Goal: Task Accomplishment & Management: Use online tool/utility

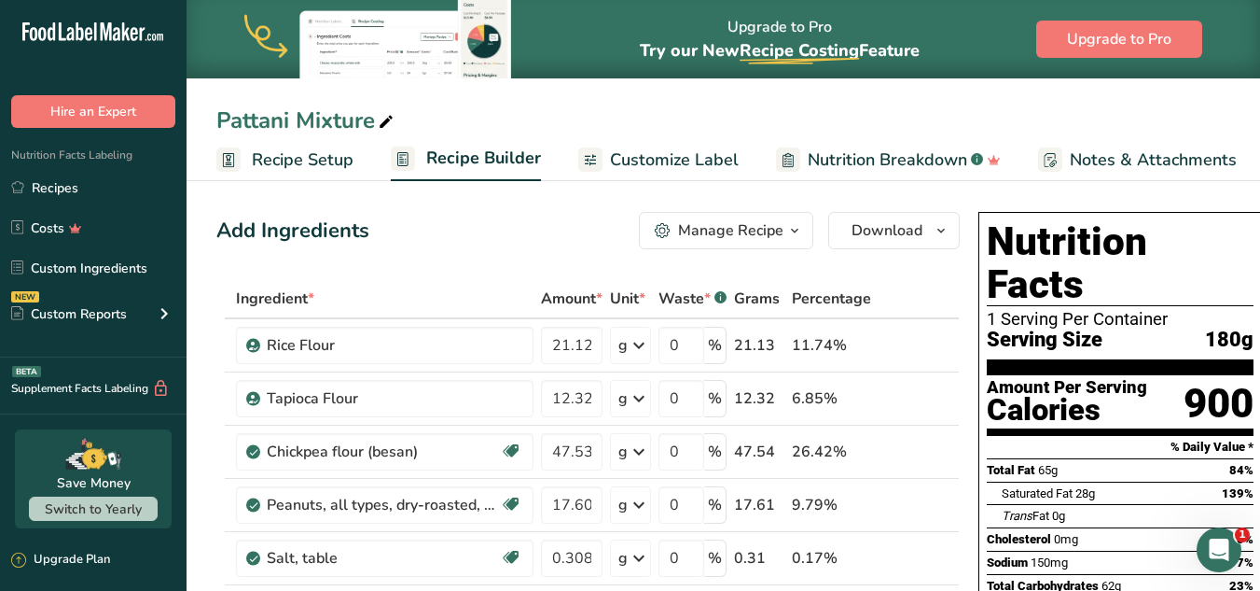
click at [291, 154] on span "Recipe Setup" at bounding box center [303, 159] width 102 height 25
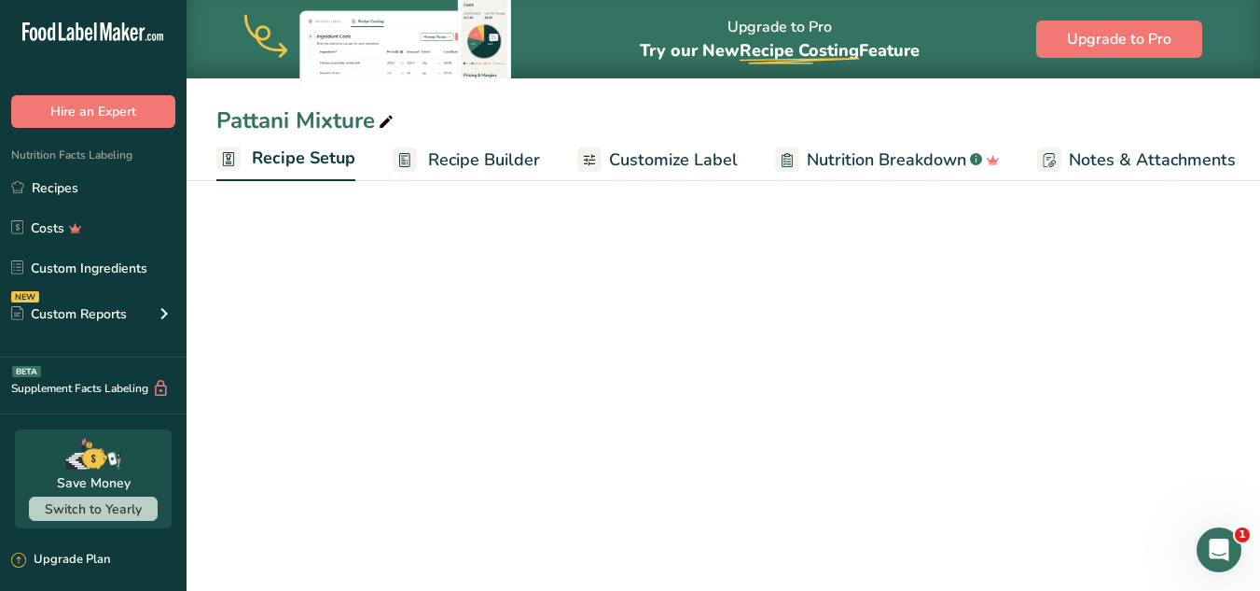
scroll to position [0, 7]
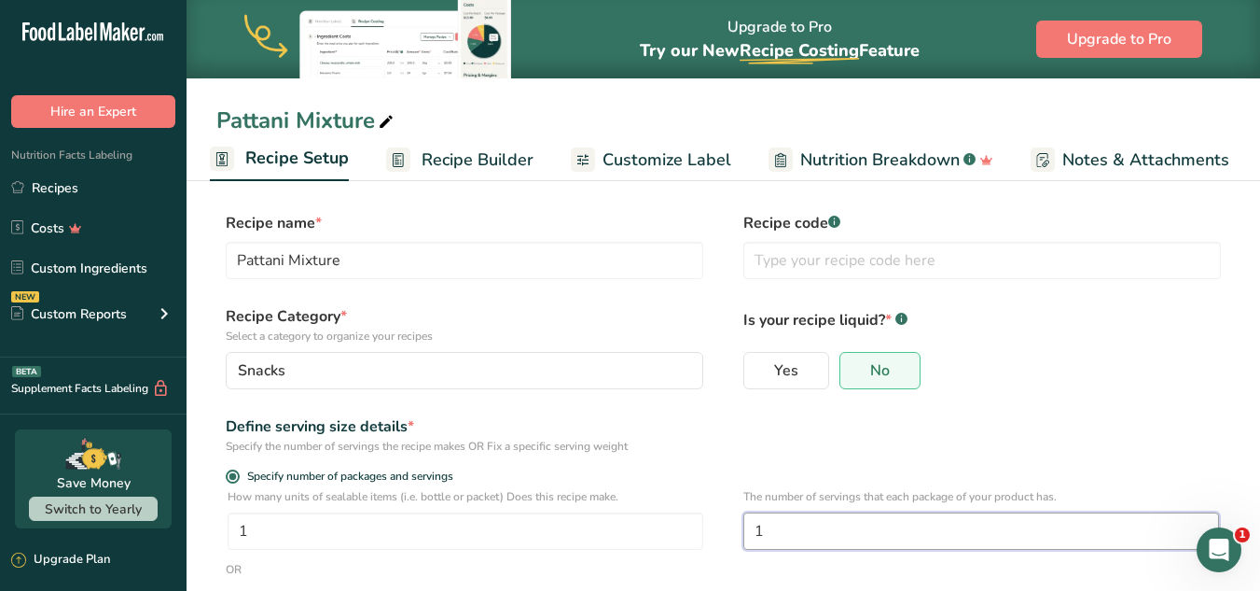
click at [790, 522] on input "1" at bounding box center [982, 530] width 476 height 37
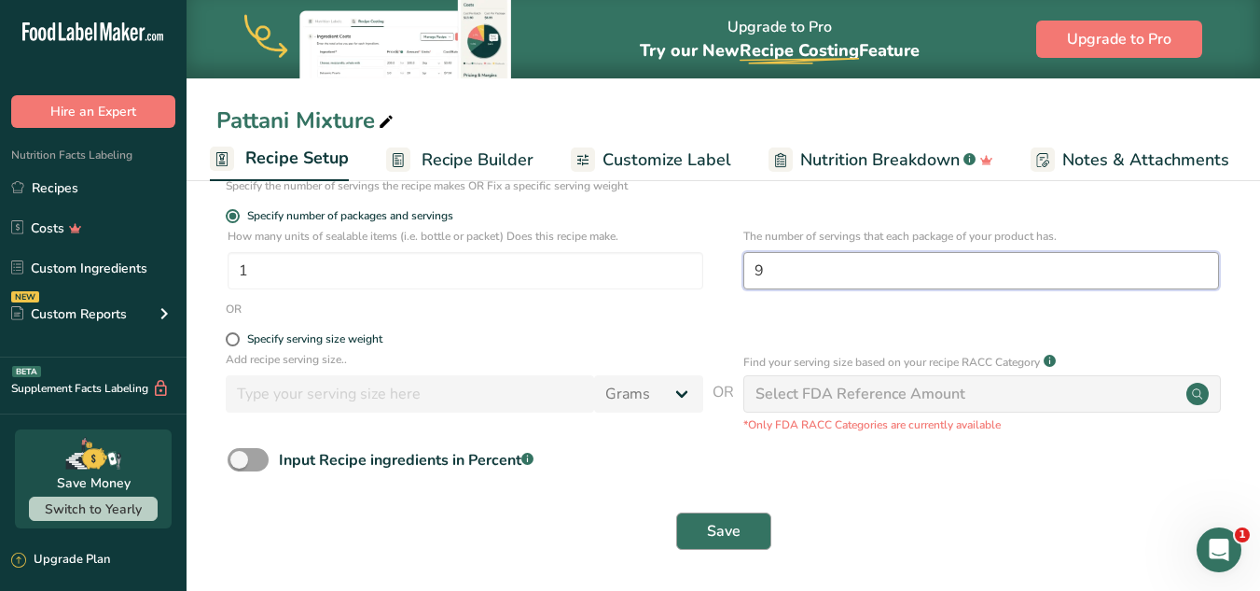
type input "9"
click at [709, 528] on span "Save" at bounding box center [724, 531] width 34 height 22
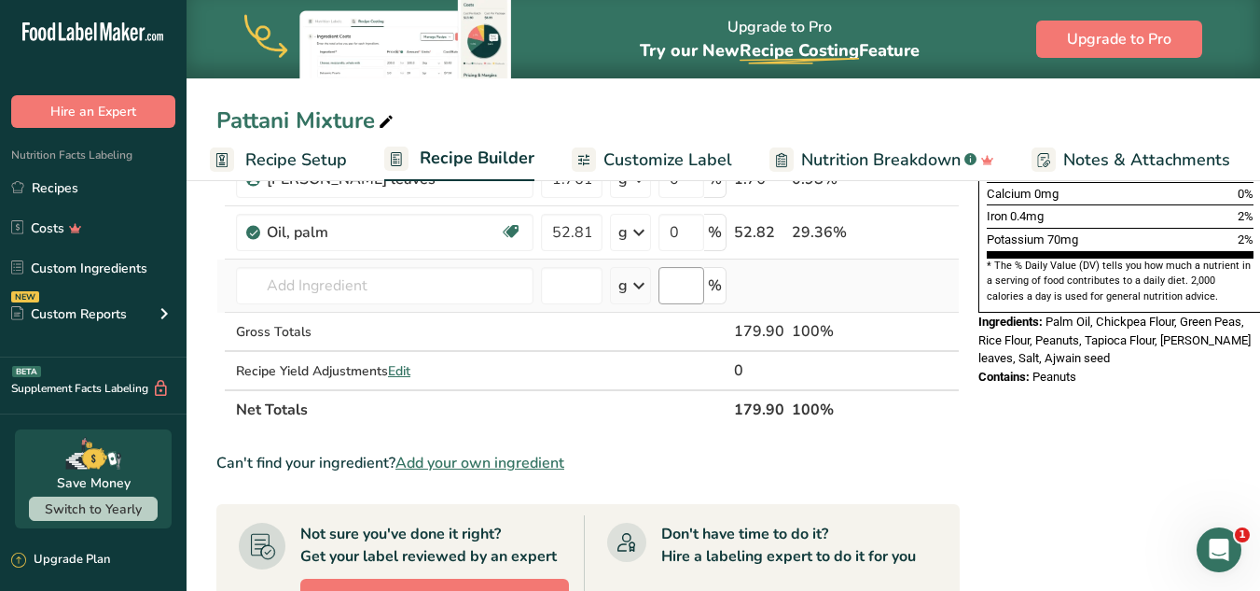
scroll to position [540, 0]
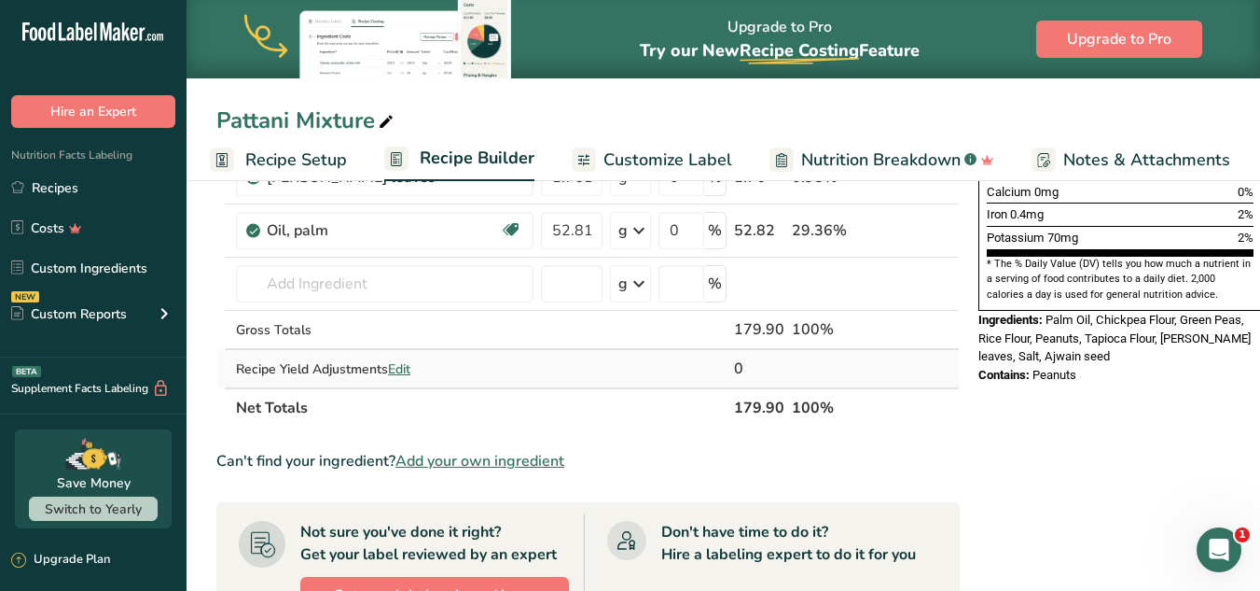
click at [407, 366] on span "Edit" at bounding box center [399, 369] width 22 height 18
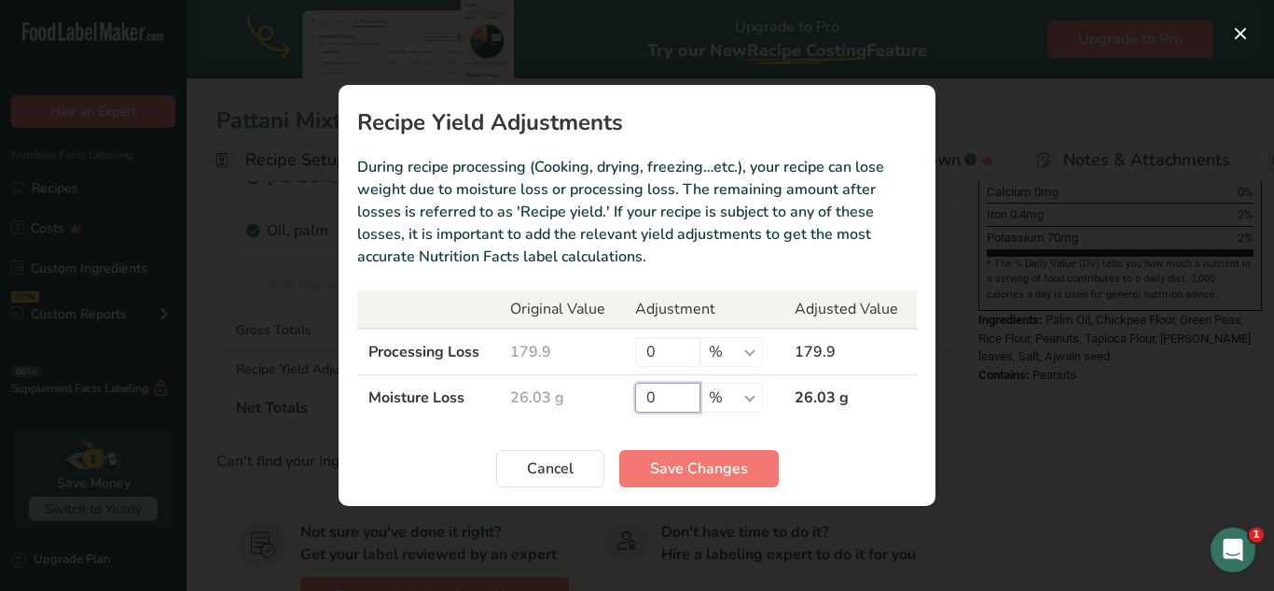
click at [684, 397] on input "0" at bounding box center [667, 398] width 65 height 30
type input "80"
click at [705, 466] on span "Save Changes" at bounding box center [699, 468] width 98 height 22
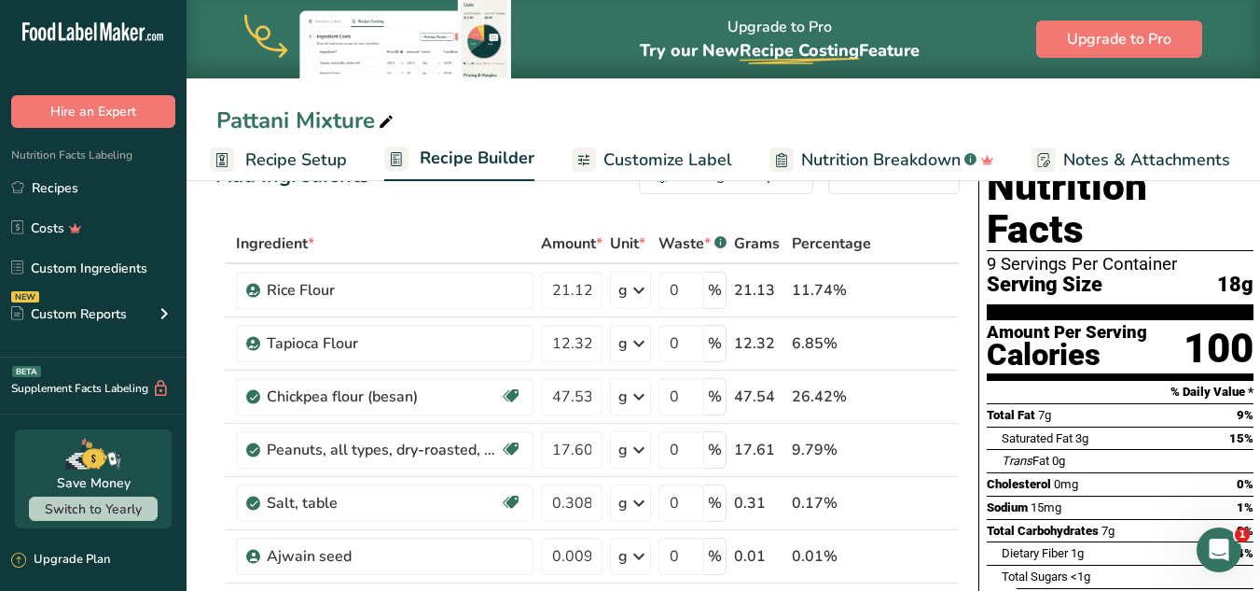
scroll to position [35, 0]
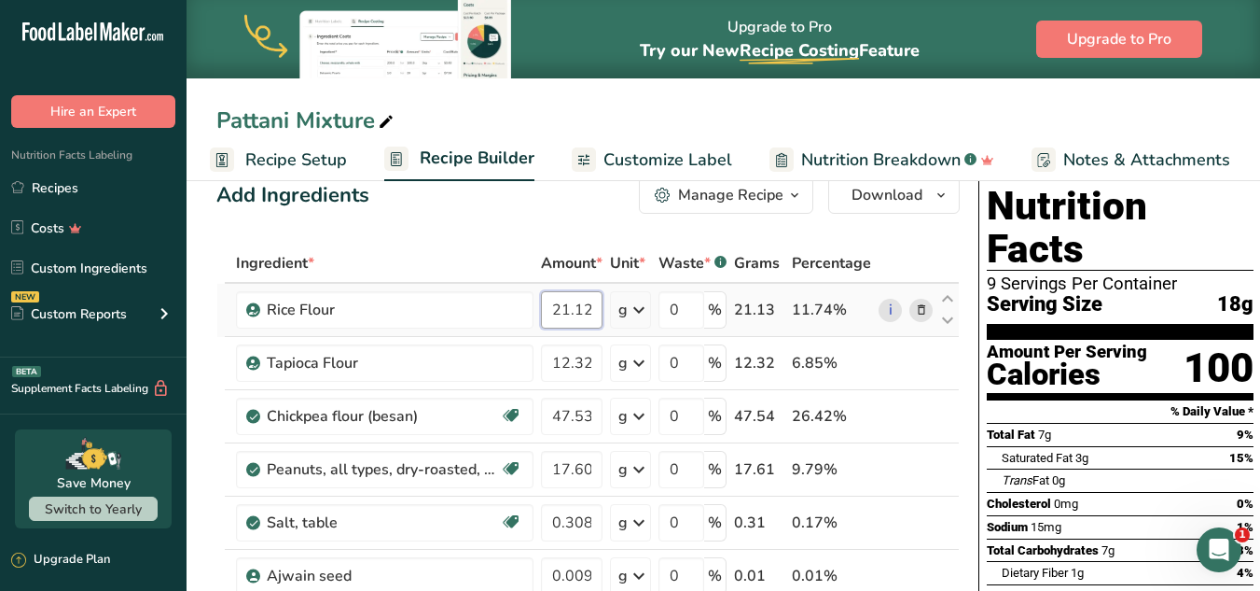
click at [567, 307] on input "21.128" at bounding box center [572, 309] width 62 height 37
type input "23.128"
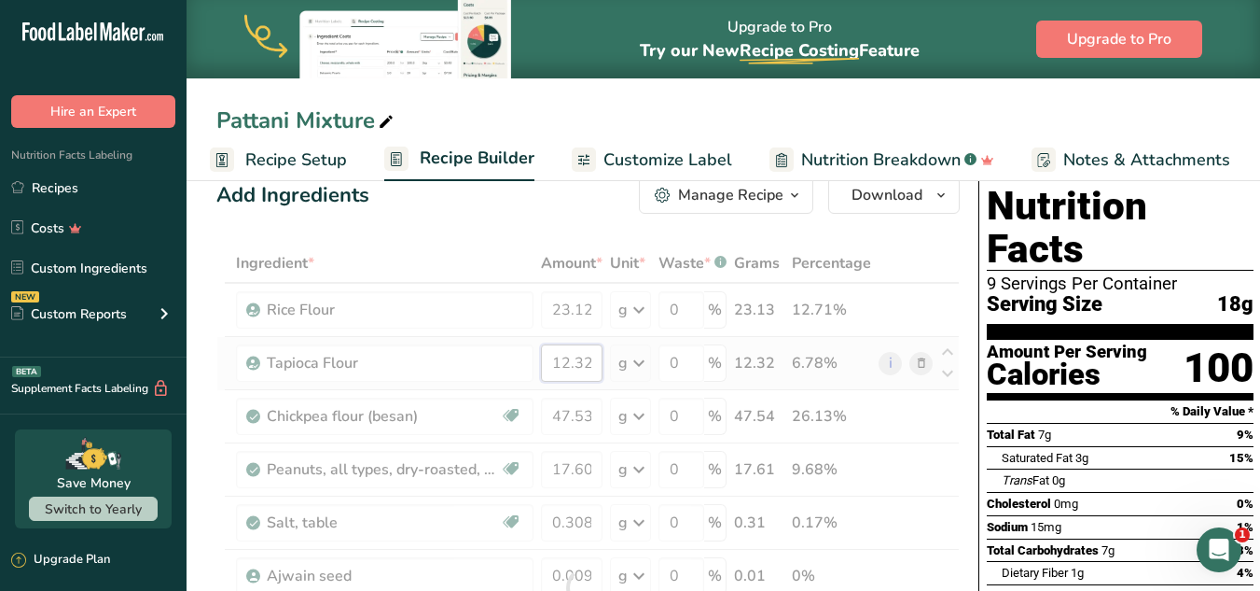
click at [565, 365] on div "Ingredient * Amount * Unit * Waste * .a-a{fill:#347362;}.b-a{fill:#fff;} Grams …" at bounding box center [588, 588] width 744 height 689
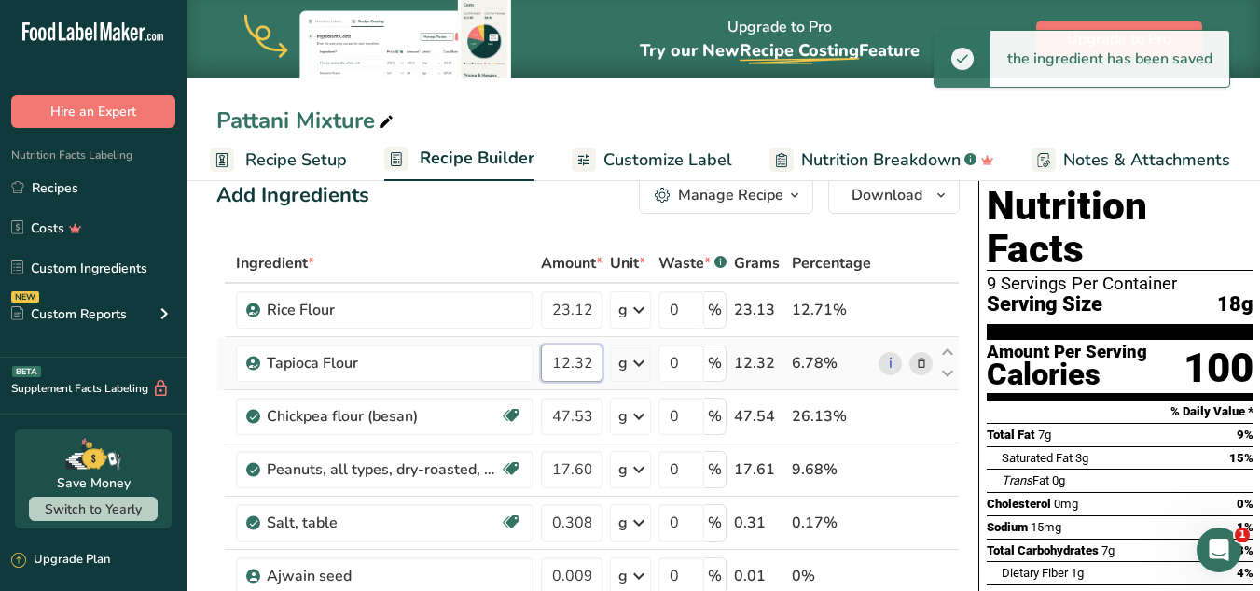
click at [569, 369] on input "12.325" at bounding box center [572, 362] width 62 height 37
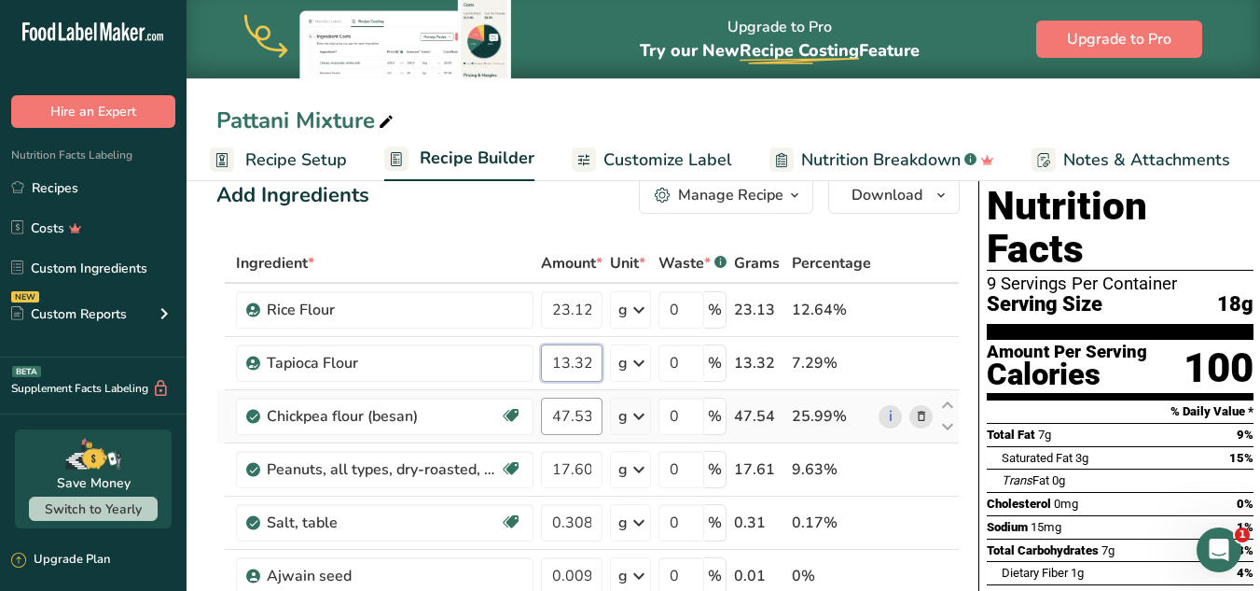
type input "13.325"
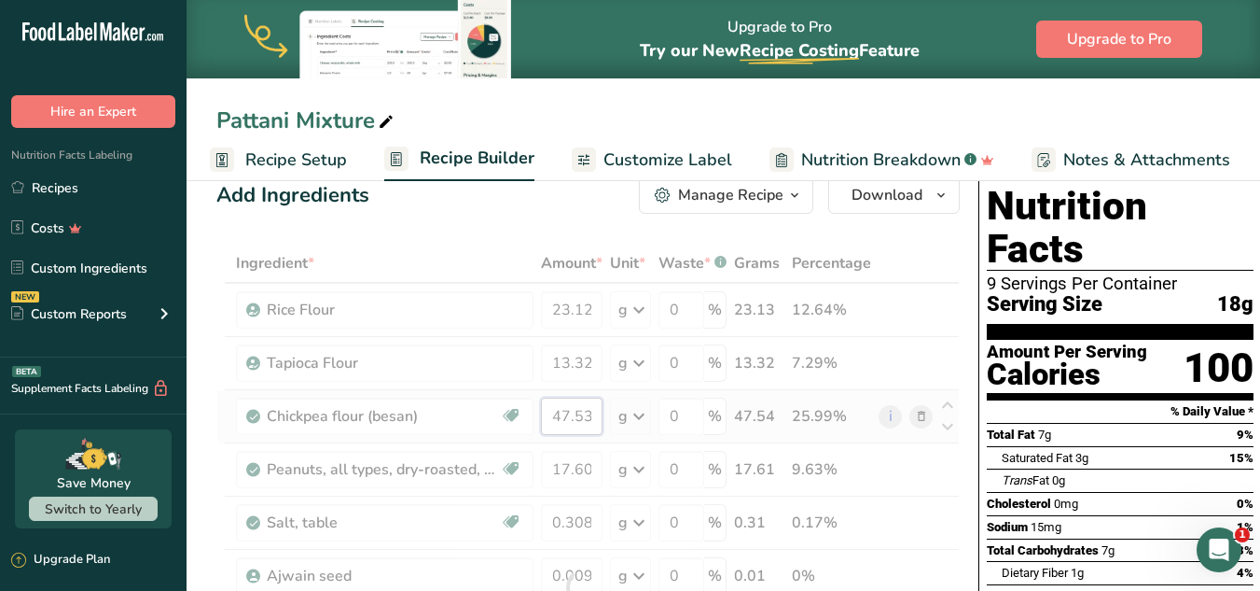
click at [575, 417] on div "Ingredient * Amount * Unit * Waste * .a-a{fill:#347362;}.b-a{fill:#fff;} Grams …" at bounding box center [588, 588] width 744 height 689
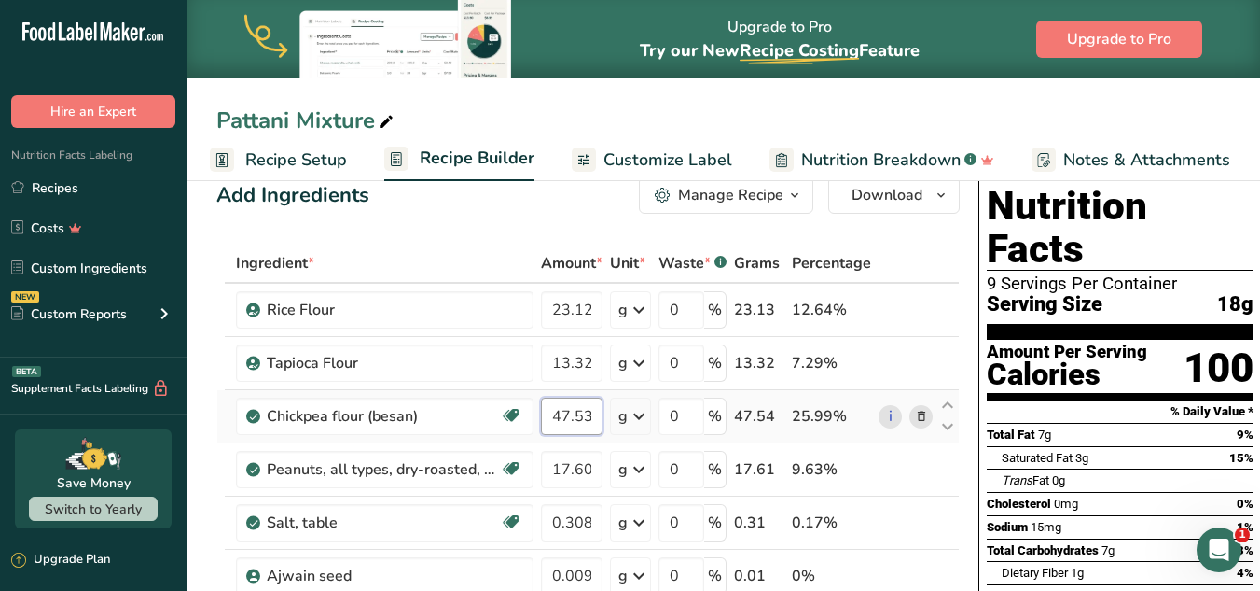
scroll to position [0, 7]
drag, startPoint x: 553, startPoint y: 416, endPoint x: 684, endPoint y: 410, distance: 130.8
click at [684, 410] on tr "Chickpea flour (besan) Dairy free Gluten free Vegan Vegetarian Soy free 47.538 …" at bounding box center [588, 416] width 742 height 53
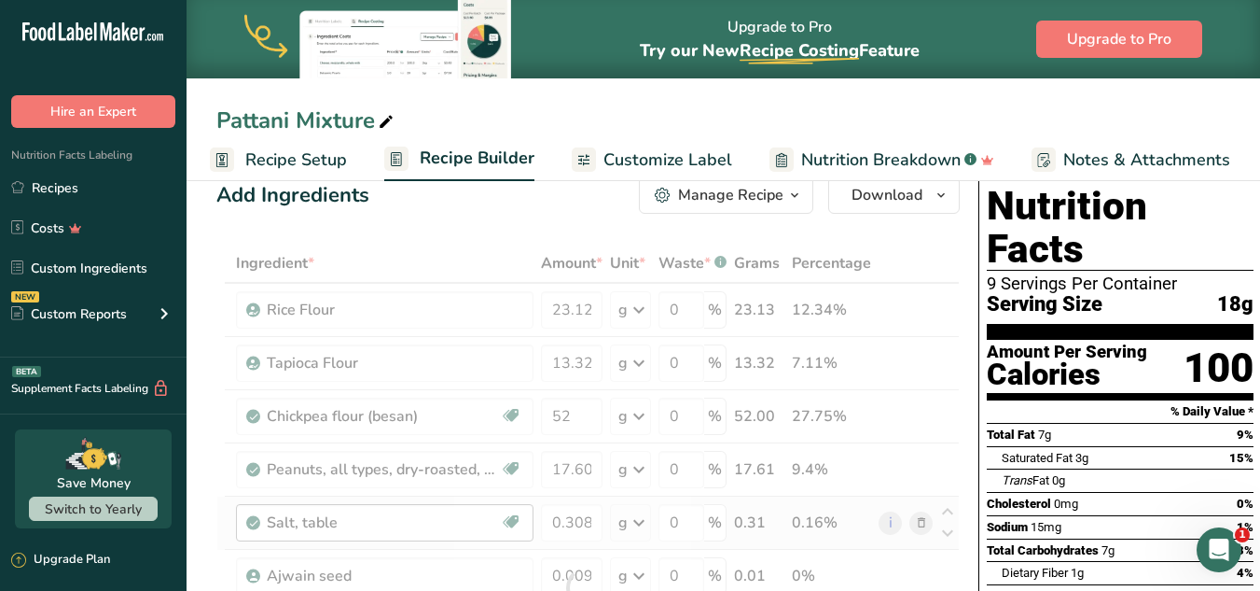
click at [452, 506] on div "Ingredient * Amount * Unit * Waste * .a-a{fill:#347362;}.b-a{fill:#fff;} Grams …" at bounding box center [588, 588] width 744 height 689
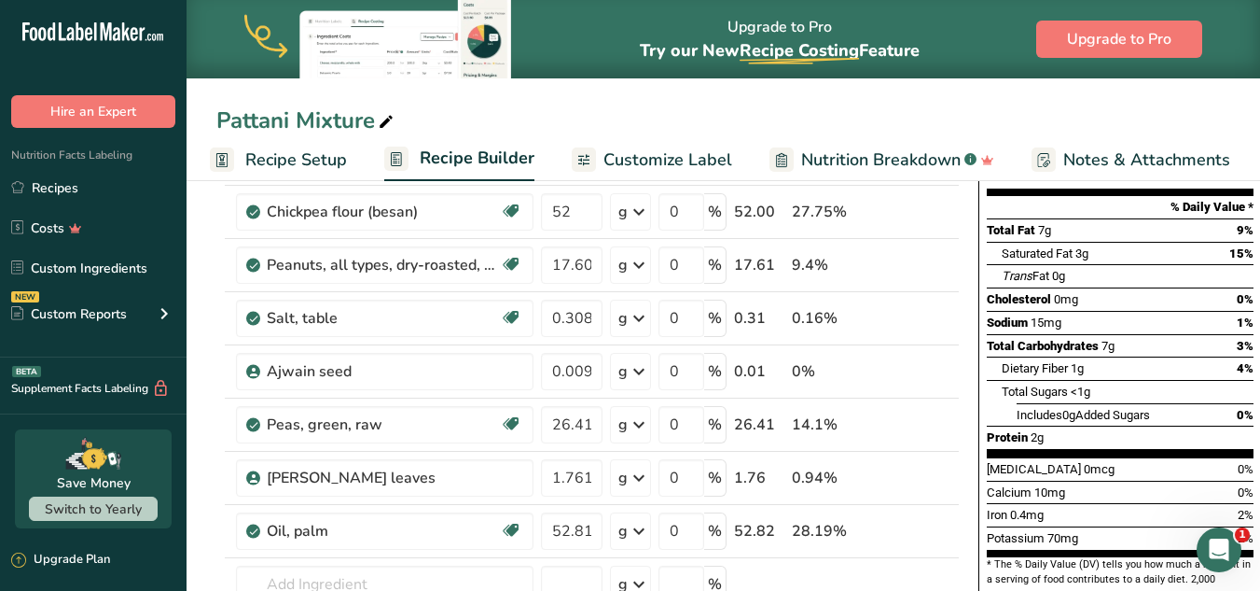
scroll to position [243, 0]
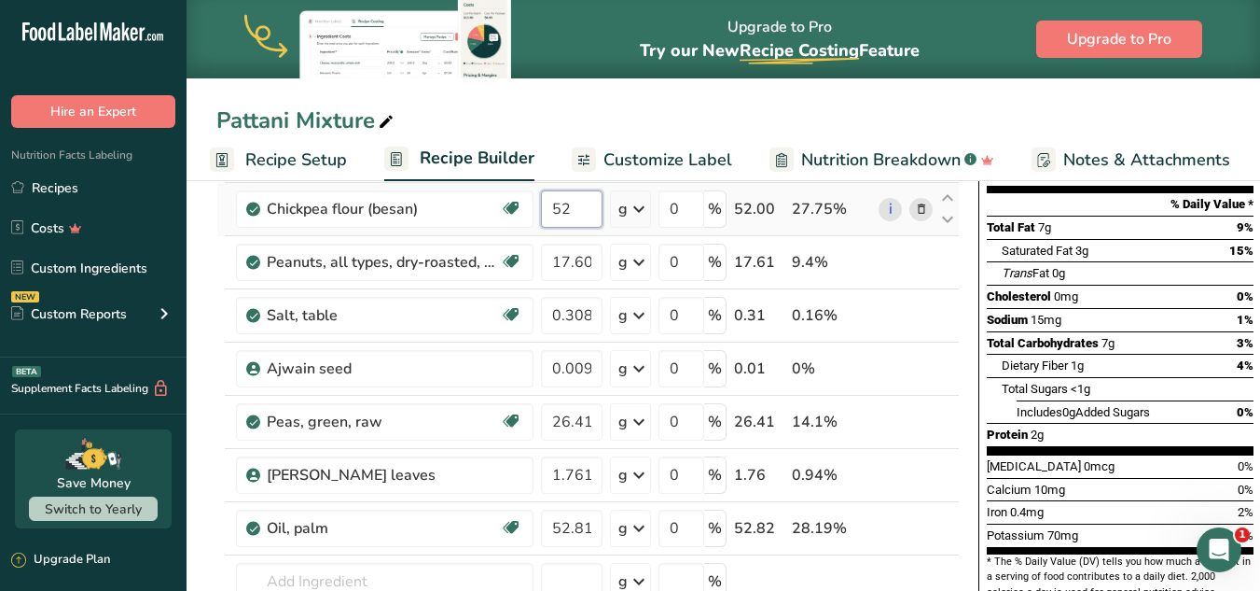
click at [576, 208] on input "52" at bounding box center [572, 208] width 62 height 37
type input "52.81"
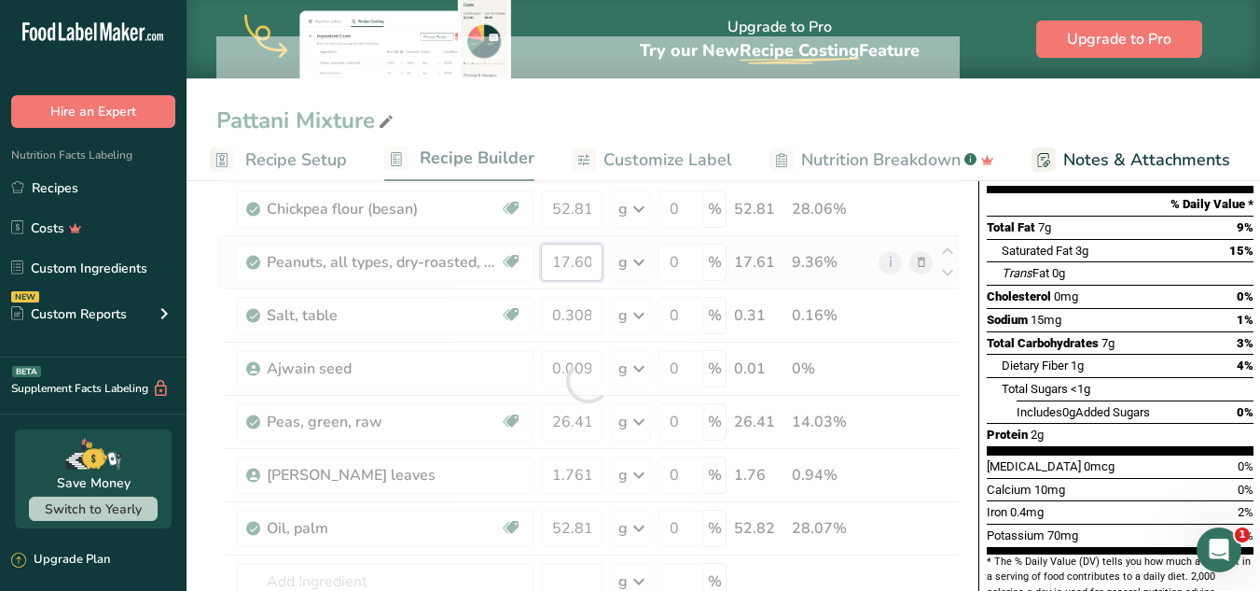
click at [568, 256] on div "Ingredient * Amount * Unit * Waste * .a-a{fill:#347362;}.b-a{fill:#fff;} Grams …" at bounding box center [588, 380] width 744 height 689
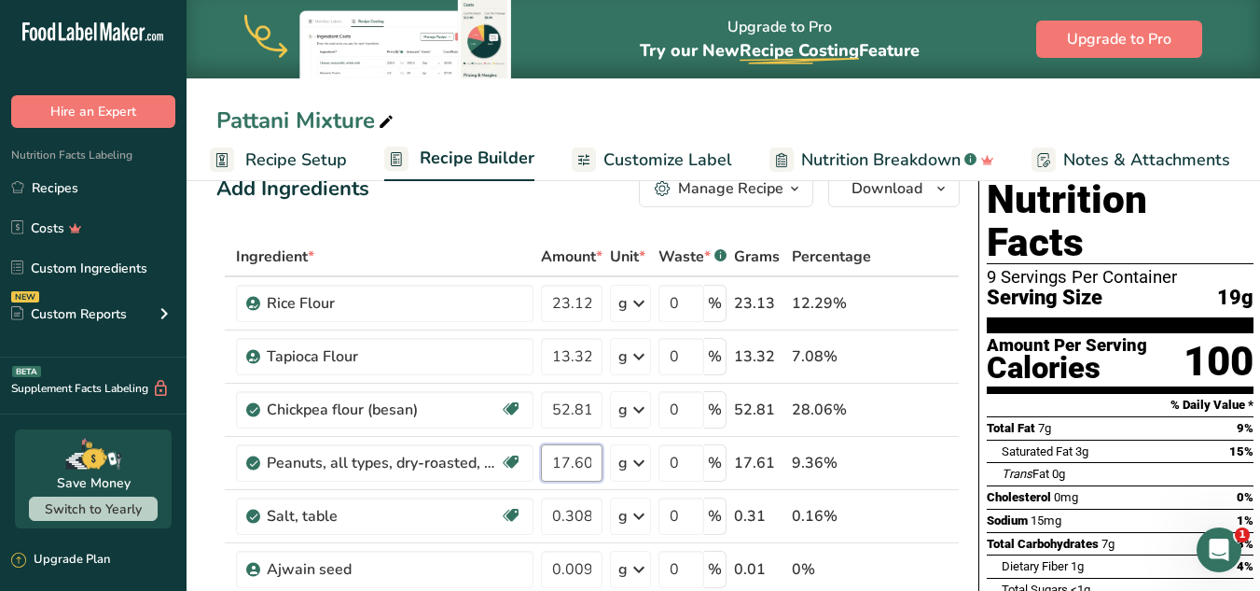
scroll to position [11, 0]
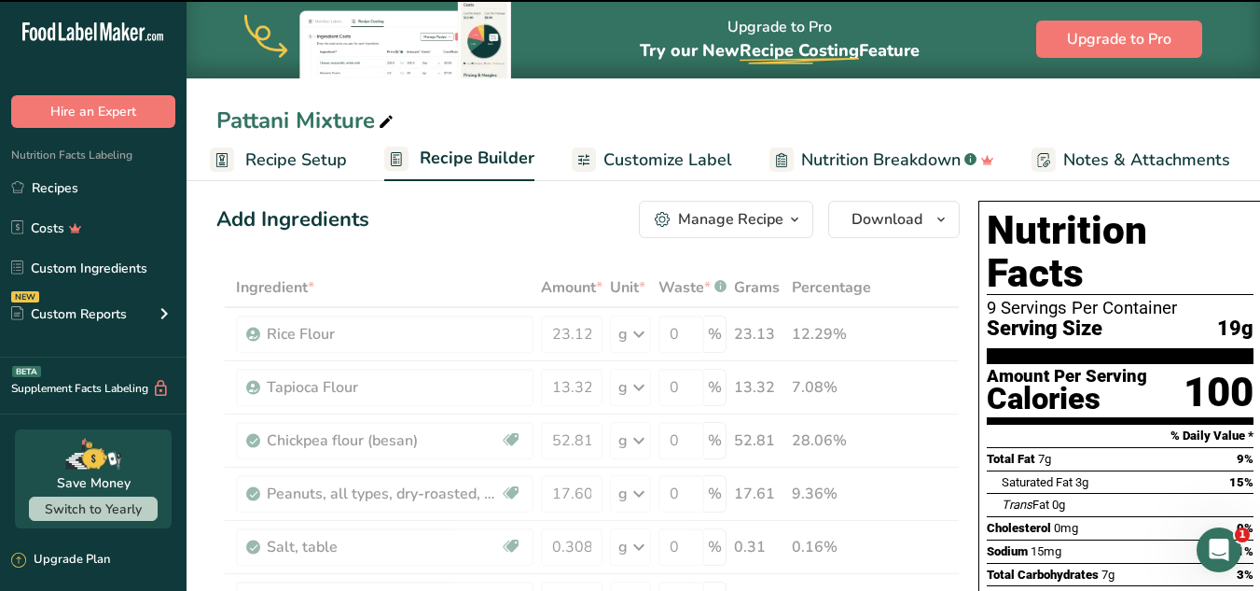
click at [582, 386] on input "13.325" at bounding box center [572, 387] width 62 height 37
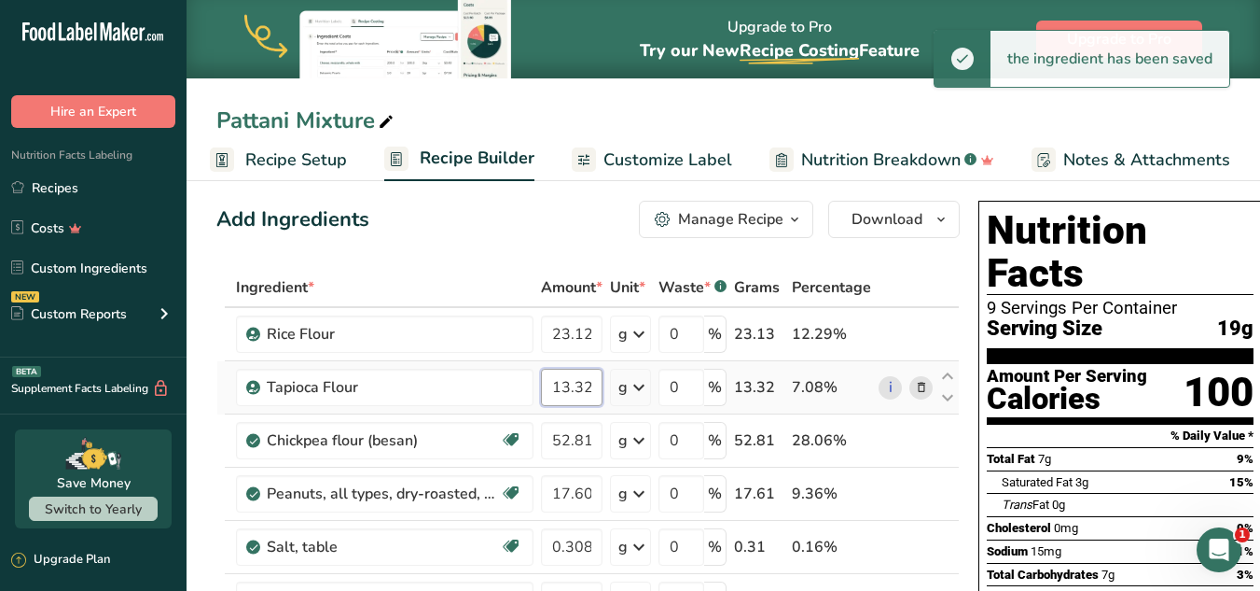
scroll to position [0, 7]
drag, startPoint x: 562, startPoint y: 385, endPoint x: 611, endPoint y: 392, distance: 49.9
click at [611, 392] on tr "Tapioca Flour 13.325 g Weight Units g kg mg See more Volume Units l Volume unit…" at bounding box center [588, 387] width 742 height 53
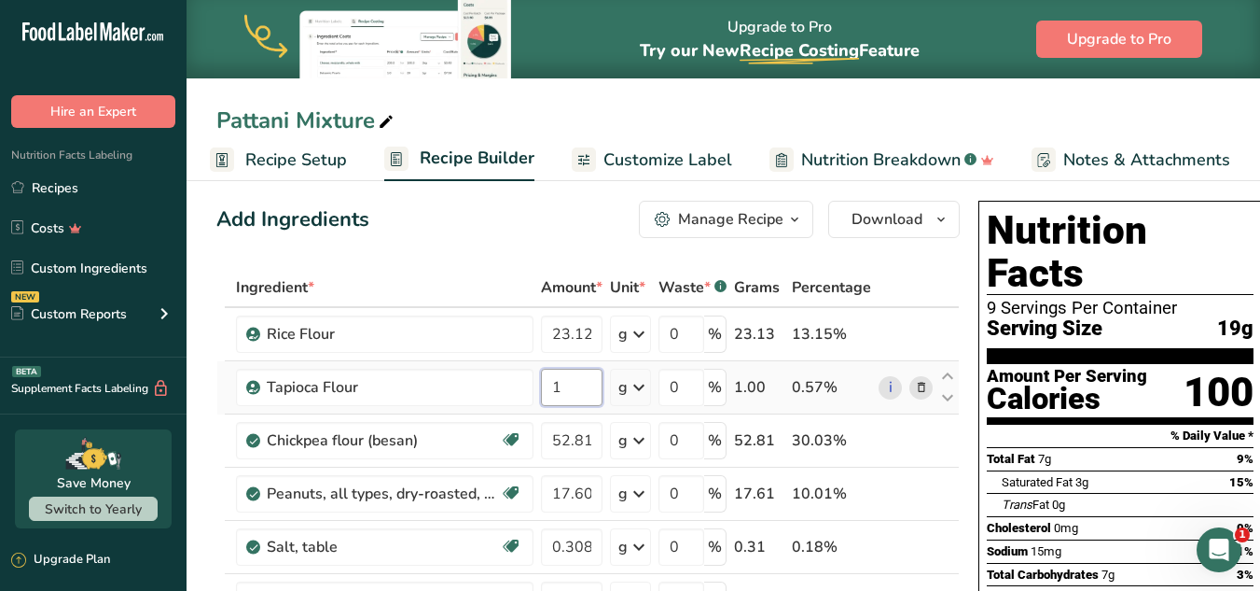
scroll to position [0, 0]
type input "14"
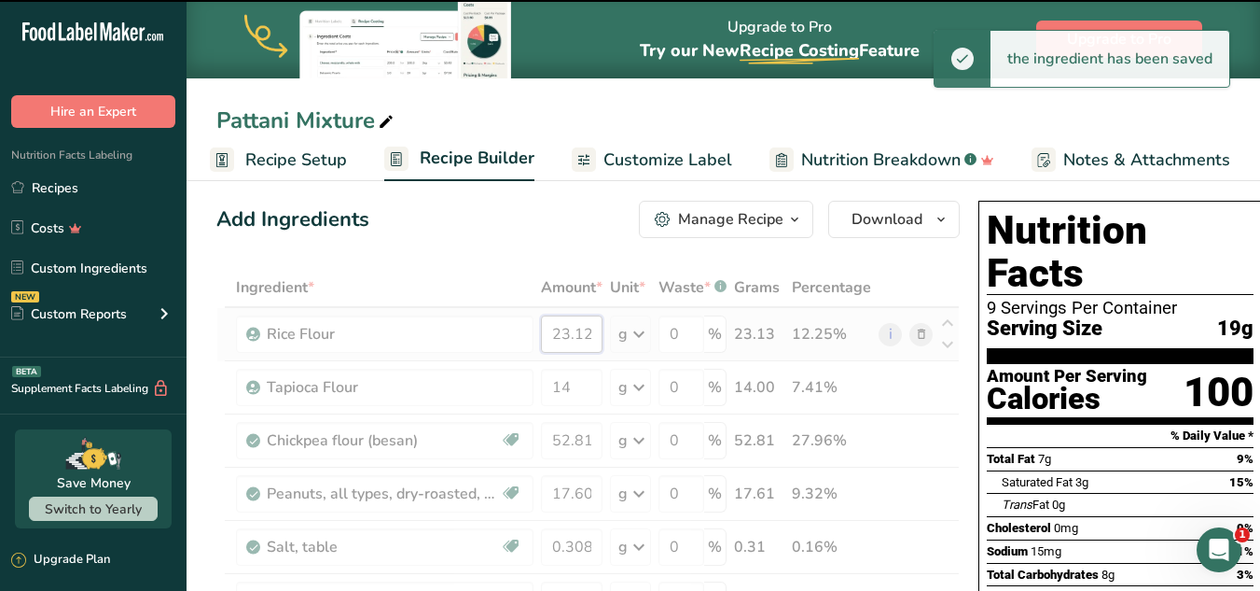
click at [581, 338] on input "23.128" at bounding box center [572, 333] width 62 height 37
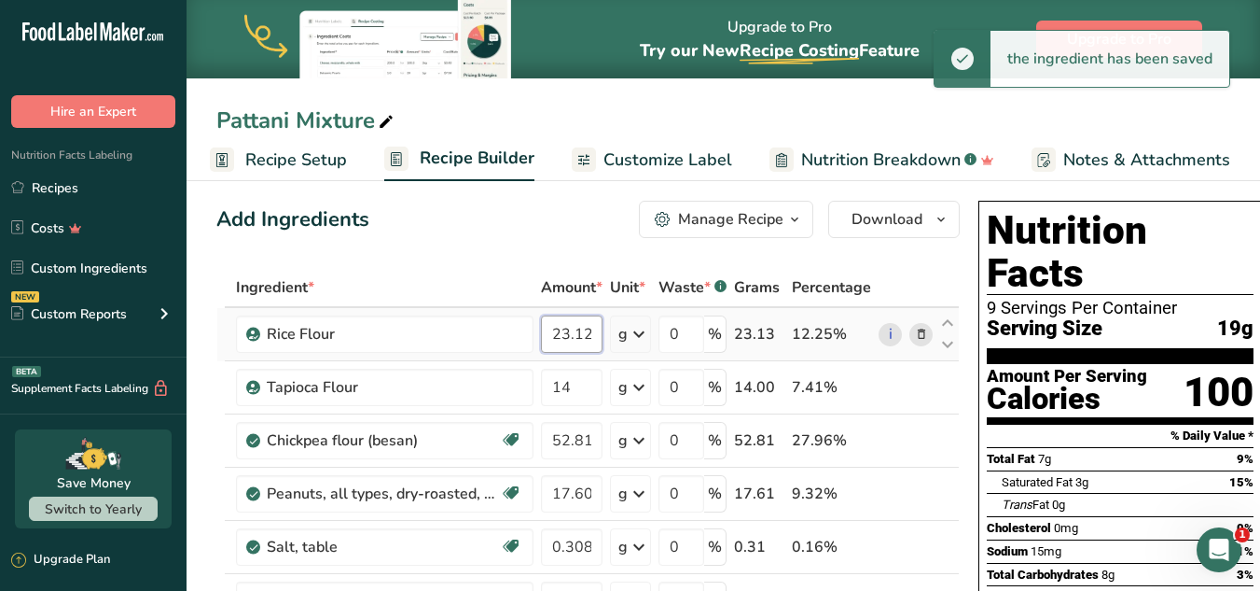
scroll to position [0, 7]
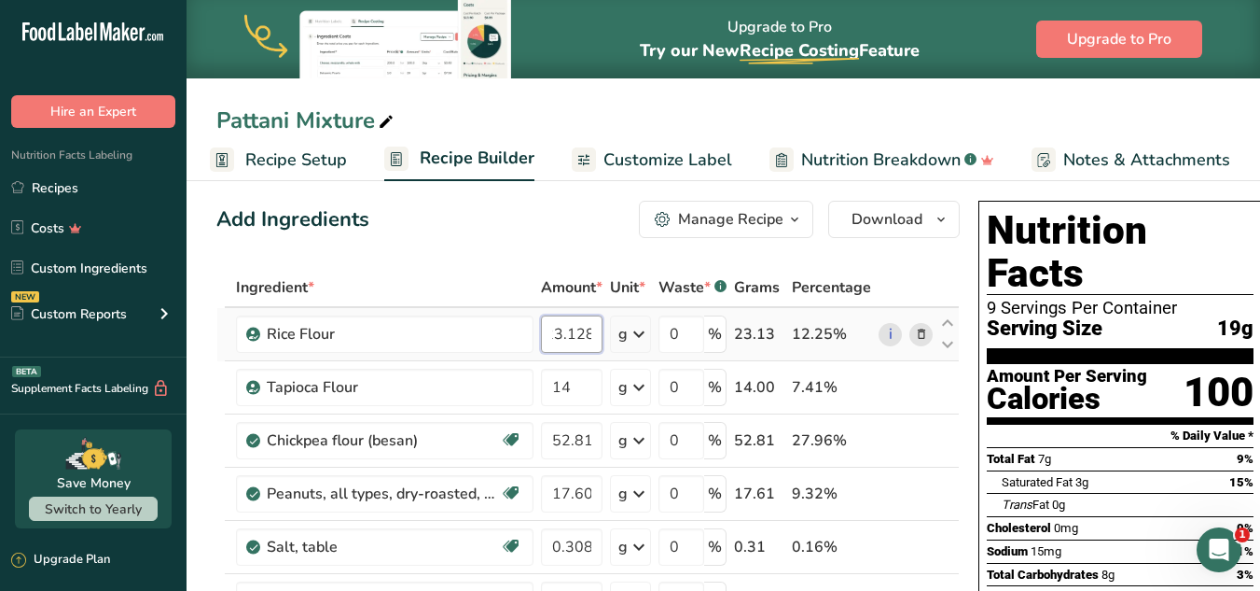
drag, startPoint x: 576, startPoint y: 332, endPoint x: 621, endPoint y: 336, distance: 45.9
click at [621, 336] on tr "Rice Flour 23.128 g Weight Units g kg mg See more Volume Units l Volume units r…" at bounding box center [588, 334] width 742 height 53
type input "23.5"
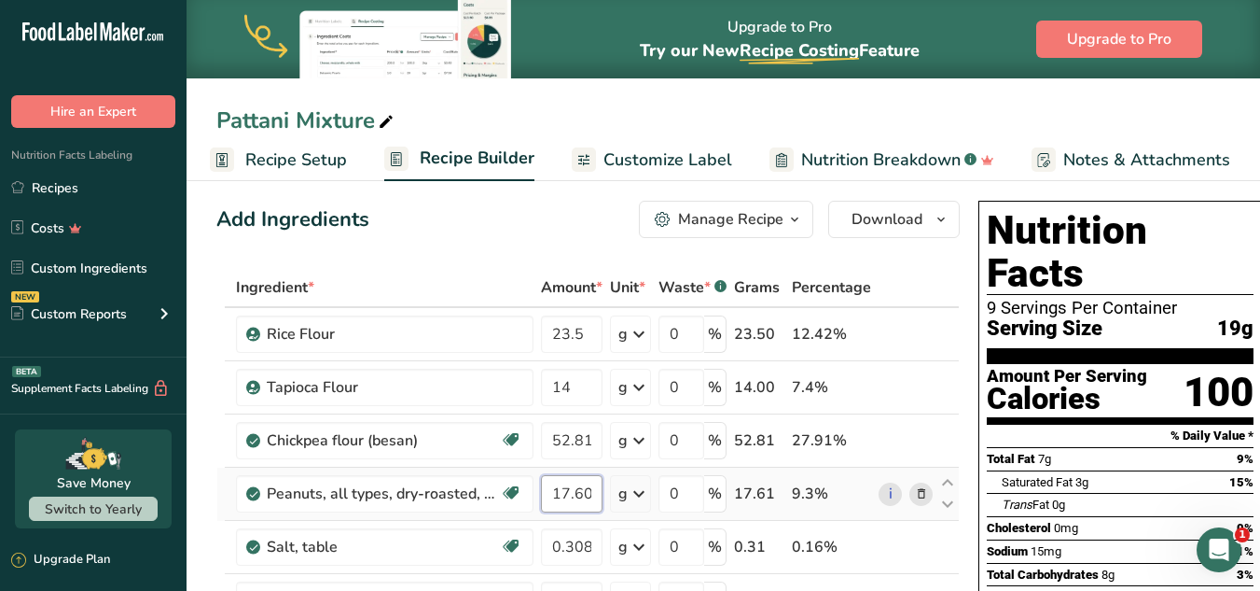
click at [568, 490] on input "17.606" at bounding box center [572, 493] width 62 height 37
drag, startPoint x: 582, startPoint y: 492, endPoint x: 617, endPoint y: 494, distance: 34.6
click at [617, 494] on tr "Peanuts, all types, dry-roasted, without salt Plant-based Protein Dairy free Gl…" at bounding box center [588, 493] width 742 height 53
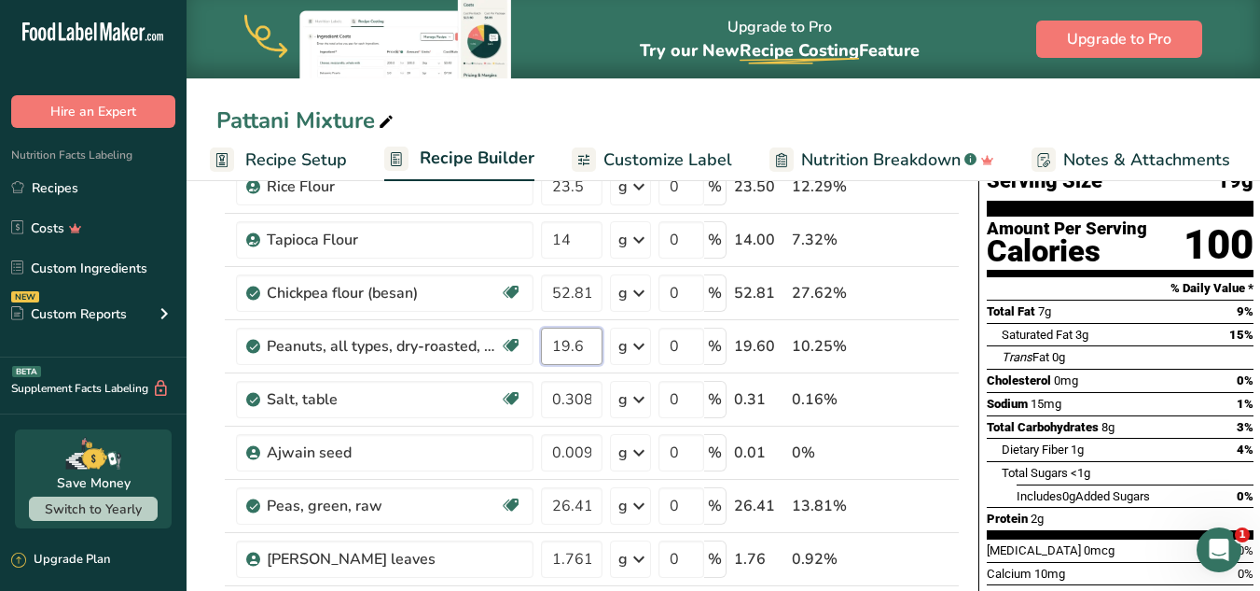
scroll to position [167, 0]
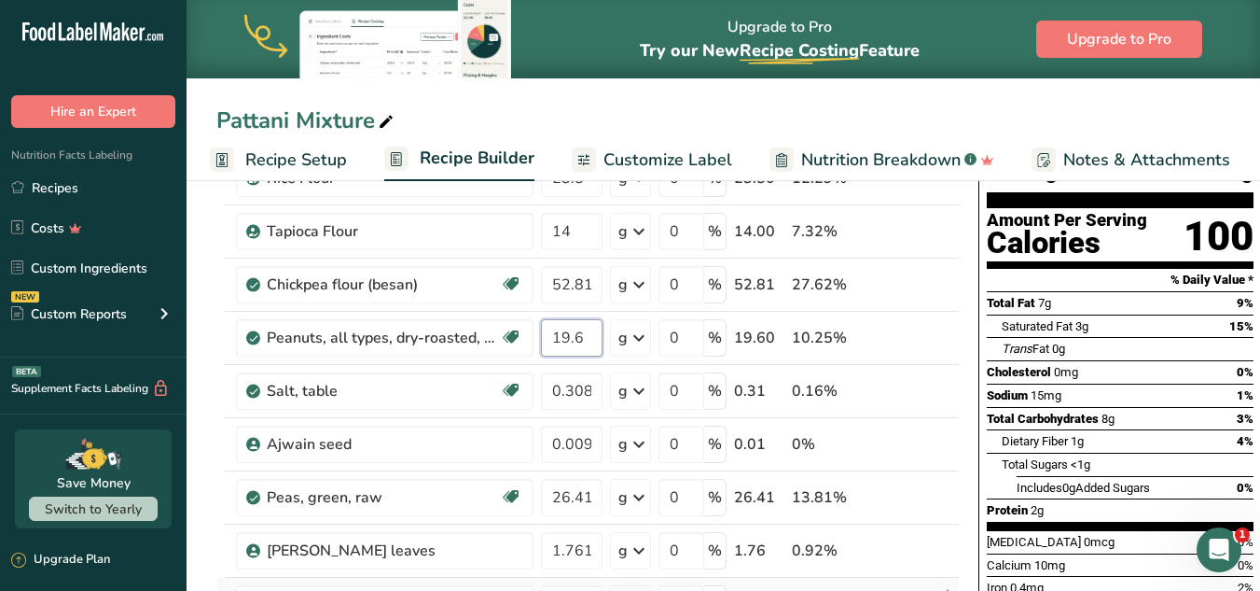
type input "19.6"
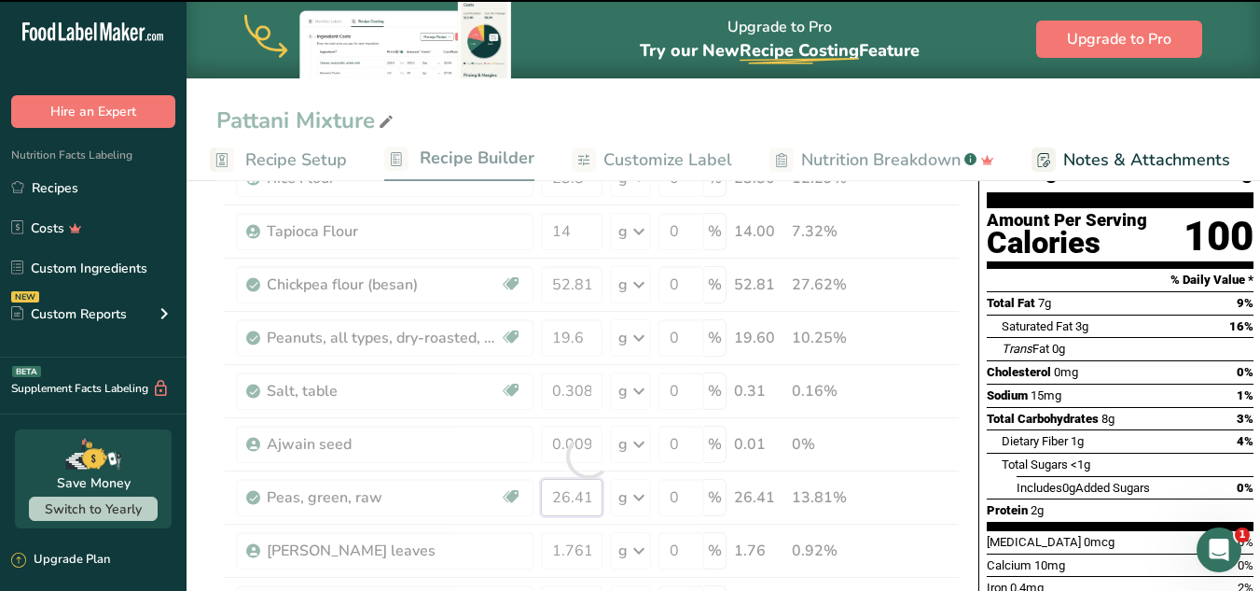
drag, startPoint x: 561, startPoint y: 493, endPoint x: 630, endPoint y: 507, distance: 70.4
click at [630, 507] on div "Ingredient * Amount * Unit * Waste * .a-a{fill:#347362;}.b-a{fill:#fff;} Grams …" at bounding box center [588, 456] width 744 height 689
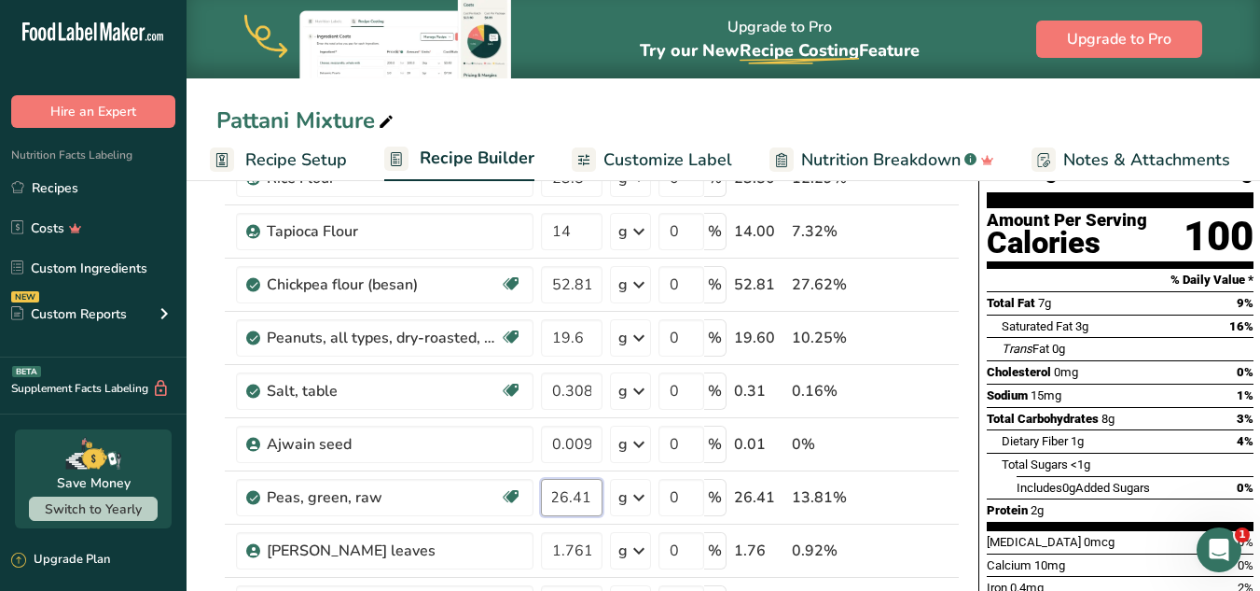
scroll to position [0, 0]
type input "26.34"
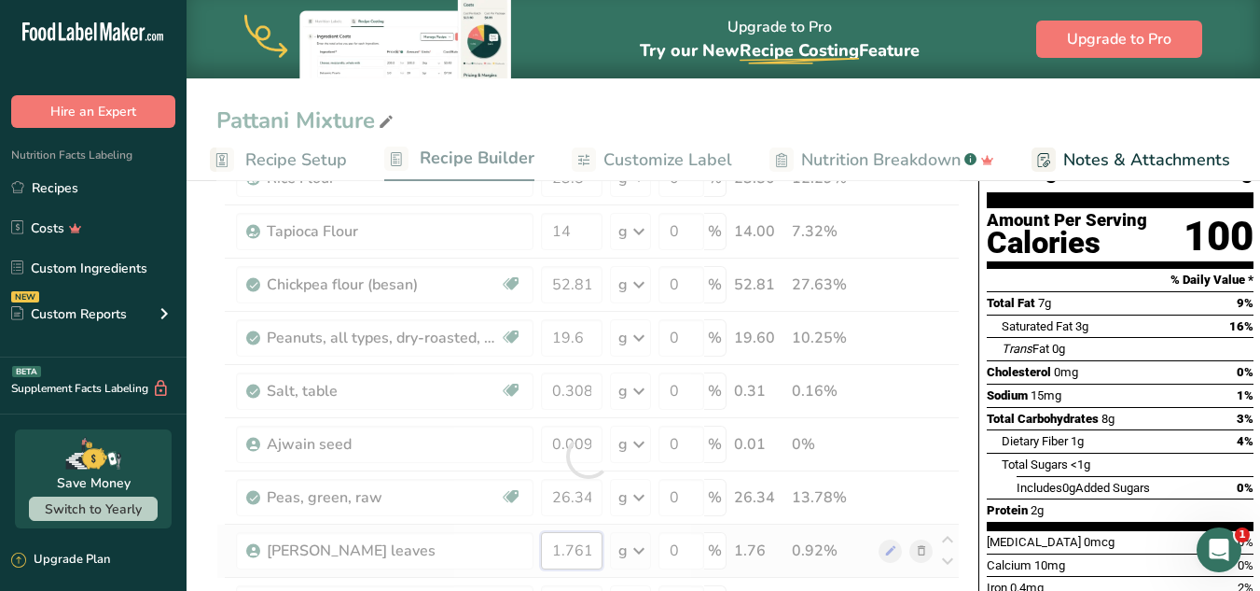
click at [588, 536] on div "Ingredient * Amount * Unit * Waste * .a-a{fill:#347362;}.b-a{fill:#fff;} Grams …" at bounding box center [588, 456] width 744 height 689
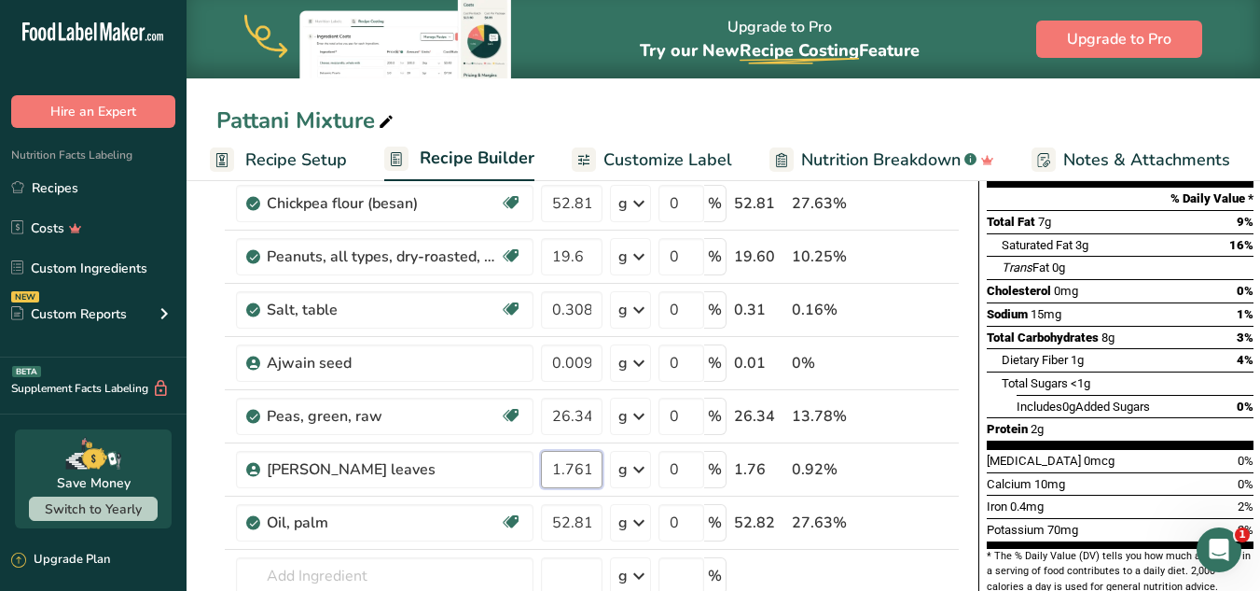
scroll to position [285, 0]
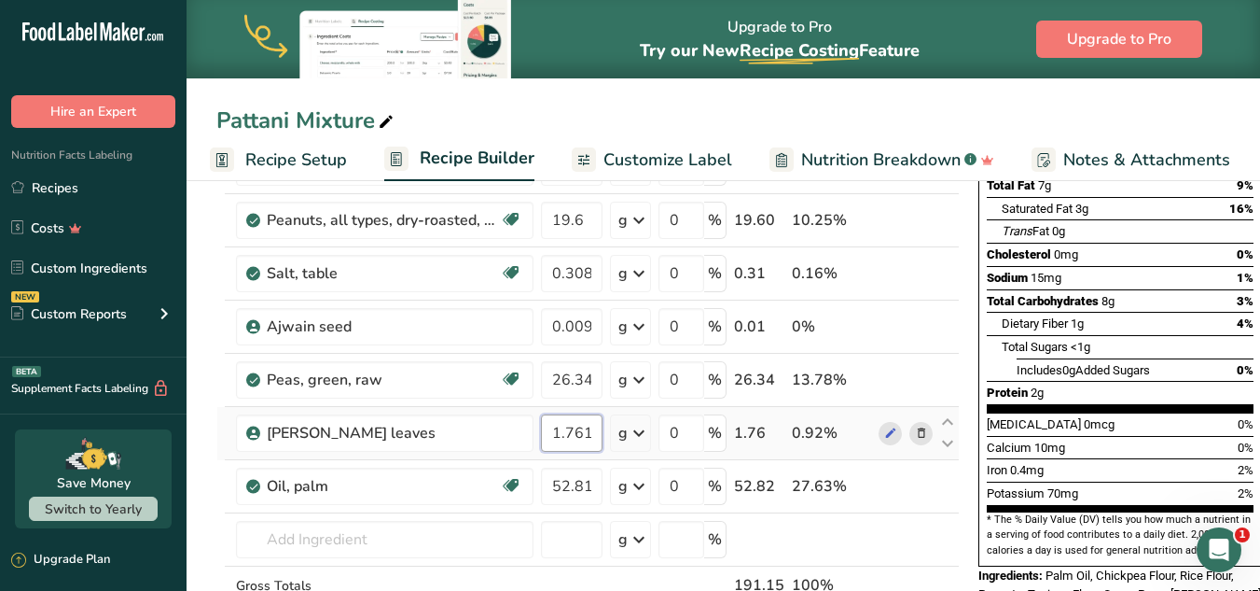
drag, startPoint x: 595, startPoint y: 430, endPoint x: 538, endPoint y: 430, distance: 56.9
click at [538, 430] on td "1.761" at bounding box center [571, 433] width 69 height 53
type input "2"
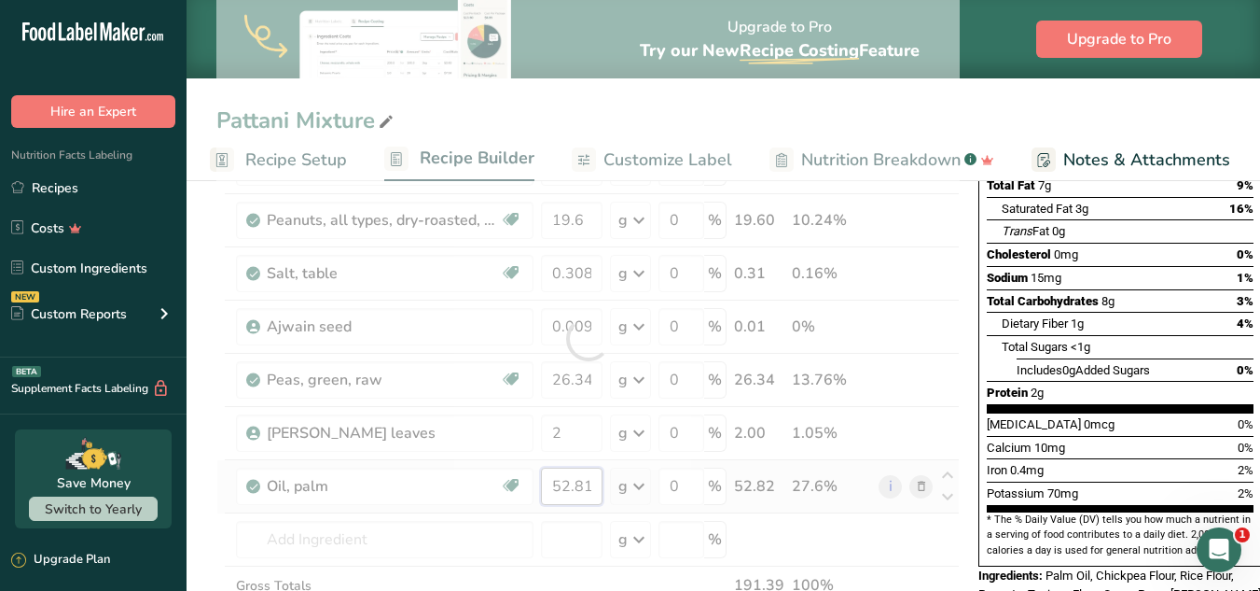
click at [581, 469] on div "Ingredient * Amount * Unit * Waste * .a-a{fill:#347362;}.b-a{fill:#fff;} Grams …" at bounding box center [588, 338] width 744 height 689
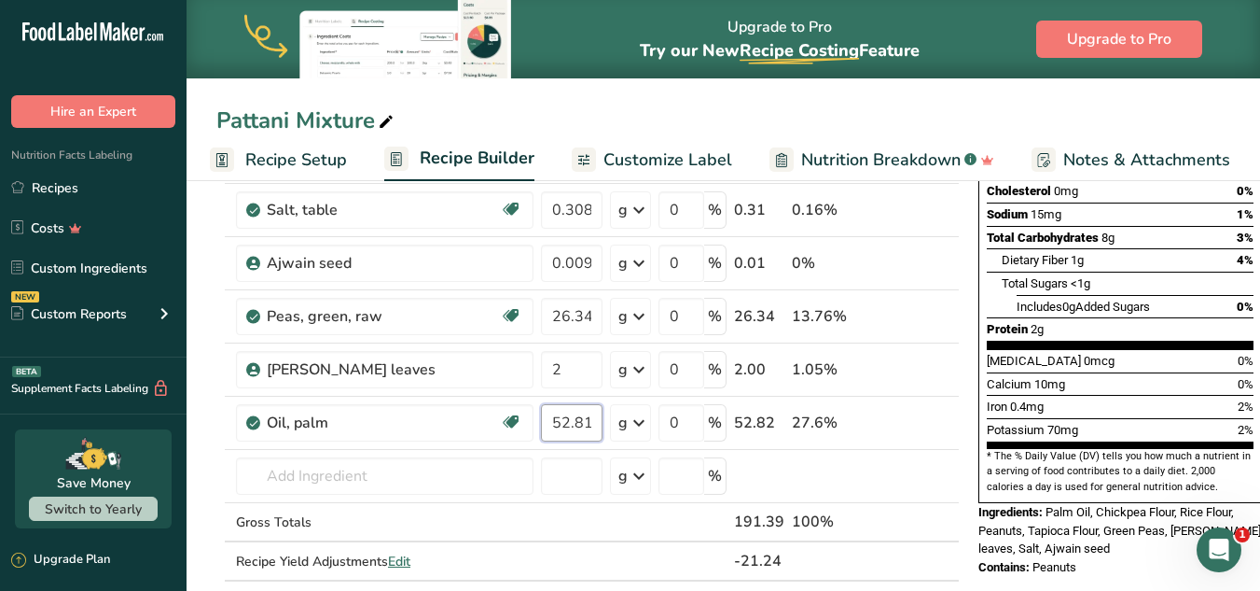
scroll to position [342, 0]
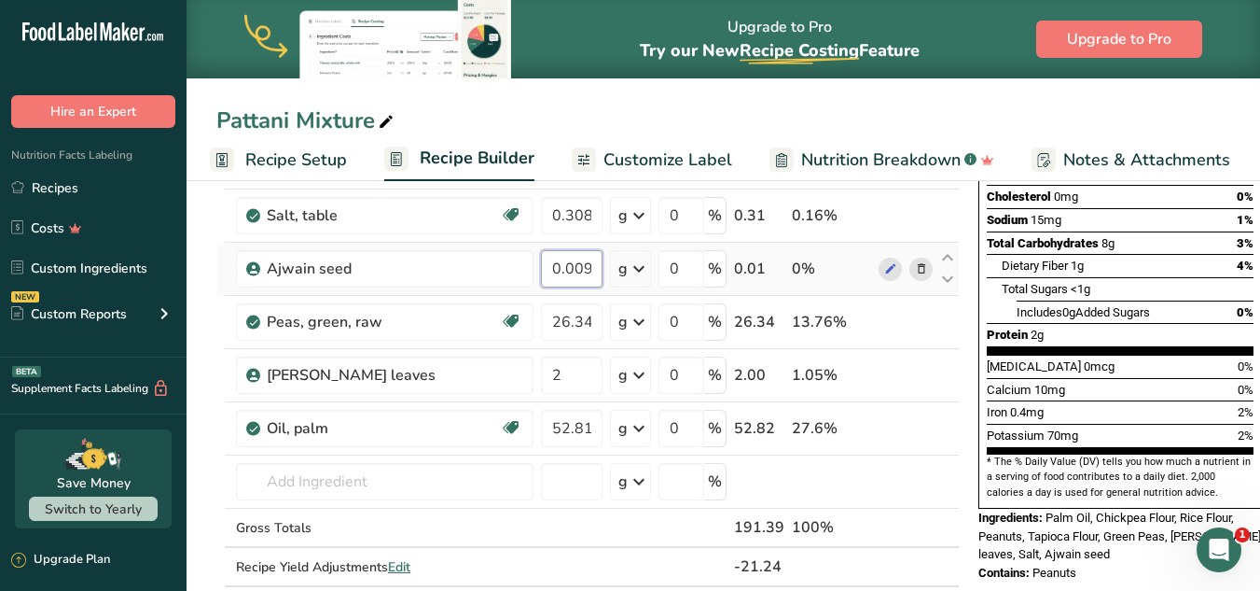
click at [595, 266] on div "Ingredient * Amount * Unit * Waste * .a-a{fill:#347362;}.b-a{fill:#fff;} Grams …" at bounding box center [588, 281] width 744 height 689
type input "0.01"
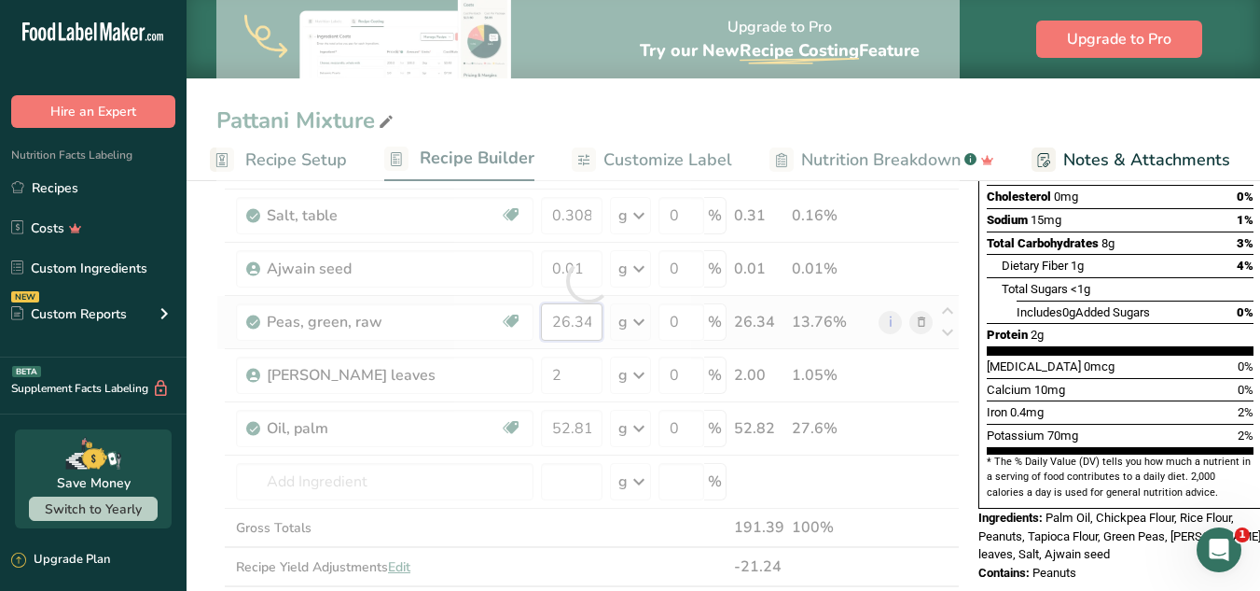
click at [585, 330] on div "Ingredient * Amount * Unit * Waste * .a-a{fill:#347362;}.b-a{fill:#fff;} Grams …" at bounding box center [588, 281] width 744 height 689
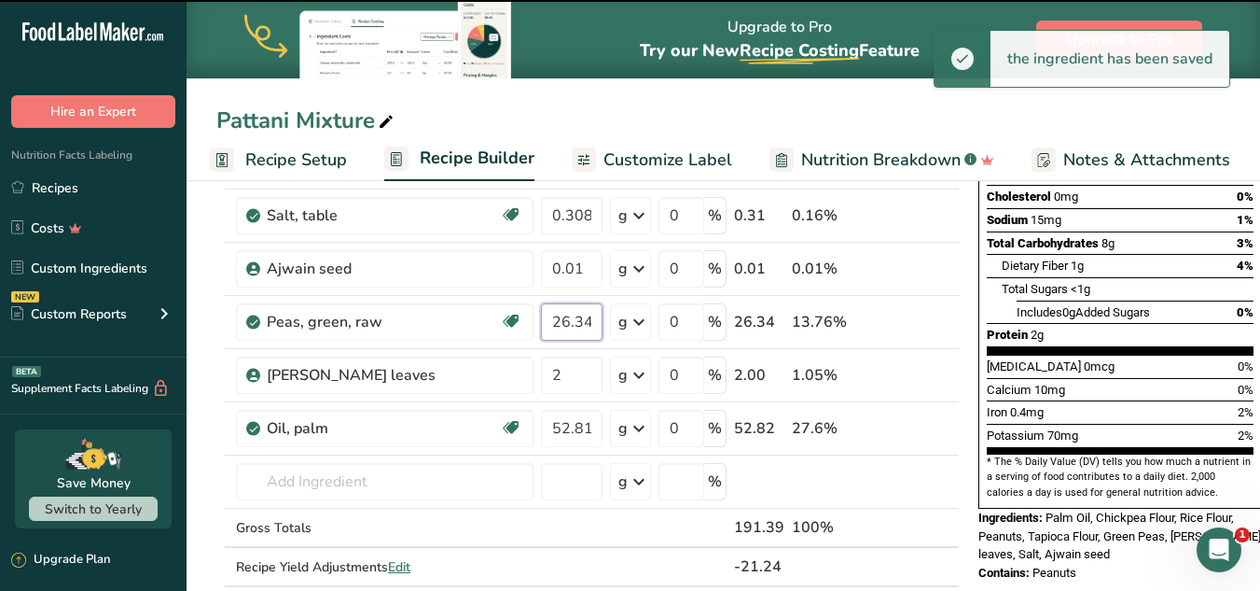
scroll to position [150, 0]
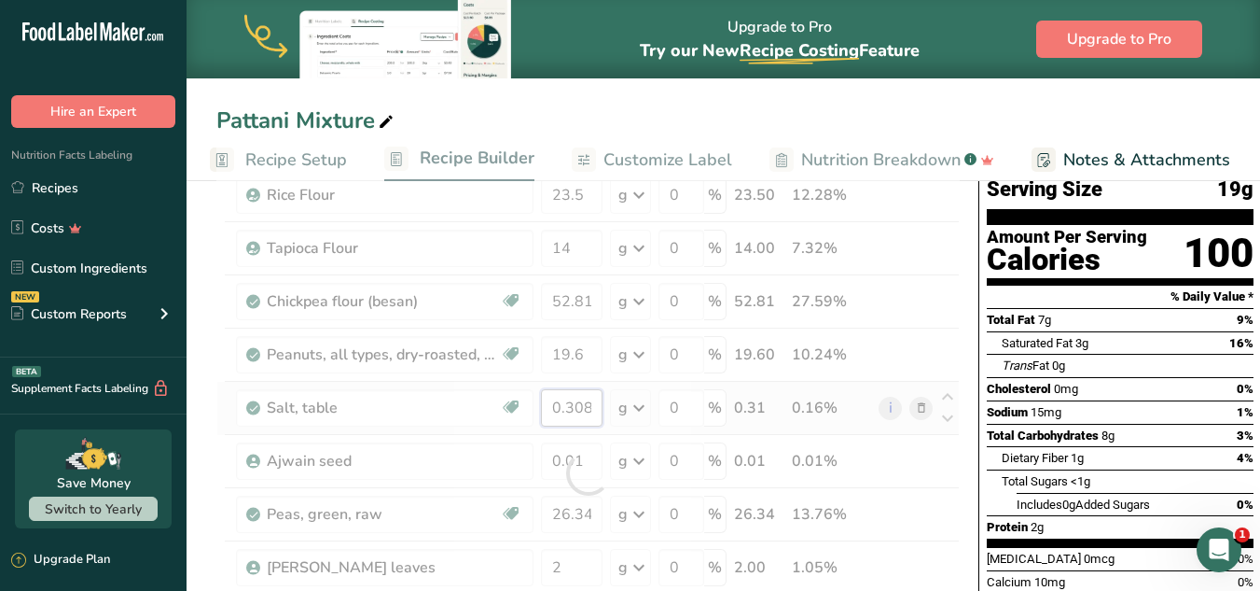
click at [582, 403] on div "Ingredient * Amount * Unit * Waste * .a-a{fill:#347362;}.b-a{fill:#fff;} Grams …" at bounding box center [588, 473] width 744 height 689
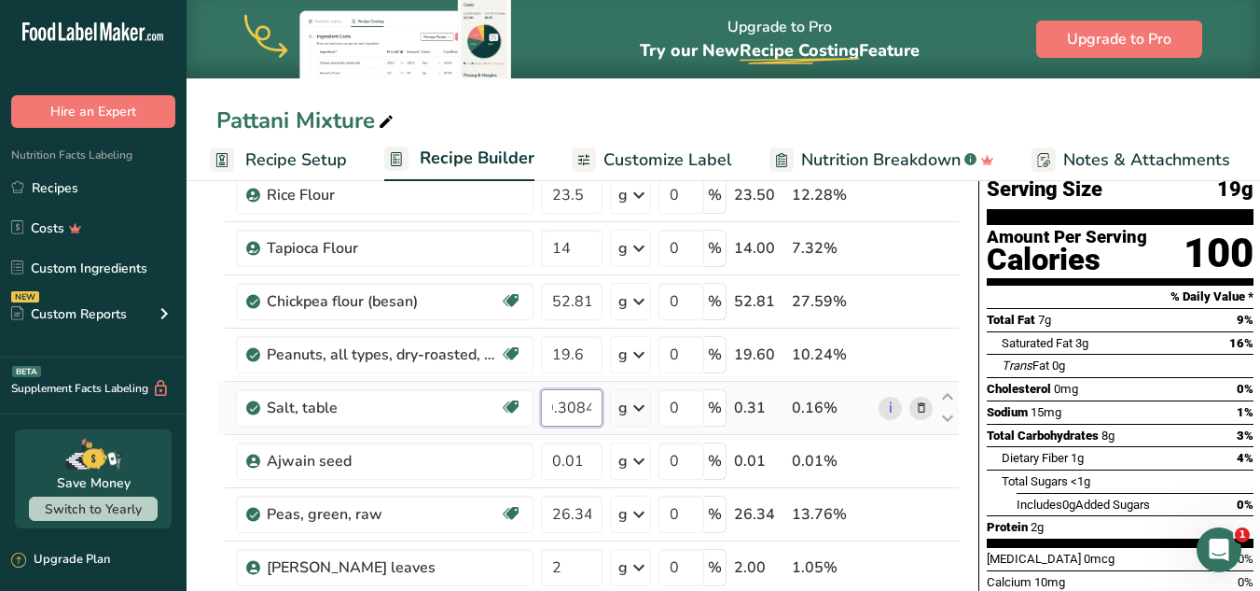
scroll to position [0, 0]
drag, startPoint x: 581, startPoint y: 411, endPoint x: 571, endPoint y: 398, distance: 16.6
click at [571, 398] on input "0.3084" at bounding box center [572, 407] width 62 height 37
click at [580, 406] on input "0.34" at bounding box center [572, 407] width 62 height 37
type input "0.348"
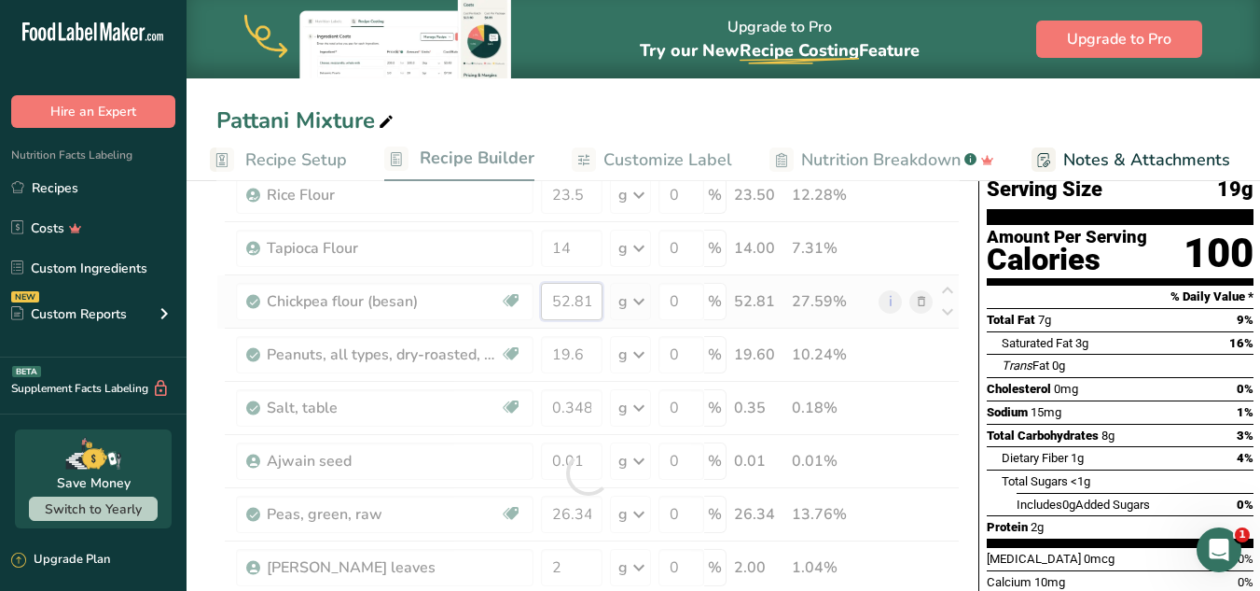
click at [571, 306] on div "Ingredient * Amount * Unit * Waste * .a-a{fill:#347362;}.b-a{fill:#fff;} Grams …" at bounding box center [588, 473] width 744 height 689
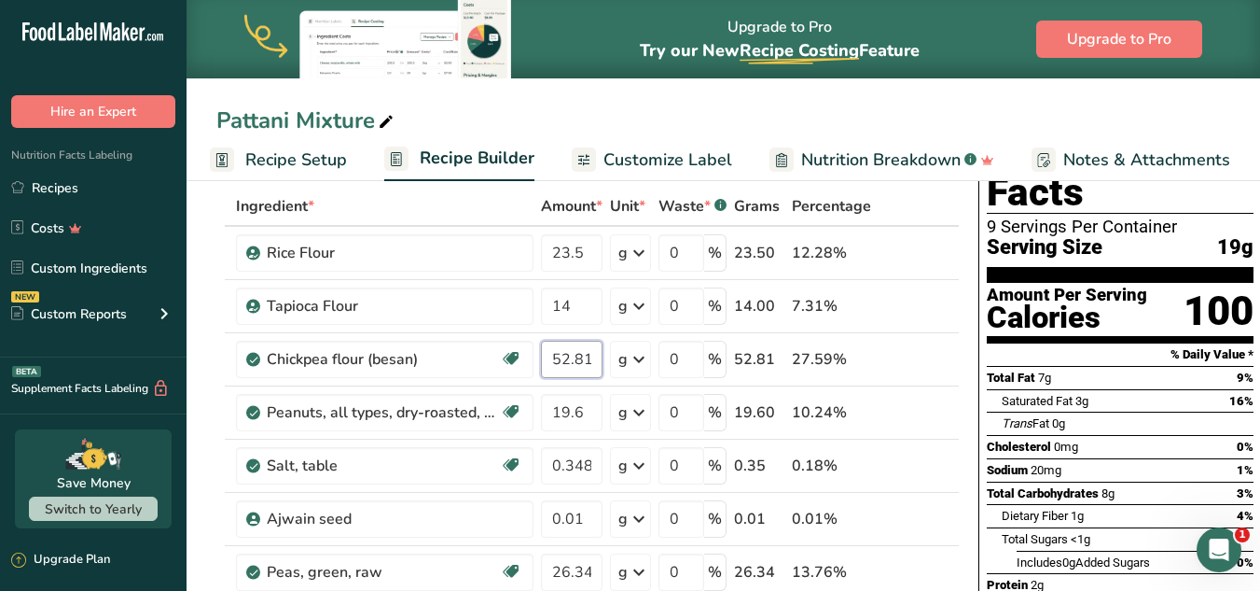
scroll to position [93, 0]
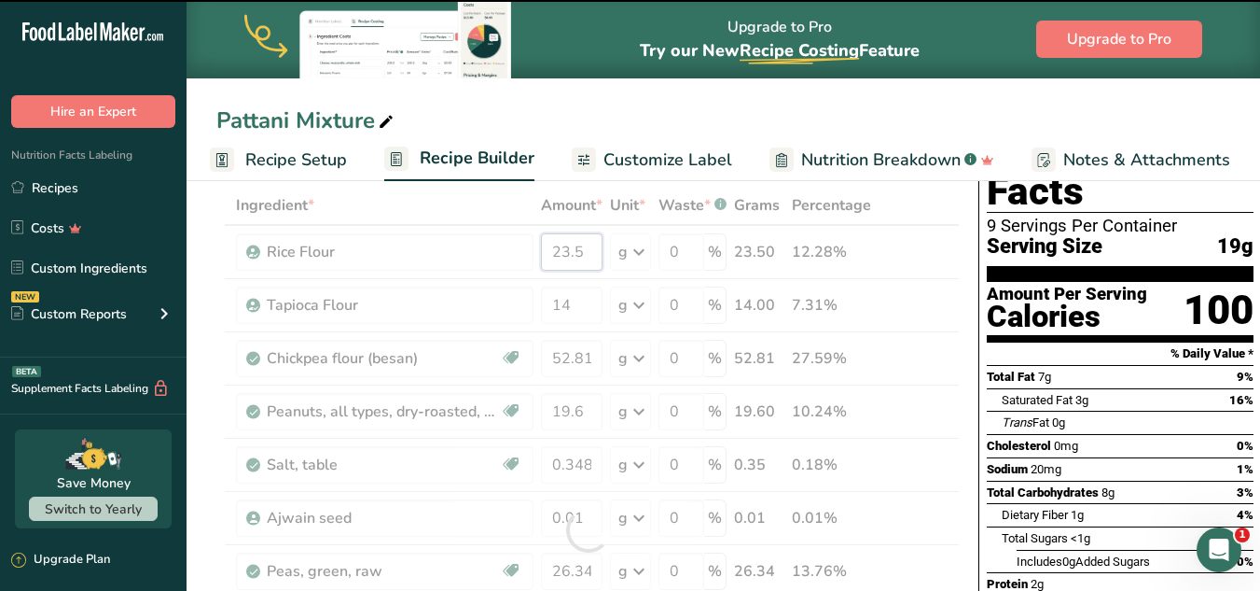
click at [563, 252] on div "Ingredient * Amount * Unit * Waste * .a-a{fill:#347362;}.b-a{fill:#fff;} Grams …" at bounding box center [588, 530] width 744 height 689
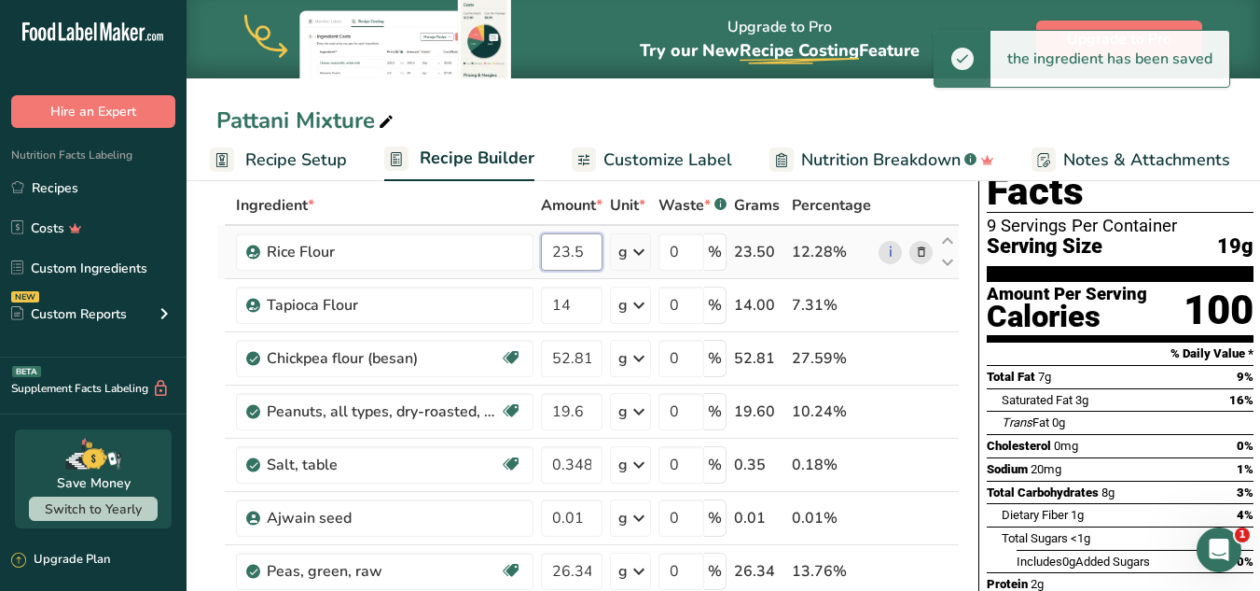
click at [573, 252] on input "23.5" at bounding box center [572, 251] width 62 height 37
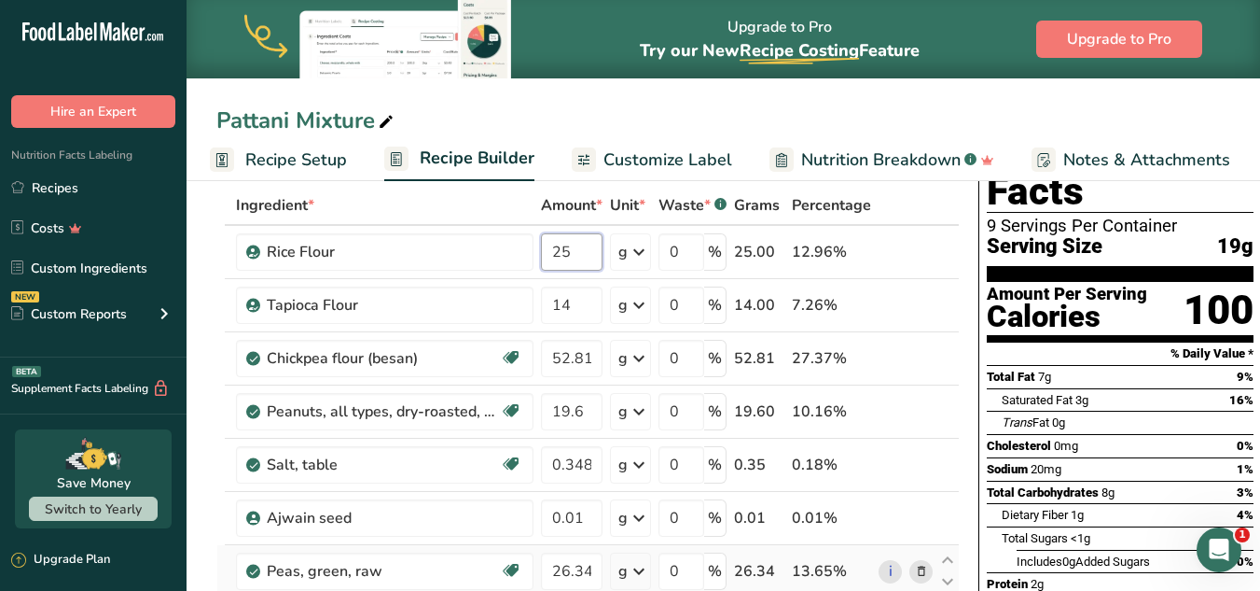
type input "25"
click at [579, 299] on div "Ingredient * Amount * Unit * Waste * .a-a{fill:#347362;}.b-a{fill:#fff;} Grams …" at bounding box center [588, 530] width 744 height 689
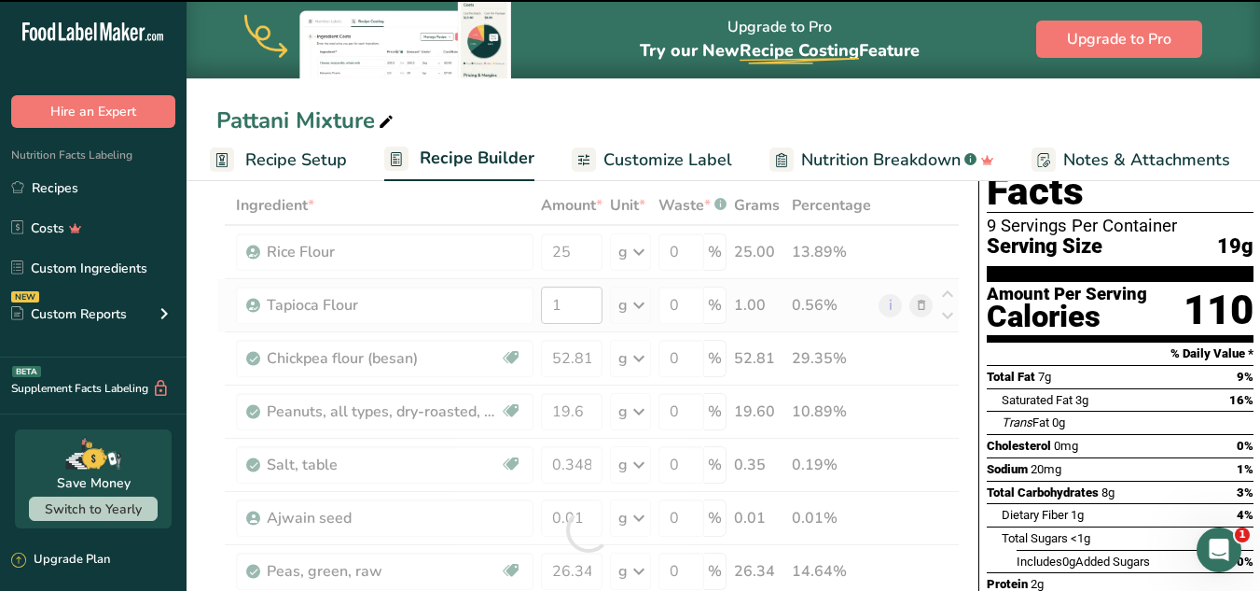
click at [579, 299] on div at bounding box center [588, 530] width 744 height 689
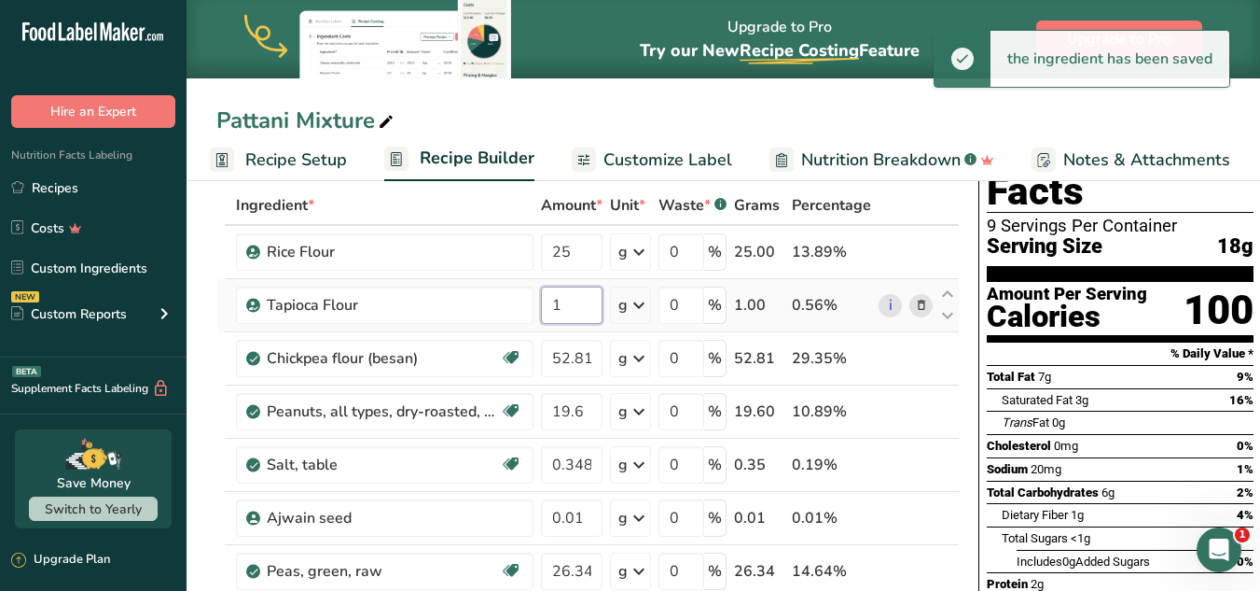
click at [568, 307] on input "1" at bounding box center [572, 304] width 62 height 37
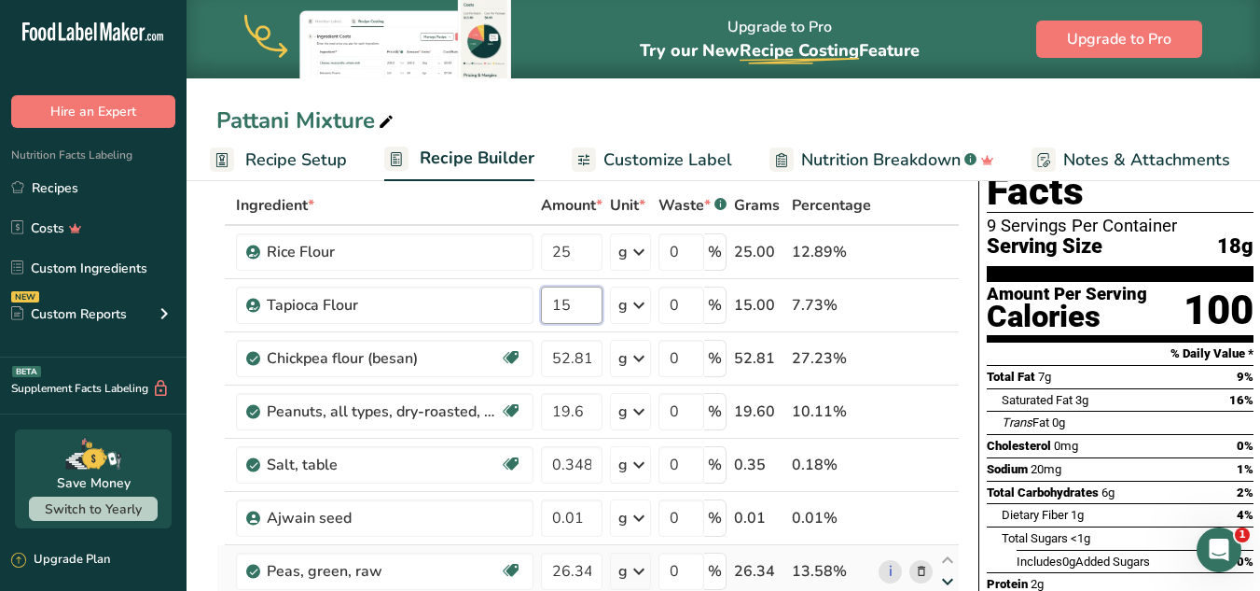
type input "15"
click at [585, 357] on div "Ingredient * Amount * Unit * Waste * .a-a{fill:#347362;}.b-a{fill:#fff;} Grams …" at bounding box center [588, 530] width 744 height 689
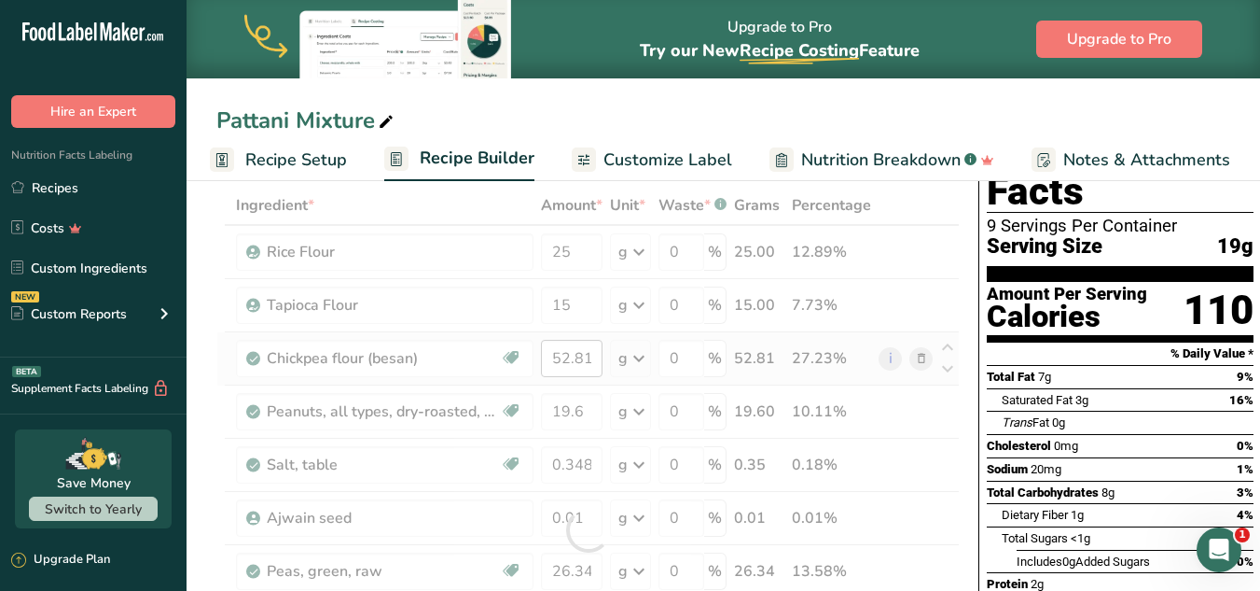
click at [585, 357] on div at bounding box center [588, 530] width 744 height 689
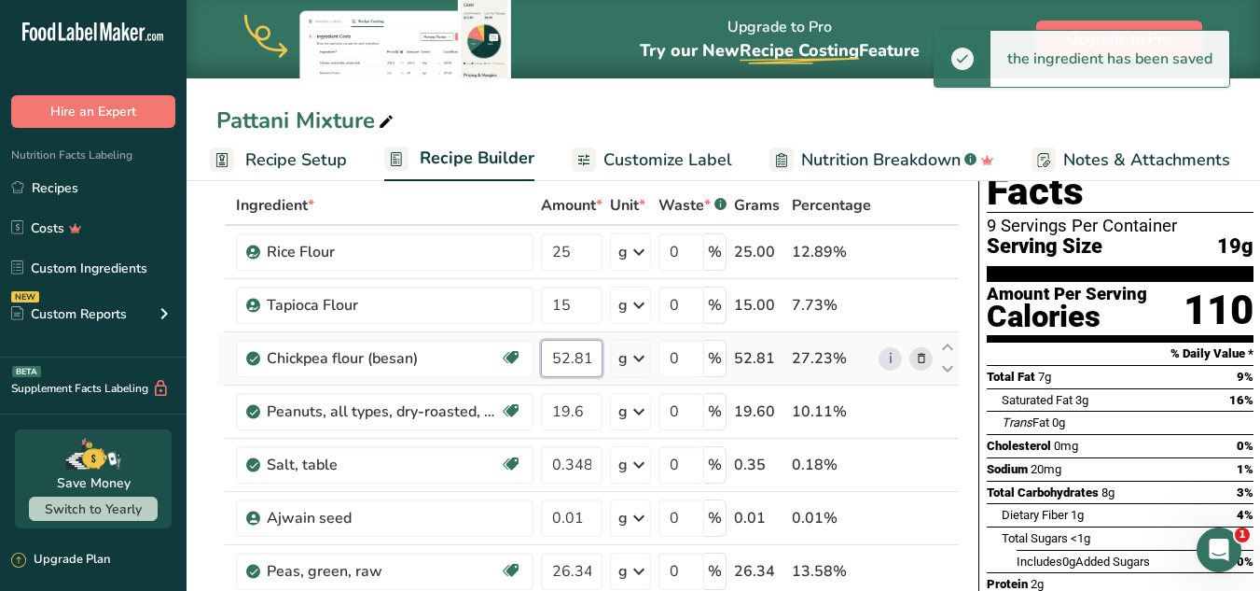
drag, startPoint x: 597, startPoint y: 354, endPoint x: 561, endPoint y: 361, distance: 37.1
click at [561, 361] on input "52.81" at bounding box center [572, 358] width 62 height 37
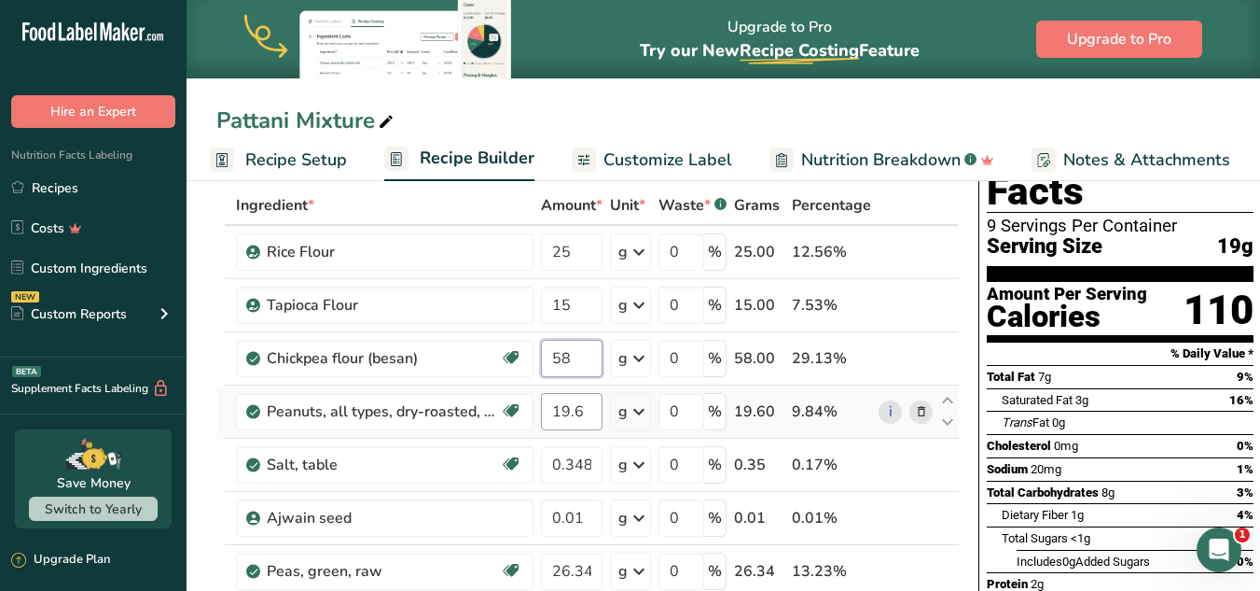
type input "58"
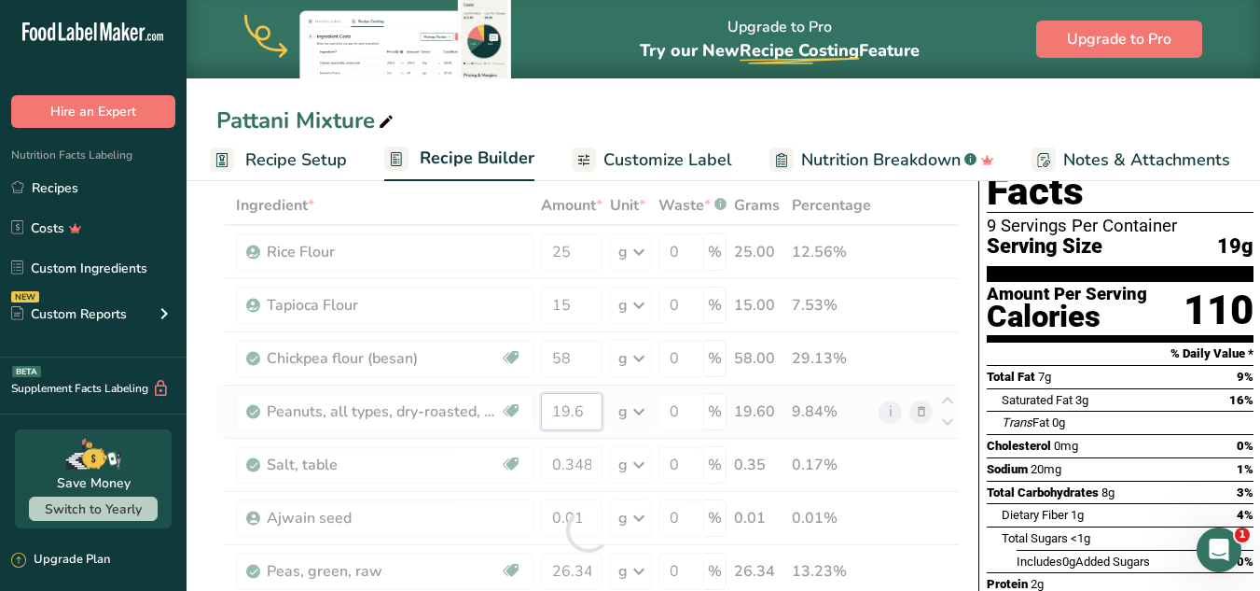
click at [583, 404] on div "Ingredient * Amount * Unit * Waste * .a-a{fill:#347362;}.b-a{fill:#fff;} Grams …" at bounding box center [588, 530] width 744 height 689
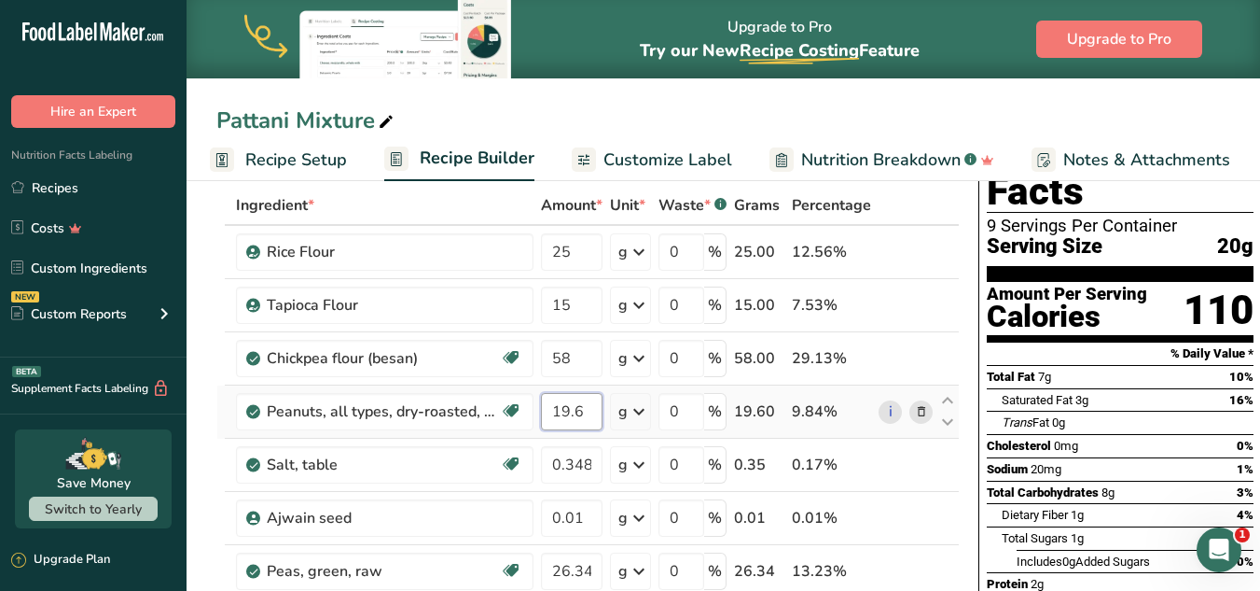
drag, startPoint x: 586, startPoint y: 406, endPoint x: 550, endPoint y: 409, distance: 35.6
click at [550, 409] on input "19.6" at bounding box center [572, 411] width 62 height 37
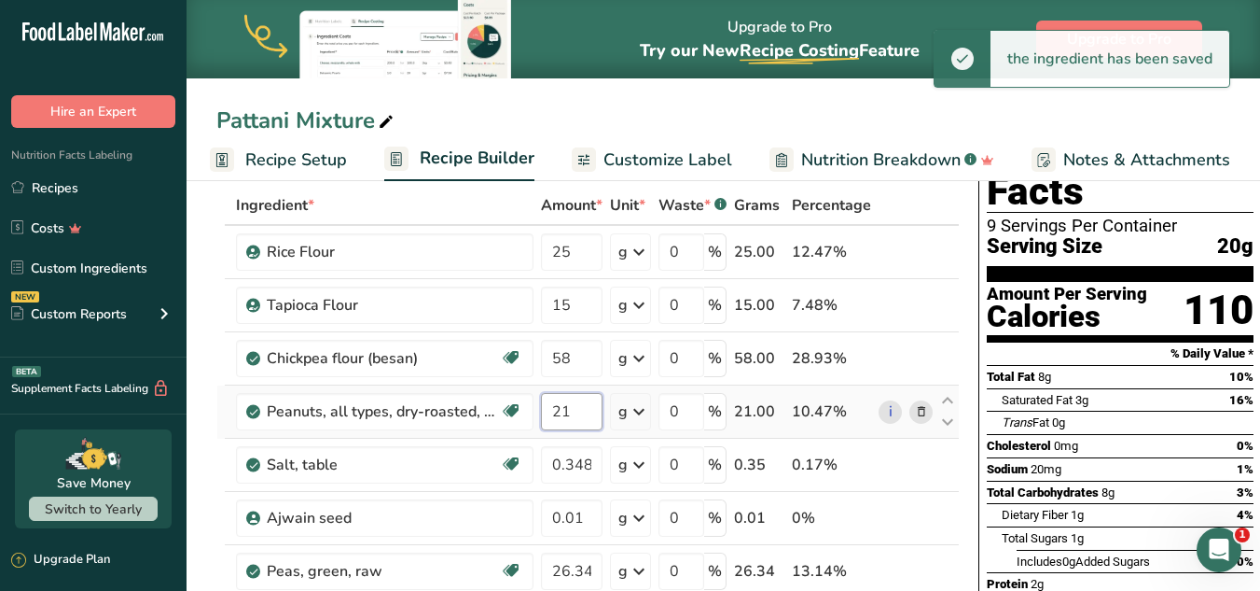
click at [579, 417] on input "21" at bounding box center [572, 411] width 62 height 37
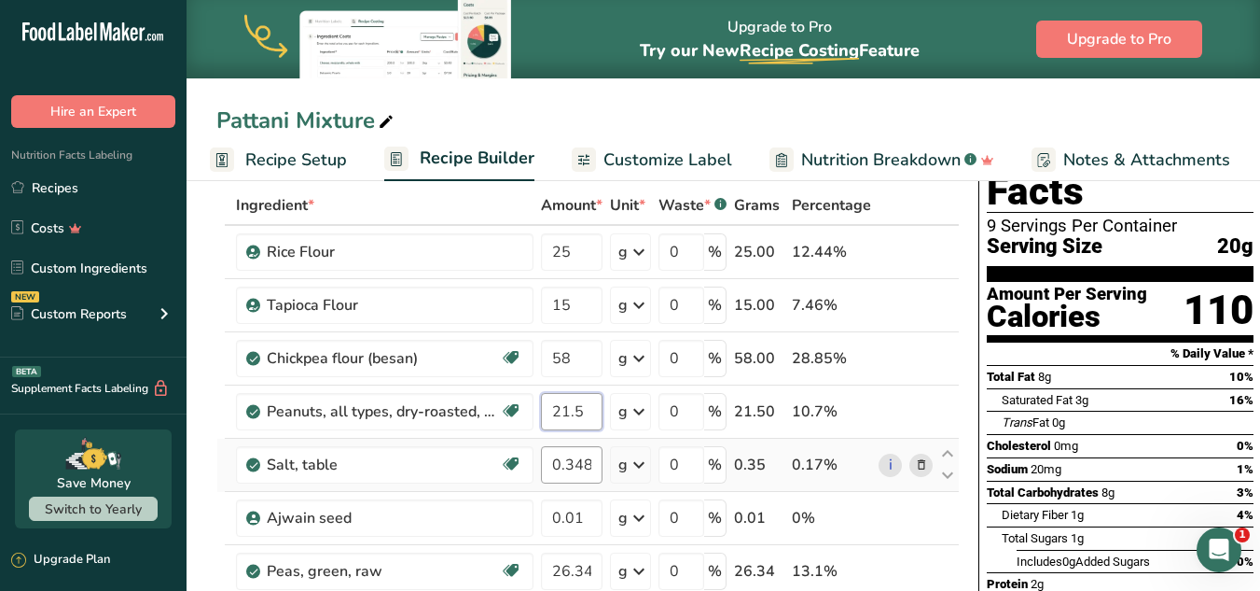
type input "21.5"
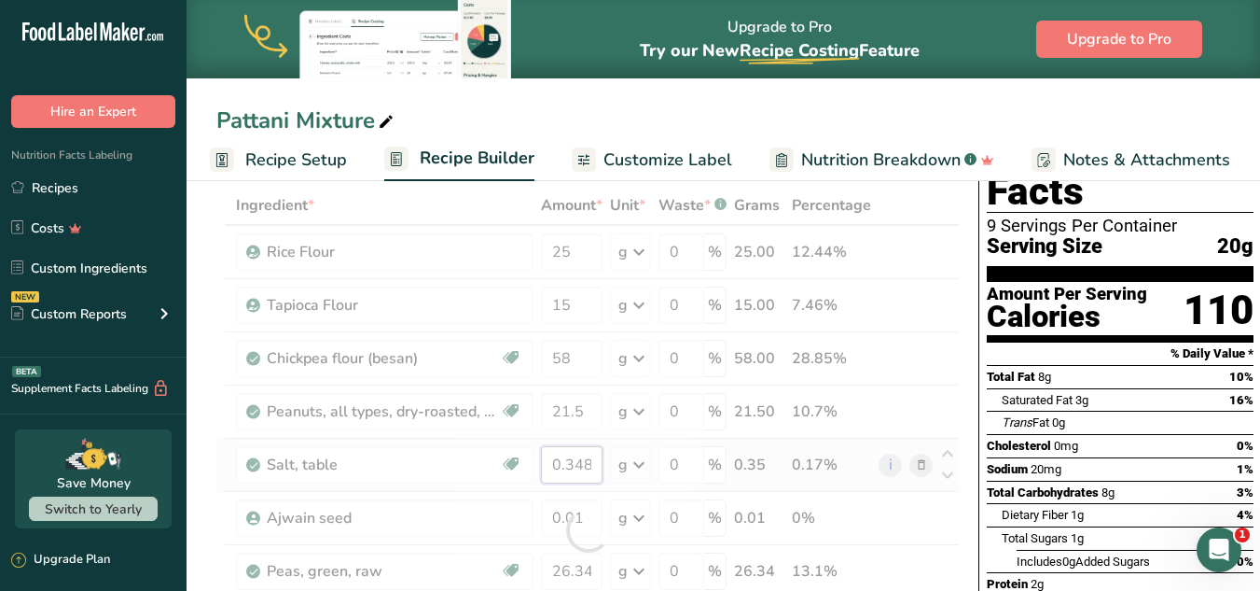
click at [591, 466] on div "Ingredient * Amount * Unit * Waste * .a-a{fill:#347362;}.b-a{fill:#fff;} Grams …" at bounding box center [588, 530] width 744 height 689
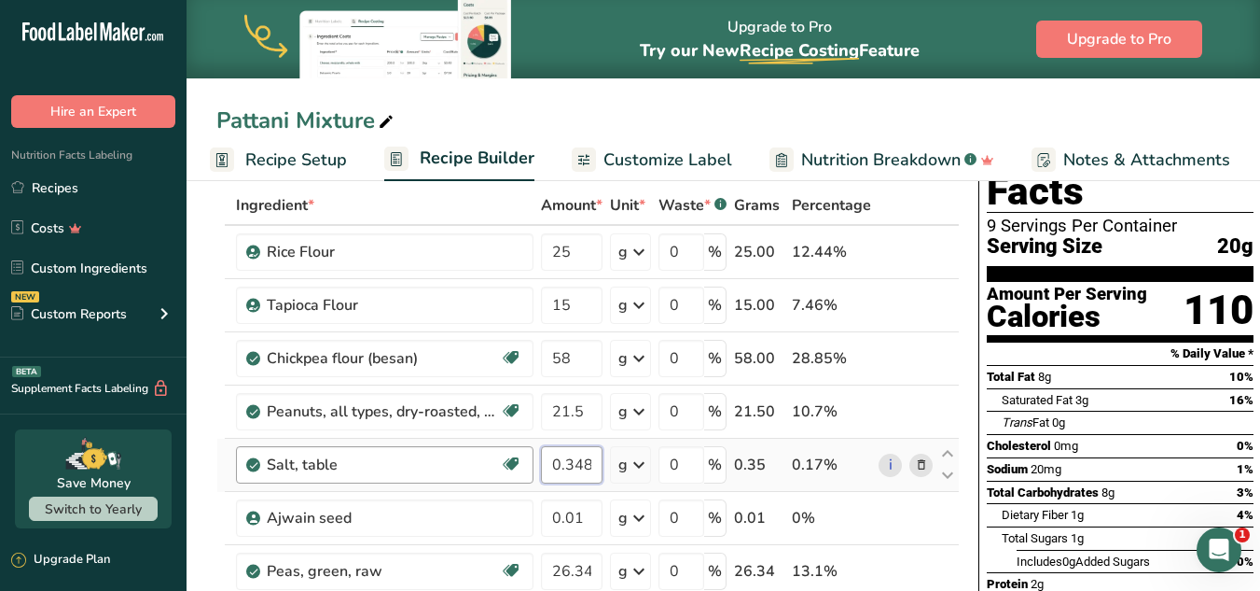
drag, startPoint x: 590, startPoint y: 458, endPoint x: 530, endPoint y: 454, distance: 59.8
click at [530, 454] on tr "Salt, table Dairy free Gluten free Vegan Vegetarian Soy free 0.348 g Portions 1…" at bounding box center [588, 464] width 742 height 53
paste input "77"
type input "0.377"
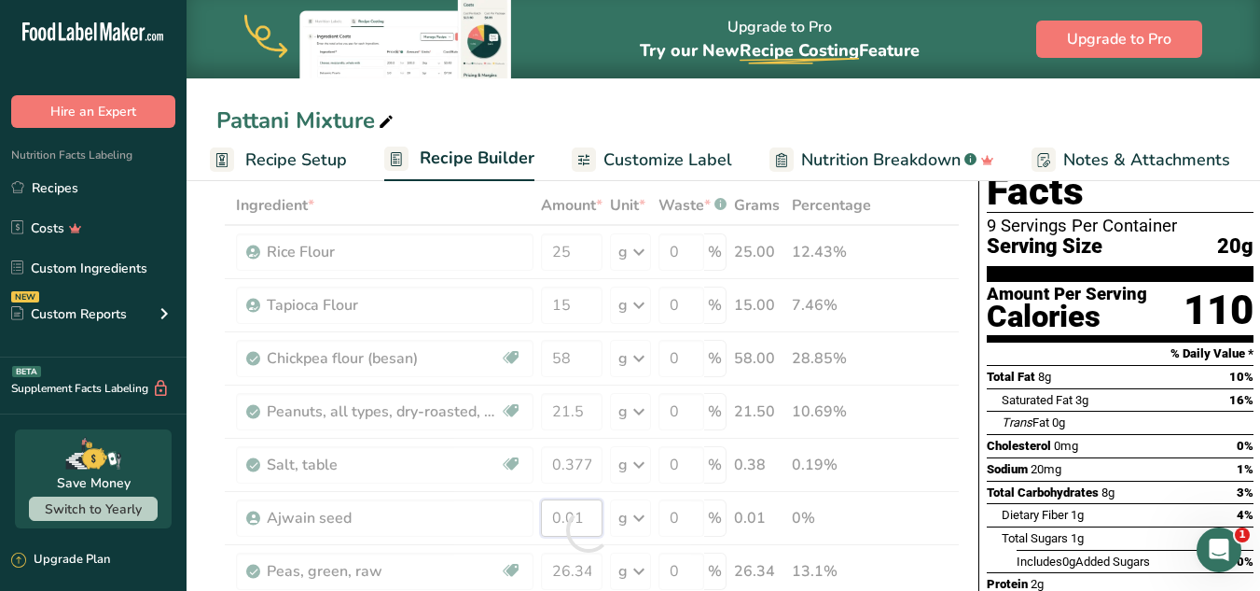
drag, startPoint x: 595, startPoint y: 516, endPoint x: 544, endPoint y: 514, distance: 51.3
click at [544, 514] on div "Ingredient * Amount * Unit * Waste * .a-a{fill:#347362;}.b-a{fill:#fff;} Grams …" at bounding box center [588, 530] width 744 height 689
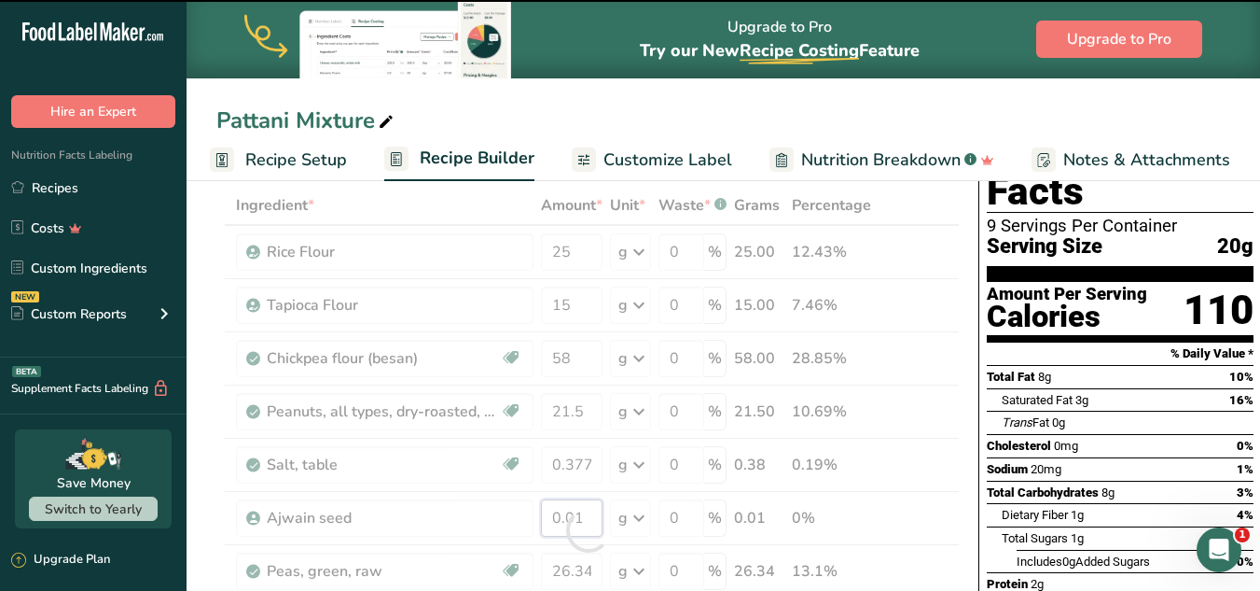
paste input "43"
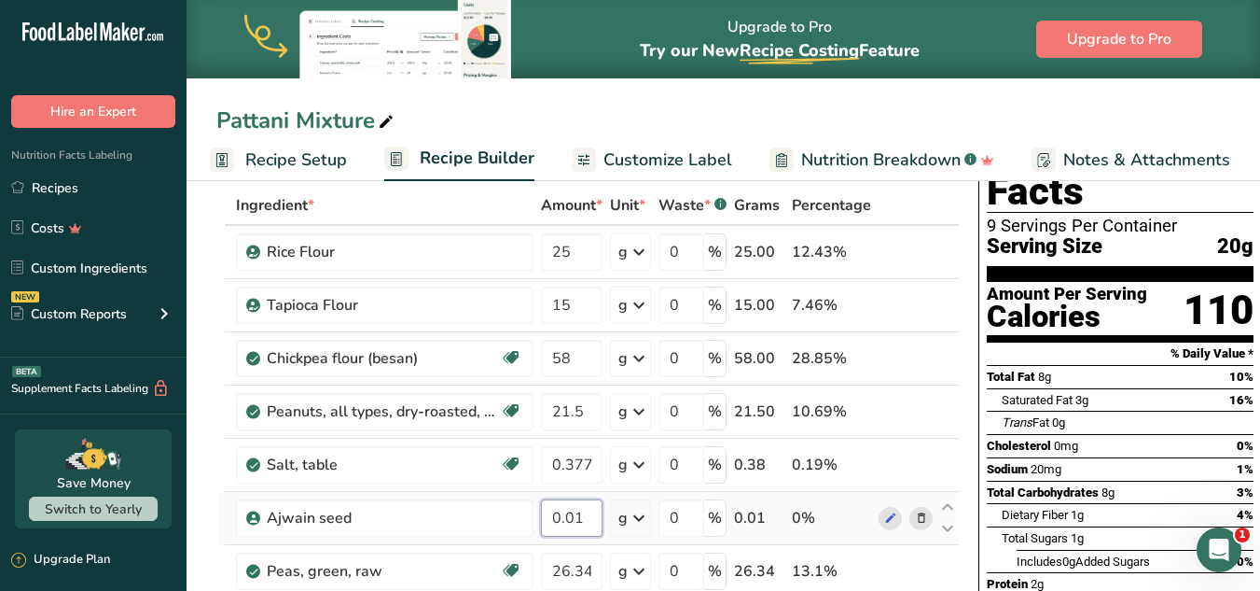
drag, startPoint x: 587, startPoint y: 525, endPoint x: 545, endPoint y: 516, distance: 43.0
click at [545, 516] on input "0.01" at bounding box center [572, 517] width 62 height 37
paste input "1"
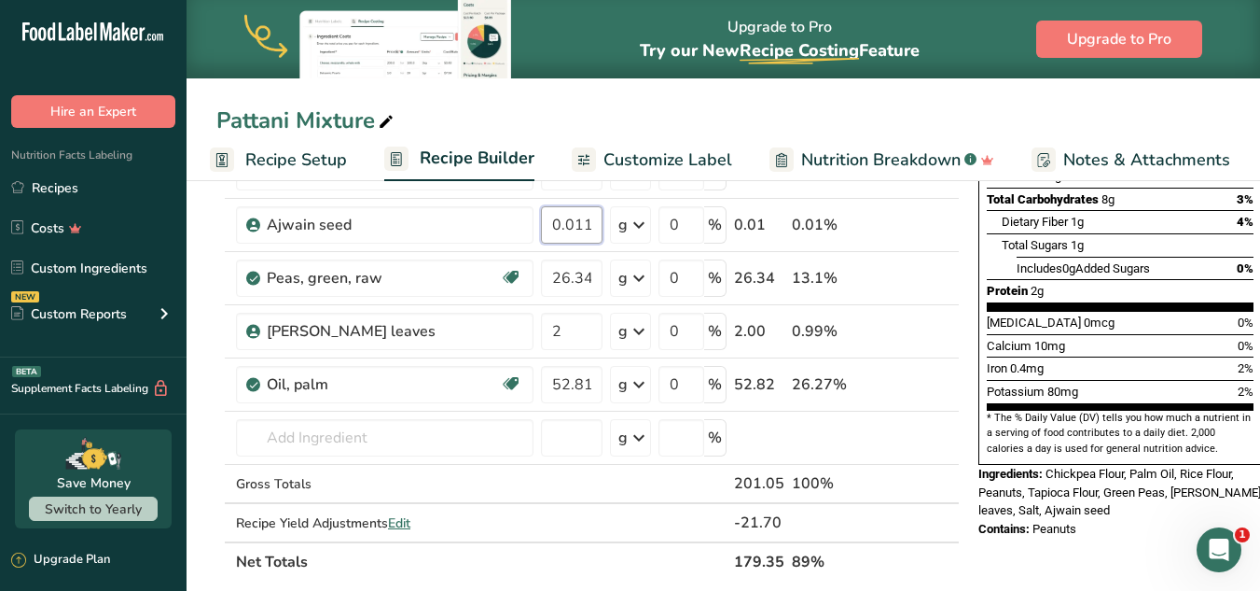
scroll to position [392, 0]
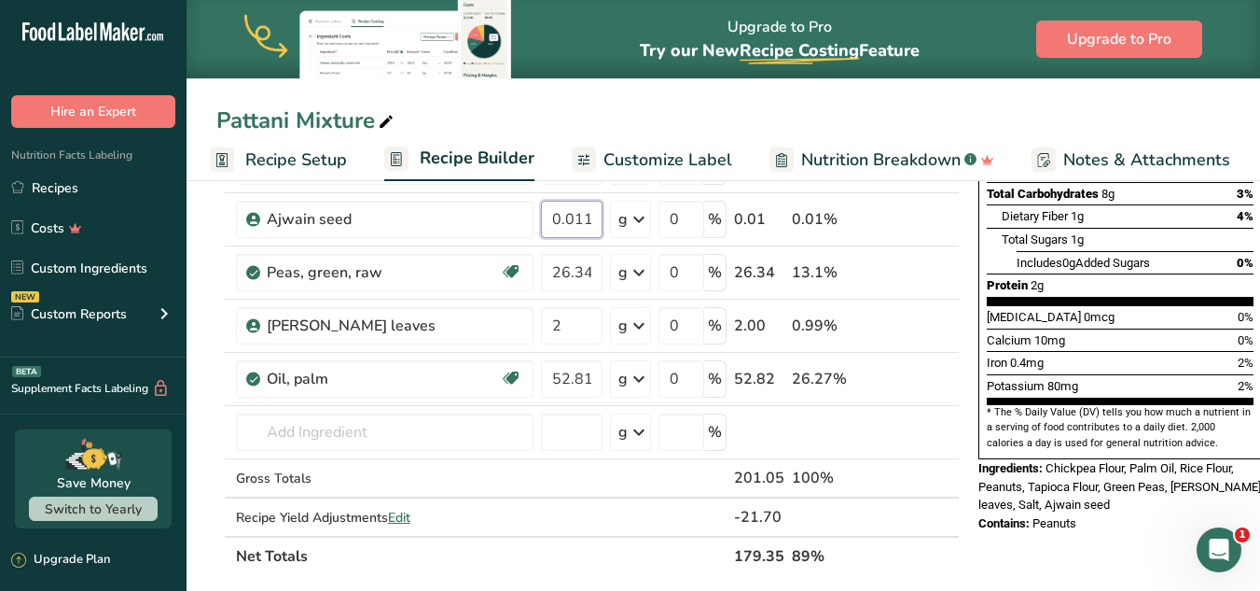
type input "0.011"
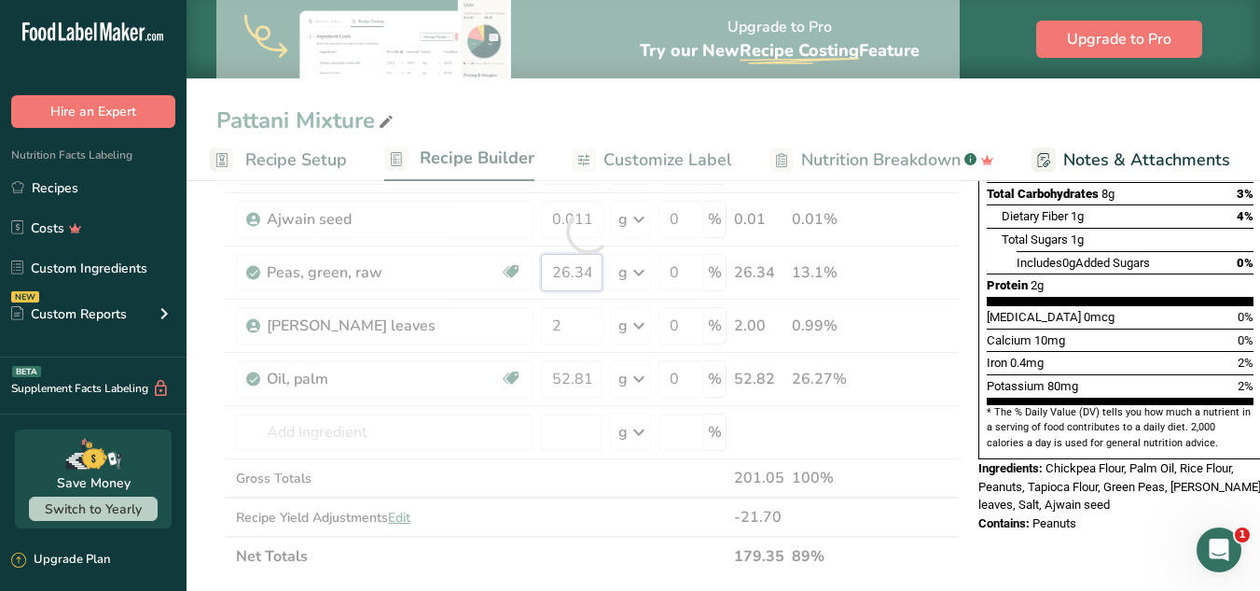
drag, startPoint x: 590, startPoint y: 271, endPoint x: 550, endPoint y: 257, distance: 42.5
click at [550, 257] on div "Ingredient * Amount * Unit * Waste * .a-a{fill:#347362;}.b-a{fill:#fff;} Grams …" at bounding box center [588, 231] width 744 height 689
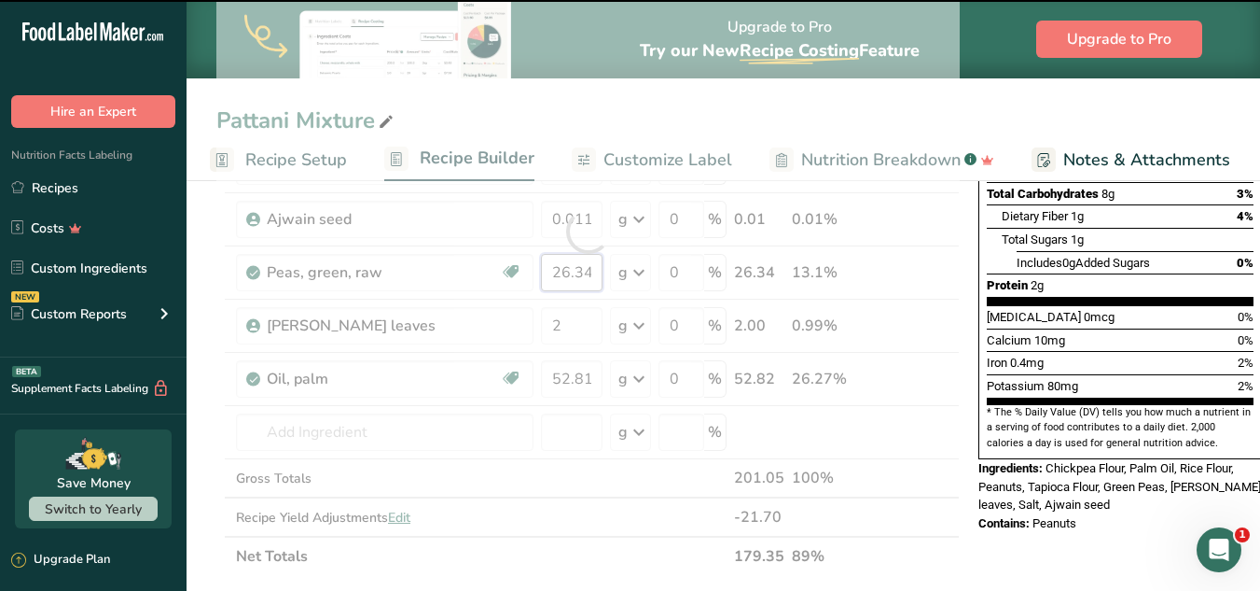
paste input "32.279"
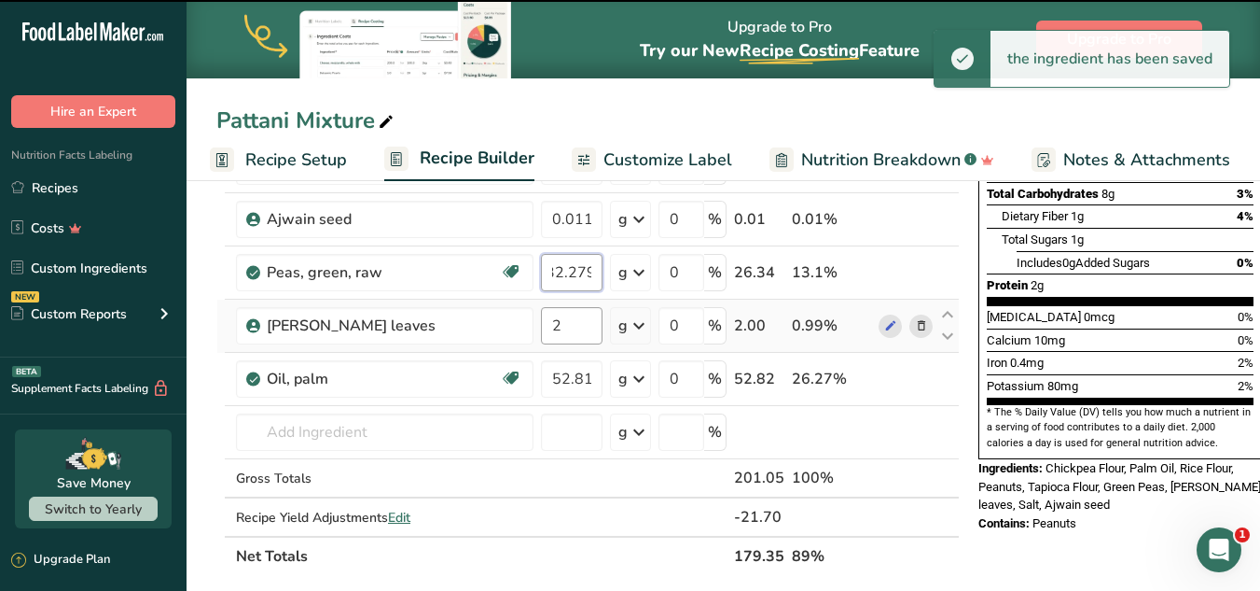
type input "26.34"
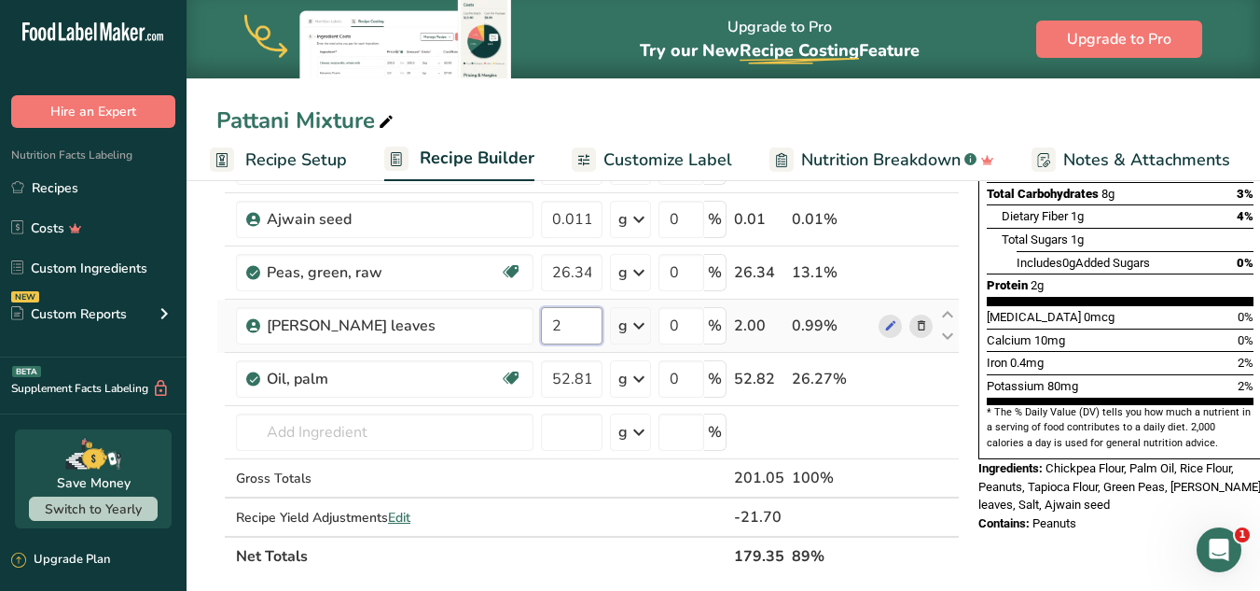
click at [576, 341] on div "Ingredient * Amount * Unit * Waste * .a-a{fill:#347362;}.b-a{fill:#fff;} Grams …" at bounding box center [588, 231] width 744 height 689
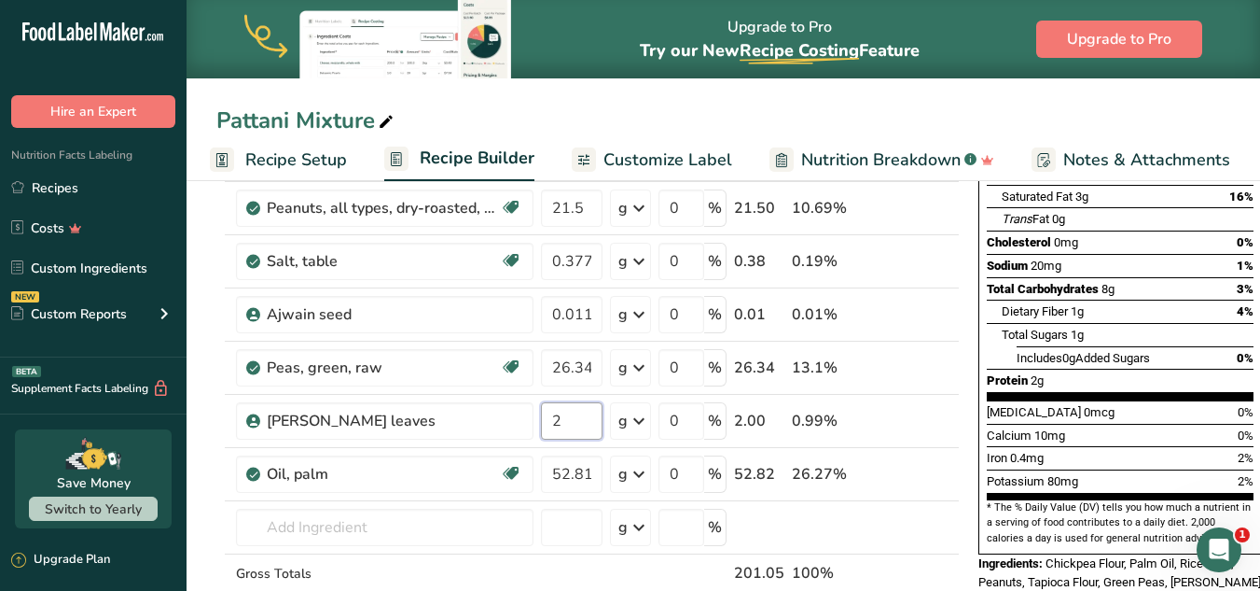
scroll to position [302, 0]
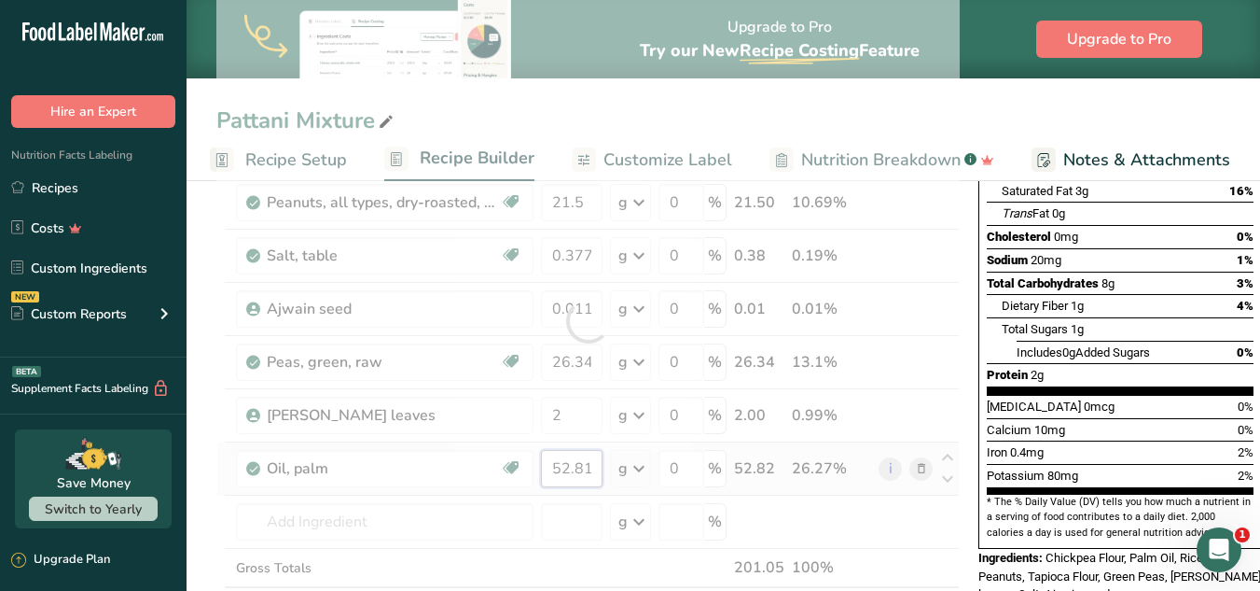
click at [593, 463] on div "Ingredient * Amount * Unit * Waste * .a-a{fill:#347362;}.b-a{fill:#fff;} Grams …" at bounding box center [588, 321] width 744 height 689
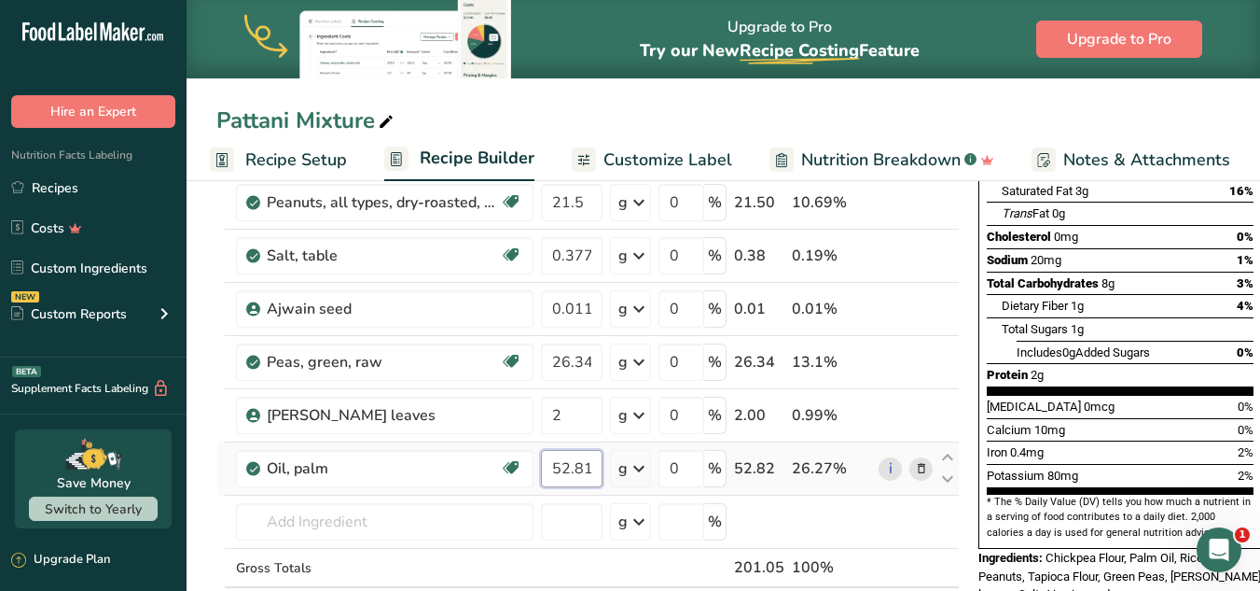
scroll to position [0, 7]
drag, startPoint x: 552, startPoint y: 466, endPoint x: 636, endPoint y: 459, distance: 84.3
click at [636, 459] on tr "Oil, palm Dairy free Gluten free Vegan Vegetarian Soy free 52.819 g Portions 1 …" at bounding box center [588, 468] width 742 height 53
paste input "64.557"
click at [575, 469] on input "64.557" at bounding box center [572, 468] width 62 height 37
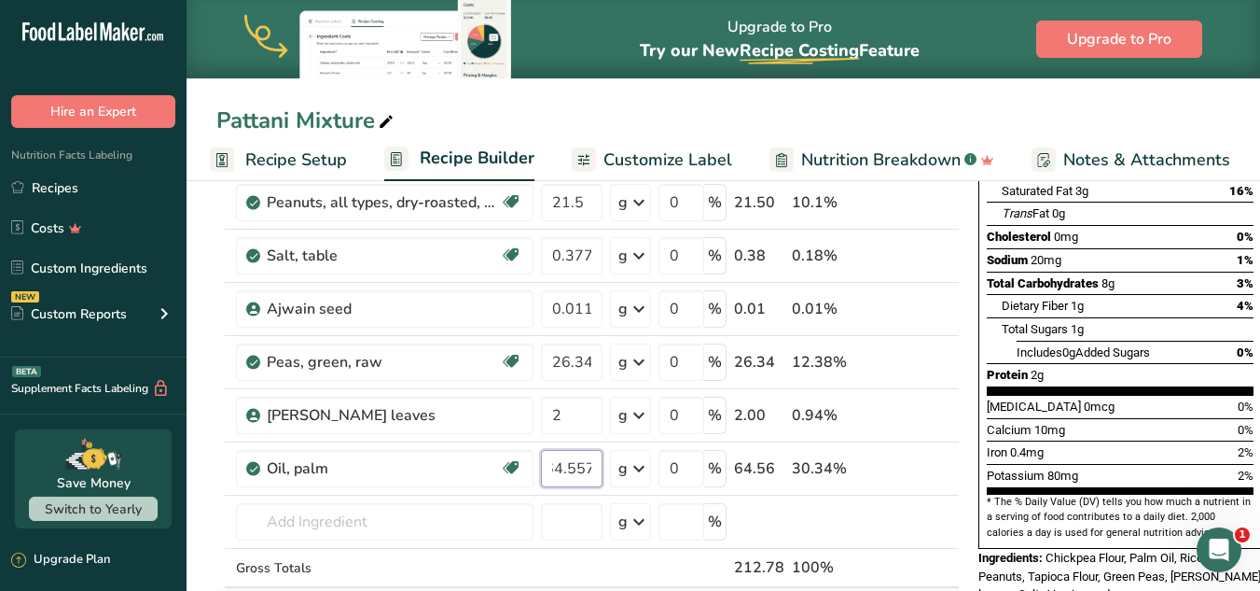
type input "64.557"
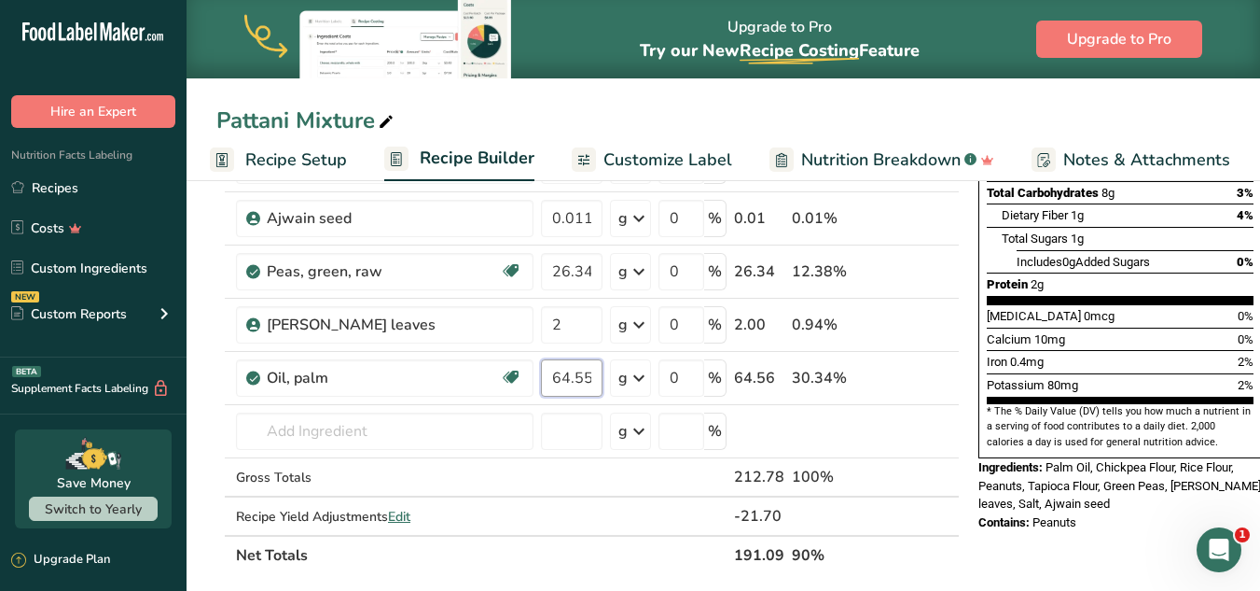
scroll to position [396, 0]
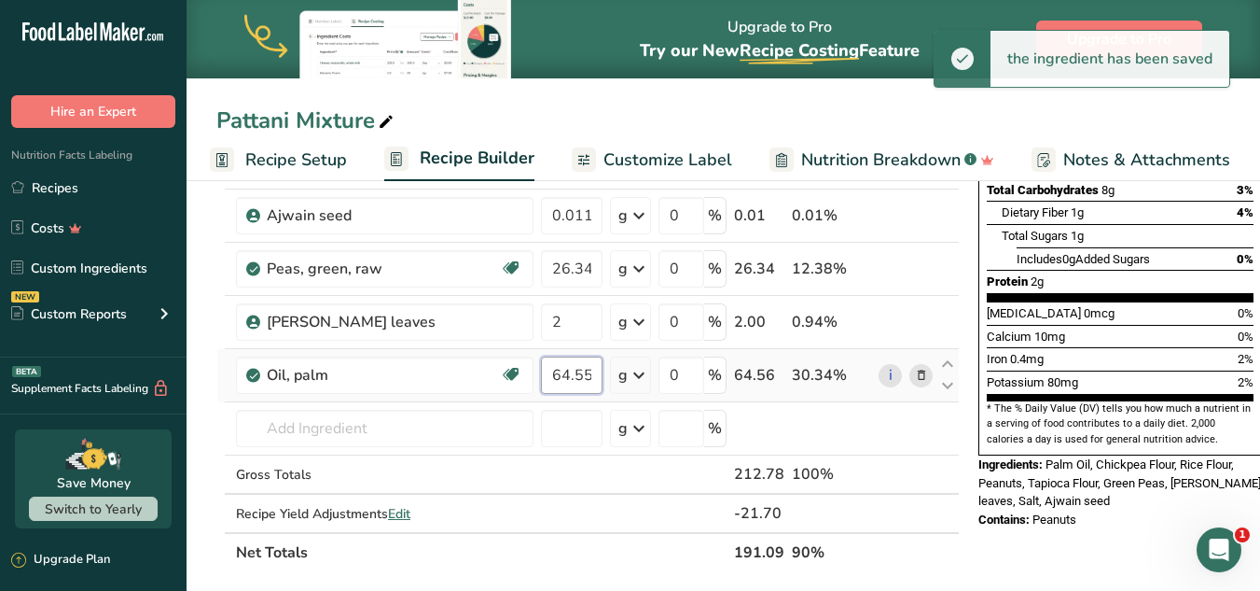
click at [555, 378] on input "64.557" at bounding box center [572, 374] width 62 height 37
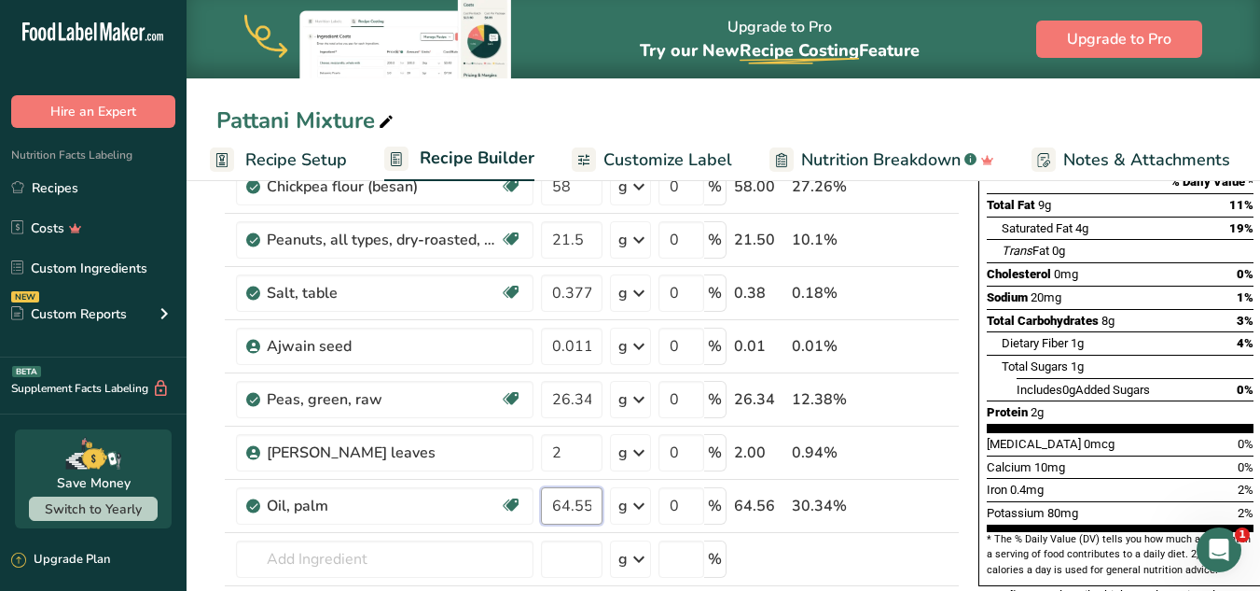
scroll to position [505, 0]
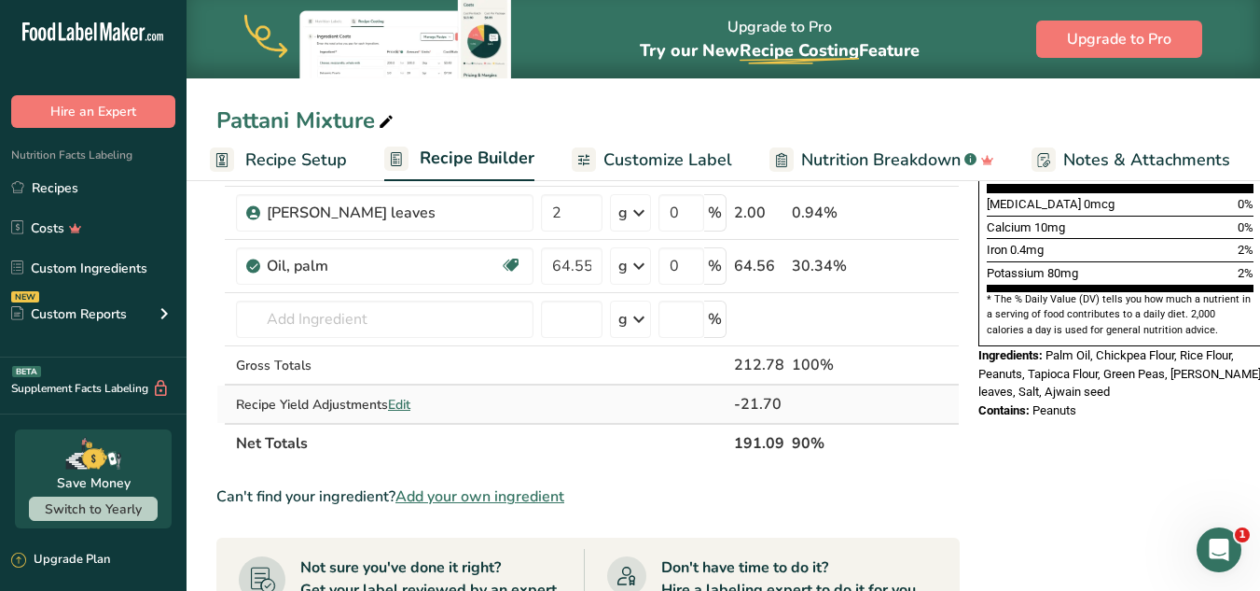
click at [654, 397] on div "Ingredient * Amount * Unit * Waste * .a-a{fill:#347362;}.b-a{fill:#fff;} Grams …" at bounding box center [588, 118] width 744 height 689
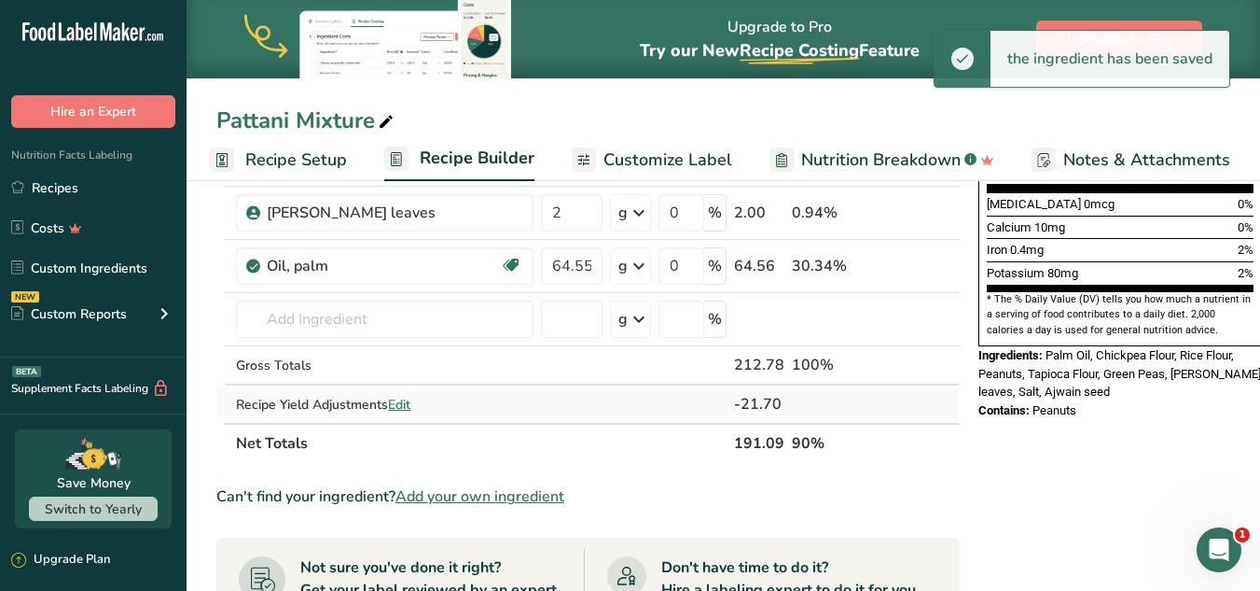
click at [749, 403] on div "-21.70" at bounding box center [759, 404] width 50 height 22
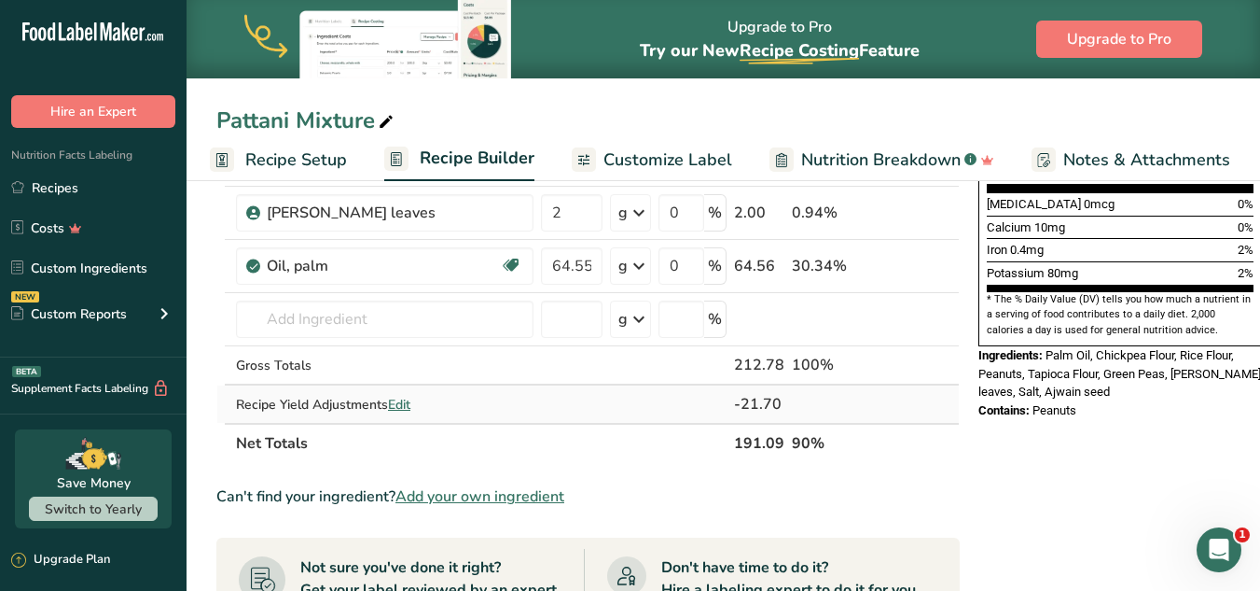
click at [406, 402] on span "Edit" at bounding box center [399, 405] width 22 height 18
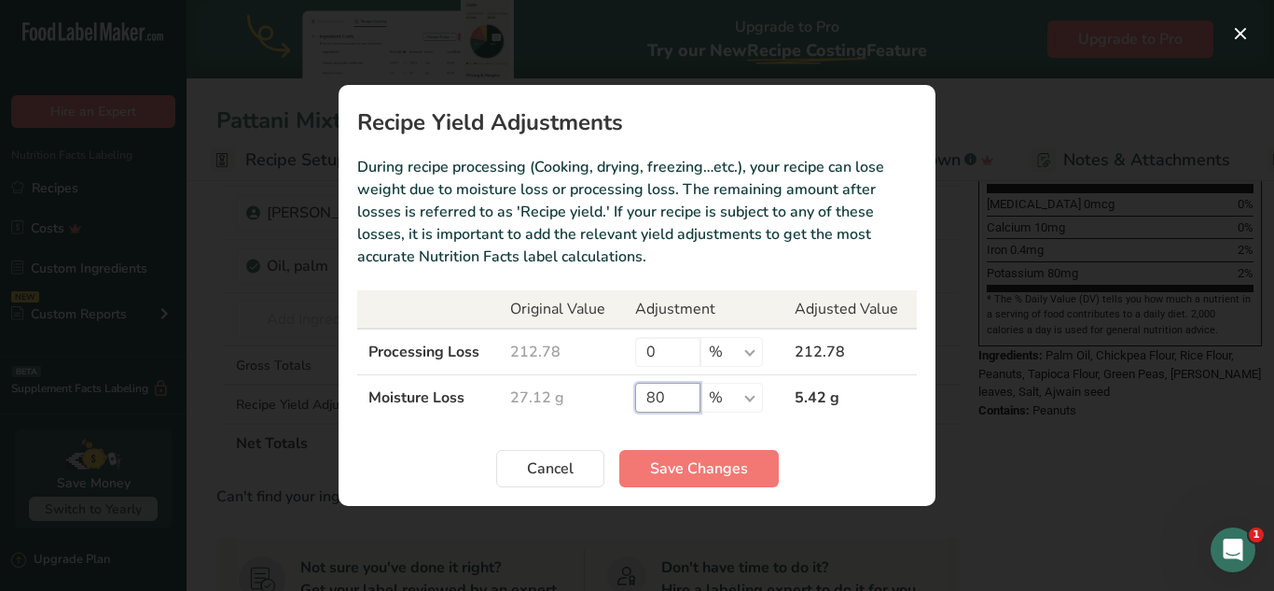
click at [664, 399] on input "80" at bounding box center [667, 398] width 65 height 30
type input "8"
type input "90"
click at [692, 465] on span "Save Changes" at bounding box center [699, 468] width 98 height 22
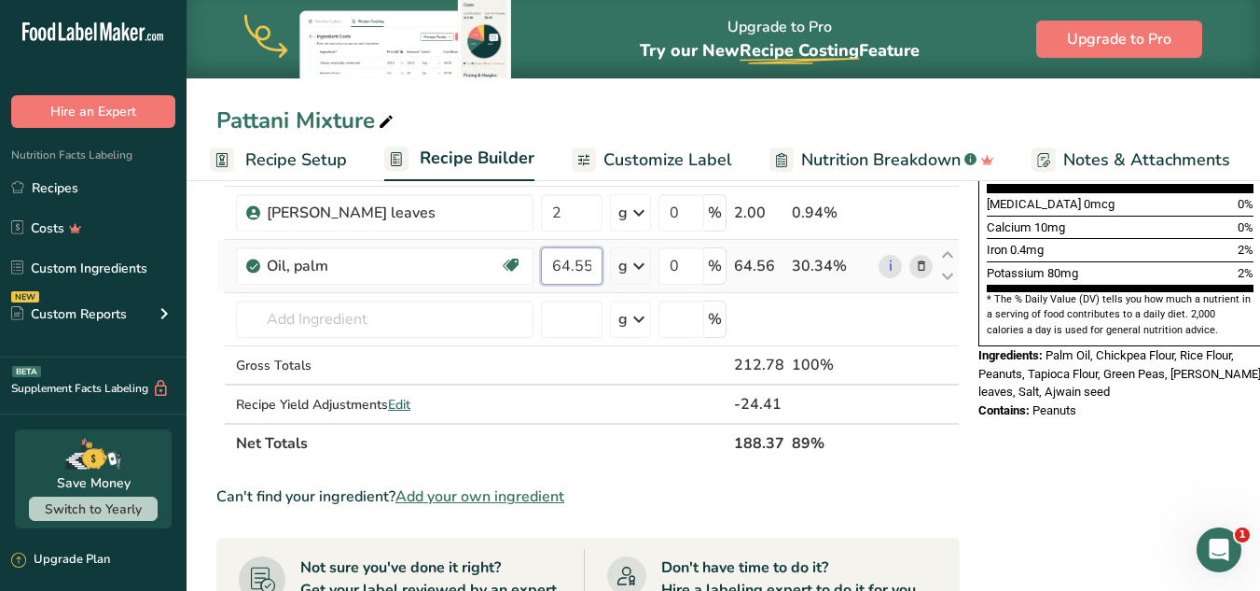
scroll to position [0, 7]
drag, startPoint x: 550, startPoint y: 268, endPoint x: 601, endPoint y: 264, distance: 51.4
click at [601, 264] on input "64.557" at bounding box center [572, 265] width 62 height 37
paste input "52.819"
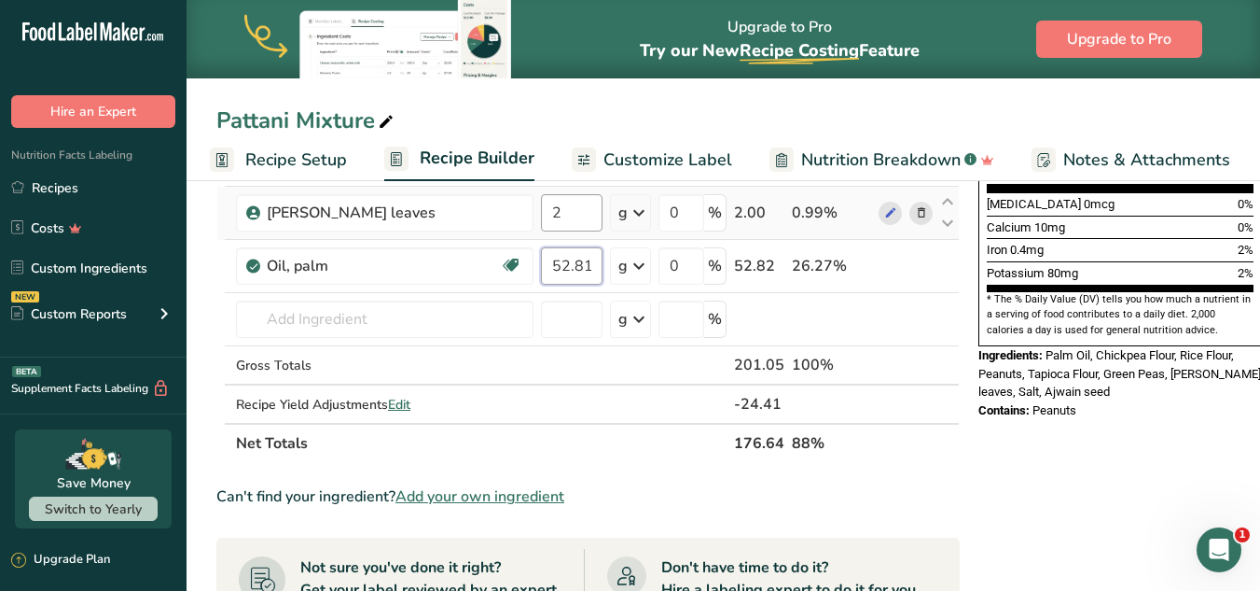
type input "52.819"
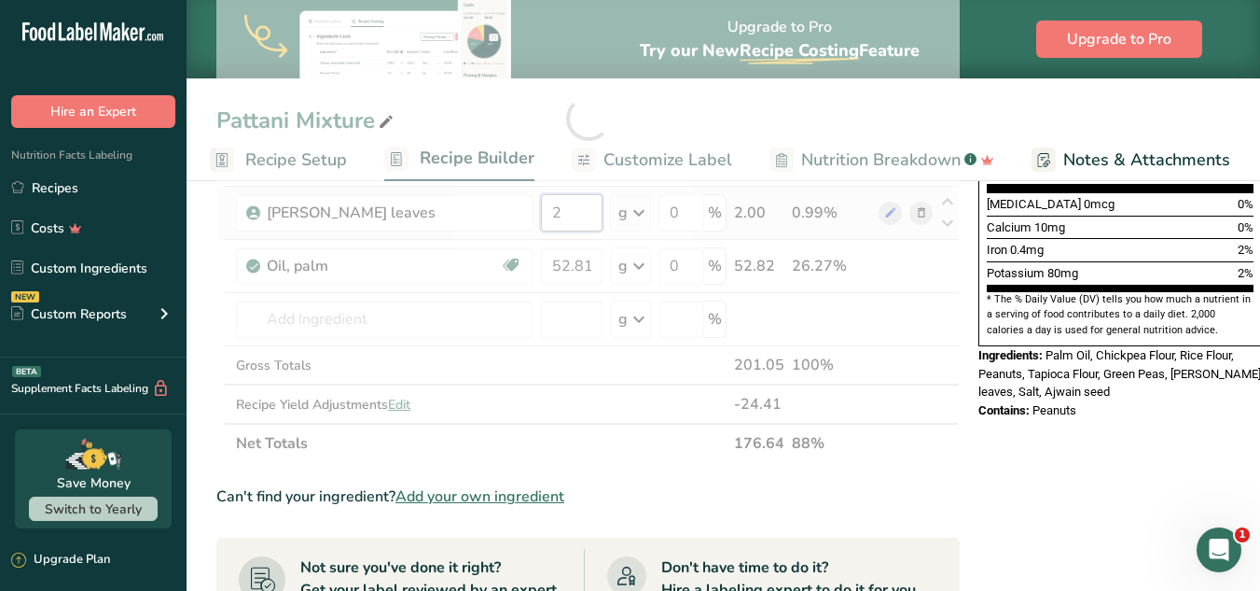
click at [572, 216] on div "Ingredient * Amount * Unit * Waste * .a-a{fill:#347362;}.b-a{fill:#fff;} Grams …" at bounding box center [588, 118] width 744 height 689
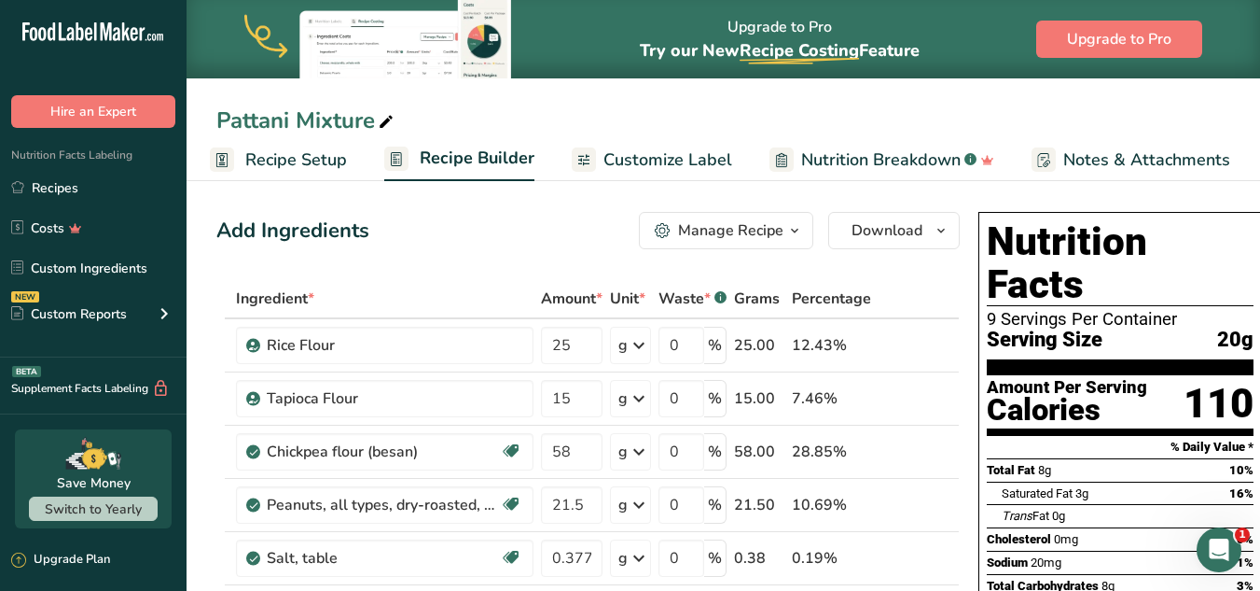
type input "1.999998"
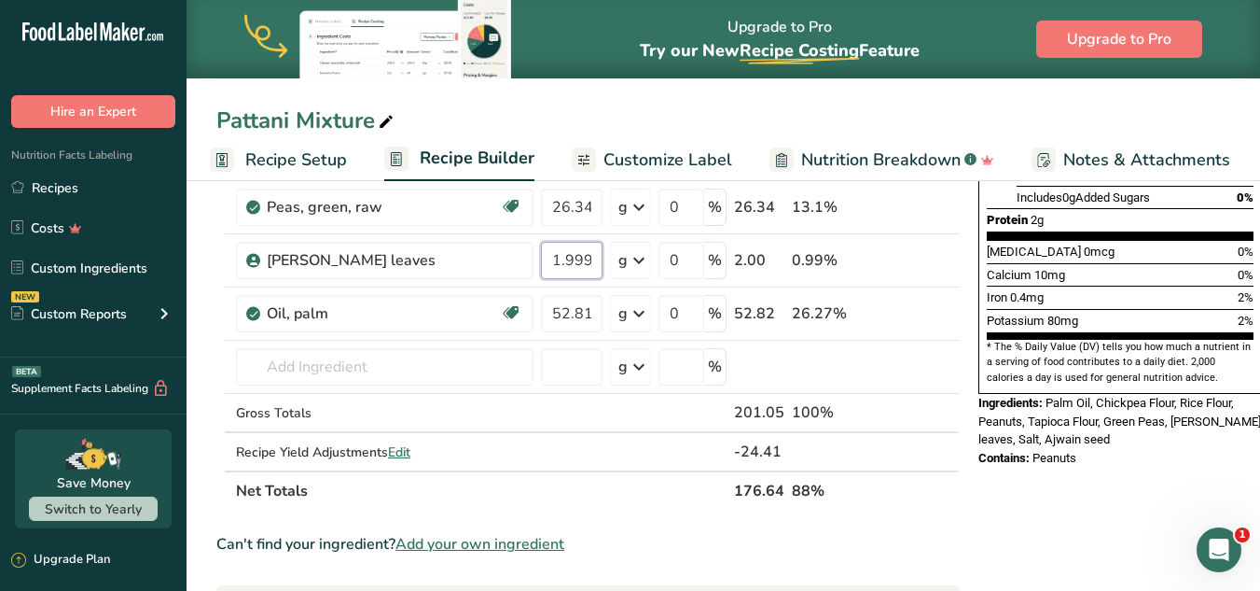
scroll to position [460, 0]
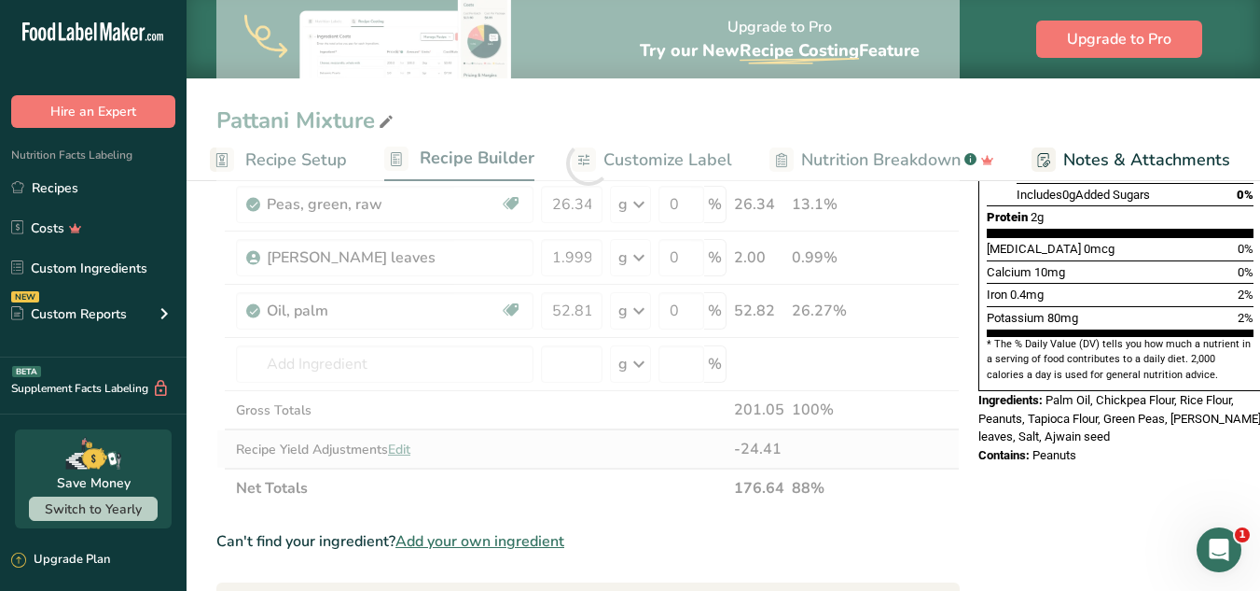
click at [410, 452] on div "Ingredient * Amount * Unit * Waste * .a-a{fill:#347362;}.b-a{fill:#fff;} Grams …" at bounding box center [588, 163] width 744 height 689
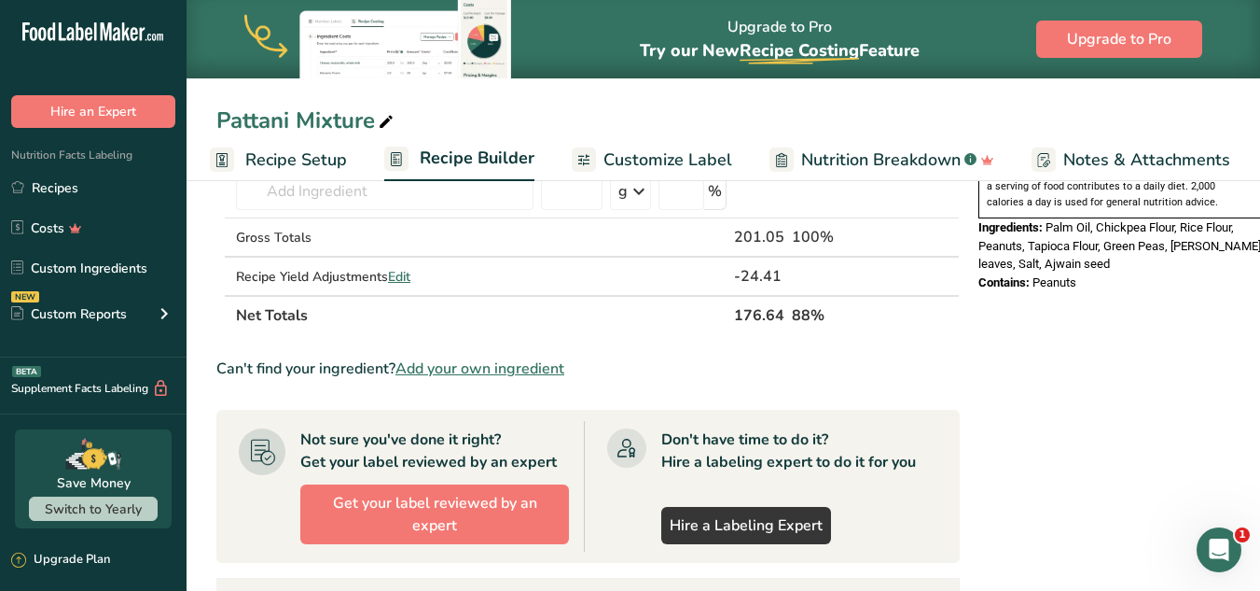
scroll to position [588, 0]
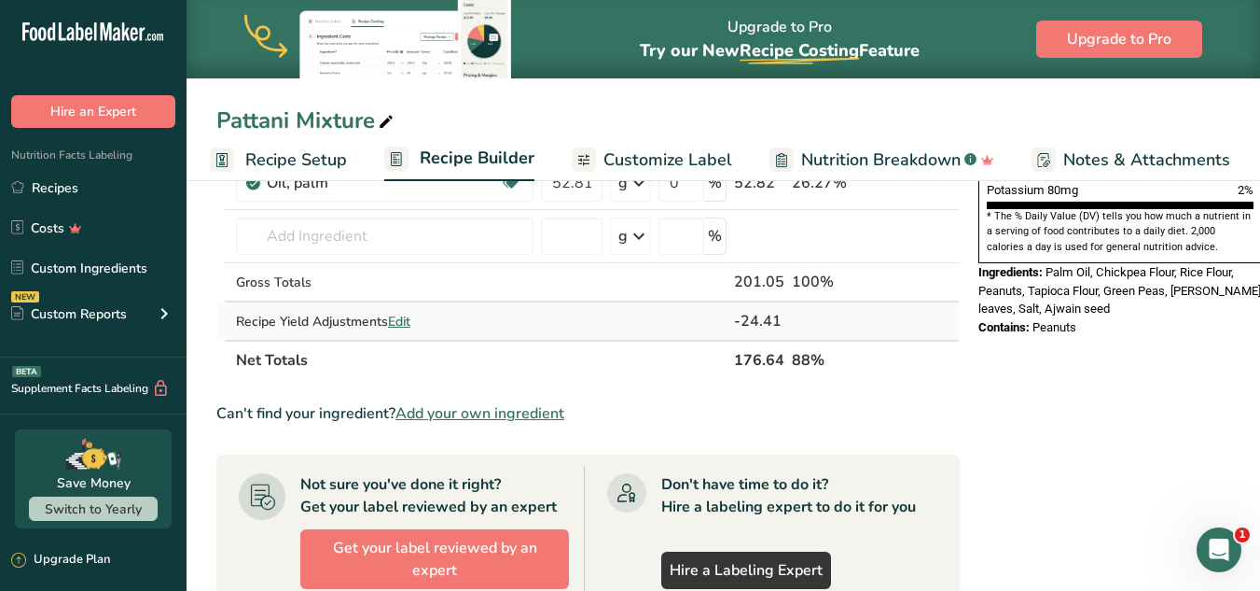
click at [401, 322] on span "Edit" at bounding box center [399, 322] width 22 height 18
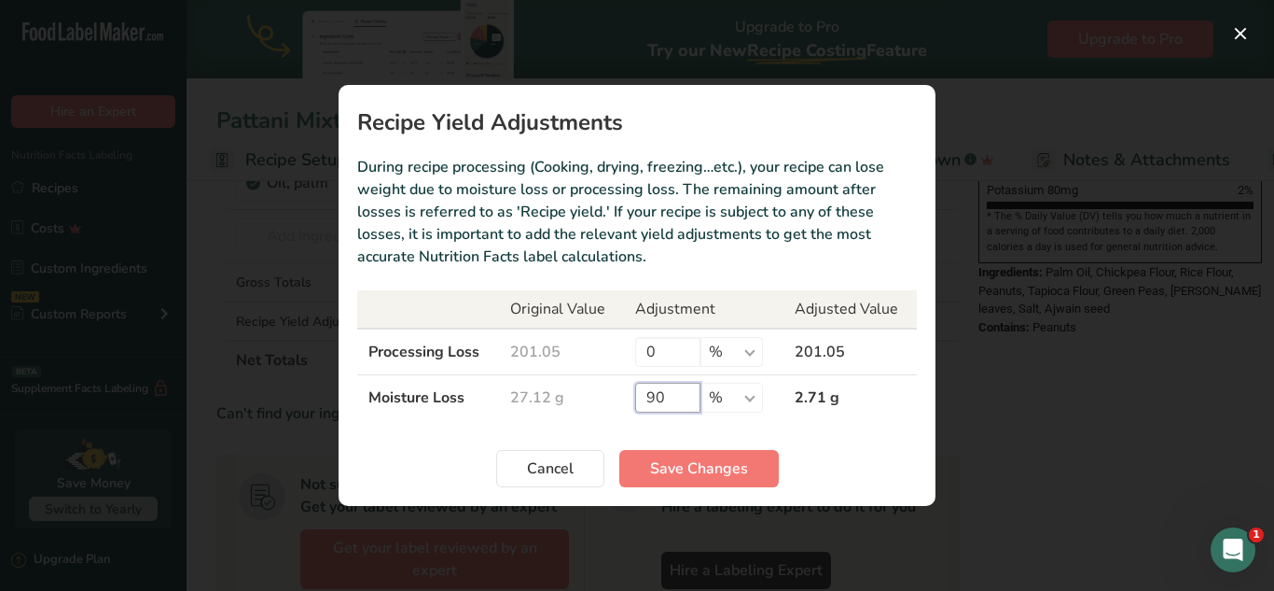
click at [666, 391] on input "90" at bounding box center [667, 398] width 65 height 30
type input "95"
click at [675, 459] on span "Save Changes" at bounding box center [699, 468] width 98 height 22
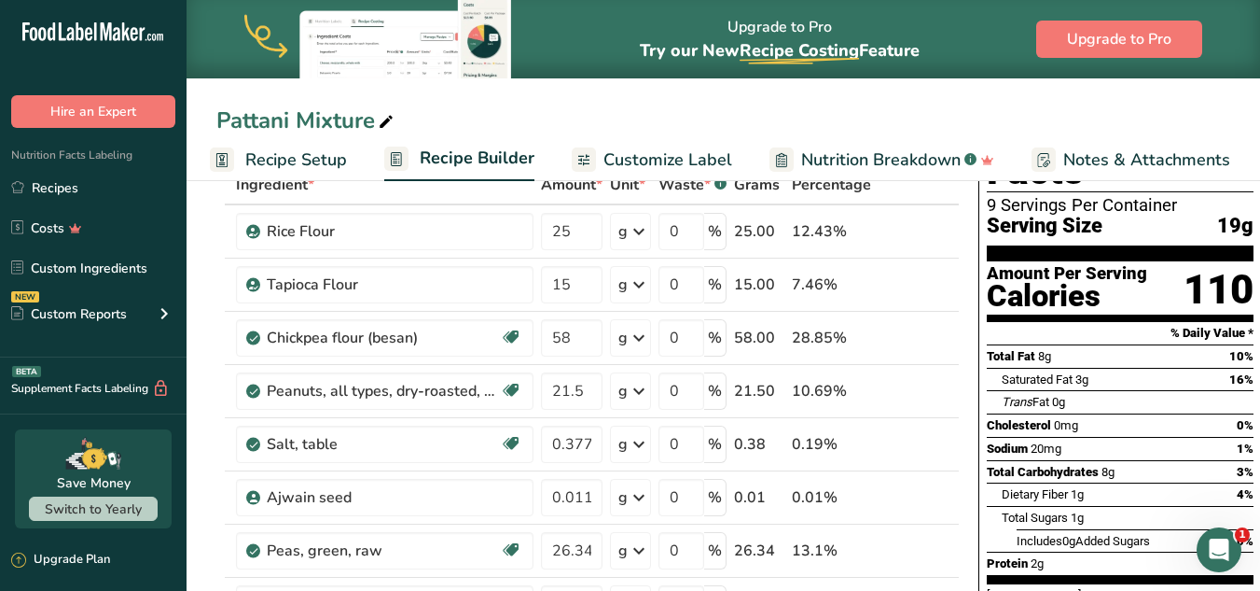
scroll to position [115, 0]
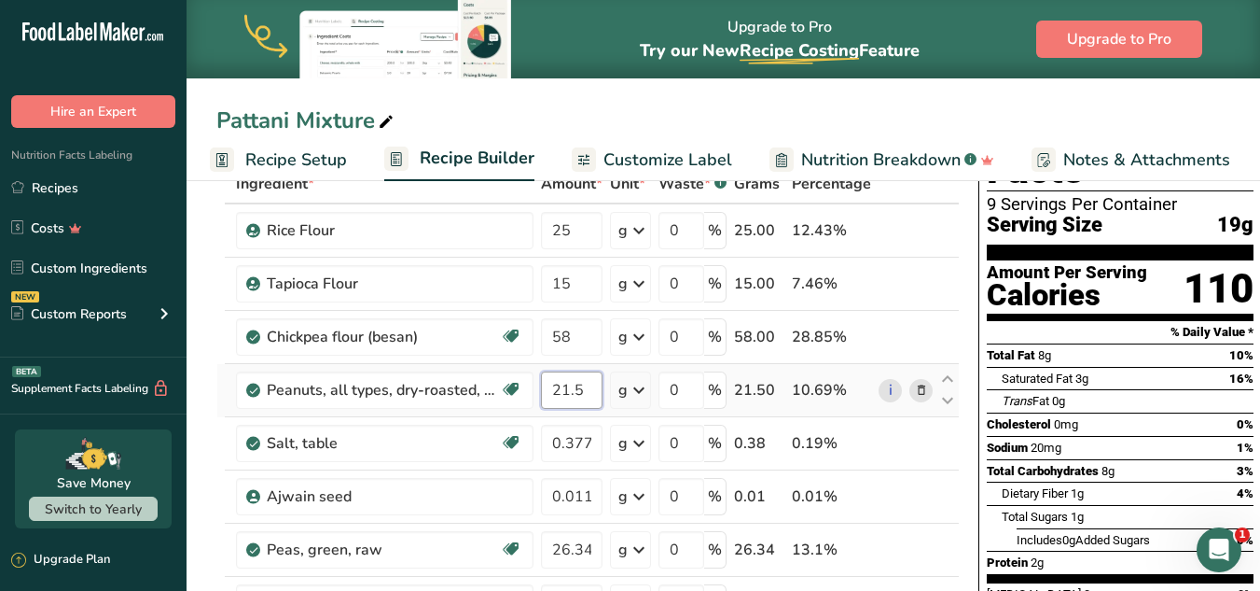
click at [561, 392] on input "21.5" at bounding box center [572, 389] width 62 height 37
click at [564, 392] on input "1.5" at bounding box center [572, 389] width 62 height 37
click at [559, 391] on input "1.5" at bounding box center [572, 389] width 62 height 37
type input "19.5"
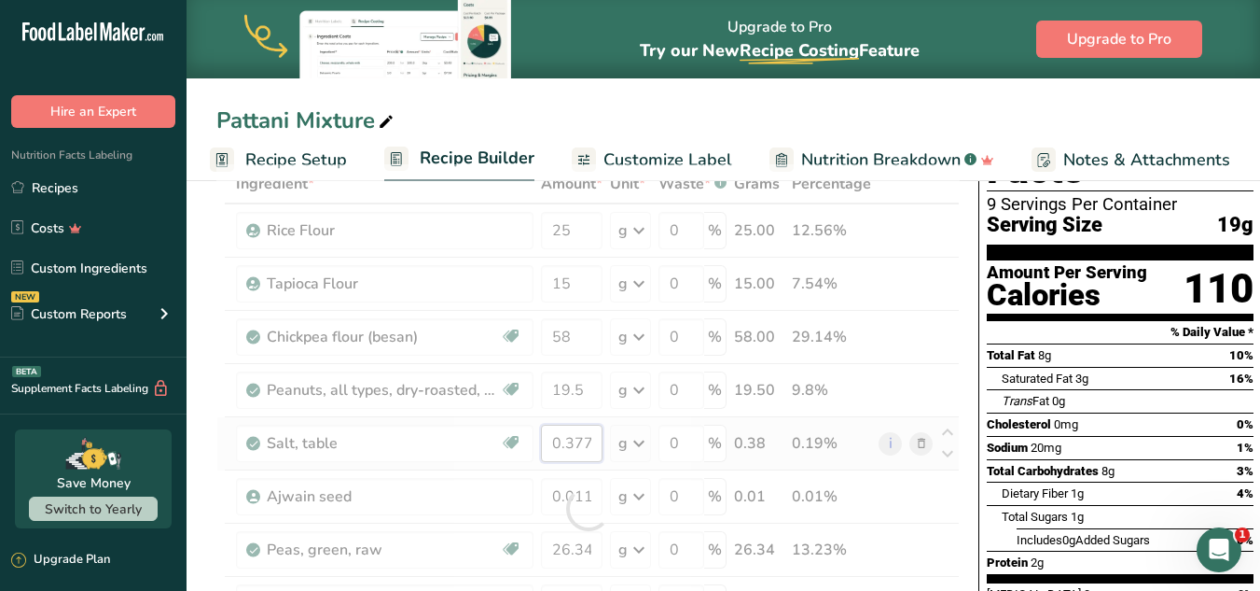
click at [593, 461] on div "Ingredient * Amount * Unit * Waste * .a-a{fill:#347362;}.b-a{fill:#fff;} Grams …" at bounding box center [588, 508] width 744 height 689
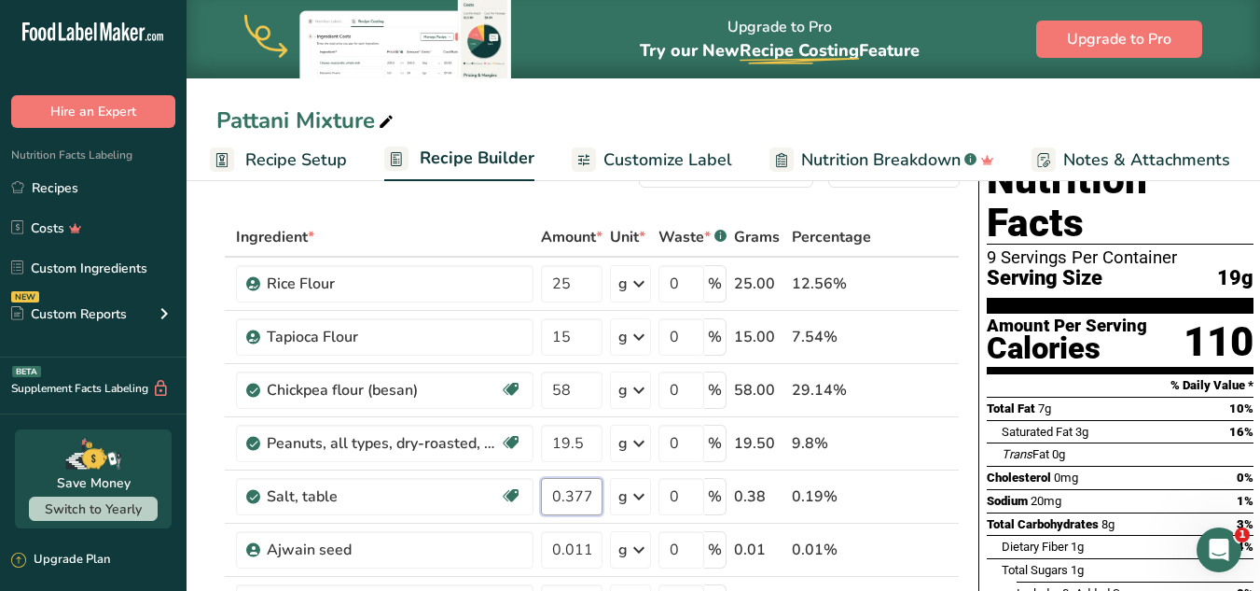
scroll to position [59, 0]
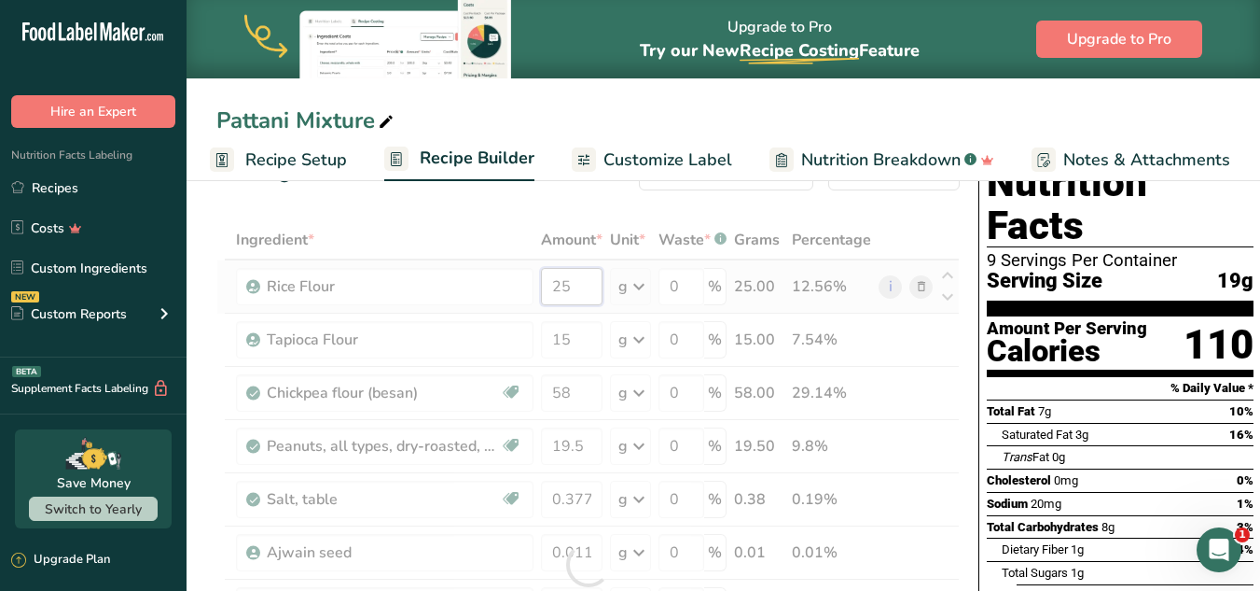
click at [603, 283] on div "Ingredient * Amount * Unit * Waste * .a-a{fill:#347362;}.b-a{fill:#fff;} Grams …" at bounding box center [588, 564] width 744 height 689
click at [889, 290] on div "Ingredient * Amount * Unit * Waste * .a-a{fill:#347362;}.b-a{fill:#fff;} Grams …" at bounding box center [588, 564] width 744 height 689
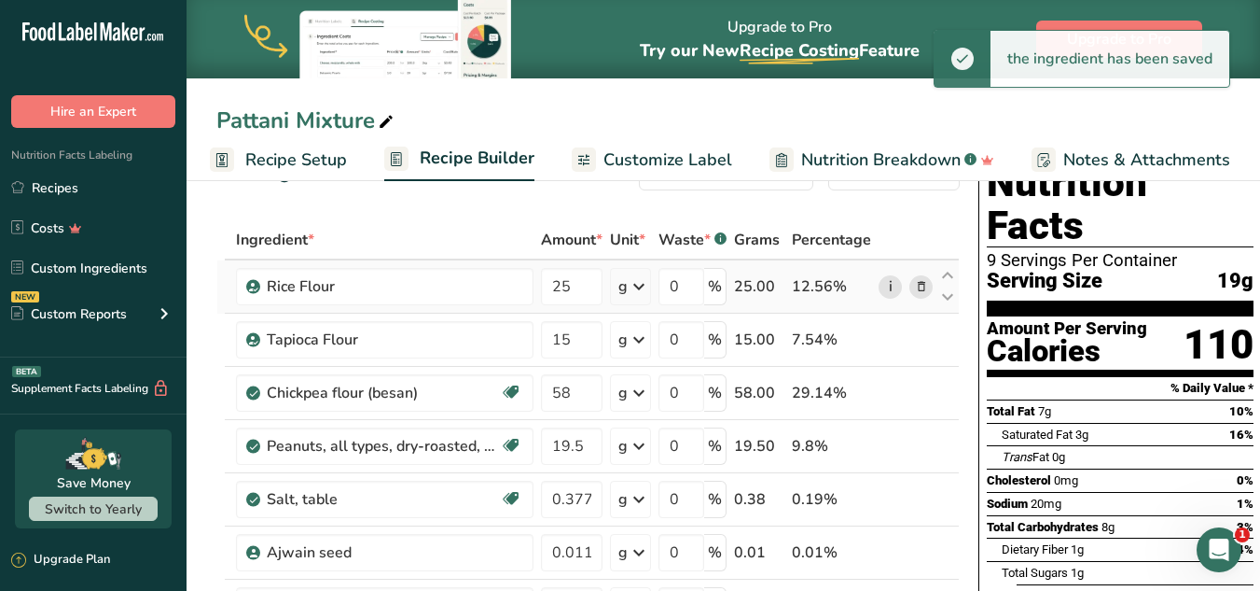
click at [889, 290] on link "i" at bounding box center [890, 286] width 23 height 23
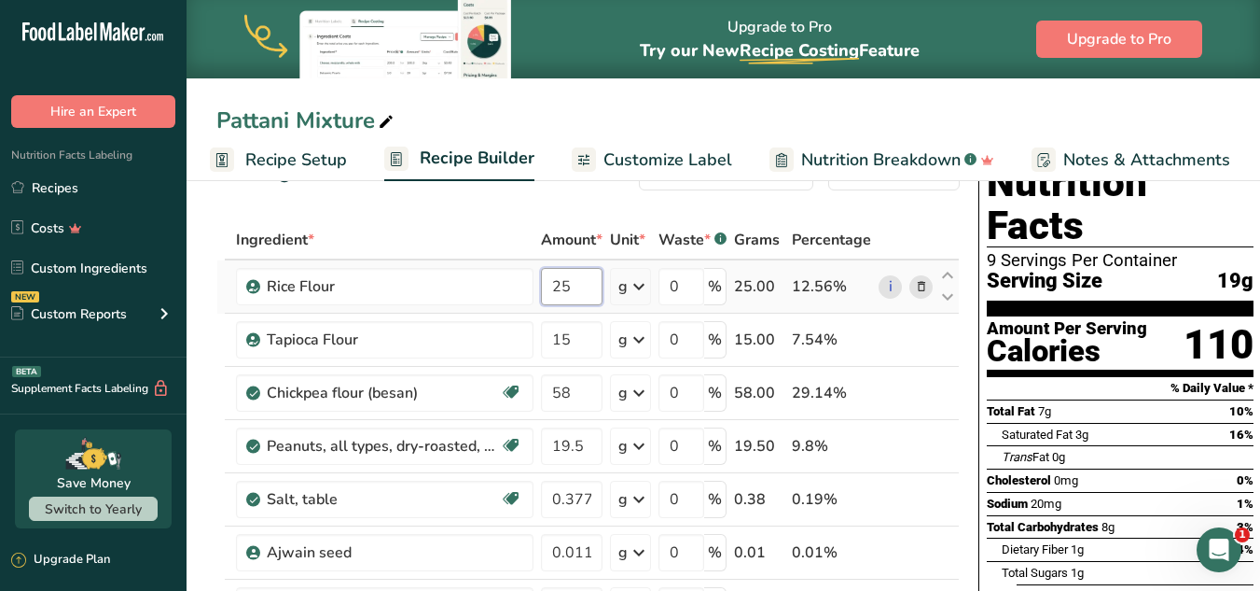
click at [584, 279] on input "25" at bounding box center [572, 286] width 62 height 37
type input "27"
click at [590, 346] on div "Ingredient * Amount * Unit * Waste * .a-a{fill:#347362;}.b-a{fill:#fff;} Grams …" at bounding box center [588, 564] width 744 height 689
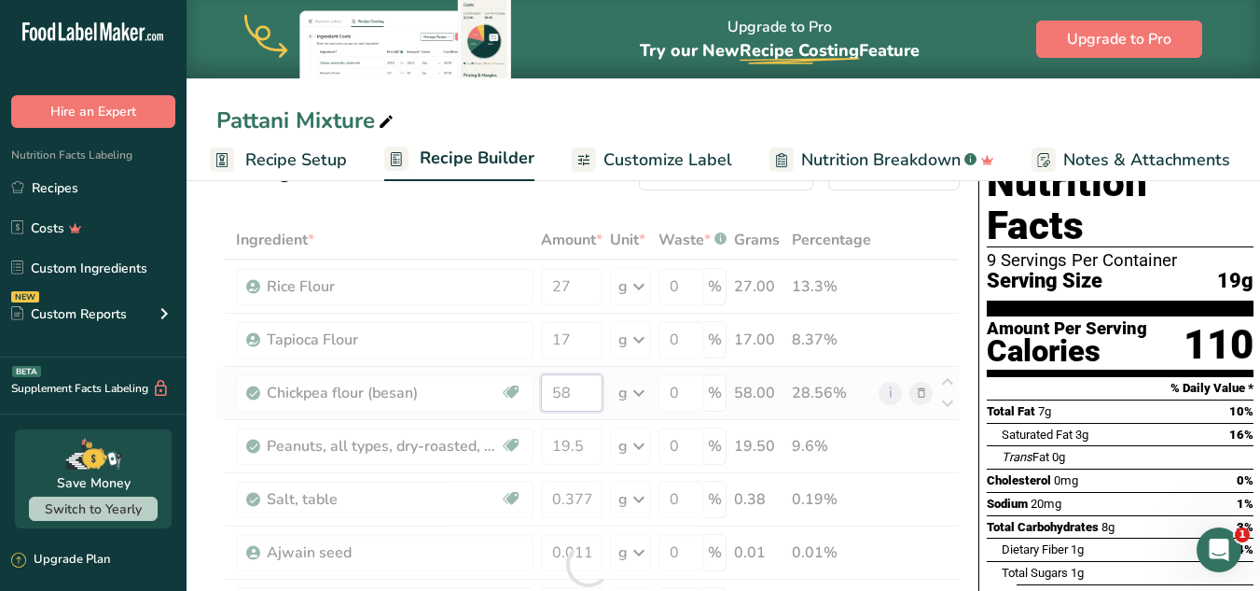
click at [571, 394] on div "Ingredient * Amount * Unit * Waste * .a-a{fill:#347362;}.b-a{fill:#fff;} Grams …" at bounding box center [588, 564] width 744 height 689
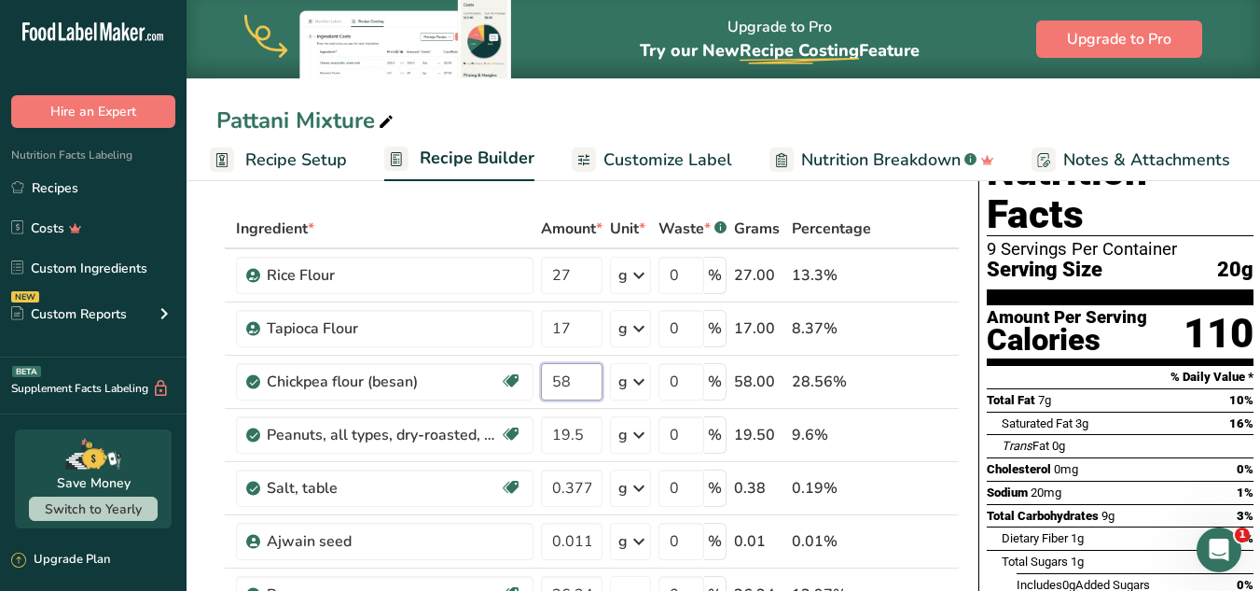
scroll to position [67, 0]
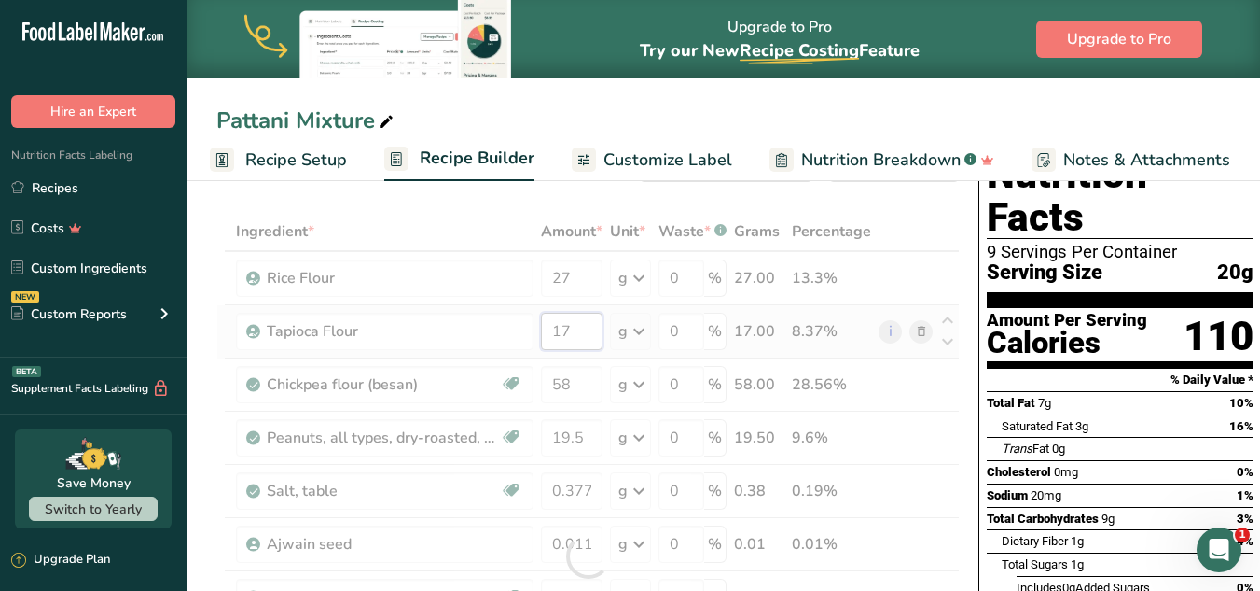
click at [569, 328] on div "Ingredient * Amount * Unit * Waste * .a-a{fill:#347362;}.b-a{fill:#fff;} Grams …" at bounding box center [588, 556] width 744 height 689
click at [560, 388] on div "Ingredient * Amount * Unit * Waste * .a-a{fill:#347362;}.b-a{fill:#fff;} Grams …" at bounding box center [588, 556] width 744 height 689
click at [579, 339] on div "Ingredient * Amount * Unit * Waste * .a-a{fill:#347362;}.b-a{fill:#fff;} Grams …" at bounding box center [588, 556] width 744 height 689
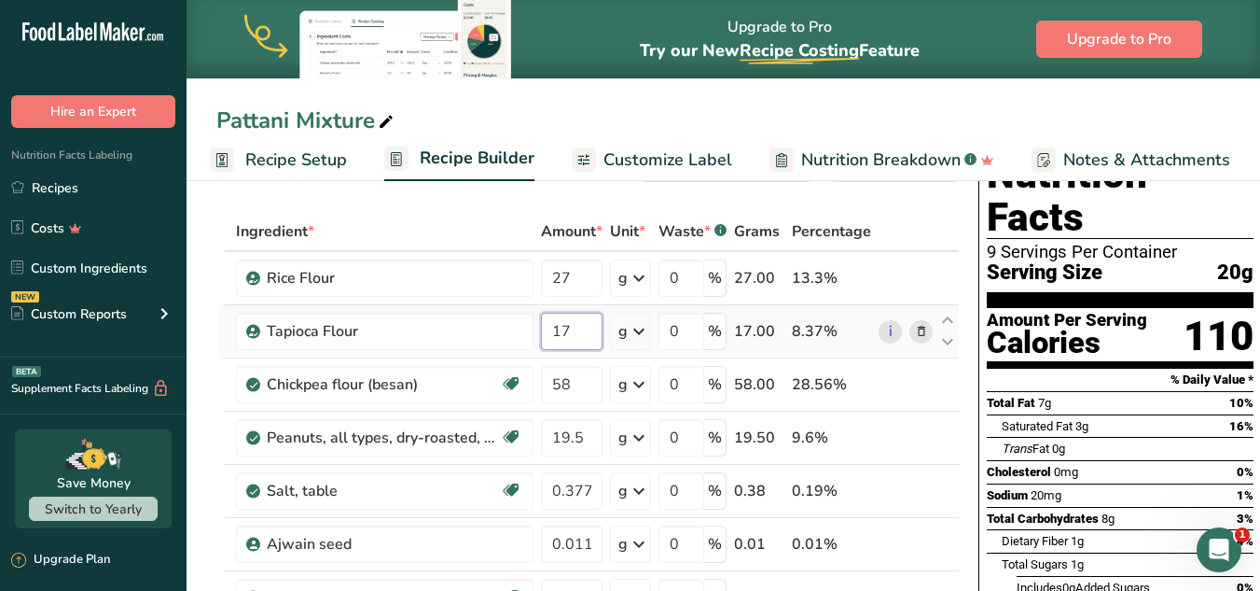
type input "17"
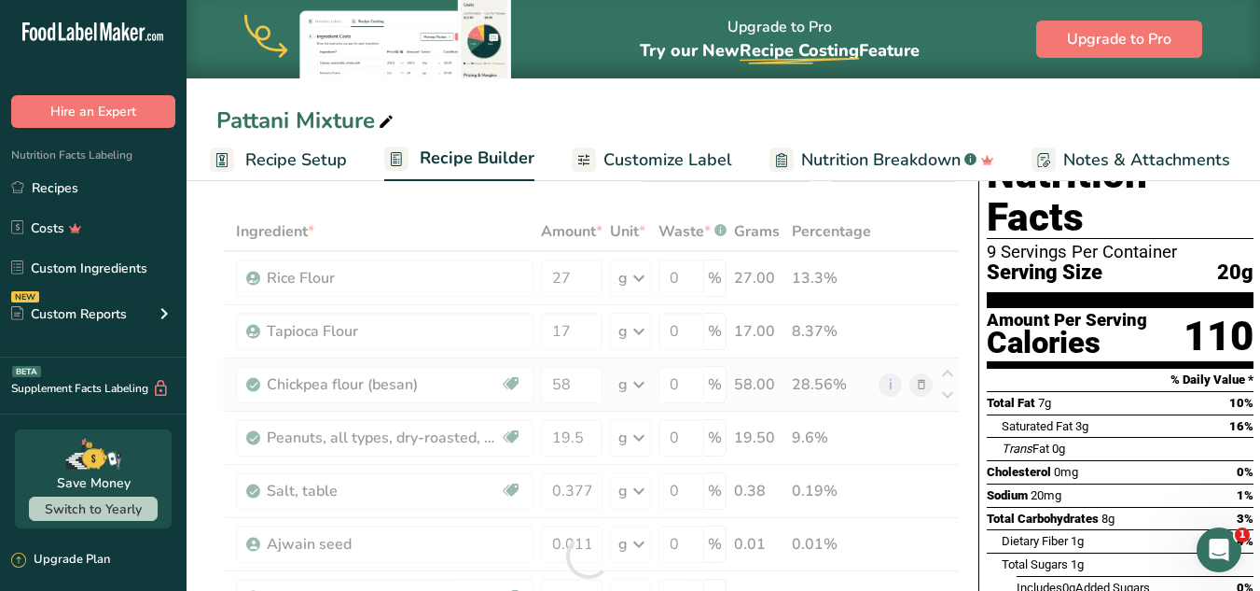
click at [587, 410] on div "Ingredient * Amount * Unit * Waste * .a-a{fill:#347362;}.b-a{fill:#fff;} Grams …" at bounding box center [588, 556] width 744 height 689
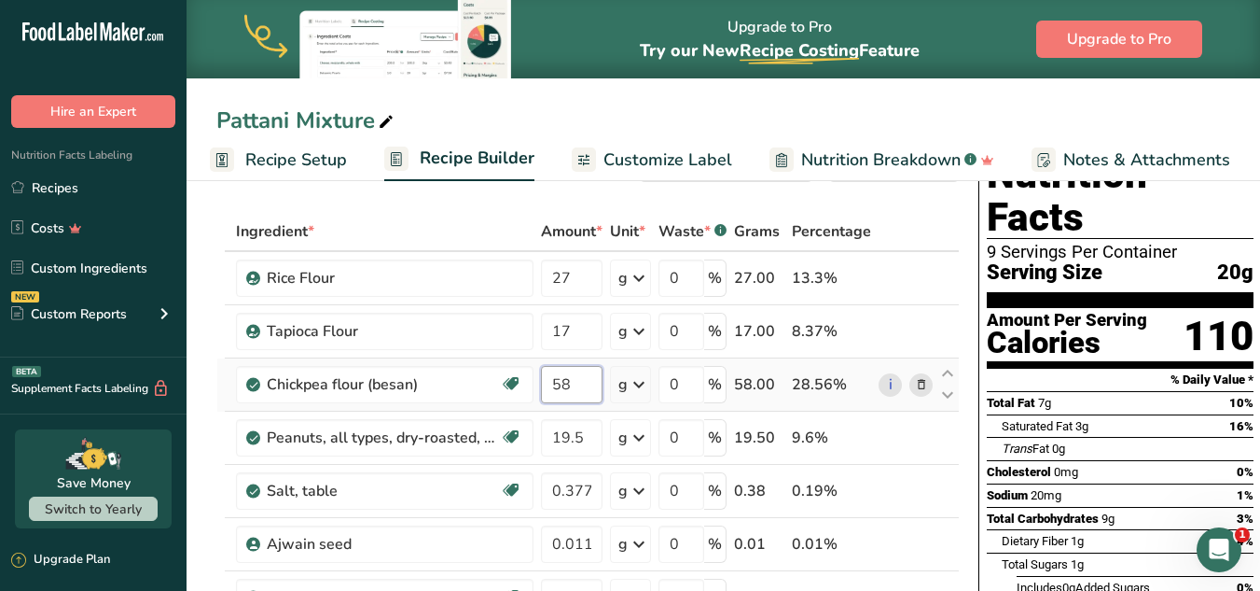
click at [589, 382] on input "58" at bounding box center [572, 384] width 62 height 37
type input "5"
type input "60"
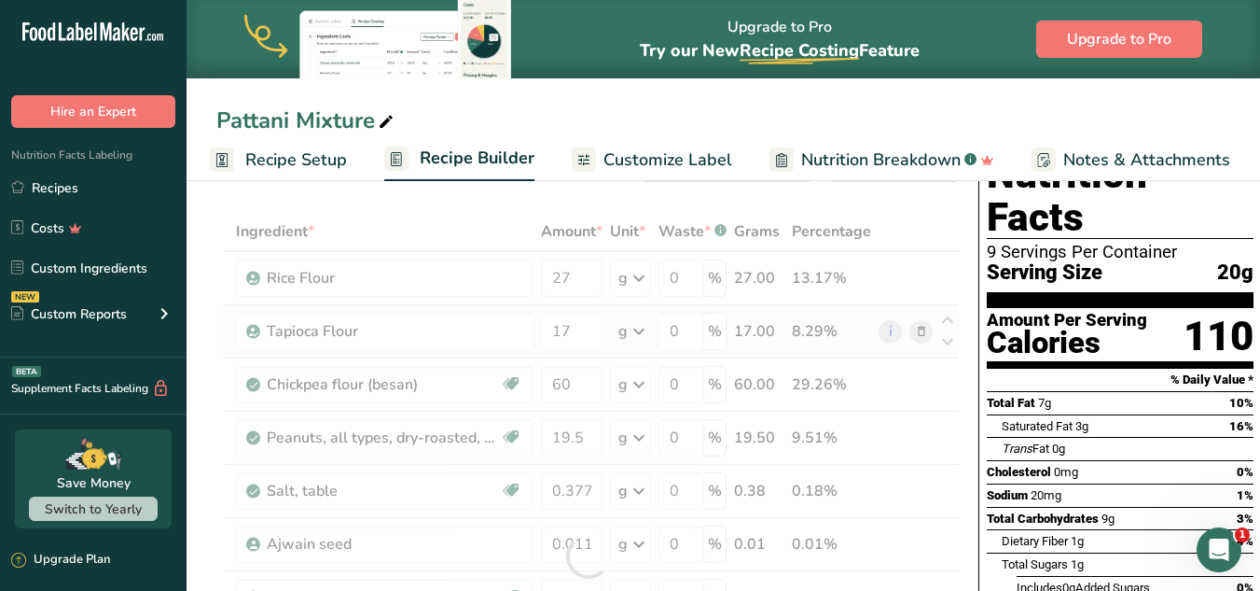
click at [726, 318] on div "Ingredient * Amount * Unit * Waste * .a-a{fill:#347362;}.b-a{fill:#fff;} Grams …" at bounding box center [588, 556] width 744 height 689
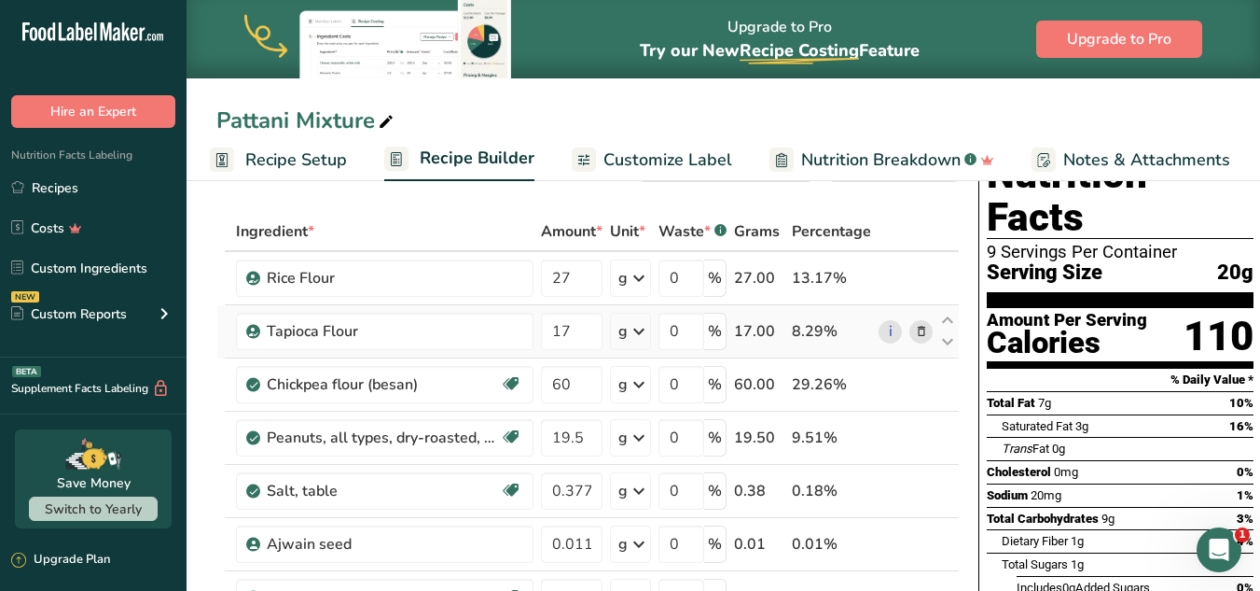
scroll to position [0, 0]
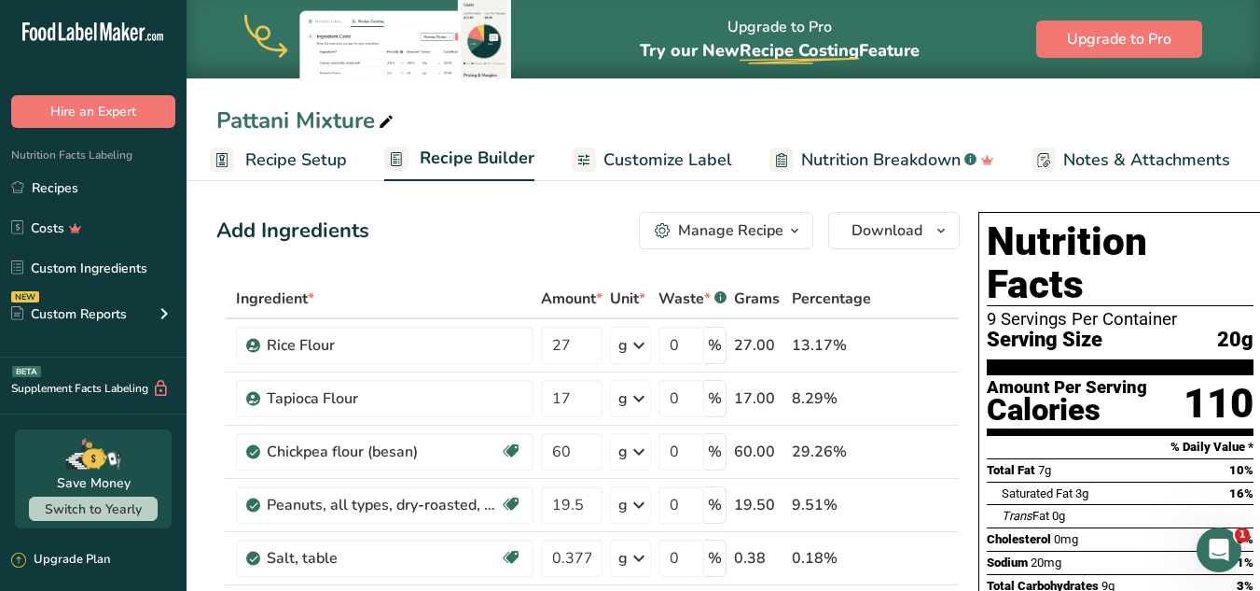
click at [695, 159] on span "Customize Label" at bounding box center [668, 159] width 129 height 25
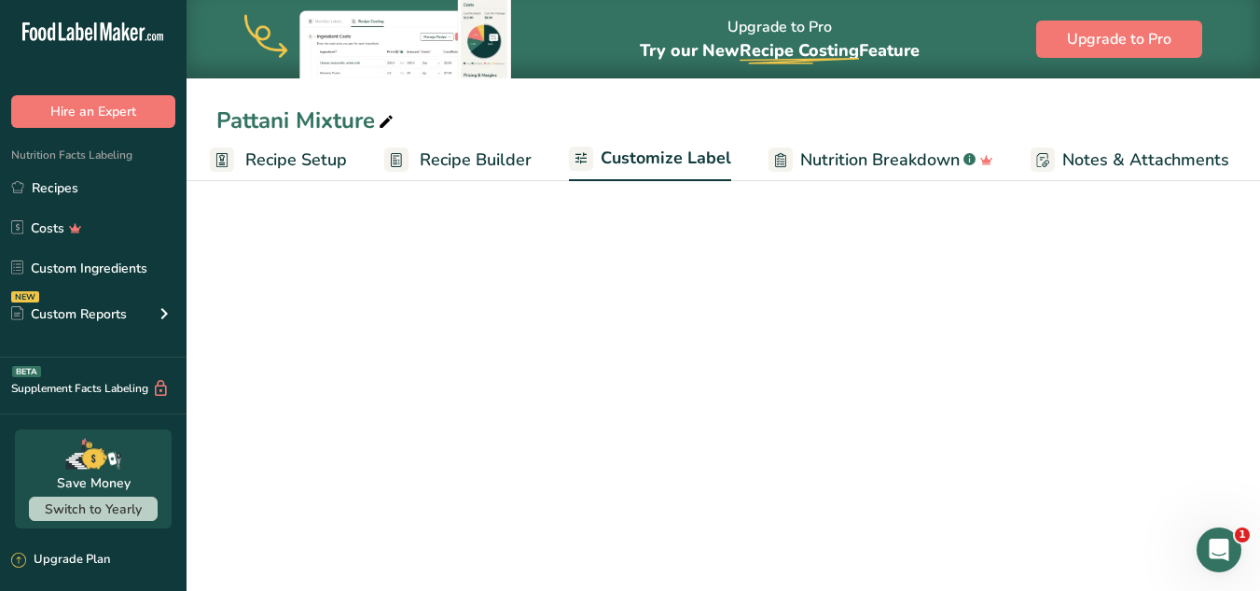
scroll to position [0, 210]
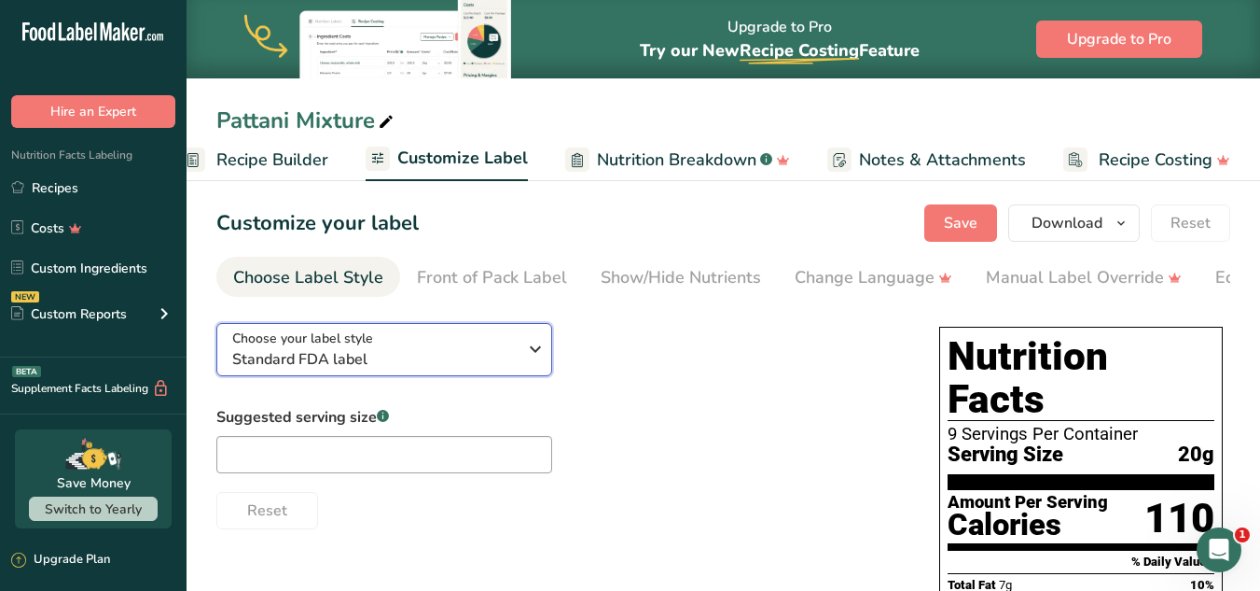
click at [483, 370] on span "Standard FDA label" at bounding box center [374, 359] width 285 height 22
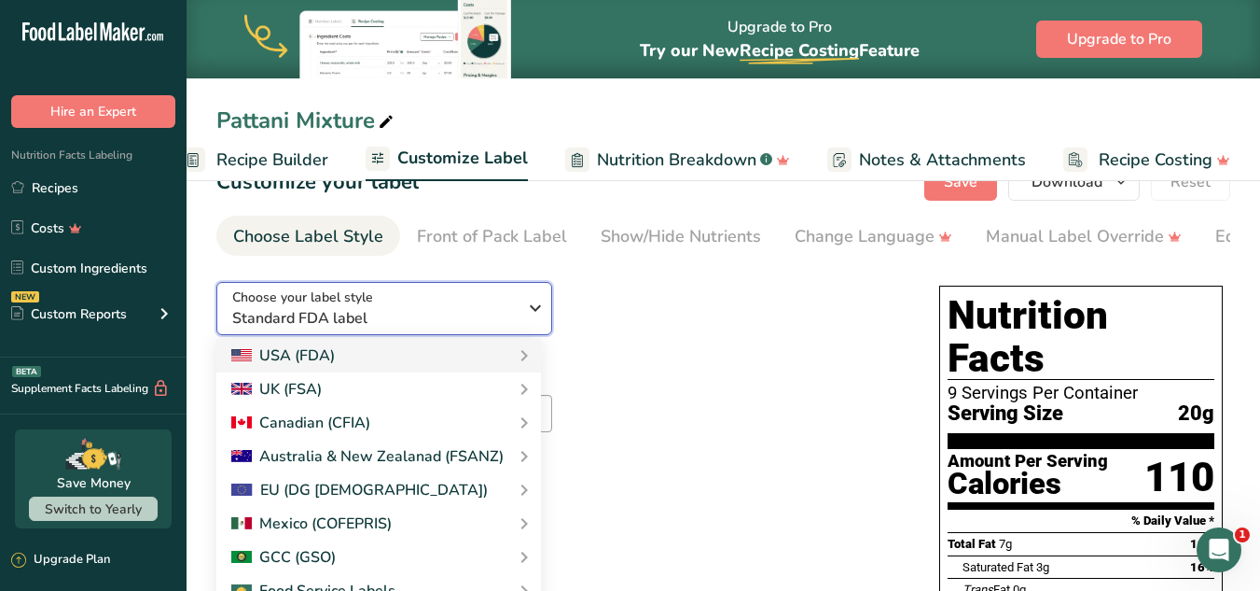
scroll to position [42, 0]
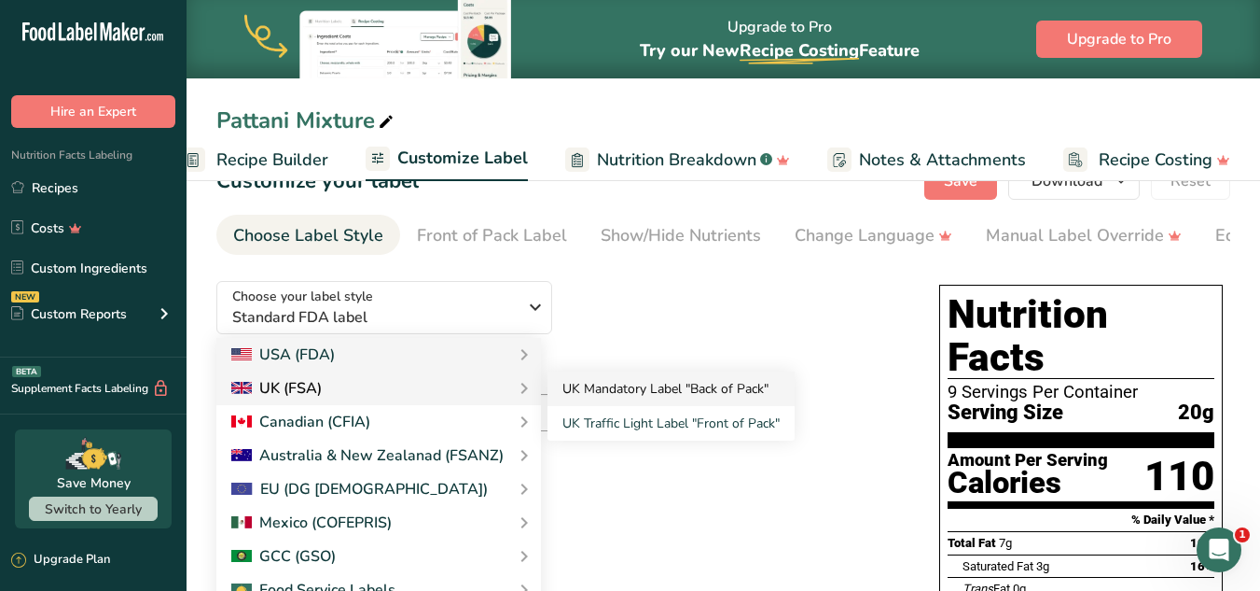
click at [572, 402] on link "UK Mandatory Label "Back of Pack"" at bounding box center [671, 388] width 247 height 35
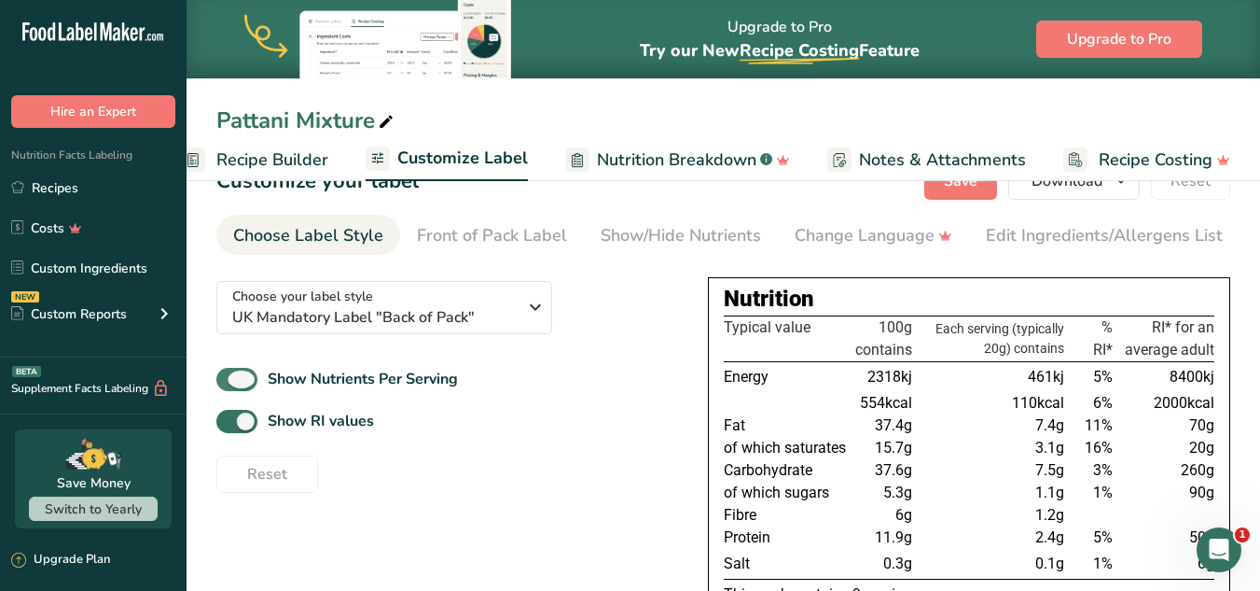
click at [221, 381] on span at bounding box center [236, 379] width 41 height 23
click at [221, 381] on input "Show Nutrients Per Serving" at bounding box center [222, 379] width 12 height 12
checkbox input "false"
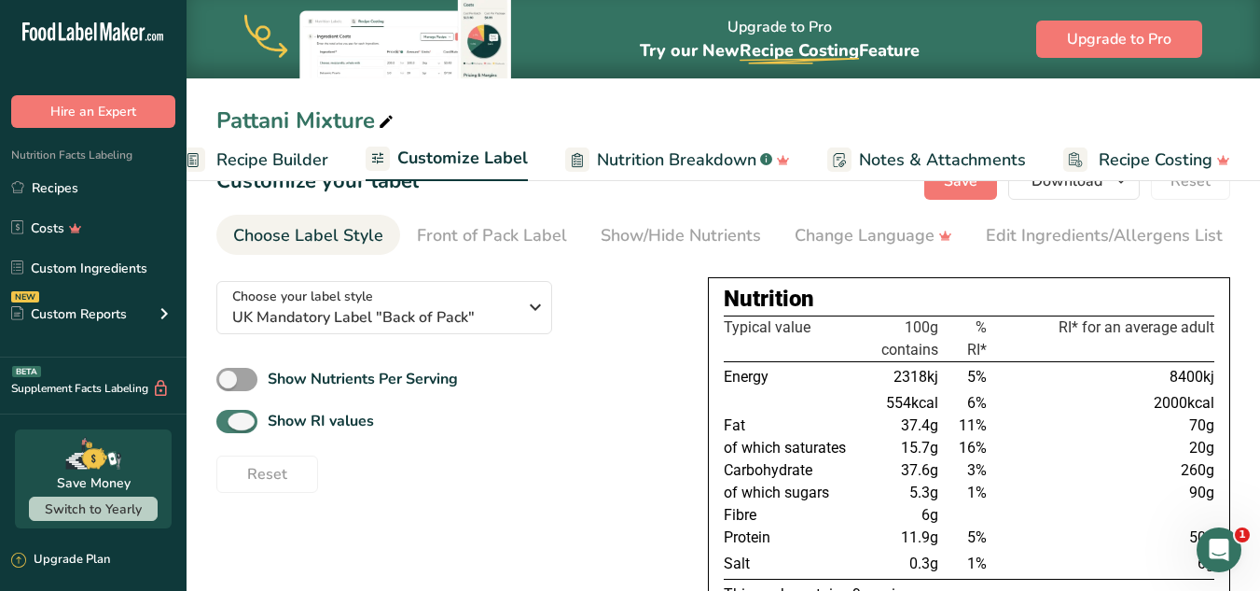
click at [221, 418] on span at bounding box center [236, 421] width 41 height 23
click at [221, 418] on input "Show RI values" at bounding box center [222, 421] width 12 height 12
checkbox input "false"
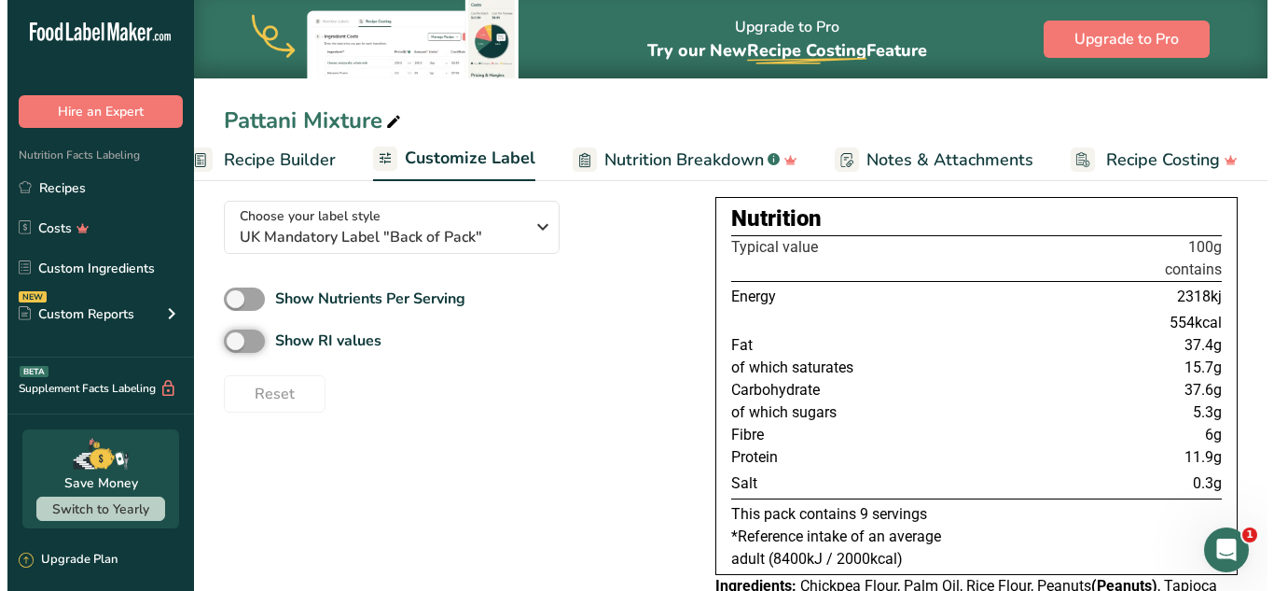
scroll to position [121, 0]
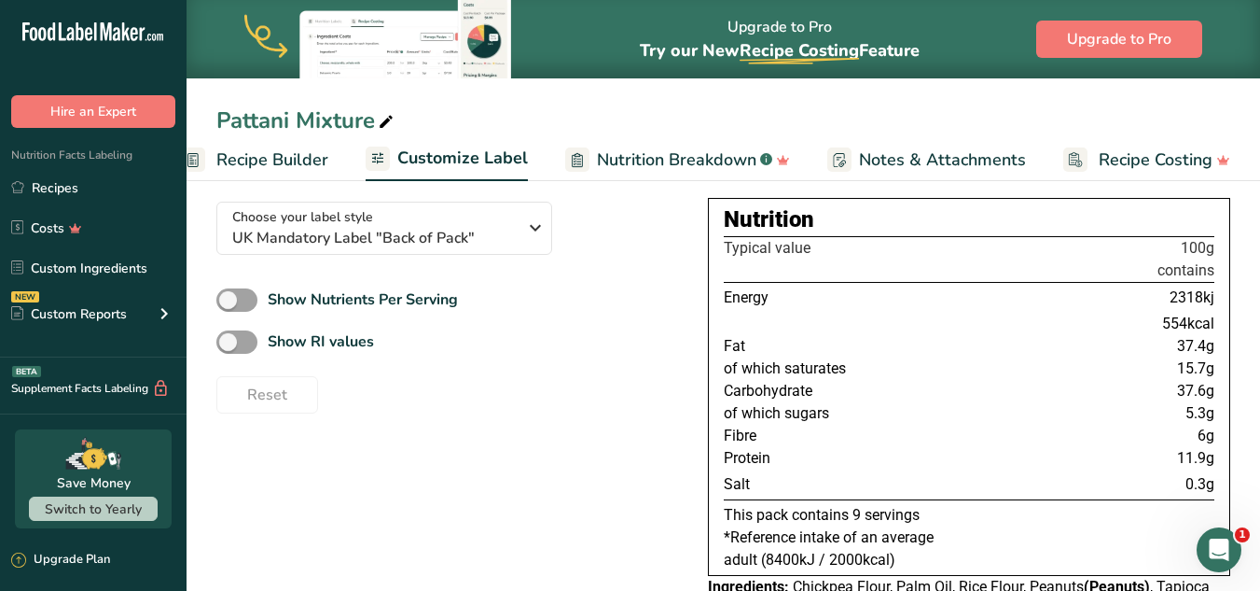
click at [283, 157] on span "Recipe Builder" at bounding box center [272, 159] width 112 height 25
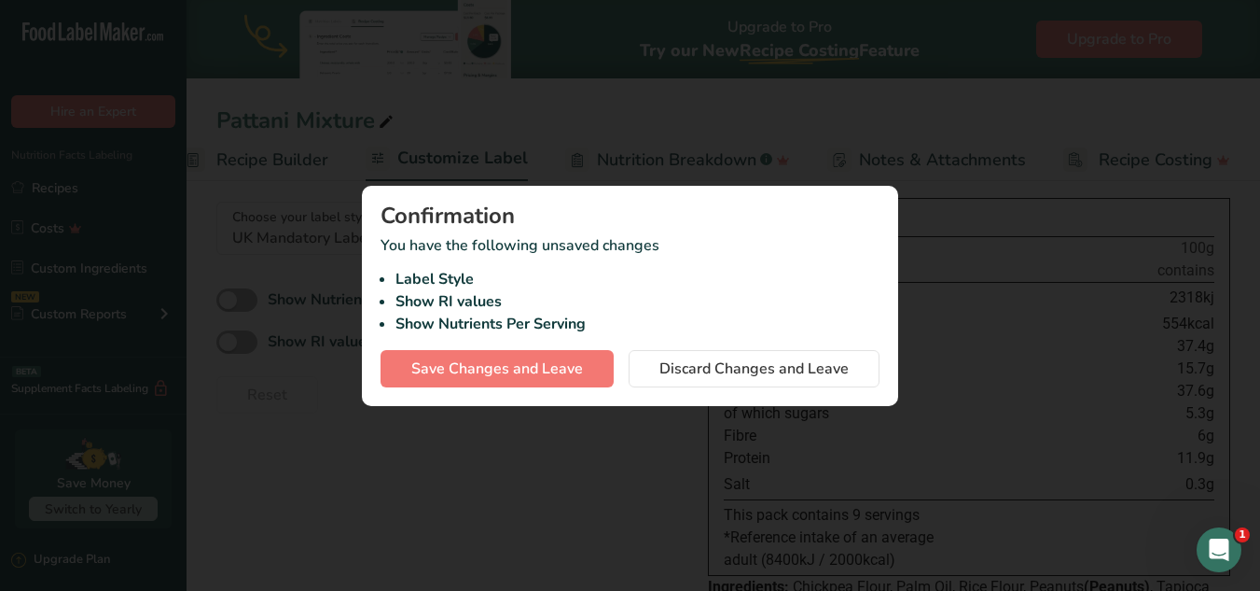
scroll to position [0, 180]
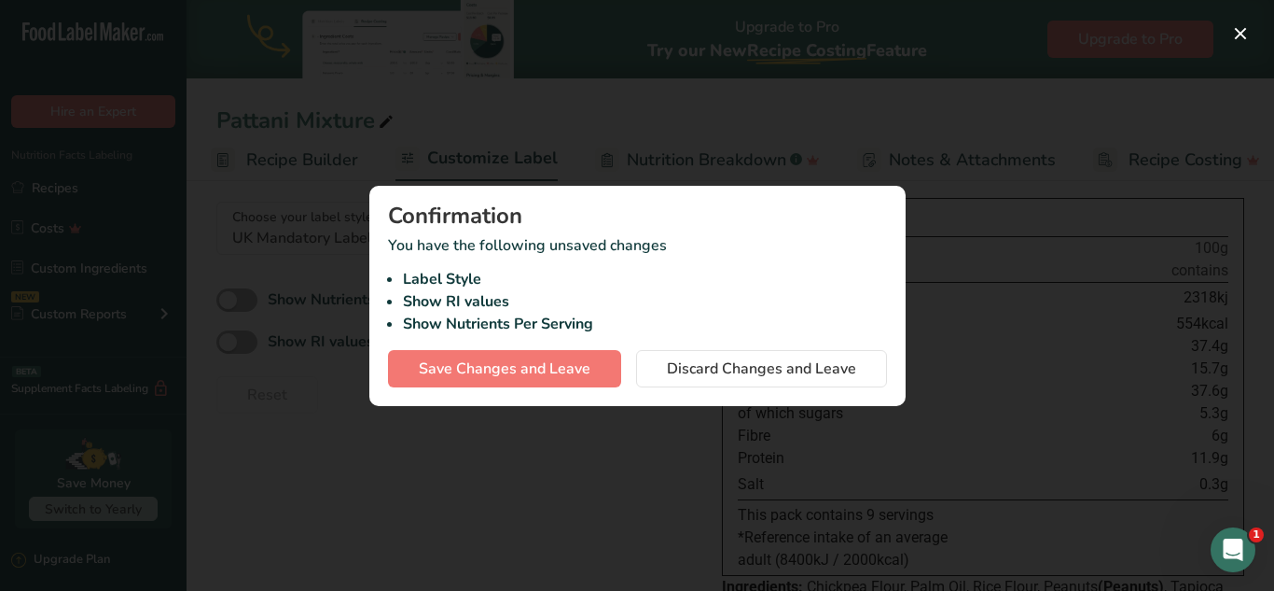
click at [584, 118] on div at bounding box center [637, 295] width 1274 height 591
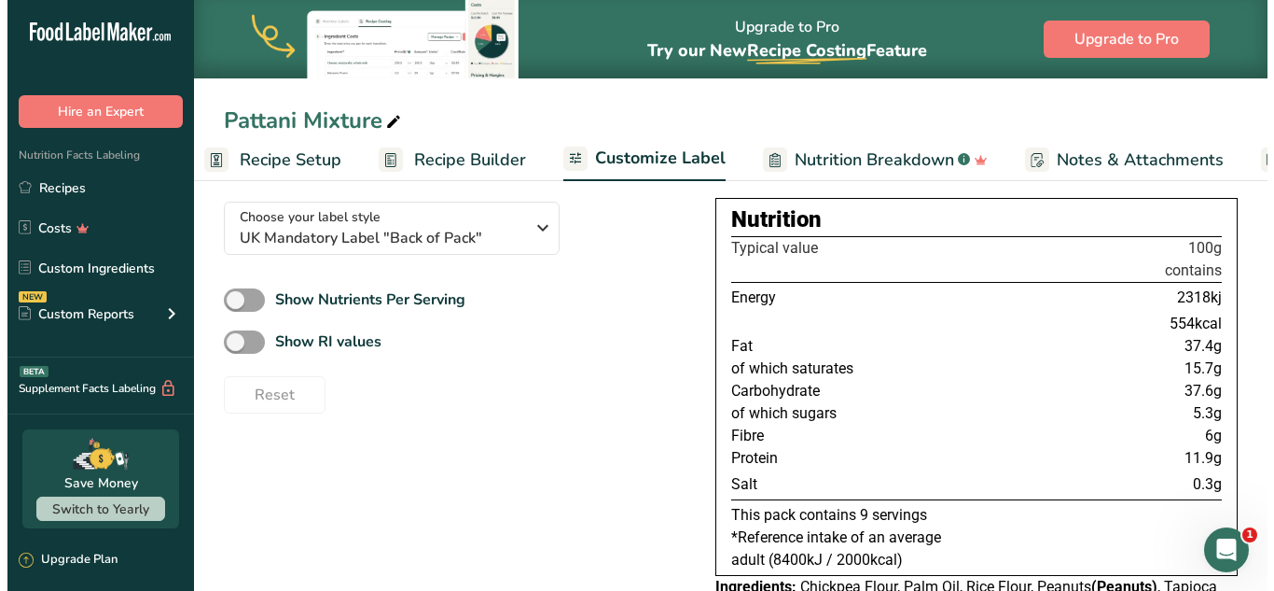
scroll to position [0, 0]
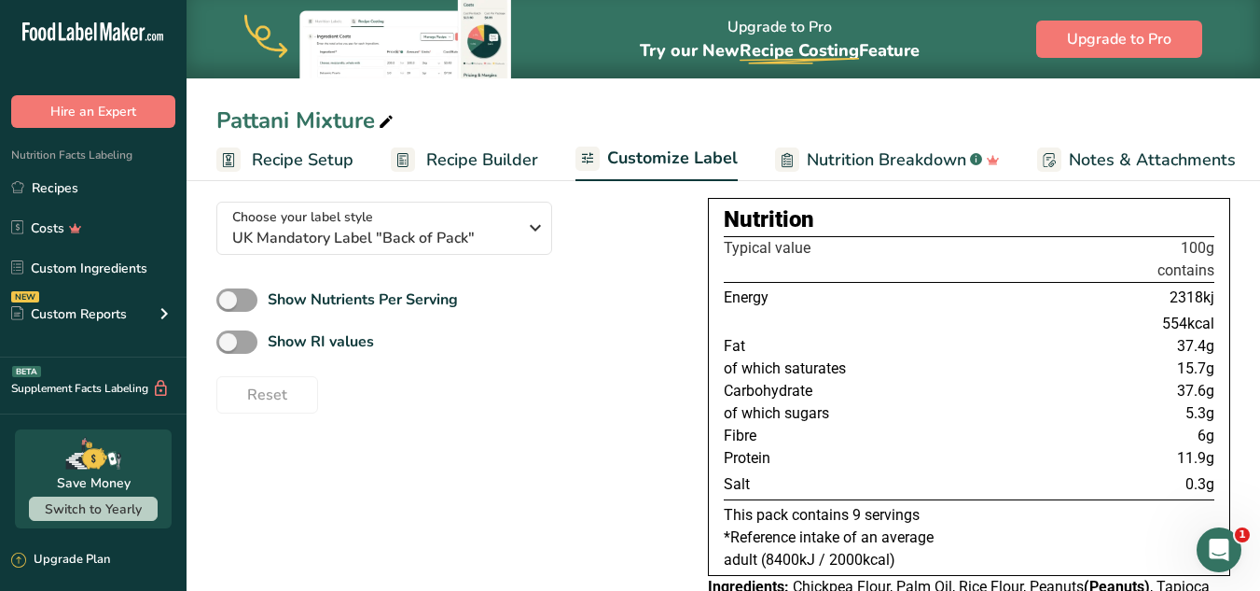
click at [323, 156] on span "Recipe Setup" at bounding box center [303, 159] width 102 height 25
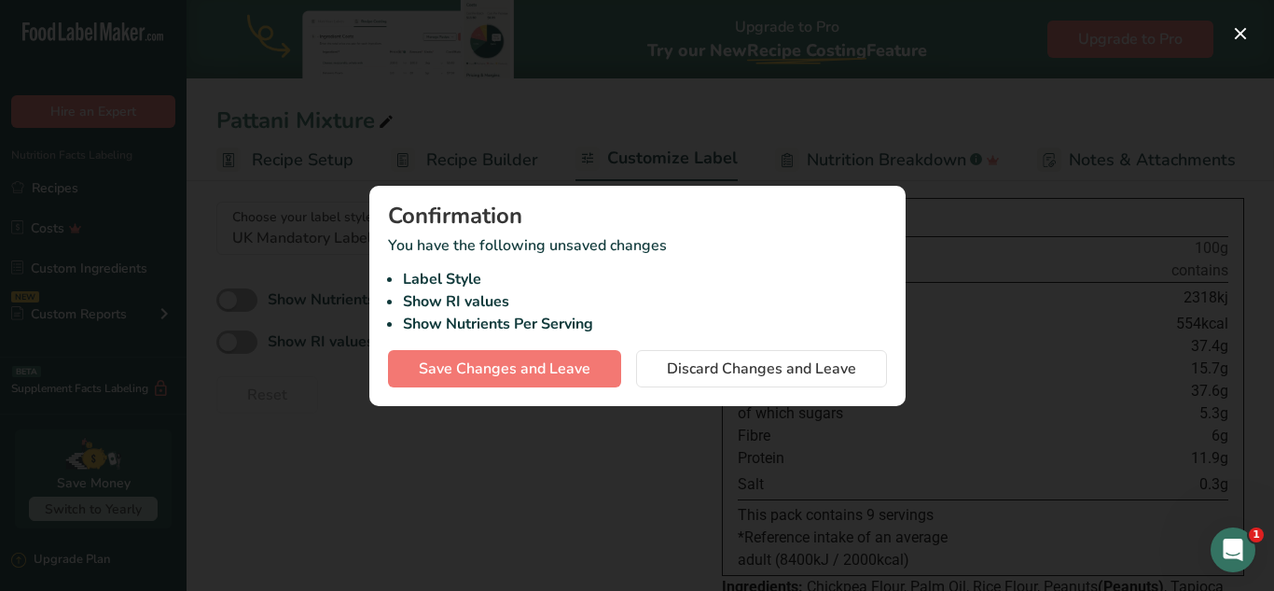
scroll to position [0, 7]
click at [612, 170] on div at bounding box center [637, 295] width 1274 height 591
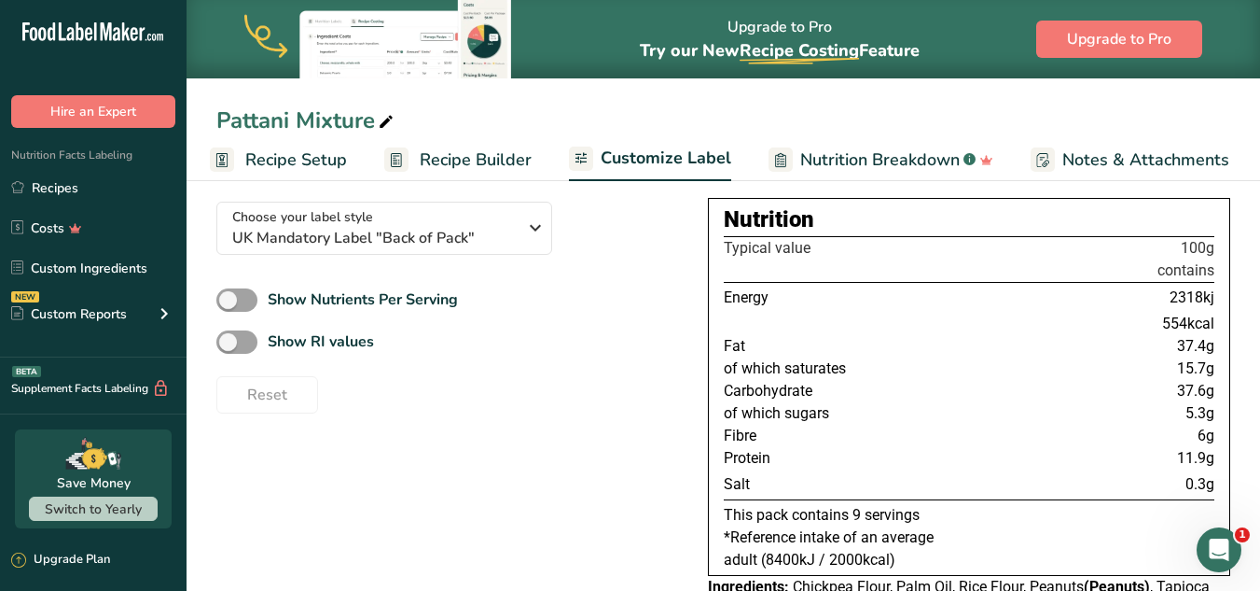
click at [468, 159] on span "Recipe Builder" at bounding box center [476, 159] width 112 height 25
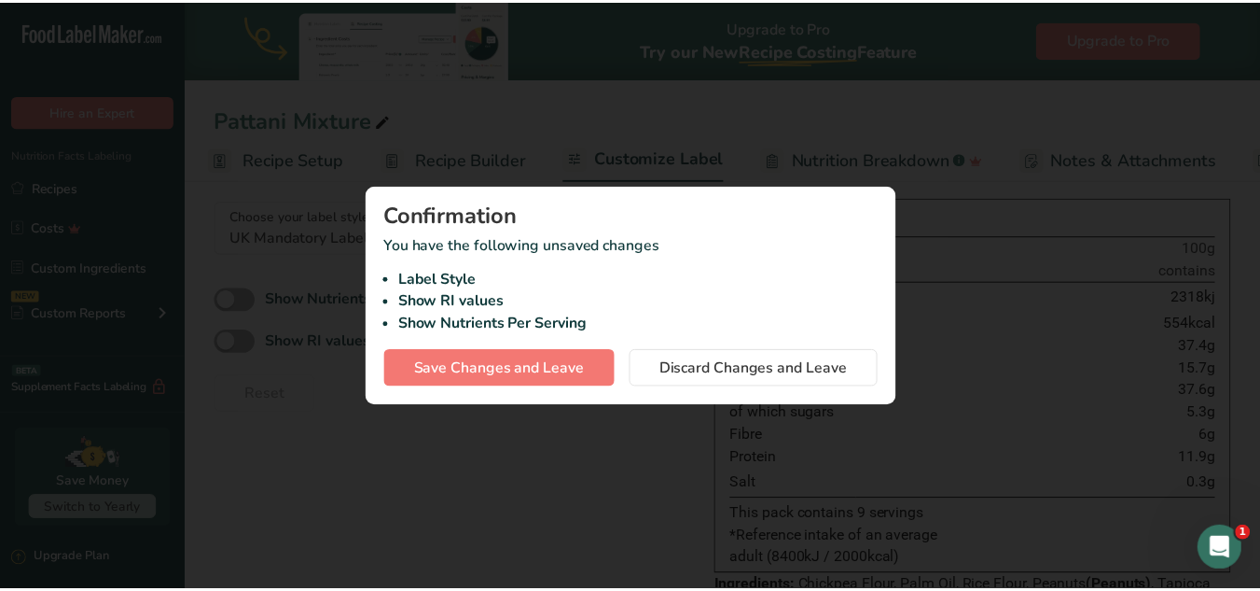
scroll to position [0, 180]
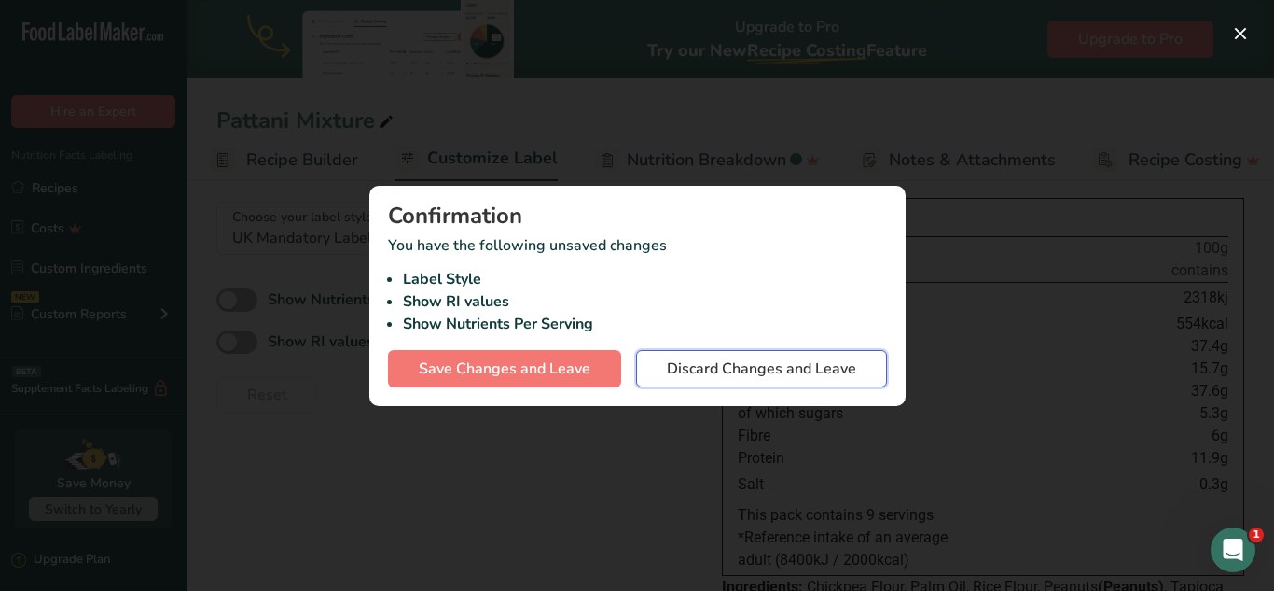
click at [680, 375] on span "Discard Changes and Leave" at bounding box center [761, 368] width 189 height 22
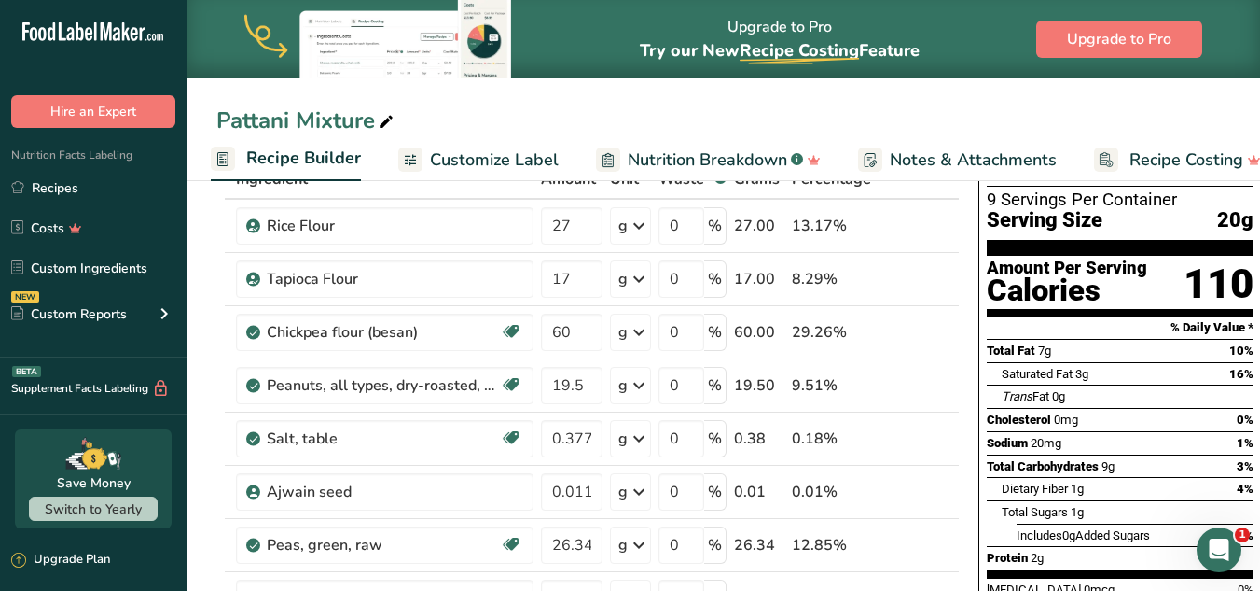
scroll to position [117, 0]
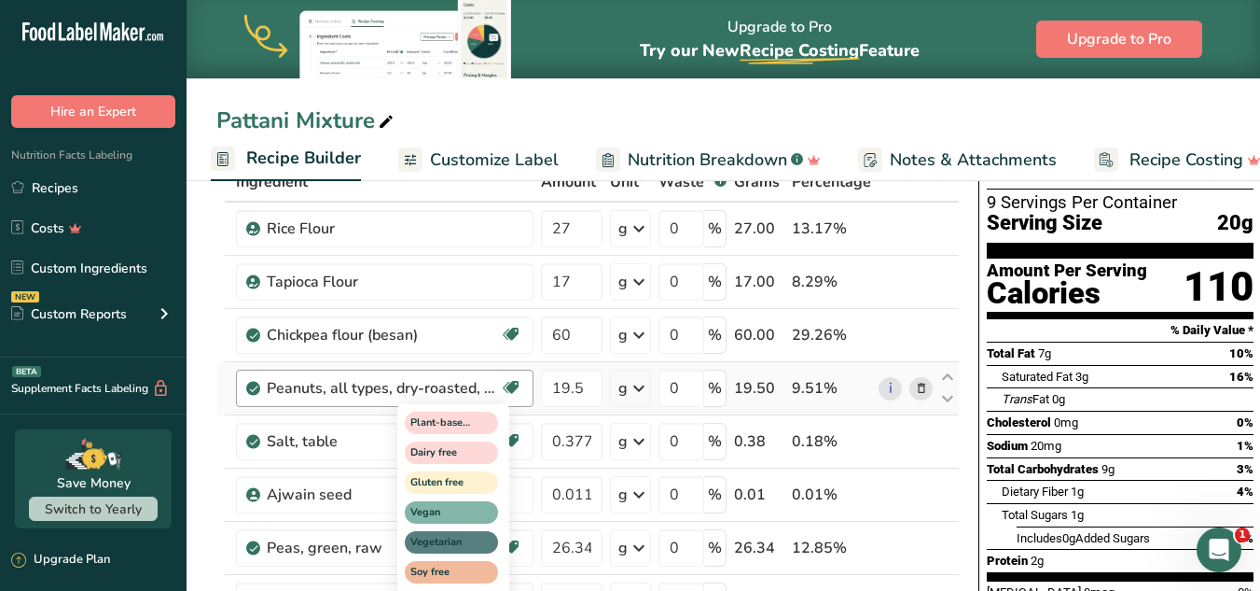
click at [558, 444] on div "Plant-based Protein Dairy free Gluten free Vegan Vegetarian Soy free Source of …" at bounding box center [486, 510] width 179 height 220
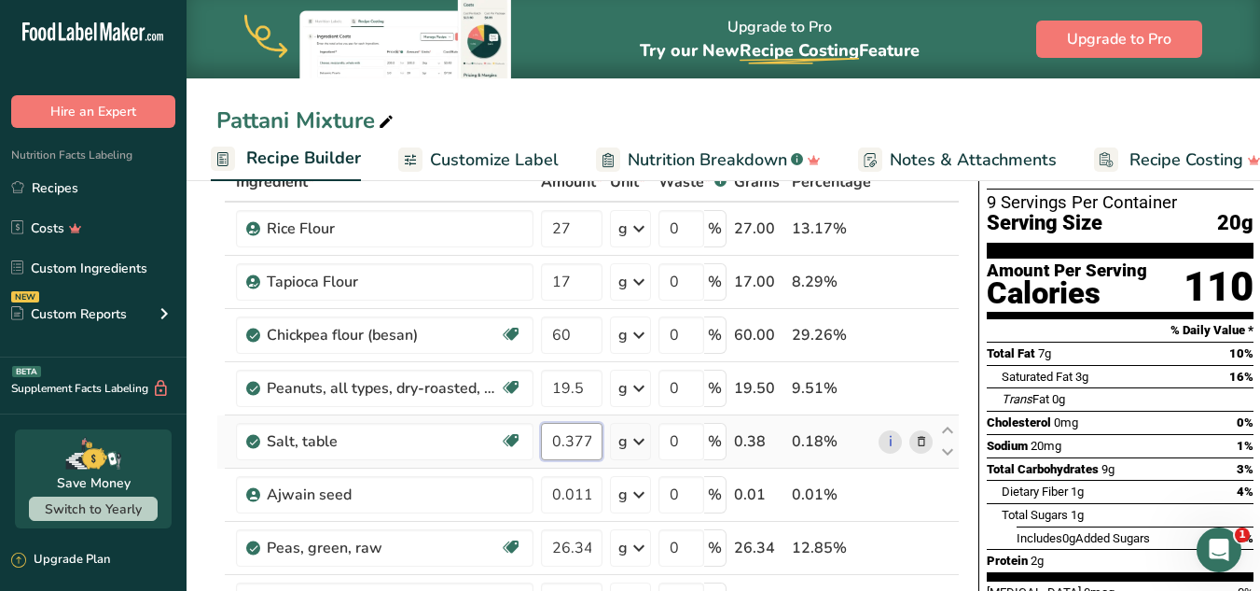
drag, startPoint x: 596, startPoint y: 446, endPoint x: 557, endPoint y: 439, distance: 39.7
click at [557, 439] on input "0.377" at bounding box center [572, 441] width 62 height 37
paste input ".308"
type input "0.308"
click at [591, 391] on div "Ingredient * Amount * Unit * Waste * .a-a{fill:#347362;}.b-a{fill:#fff;} Grams …" at bounding box center [588, 506] width 744 height 689
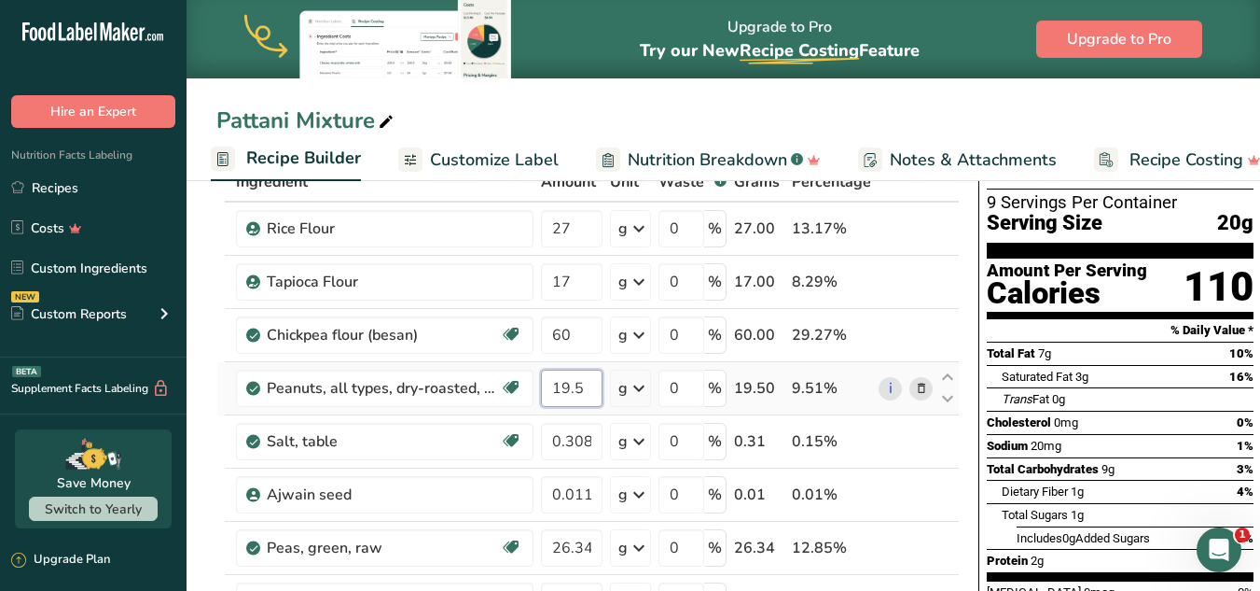
drag, startPoint x: 561, startPoint y: 385, endPoint x: 583, endPoint y: 383, distance: 22.5
click at [583, 383] on input "19.5" at bounding box center [572, 387] width 62 height 37
type input "17"
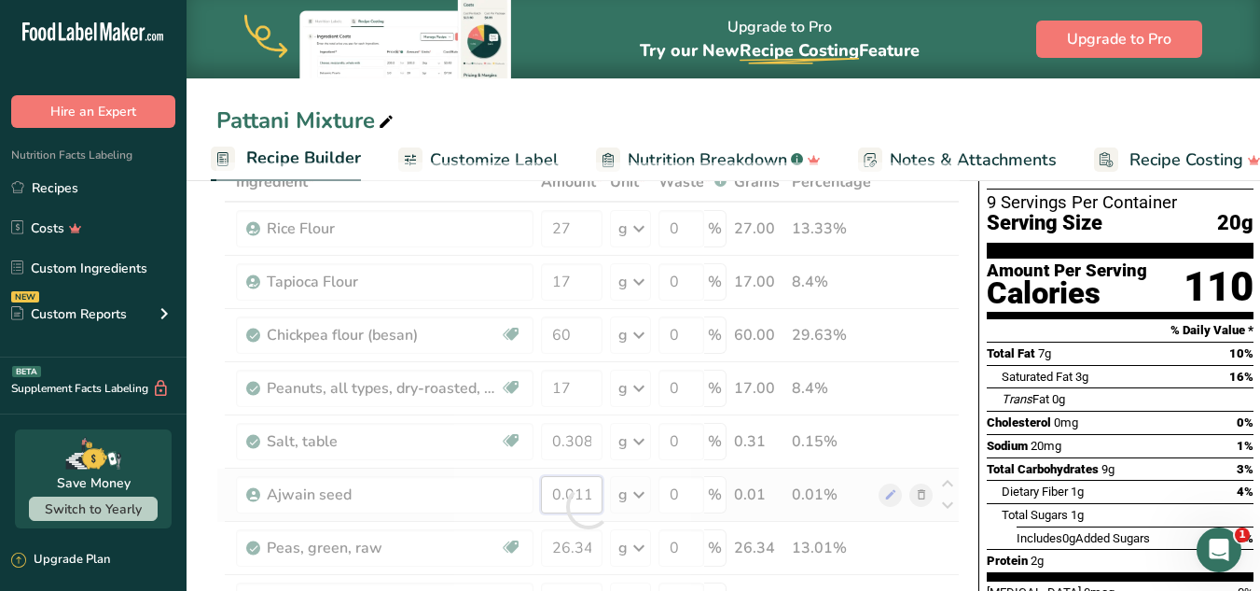
click at [572, 492] on div "Ingredient * Amount * Unit * Waste * .a-a{fill:#347362;}.b-a{fill:#fff;} Grams …" at bounding box center [588, 506] width 744 height 689
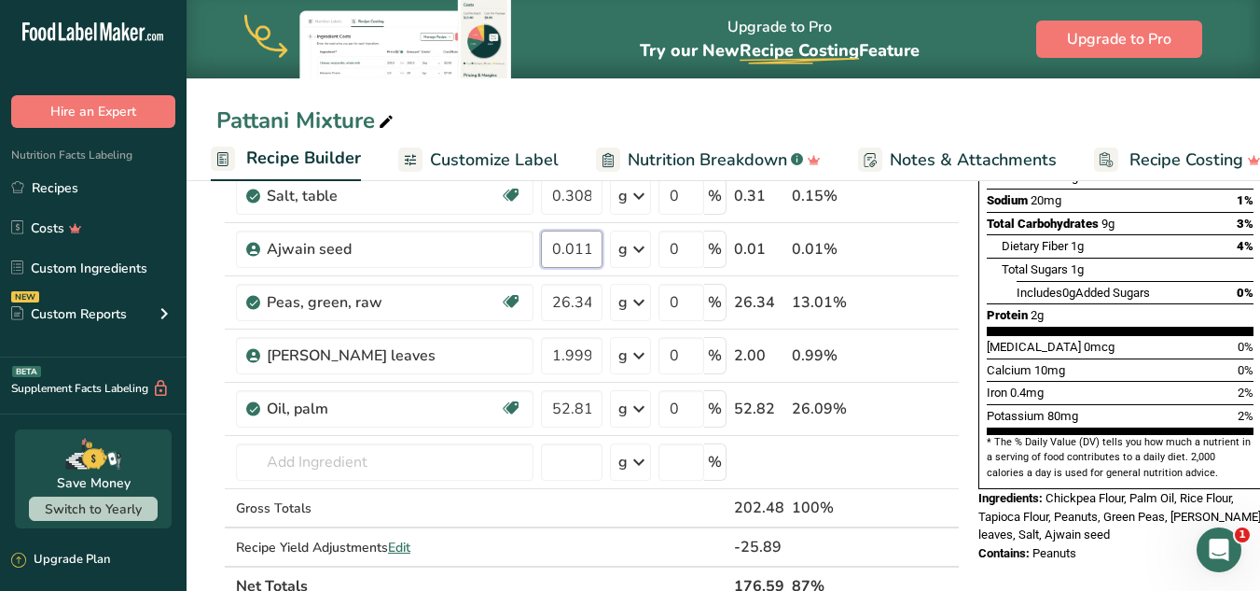
scroll to position [368, 0]
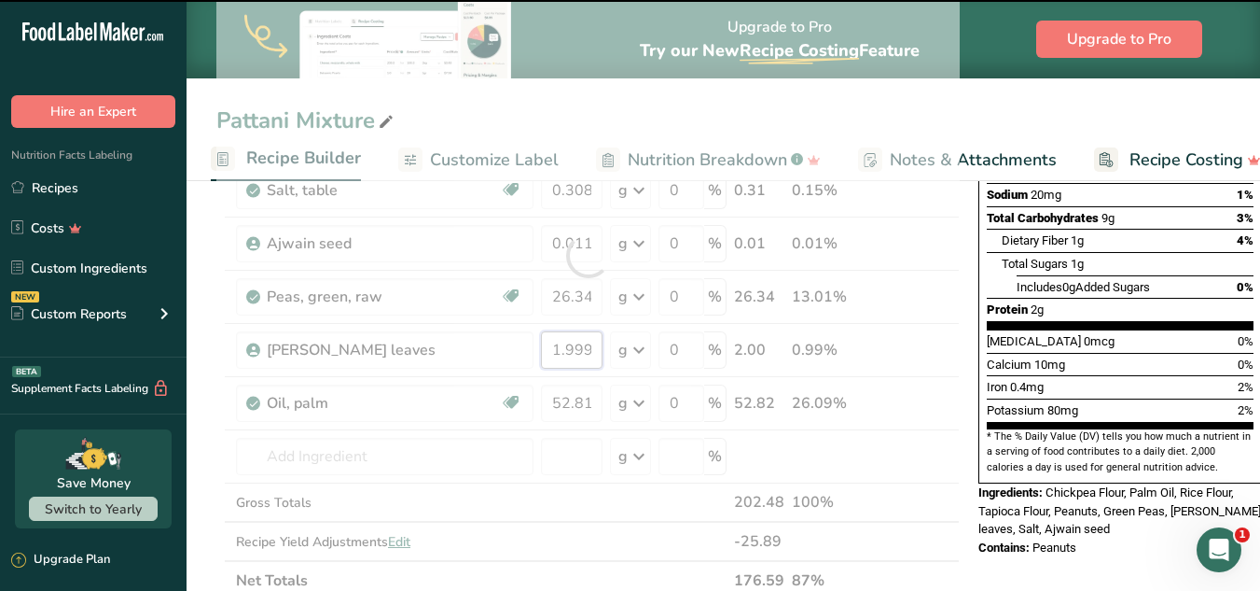
drag, startPoint x: 550, startPoint y: 353, endPoint x: 609, endPoint y: 343, distance: 60.4
click at [609, 343] on div "Ingredient * Amount * Unit * Waste * .a-a{fill:#347362;}.b-a{fill:#fff;} Grams …" at bounding box center [588, 255] width 744 height 689
paste input "761"
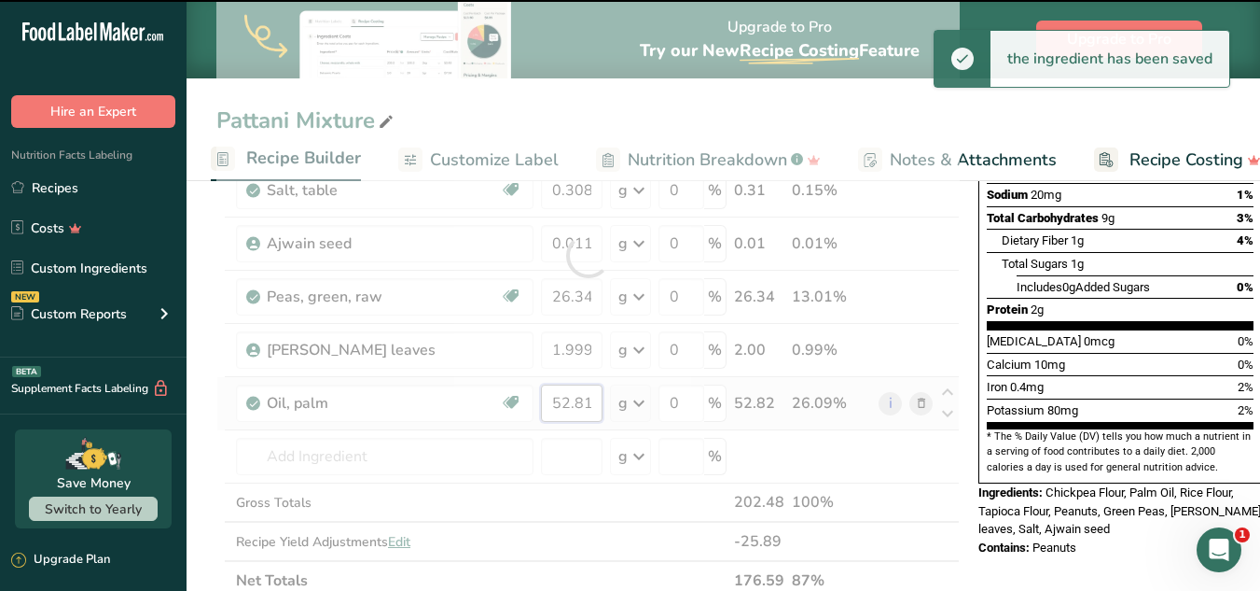
click at [577, 397] on div "Ingredient * Amount * Unit * Waste * .a-a{fill:#347362;}.b-a{fill:#fff;} Grams …" at bounding box center [588, 255] width 744 height 689
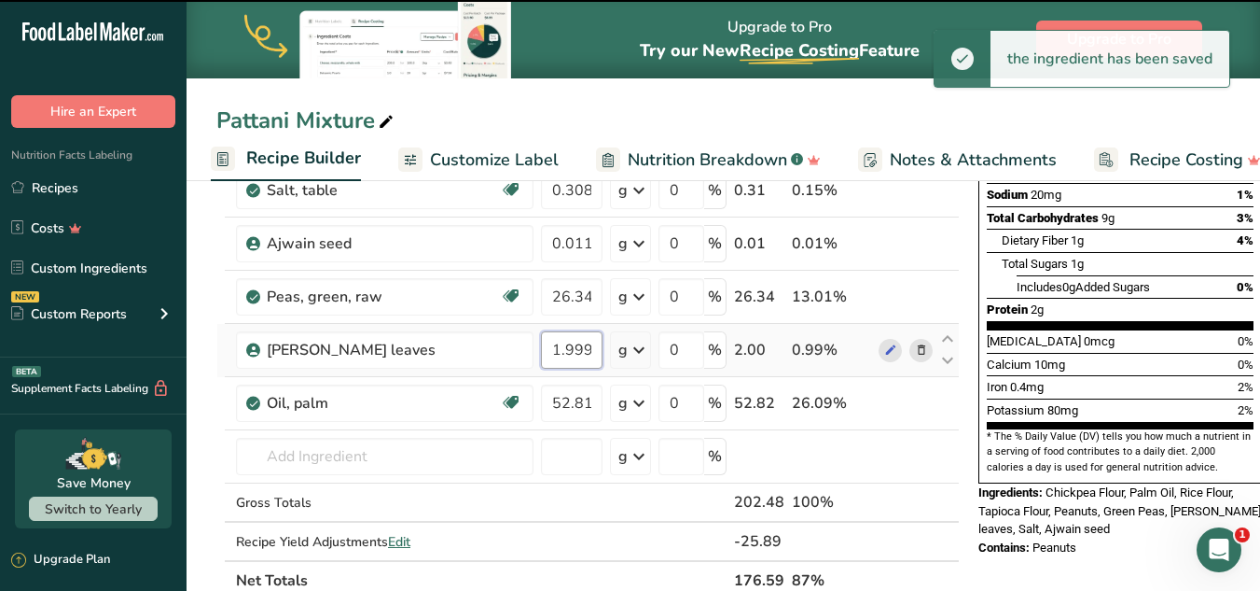
scroll to position [0, 25]
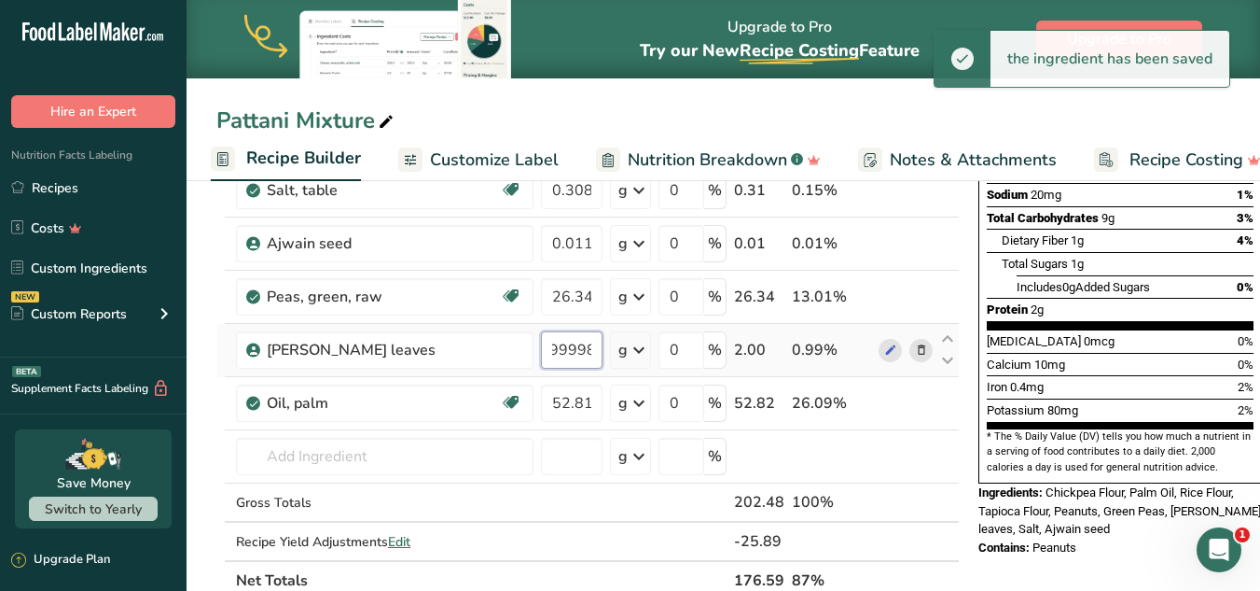
drag, startPoint x: 548, startPoint y: 350, endPoint x: 625, endPoint y: 341, distance: 78.0
click at [625, 341] on tr "curry leaves 1.999998 g Weight Units g kg mg See more Volume Units l Volume uni…" at bounding box center [588, 350] width 742 height 53
paste input "761"
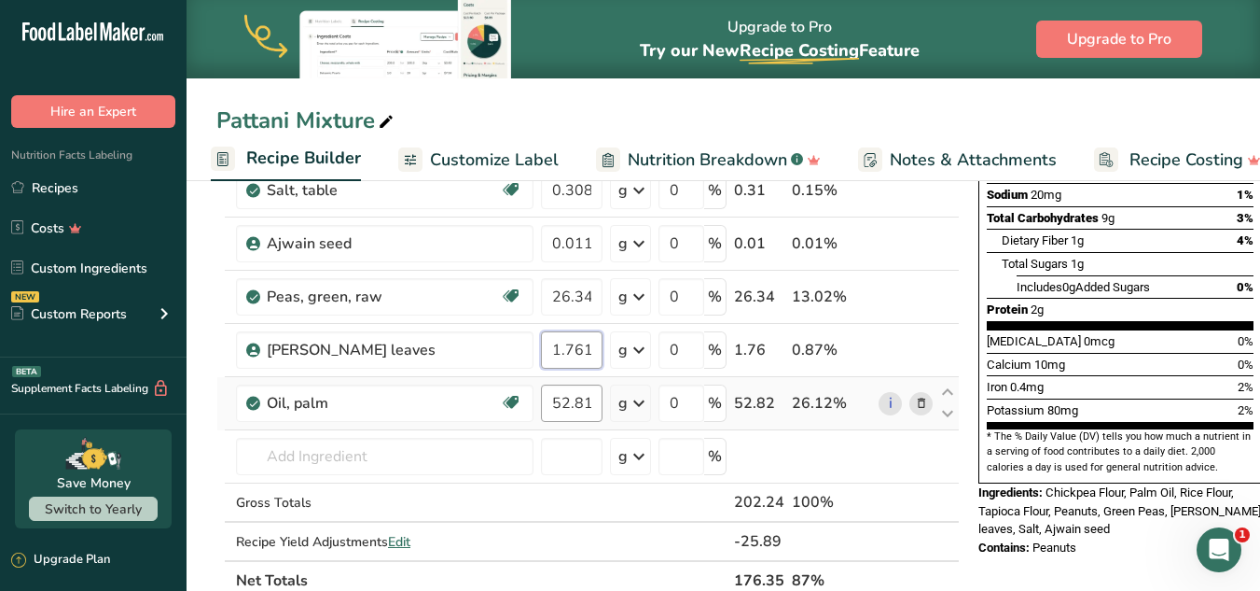
type input "1.761"
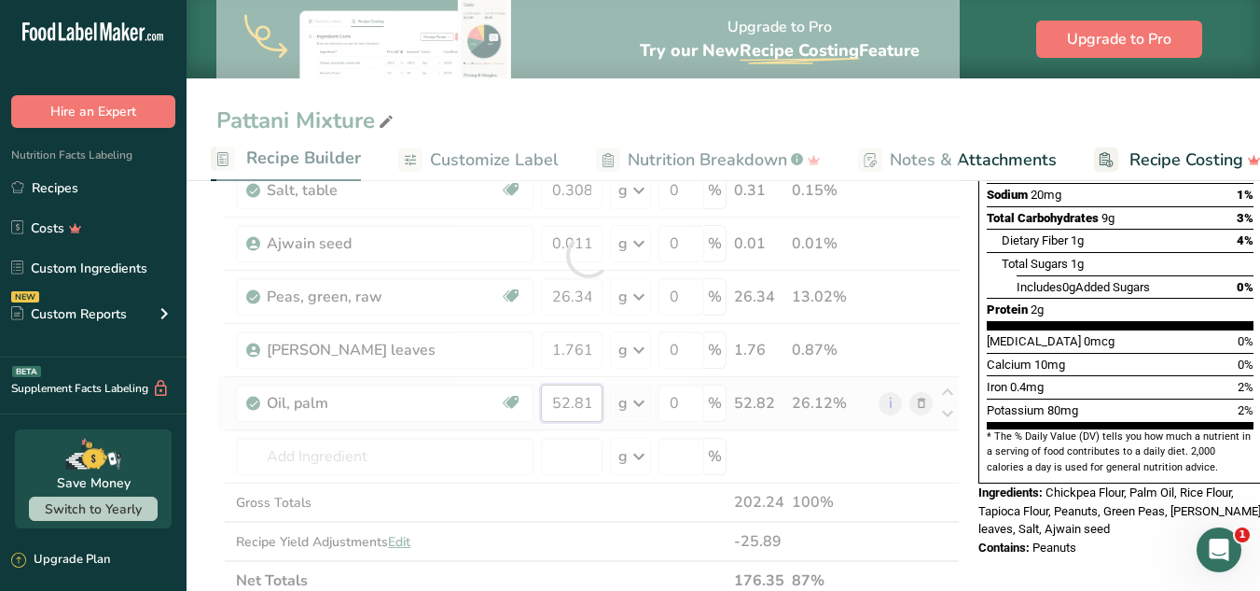
click at [578, 392] on div "Ingredient * Amount * Unit * Waste * .a-a{fill:#347362;}.b-a{fill:#fff;} Grams …" at bounding box center [588, 255] width 744 height 689
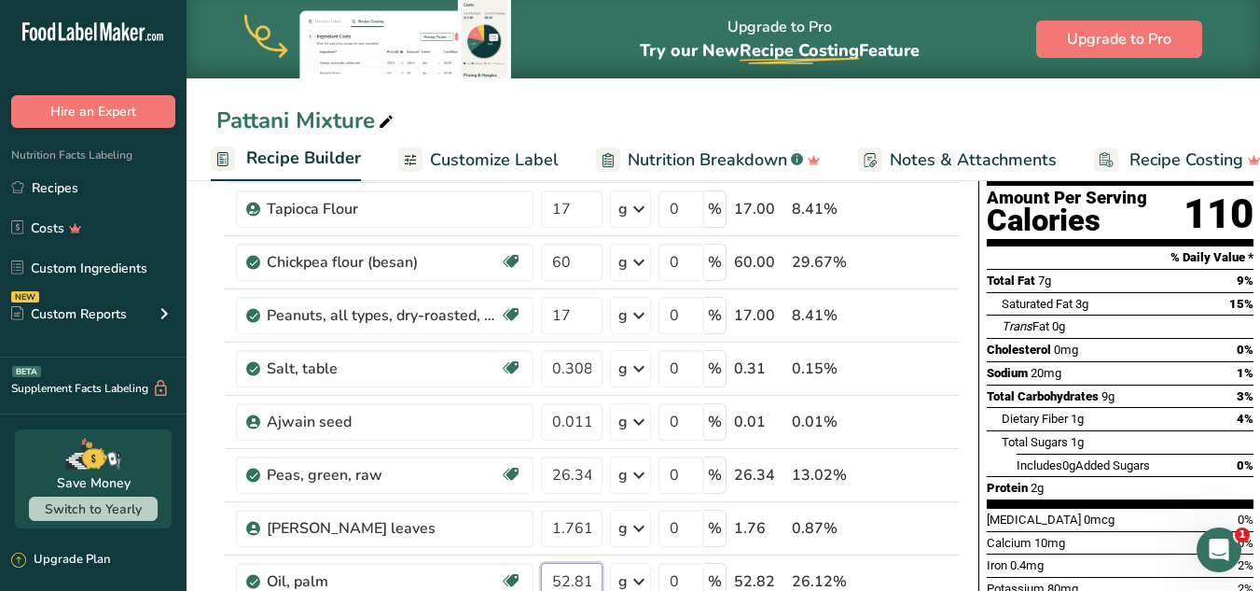
scroll to position [187, 0]
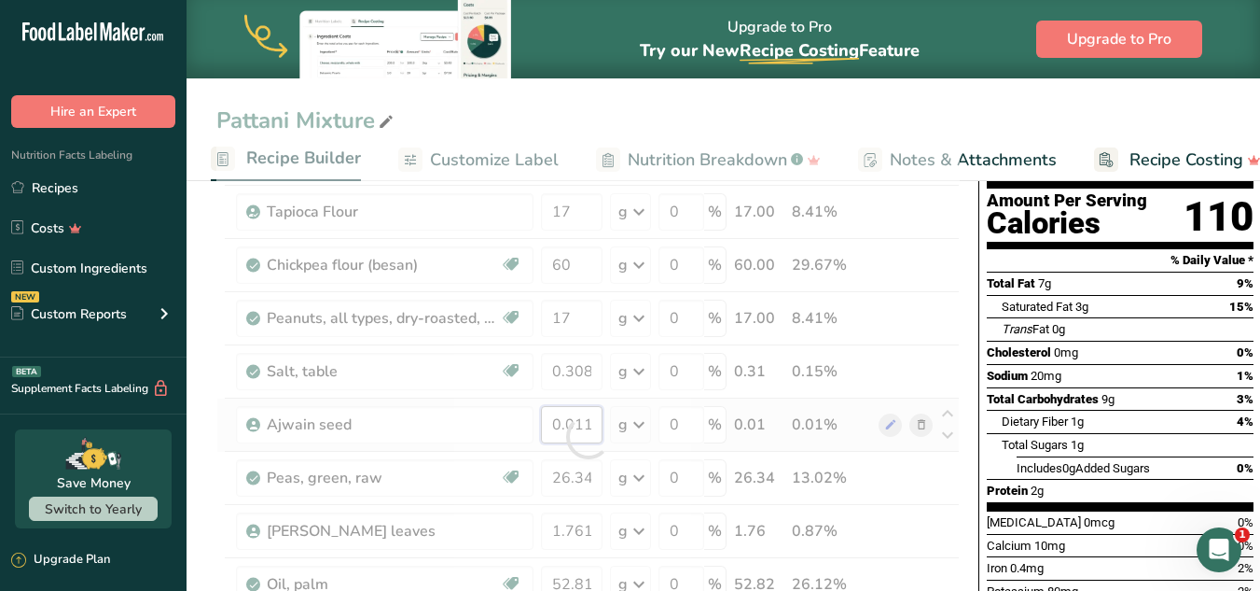
click at [574, 422] on div "Ingredient * Amount * Unit * Waste * .a-a{fill:#347362;}.b-a{fill:#fff;} Grams …" at bounding box center [588, 436] width 744 height 689
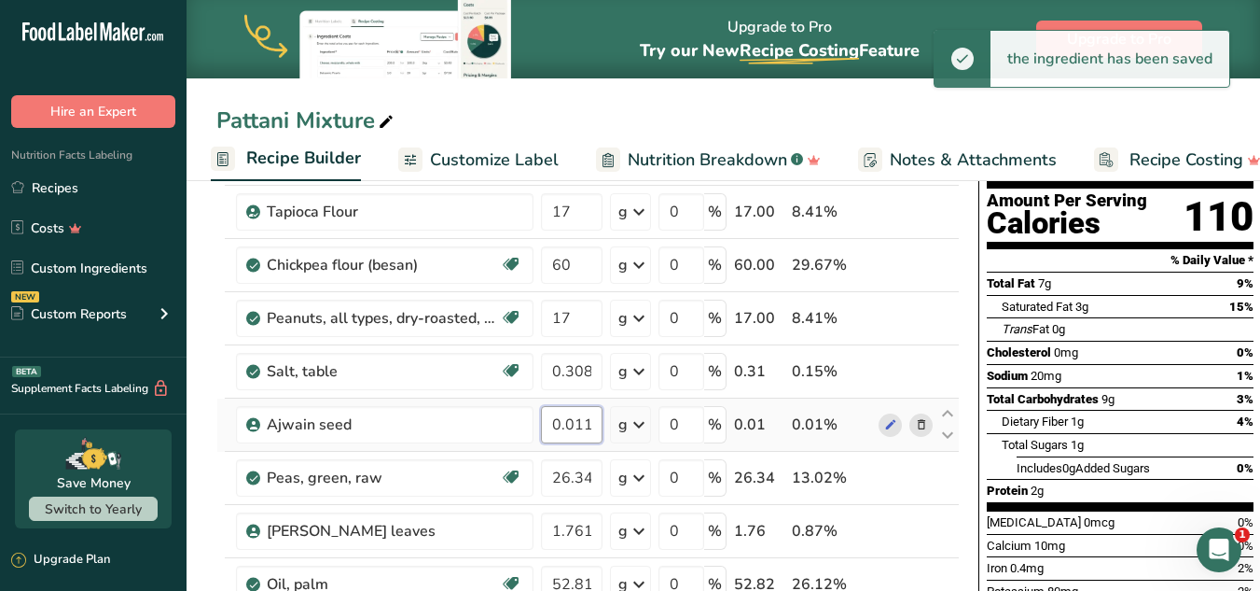
drag, startPoint x: 596, startPoint y: 428, endPoint x: 544, endPoint y: 420, distance: 52.9
click at [544, 420] on input "0.011" at bounding box center [572, 424] width 62 height 37
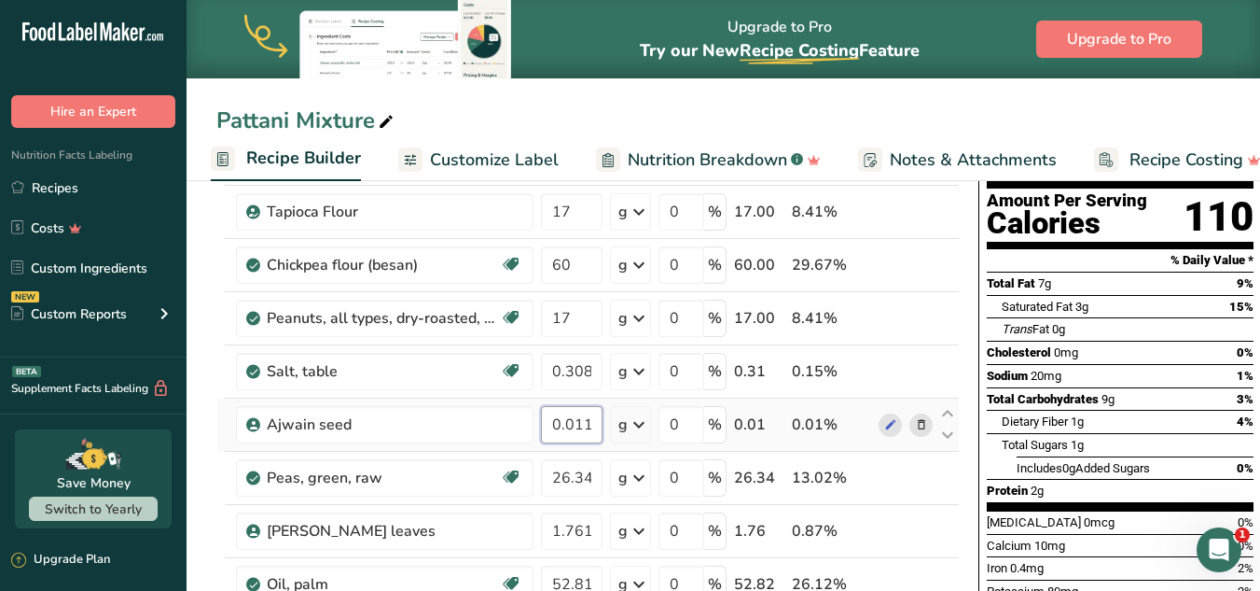
paste input "09"
type input "0.009"
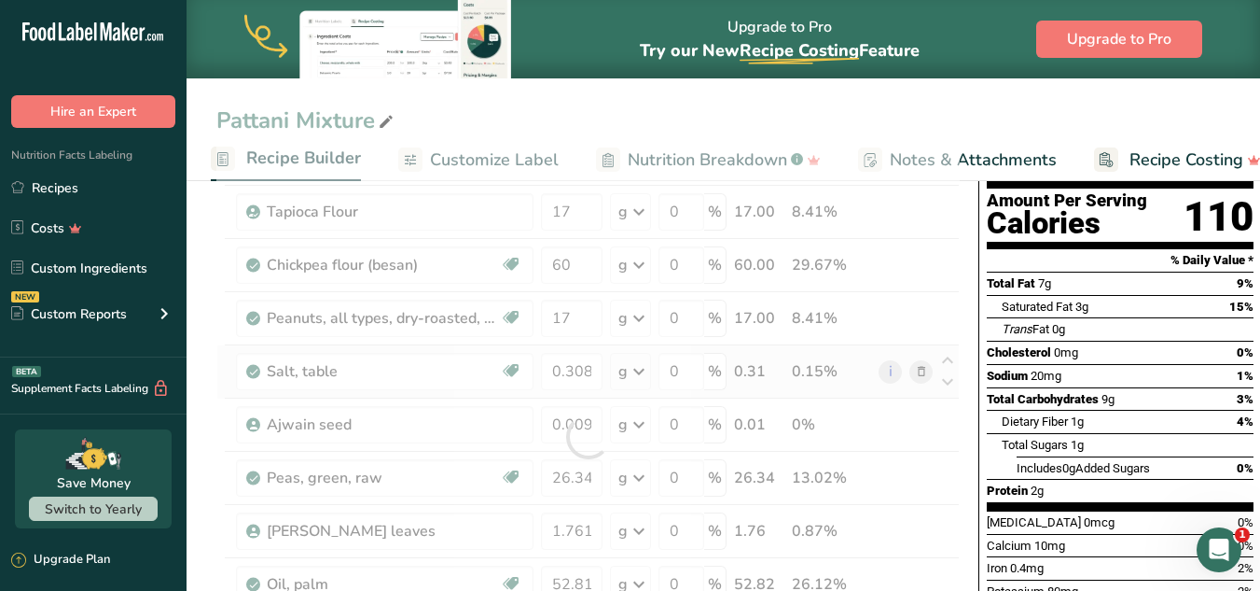
click at [705, 387] on div "Ingredient * Amount * Unit * Waste * .a-a{fill:#347362;}.b-a{fill:#fff;} Grams …" at bounding box center [588, 436] width 744 height 689
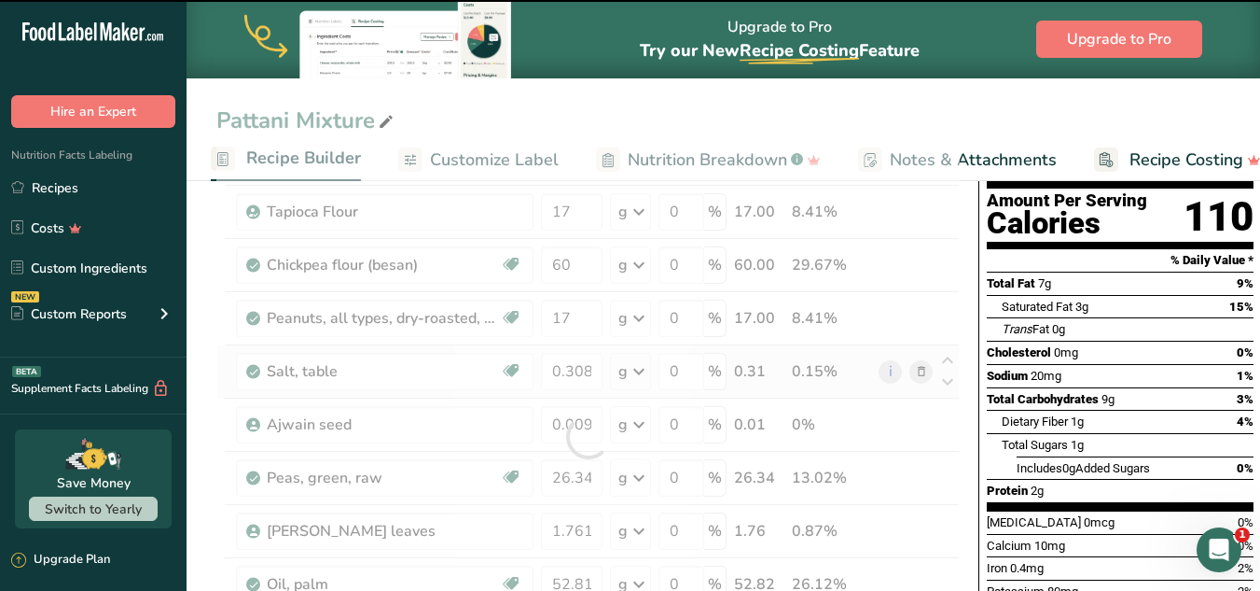
click at [705, 387] on div at bounding box center [588, 436] width 744 height 689
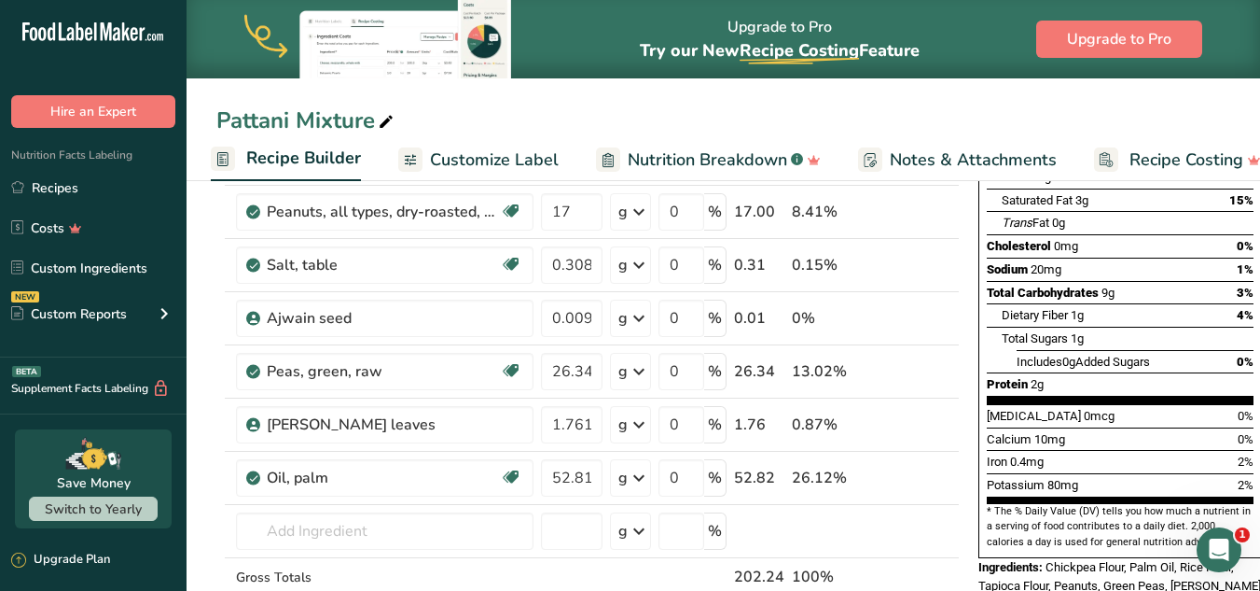
scroll to position [299, 0]
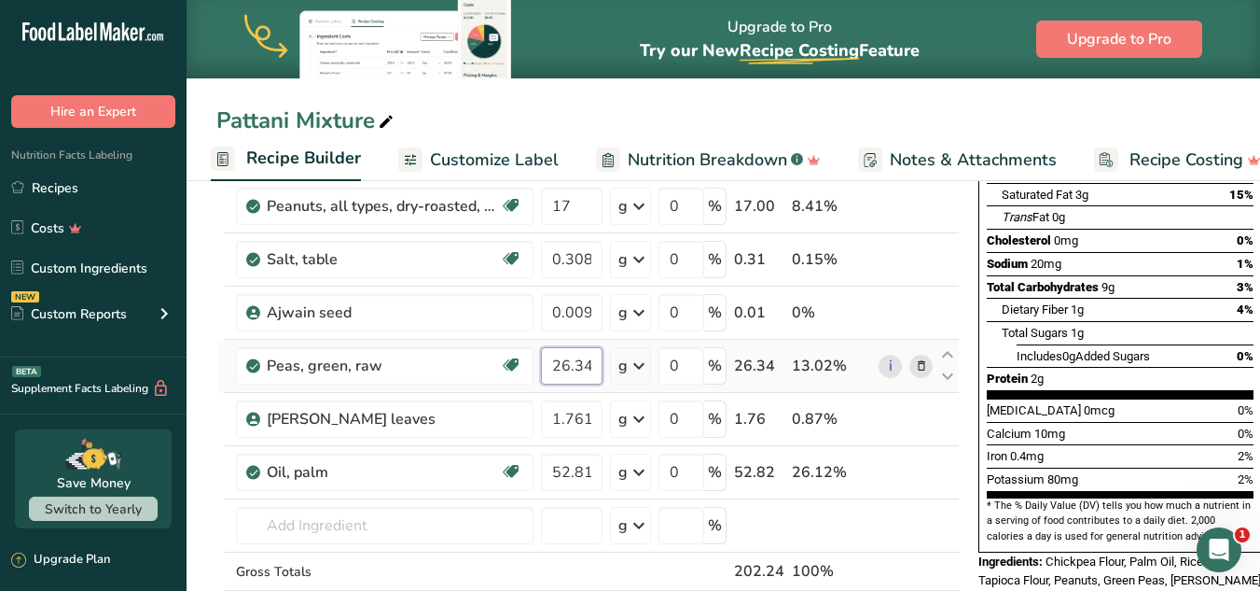
drag, startPoint x: 564, startPoint y: 369, endPoint x: 593, endPoint y: 366, distance: 30.0
click at [593, 366] on input "26.34" at bounding box center [572, 365] width 62 height 37
type input "28"
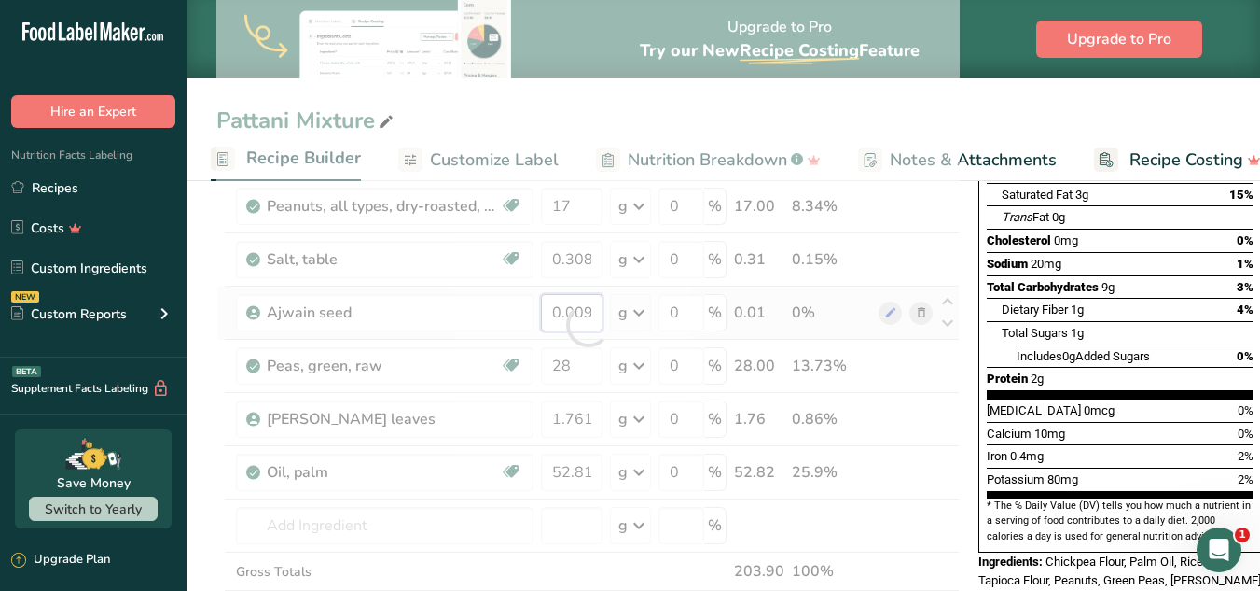
click at [573, 316] on div "Ingredient * Amount * Unit * Waste * .a-a{fill:#347362;}.b-a{fill:#fff;} Grams …" at bounding box center [588, 324] width 744 height 689
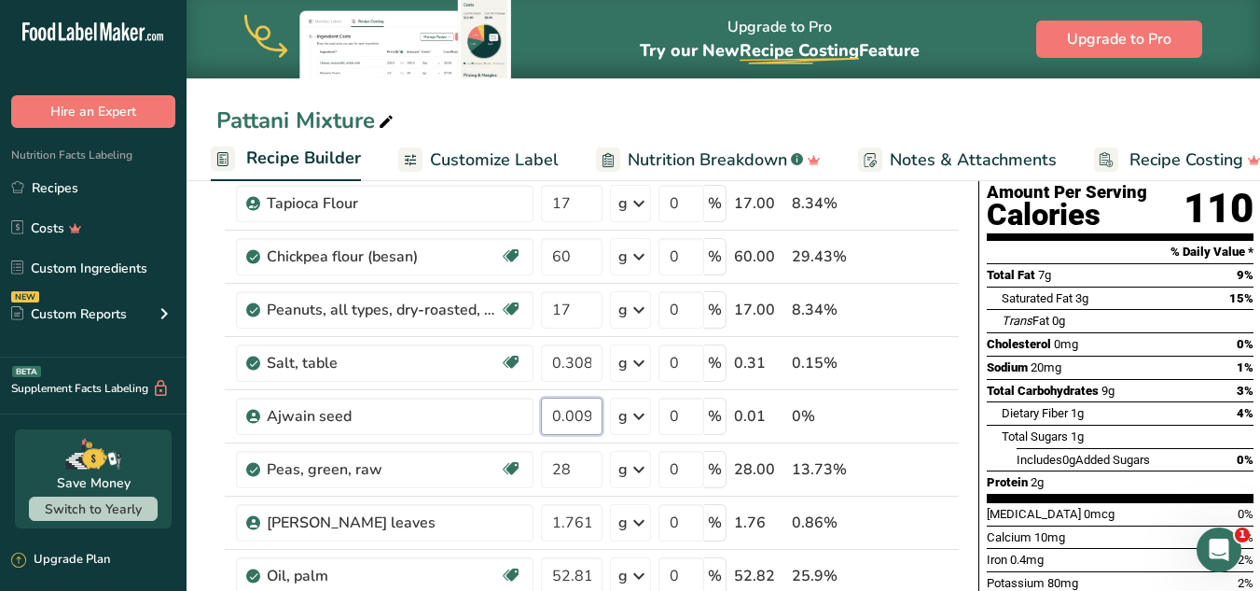
scroll to position [209, 0]
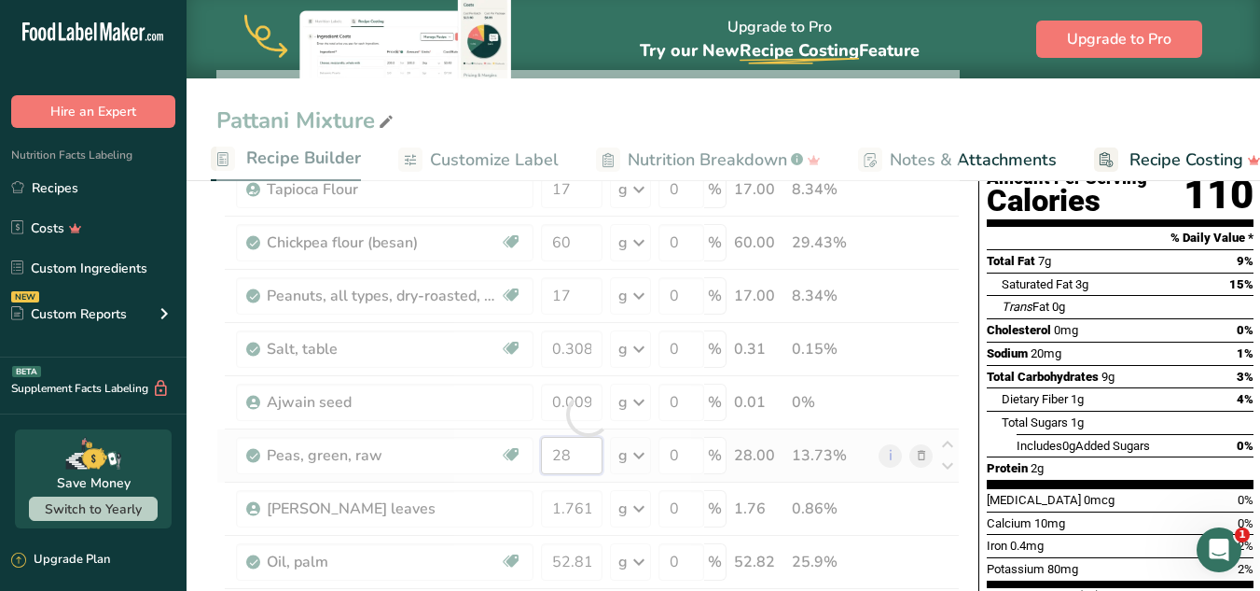
click at [571, 450] on div "Ingredient * Amount * Unit * Waste * .a-a{fill:#347362;}.b-a{fill:#fff;} Grams …" at bounding box center [588, 414] width 744 height 689
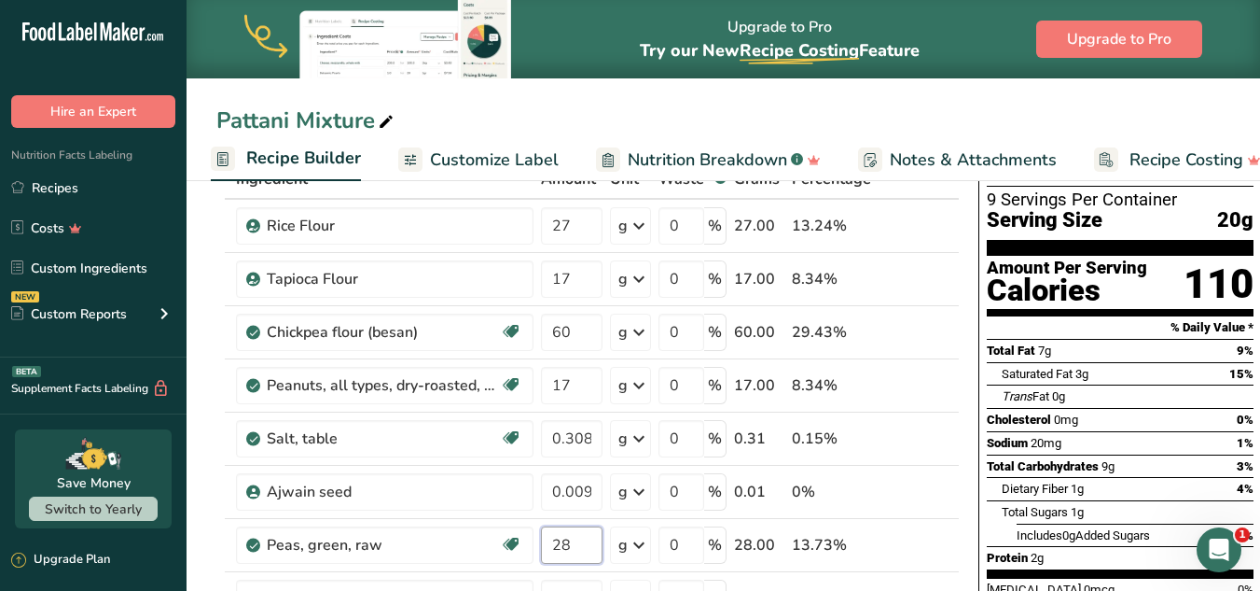
scroll to position [128, 0]
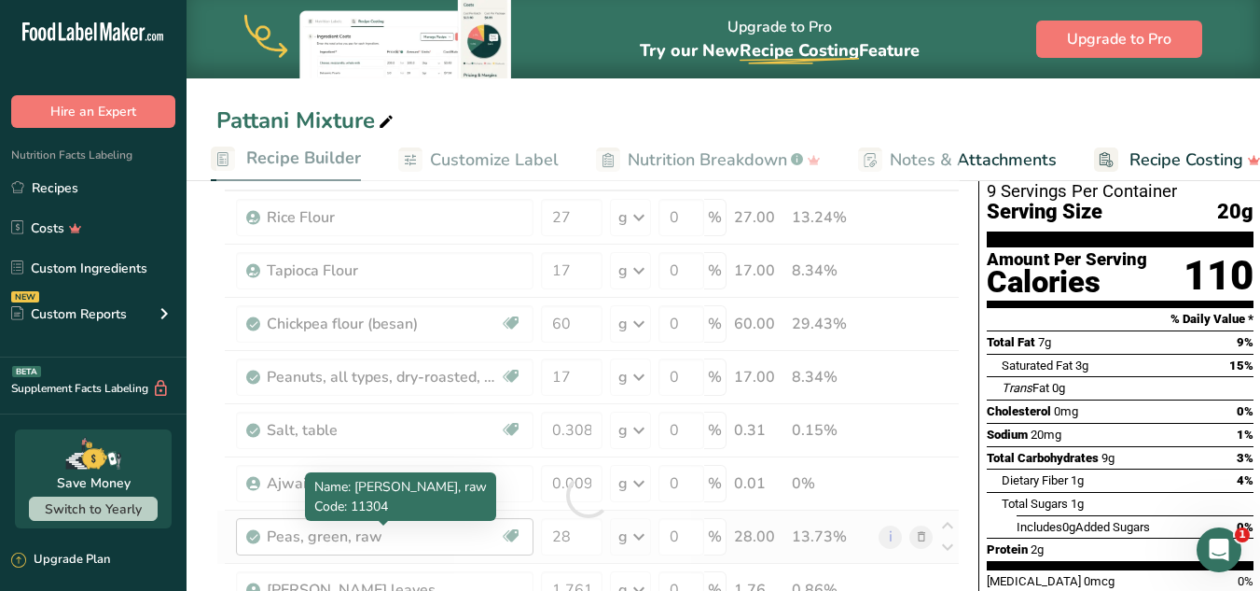
click at [351, 541] on div "Ingredient * Amount * Unit * Waste * .a-a{fill:#347362;}.b-a{fill:#fff;} Grams …" at bounding box center [588, 495] width 744 height 689
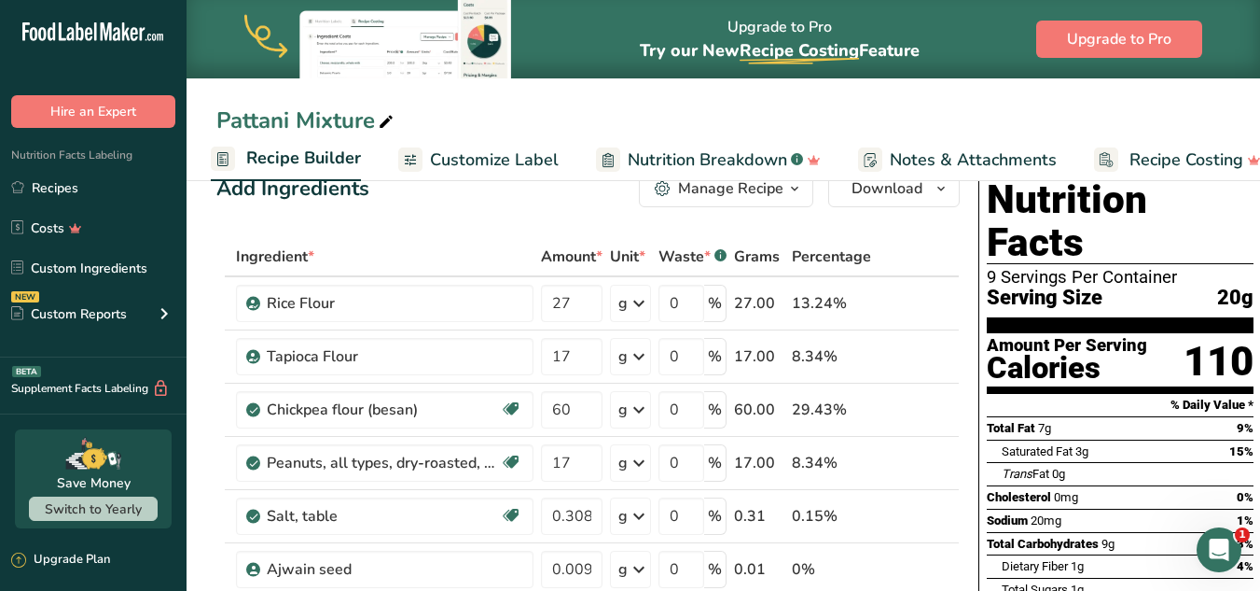
scroll to position [39, 0]
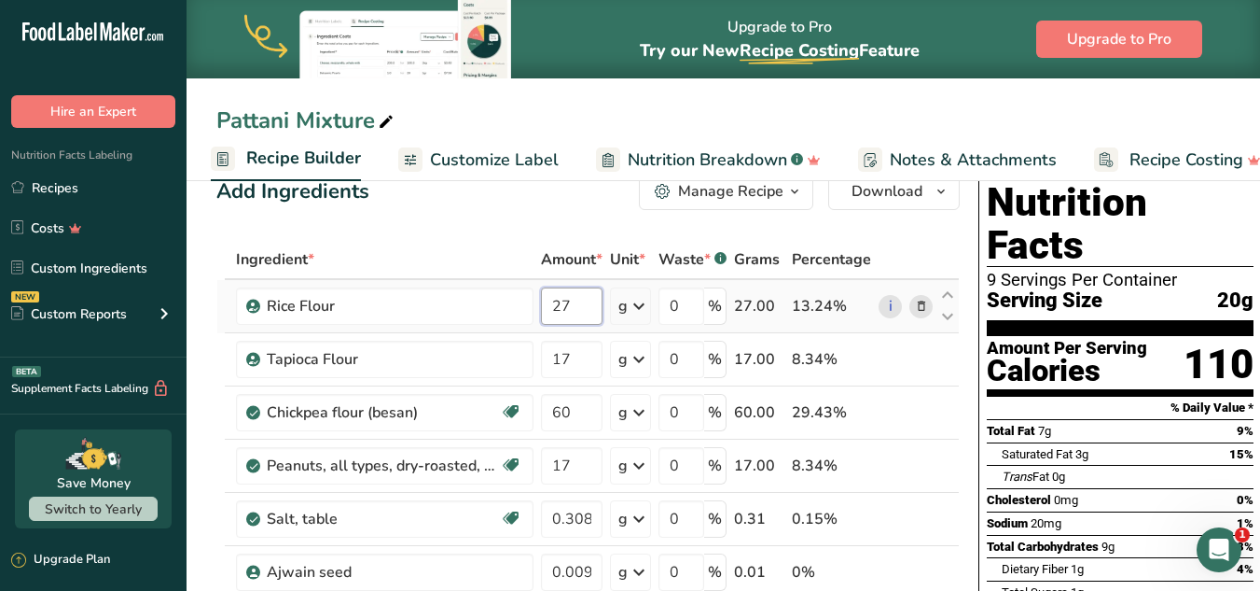
click at [573, 305] on input "27" at bounding box center [572, 305] width 62 height 37
type input "27.5"
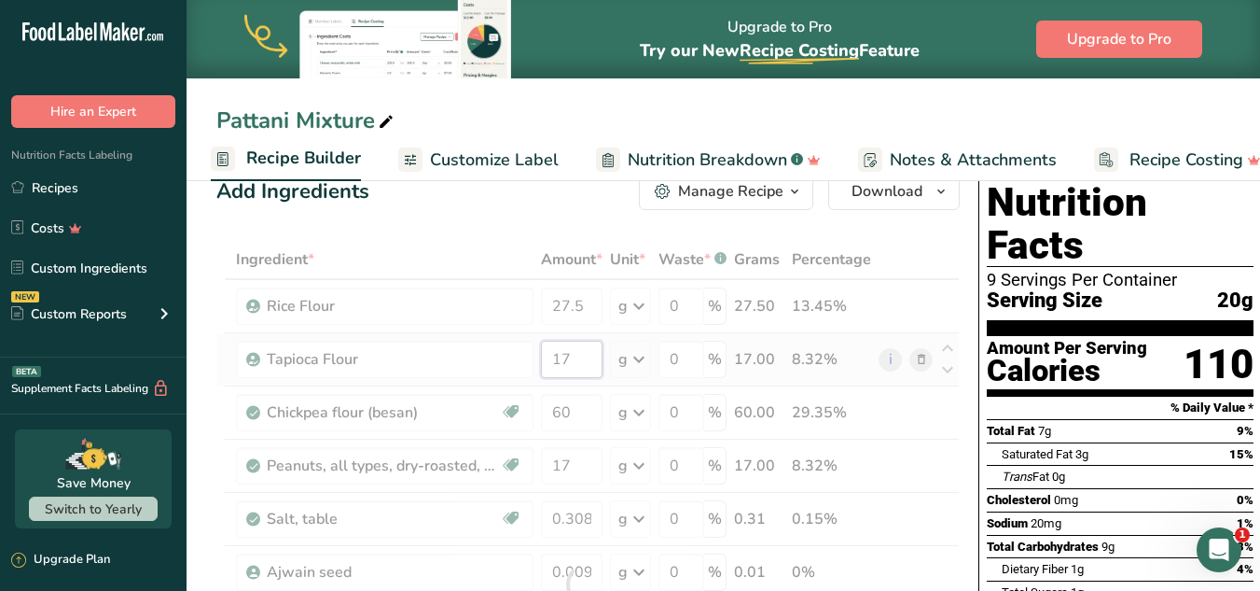
click at [566, 357] on div "Ingredient * Amount * Unit * Waste * .a-a{fill:#347362;}.b-a{fill:#fff;} Grams …" at bounding box center [588, 584] width 744 height 689
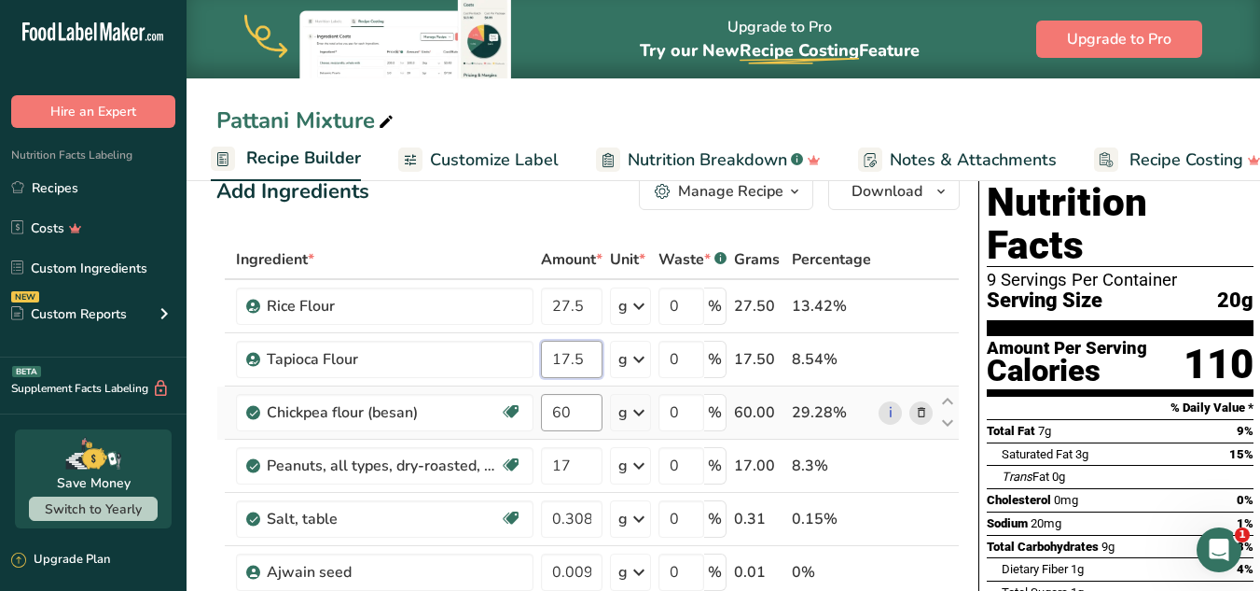
type input "17.5"
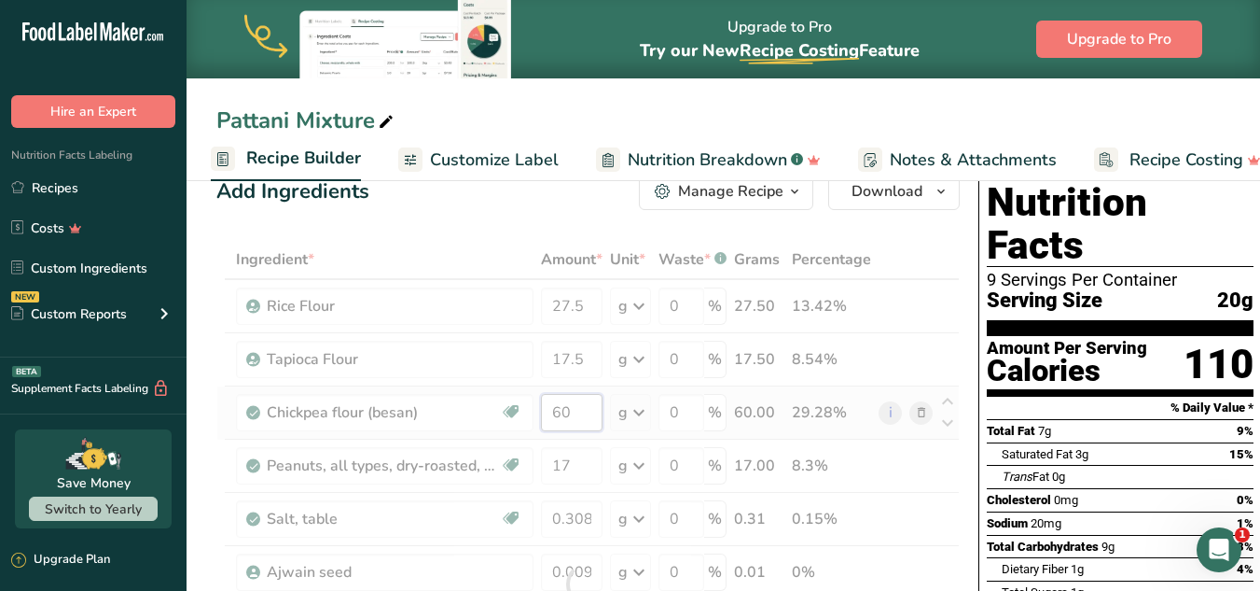
click at [576, 413] on div "Ingredient * Amount * Unit * Waste * .a-a{fill:#347362;}.b-a{fill:#fff;} Grams …" at bounding box center [588, 584] width 744 height 689
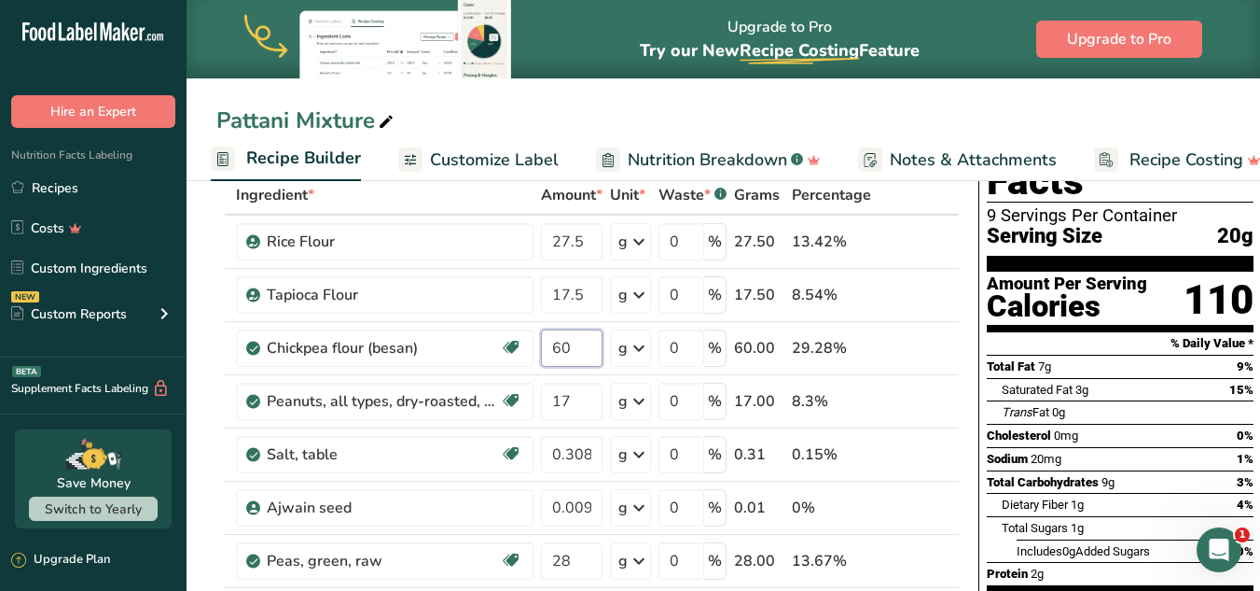
scroll to position [101, 0]
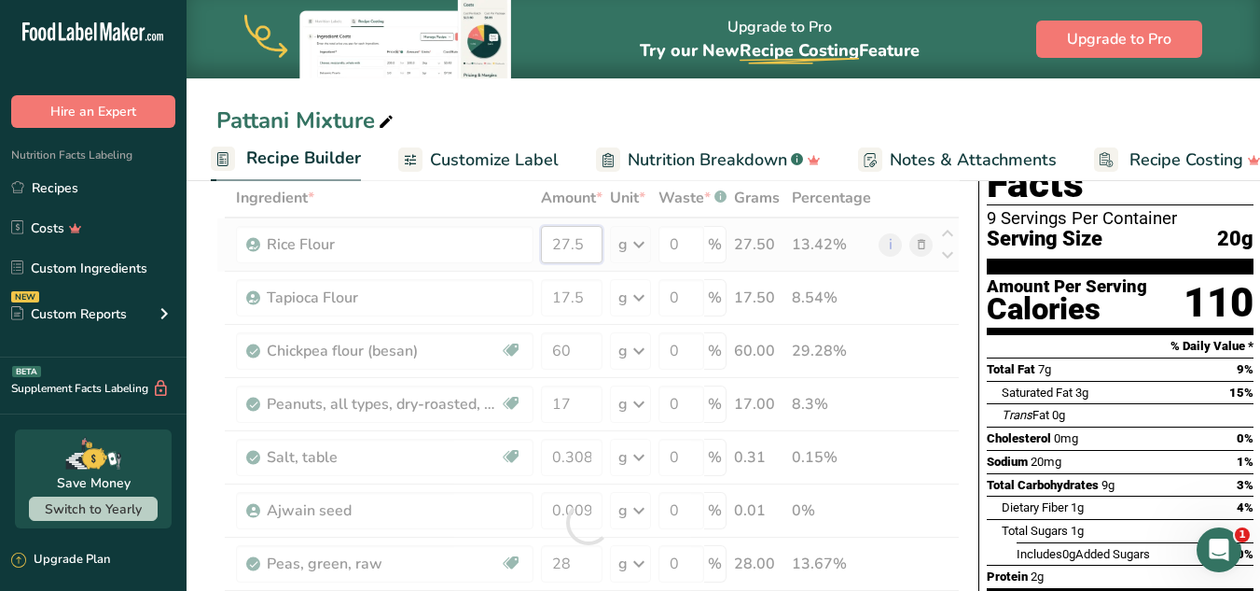
click at [565, 243] on div "Ingredient * Amount * Unit * Waste * .a-a{fill:#347362;}.b-a{fill:#fff;} Grams …" at bounding box center [588, 522] width 744 height 689
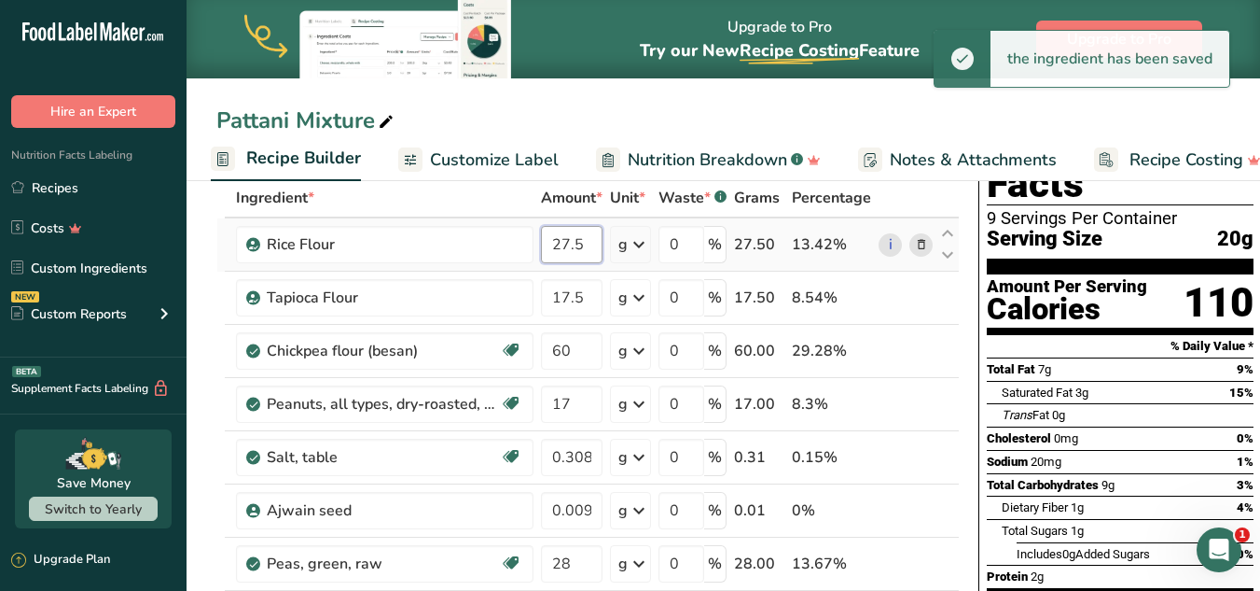
click at [566, 241] on input "27.5" at bounding box center [572, 244] width 62 height 37
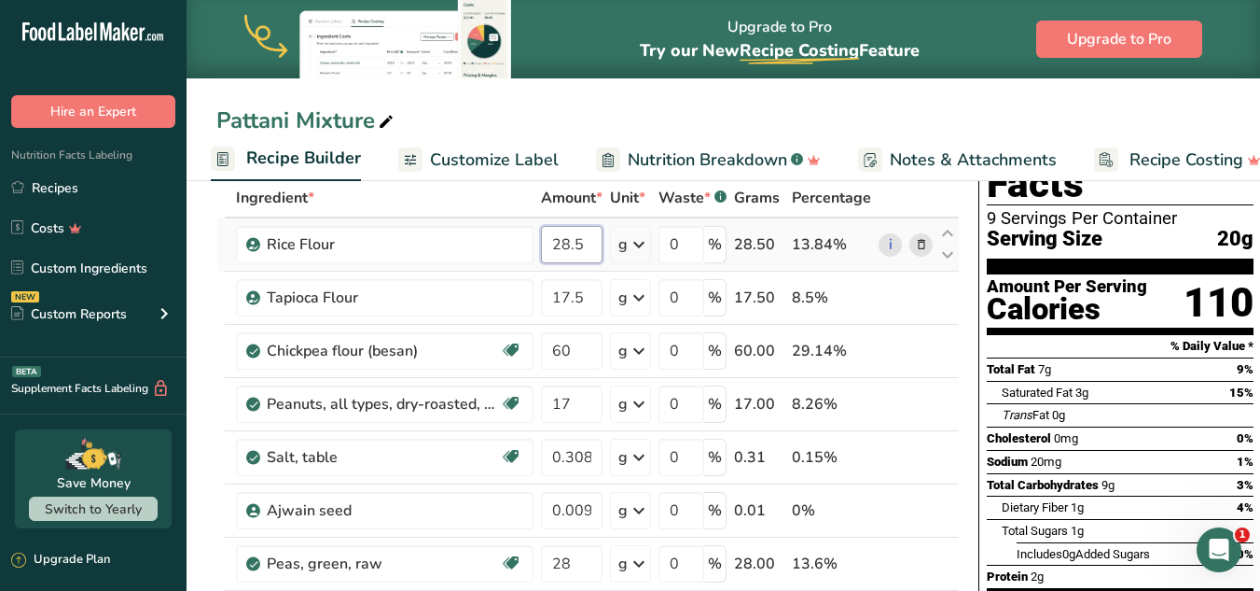
type input "28.5"
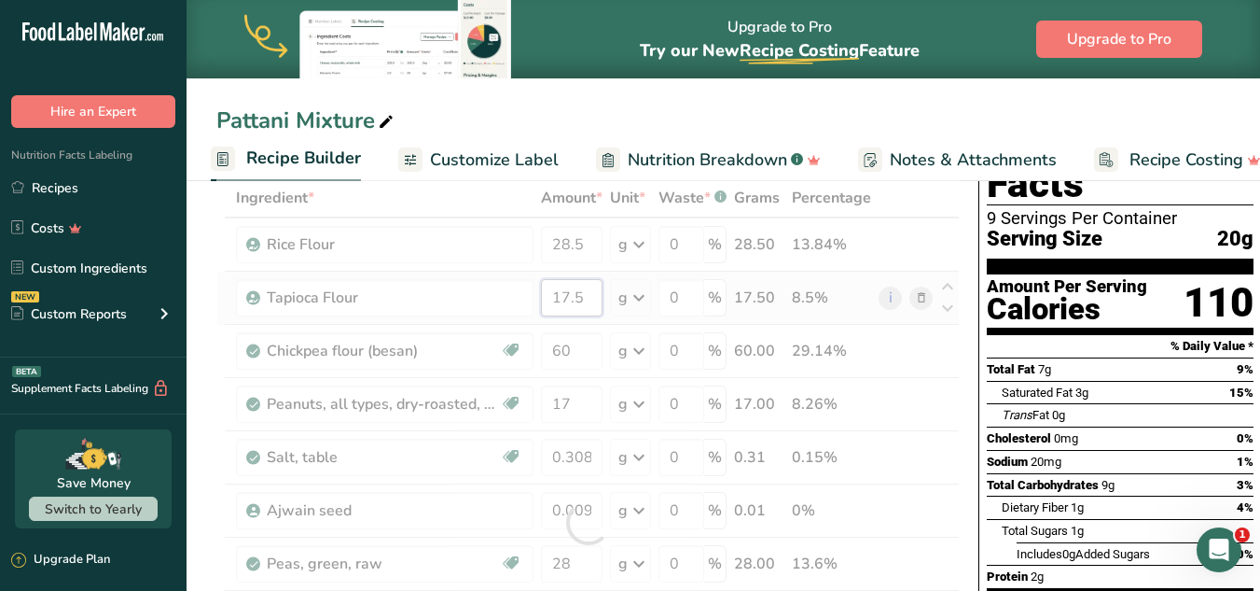
click at [557, 308] on div "Ingredient * Amount * Unit * Waste * .a-a{fill:#347362;}.b-a{fill:#fff;} Grams …" at bounding box center [588, 522] width 744 height 689
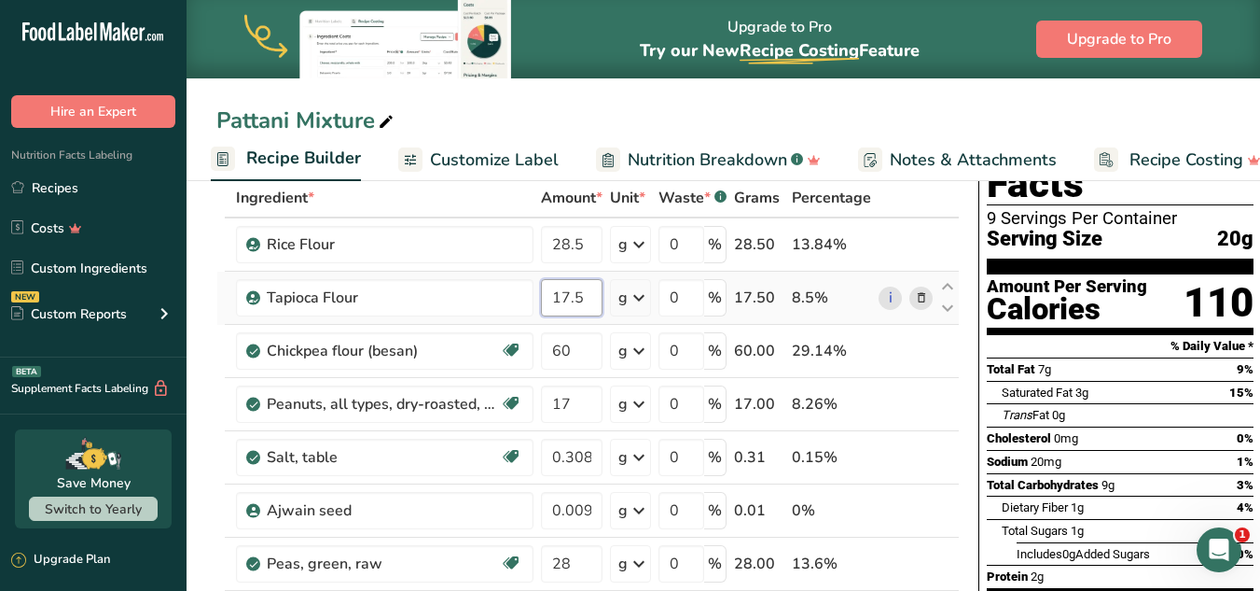
click at [565, 293] on input "17.5" at bounding box center [572, 297] width 62 height 37
click at [570, 302] on input "17.5" at bounding box center [572, 297] width 62 height 37
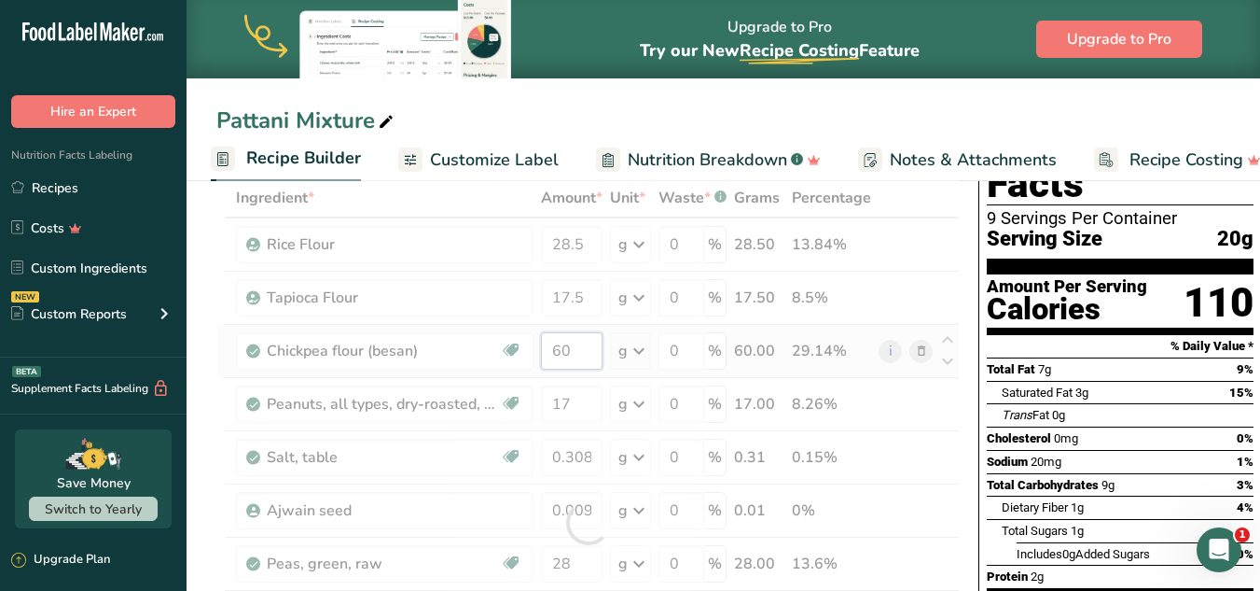
click at [560, 350] on div "Ingredient * Amount * Unit * Waste * .a-a{fill:#347362;}.b-a{fill:#fff;} Grams …" at bounding box center [588, 522] width 744 height 689
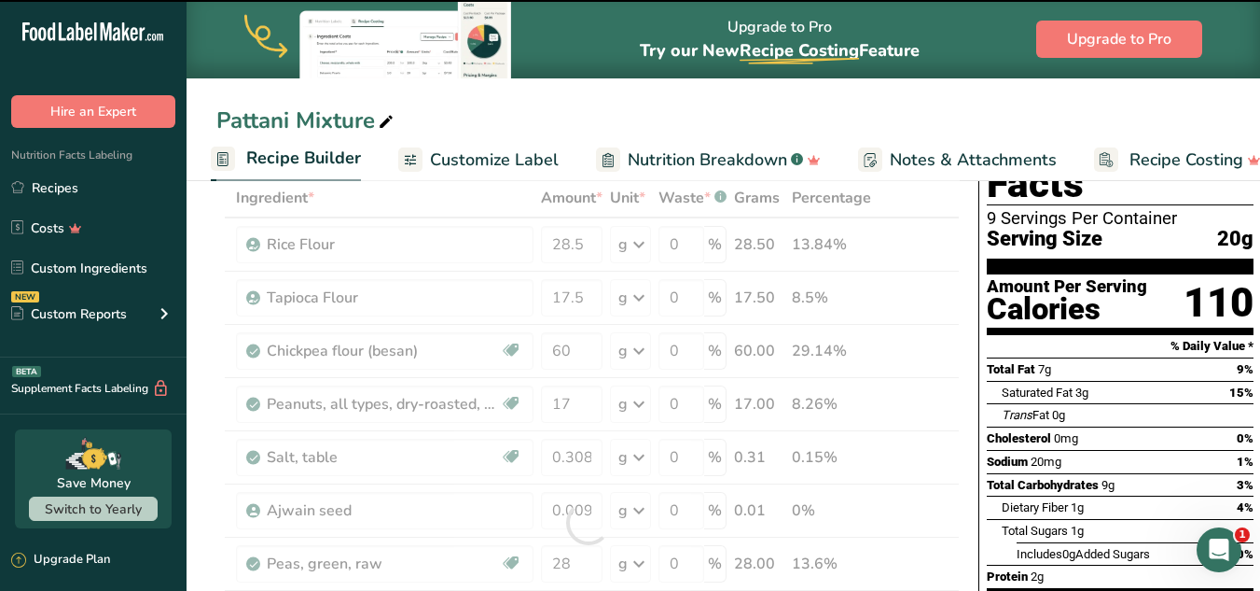
click at [577, 350] on div at bounding box center [588, 522] width 744 height 689
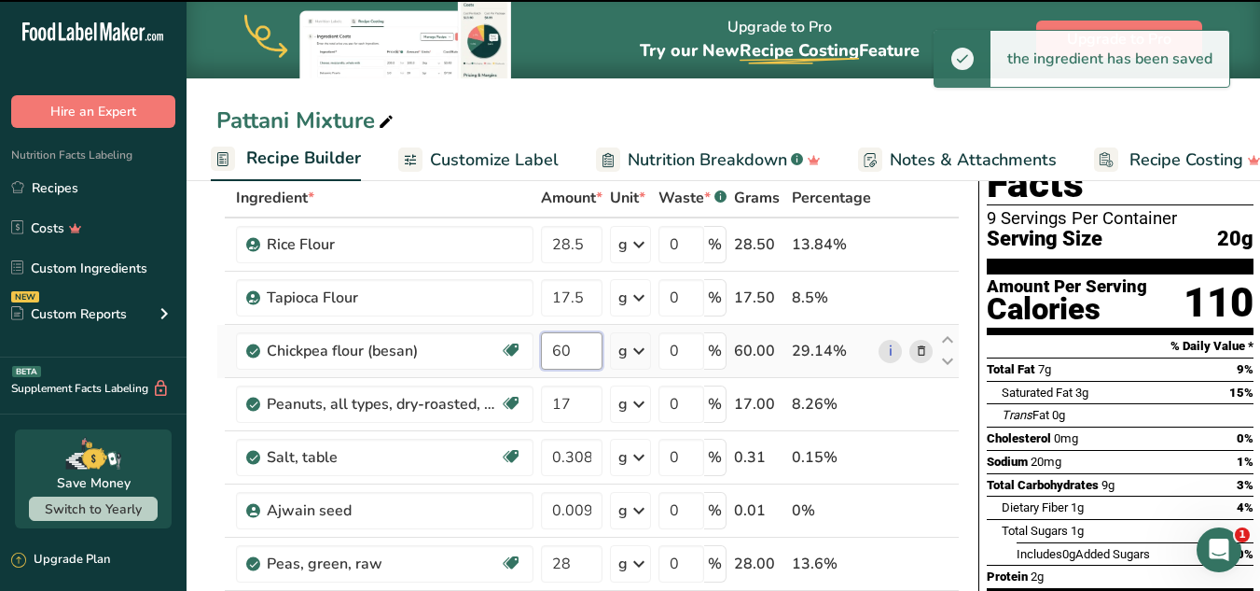
click at [569, 355] on input "60" at bounding box center [572, 350] width 62 height 37
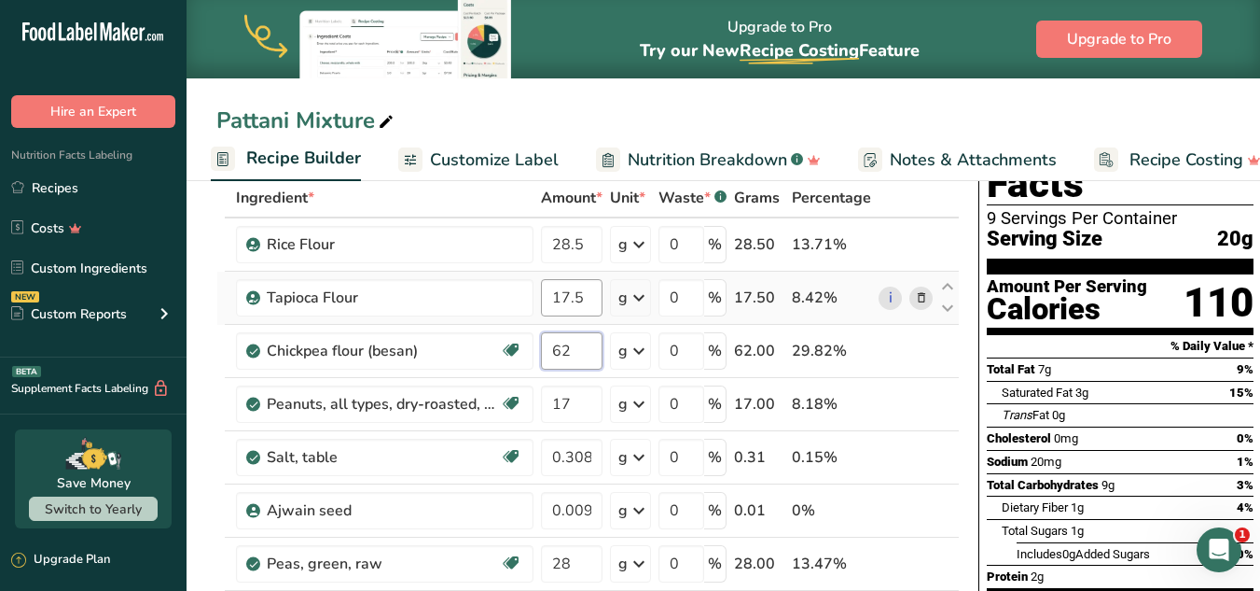
type input "62"
click at [585, 283] on div "Ingredient * Amount * Unit * Waste * .a-a{fill:#347362;}.b-a{fill:#fff;} Grams …" at bounding box center [588, 522] width 744 height 689
click at [568, 295] on input "17.5" at bounding box center [572, 297] width 62 height 37
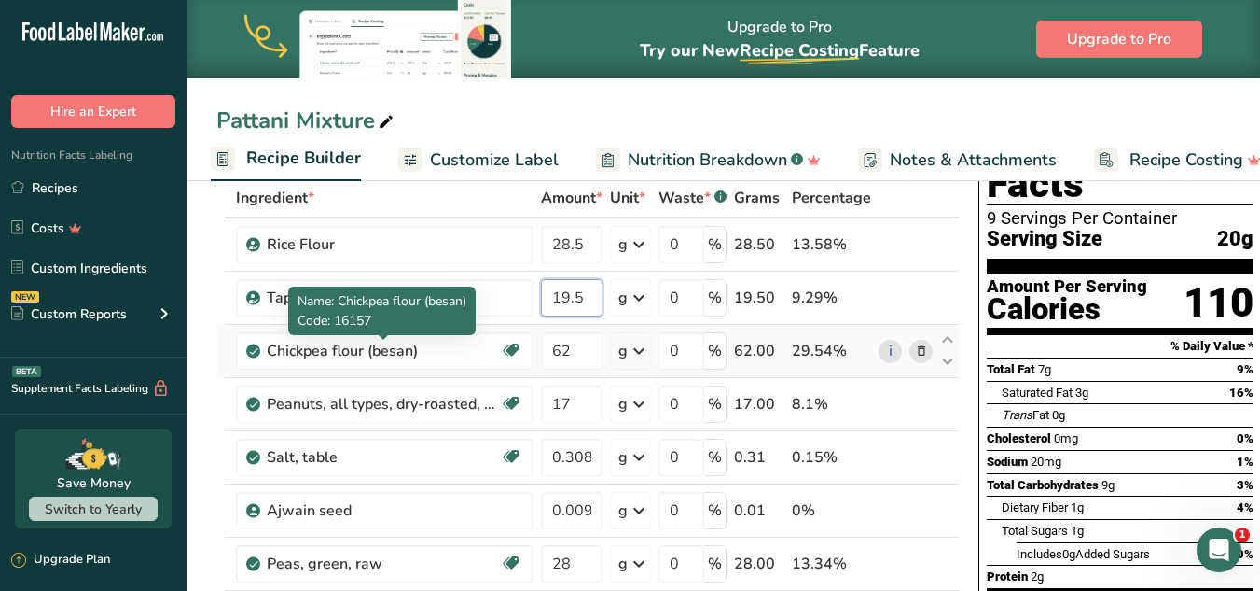
type input "19.5"
click at [476, 370] on div "Ingredient * Amount * Unit * Waste * .a-a{fill:#347362;}.b-a{fill:#fff;} Grams …" at bounding box center [588, 522] width 744 height 689
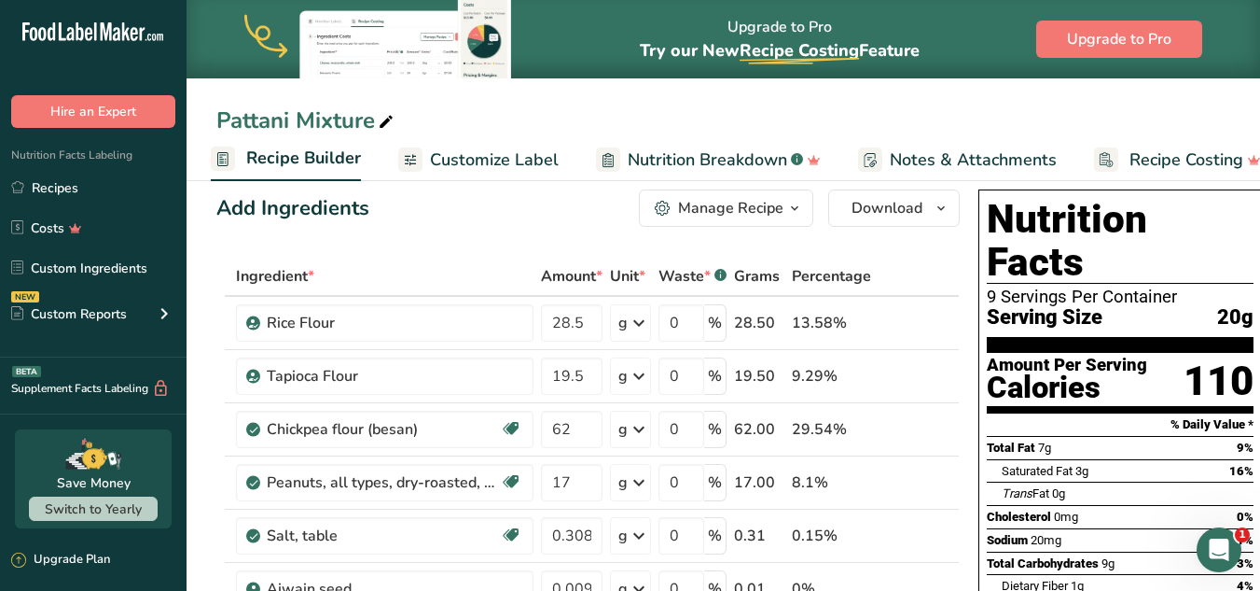
scroll to position [42, 0]
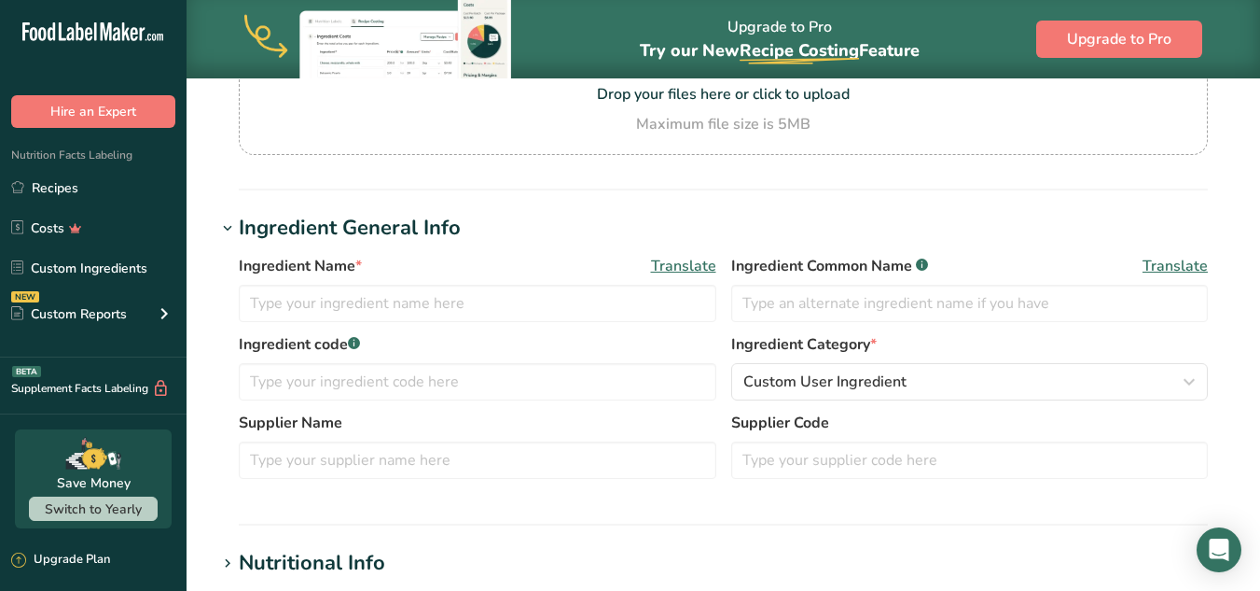
type input "Rice Flour"
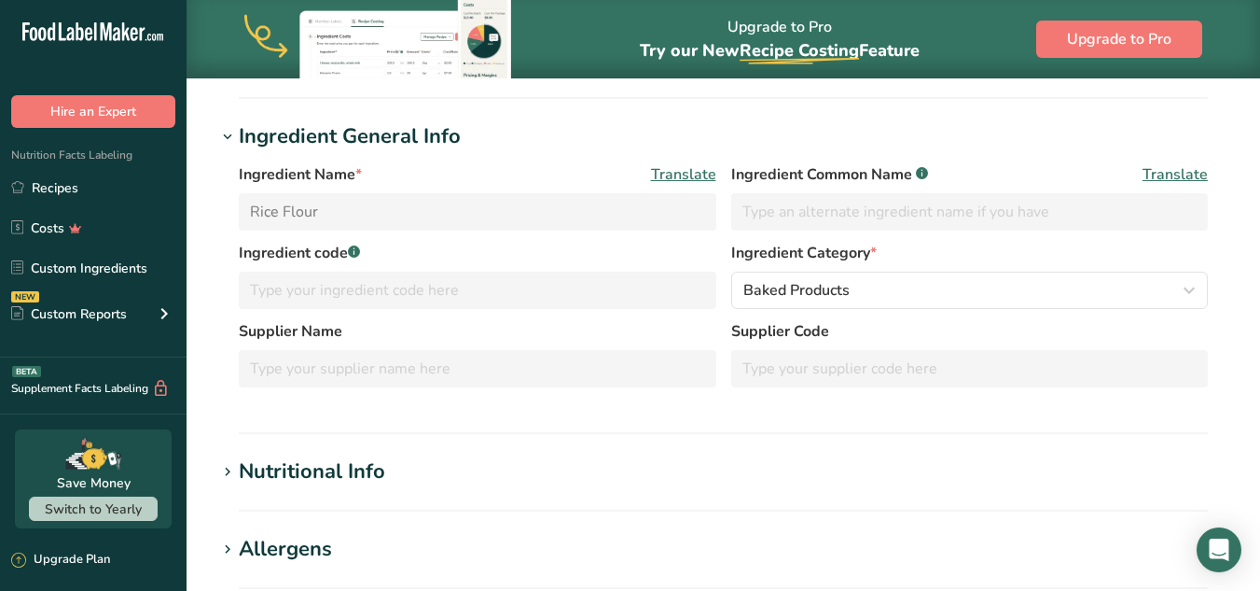
scroll to position [463, 0]
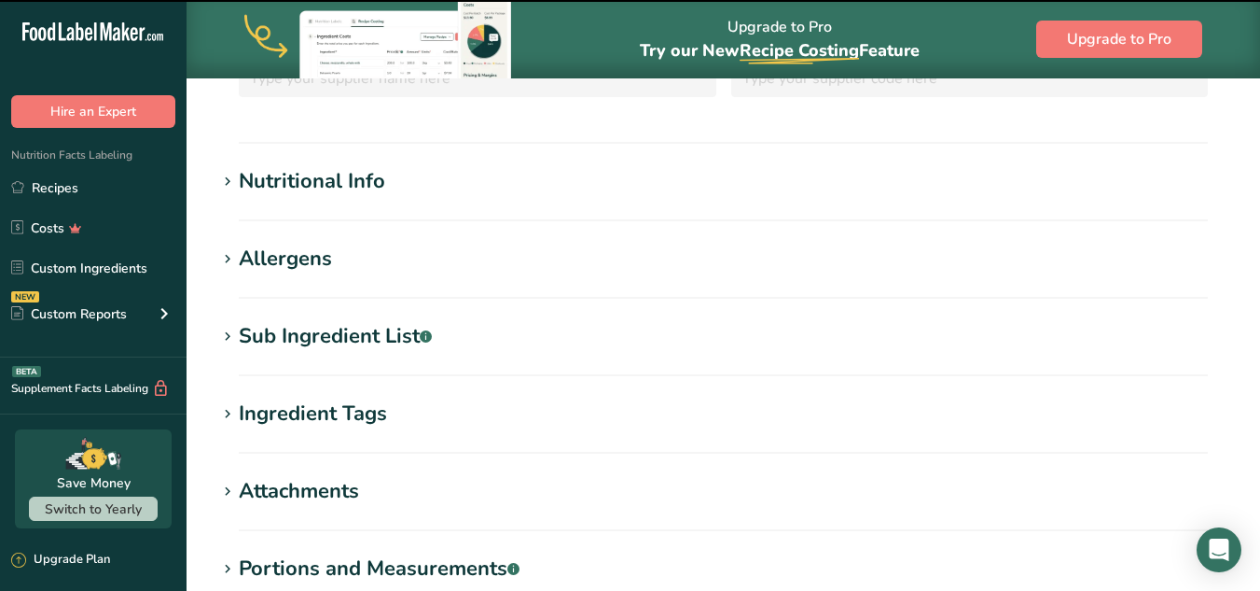
click at [365, 188] on div "Nutritional Info" at bounding box center [312, 181] width 146 height 31
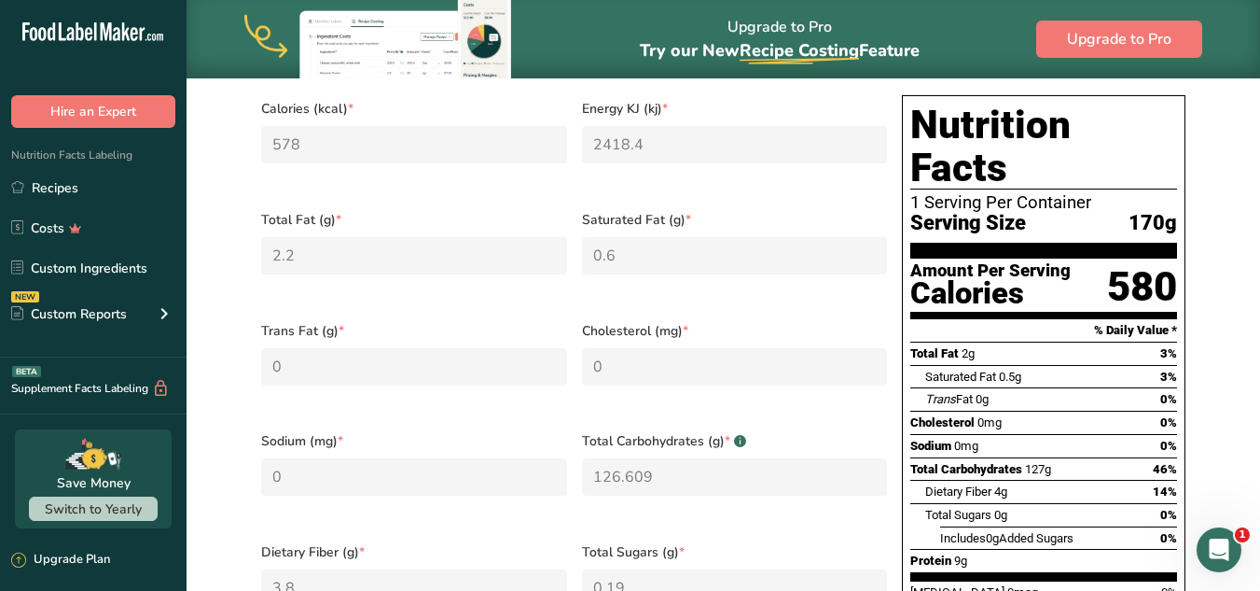
scroll to position [660, 0]
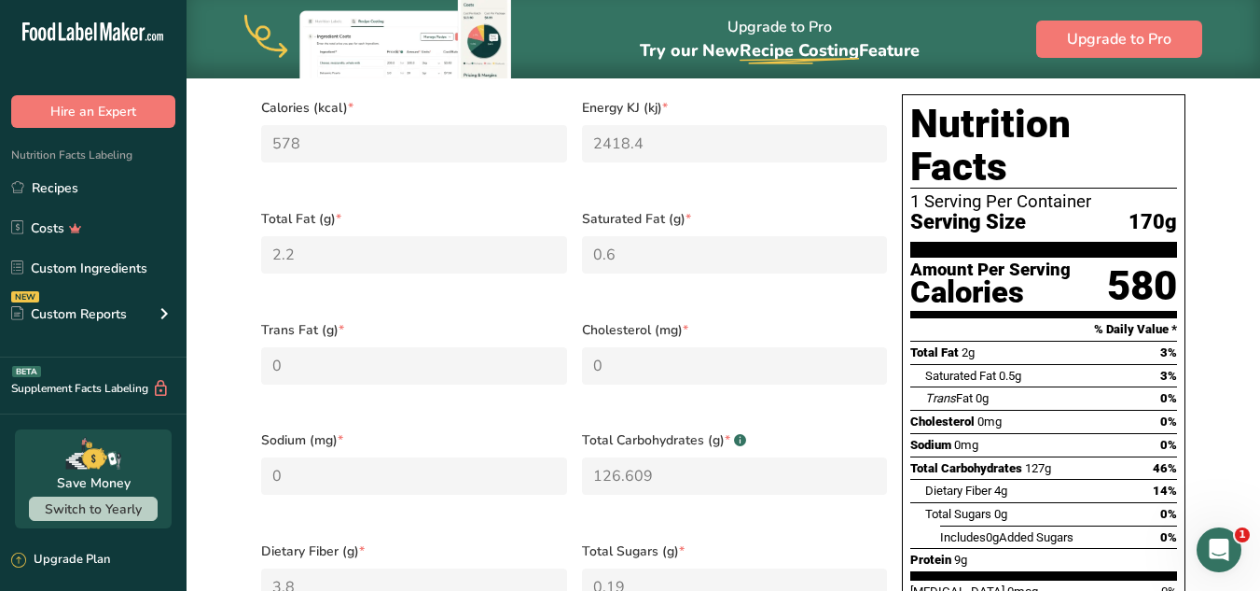
drag, startPoint x: 436, startPoint y: 408, endPoint x: 567, endPoint y: 393, distance: 132.4
click at [567, 393] on div "Calories (kcal) * 578 Energy KJ (kj) * 2418.4 Total Fat (g) * 2.2 Saturated Fat…" at bounding box center [574, 419] width 641 height 665
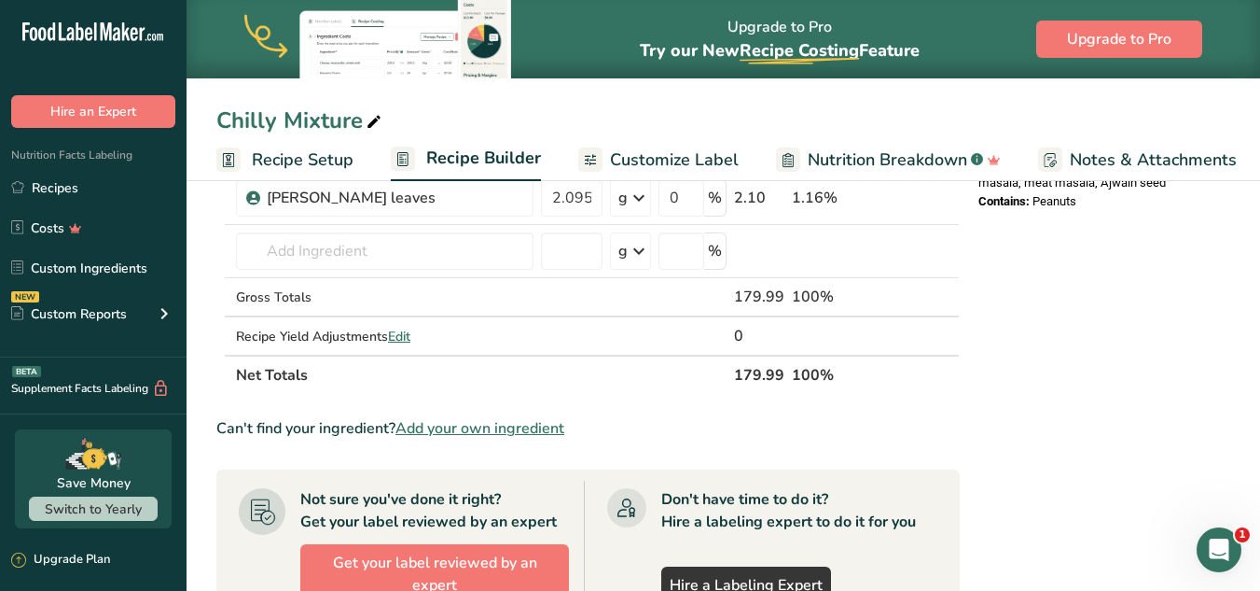
scroll to position [735, 0]
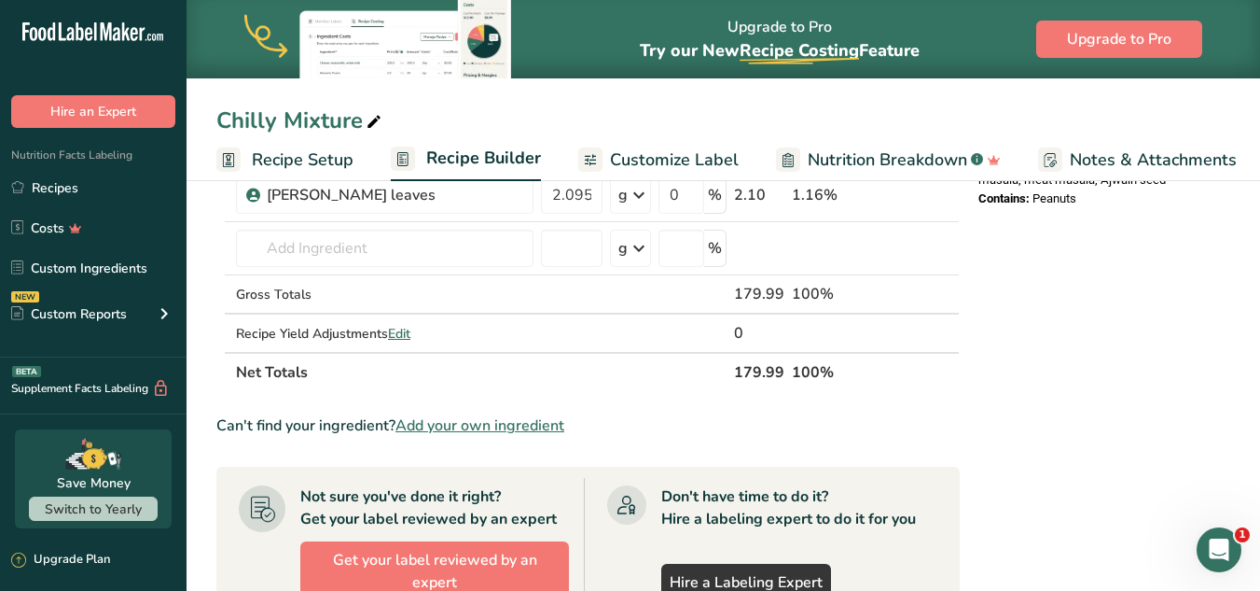
drag, startPoint x: 1249, startPoint y: 247, endPoint x: 1273, endPoint y: 271, distance: 34.3
click at [1260, 271] on html ".a-20{fill:#fff;} Hire an Expert Nutrition Facts Labeling Recipes Costs Custom …" at bounding box center [630, 169] width 1260 height 1809
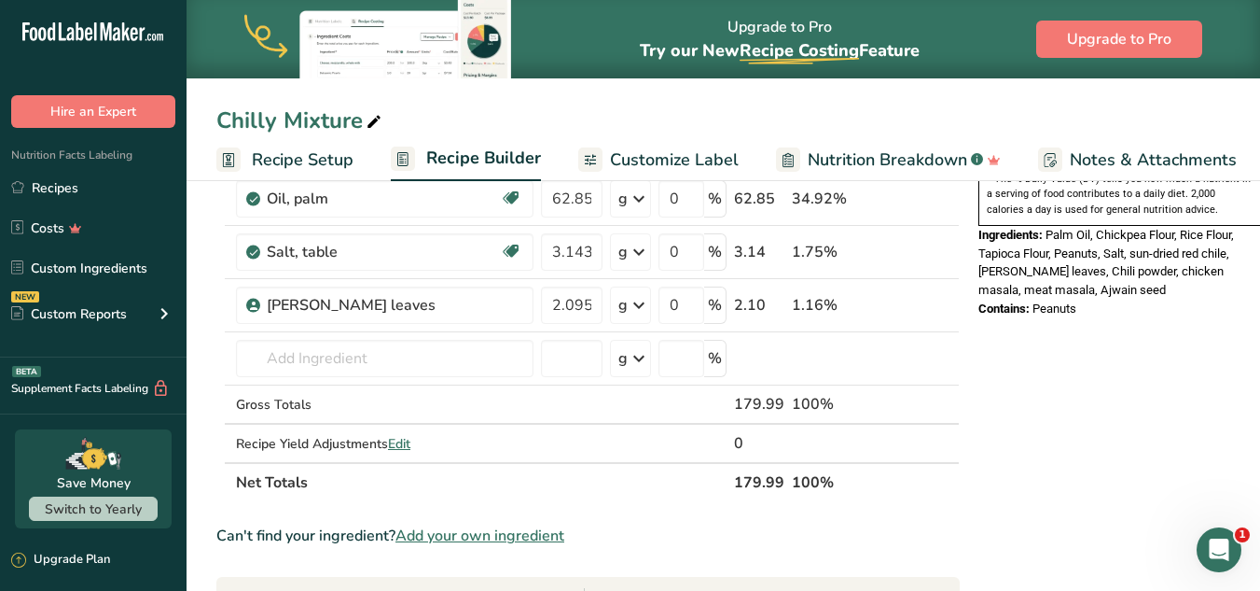
scroll to position [586, 0]
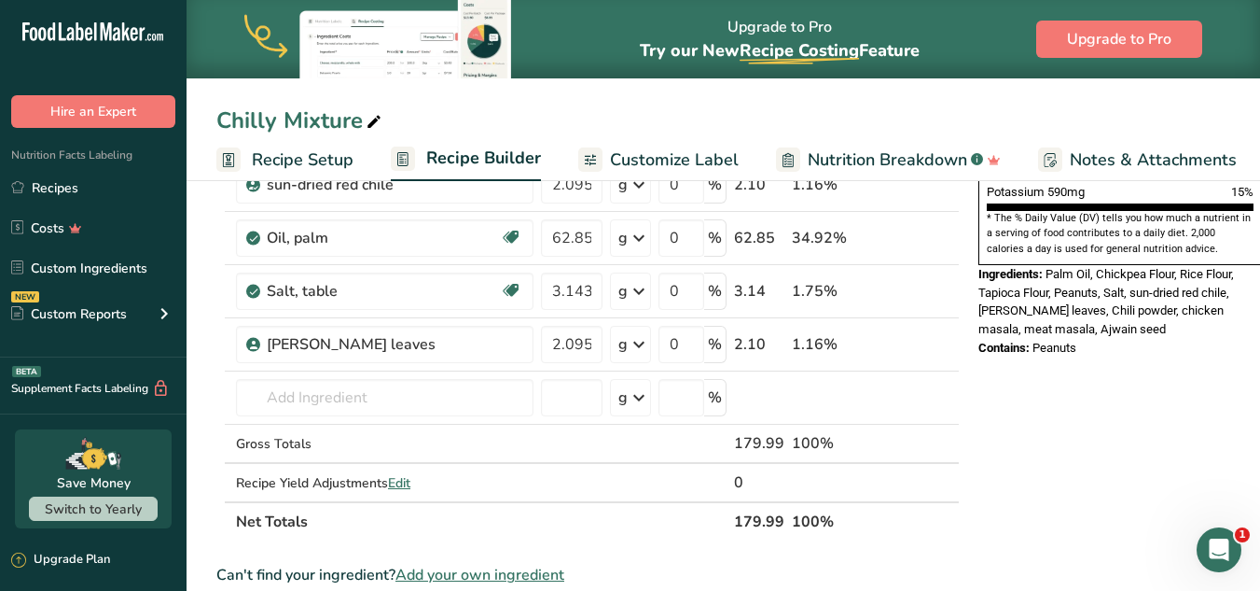
click at [239, 156] on rect at bounding box center [228, 159] width 24 height 24
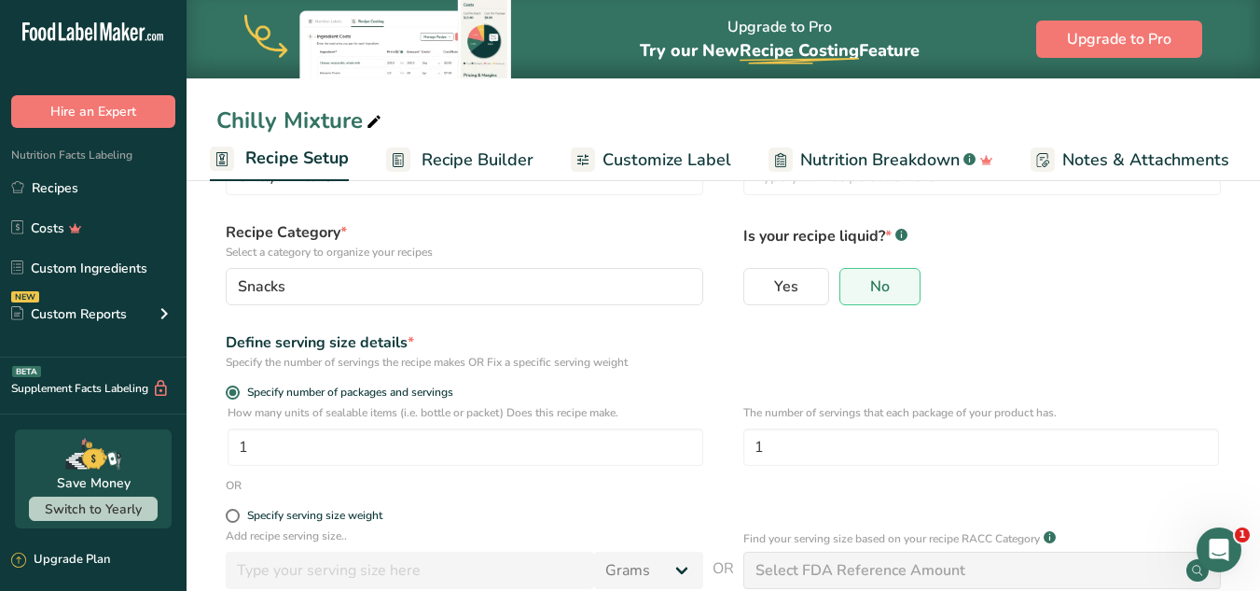
scroll to position [76, 0]
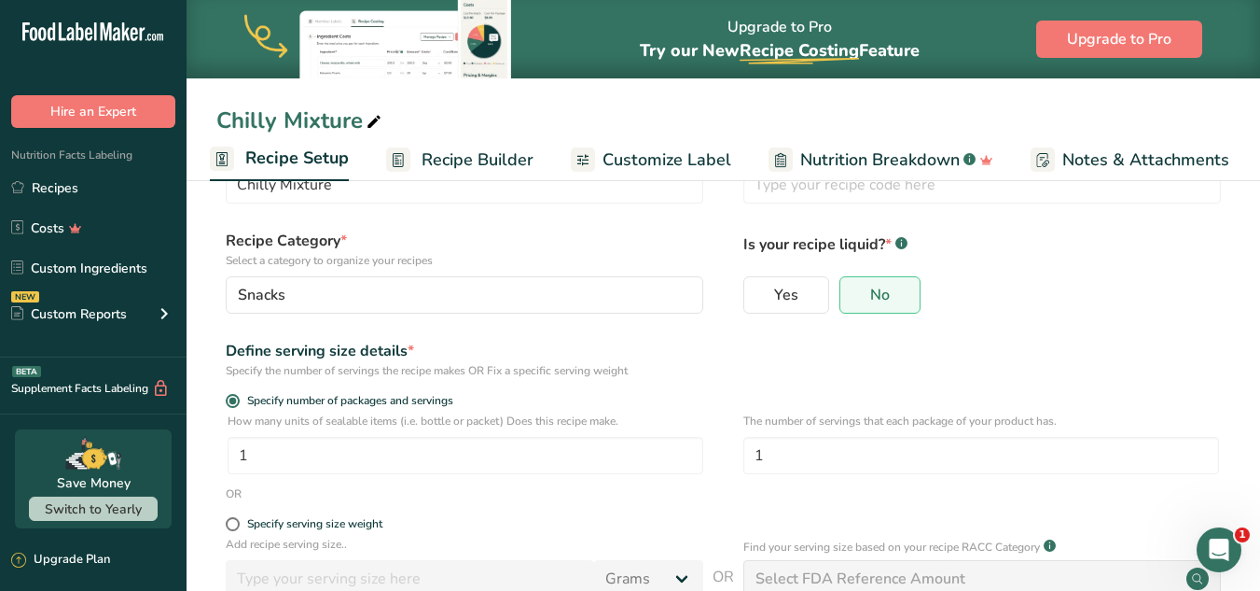
click at [503, 153] on span "Recipe Builder" at bounding box center [478, 159] width 112 height 25
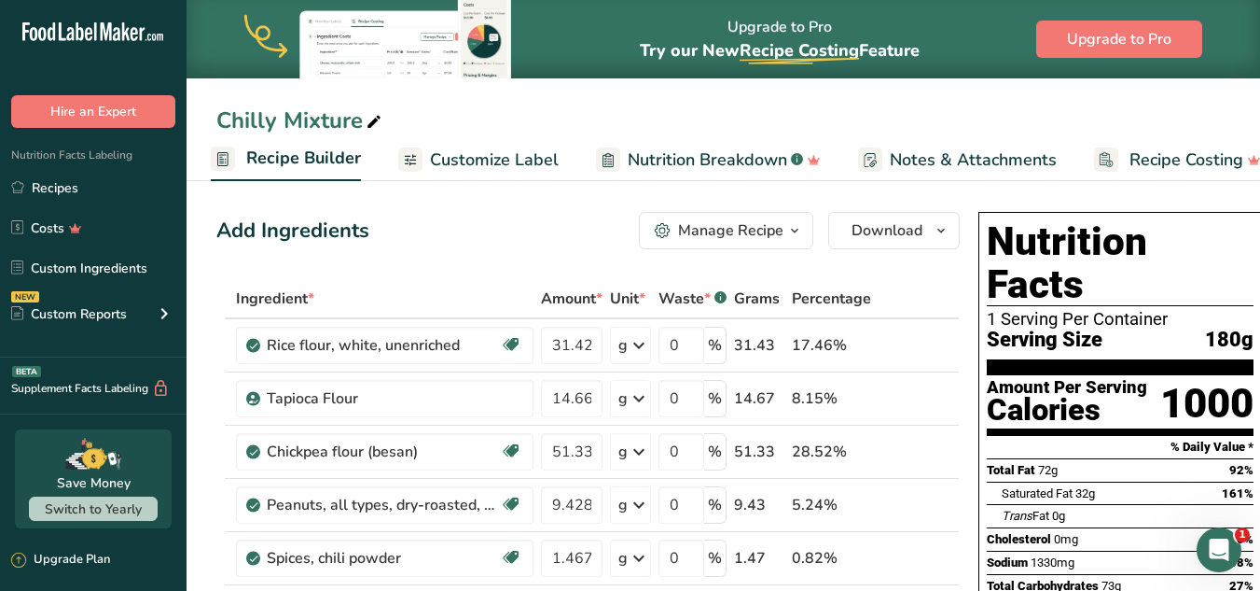
click at [503, 153] on span "Customize Label" at bounding box center [494, 159] width 129 height 25
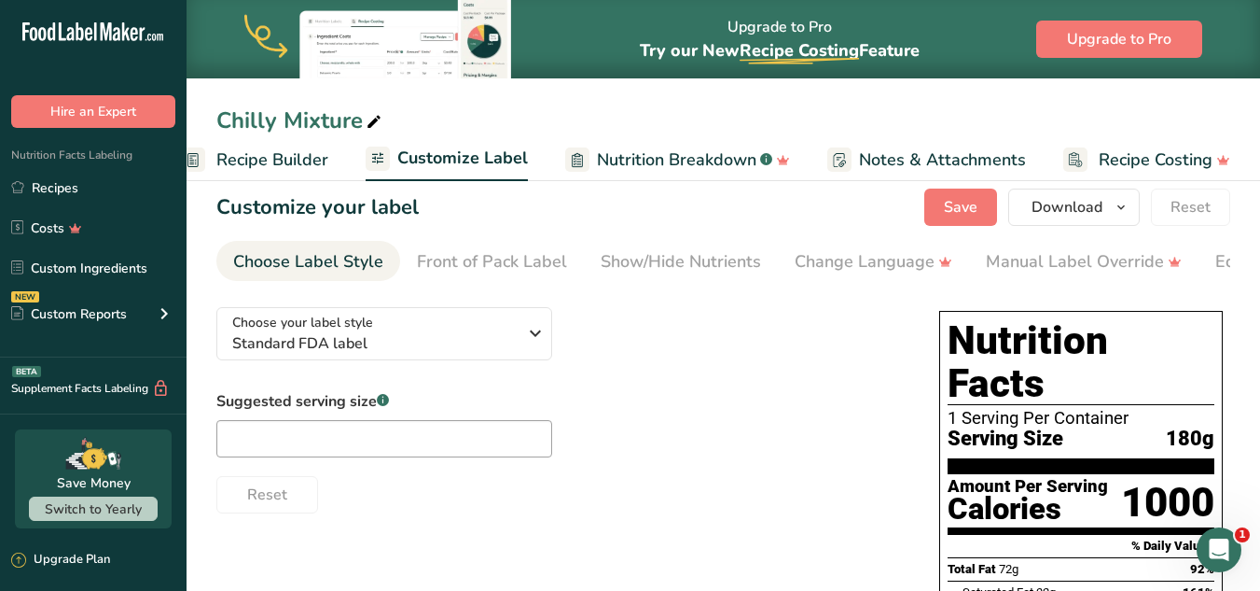
scroll to position [14, 0]
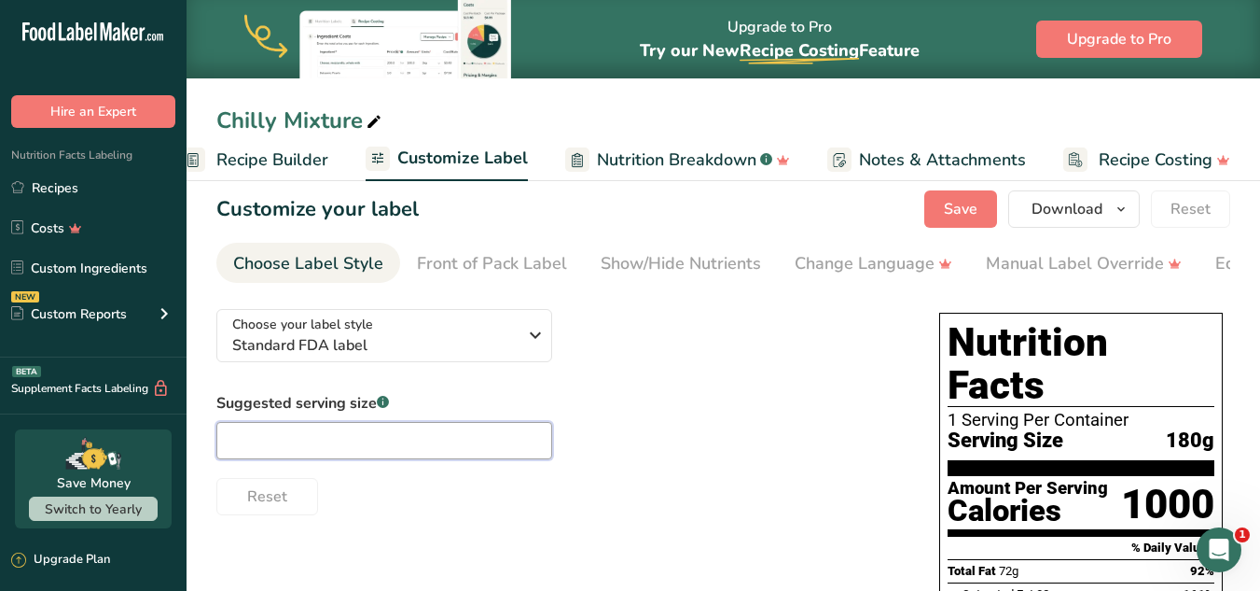
click at [409, 453] on input "text" at bounding box center [384, 440] width 336 height 37
click at [535, 459] on input "20" at bounding box center [384, 440] width 336 height 37
click at [512, 505] on div "Reset" at bounding box center [559, 492] width 686 height 45
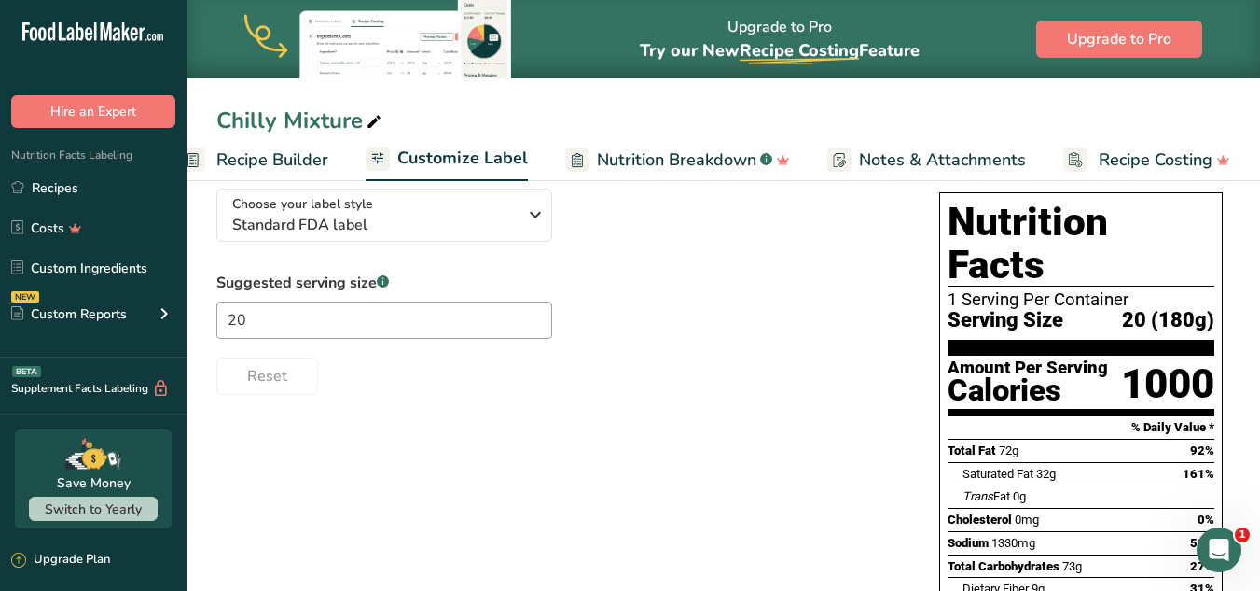
scroll to position [0, 0]
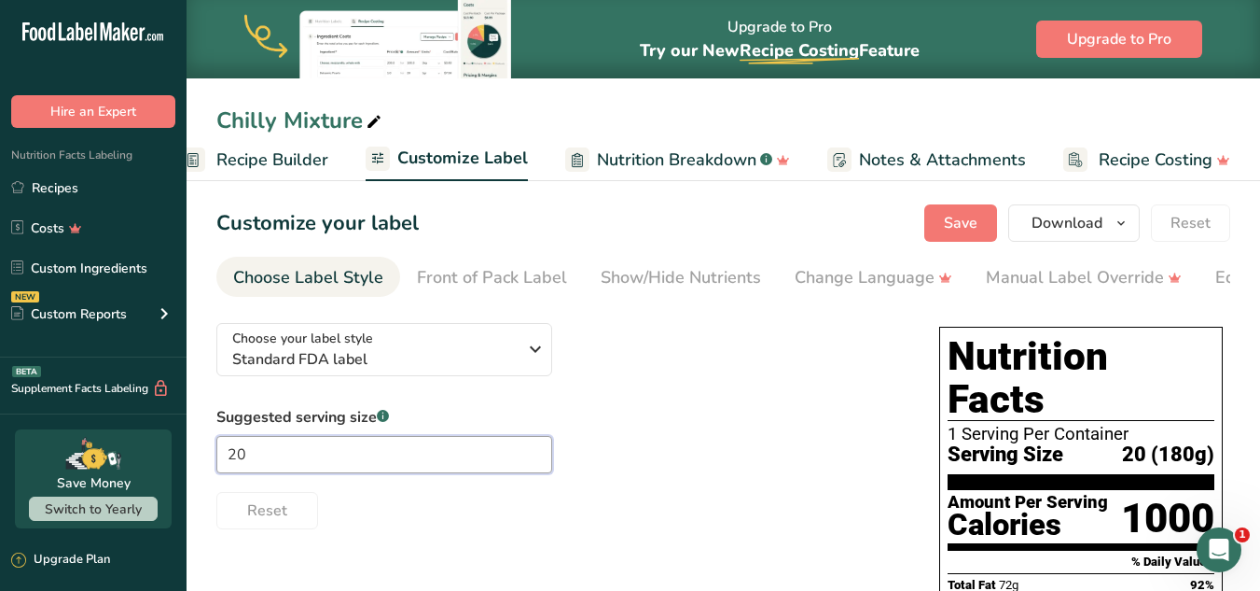
click at [271, 473] on input "20" at bounding box center [384, 454] width 336 height 37
drag, startPoint x: 271, startPoint y: 476, endPoint x: 235, endPoint y: 385, distance: 97.5
click at [235, 385] on div "Choose your label style Standard FDA label USA (FDA) Standard FDA label Tabular…" at bounding box center [559, 418] width 686 height 221
type input "02"
drag, startPoint x: 279, startPoint y: 448, endPoint x: 191, endPoint y: 469, distance: 90.3
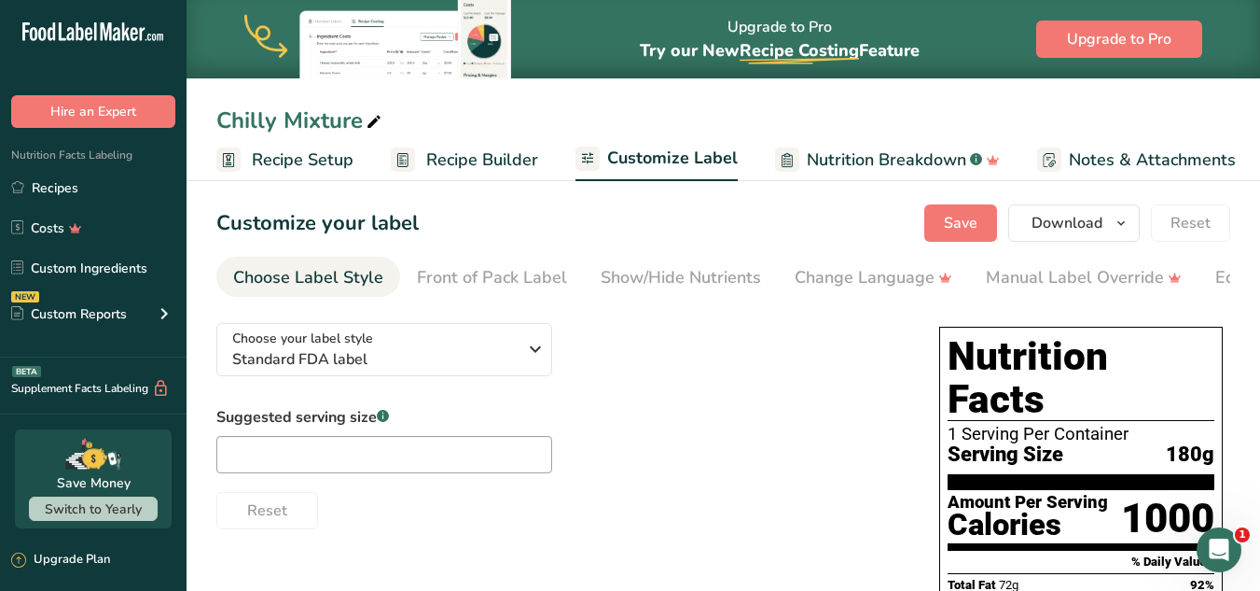
click at [270, 157] on span "Recipe Setup" at bounding box center [303, 159] width 102 height 25
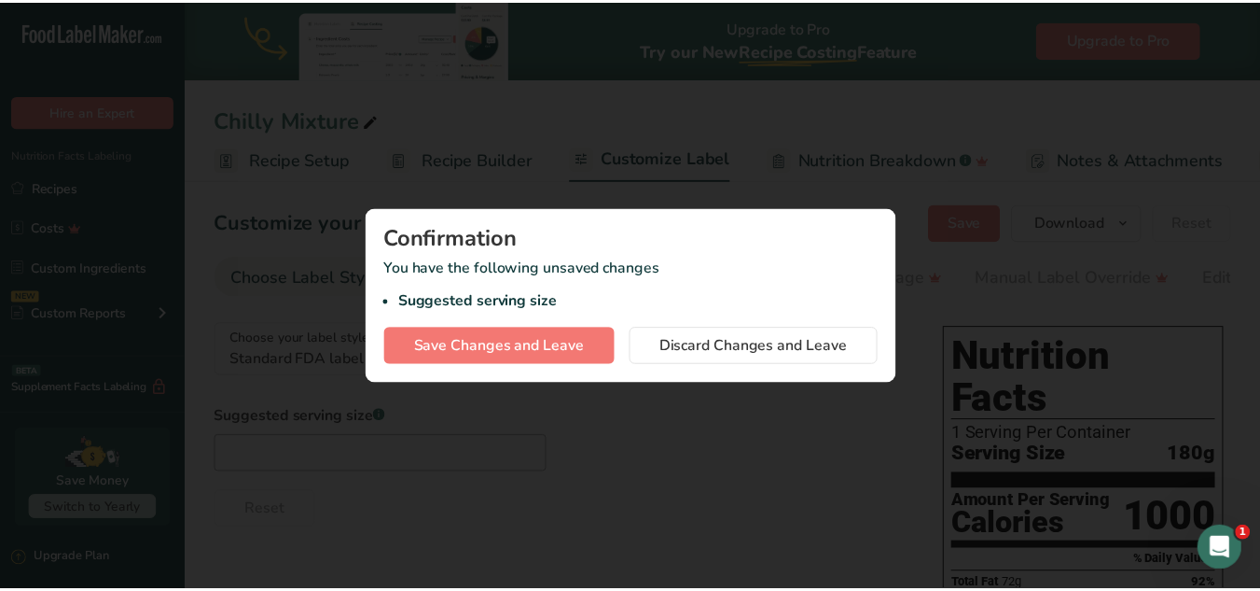
scroll to position [0, 7]
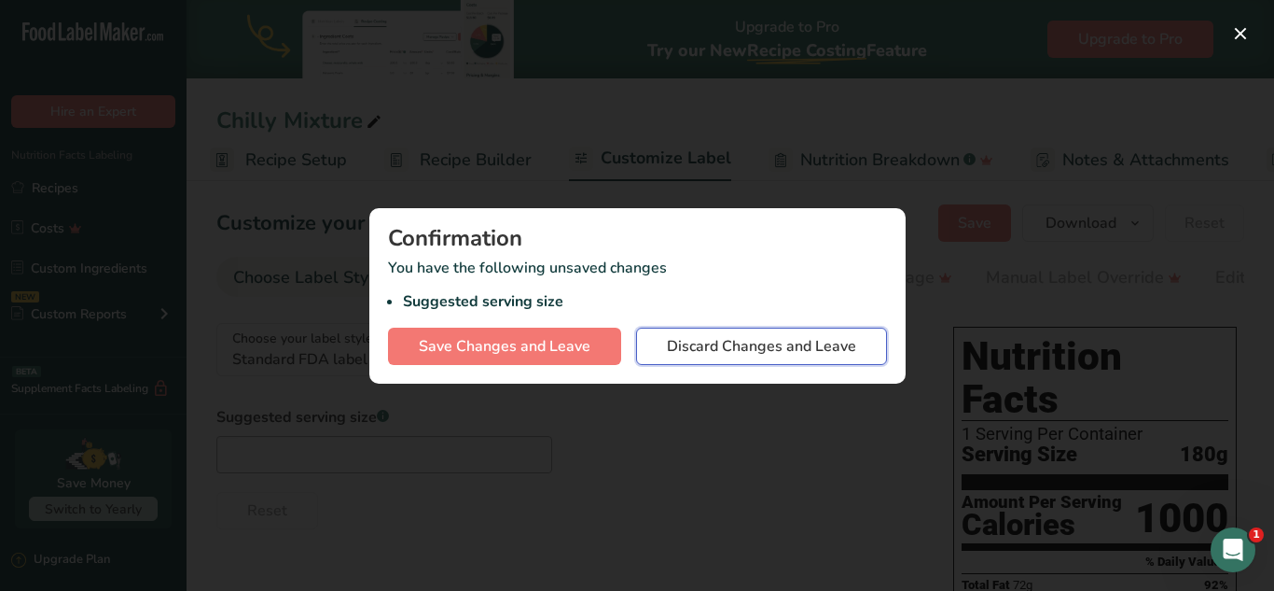
click at [686, 344] on span "Discard Changes and Leave" at bounding box center [761, 346] width 189 height 22
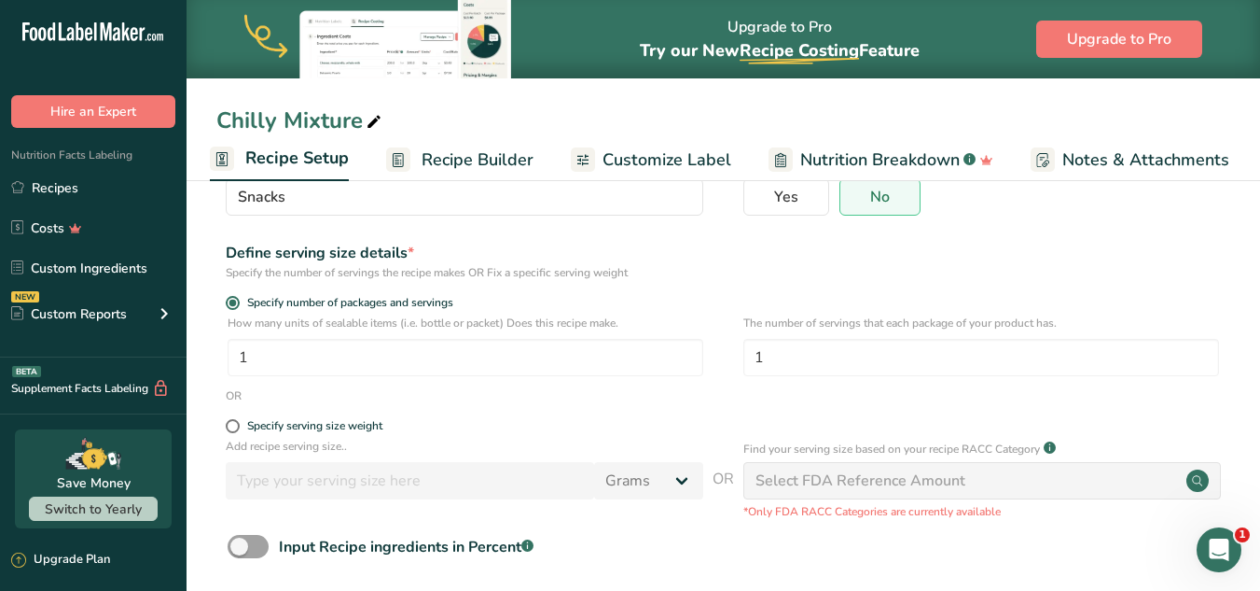
scroll to position [175, 0]
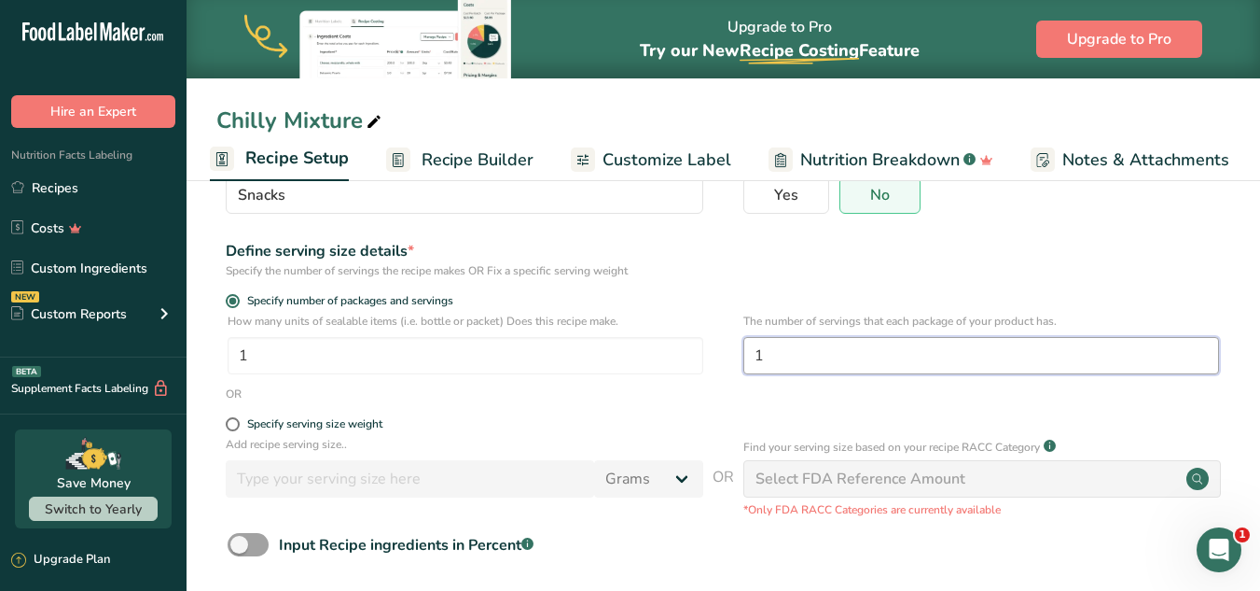
click at [811, 341] on input "1" at bounding box center [982, 355] width 476 height 37
type input "9"
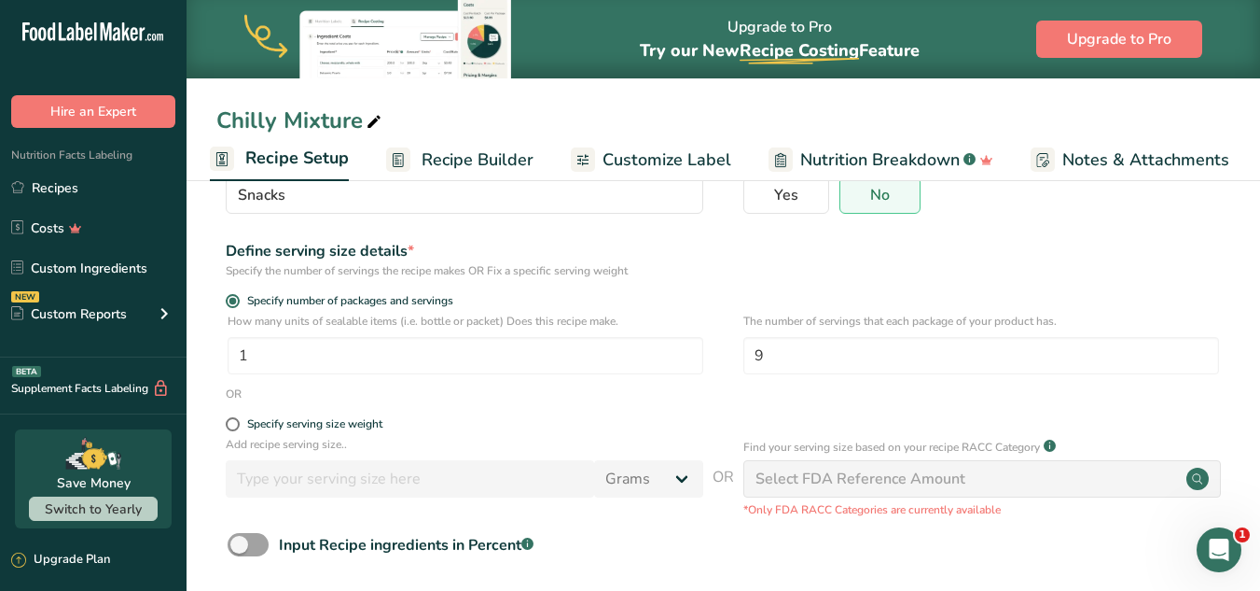
click at [727, 385] on div "OR" at bounding box center [723, 393] width 1014 height 17
click at [494, 173] on link "Recipe Builder" at bounding box center [459, 160] width 147 height 42
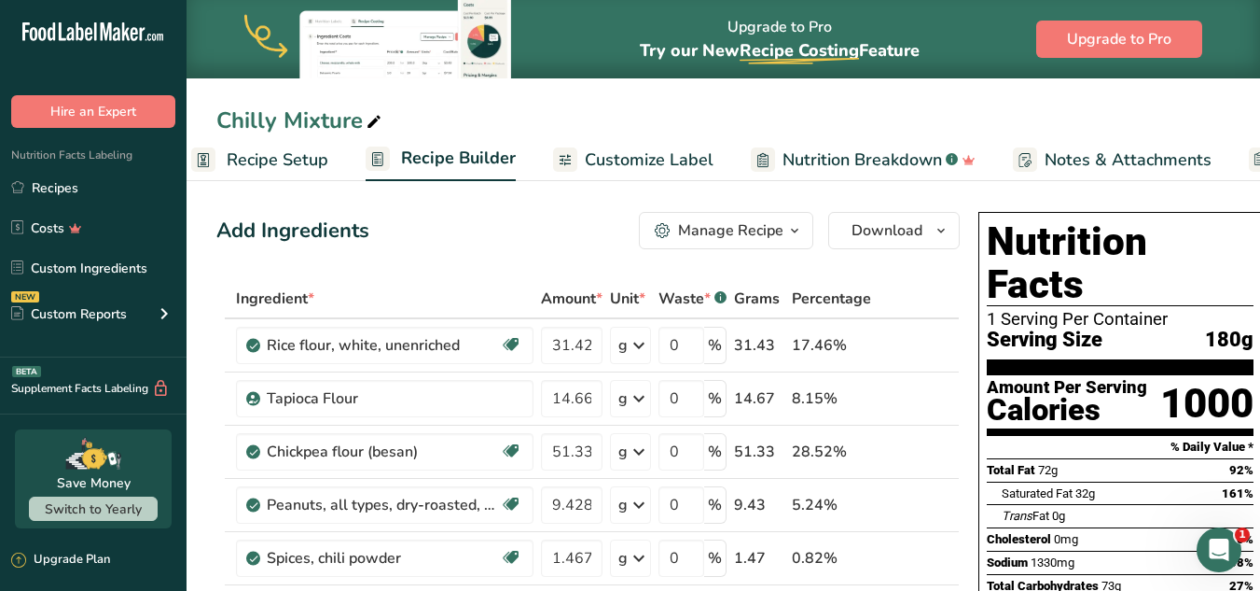
scroll to position [0, 22]
click at [278, 148] on span "Recipe Setup" at bounding box center [281, 159] width 102 height 25
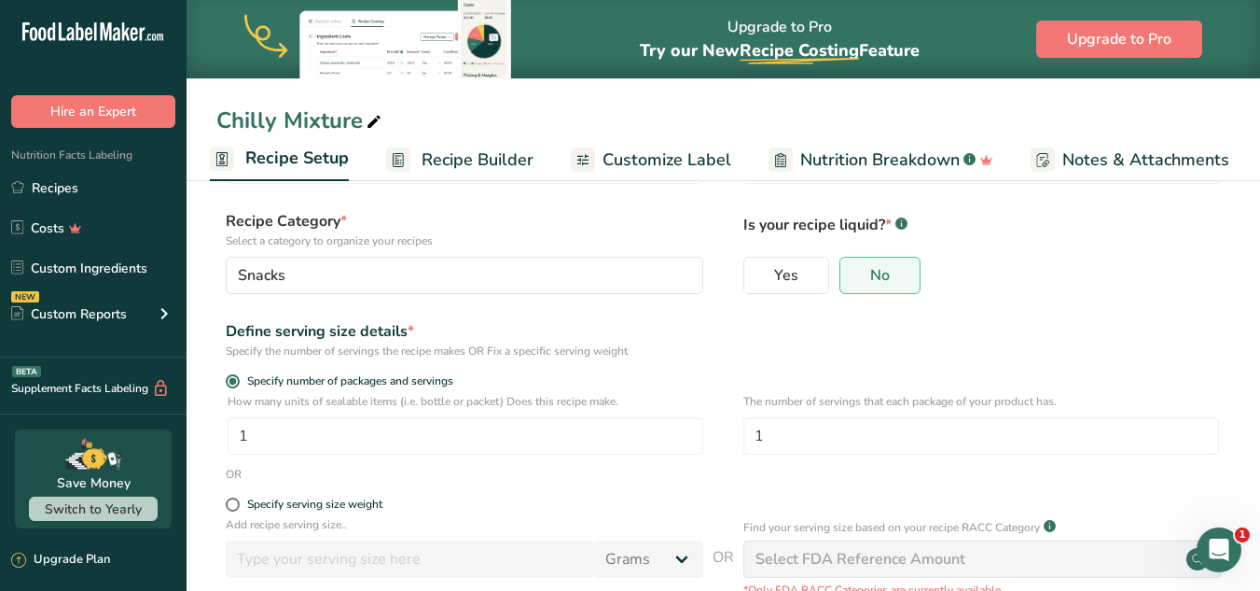
scroll to position [106, 0]
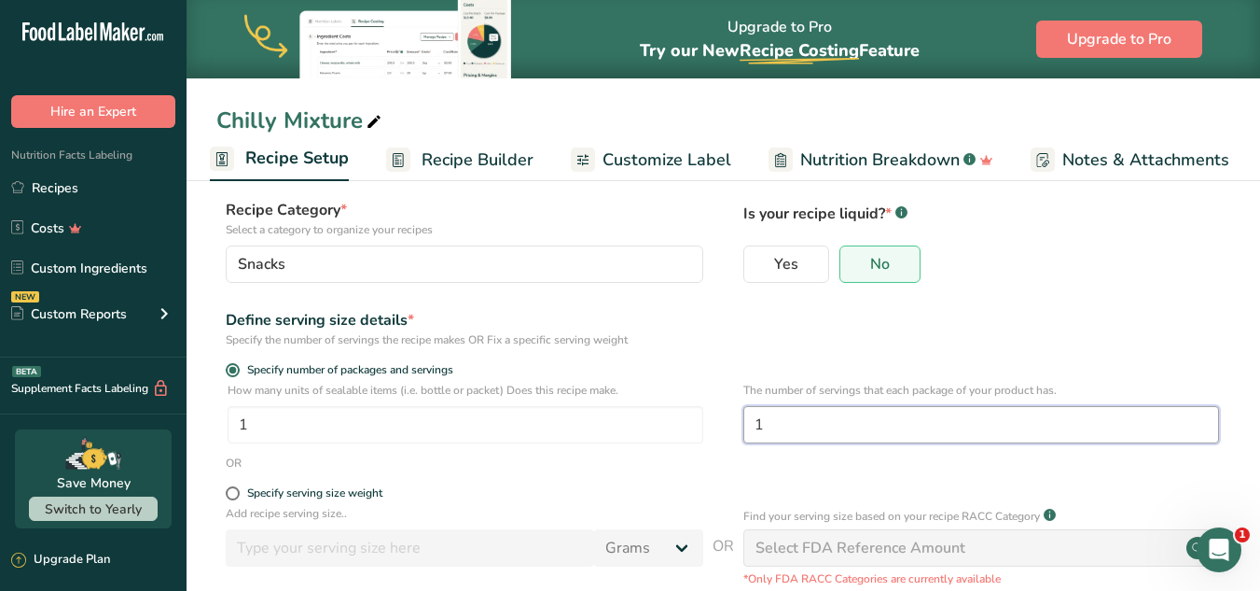
click at [800, 427] on input "1" at bounding box center [982, 424] width 476 height 37
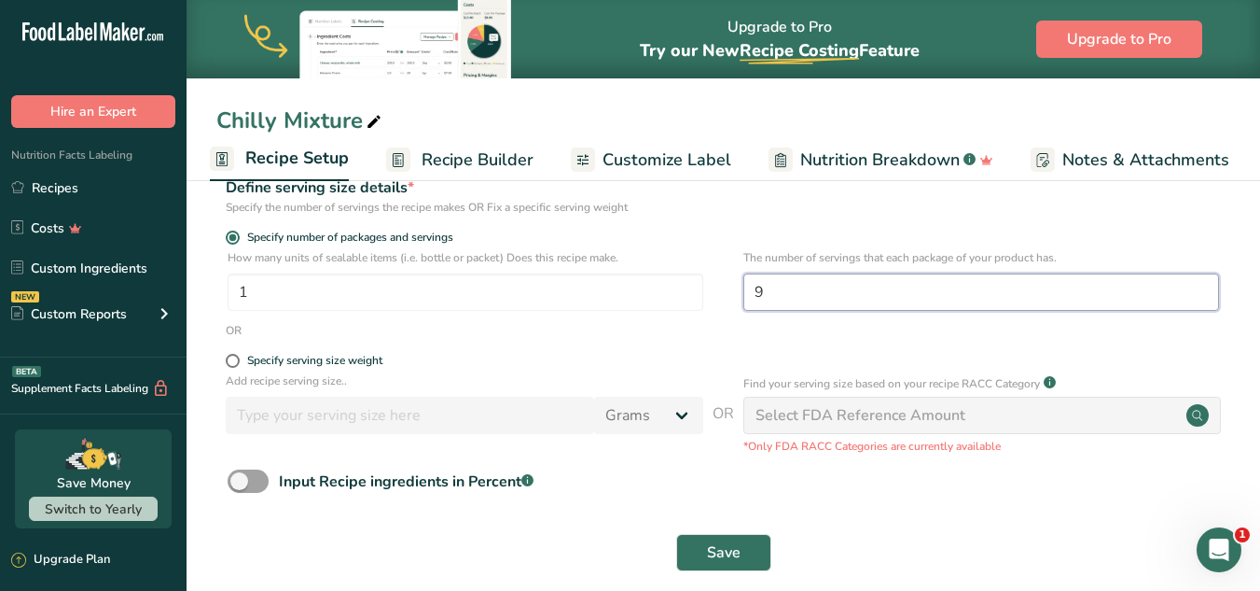
scroll to position [260, 0]
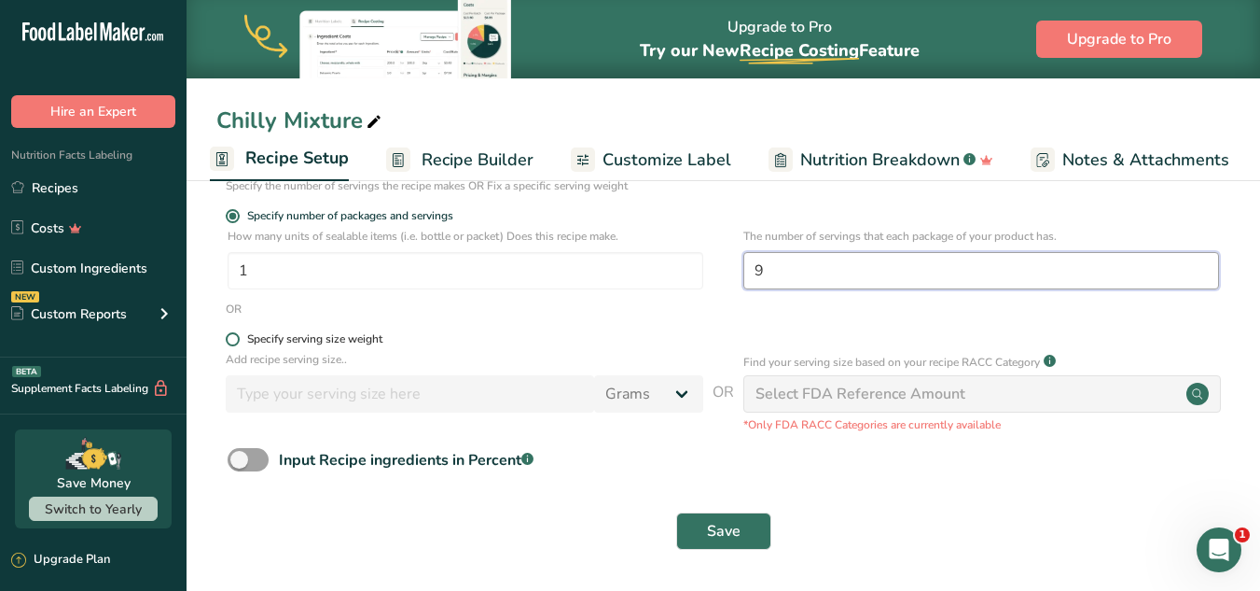
type input "9"
click at [235, 341] on span at bounding box center [233, 339] width 14 height 14
click at [235, 341] on input "Specify serving size weight" at bounding box center [232, 339] width 12 height 12
radio input "true"
radio input "false"
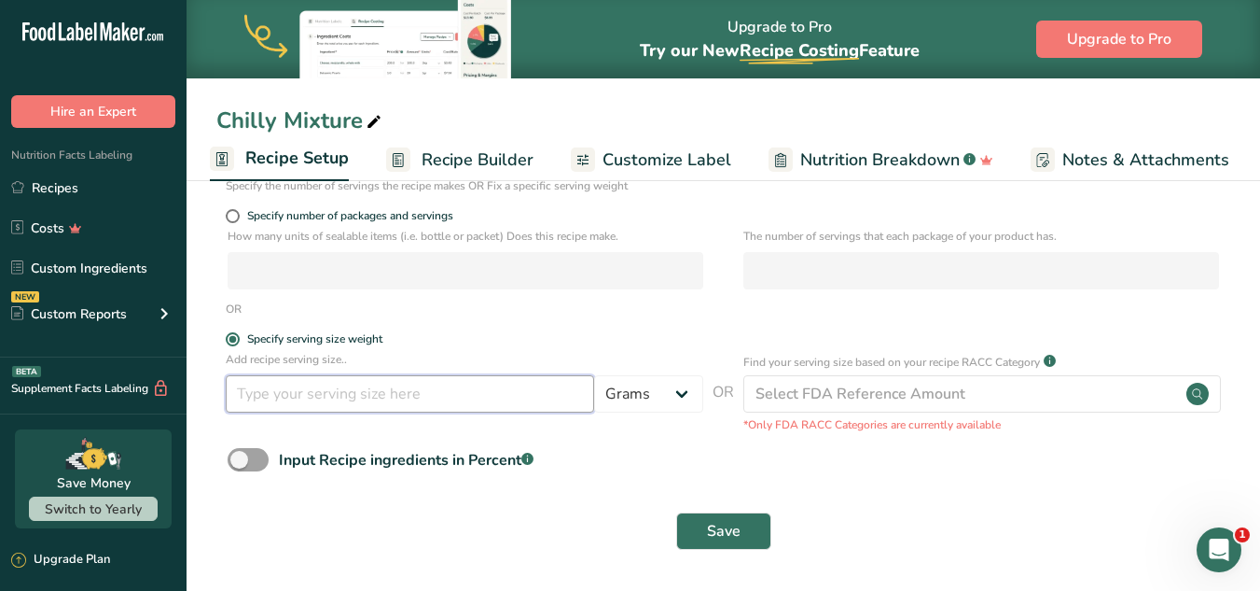
click at [286, 397] on input "number" at bounding box center [410, 393] width 369 height 37
type input "20"
click at [676, 512] on button "Save" at bounding box center [723, 530] width 95 height 37
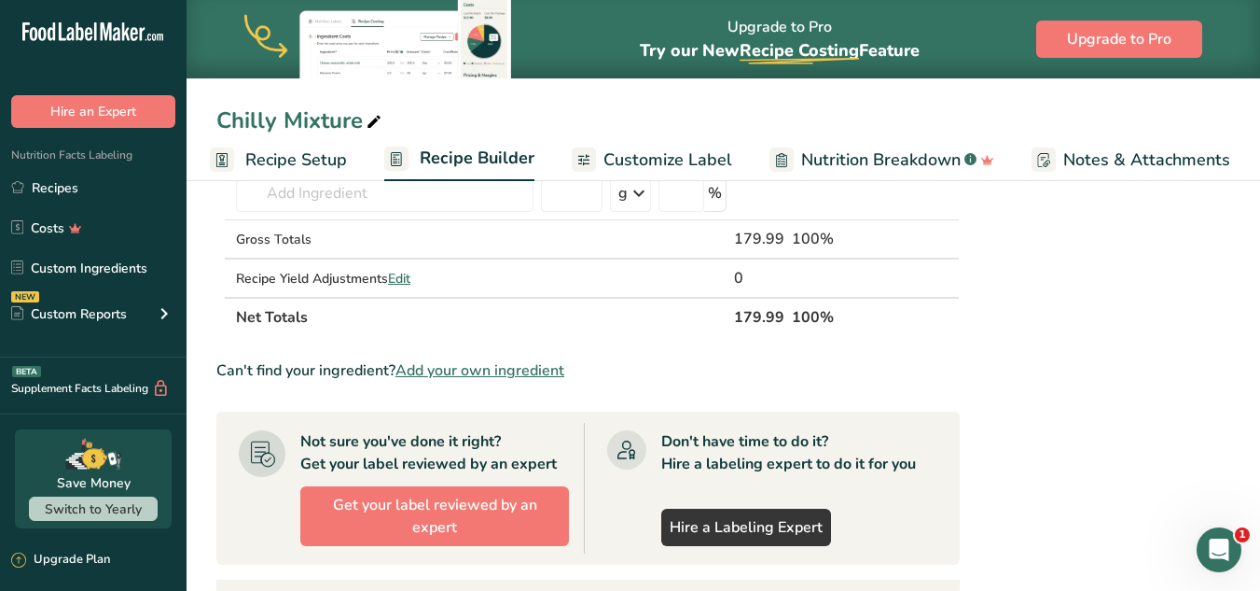
scroll to position [793, 0]
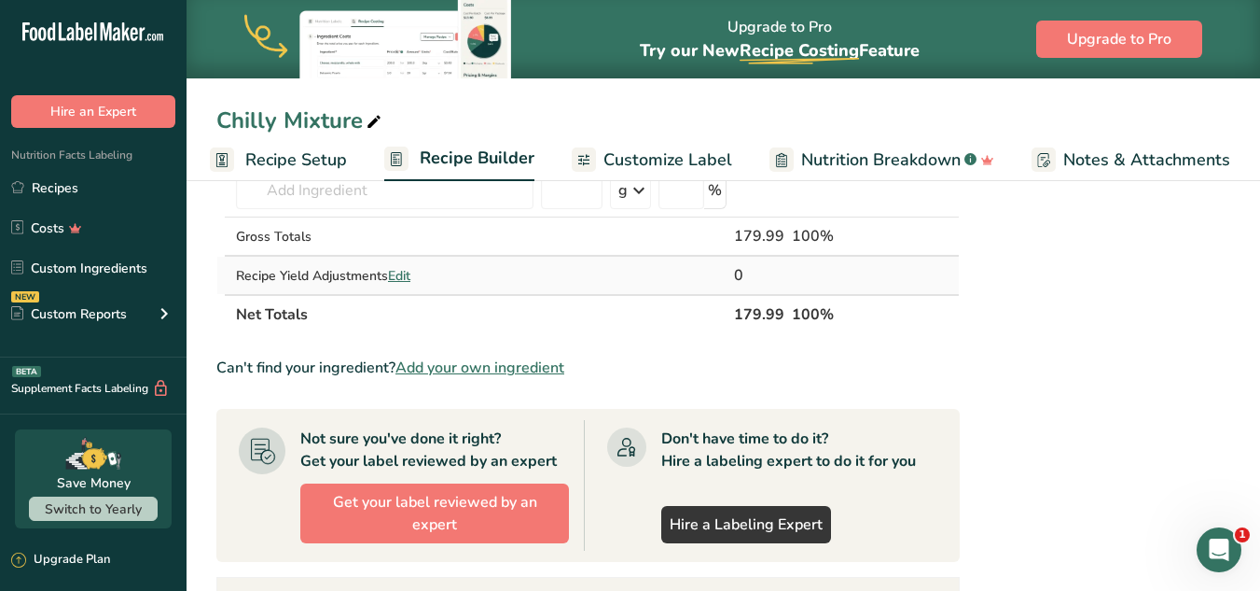
click at [406, 276] on span "Edit" at bounding box center [399, 276] width 22 height 18
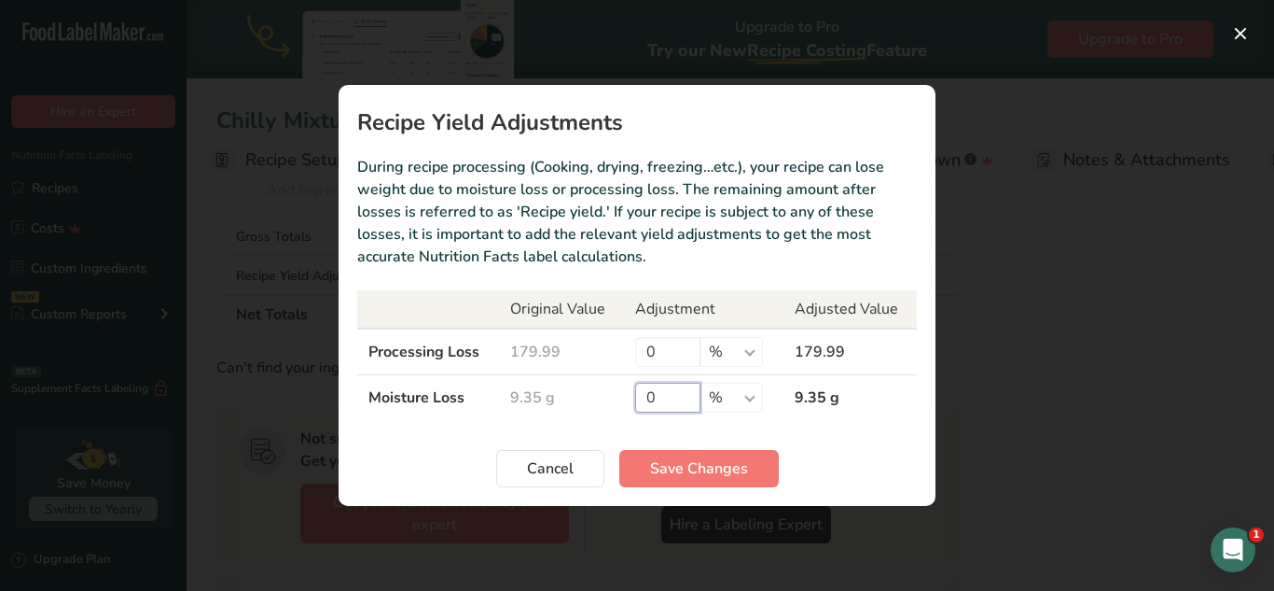
click at [661, 404] on input "0" at bounding box center [667, 398] width 65 height 30
type input "95"
click at [669, 467] on span "Save Changes" at bounding box center [699, 468] width 98 height 22
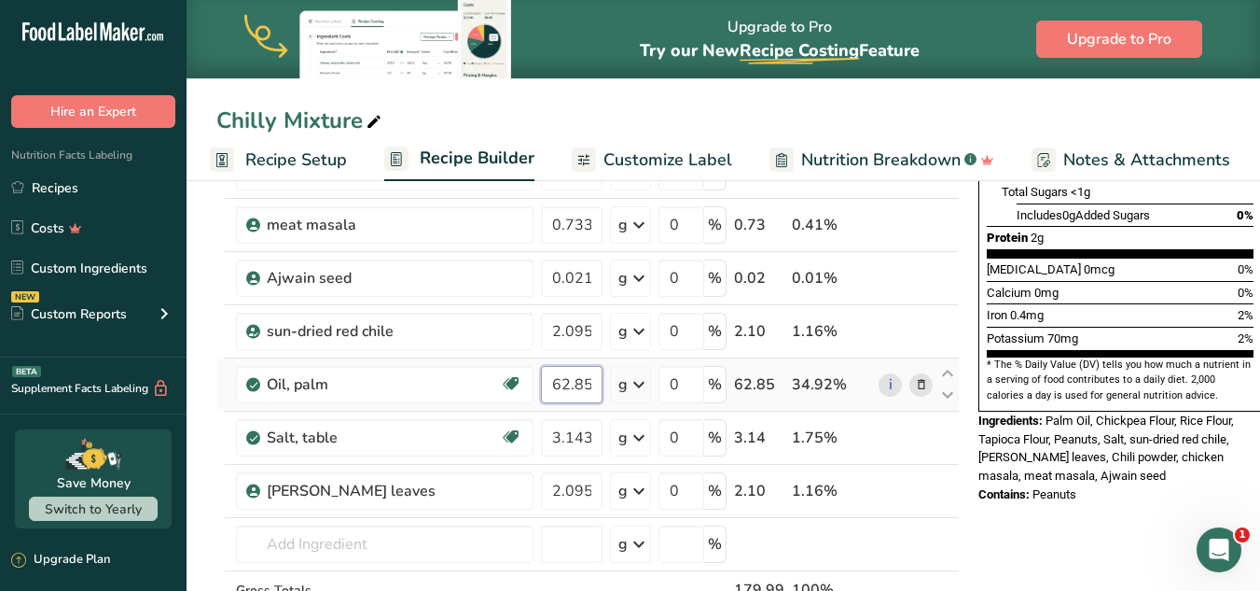
scroll to position [0, 7]
drag, startPoint x: 563, startPoint y: 385, endPoint x: 605, endPoint y: 385, distance: 42.0
click at [605, 385] on td "62.853" at bounding box center [571, 384] width 69 height 53
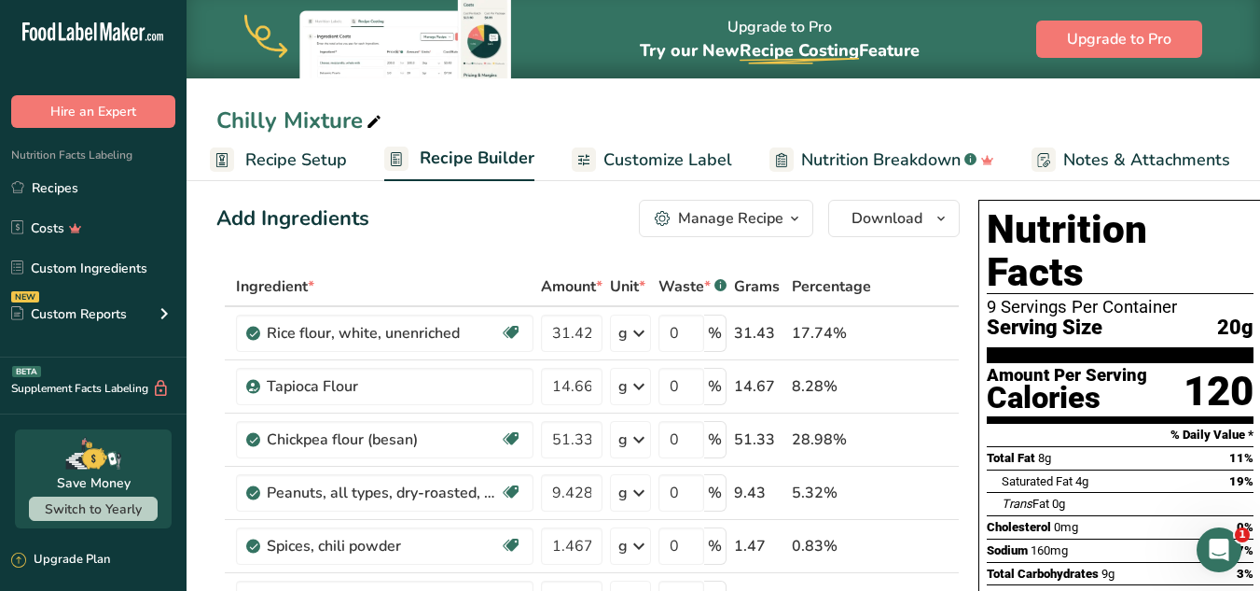
scroll to position [9, 0]
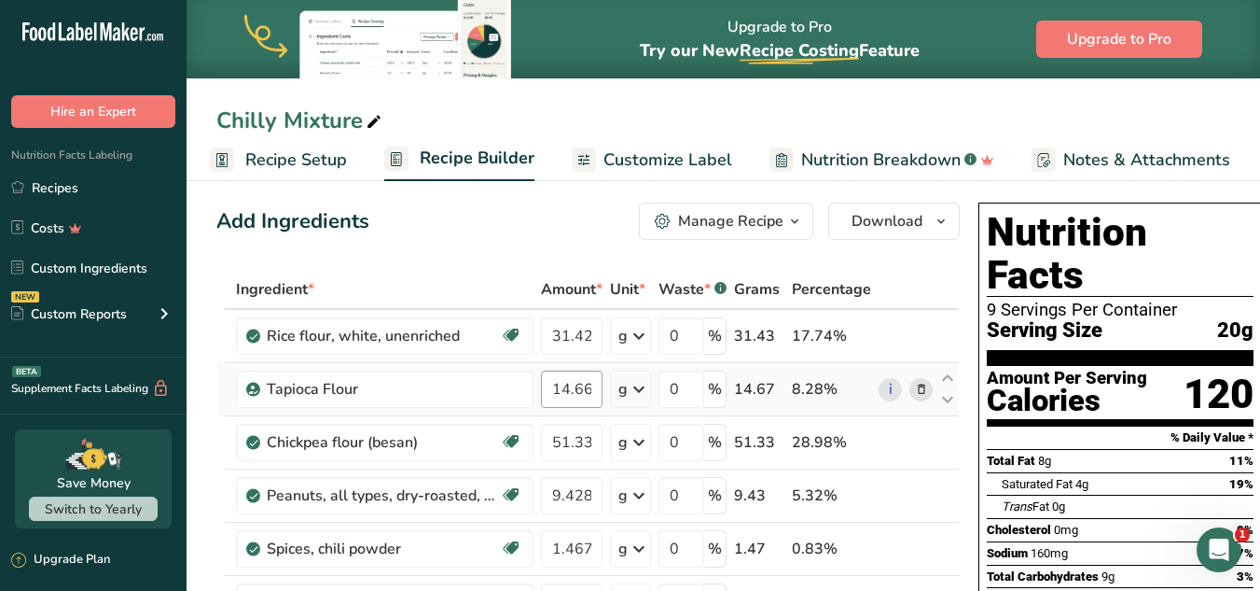
type input "60"
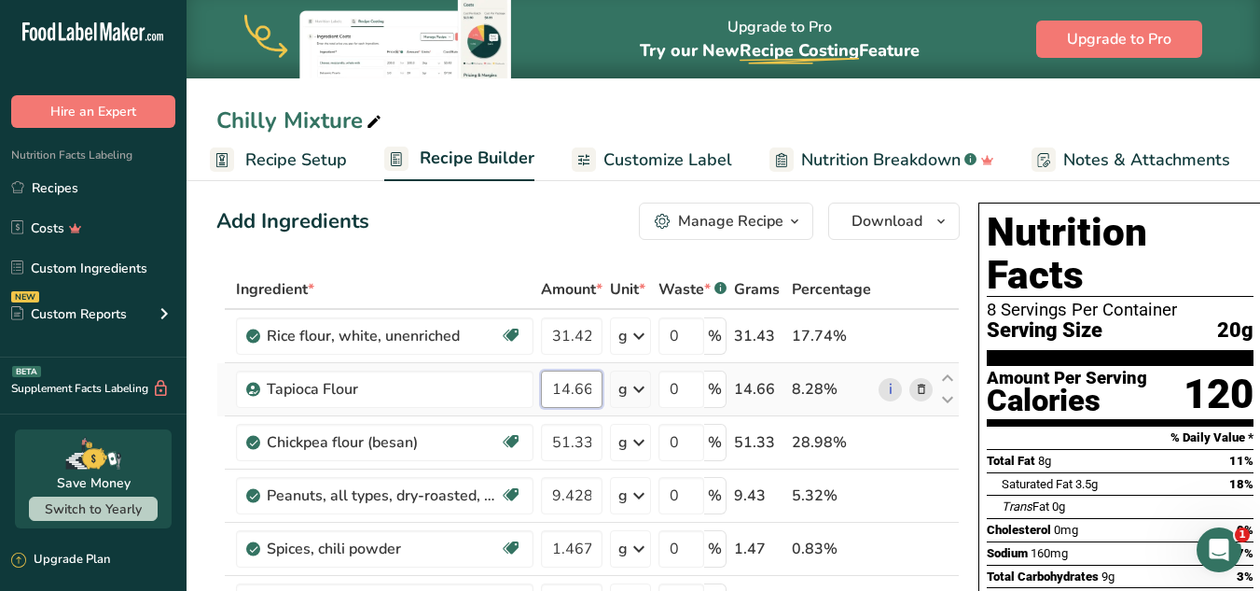
click at [570, 386] on input "14.66" at bounding box center [572, 388] width 62 height 37
type input "16.66"
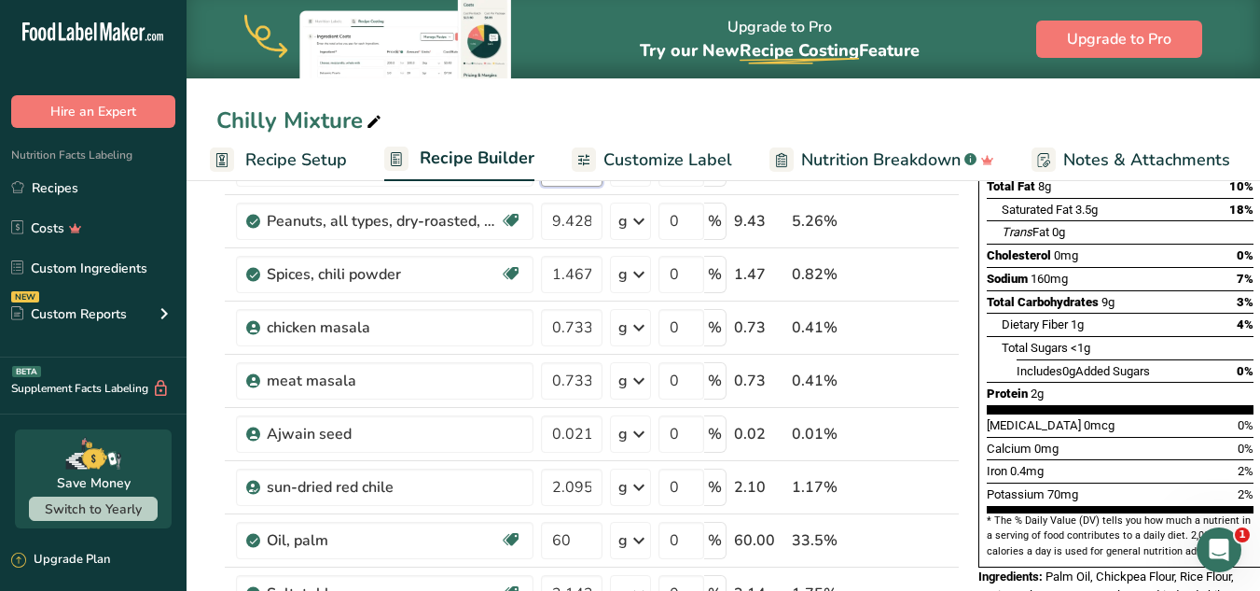
scroll to position [324, 0]
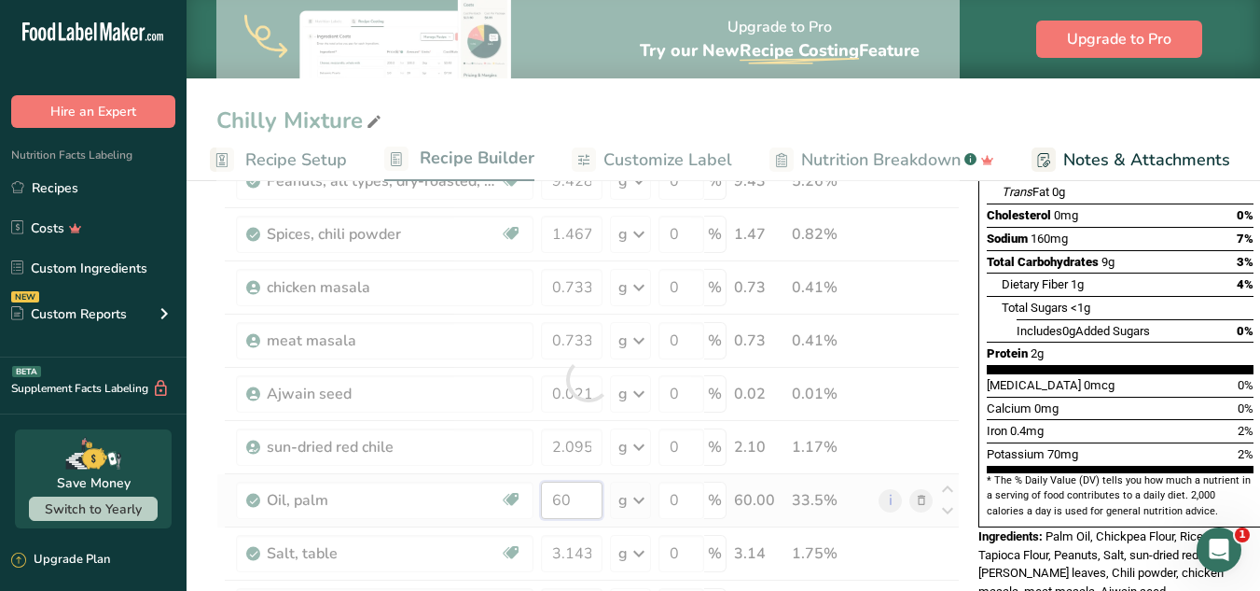
click at [576, 496] on div "Ingredient * Amount * Unit * Waste * .a-a{fill:#347362;}.b-a{fill:#fff;} Grams …" at bounding box center [588, 379] width 744 height 848
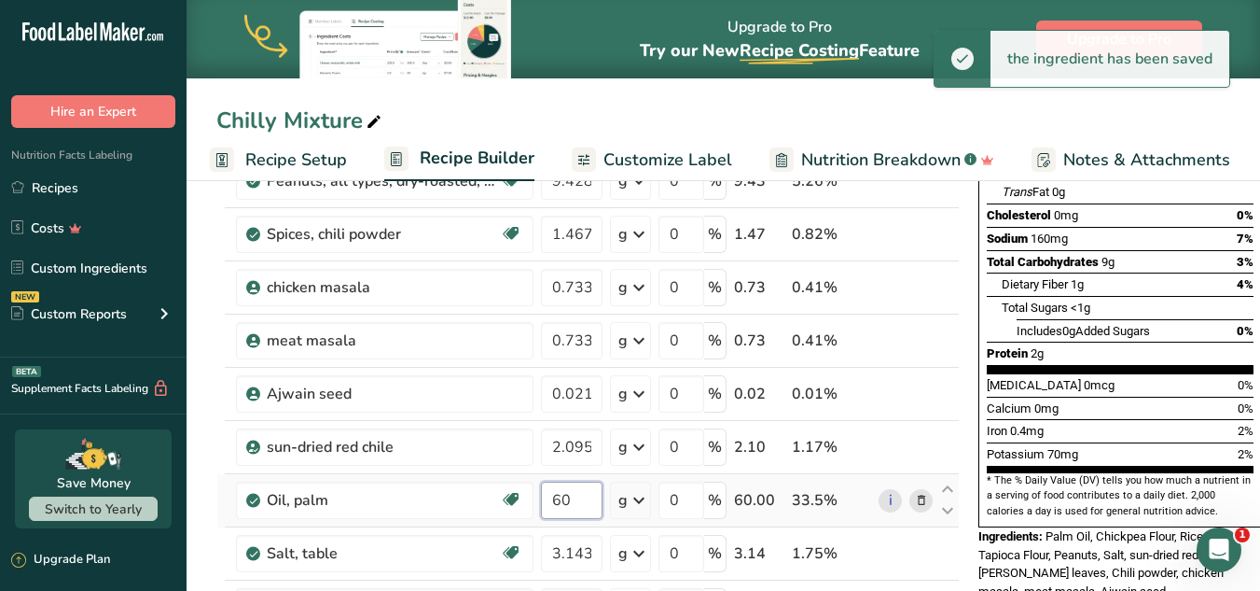
click at [564, 503] on input "60" at bounding box center [572, 499] width 62 height 37
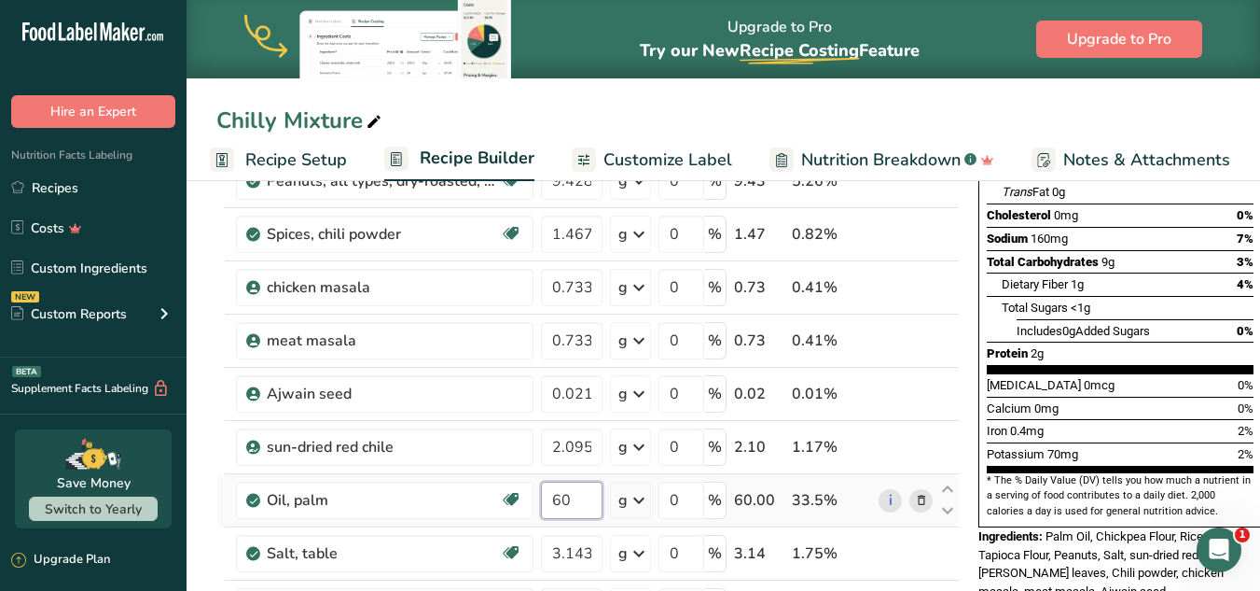
type input "0"
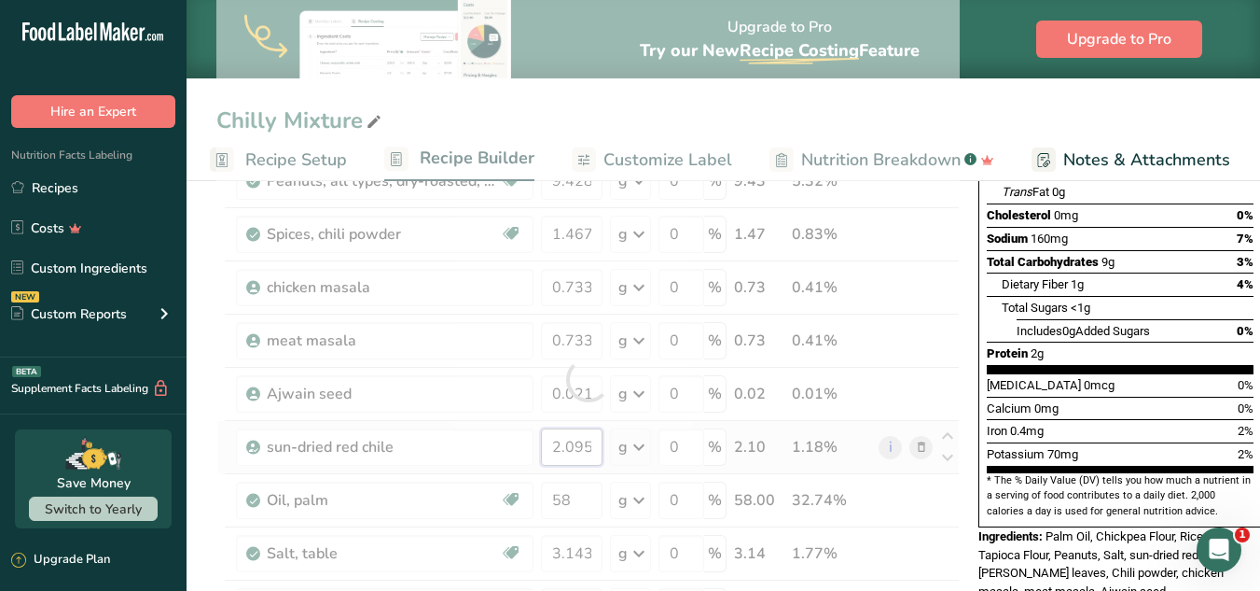
click at [566, 438] on div "Ingredient * Amount * Unit * Waste * .a-a{fill:#347362;}.b-a{fill:#fff;} Grams …" at bounding box center [588, 379] width 744 height 848
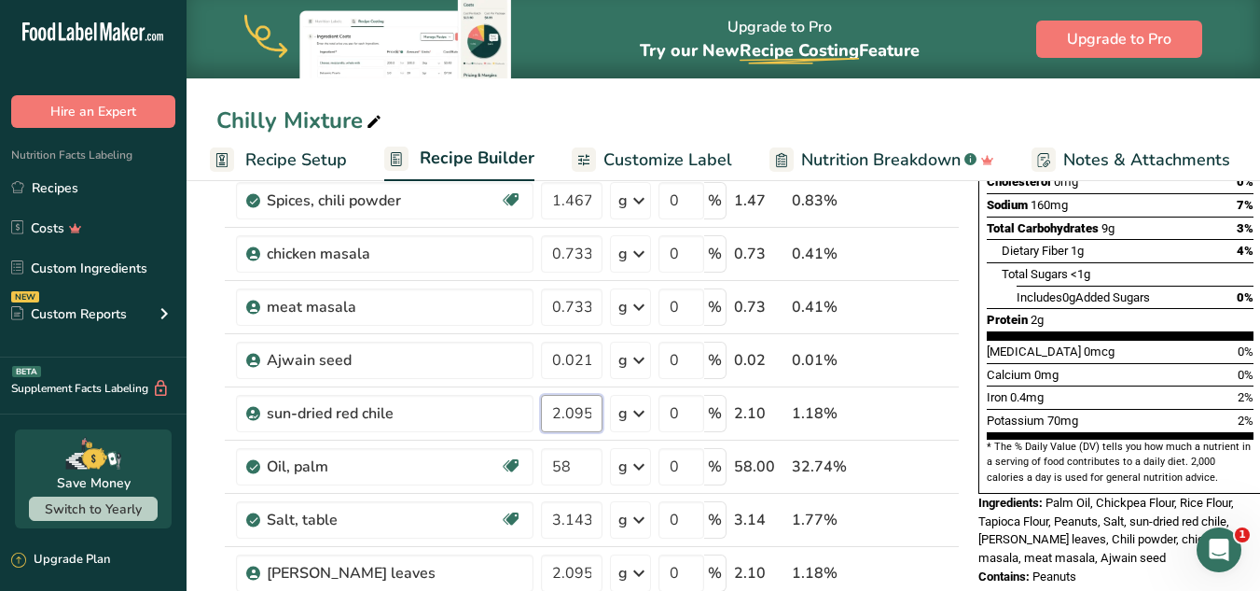
scroll to position [351, 0]
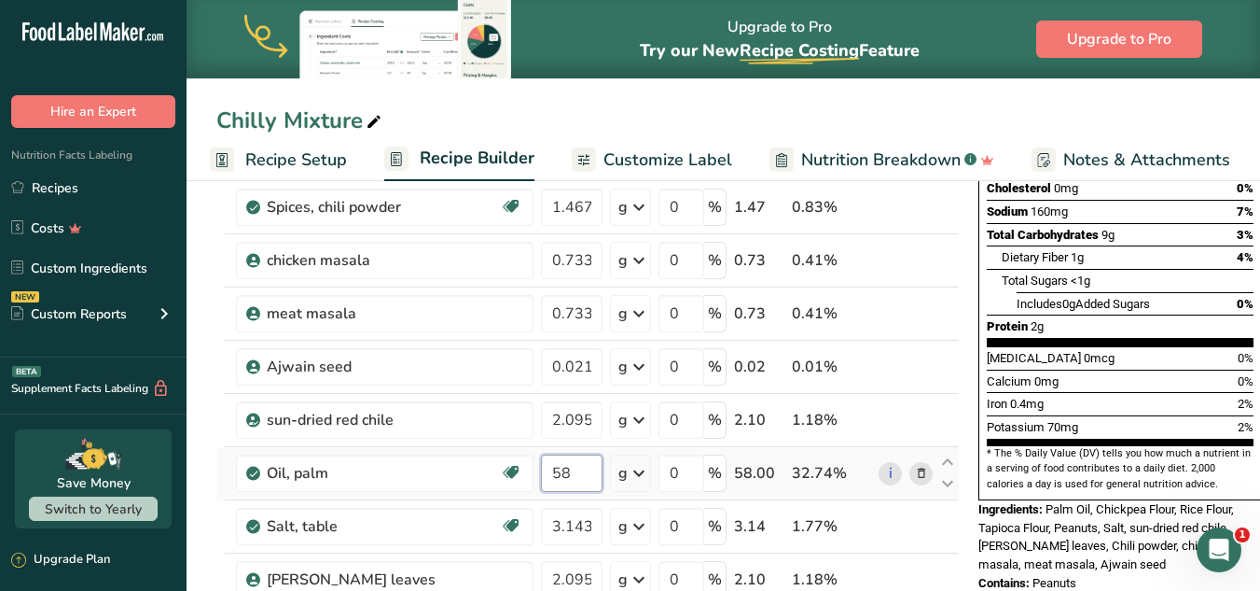
click at [579, 476] on div "Ingredient * Amount * Unit * Waste * .a-a{fill:#347362;}.b-a{fill:#fff;} Grams …" at bounding box center [588, 352] width 744 height 848
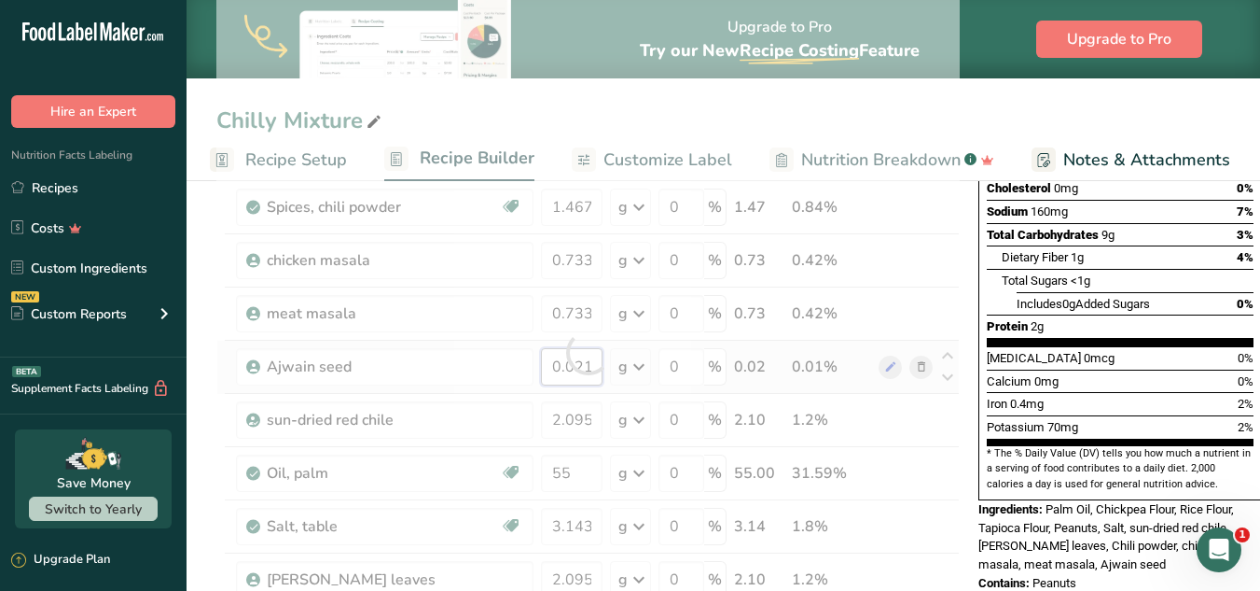
click at [579, 365] on div "Ingredient * Amount * Unit * Waste * .a-a{fill:#347362;}.b-a{fill:#fff;} Grams …" at bounding box center [588, 352] width 744 height 848
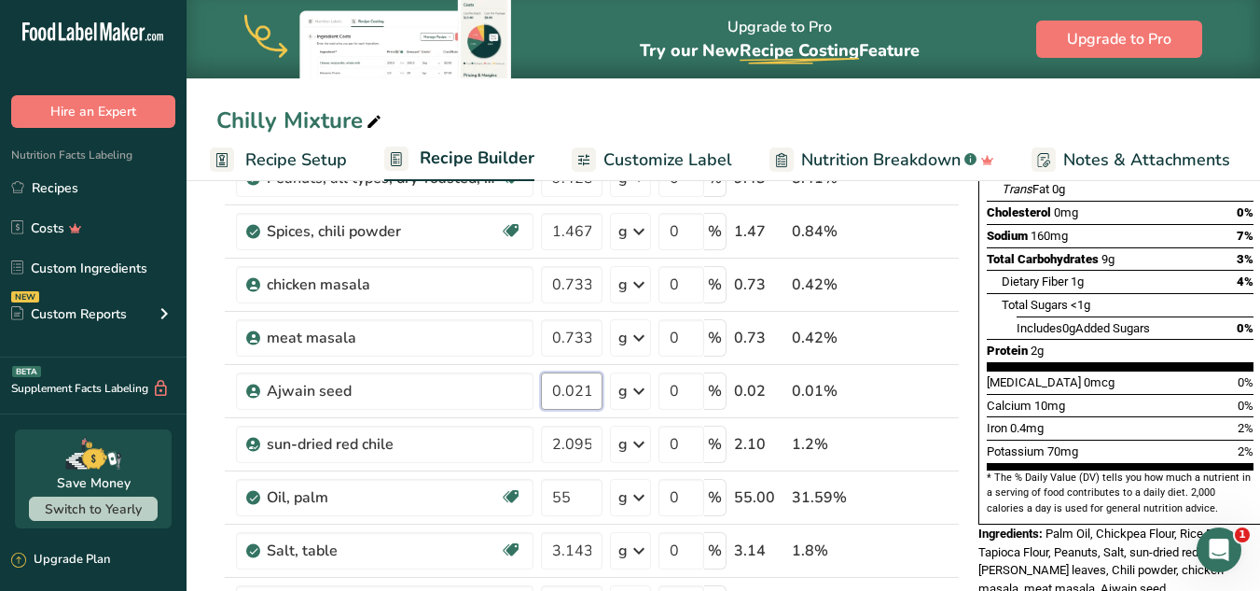
scroll to position [332, 0]
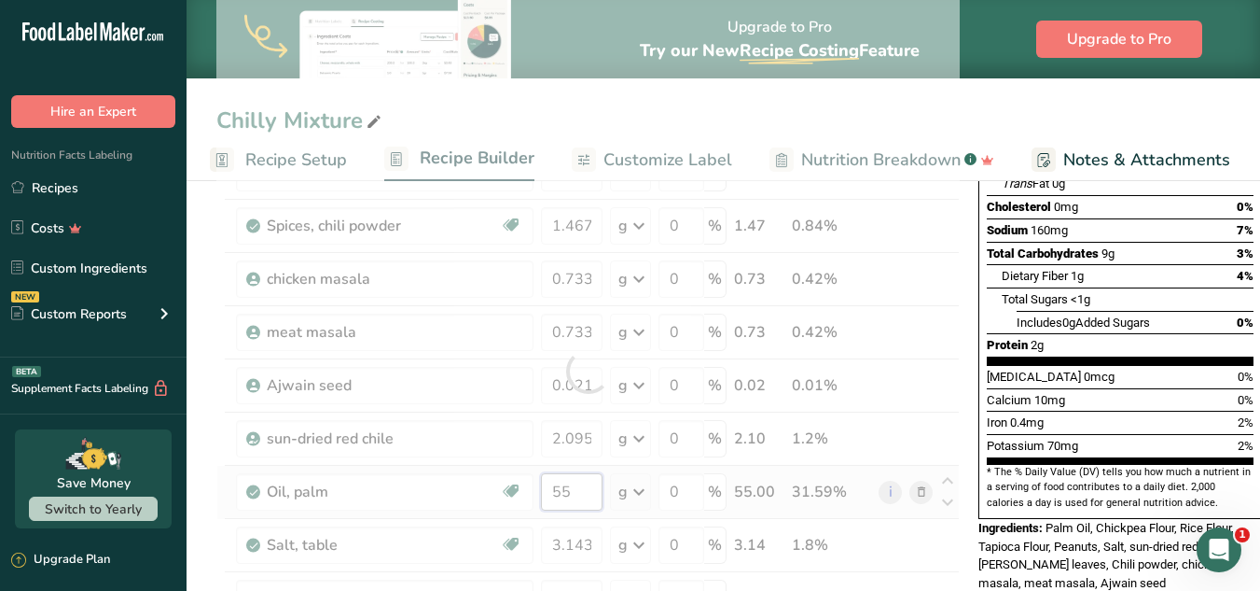
click at [575, 497] on div "Ingredient * Amount * Unit * Waste * .a-a{fill:#347362;}.b-a{fill:#fff;} Grams …" at bounding box center [588, 371] width 744 height 848
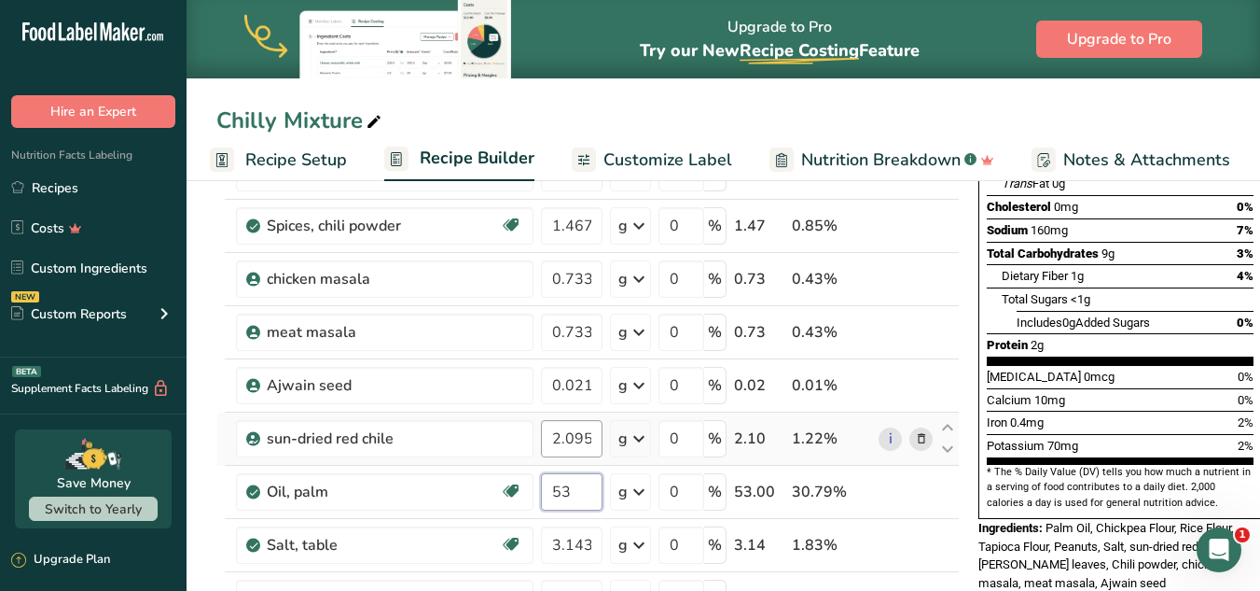
type input "53"
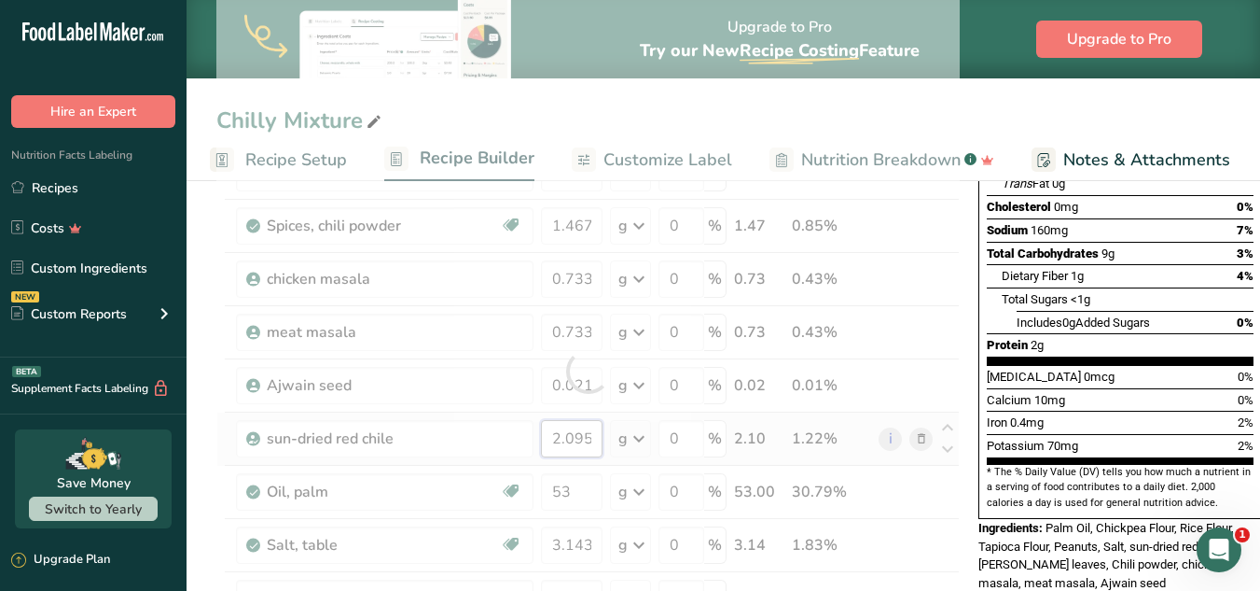
click at [583, 439] on div "Ingredient * Amount * Unit * Waste * .a-a{fill:#347362;}.b-a{fill:#fff;} Grams …" at bounding box center [588, 371] width 744 height 848
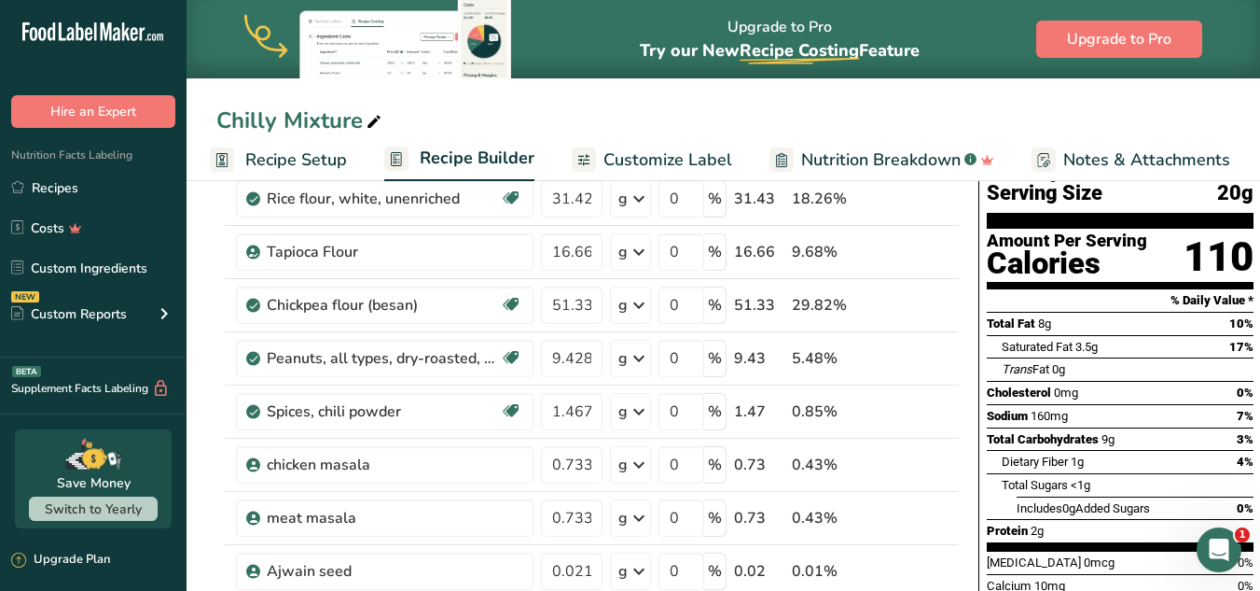
scroll to position [140, 0]
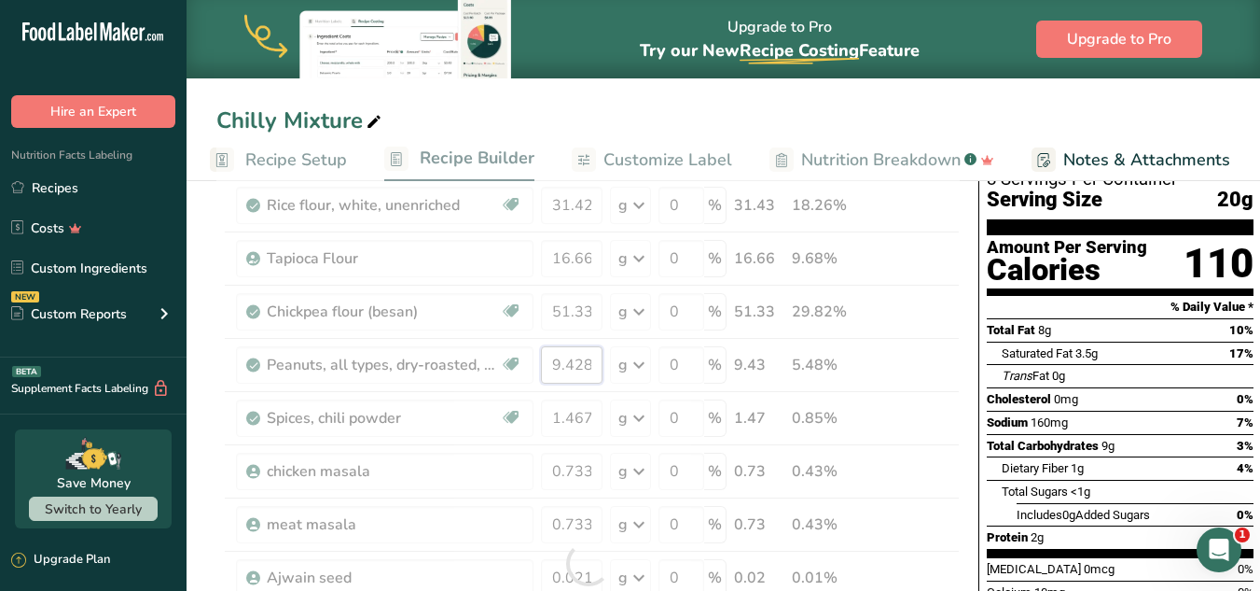
click at [563, 362] on div "Ingredient * Amount * Unit * Waste * .a-a{fill:#347362;}.b-a{fill:#fff;} Grams …" at bounding box center [588, 563] width 744 height 848
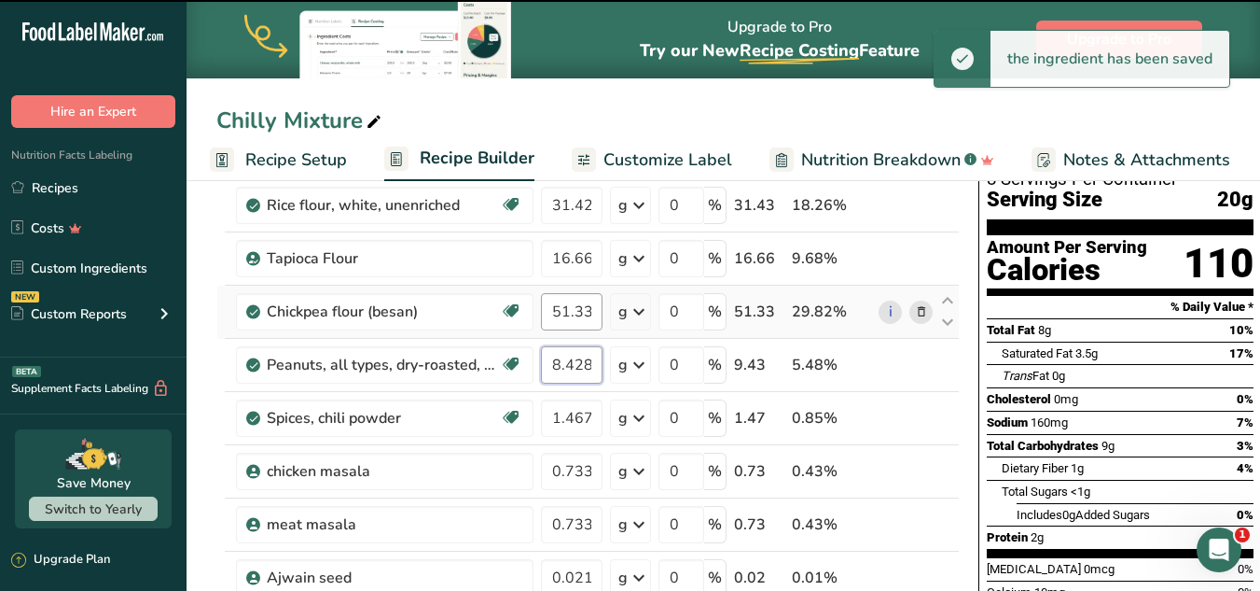
type input "9.428"
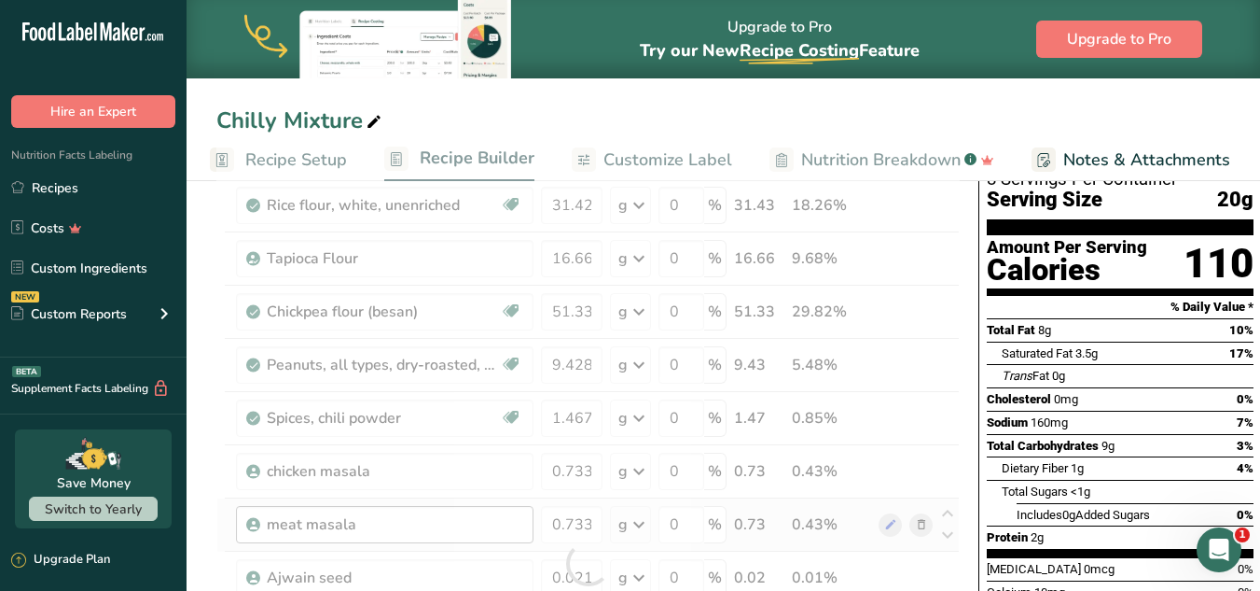
click at [448, 508] on div "Ingredient * Amount * Unit * Waste * .a-a{fill:#347362;}.b-a{fill:#fff;} Grams …" at bounding box center [588, 563] width 744 height 848
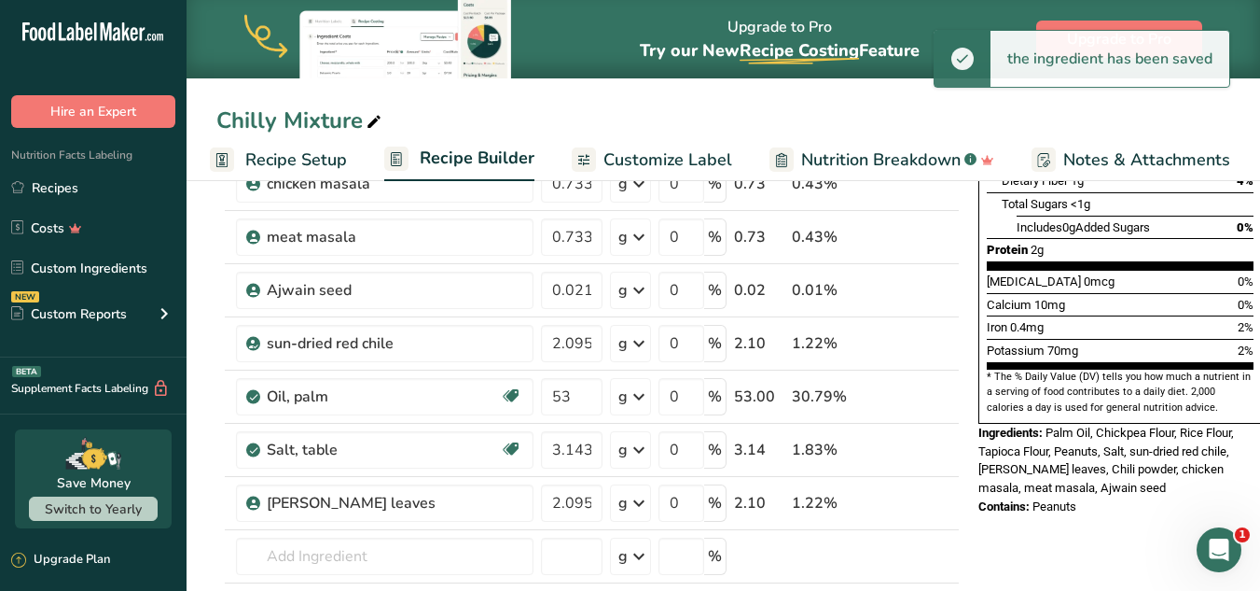
scroll to position [430, 0]
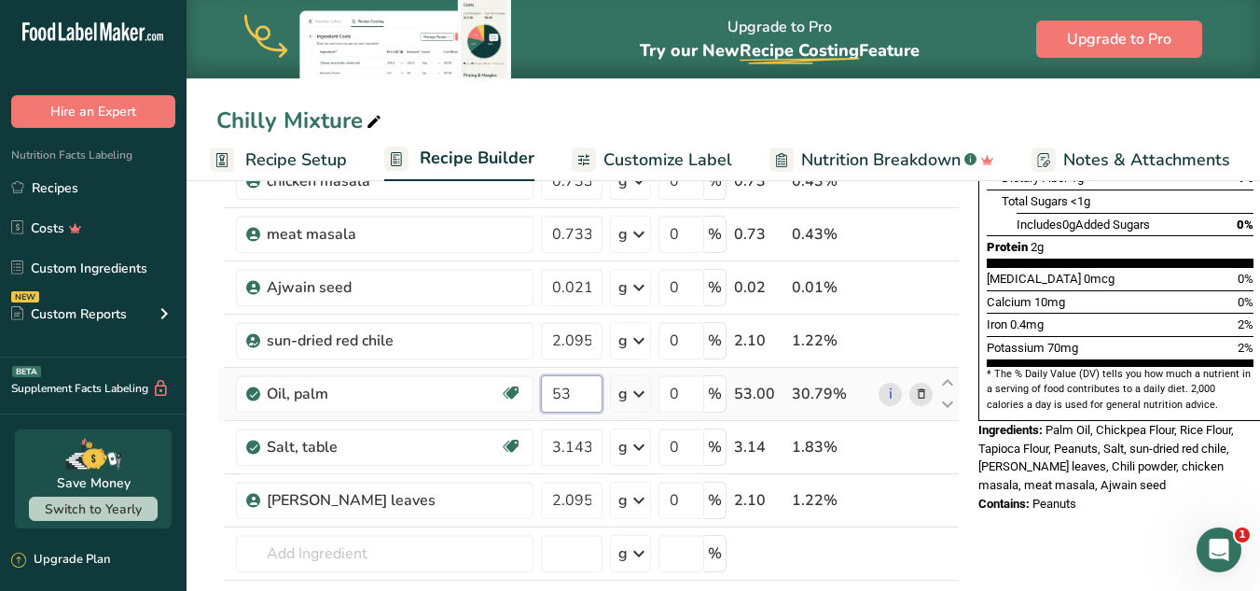
click at [572, 396] on input "53" at bounding box center [572, 393] width 62 height 37
type input "50"
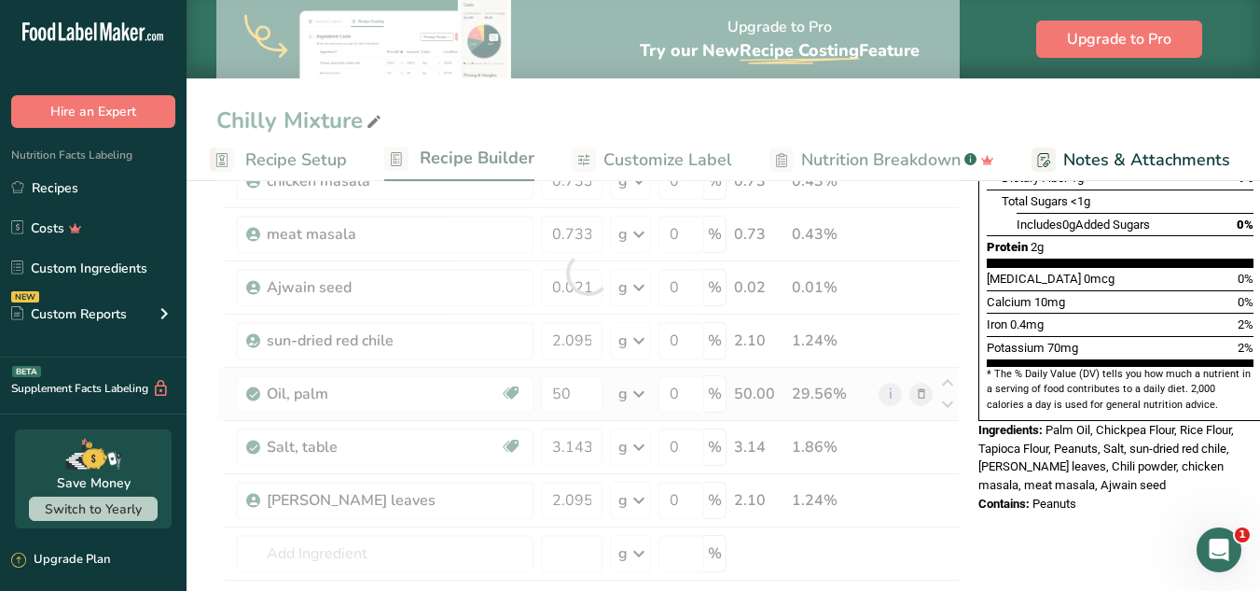
click at [765, 396] on div "Ingredient * Amount * Unit * Waste * .a-a{fill:#347362;}.b-a{fill:#fff;} Grams …" at bounding box center [588, 273] width 744 height 848
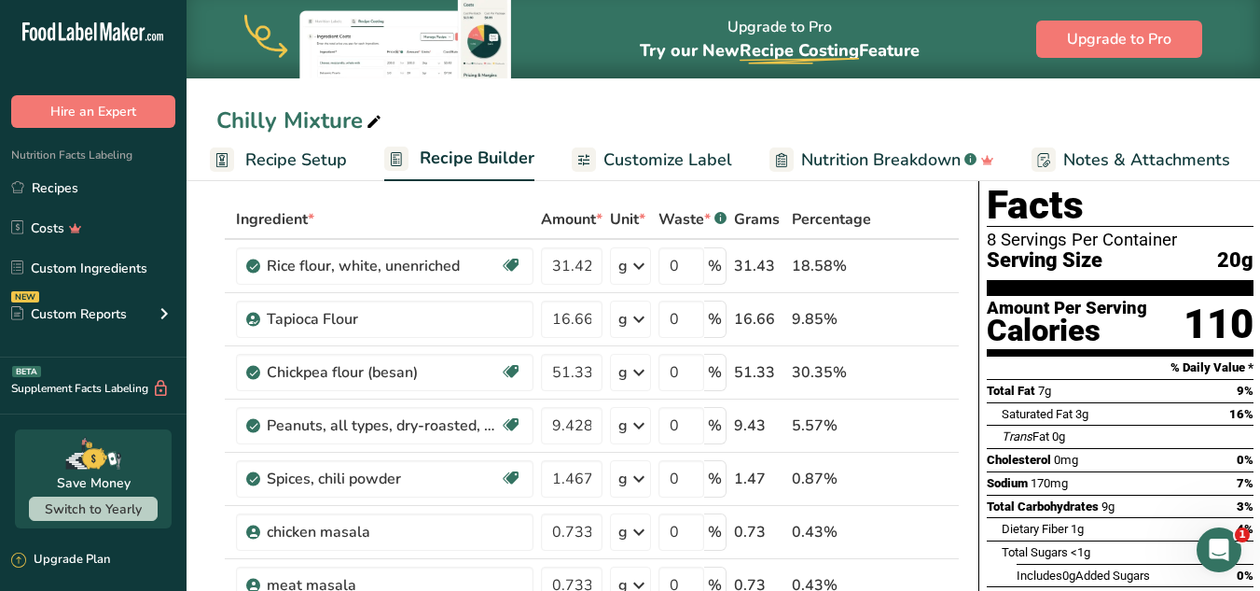
scroll to position [82, 0]
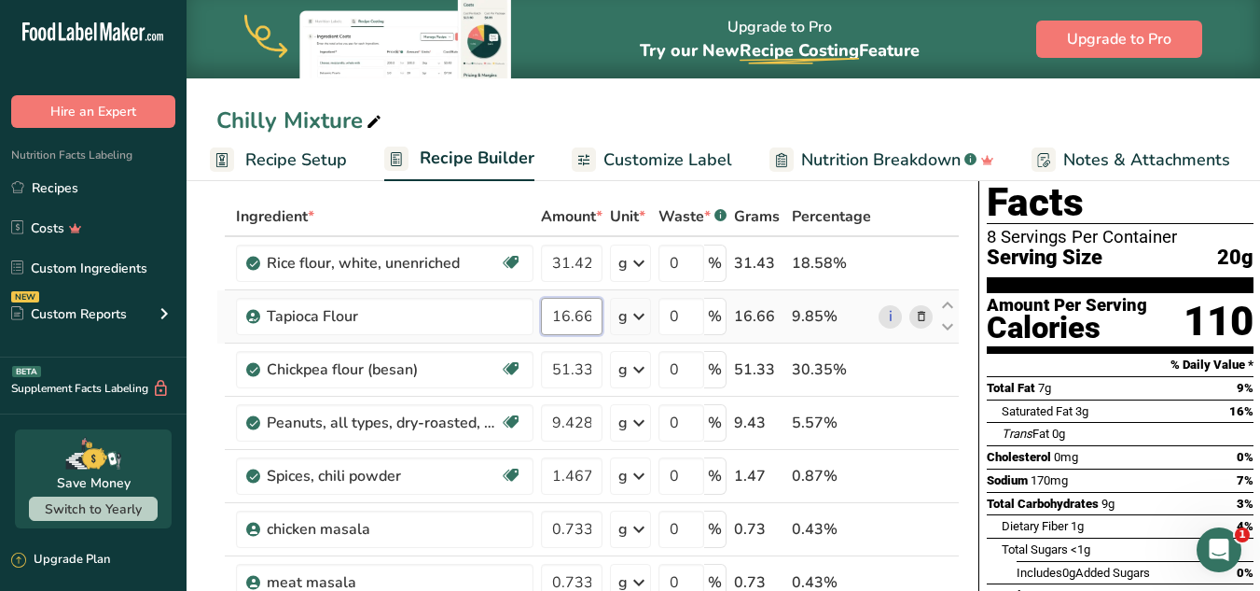
click at [567, 321] on input "16.66" at bounding box center [572, 316] width 62 height 37
type input "18.66"
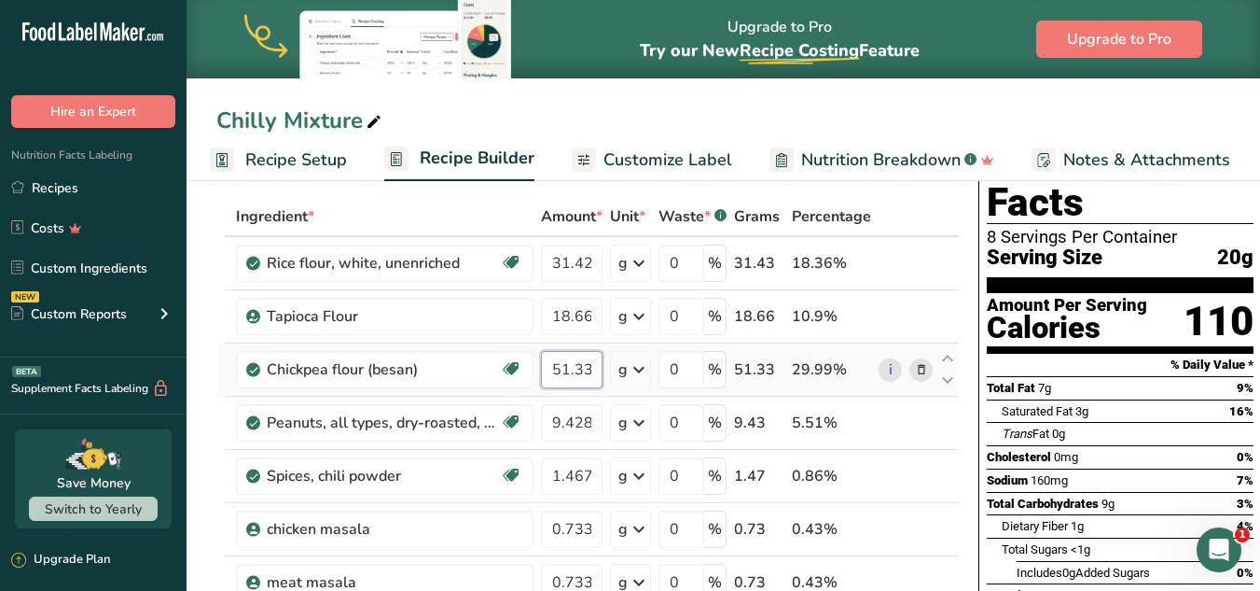
click at [567, 366] on input "51.33" at bounding box center [572, 369] width 62 height 37
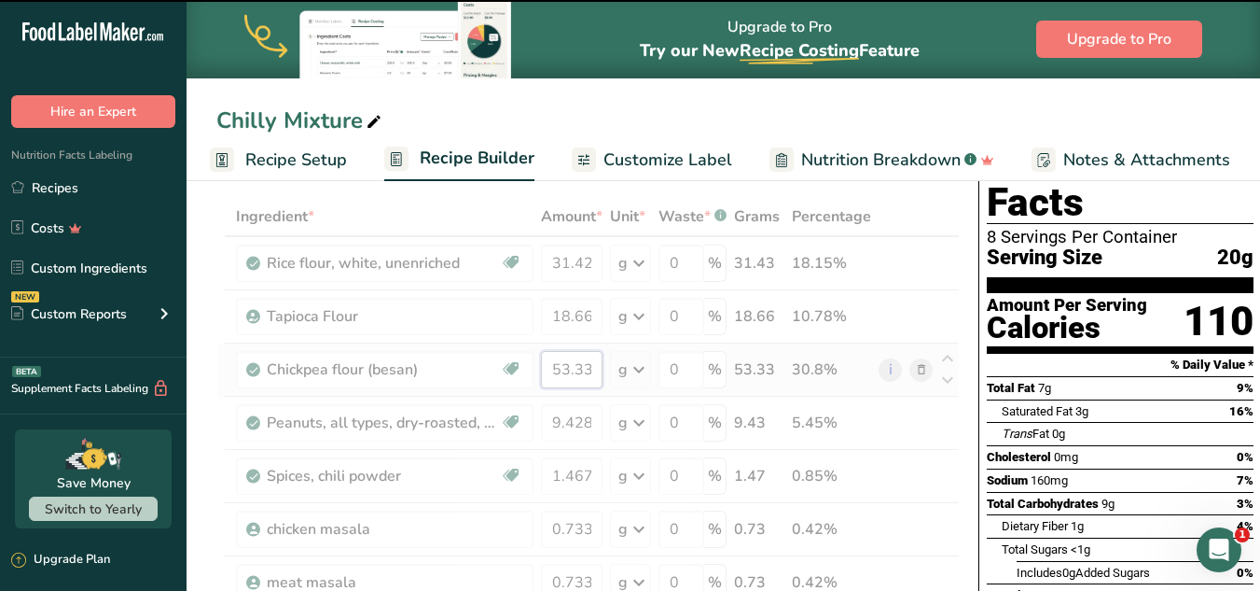
click at [570, 366] on input "53.33" at bounding box center [572, 369] width 62 height 37
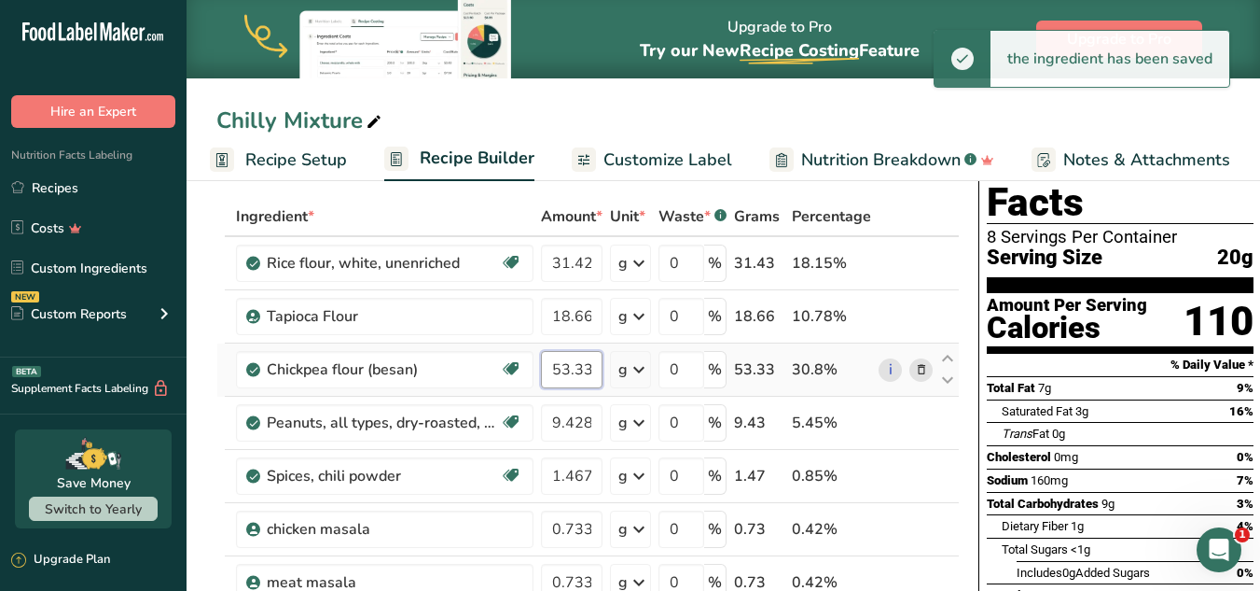
click at [570, 366] on input "53.33" at bounding box center [572, 369] width 62 height 37
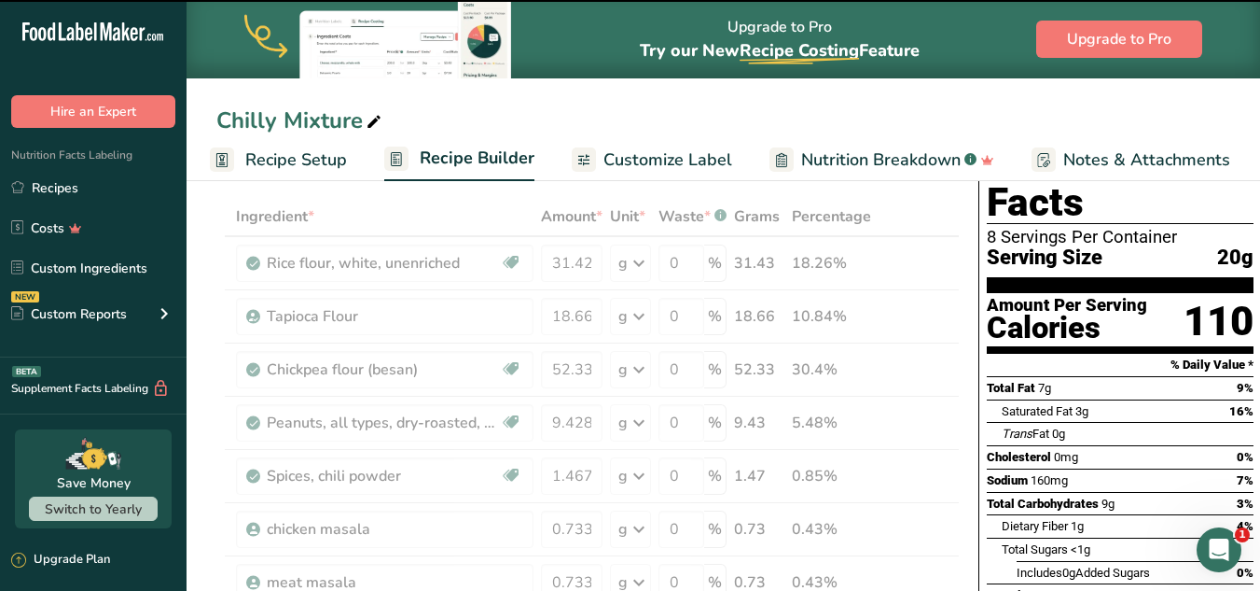
click at [570, 367] on input "52.33" at bounding box center [572, 369] width 62 height 37
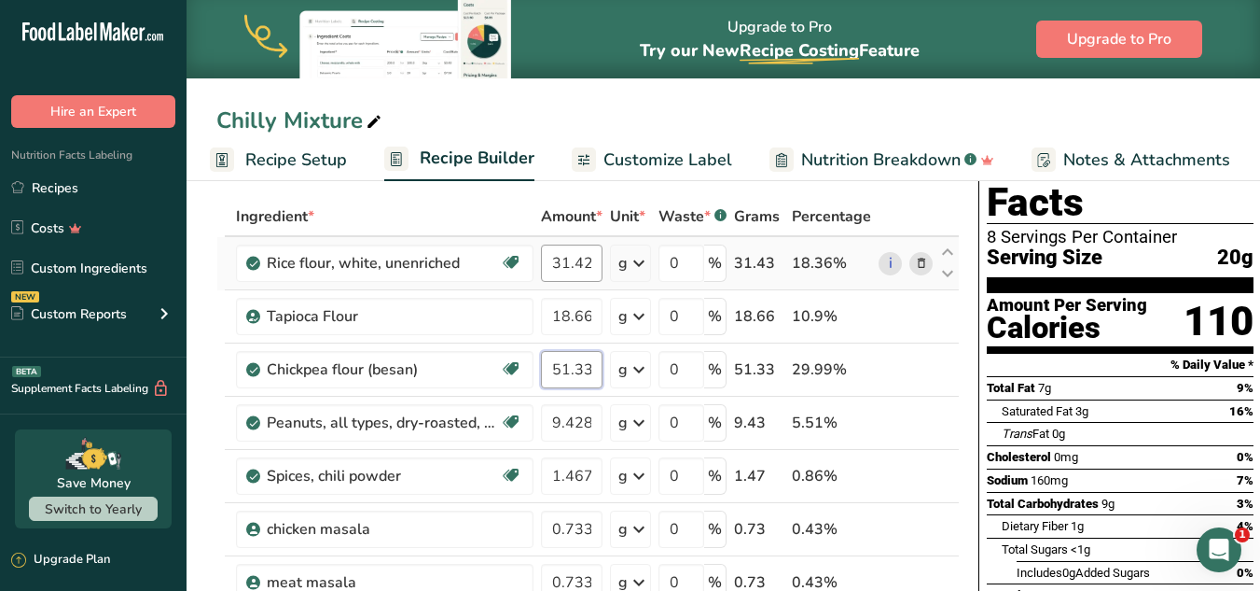
type input "51.33"
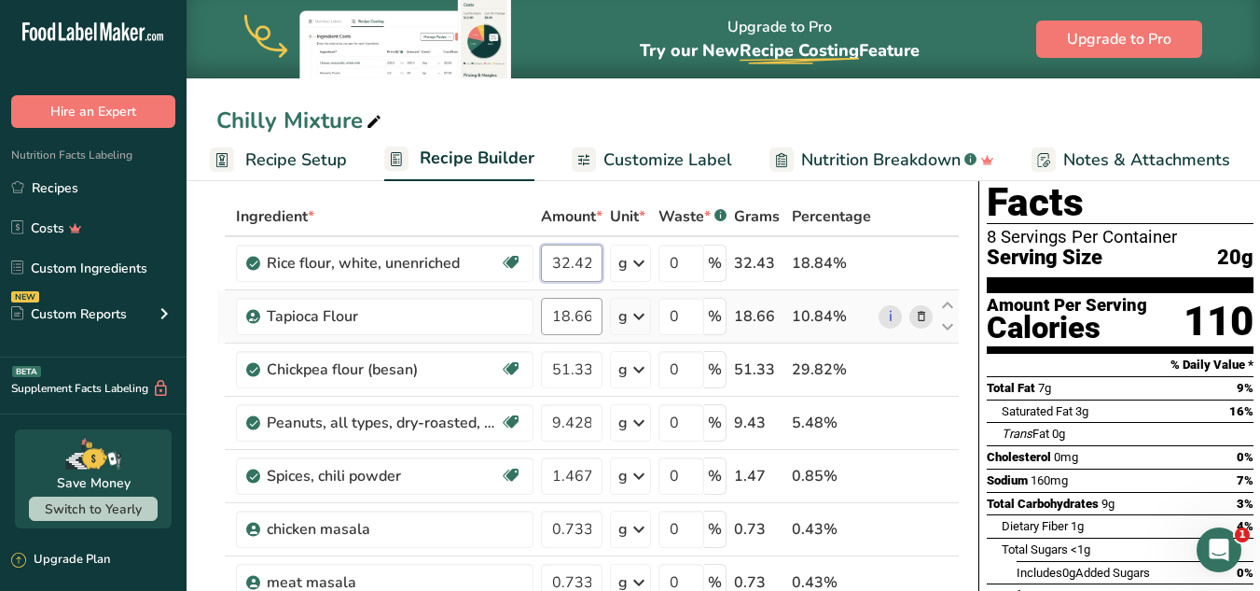
type input "32.426"
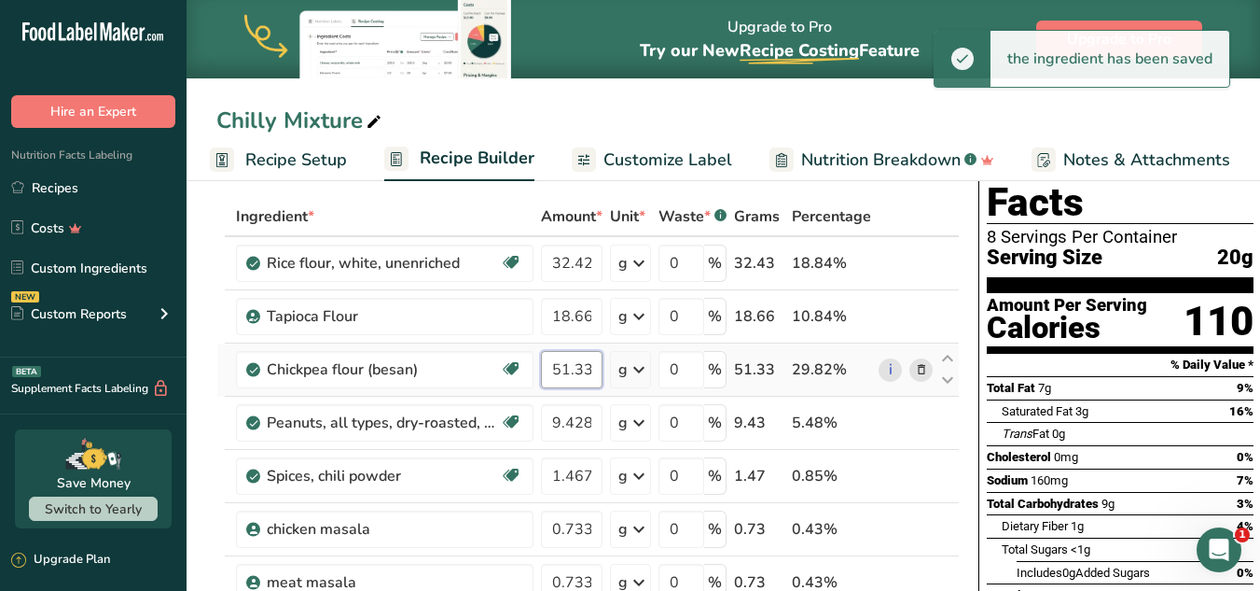
click at [565, 374] on input "51.33" at bounding box center [572, 369] width 62 height 37
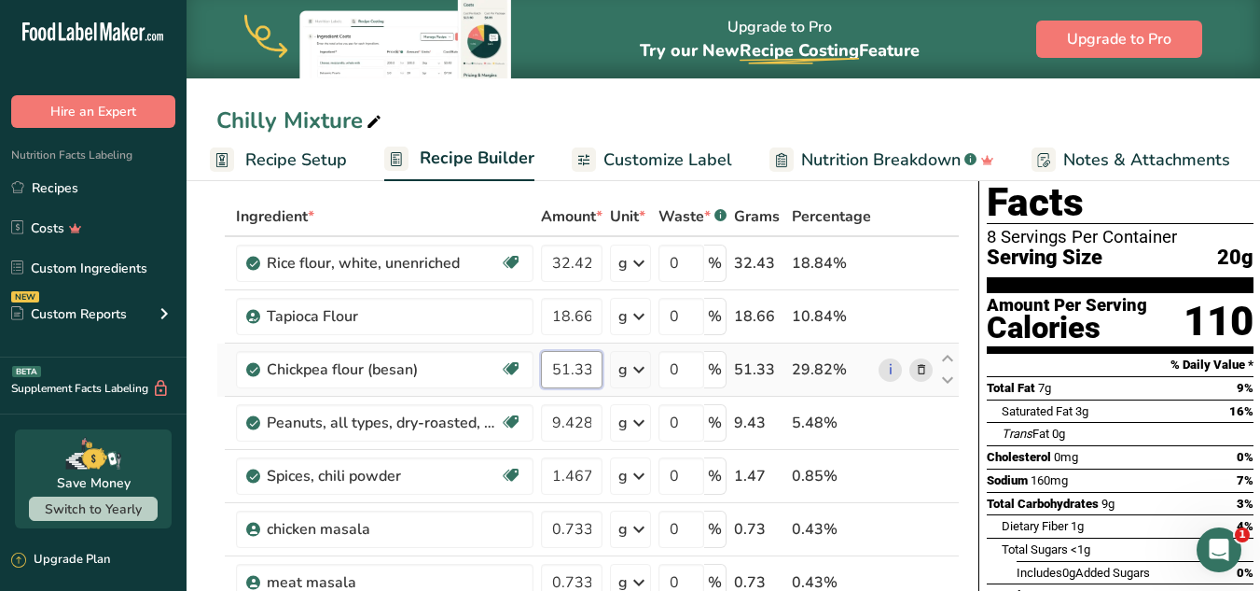
click at [568, 366] on input "51.33" at bounding box center [572, 369] width 62 height 37
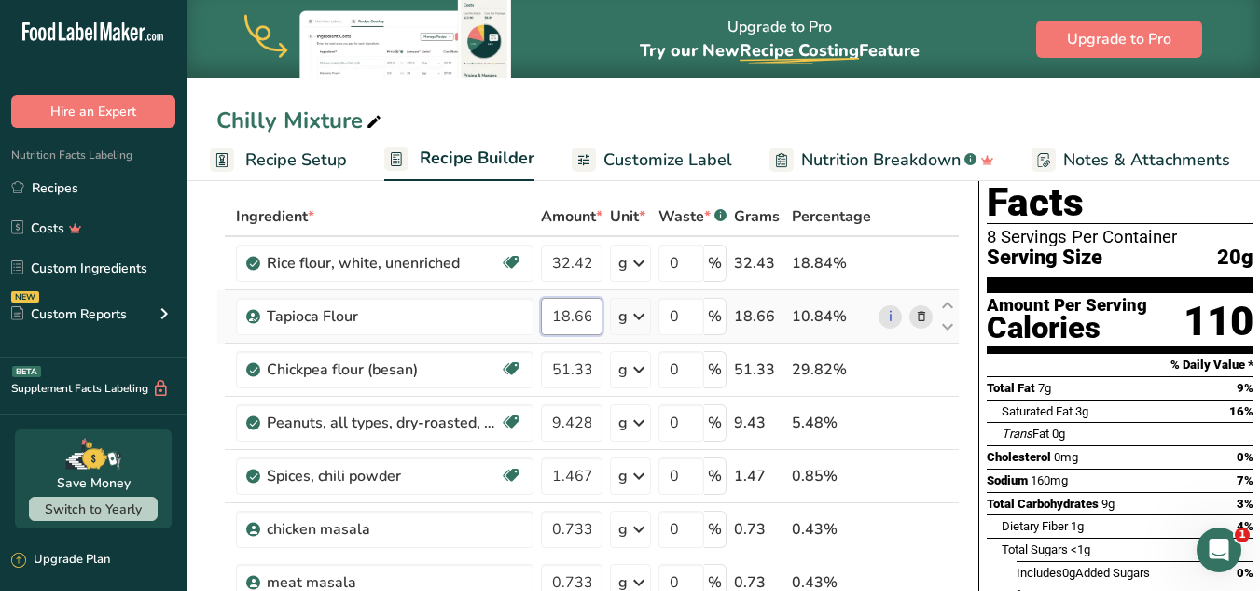
click at [569, 318] on input "18.66" at bounding box center [572, 316] width 62 height 37
type input "19.66"
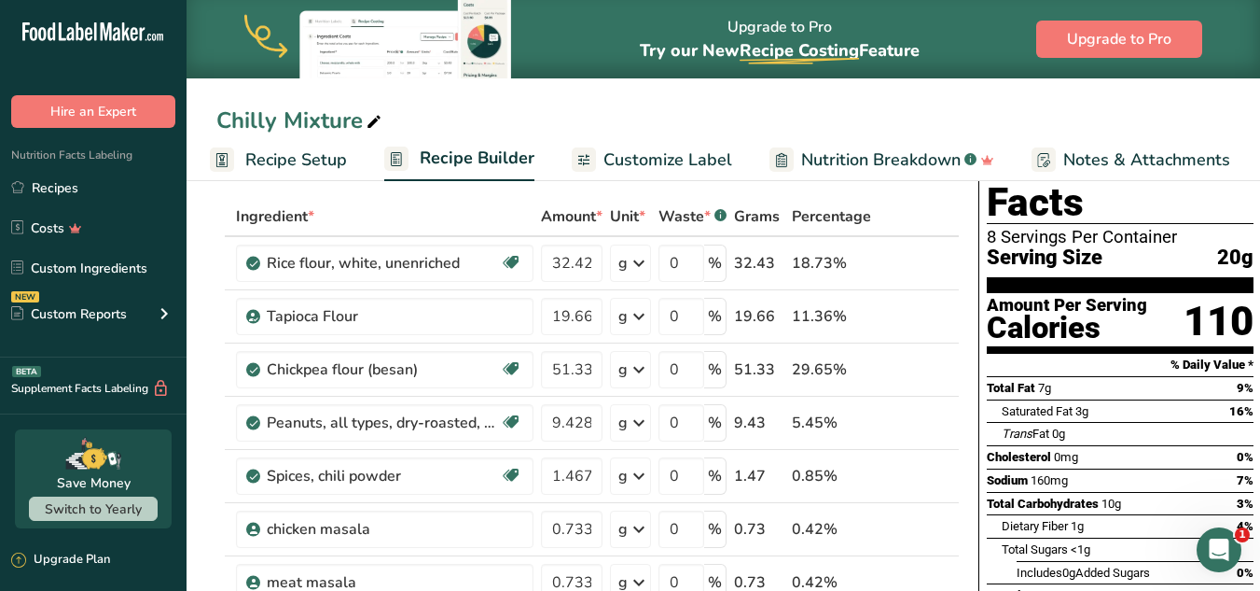
click at [651, 160] on span "Customize Label" at bounding box center [668, 159] width 129 height 25
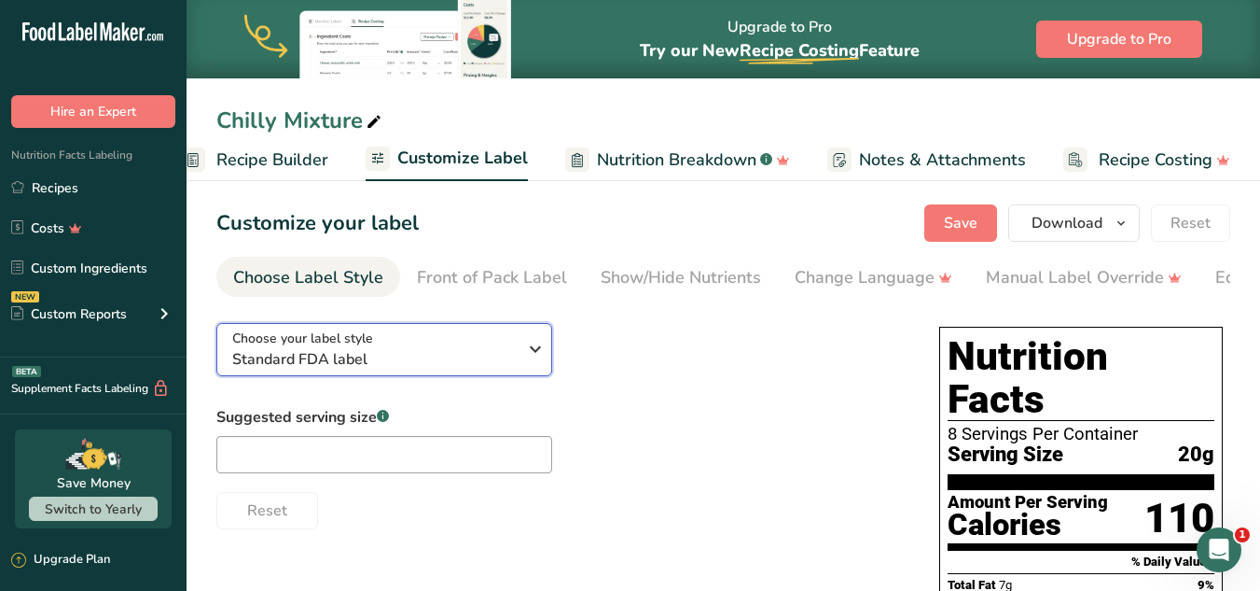
click at [412, 339] on div "Choose your label style Standard FDA label" at bounding box center [374, 349] width 285 height 42
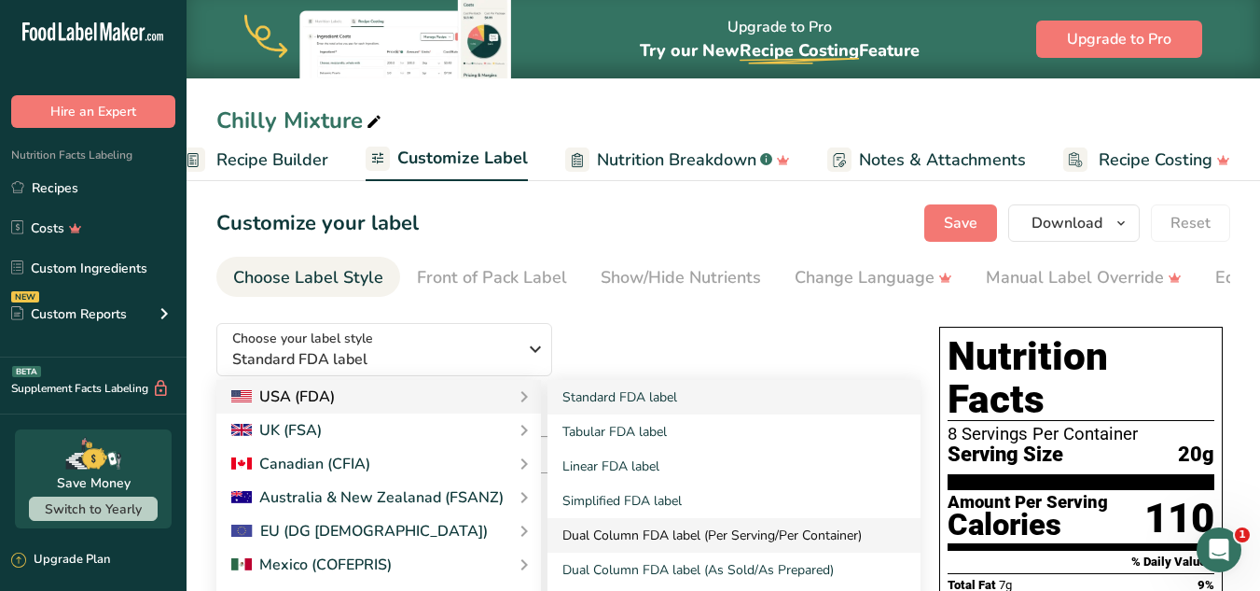
click at [728, 531] on link "Dual Column FDA label (Per Serving/Per Container)" at bounding box center [734, 535] width 373 height 35
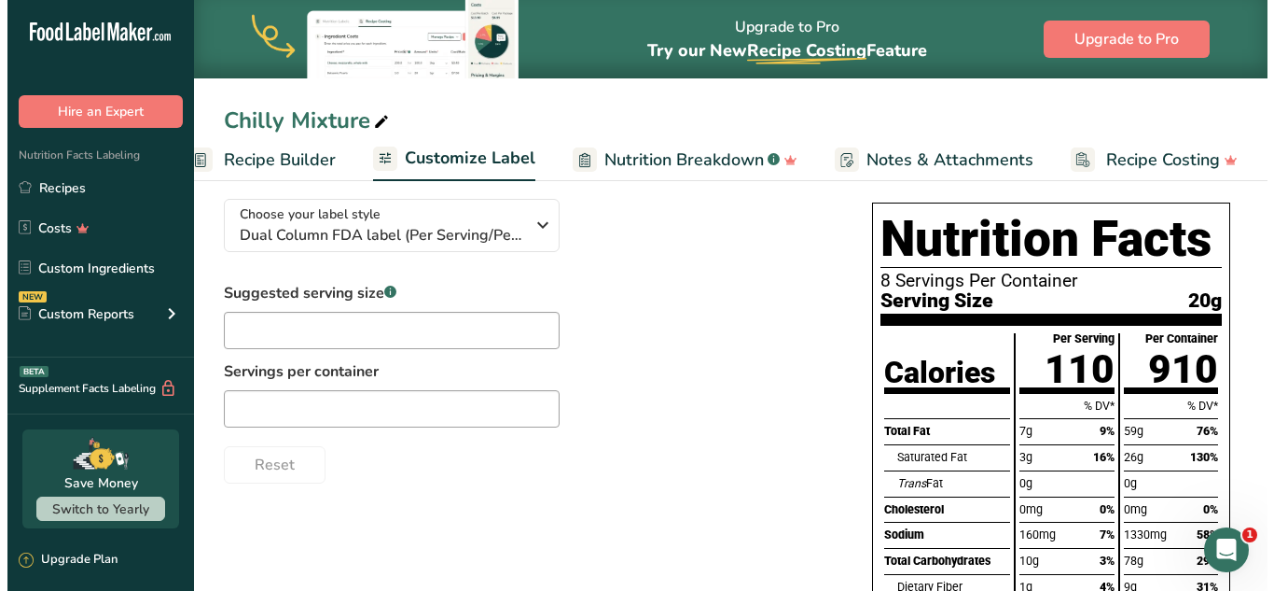
scroll to position [125, 0]
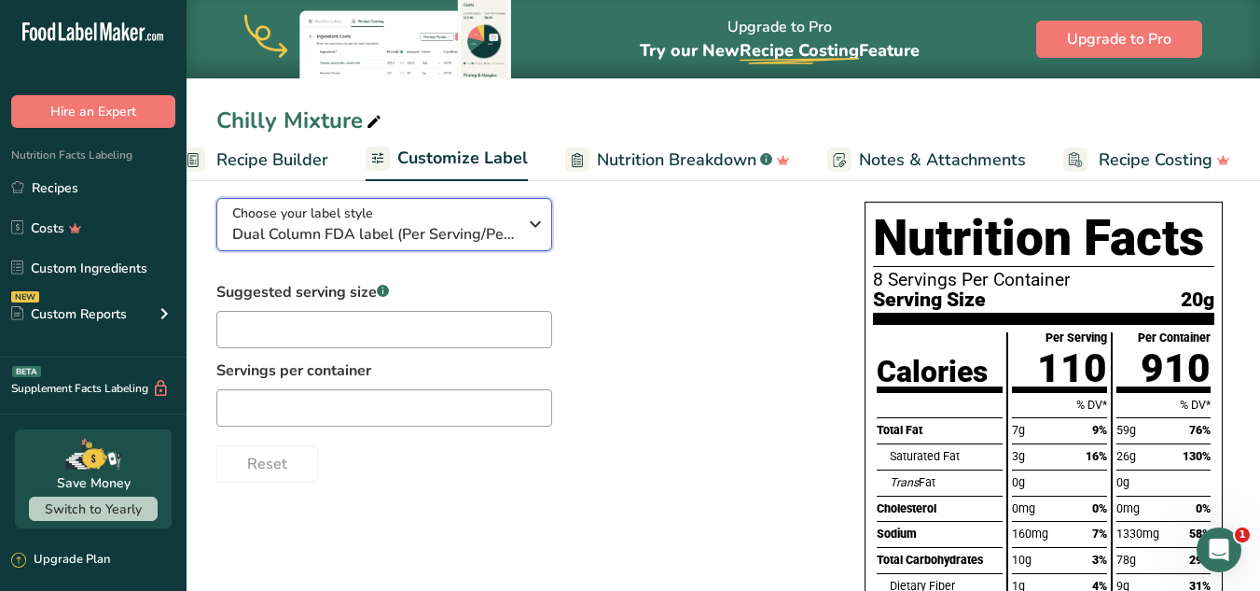
click at [506, 219] on div "Choose your label style Dual Column FDA label (Per Serving/Per Container)" at bounding box center [374, 224] width 285 height 42
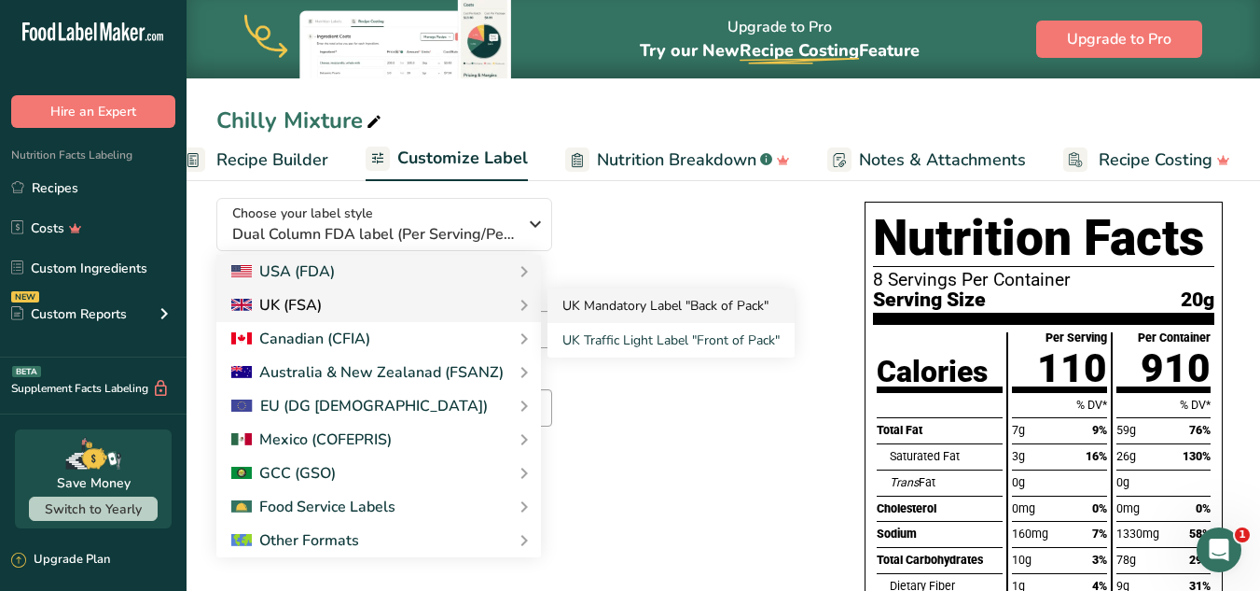
click at [573, 303] on link "UK Mandatory Label "Back of Pack"" at bounding box center [671, 305] width 247 height 35
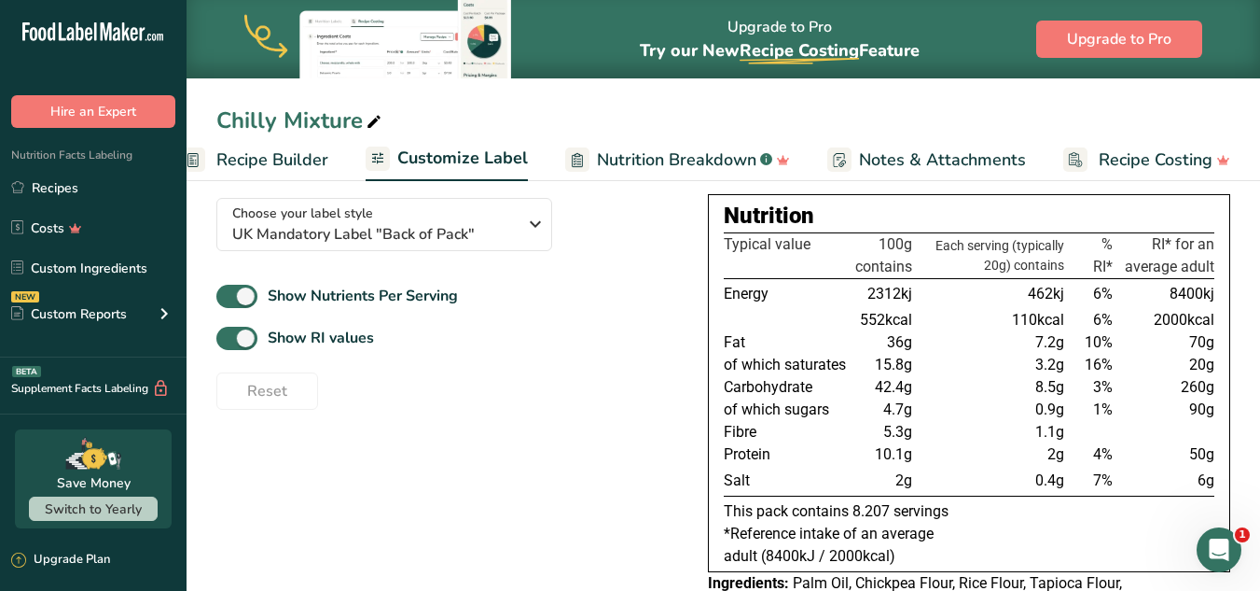
click at [297, 168] on span "Recipe Builder" at bounding box center [272, 159] width 112 height 25
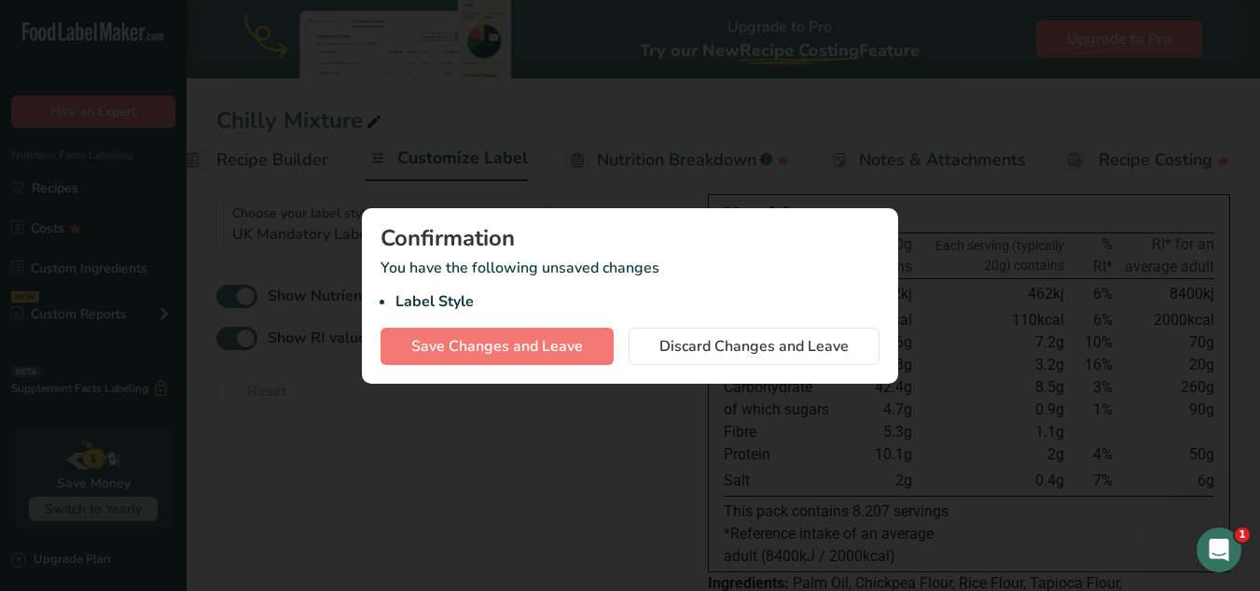
scroll to position [0, 180]
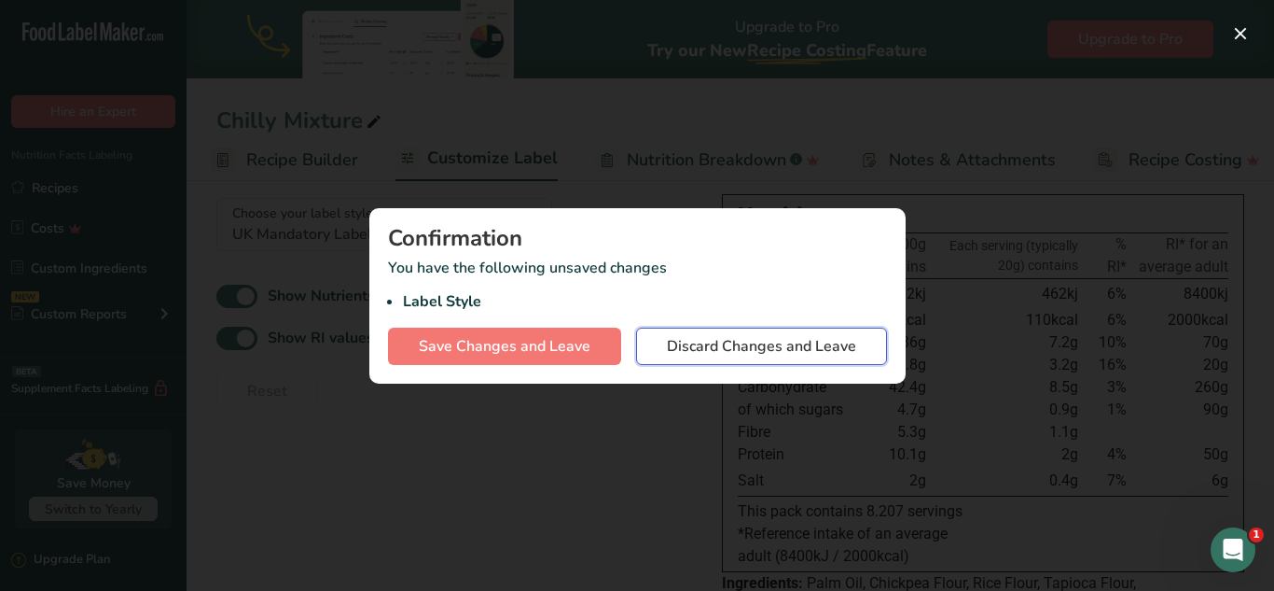
click at [682, 338] on span "Discard Changes and Leave" at bounding box center [761, 346] width 189 height 22
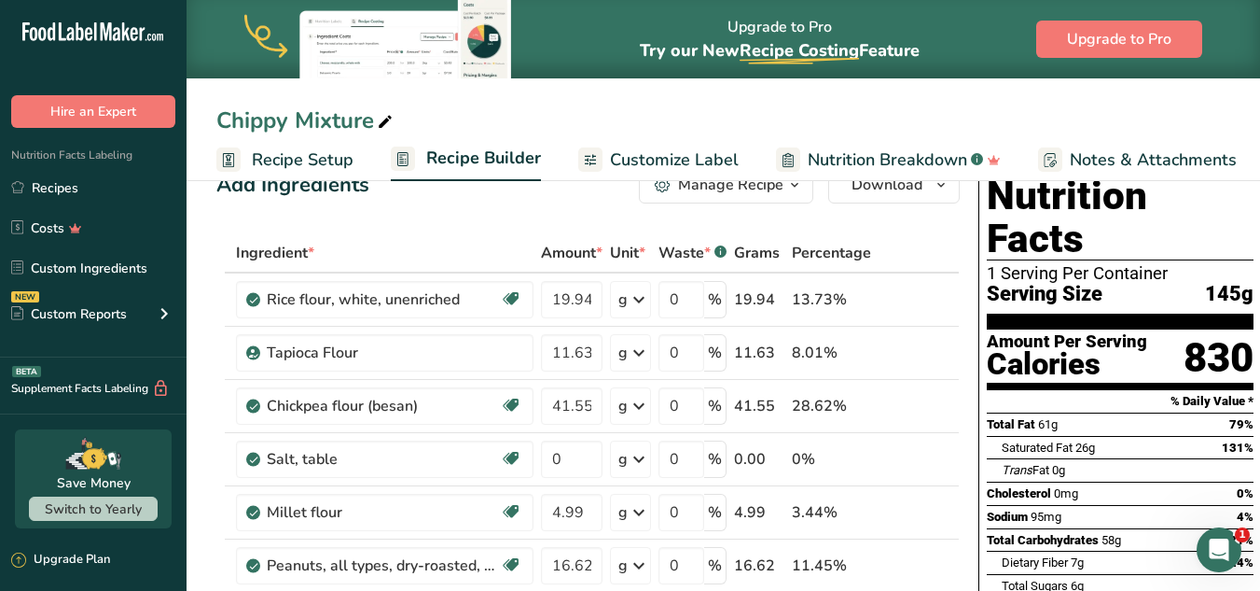
scroll to position [32, 0]
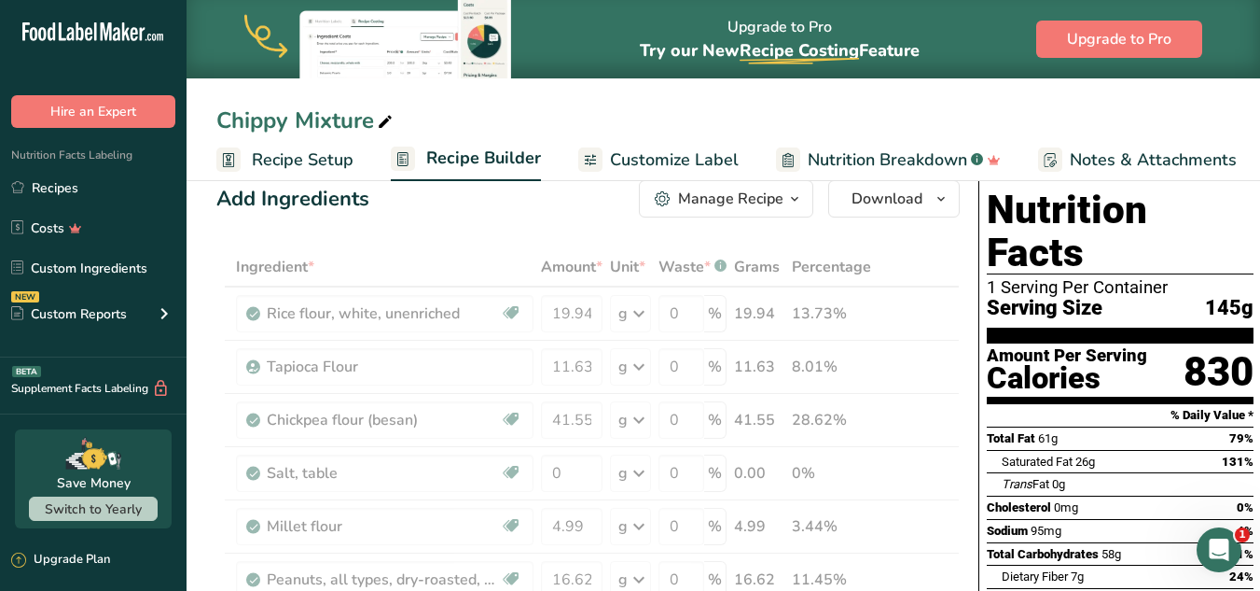
click at [282, 159] on span "Recipe Setup" at bounding box center [303, 159] width 102 height 25
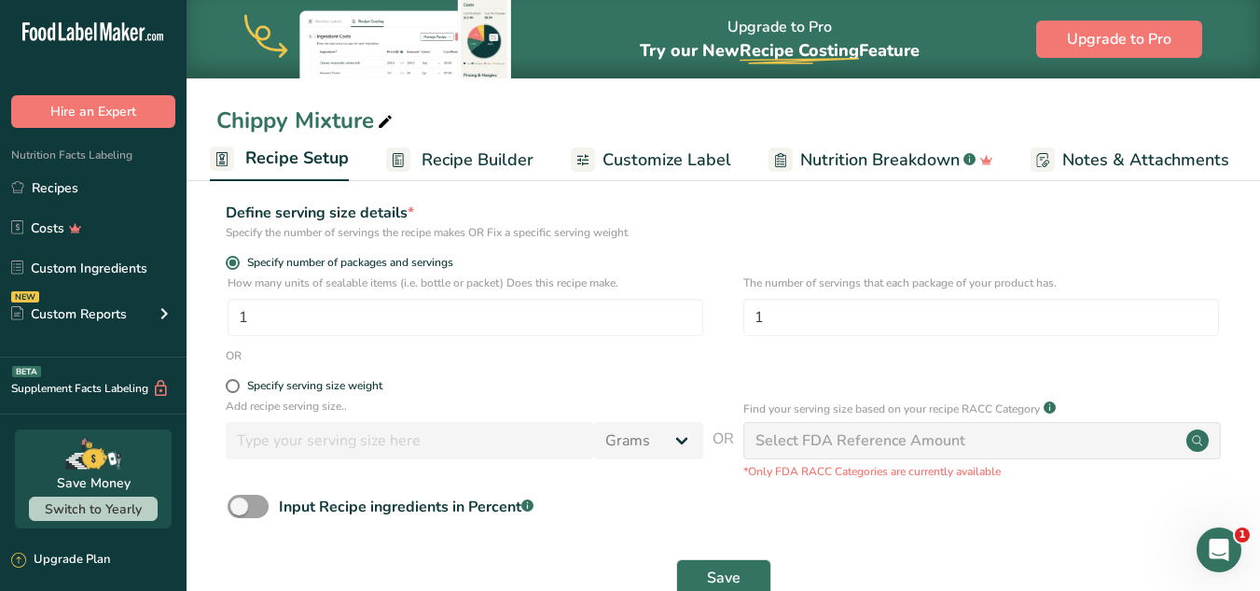
scroll to position [215, 0]
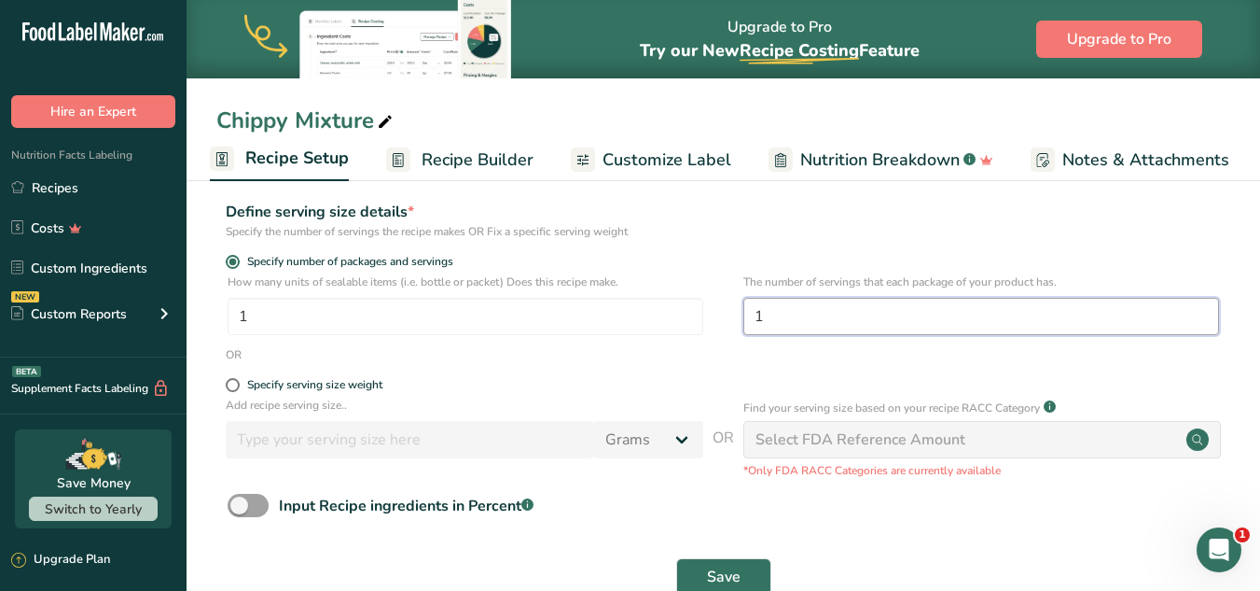
click at [780, 320] on input "1" at bounding box center [982, 316] width 476 height 37
type input "9"
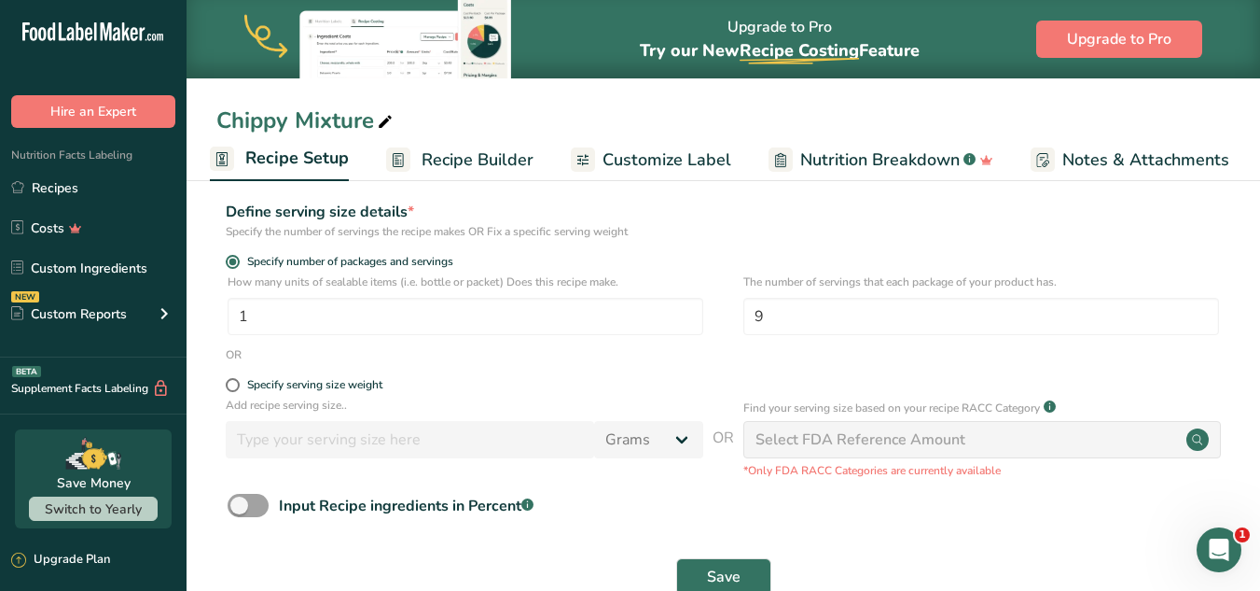
click at [225, 378] on div "Specify serving size weight" at bounding box center [723, 387] width 1014 height 19
click at [235, 382] on span at bounding box center [233, 385] width 14 height 14
click at [235, 382] on input "Specify serving size weight" at bounding box center [232, 385] width 12 height 12
radio input "true"
radio input "false"
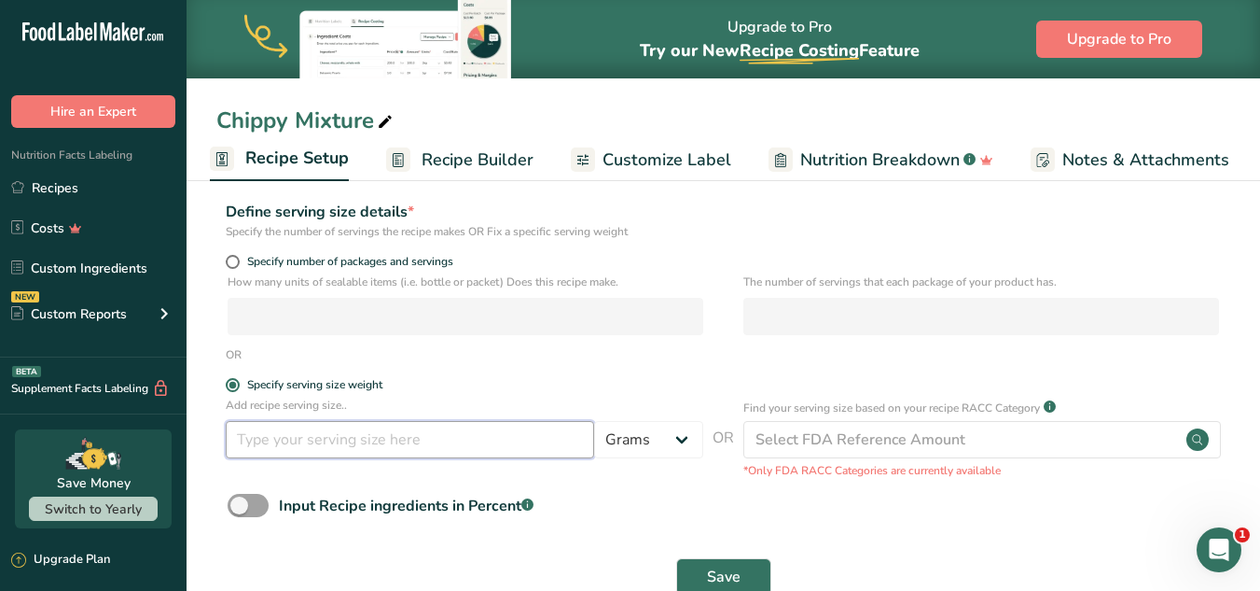
click at [271, 439] on input "number" at bounding box center [410, 439] width 369 height 37
type input "20"
click at [718, 565] on span "Save" at bounding box center [724, 576] width 34 height 22
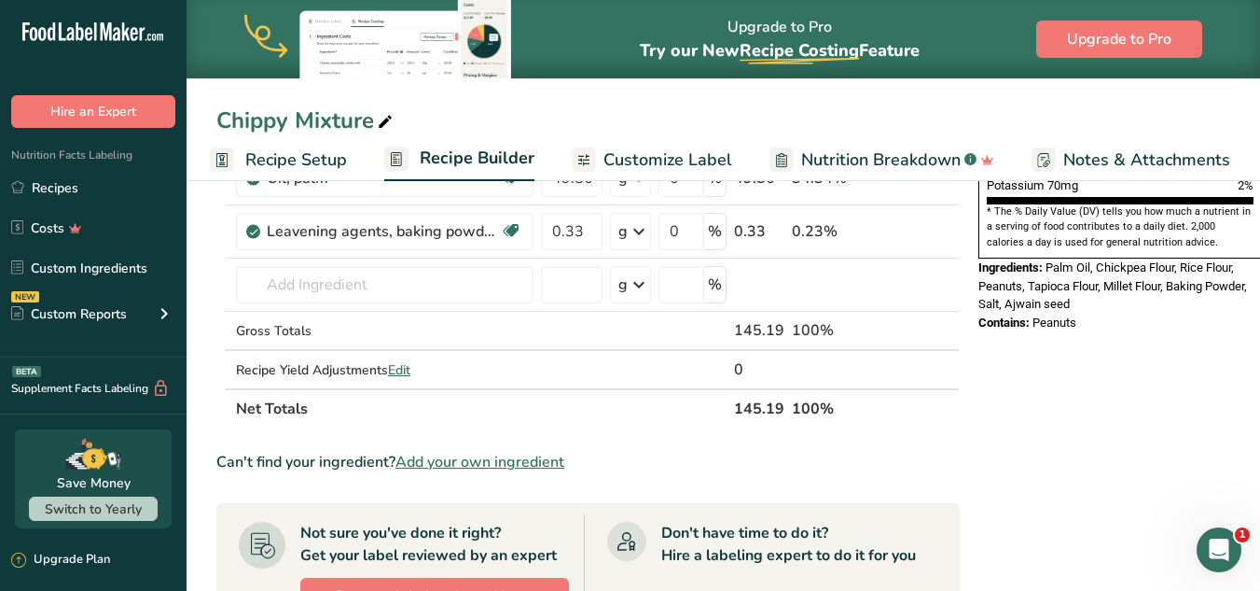
scroll to position [595, 0]
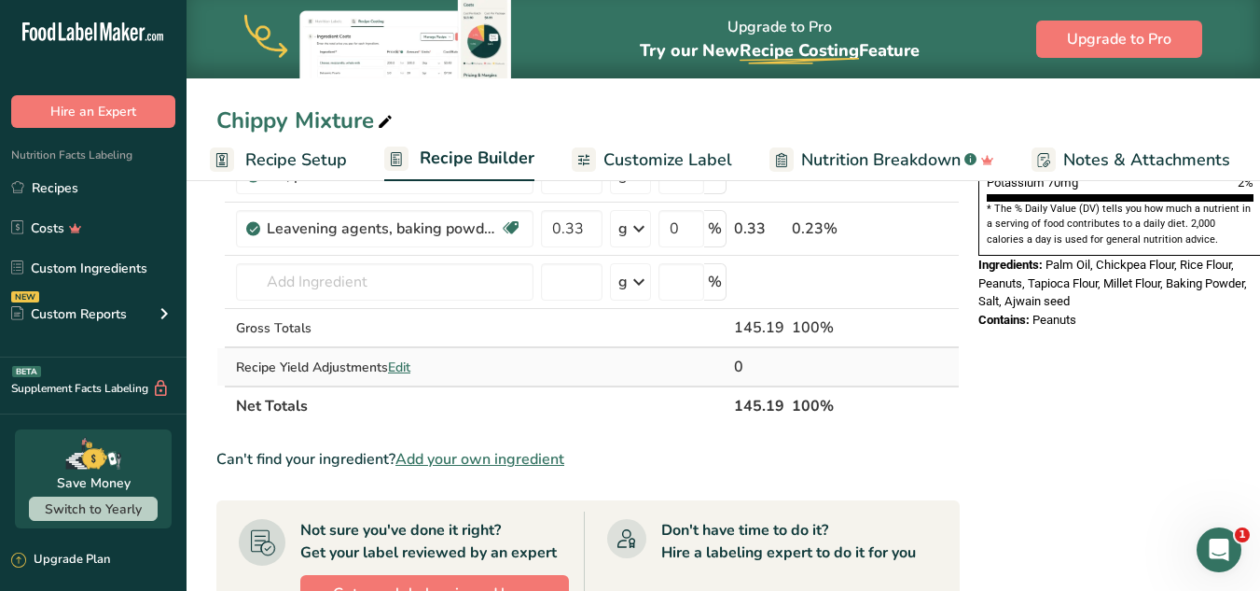
click at [401, 366] on span "Edit" at bounding box center [399, 367] width 22 height 18
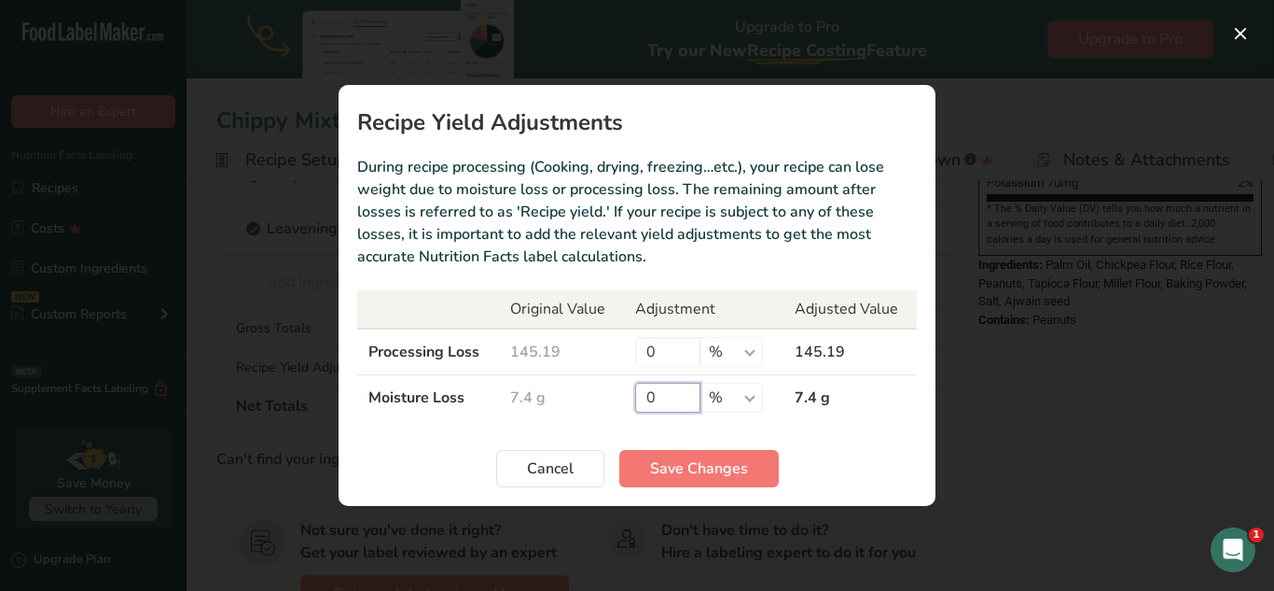
click at [653, 402] on input "0" at bounding box center [667, 398] width 65 height 30
type input "95"
click at [658, 453] on button "Save Changes" at bounding box center [699, 468] width 160 height 37
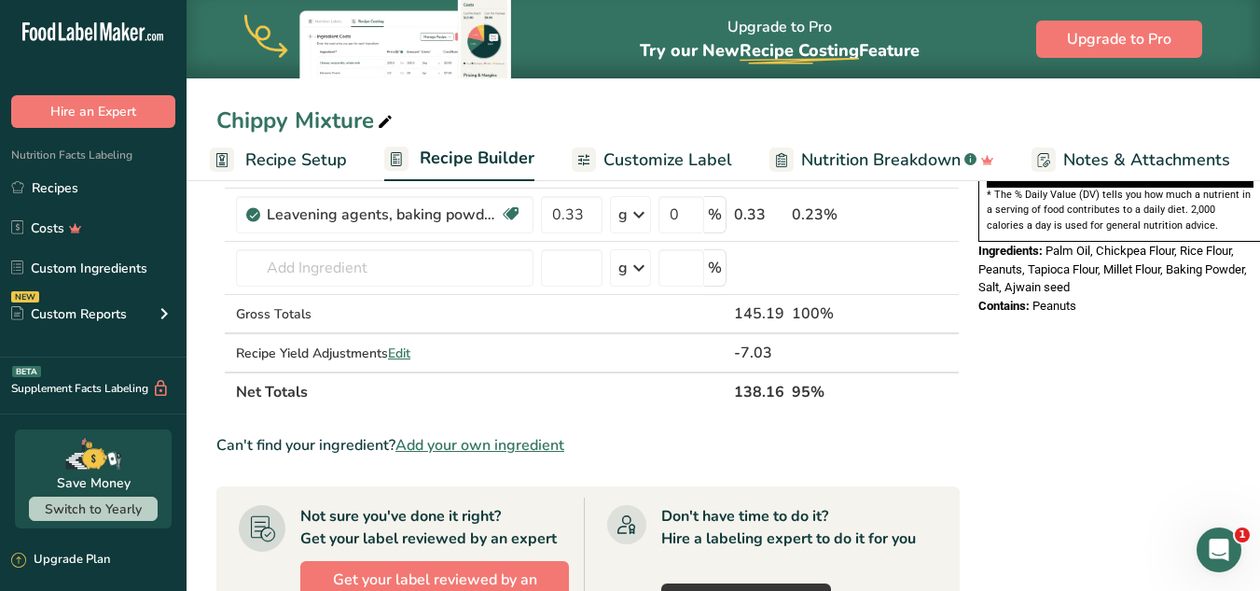
scroll to position [615, 0]
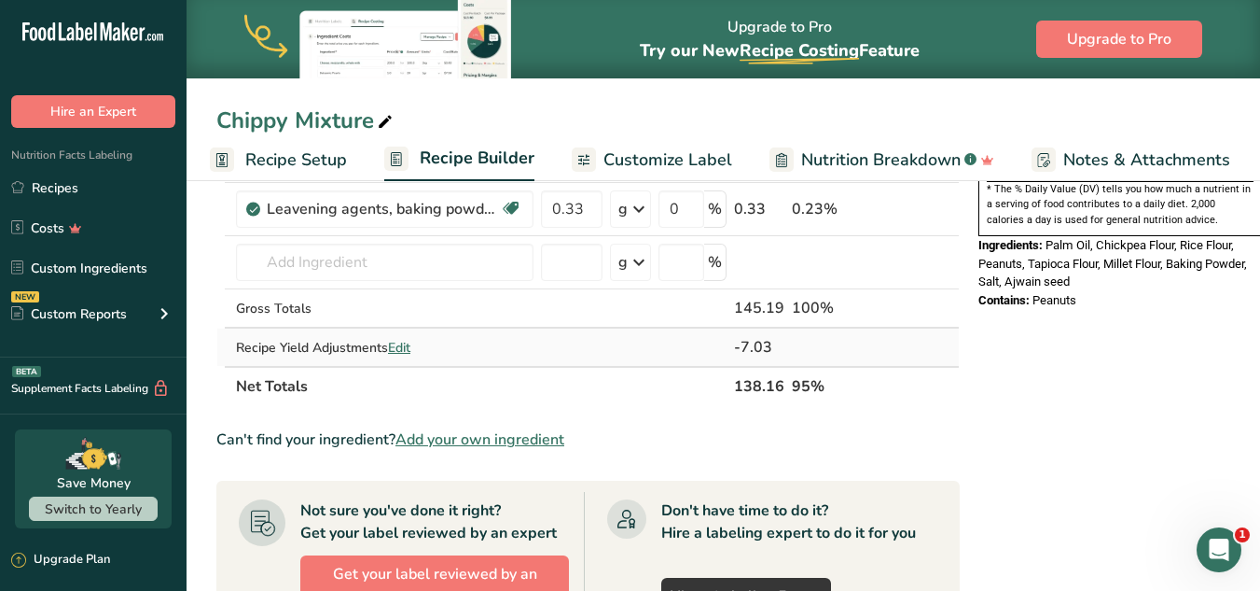
click at [409, 345] on span "Edit" at bounding box center [399, 348] width 22 height 18
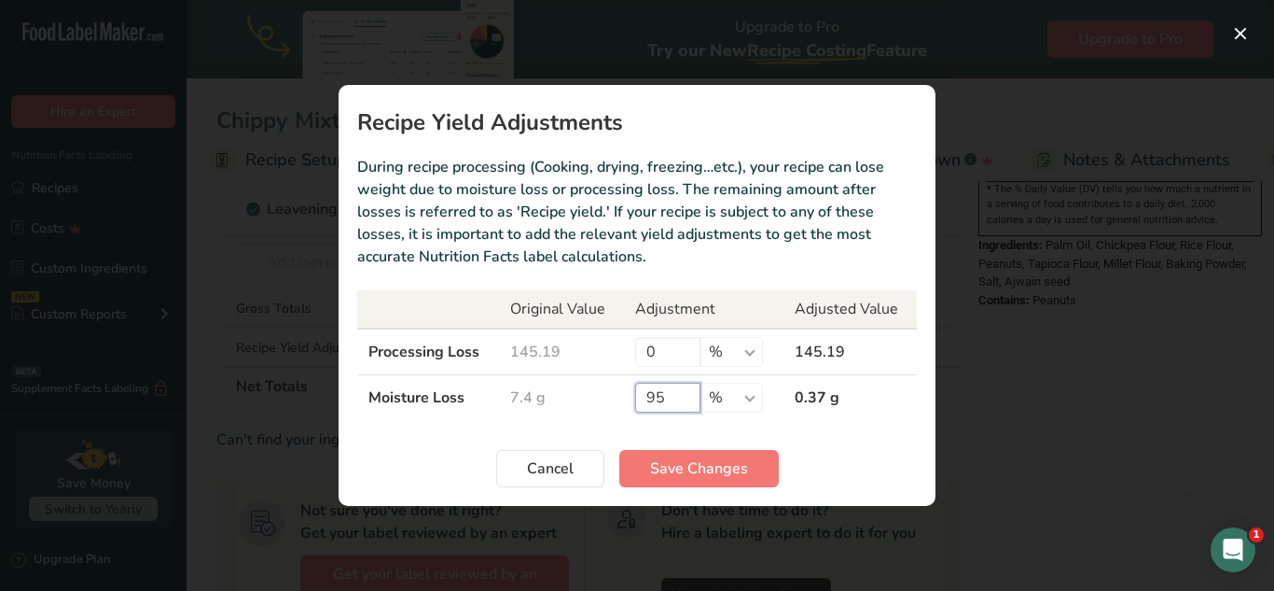
click at [664, 402] on input "95" at bounding box center [667, 398] width 65 height 30
type input "90"
click at [678, 467] on span "Save Changes" at bounding box center [699, 468] width 98 height 22
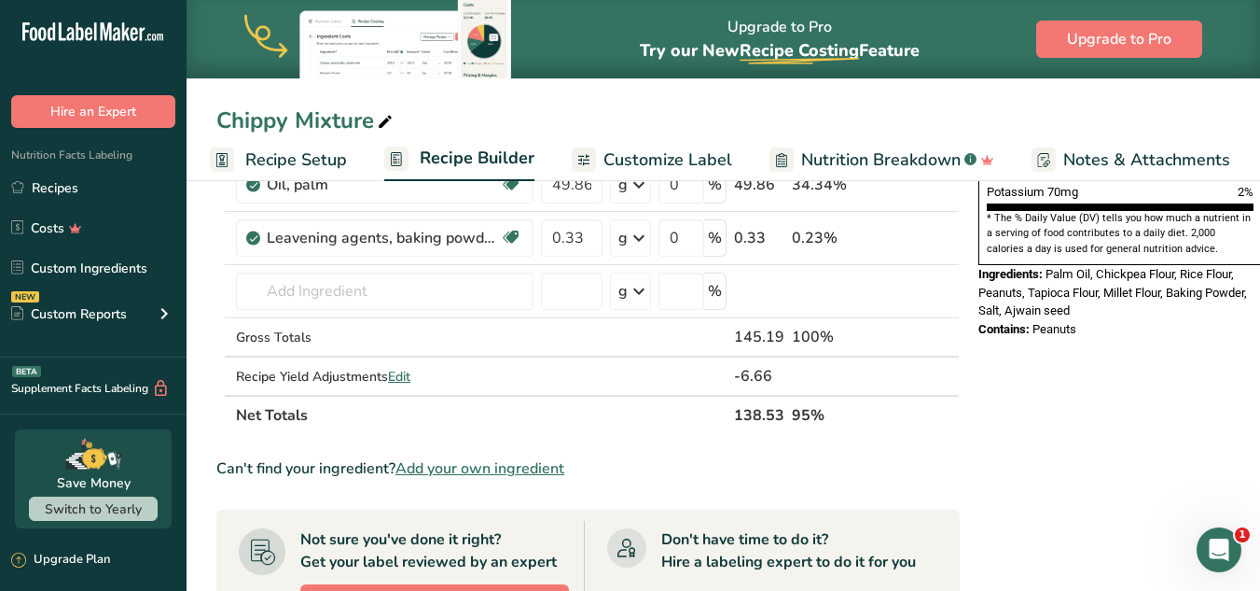
scroll to position [606, 0]
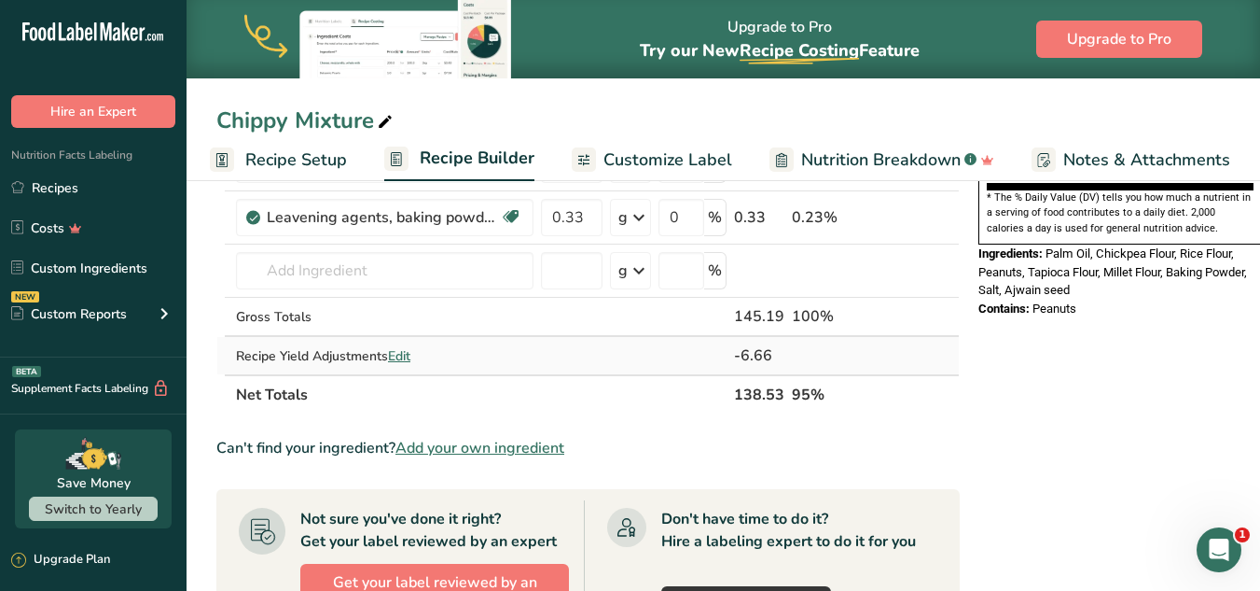
click at [397, 356] on span "Edit" at bounding box center [399, 356] width 22 height 18
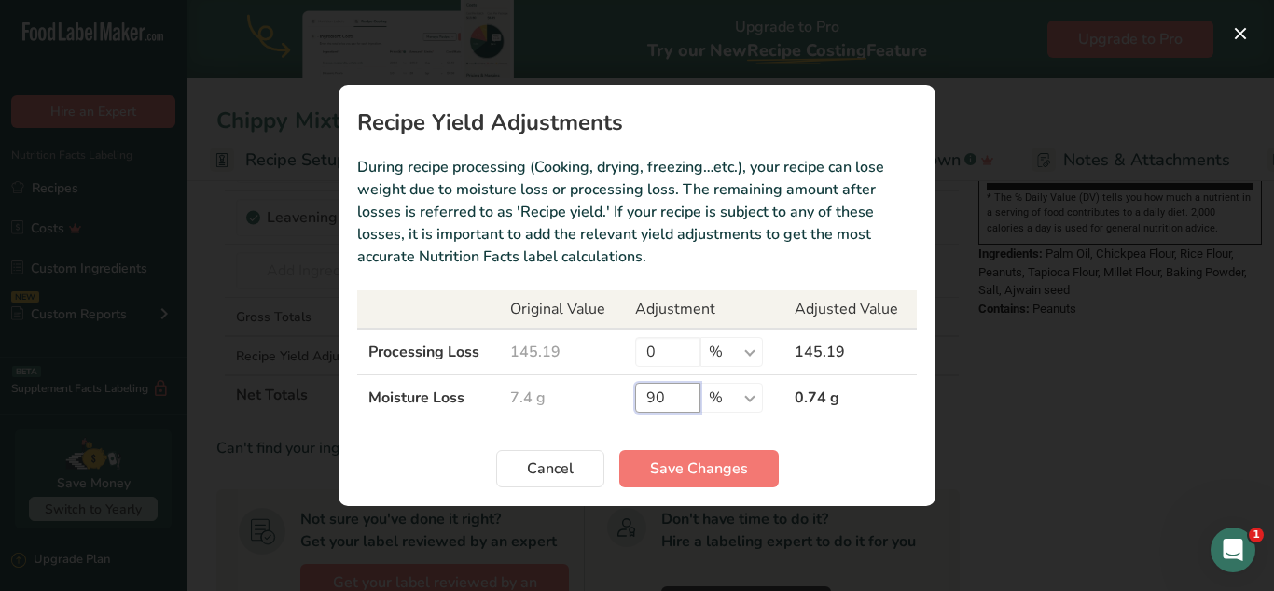
click at [681, 407] on input "90" at bounding box center [667, 398] width 65 height 30
type input "95"
click at [696, 467] on span "Save Changes" at bounding box center [699, 468] width 98 height 22
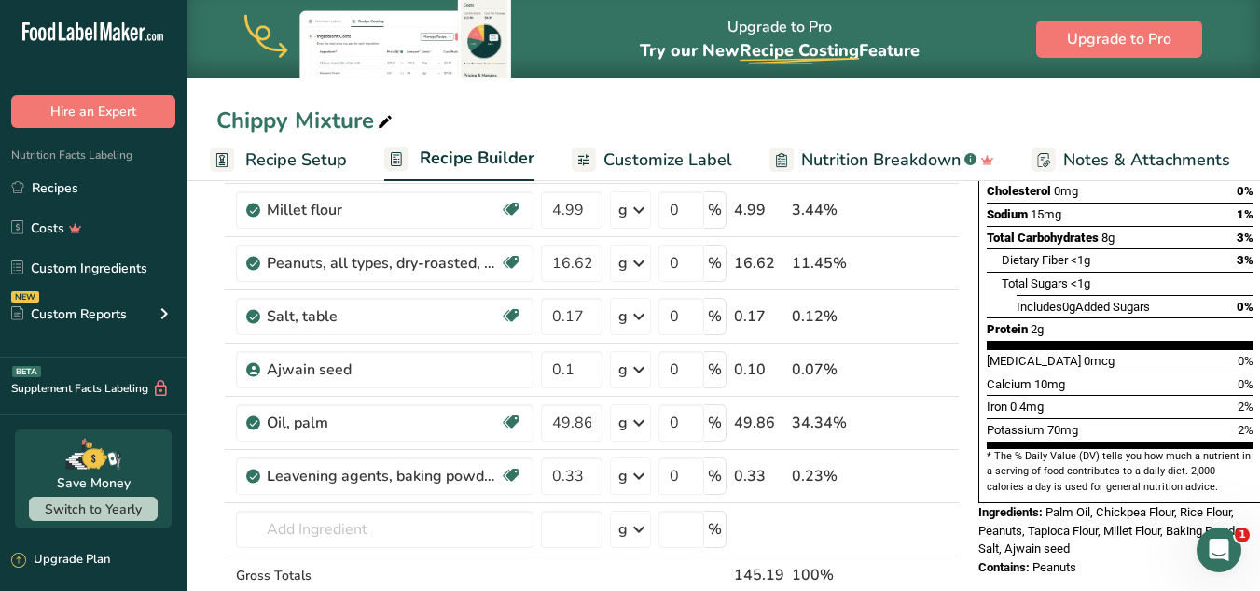
scroll to position [391, 0]
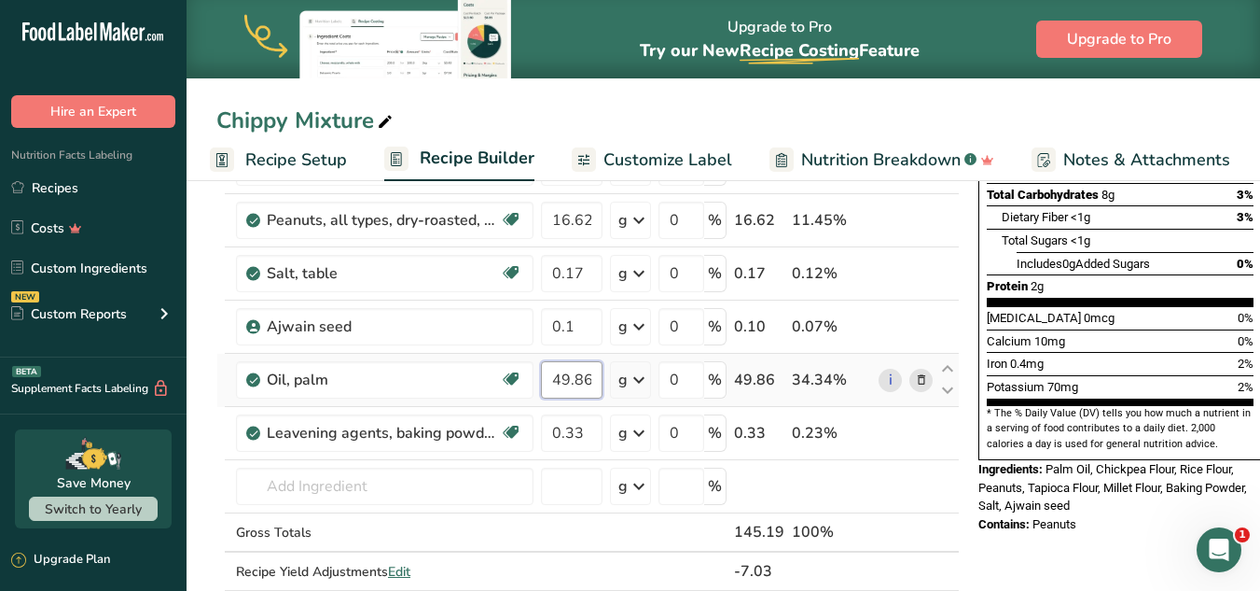
drag, startPoint x: 560, startPoint y: 380, endPoint x: 598, endPoint y: 379, distance: 38.3
click at [598, 379] on input "49.86" at bounding box center [572, 379] width 62 height 37
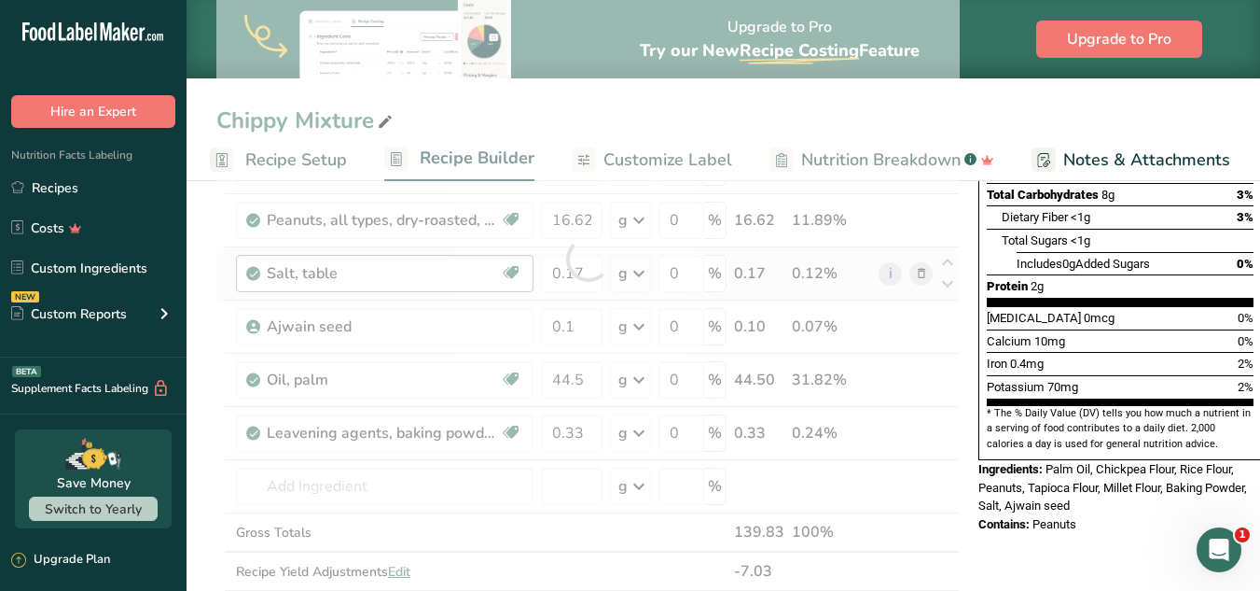
click at [449, 291] on div "Ingredient * Amount * Unit * Waste * .a-a{fill:#347362;}.b-a{fill:#fff;} Grams …" at bounding box center [588, 259] width 744 height 742
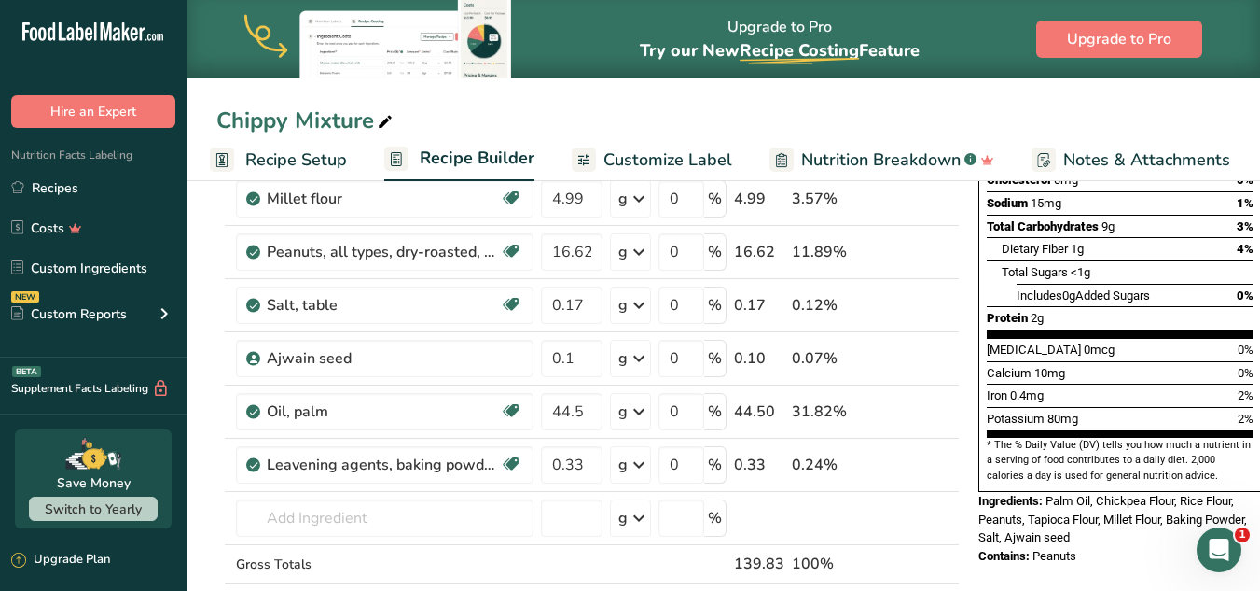
scroll to position [368, 0]
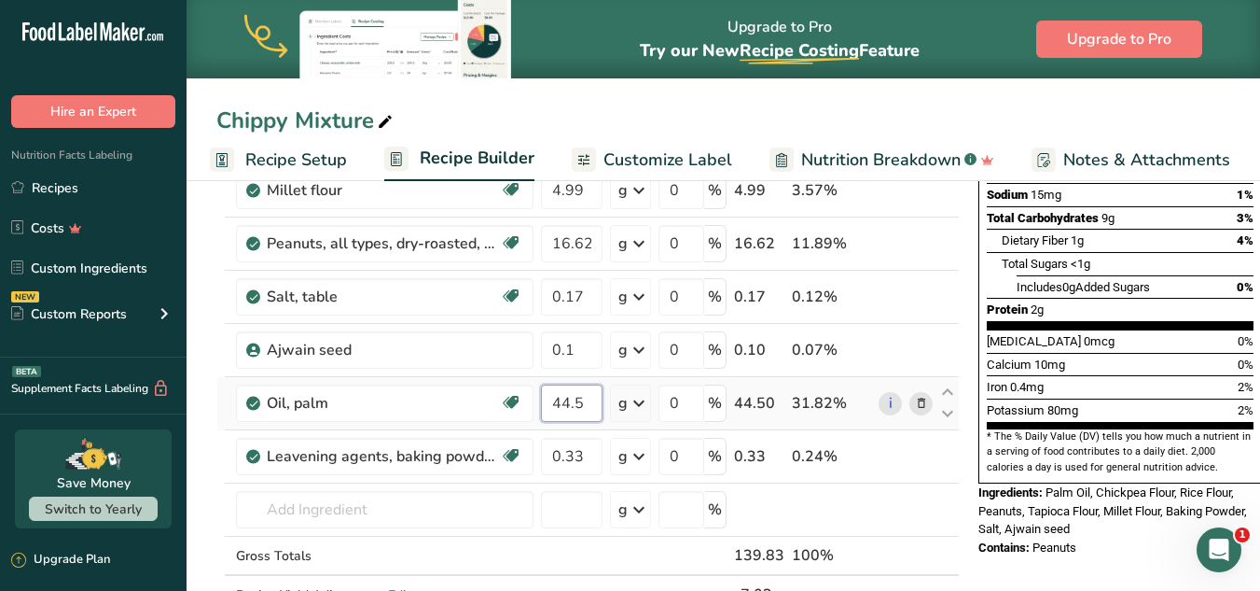
drag, startPoint x: 563, startPoint y: 403, endPoint x: 580, endPoint y: 400, distance: 17.9
click at [580, 400] on input "44.5" at bounding box center [572, 402] width 62 height 37
type input "40.5"
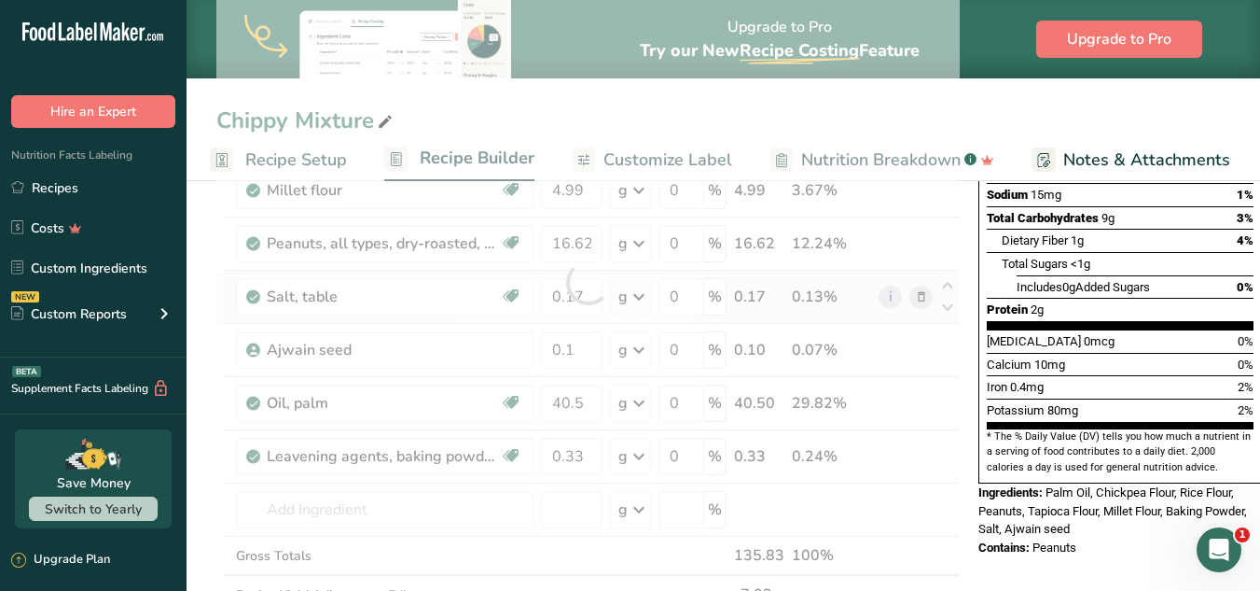
click at [717, 307] on div "Ingredient * Amount * Unit * Waste * .a-a{fill:#347362;}.b-a{fill:#fff;} Grams …" at bounding box center [588, 282] width 744 height 742
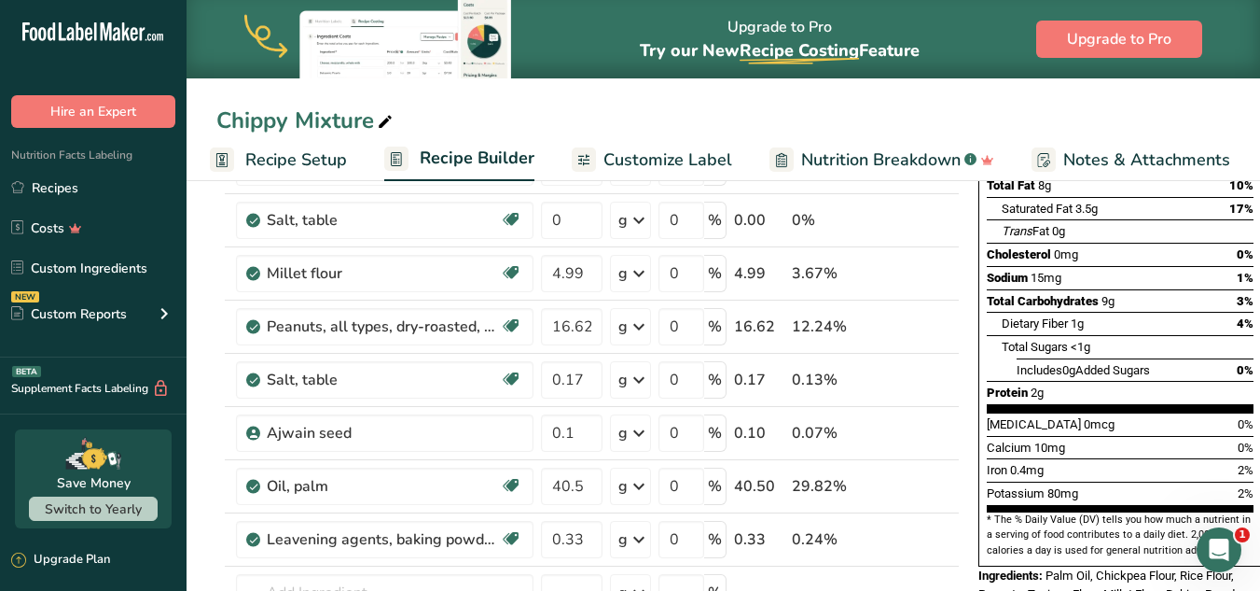
scroll to position [282, 0]
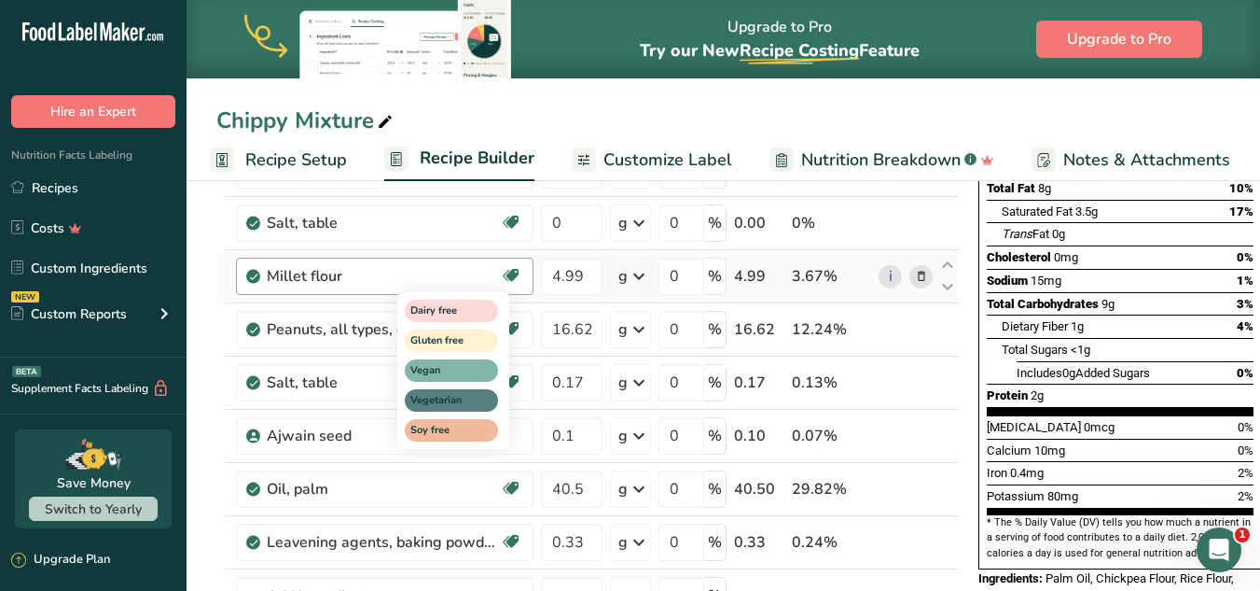
click at [568, 322] on div "Dairy free Gluten free Vegan Vegetarian Soy free" at bounding box center [486, 368] width 179 height 160
click at [569, 332] on div "Dairy free Gluten free Vegan Vegetarian Soy free" at bounding box center [486, 368] width 179 height 160
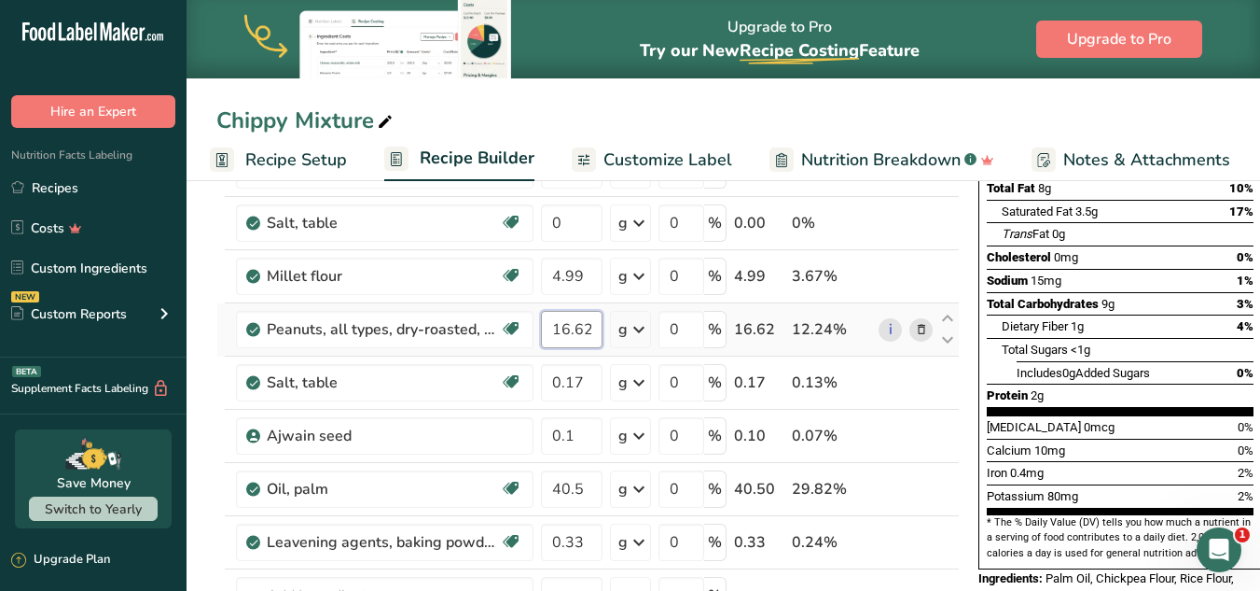
drag, startPoint x: 561, startPoint y: 326, endPoint x: 570, endPoint y: 327, distance: 9.4
click at [570, 327] on input "16.62" at bounding box center [572, 329] width 62 height 37
type input "14.62"
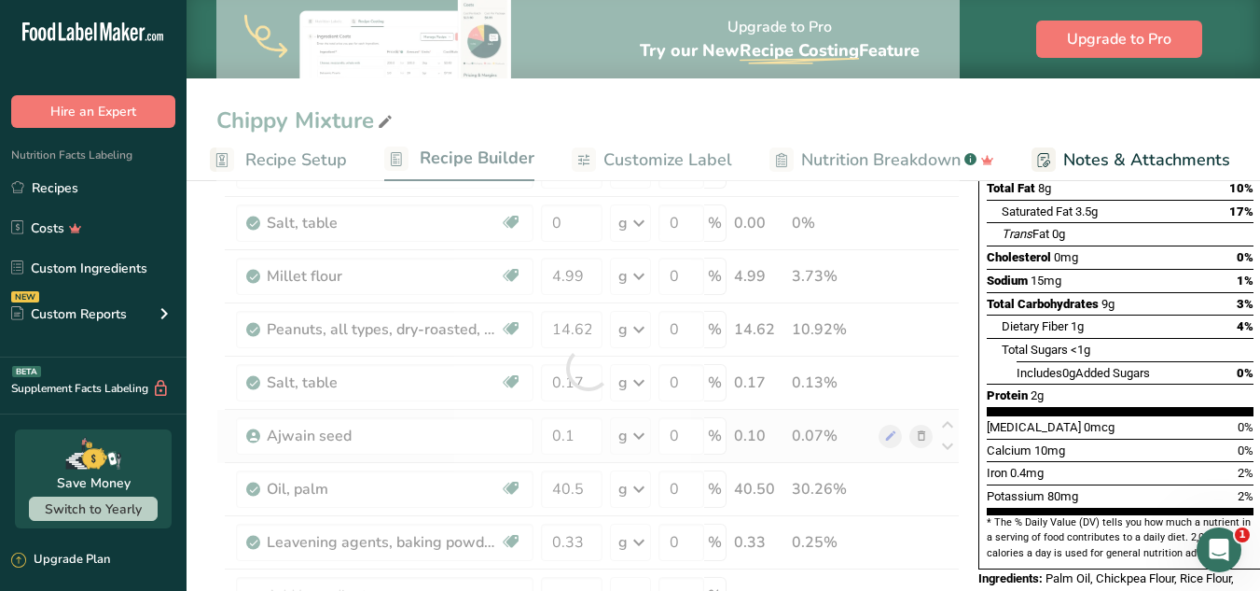
click at [819, 424] on div "Ingredient * Amount * Unit * Waste * .a-a{fill:#347362;}.b-a{fill:#fff;} Grams …" at bounding box center [588, 368] width 744 height 742
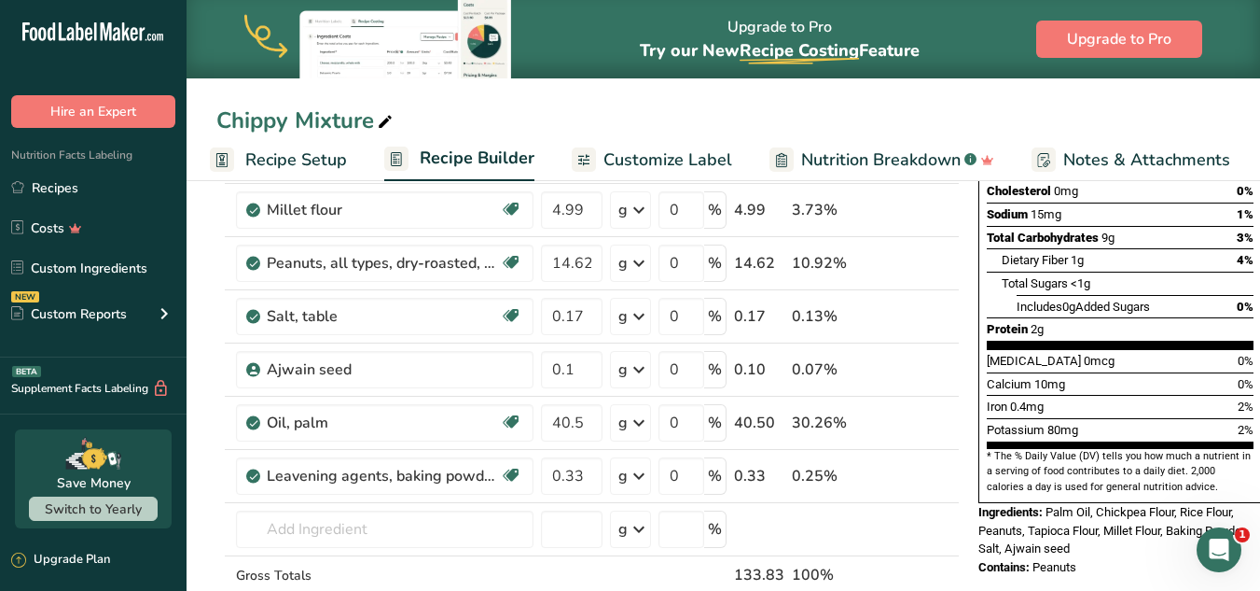
scroll to position [359, 0]
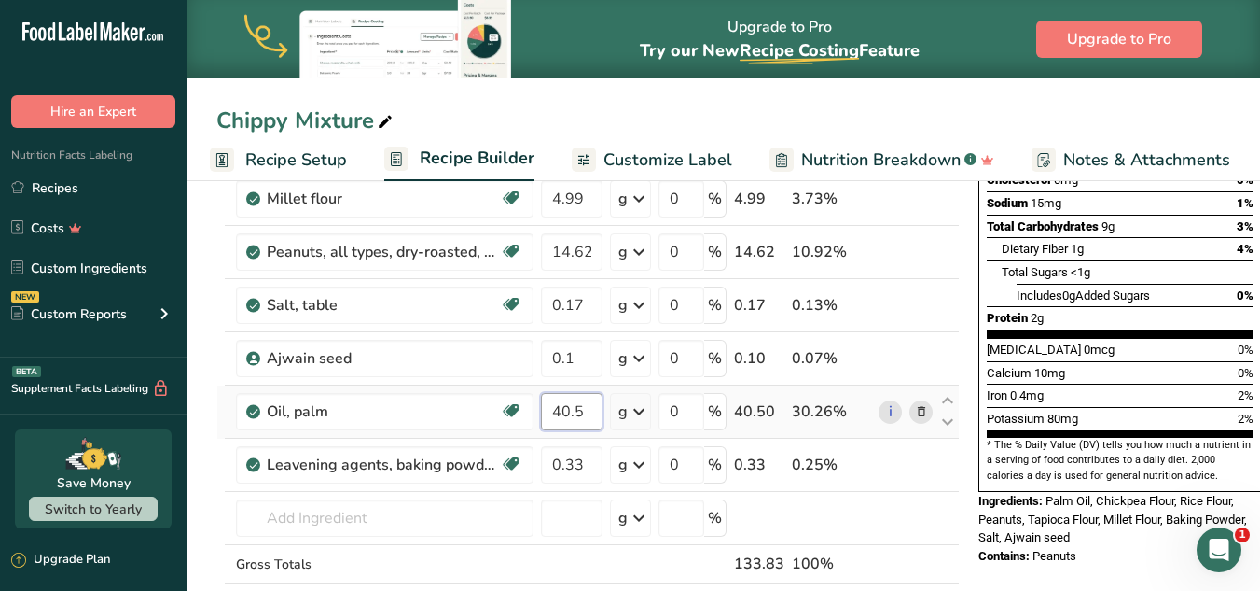
drag, startPoint x: 554, startPoint y: 409, endPoint x: 568, endPoint y: 405, distance: 14.5
click at [568, 405] on input "40.5" at bounding box center [572, 411] width 62 height 37
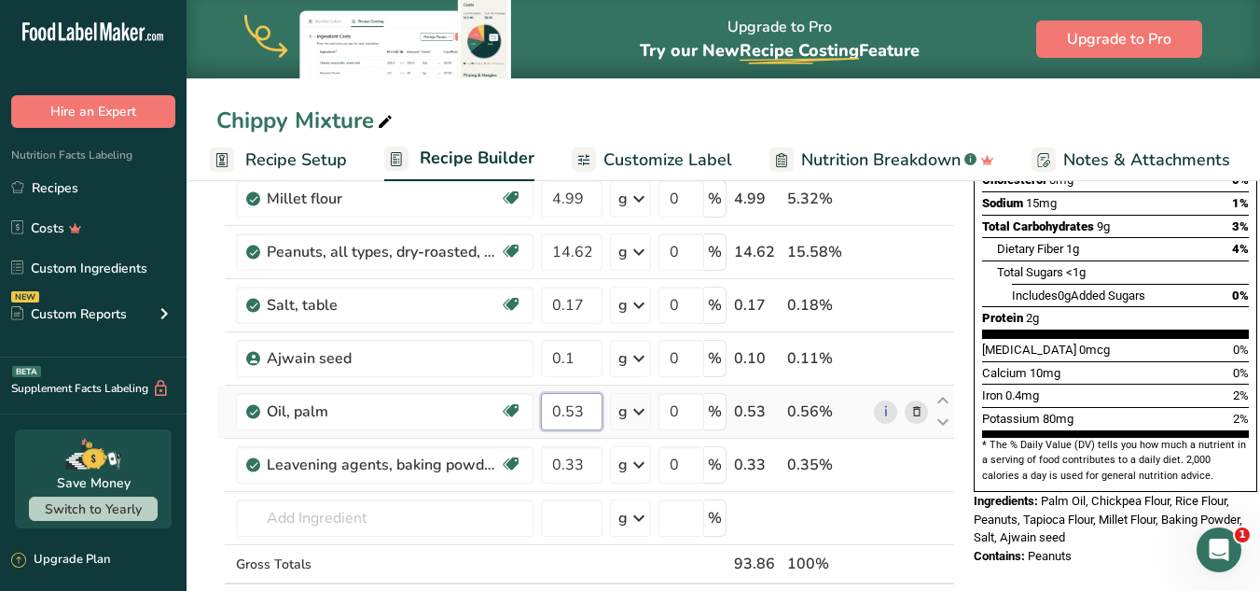
type input "0.538"
click at [590, 418] on input "0.538" at bounding box center [572, 411] width 62 height 37
drag, startPoint x: 590, startPoint y: 418, endPoint x: 534, endPoint y: 412, distance: 56.3
click at [534, 412] on tr "Oil, palm Dairy free Gluten free Vegan Vegetarian Soy free 0.538 g Portions 1 t…" at bounding box center [585, 411] width 737 height 53
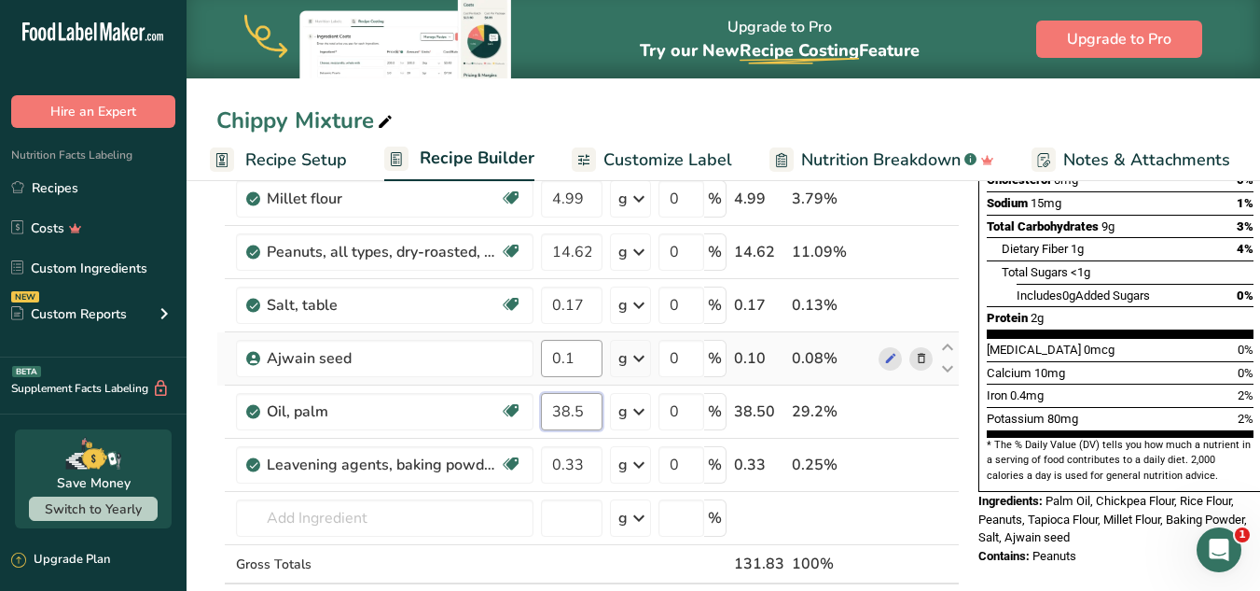
type input "38.5"
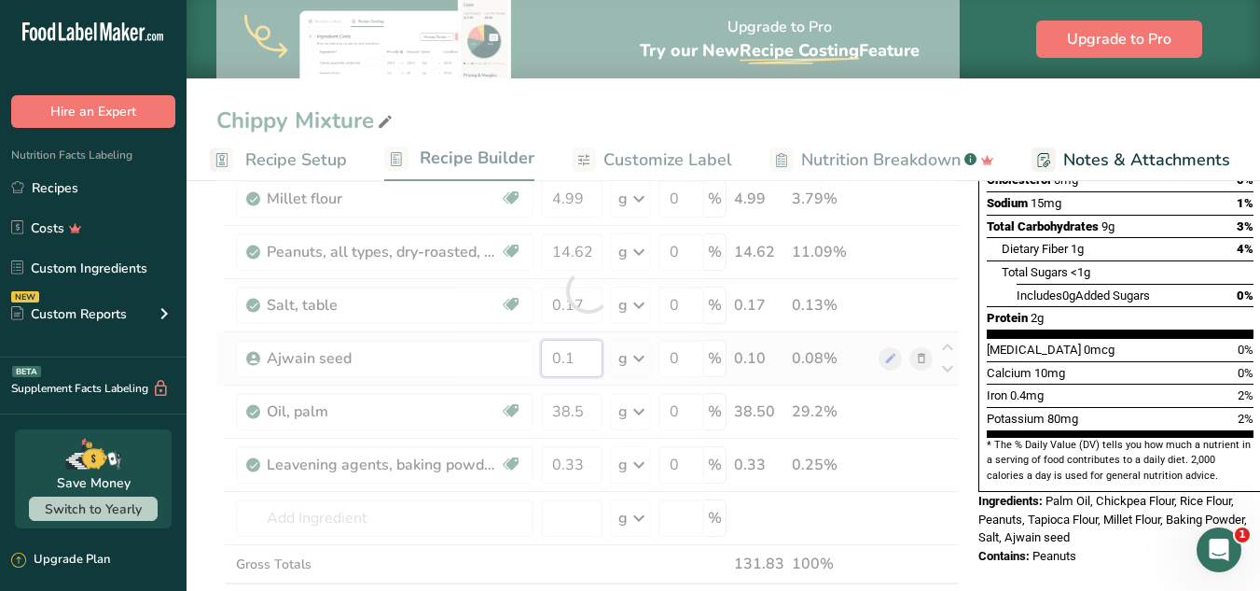
click at [554, 367] on div "Ingredient * Amount * Unit * Waste * .a-a{fill:#347362;}.b-a{fill:#fff;} Grams …" at bounding box center [588, 291] width 744 height 742
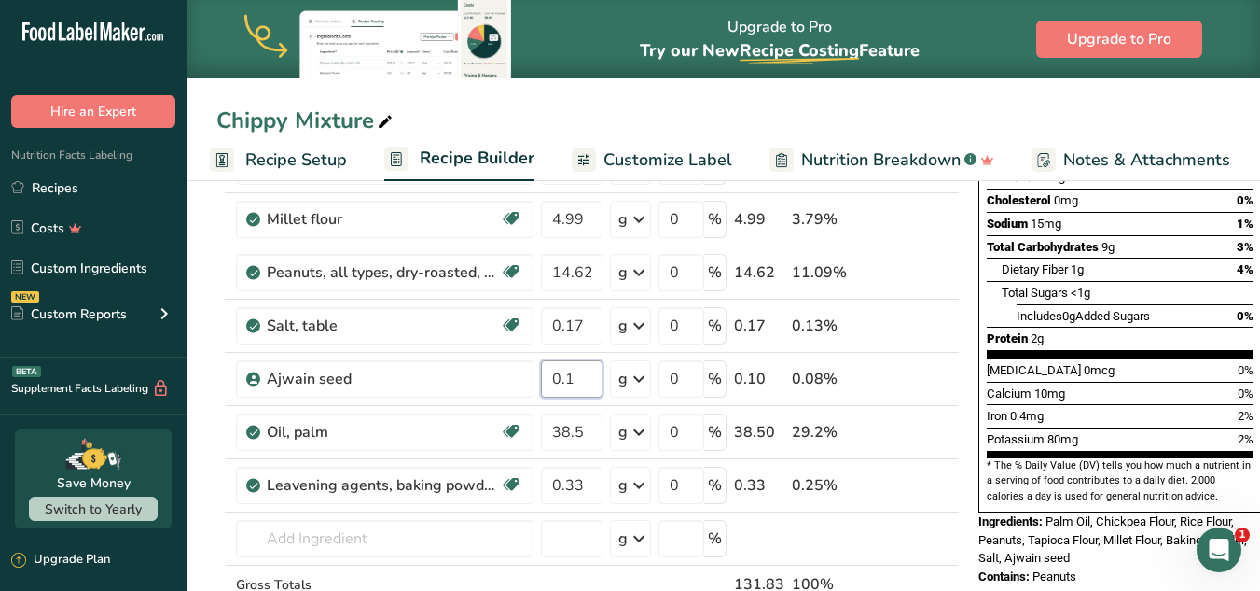
scroll to position [327, 0]
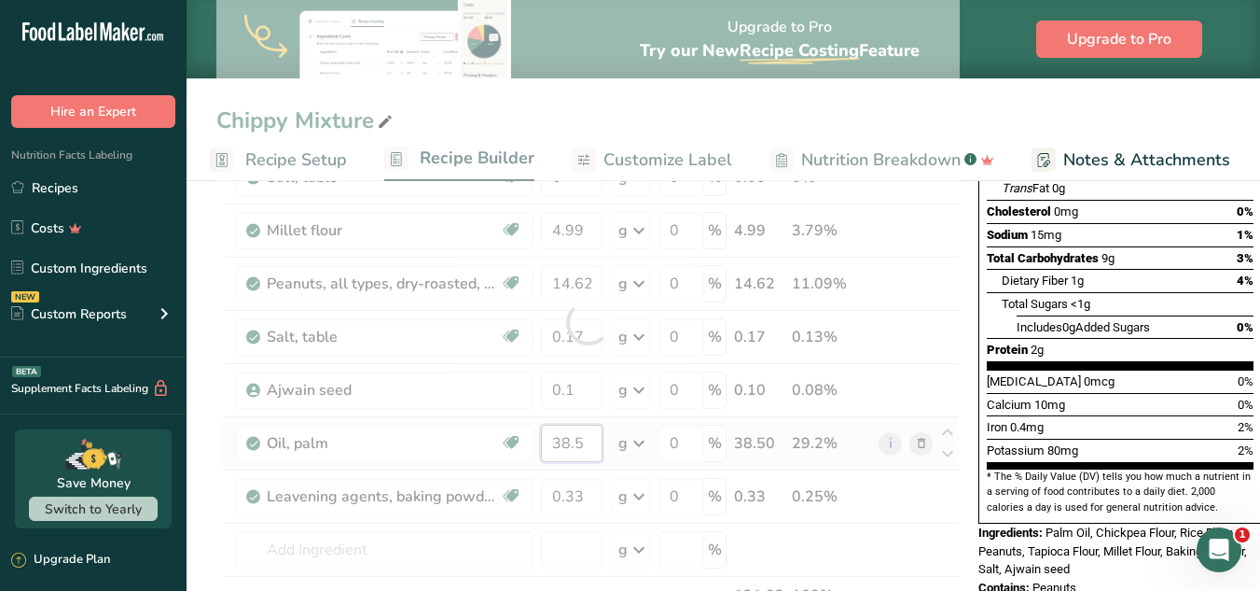
click at [592, 446] on div "Ingredient * Amount * Unit * Waste * .a-a{fill:#347362;}.b-a{fill:#fff;} Grams …" at bounding box center [588, 322] width 744 height 742
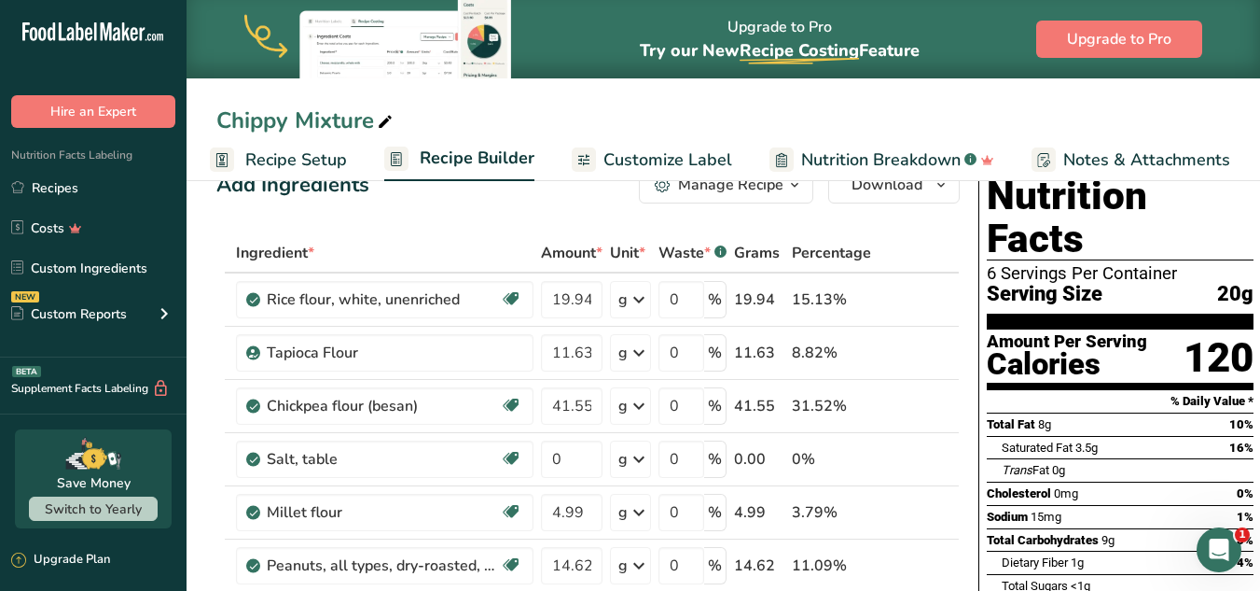
scroll to position [0, 0]
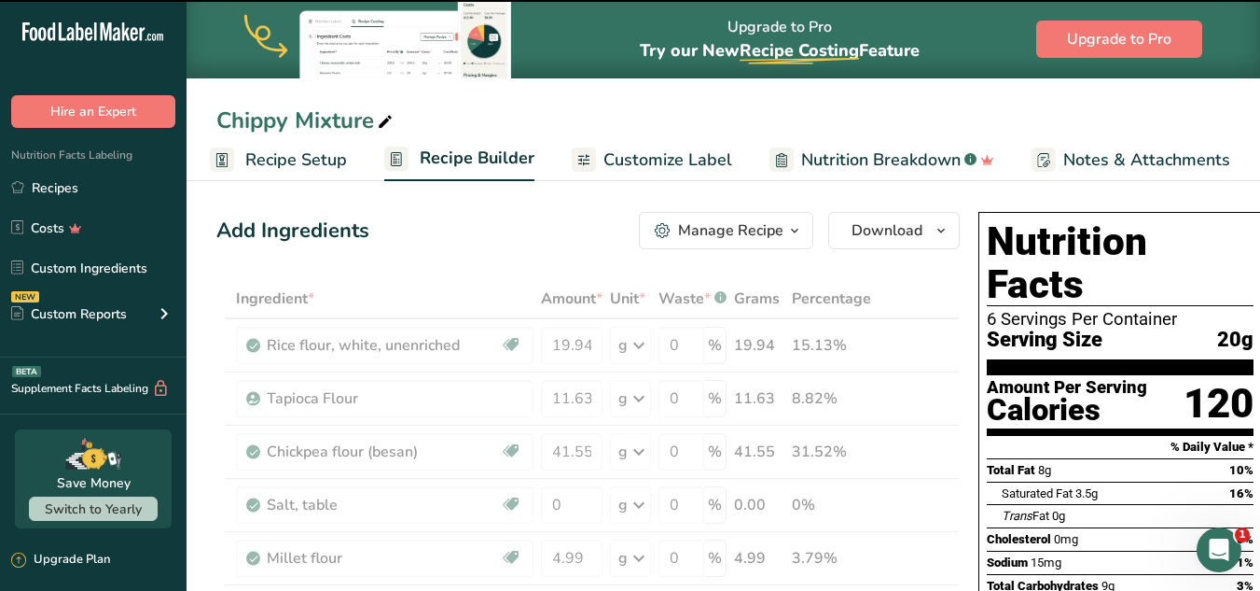
drag, startPoint x: 1253, startPoint y: 83, endPoint x: 1269, endPoint y: 96, distance: 20.5
click at [1148, 103] on div "Chippy Mixture Recipe Setup Recipe Builder Customize Label Nutrition Breakdown …" at bounding box center [724, 90] width 1074 height 181
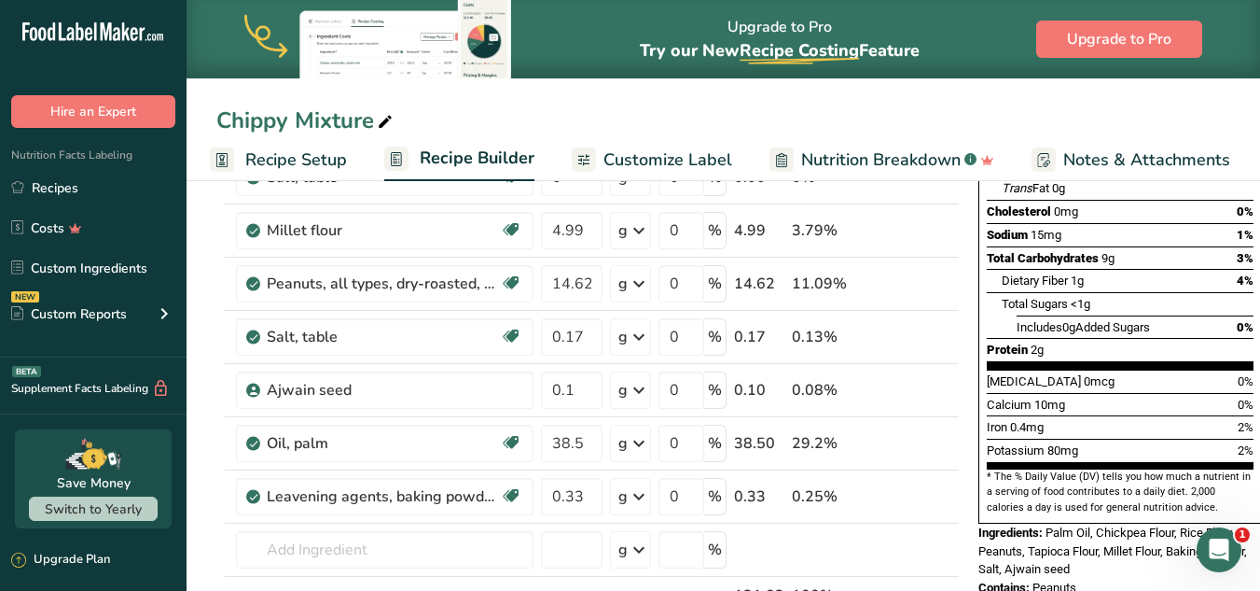
scroll to position [330, 0]
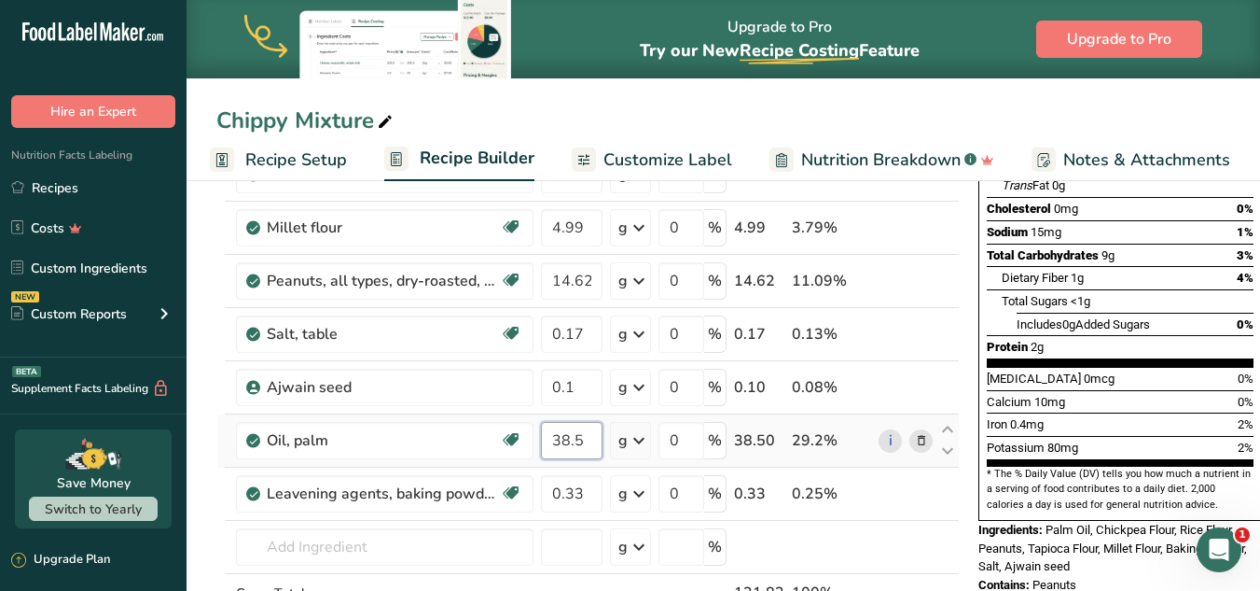
click at [563, 443] on input "38.5" at bounding box center [572, 440] width 62 height 37
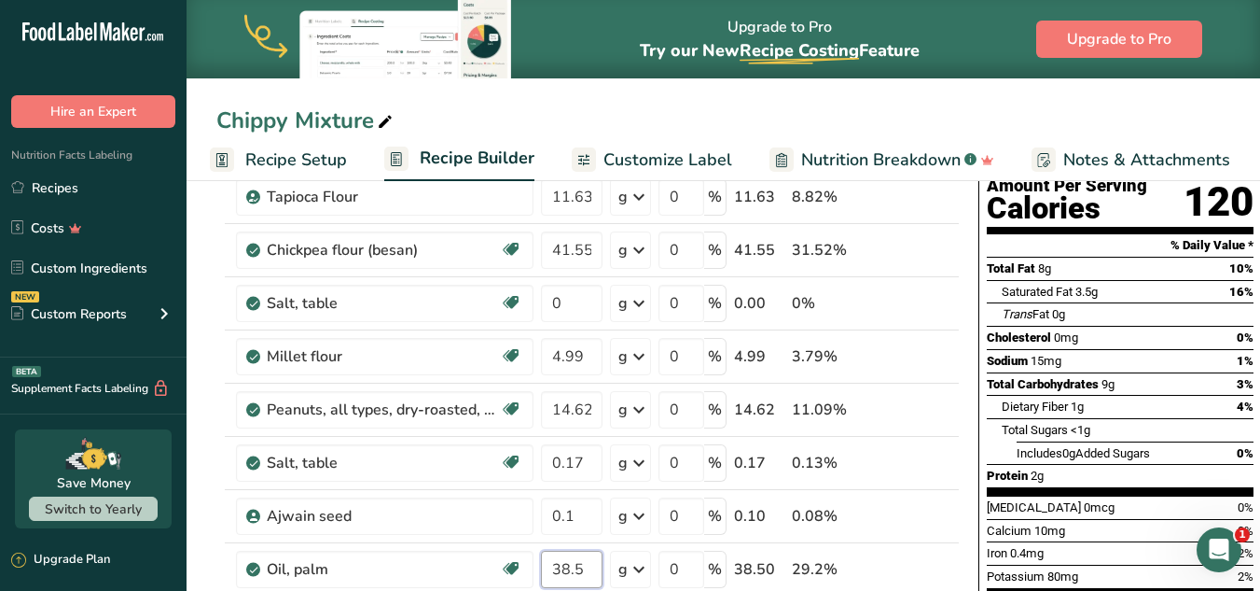
scroll to position [189, 0]
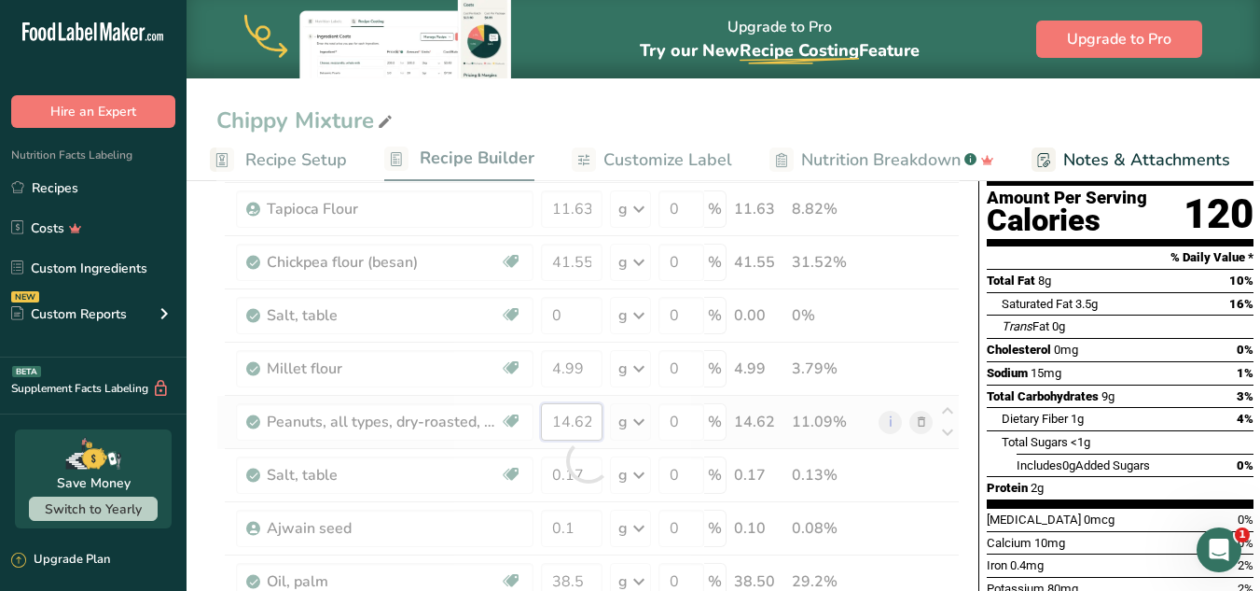
click at [569, 426] on div "Ingredient * Amount * Unit * Waste * .a-a{fill:#347362;}.b-a{fill:#fff;} Grams …" at bounding box center [588, 461] width 744 height 742
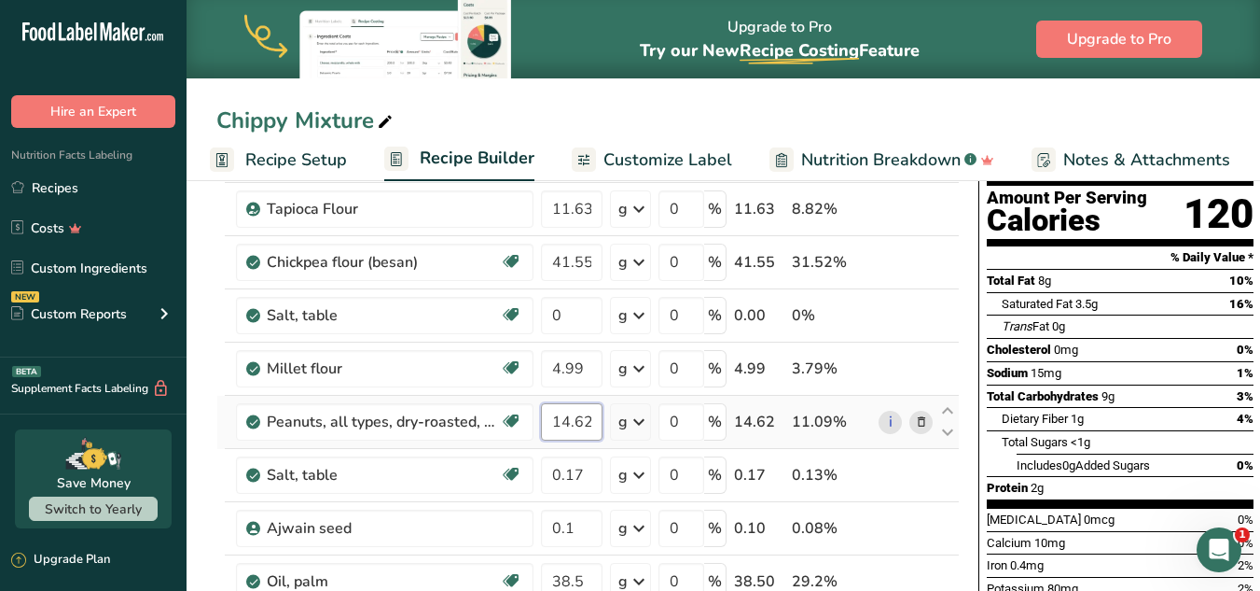
click at [571, 418] on input "14.62" at bounding box center [572, 421] width 62 height 37
type input "13.62"
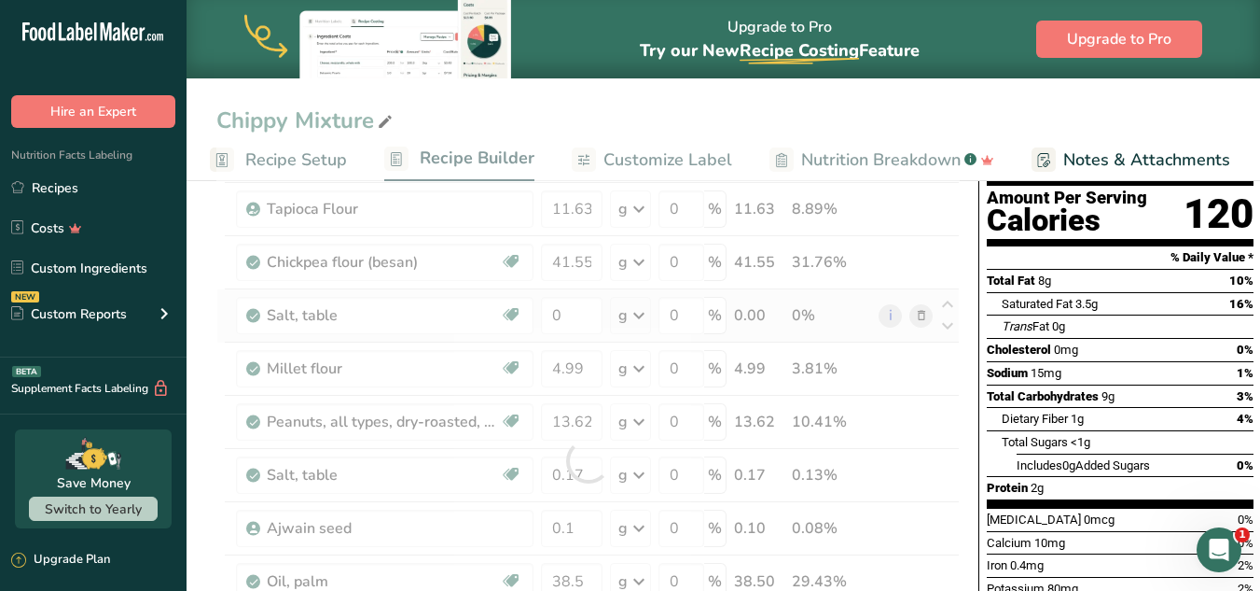
click at [550, 338] on div "Ingredient * Amount * Unit * Waste * .a-a{fill:#347362;}.b-a{fill:#fff;} Grams …" at bounding box center [588, 461] width 744 height 742
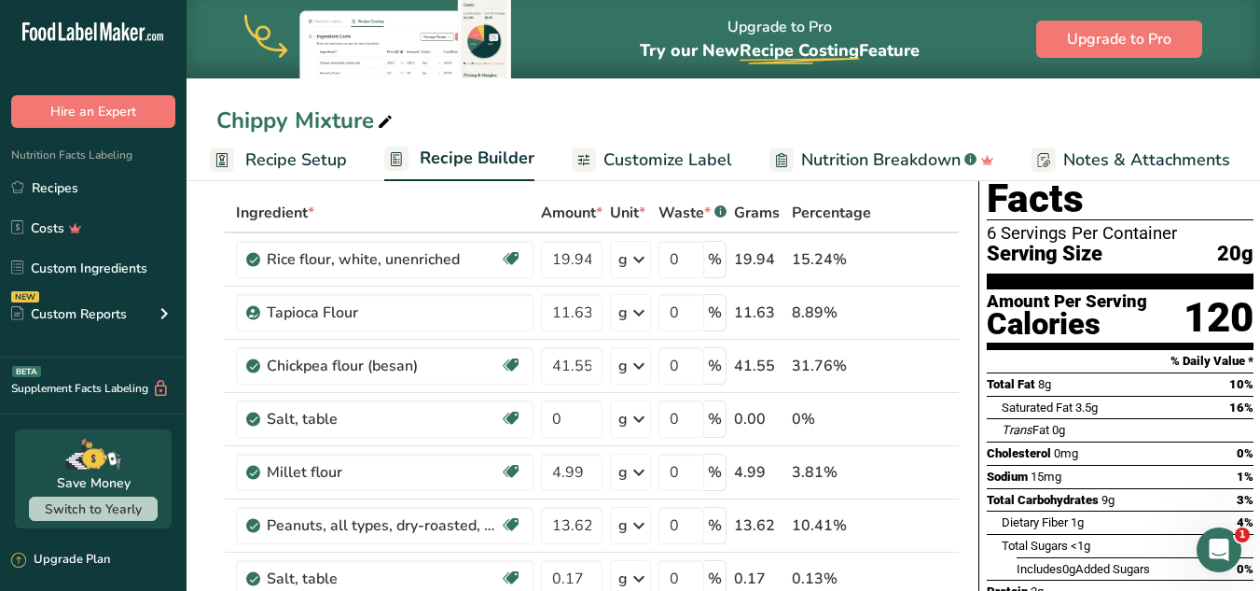
scroll to position [92, 0]
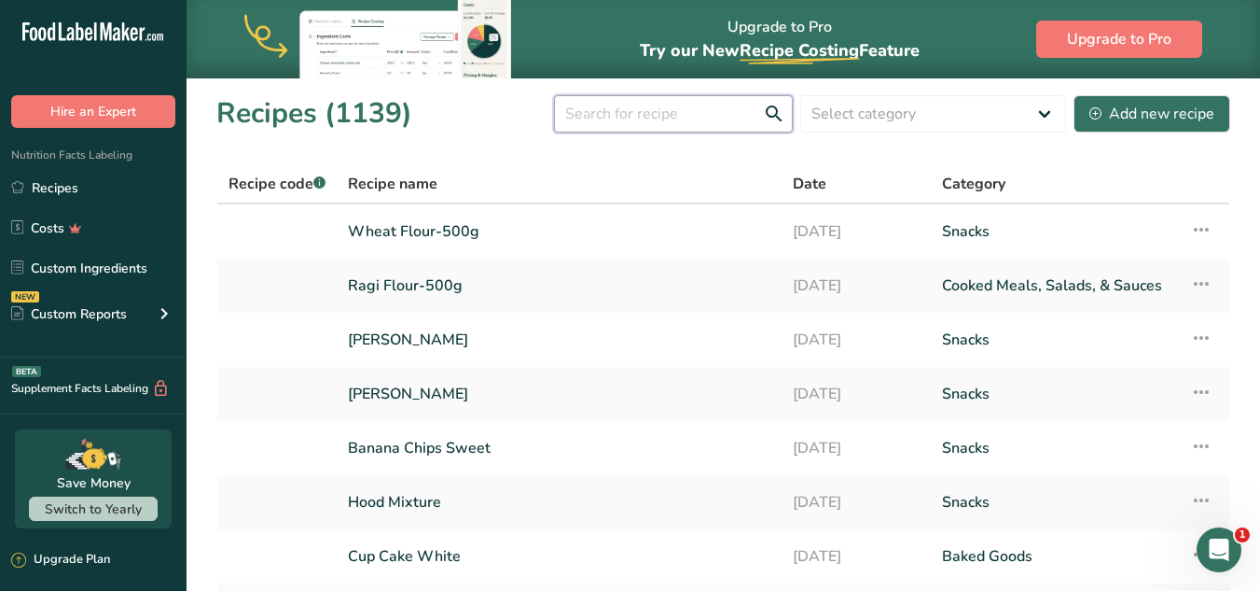
click at [686, 104] on input "text" at bounding box center [673, 113] width 239 height 37
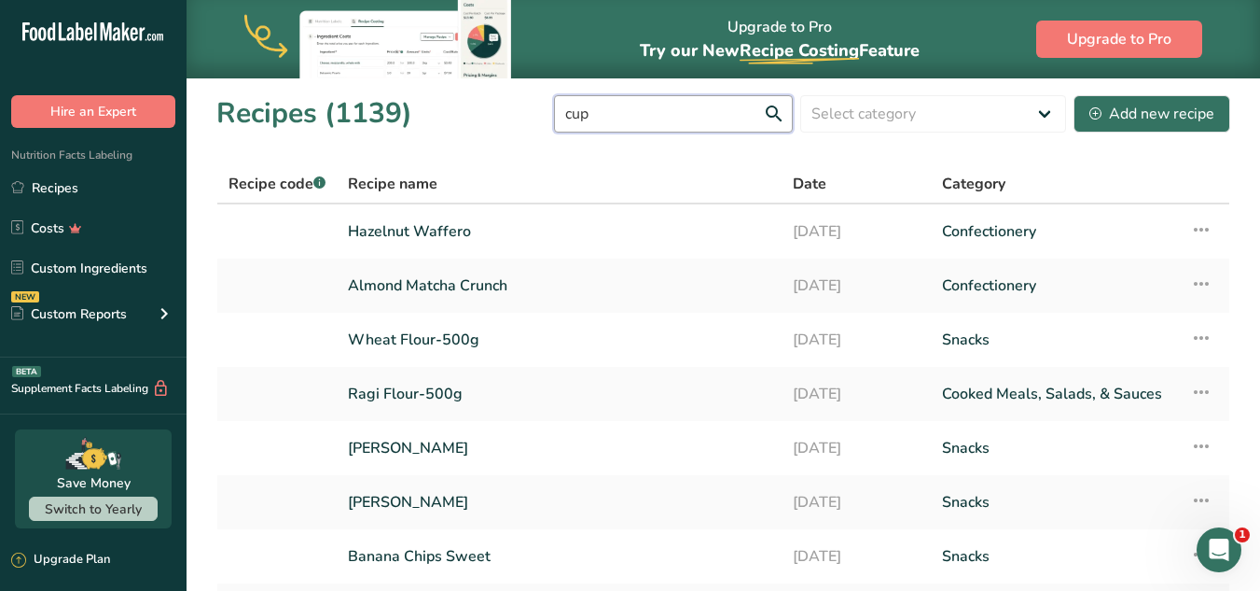
click at [660, 109] on input "cup" at bounding box center [673, 113] width 239 height 37
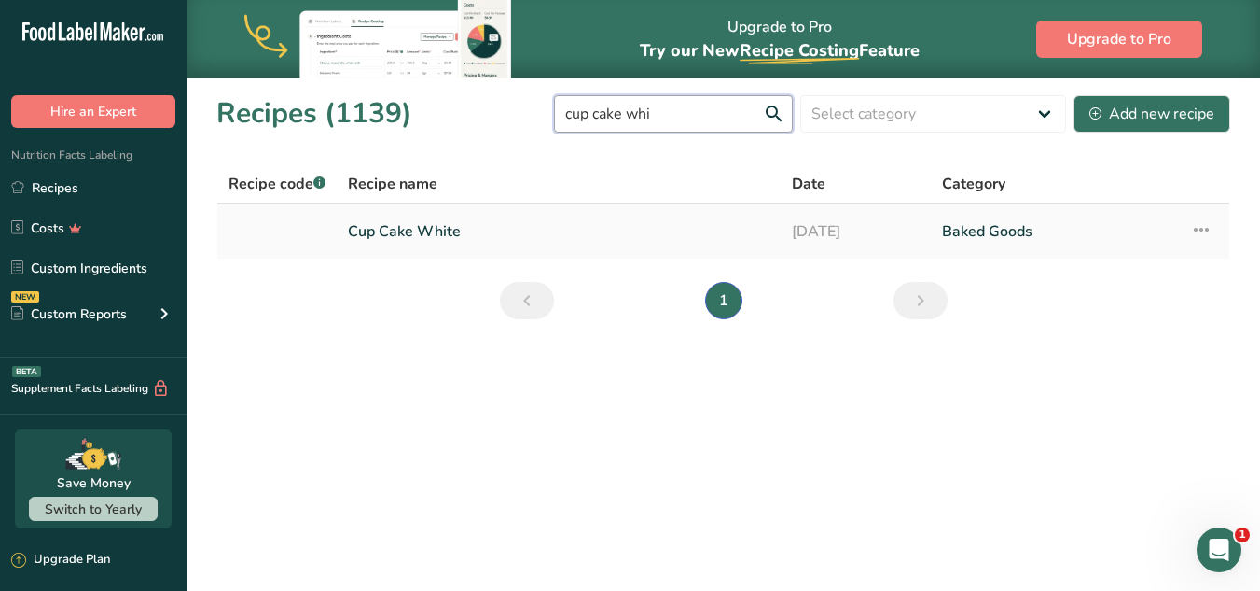
type input "cup cake whi"
click at [531, 237] on link "Cup Cake White" at bounding box center [559, 231] width 422 height 39
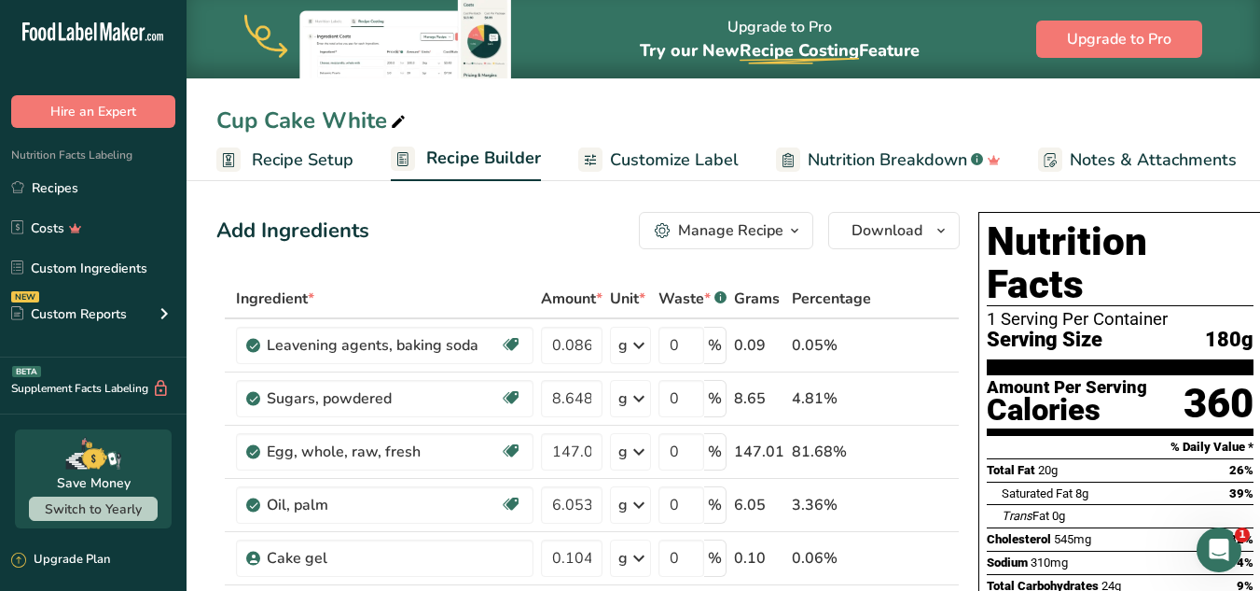
click at [295, 158] on span "Recipe Setup" at bounding box center [303, 159] width 102 height 25
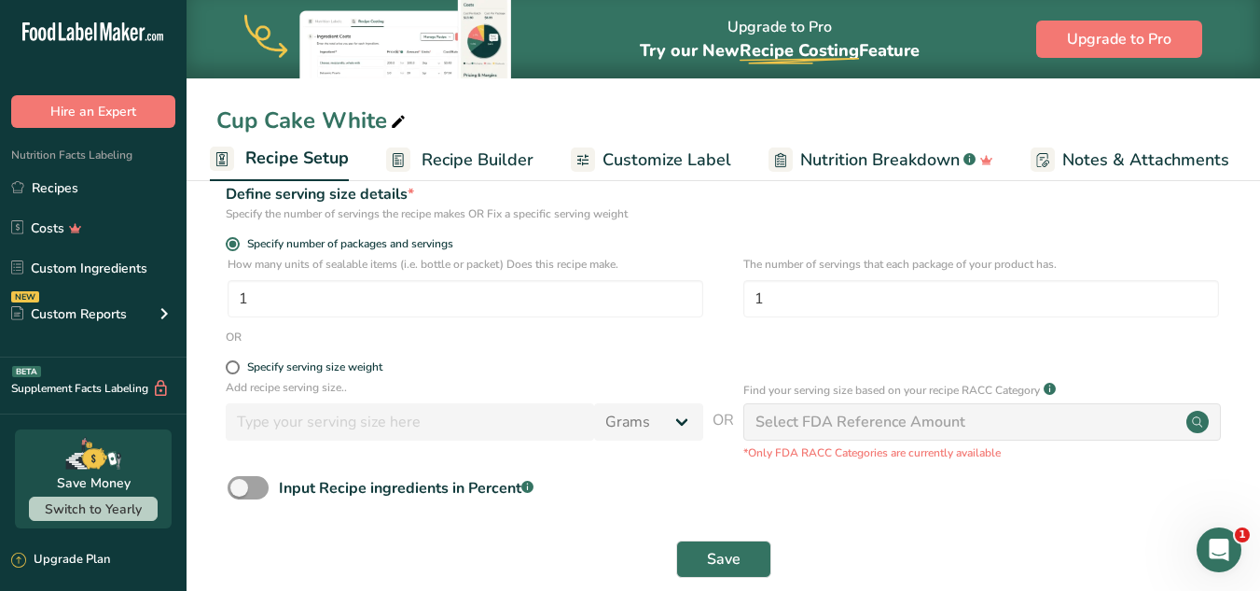
scroll to position [260, 0]
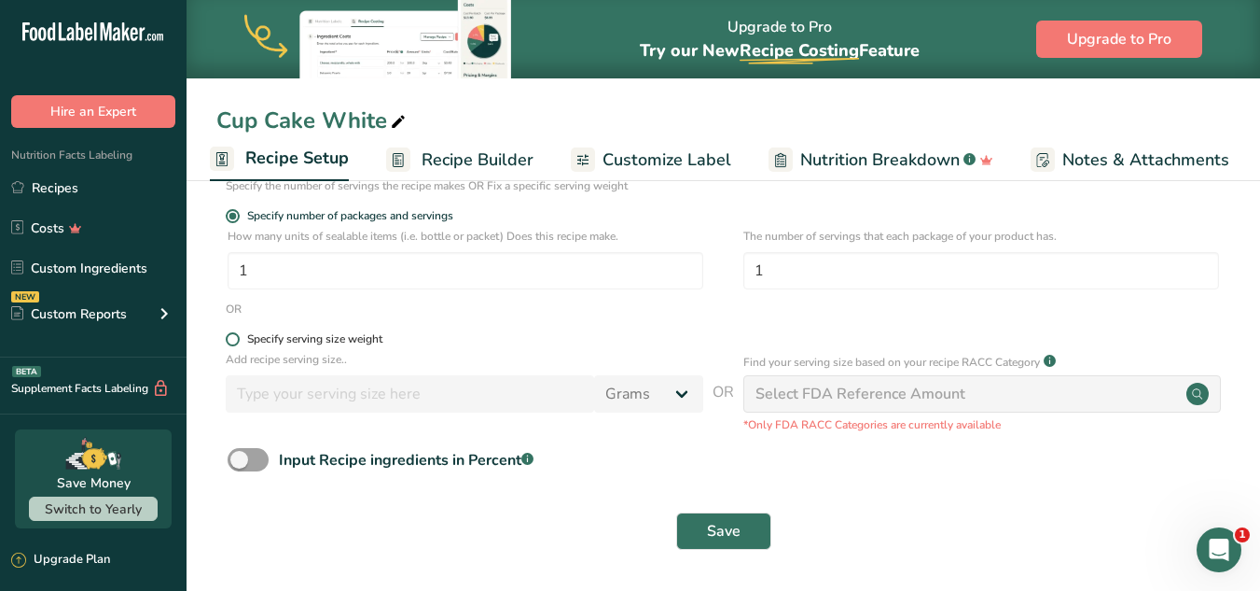
click at [231, 337] on span at bounding box center [233, 339] width 14 height 14
click at [231, 337] on input "Specify serving size weight" at bounding box center [232, 339] width 12 height 12
radio input "true"
radio input "false"
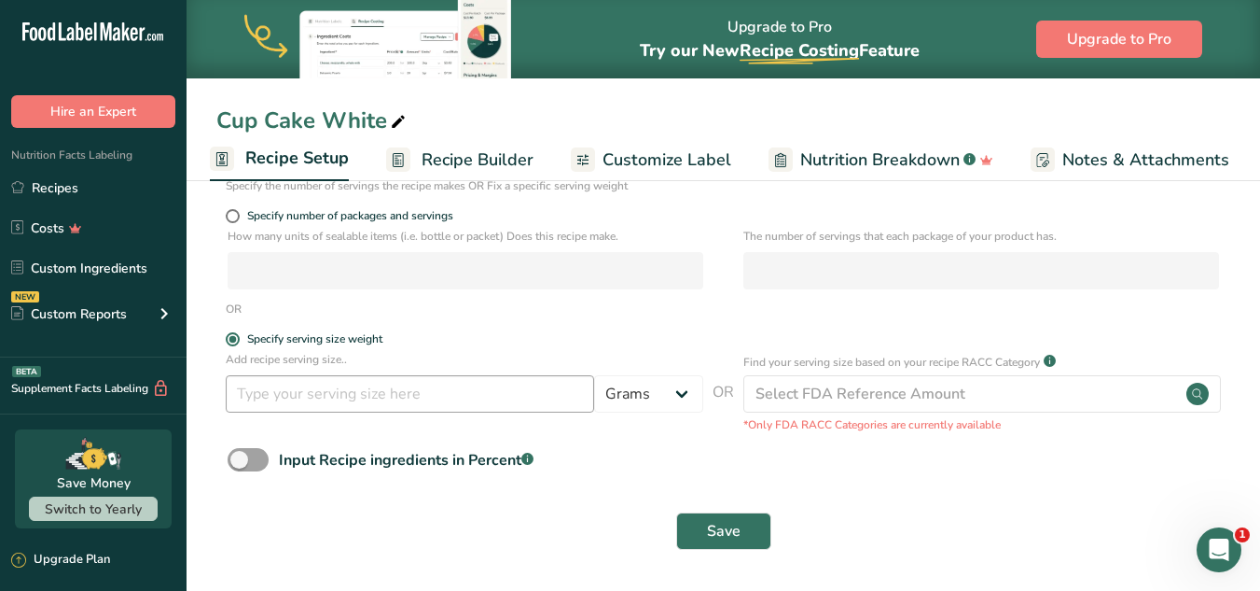
drag, startPoint x: 259, startPoint y: 413, endPoint x: 266, endPoint y: 401, distance: 13.8
click at [266, 401] on div "Add recipe serving size.. Grams kg mg mcg lb oz l mL fl oz tbsp tsp cup qt gall…" at bounding box center [465, 386] width 478 height 71
click at [266, 401] on input "number" at bounding box center [410, 393] width 369 height 37
type input "3"
type input "20"
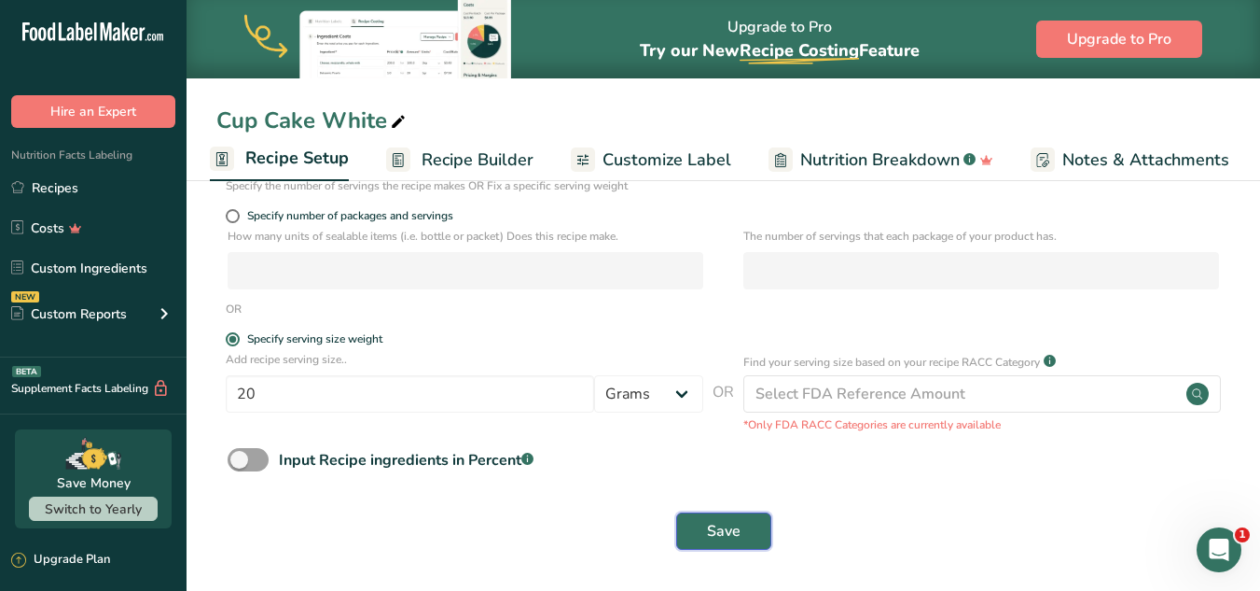
click at [701, 541] on button "Save" at bounding box center [723, 530] width 95 height 37
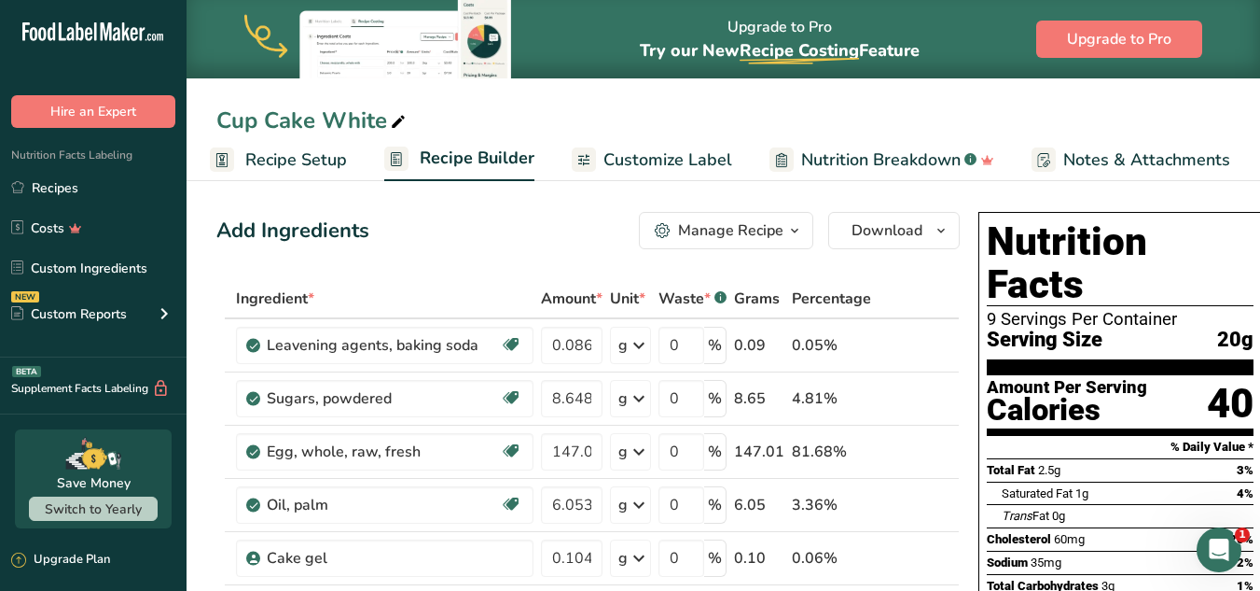
click at [305, 177] on link "Recipe Setup" at bounding box center [278, 160] width 137 height 42
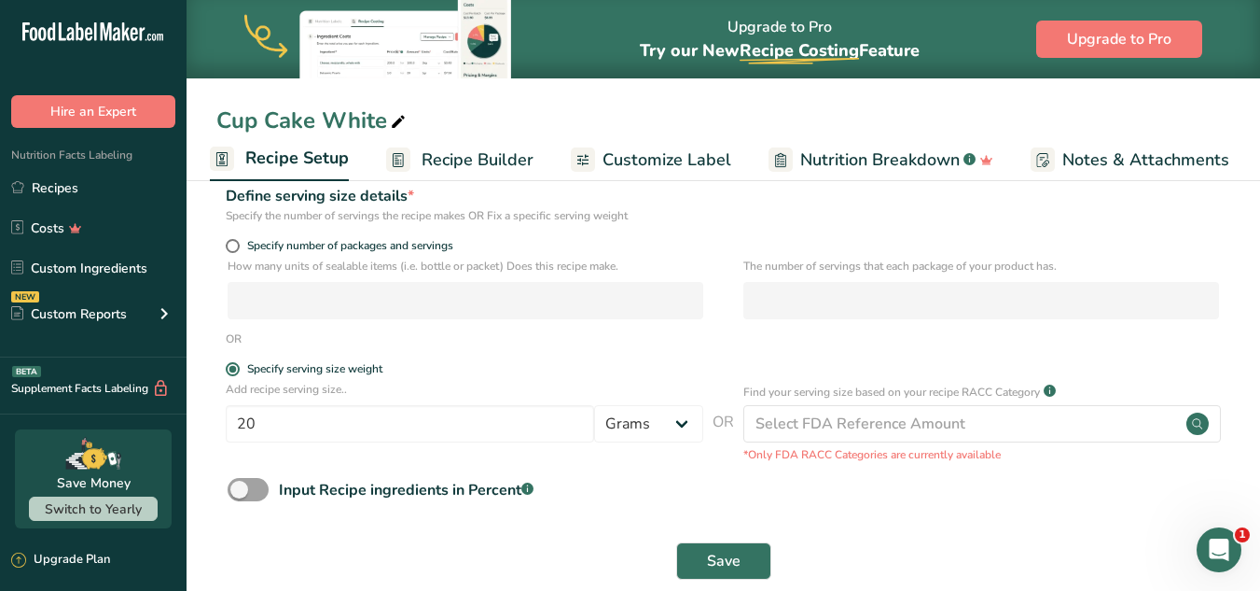
scroll to position [233, 0]
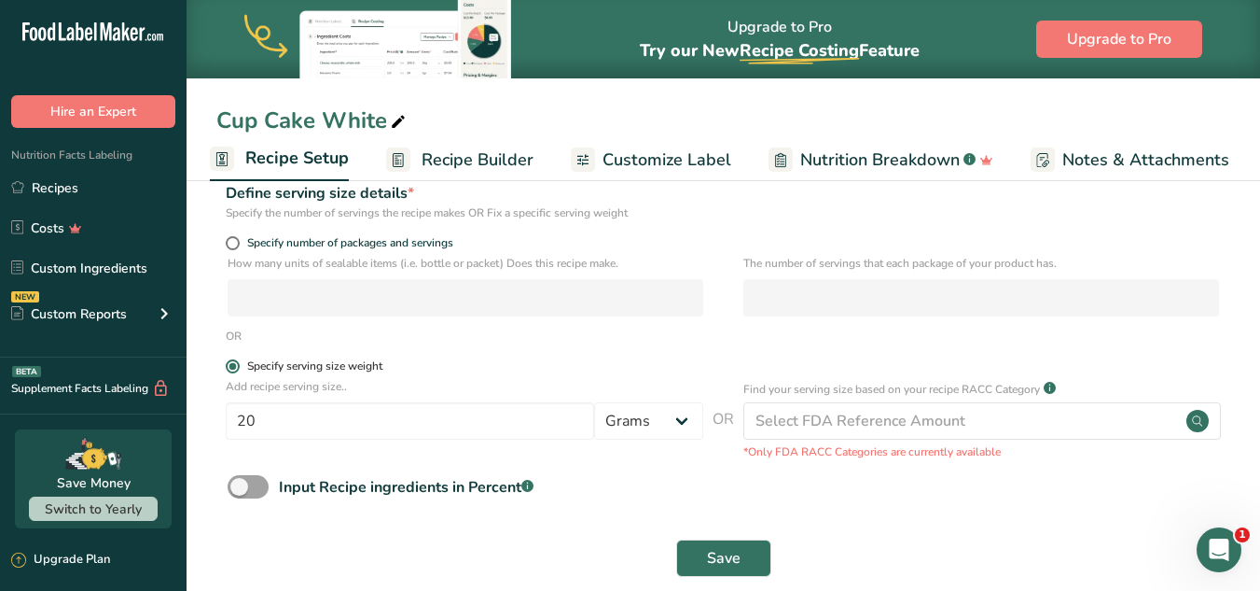
click at [240, 363] on span "Specify serving size weight" at bounding box center [311, 366] width 143 height 14
click at [238, 363] on input "Specify serving size weight" at bounding box center [232, 366] width 12 height 12
click at [231, 366] on span at bounding box center [233, 366] width 14 height 14
click at [231, 366] on input "Specify serving size weight" at bounding box center [232, 366] width 12 height 12
click at [234, 368] on span at bounding box center [233, 366] width 14 height 14
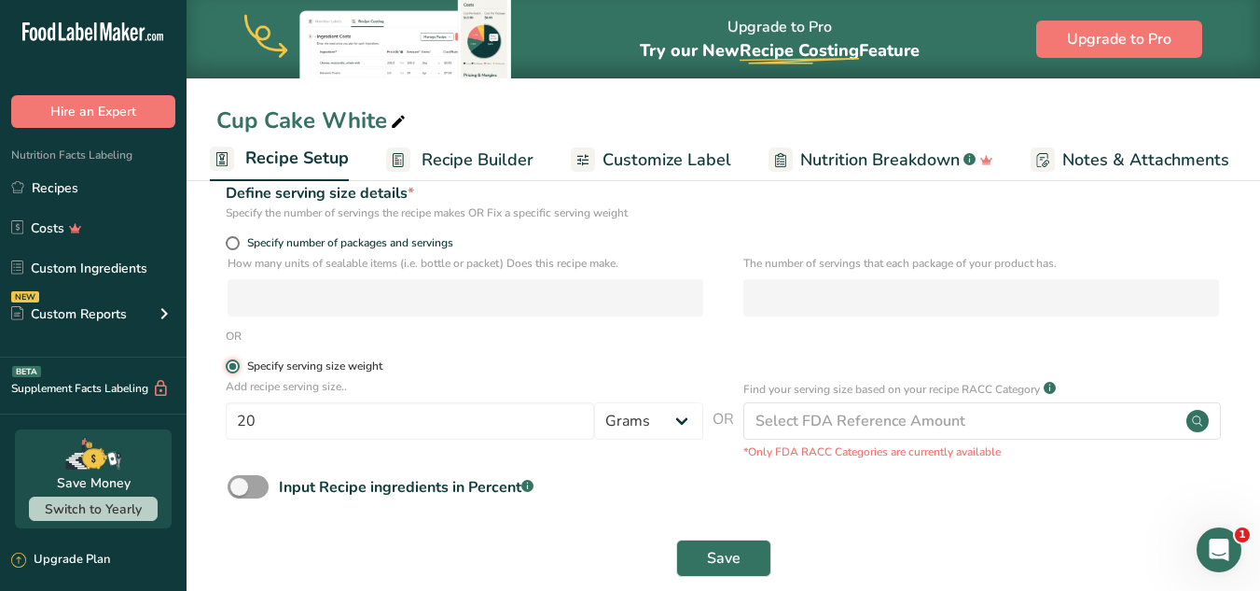
click at [234, 368] on input "Specify serving size weight" at bounding box center [232, 366] width 12 height 12
click at [227, 242] on span at bounding box center [233, 243] width 14 height 14
click at [227, 242] on input "Specify number of packages and servings" at bounding box center [232, 243] width 12 height 12
radio input "true"
radio input "false"
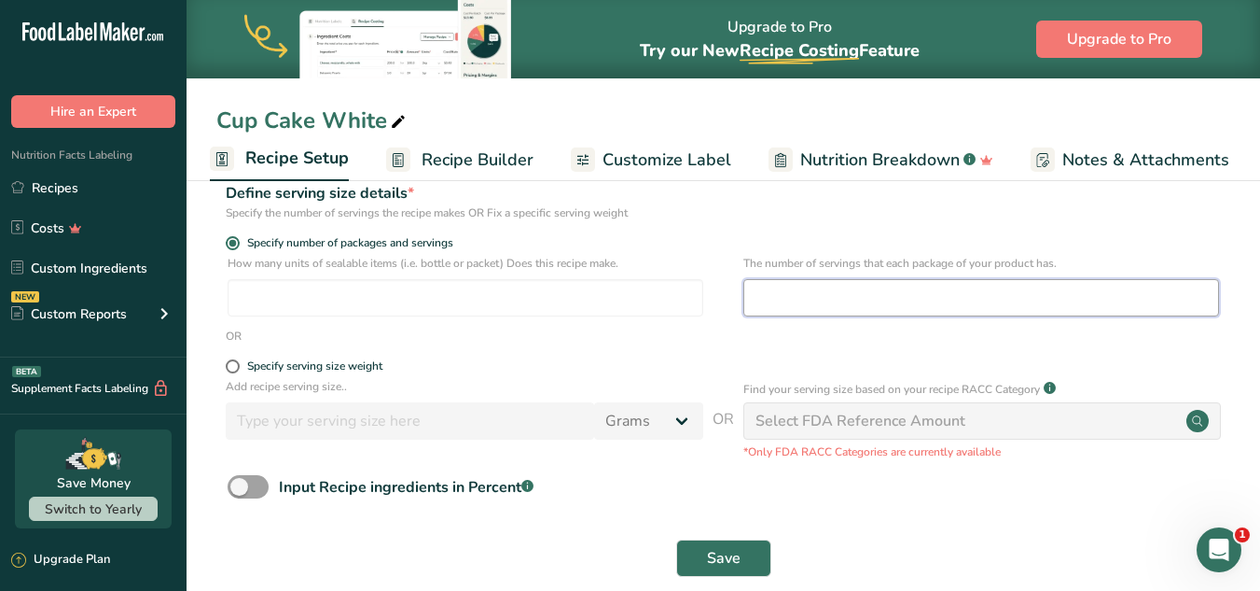
click at [864, 284] on input "number" at bounding box center [982, 297] width 476 height 37
type input "9"
click at [726, 547] on span "Save" at bounding box center [724, 558] width 34 height 22
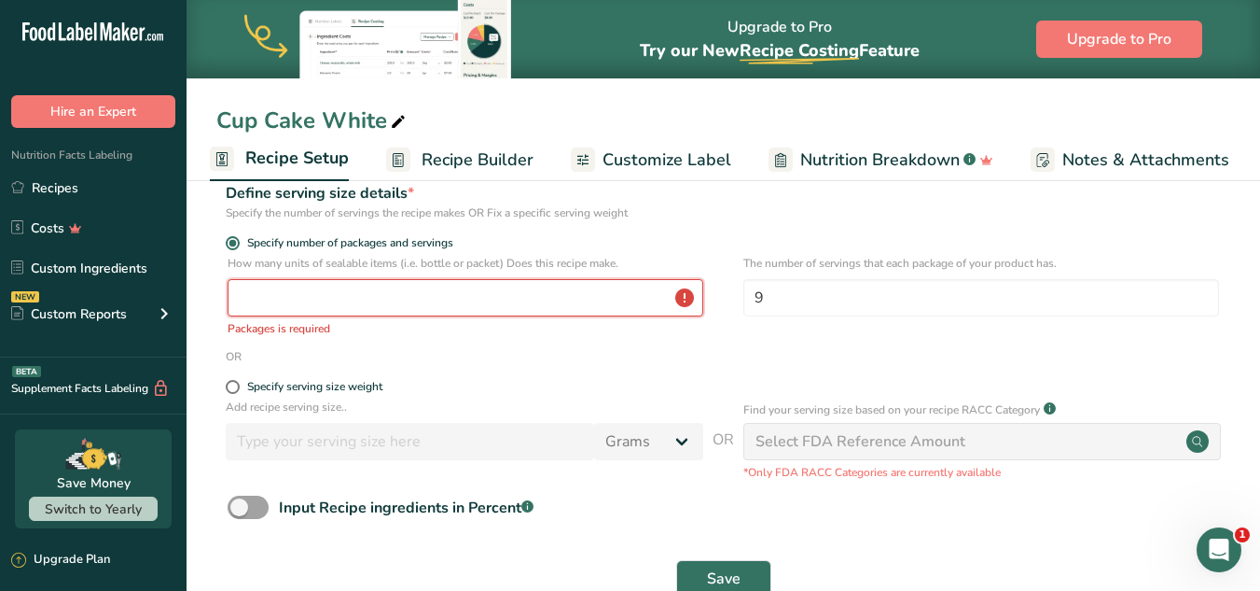
click at [444, 297] on input "number" at bounding box center [466, 297] width 476 height 37
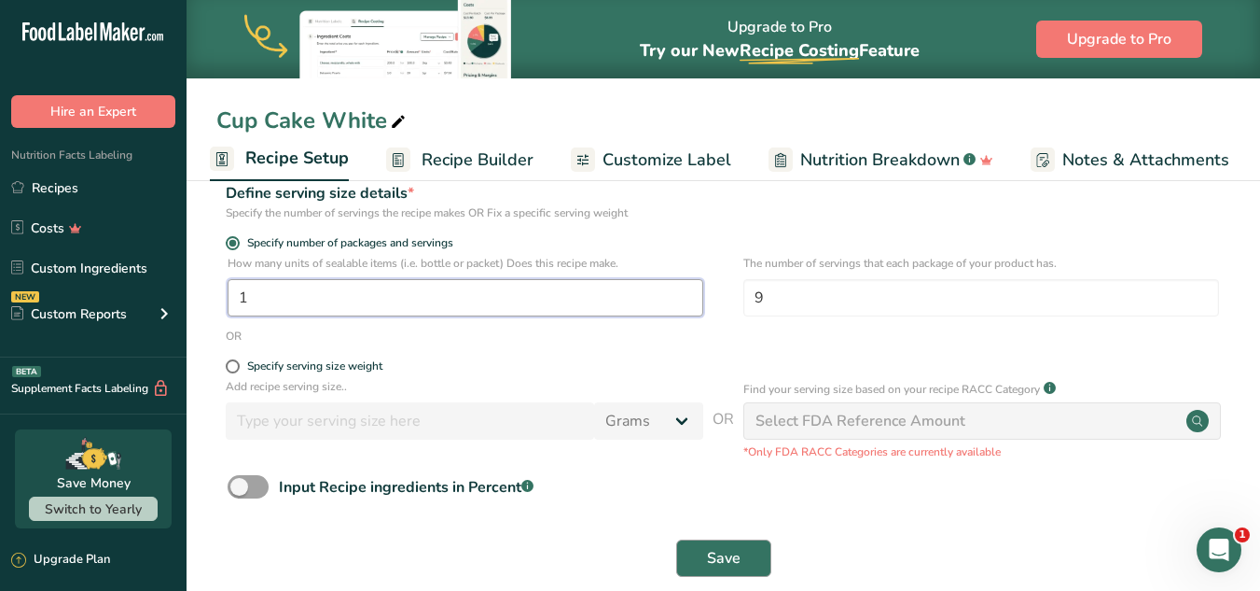
type input "1"
click at [720, 552] on span "Save" at bounding box center [724, 558] width 34 height 22
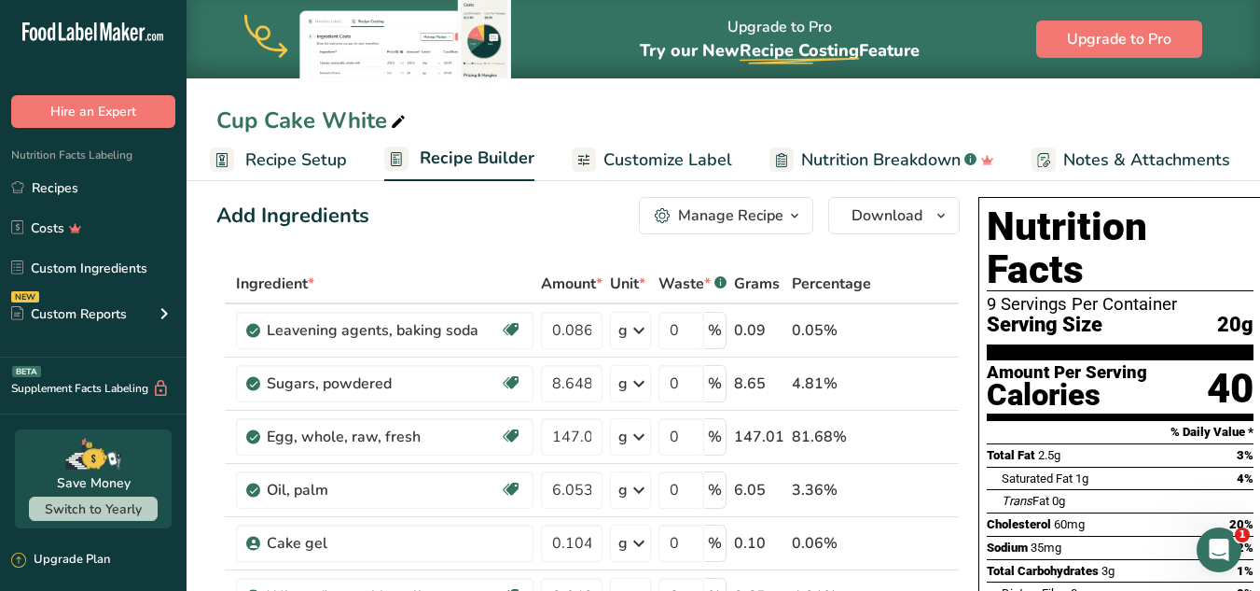
scroll to position [18, 0]
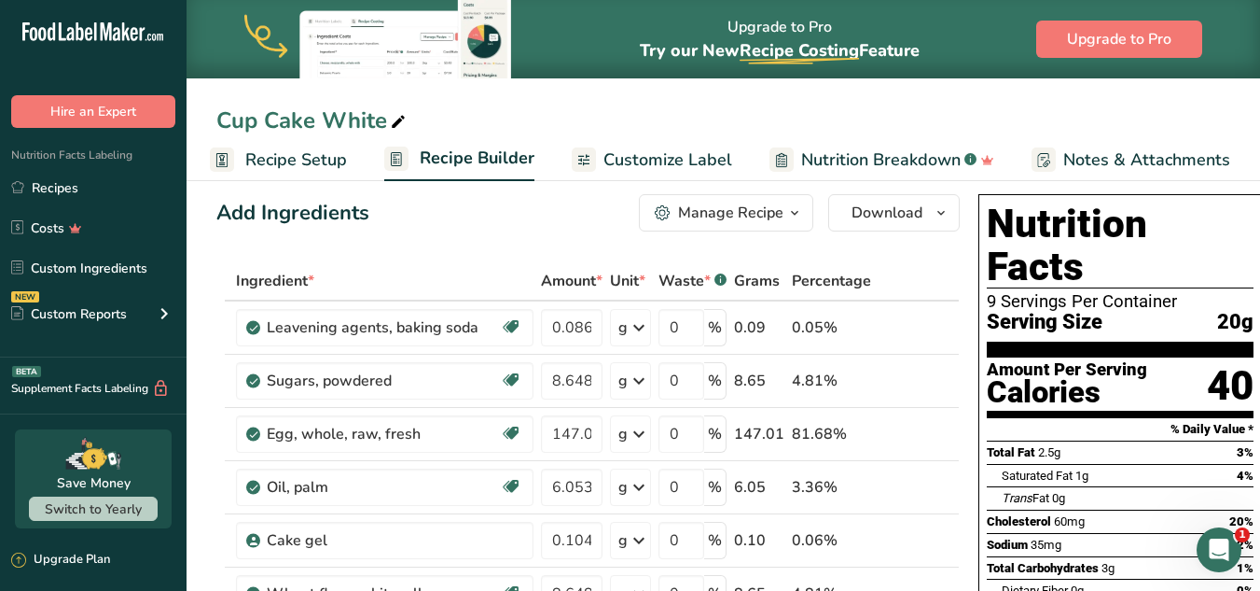
click at [316, 148] on span "Recipe Setup" at bounding box center [296, 159] width 102 height 25
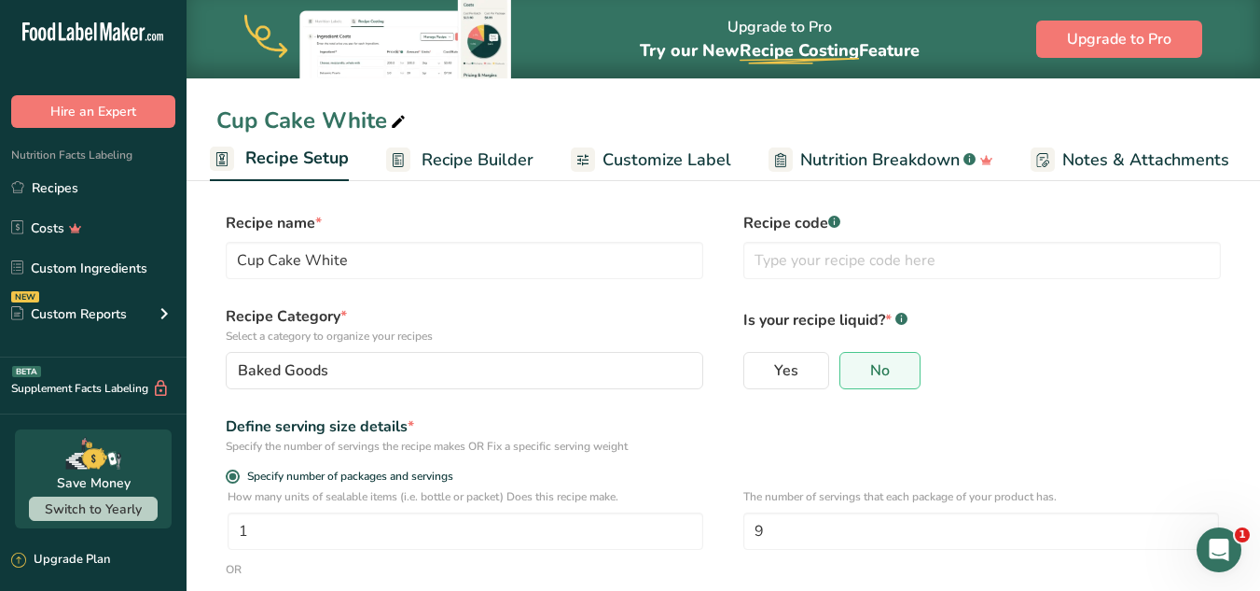
click at [460, 159] on span "Recipe Builder" at bounding box center [478, 159] width 112 height 25
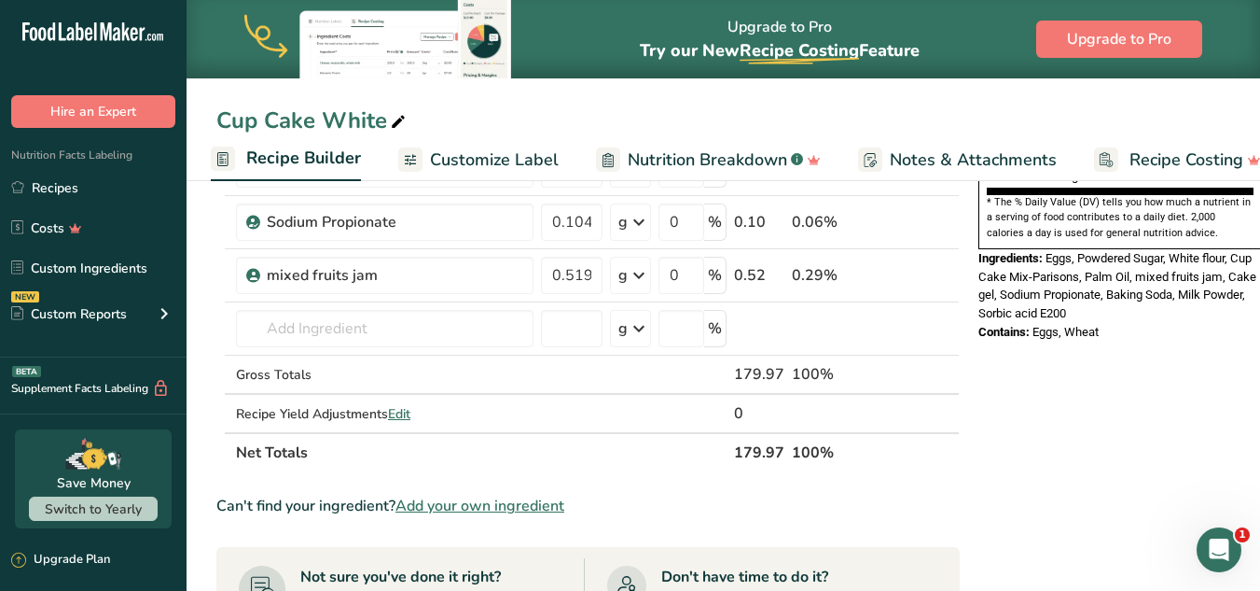
scroll to position [682, 0]
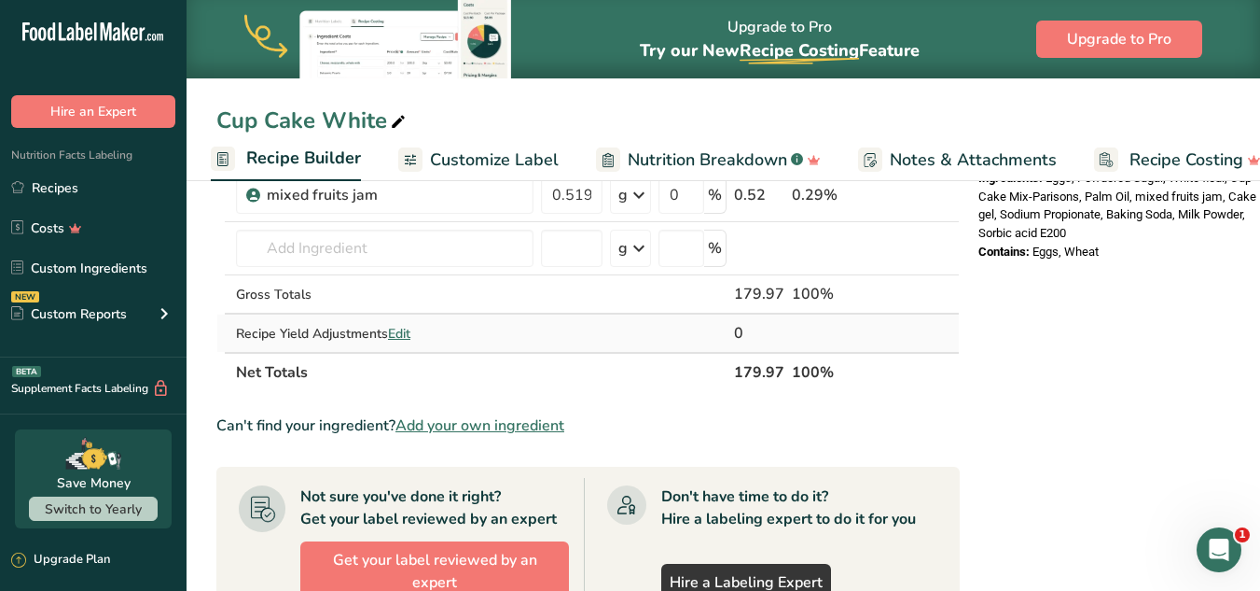
click at [406, 334] on span "Edit" at bounding box center [399, 334] width 22 height 18
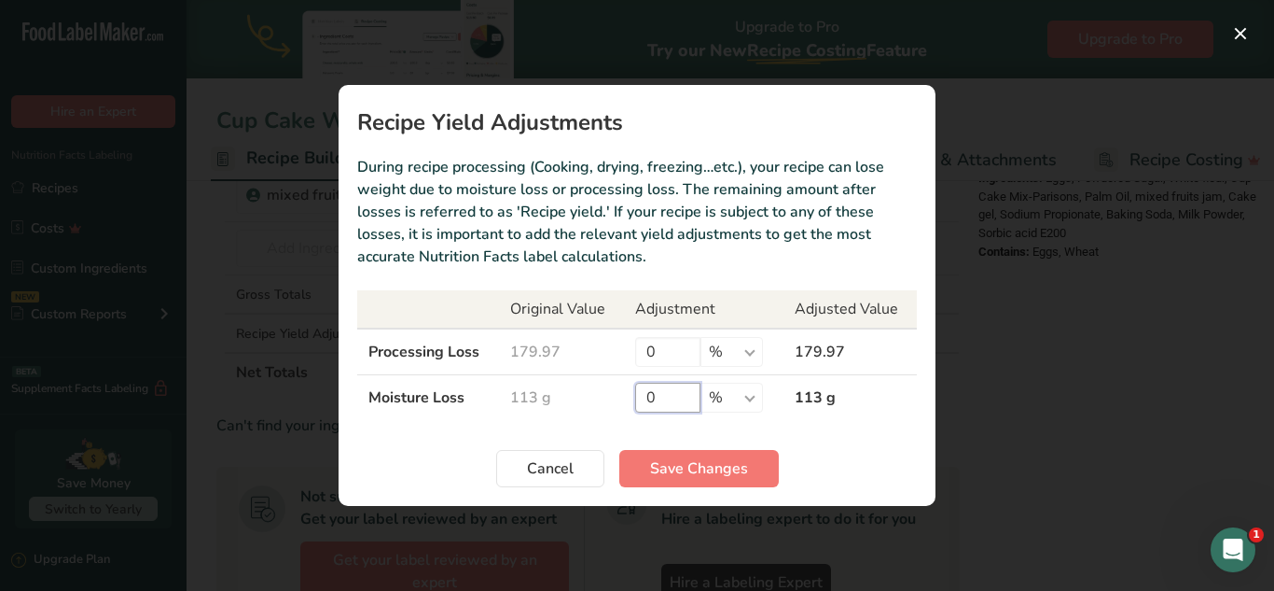
click at [672, 390] on input "0" at bounding box center [667, 398] width 65 height 30
type input "90"
click at [667, 478] on span "Save Changes" at bounding box center [699, 468] width 98 height 22
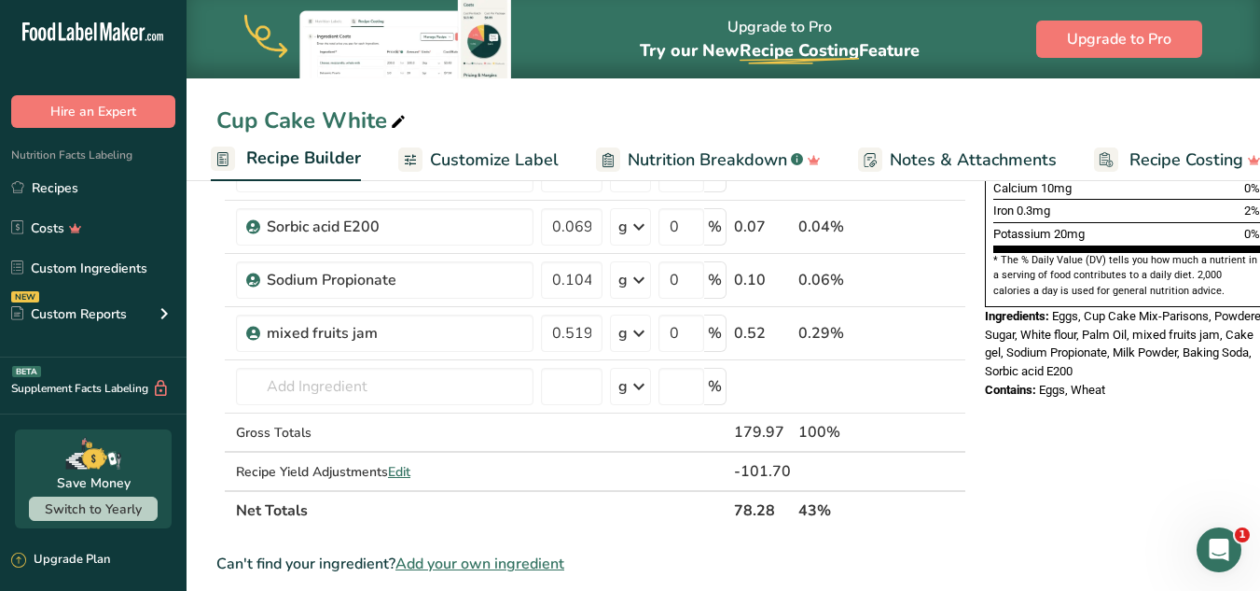
scroll to position [577, 0]
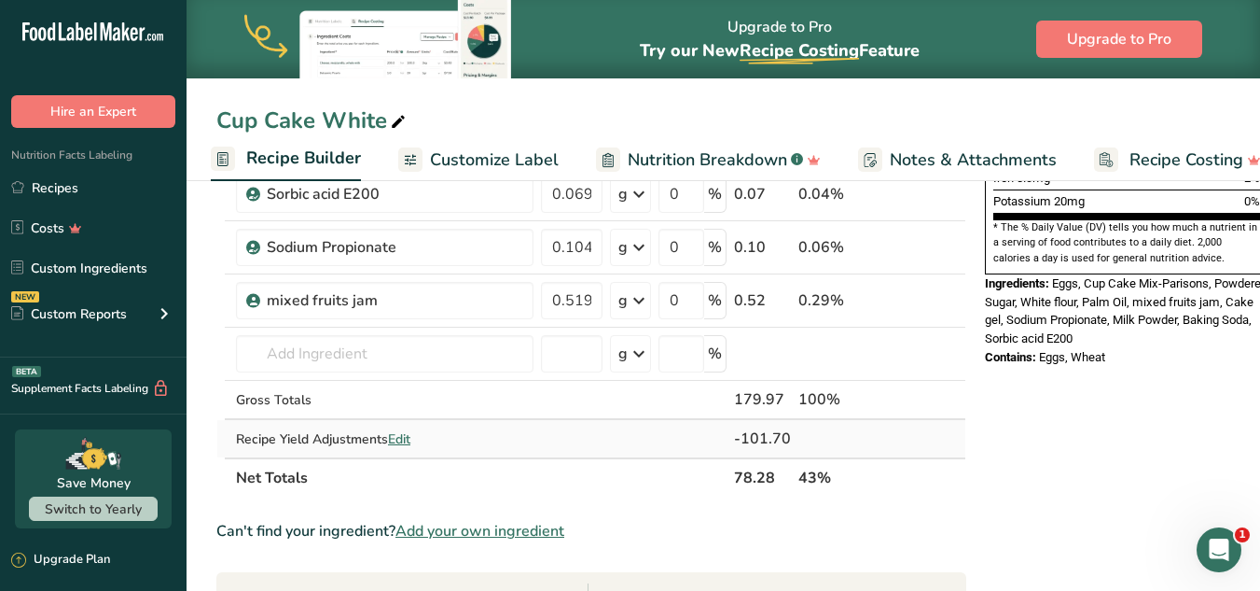
click at [411, 440] on span "Edit" at bounding box center [399, 439] width 22 height 18
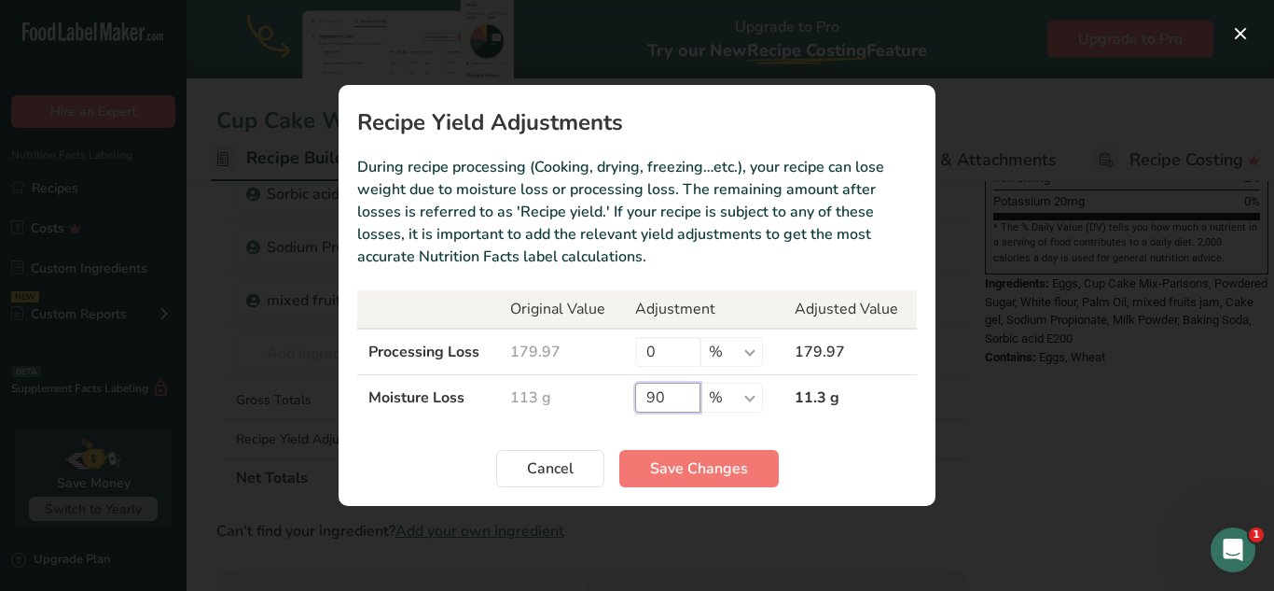
click at [661, 394] on input "90" at bounding box center [667, 398] width 65 height 30
type input "9"
type input "80"
click at [678, 469] on span "Save Changes" at bounding box center [699, 468] width 98 height 22
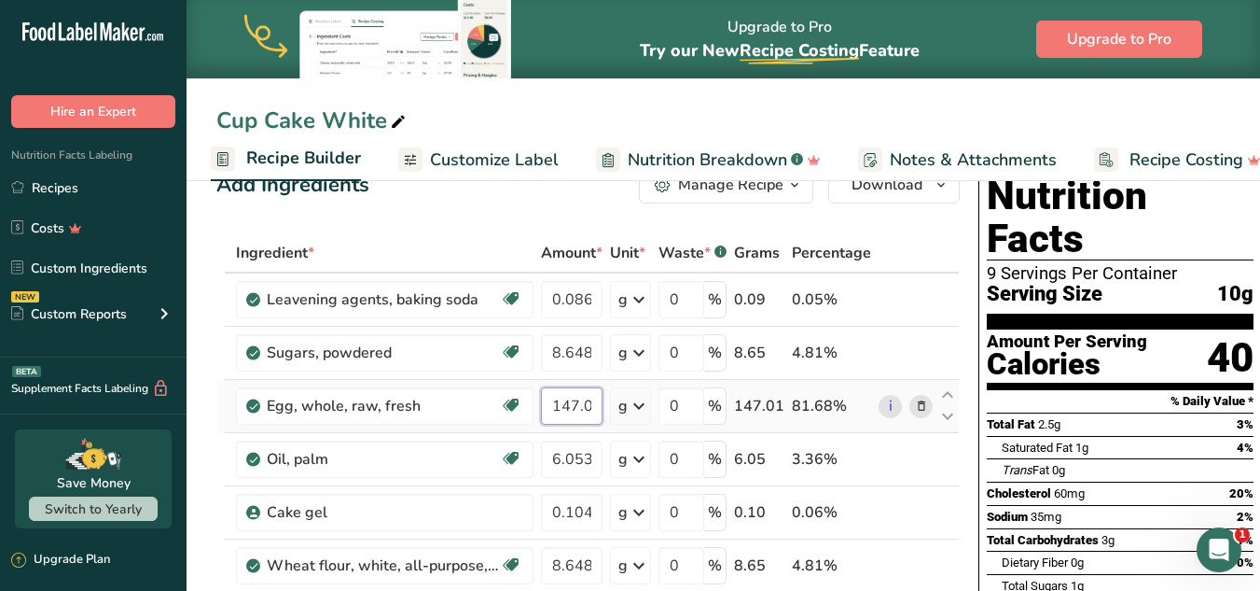
scroll to position [0, 16]
drag, startPoint x: 555, startPoint y: 405, endPoint x: 618, endPoint y: 404, distance: 62.5
click at [618, 404] on tr "Egg, whole, raw, fresh Gluten free Vegetarian Soy free 147.008 g Portions 1 lar…" at bounding box center [588, 406] width 742 height 53
paste input "38.0794128"
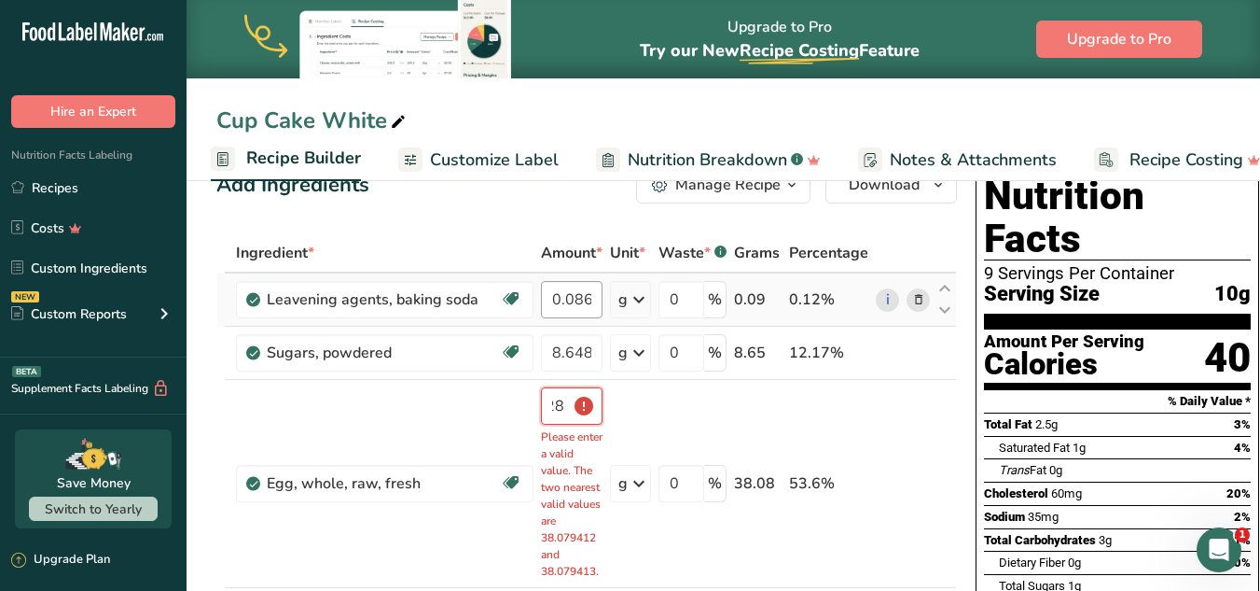
scroll to position [0, 70]
type input "3"
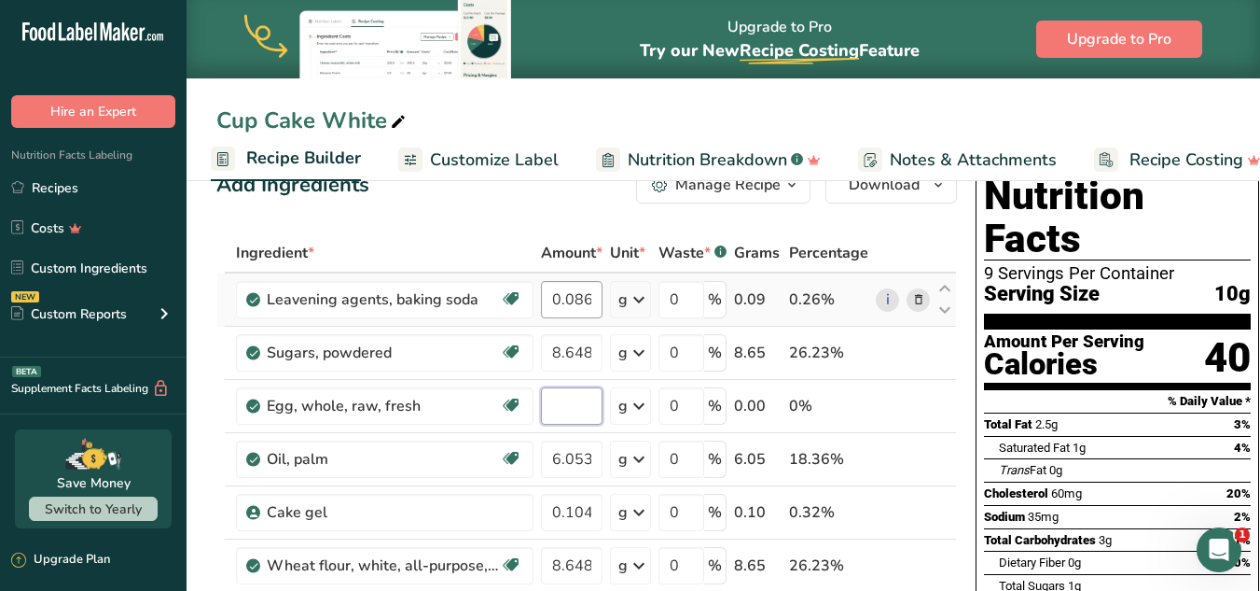
scroll to position [0, 0]
type input "0"
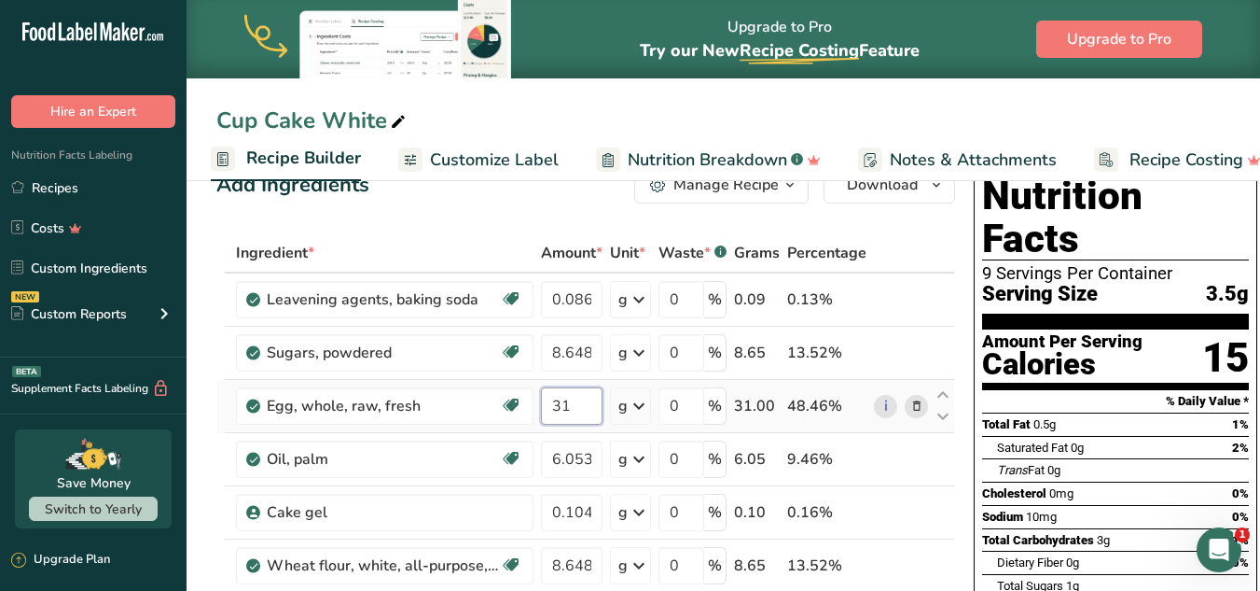
type input "31"
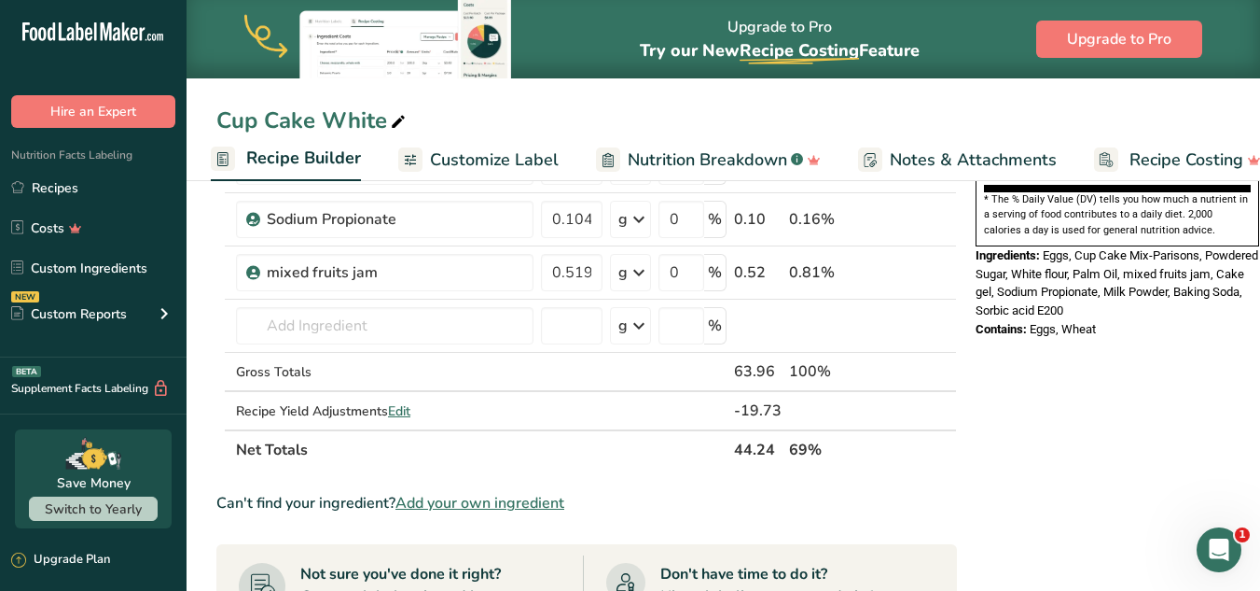
scroll to position [610, 0]
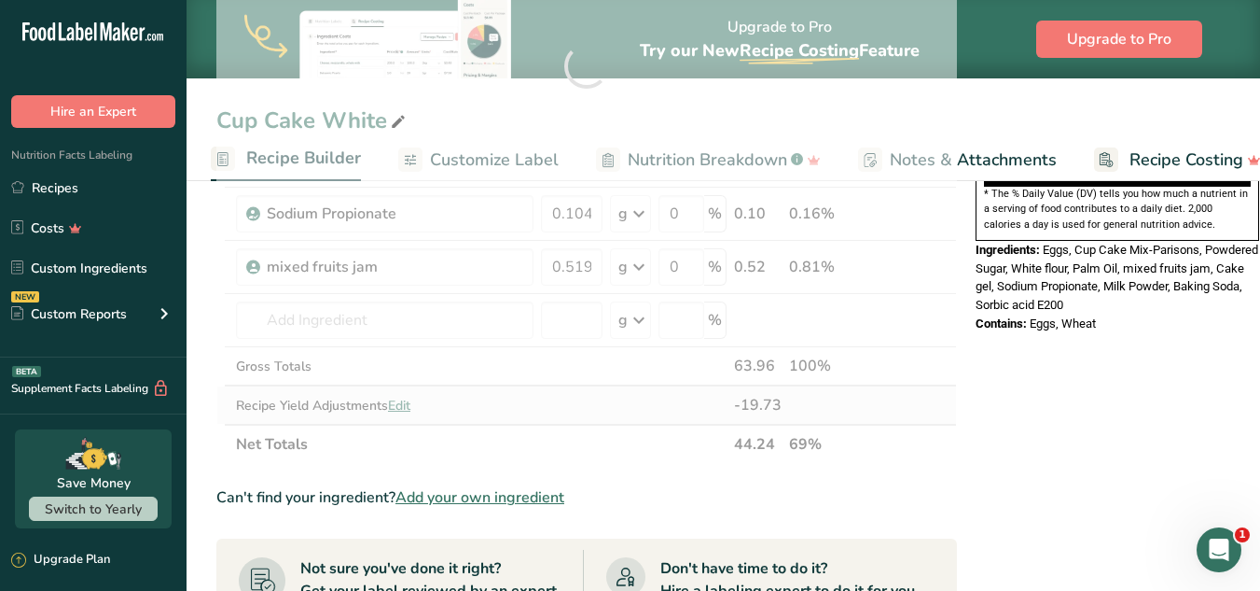
click at [408, 403] on div "Ingredient * Amount * Unit * Waste * .a-a{fill:#347362;}.b-a{fill:#fff;} Grams …" at bounding box center [586, 66] width 741 height 795
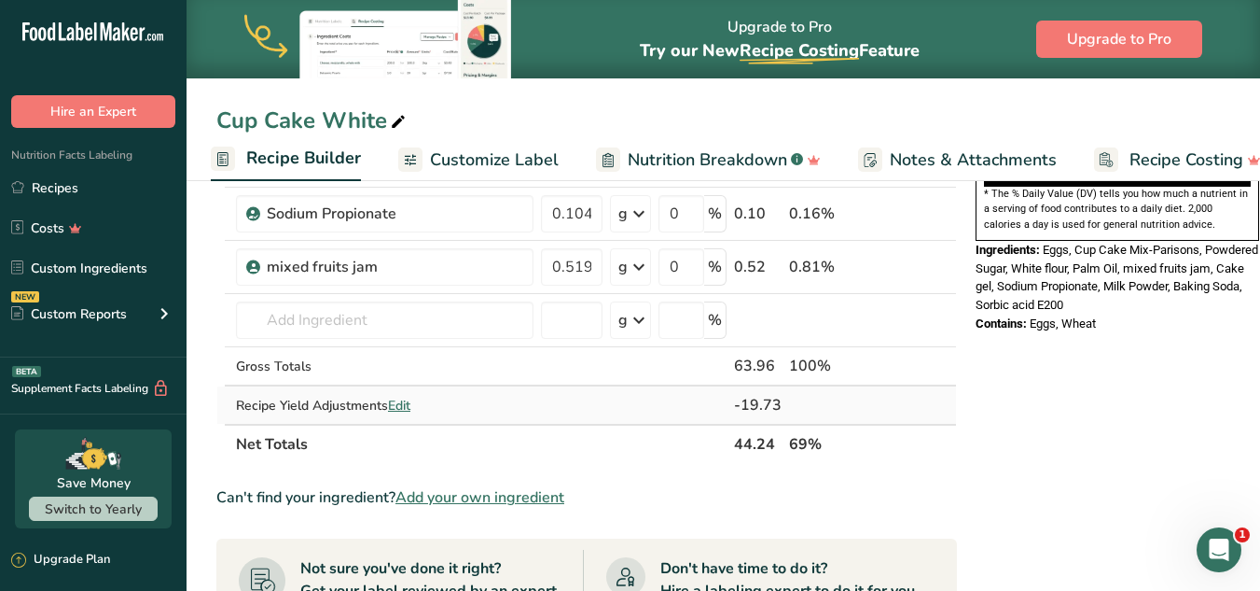
click at [401, 407] on span "Edit" at bounding box center [399, 406] width 22 height 18
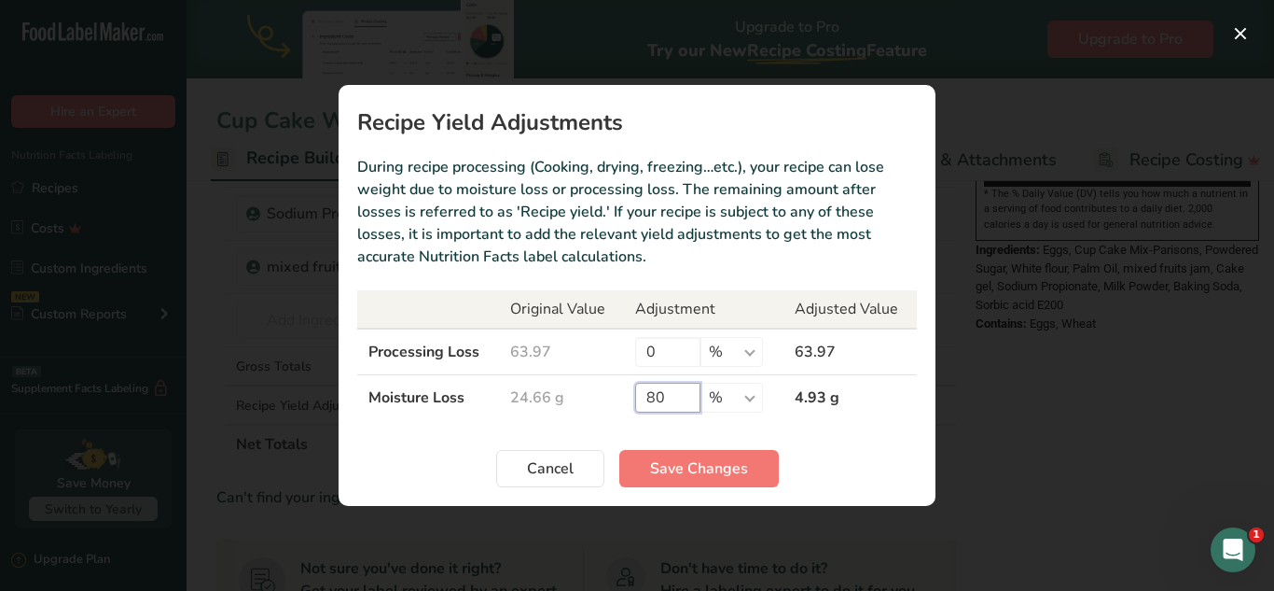
drag, startPoint x: 642, startPoint y: 397, endPoint x: 669, endPoint y: 395, distance: 27.1
click at [669, 395] on input "80" at bounding box center [667, 398] width 65 height 30
type input "50"
click at [720, 464] on span "Save Changes" at bounding box center [699, 468] width 98 height 22
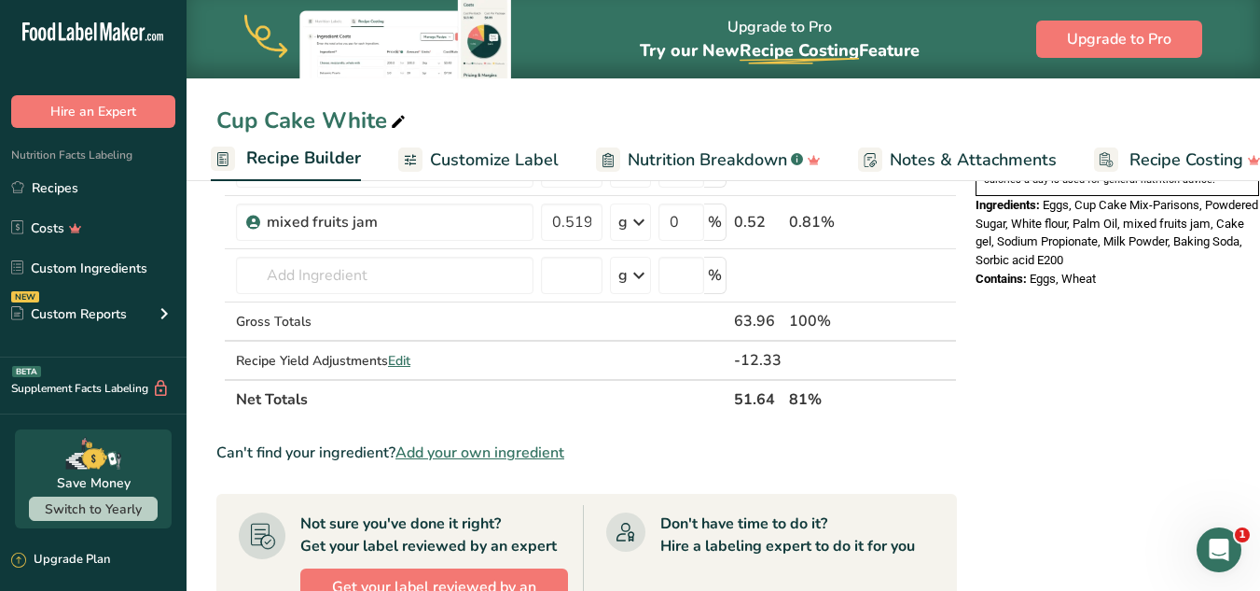
scroll to position [634, 0]
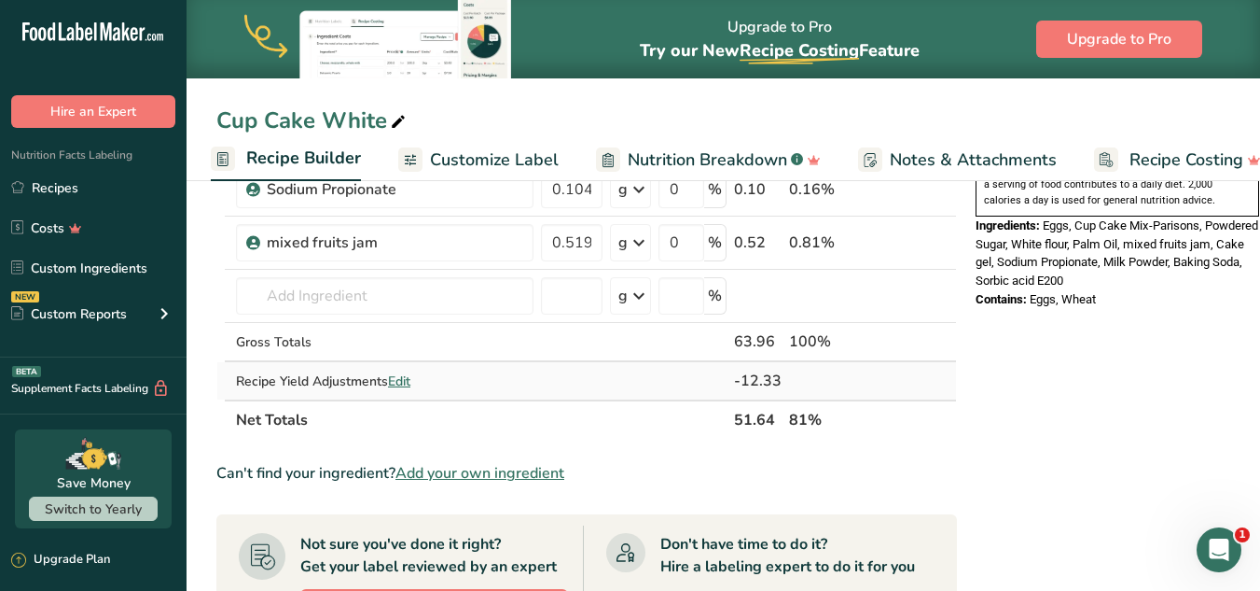
click at [407, 380] on span "Edit" at bounding box center [399, 381] width 22 height 18
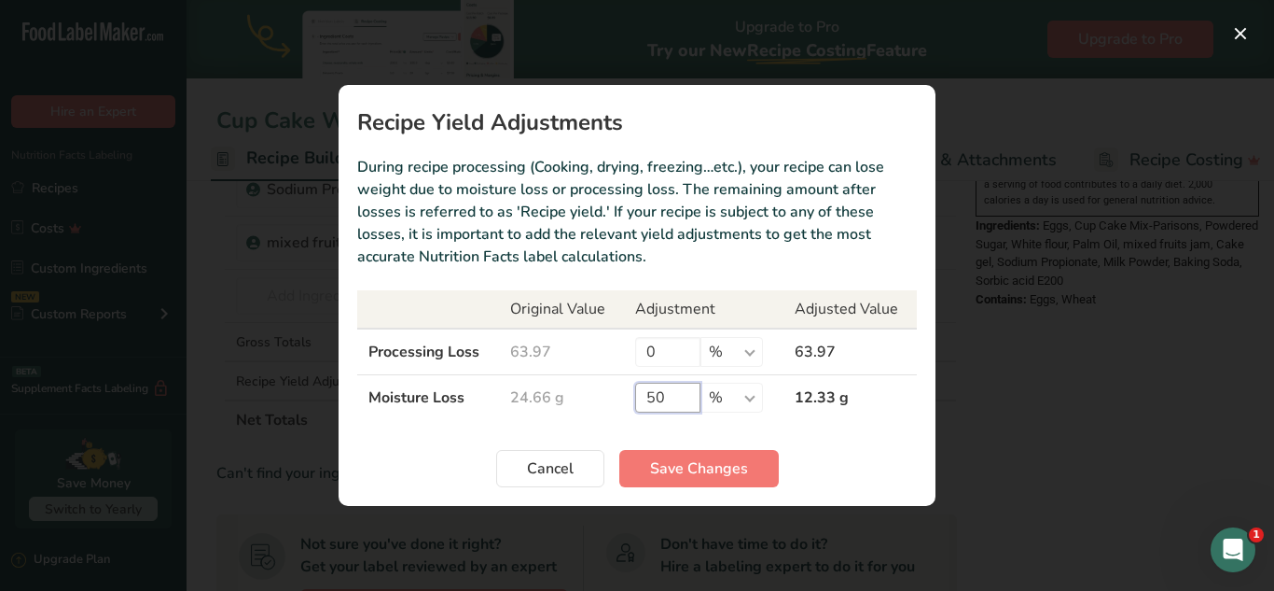
click at [678, 394] on input "50" at bounding box center [667, 398] width 65 height 30
type input "5"
type input "45"
click at [676, 455] on button "Save Changes" at bounding box center [699, 468] width 160 height 37
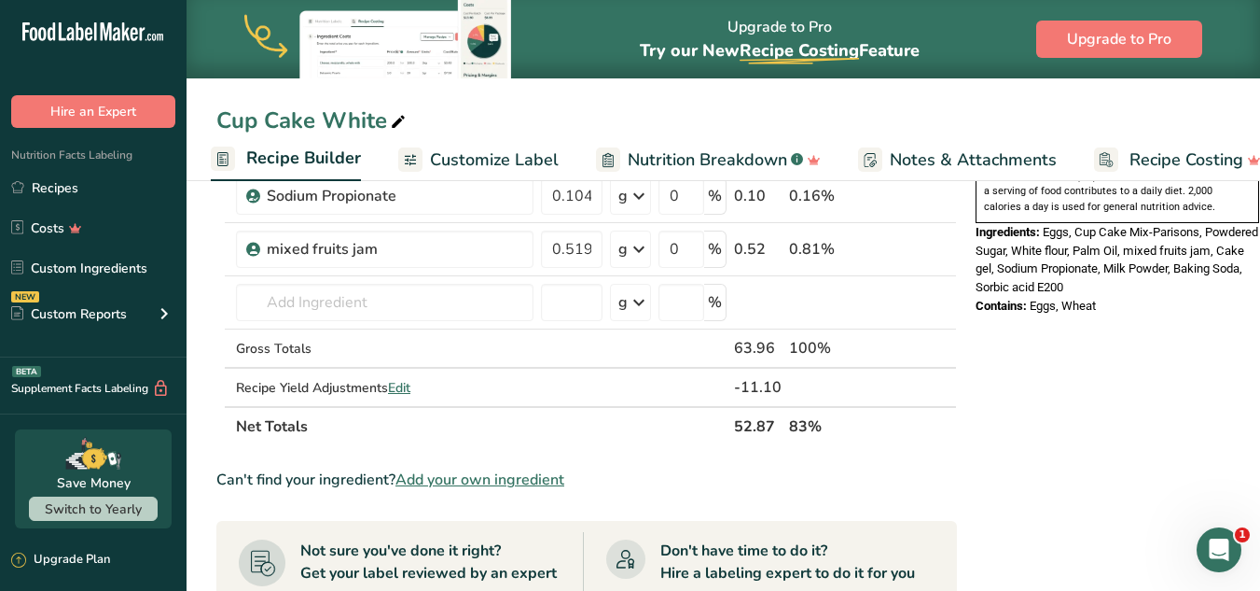
scroll to position [619, 0]
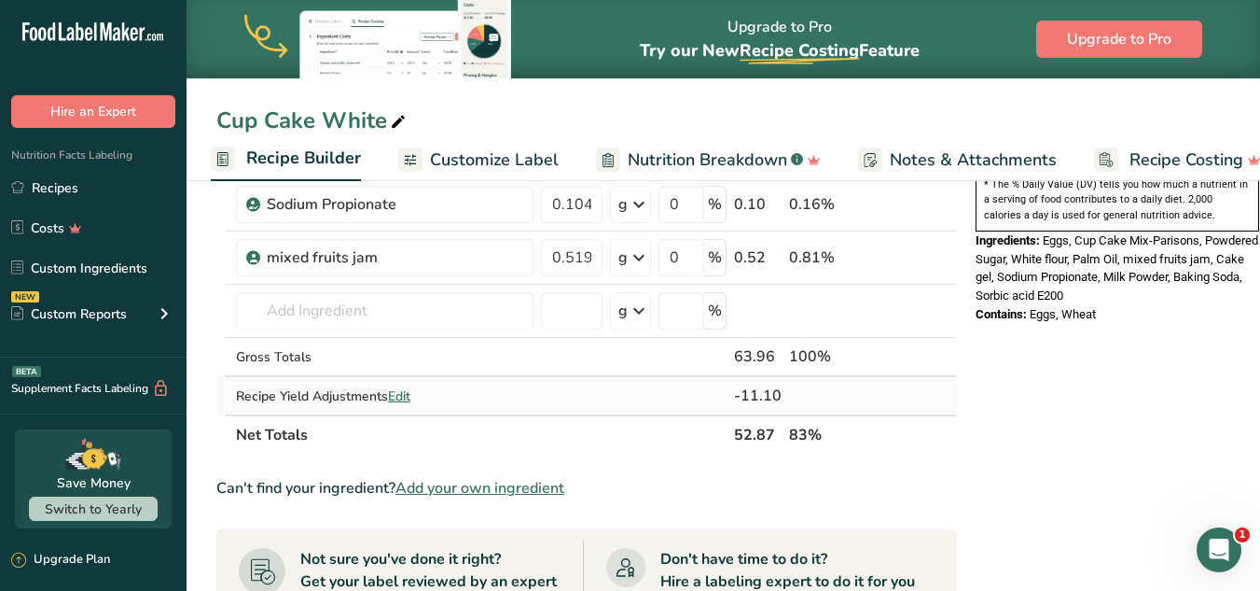
click at [405, 396] on span "Edit" at bounding box center [399, 396] width 22 height 18
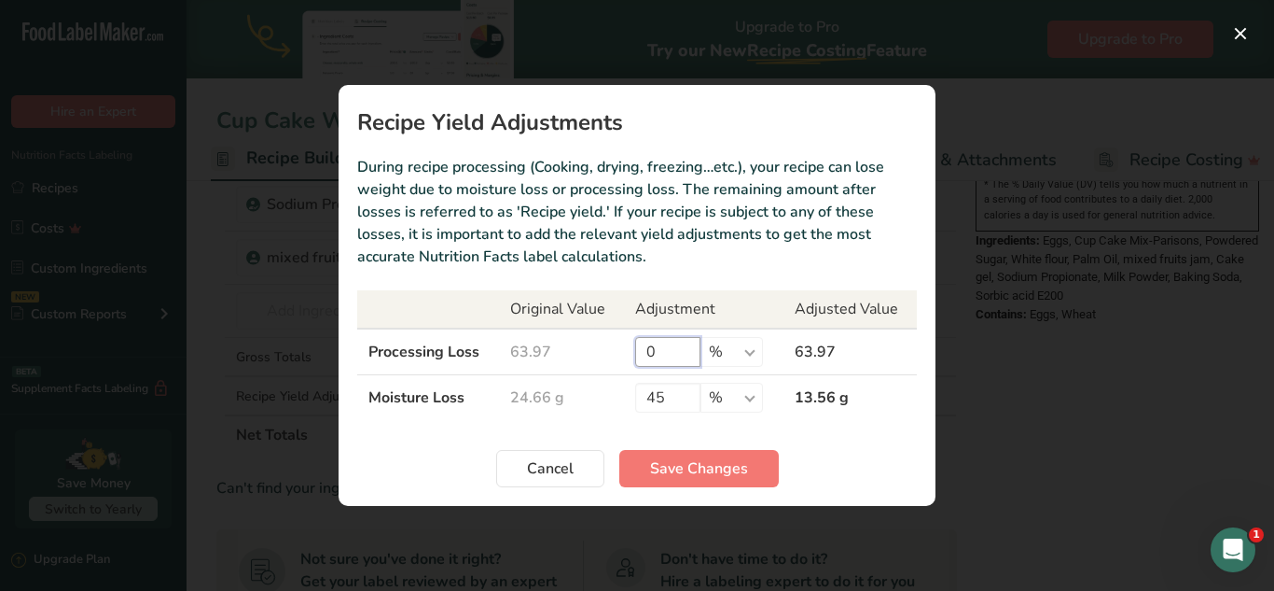
click at [661, 344] on input "0" at bounding box center [667, 352] width 65 height 30
click at [671, 470] on span "Save Changes" at bounding box center [699, 468] width 98 height 22
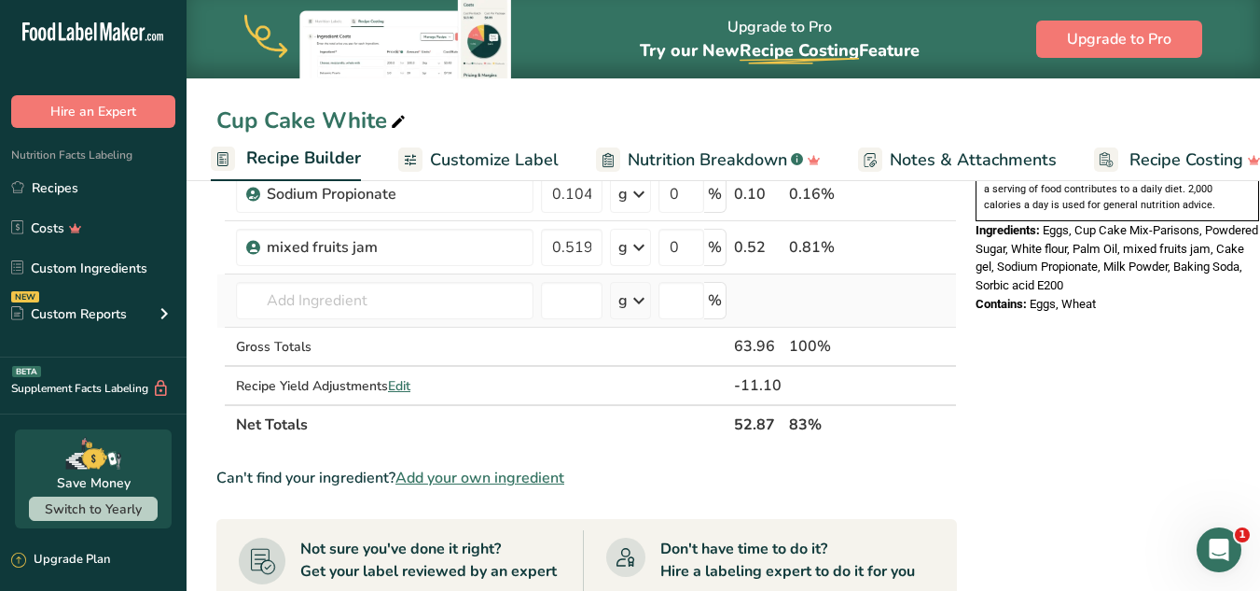
scroll to position [632, 0]
click at [402, 383] on span "Edit" at bounding box center [399, 384] width 22 height 18
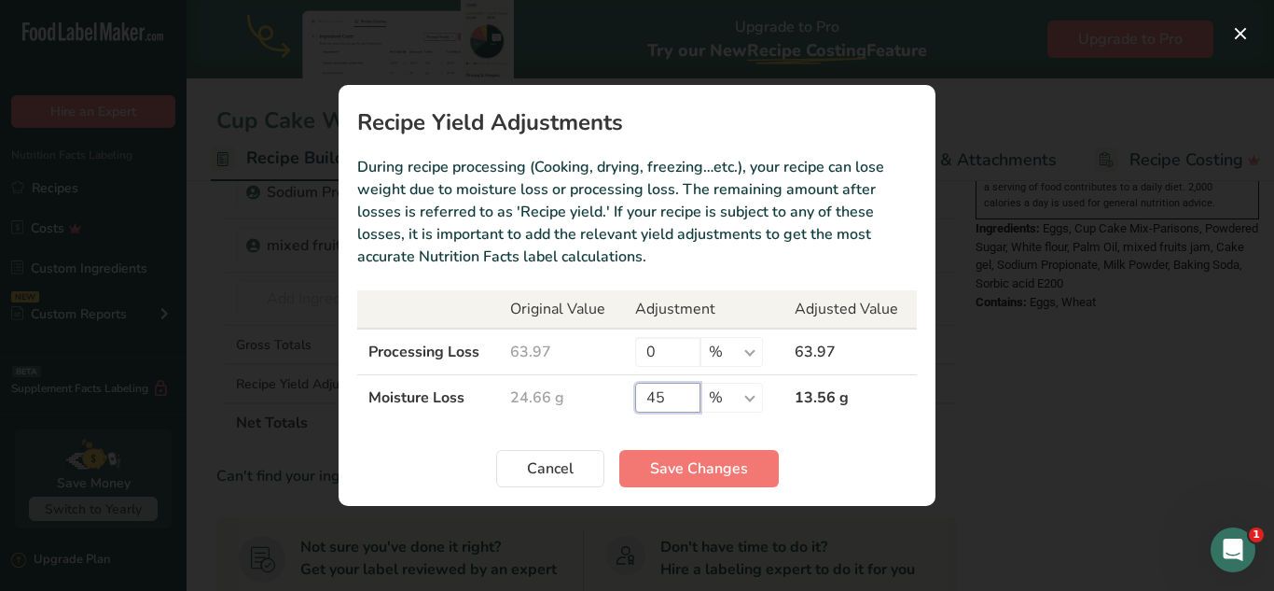
click at [674, 397] on input "45" at bounding box center [667, 398] width 65 height 30
type input "4"
type input "0"
click at [697, 473] on span "Save Changes" at bounding box center [699, 468] width 98 height 22
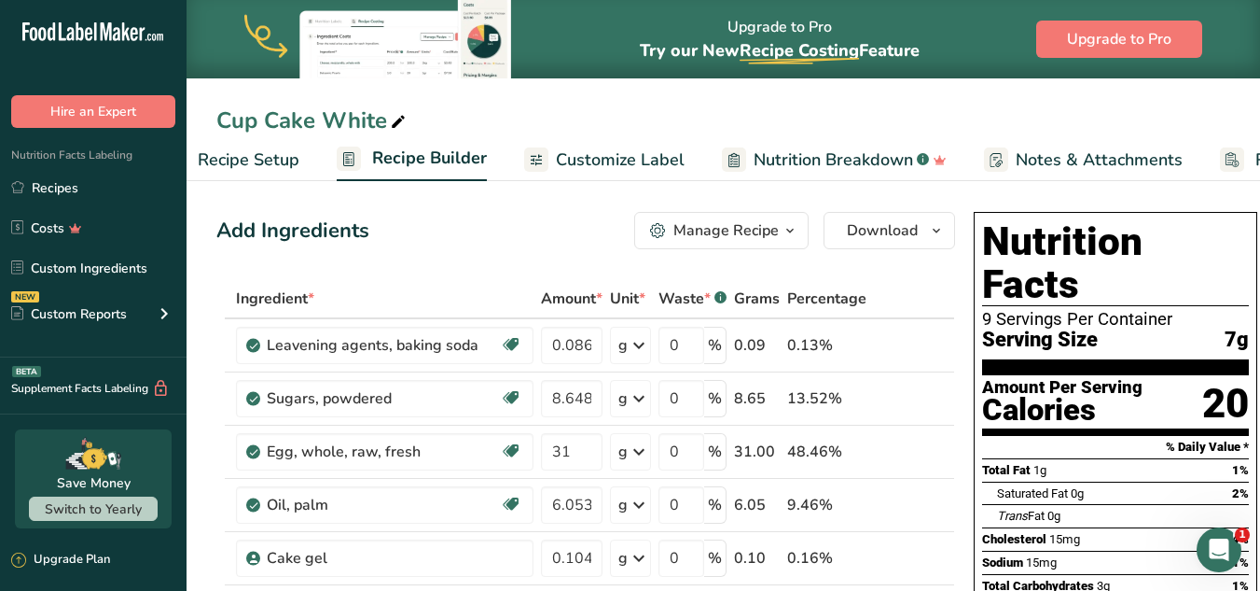
scroll to position [0, 0]
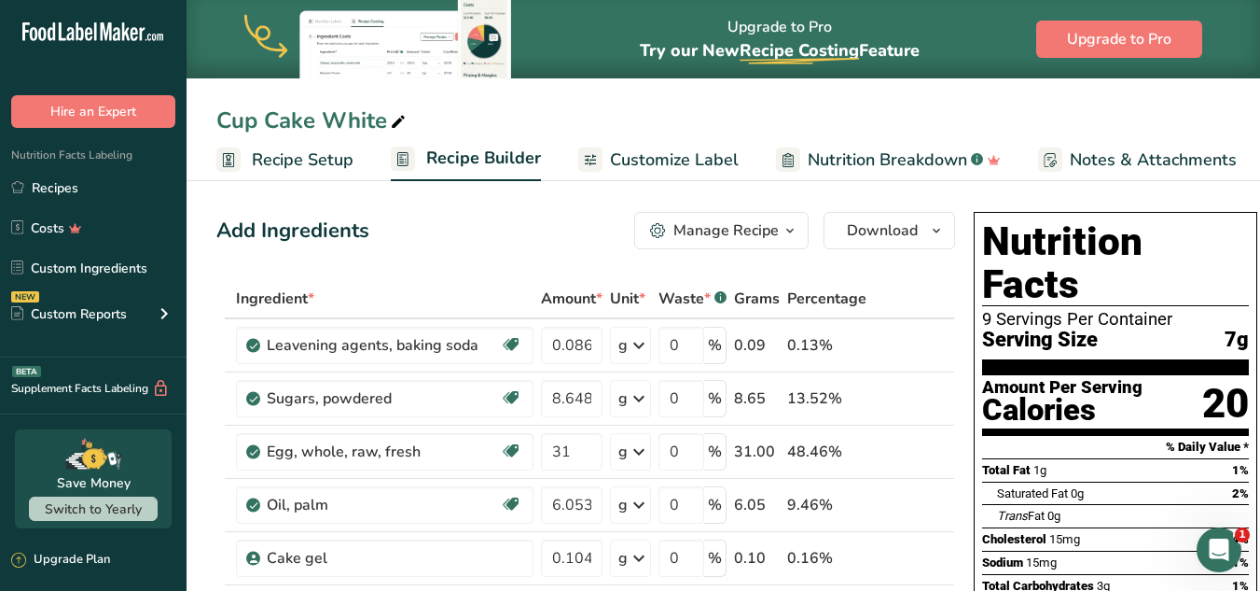
click at [284, 169] on span "Recipe Setup" at bounding box center [303, 159] width 102 height 25
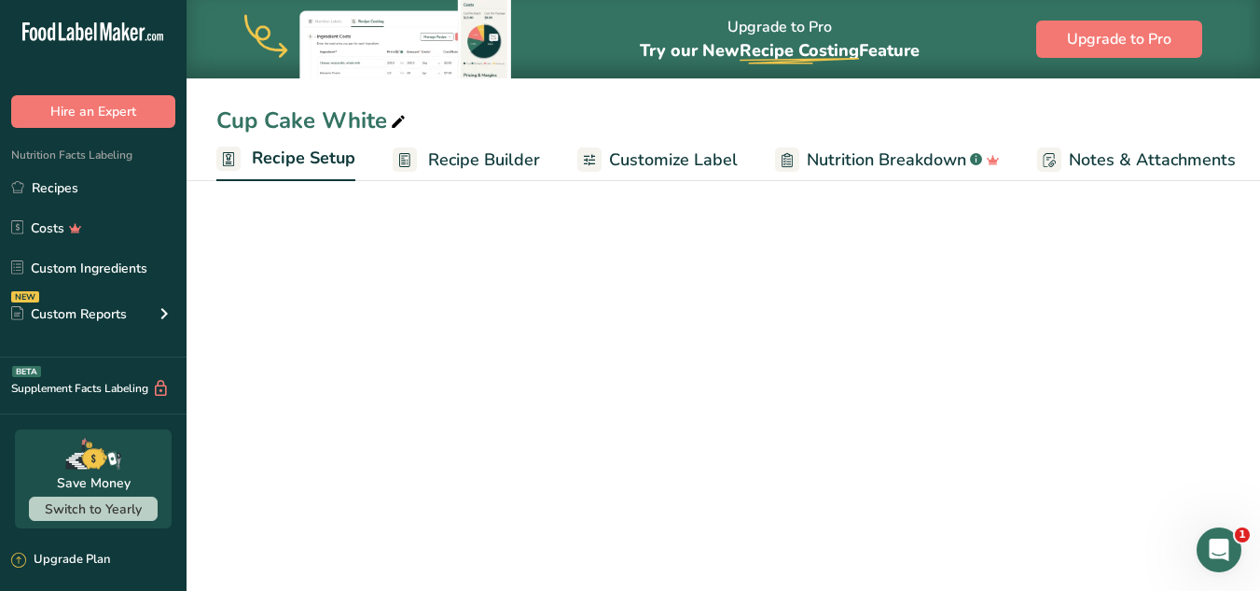
scroll to position [0, 7]
click at [286, 153] on span "Recipe Setup" at bounding box center [297, 158] width 104 height 25
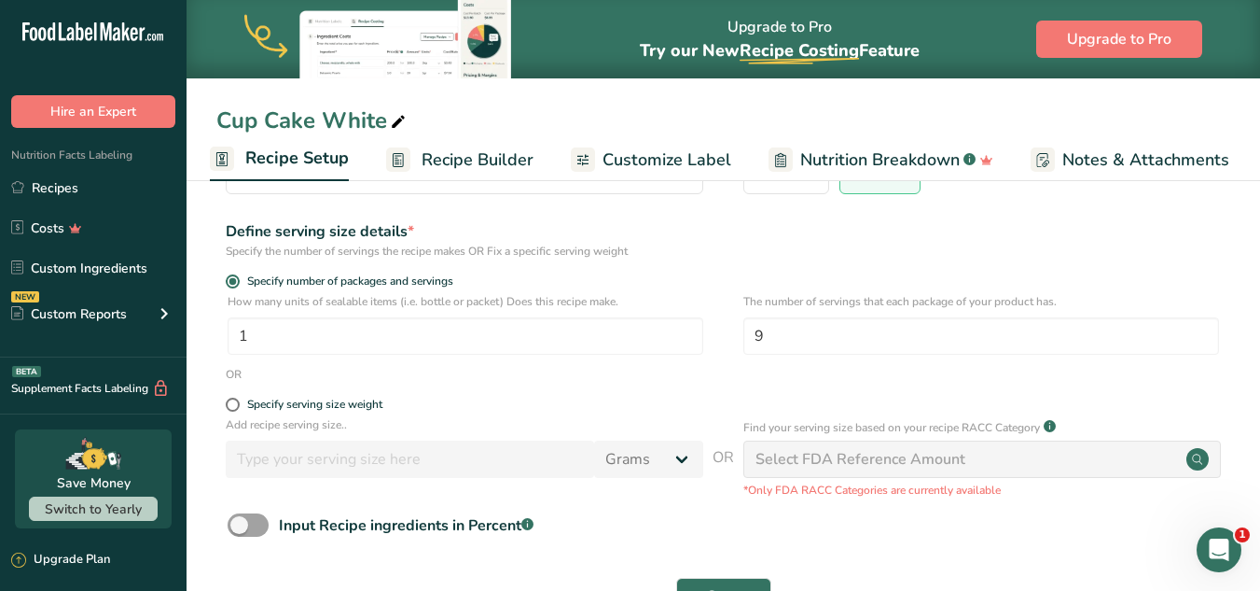
scroll to position [166, 0]
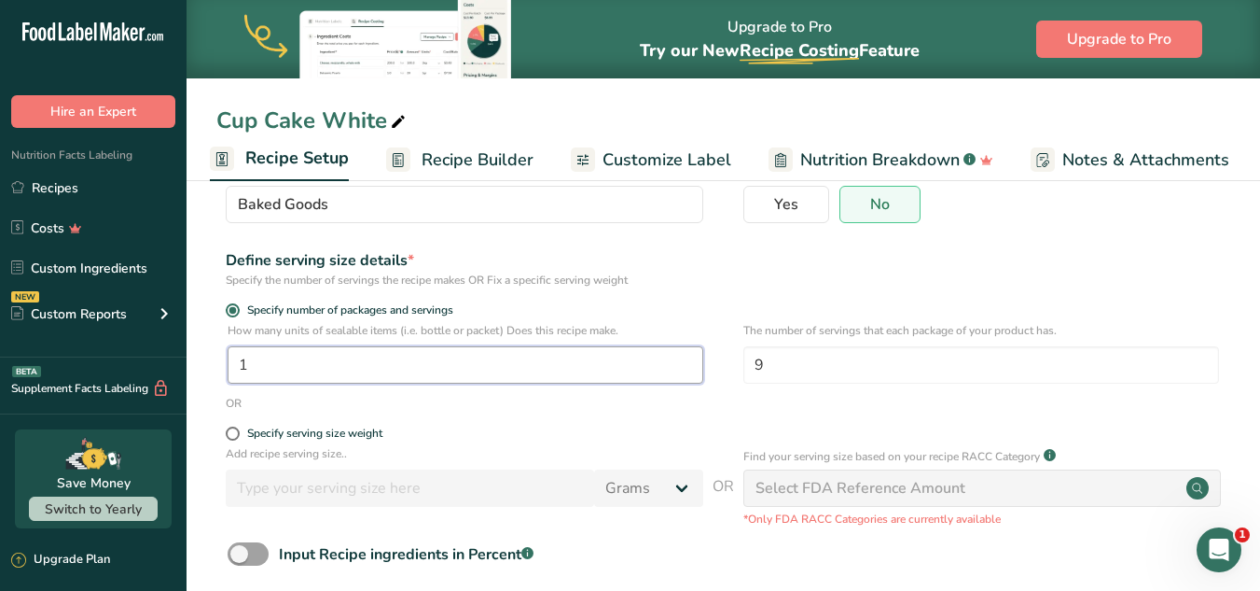
click at [302, 360] on input "1" at bounding box center [466, 364] width 476 height 37
click at [237, 432] on span at bounding box center [233, 433] width 14 height 14
click at [237, 432] on input "Specify serving size weight" at bounding box center [232, 433] width 12 height 12
radio input "true"
radio input "false"
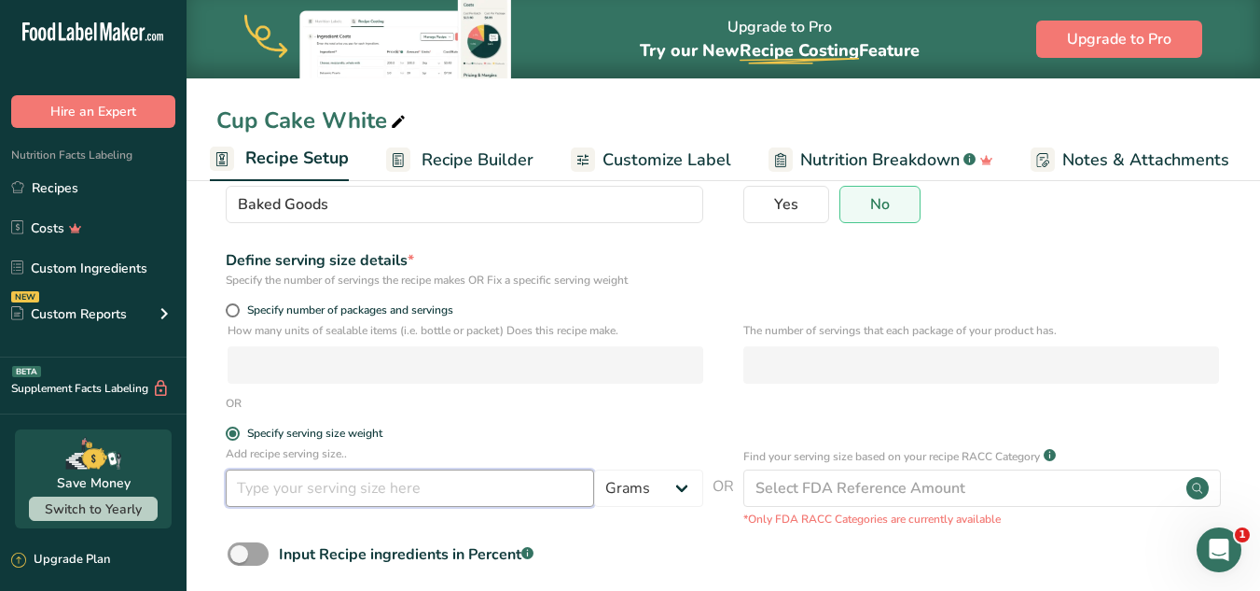
click at [307, 486] on input "number" at bounding box center [410, 487] width 369 height 37
type input "20"
click at [230, 314] on span at bounding box center [233, 310] width 14 height 14
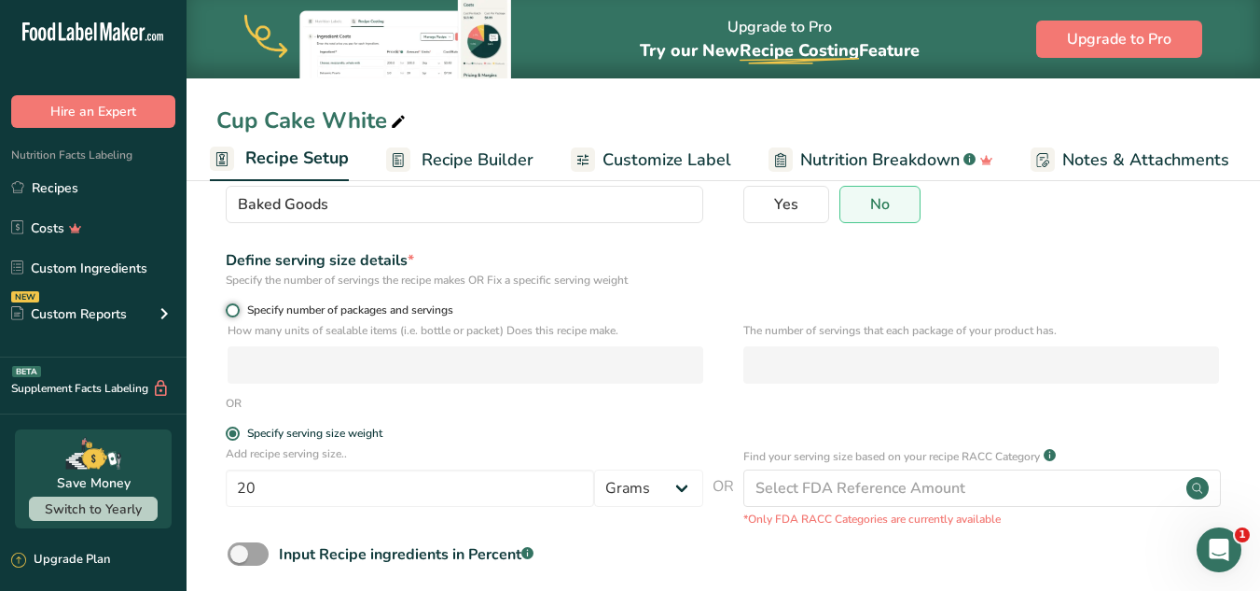
click at [230, 314] on input "Specify number of packages and servings" at bounding box center [232, 310] width 12 height 12
radio input "true"
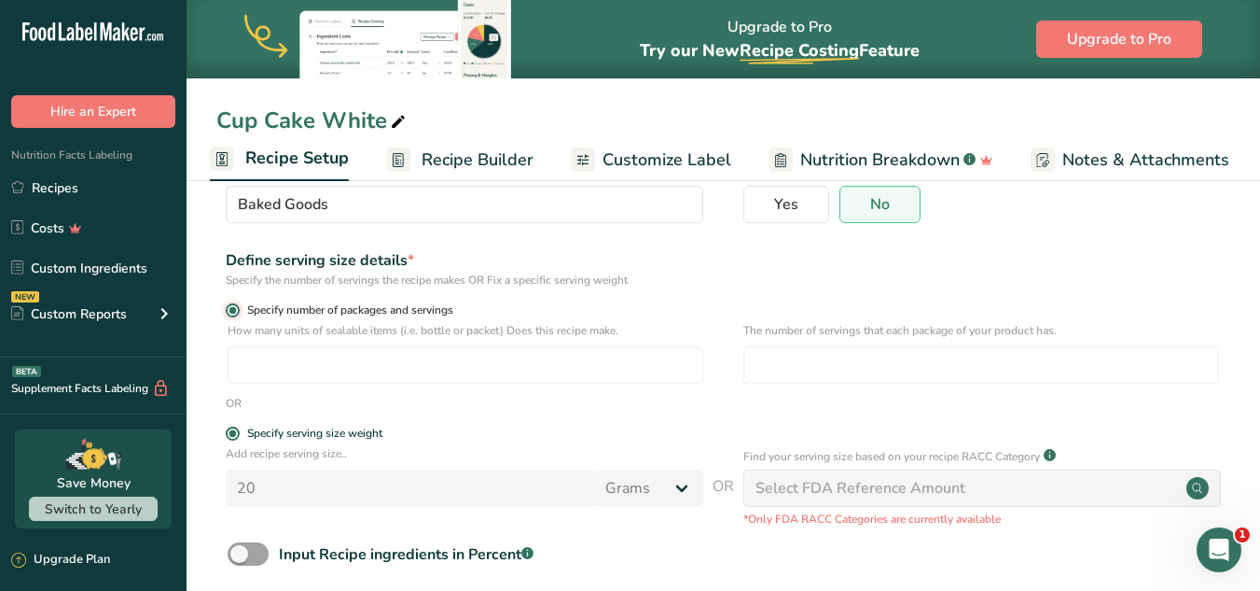
radio input "false"
click at [230, 314] on span at bounding box center [233, 310] width 14 height 14
click at [230, 314] on input "Specify number of packages and servings" at bounding box center [232, 310] width 12 height 12
click at [316, 370] on input "number" at bounding box center [466, 364] width 476 height 37
type input "1"
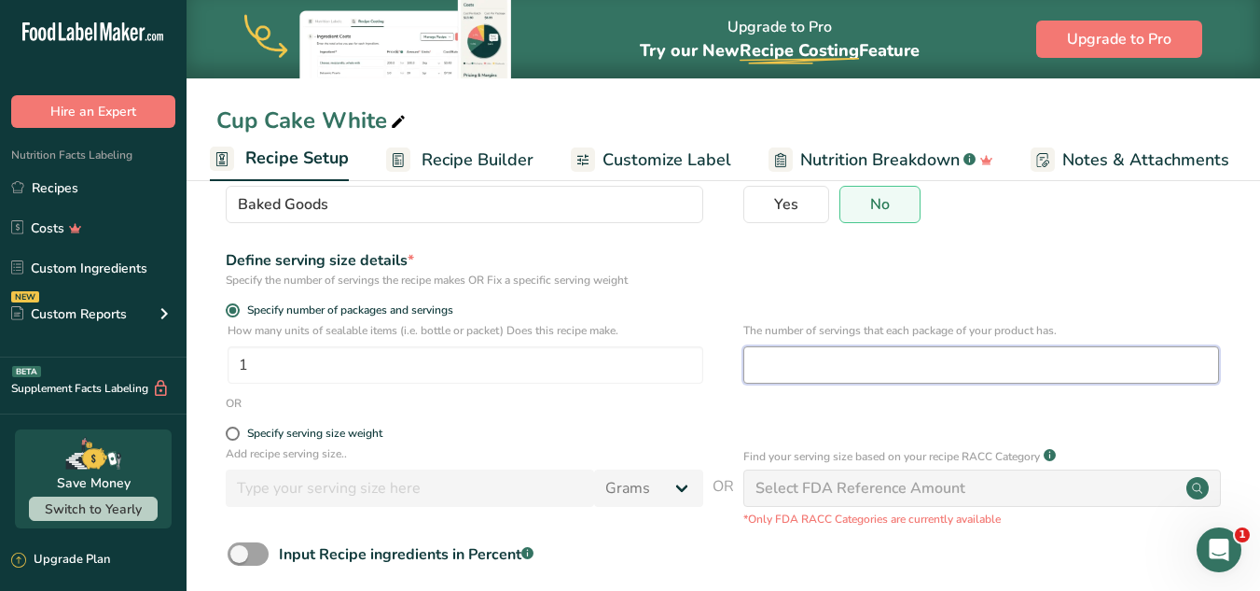
click at [802, 353] on input "number" at bounding box center [982, 364] width 476 height 37
type input "9"
click at [494, 150] on span "Recipe Builder" at bounding box center [478, 159] width 112 height 25
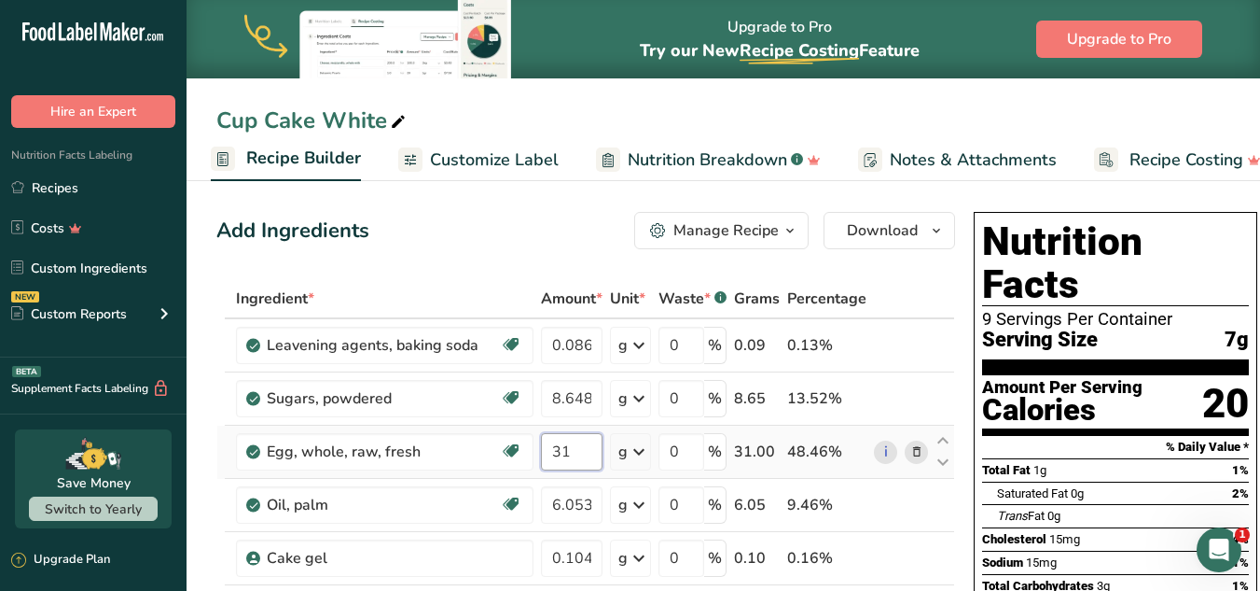
click at [573, 458] on input "31" at bounding box center [572, 451] width 62 height 37
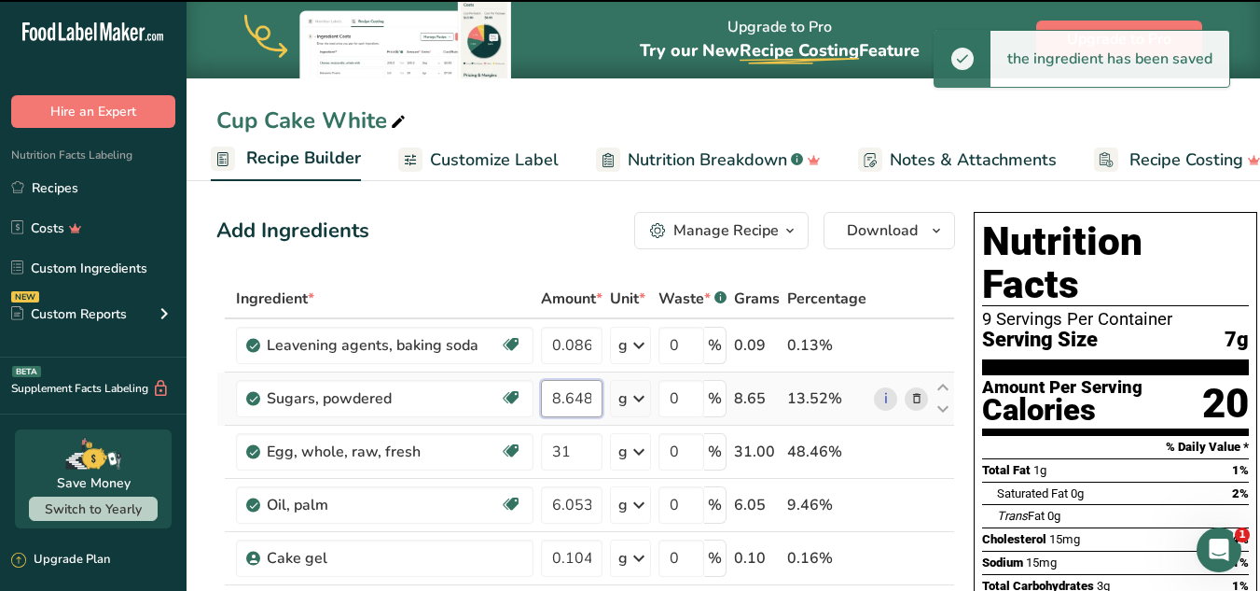
click at [555, 397] on input "8.648" at bounding box center [572, 398] width 62 height 37
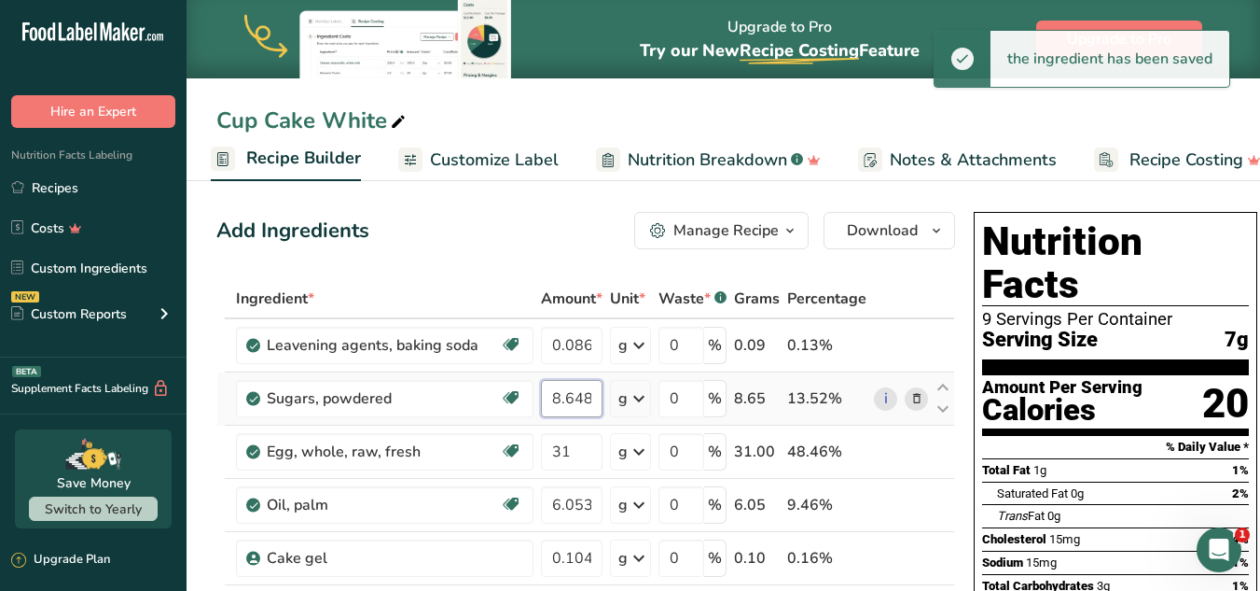
drag, startPoint x: 555, startPoint y: 397, endPoint x: 594, endPoint y: 395, distance: 39.2
click at [594, 395] on input "8.648" at bounding box center [572, 398] width 62 height 37
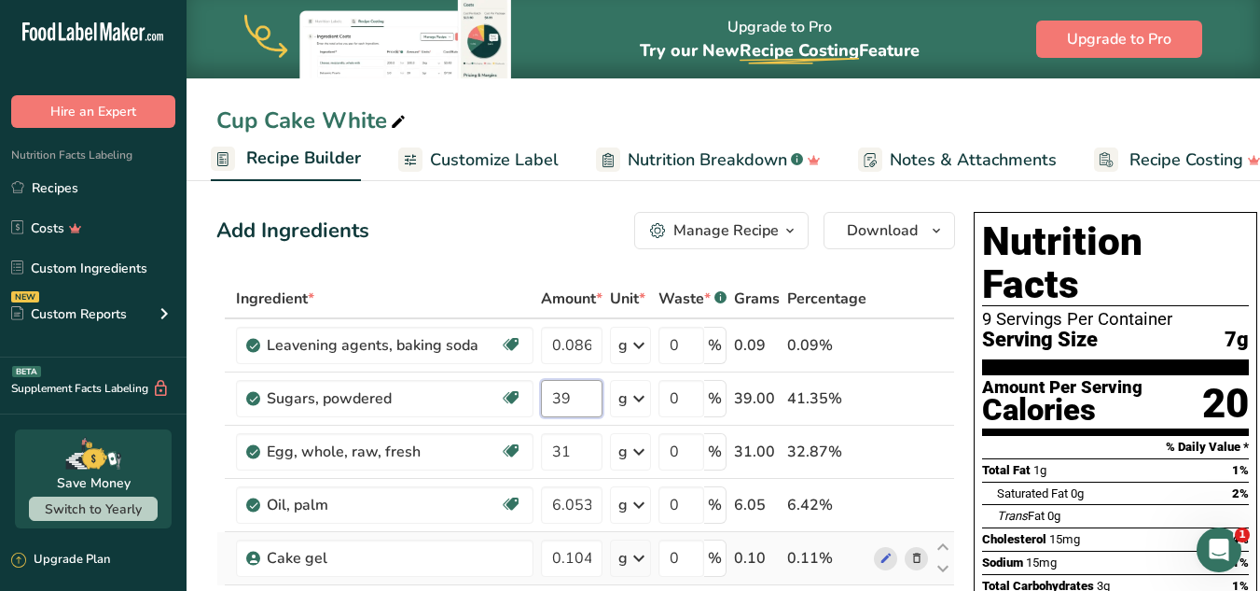
type input "39"
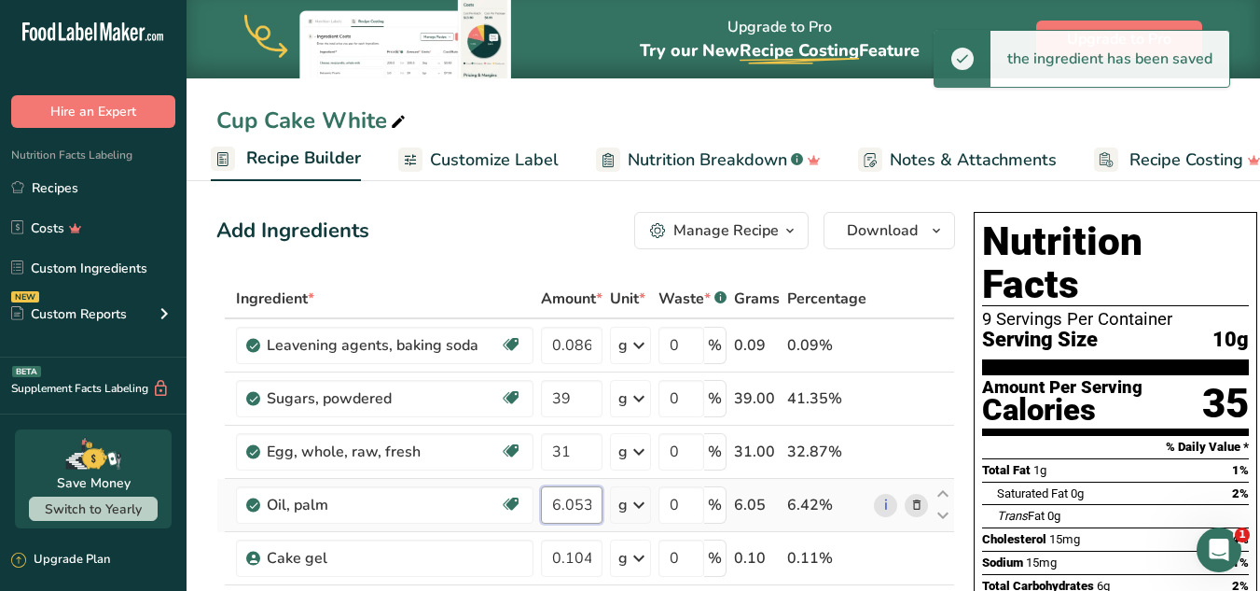
drag, startPoint x: 557, startPoint y: 508, endPoint x: 602, endPoint y: 507, distance: 44.8
click at [602, 507] on input "6.053" at bounding box center [572, 504] width 62 height 37
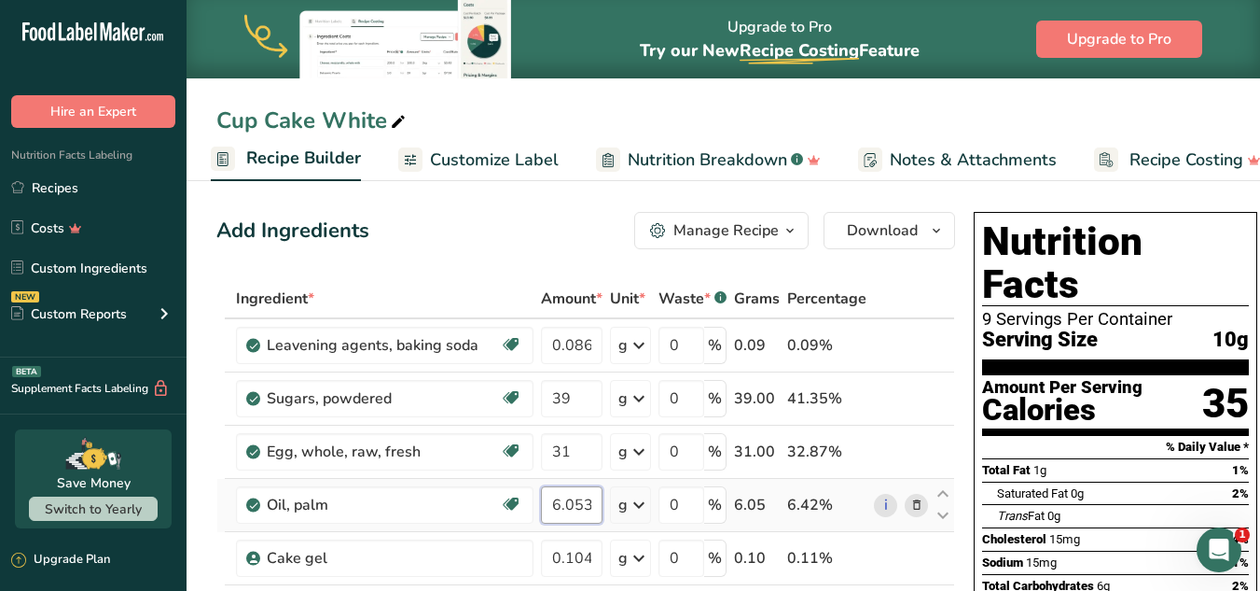
type input "6"
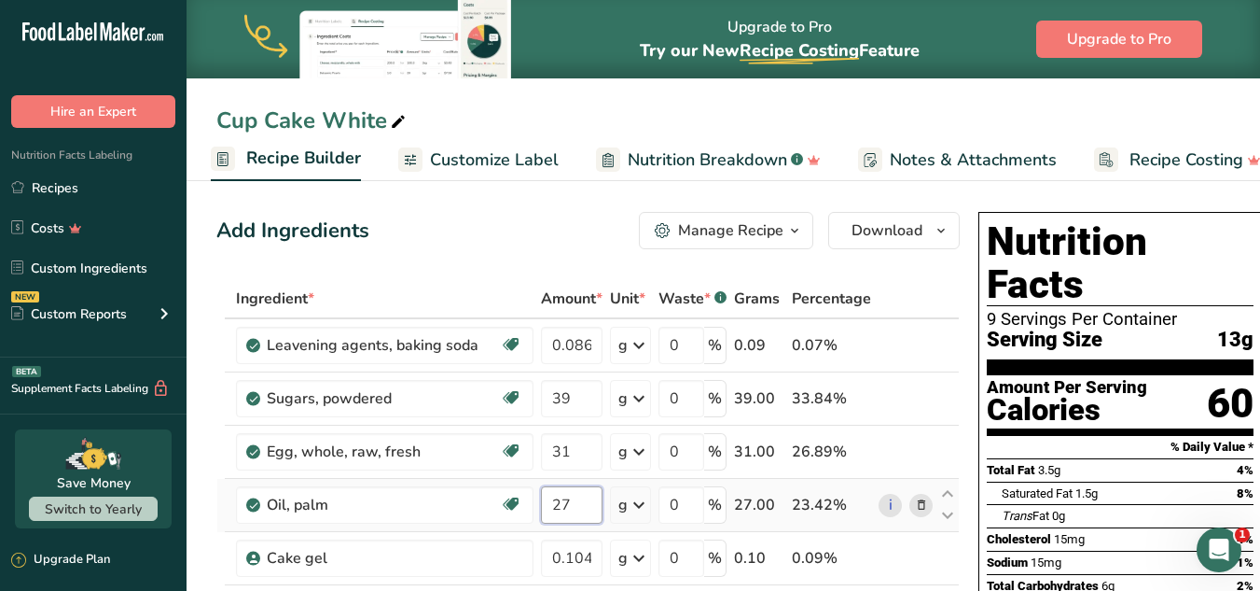
click at [578, 503] on input "27" at bounding box center [572, 504] width 62 height 37
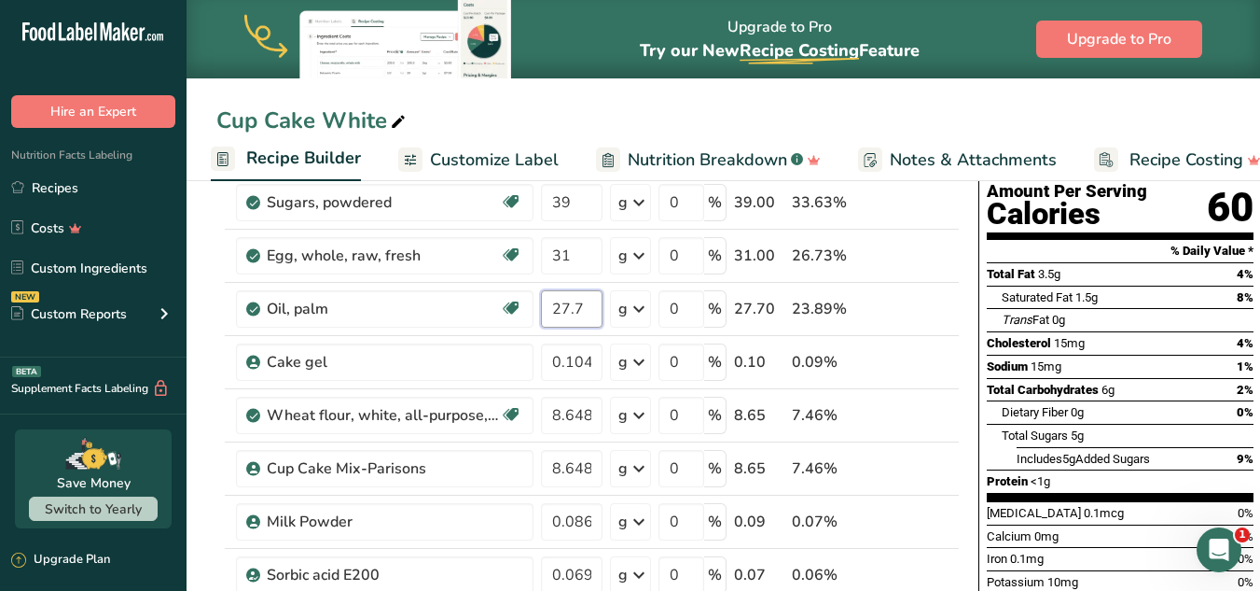
scroll to position [237, 0]
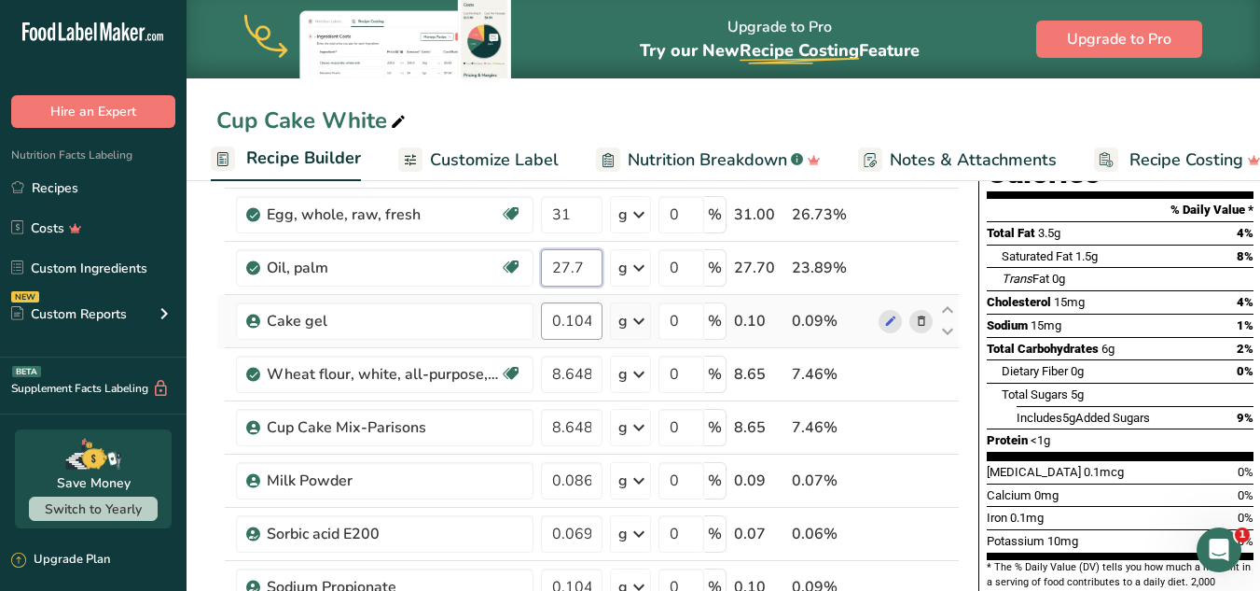
type input "27.7"
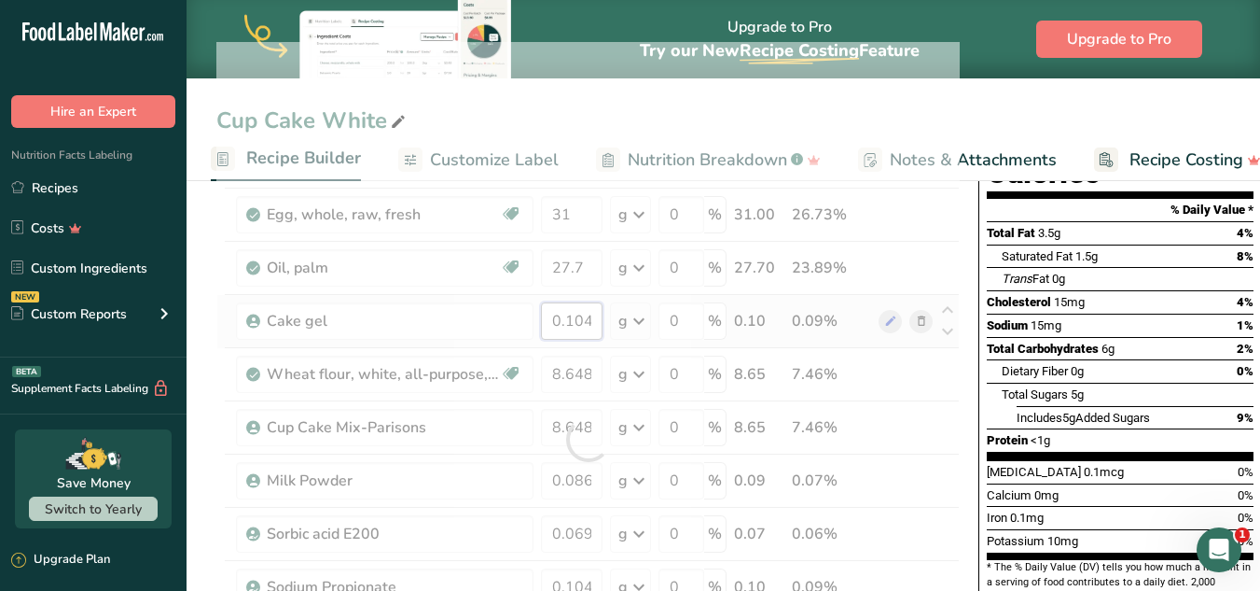
click at [553, 312] on div "Ingredient * Amount * Unit * Waste * .a-a{fill:#347362;}.b-a{fill:#fff;} Grams …" at bounding box center [588, 439] width 744 height 795
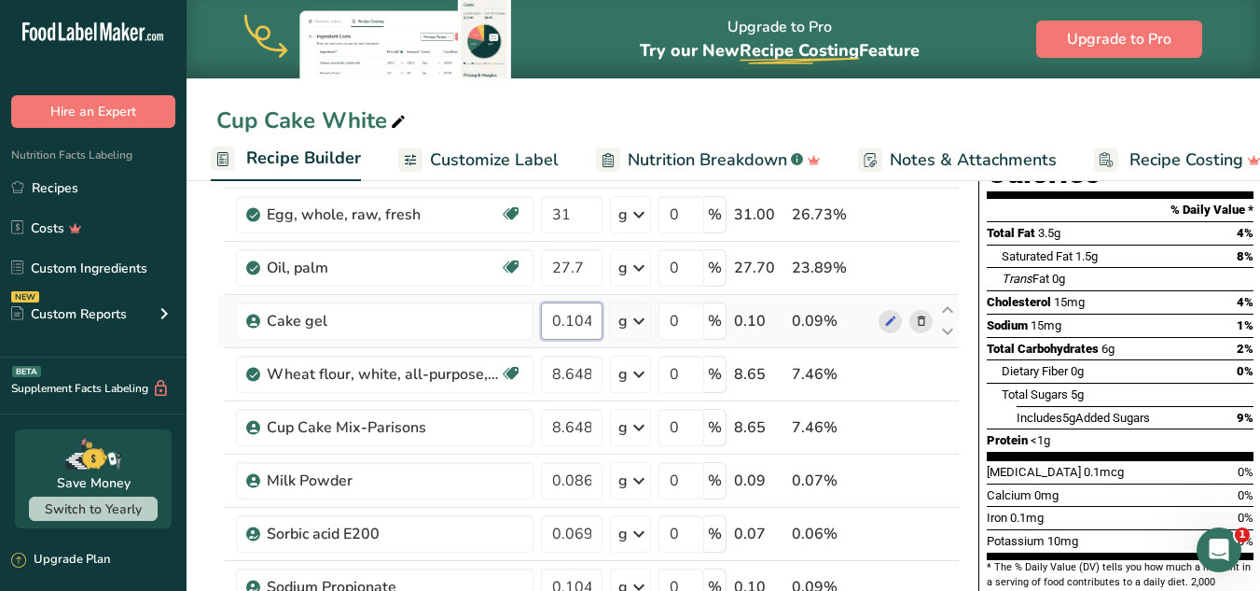
drag, startPoint x: 548, startPoint y: 314, endPoint x: 596, endPoint y: 313, distance: 48.5
click at [596, 313] on input "0.104" at bounding box center [572, 320] width 62 height 37
type input "0.46"
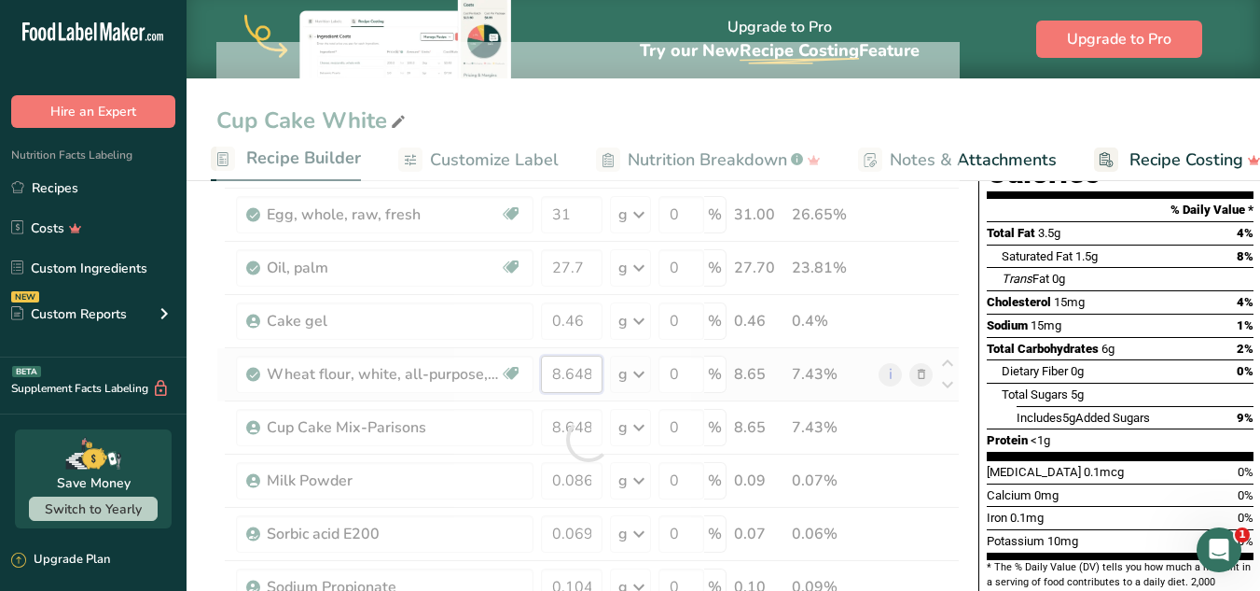
click at [567, 372] on div "Ingredient * Amount * Unit * Waste * .a-a{fill:#347362;}.b-a{fill:#fff;} Grams …" at bounding box center [588, 439] width 744 height 795
click at [567, 372] on div at bounding box center [588, 439] width 744 height 795
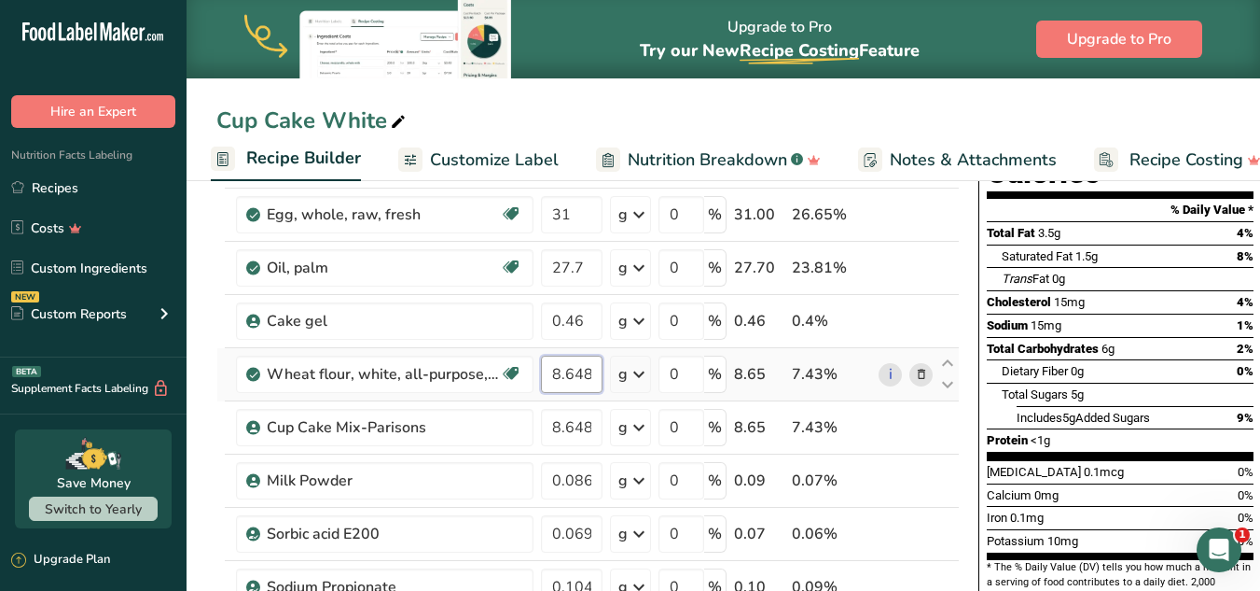
drag, startPoint x: 552, startPoint y: 375, endPoint x: 596, endPoint y: 374, distance: 43.9
click at [596, 374] on input "8.648" at bounding box center [572, 373] width 62 height 37
type input "39"
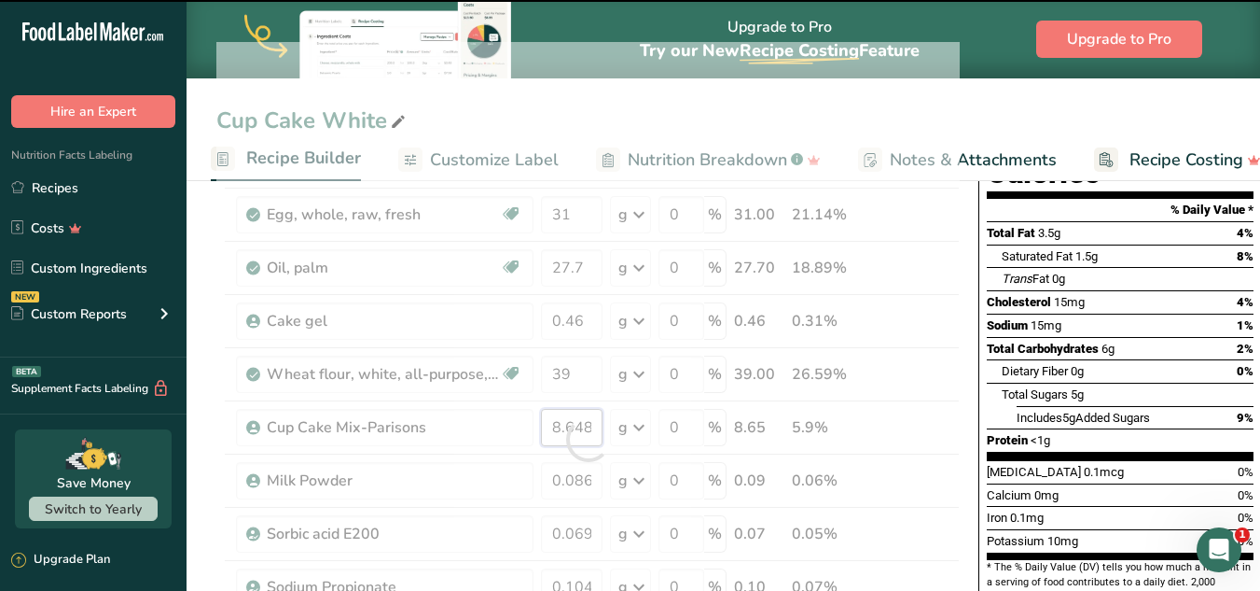
drag, startPoint x: 547, startPoint y: 435, endPoint x: 595, endPoint y: 429, distance: 48.8
click at [595, 429] on div "Ingredient * Amount * Unit * Waste * .a-a{fill:#347362;}.b-a{fill:#fff;} Grams …" at bounding box center [588, 439] width 744 height 795
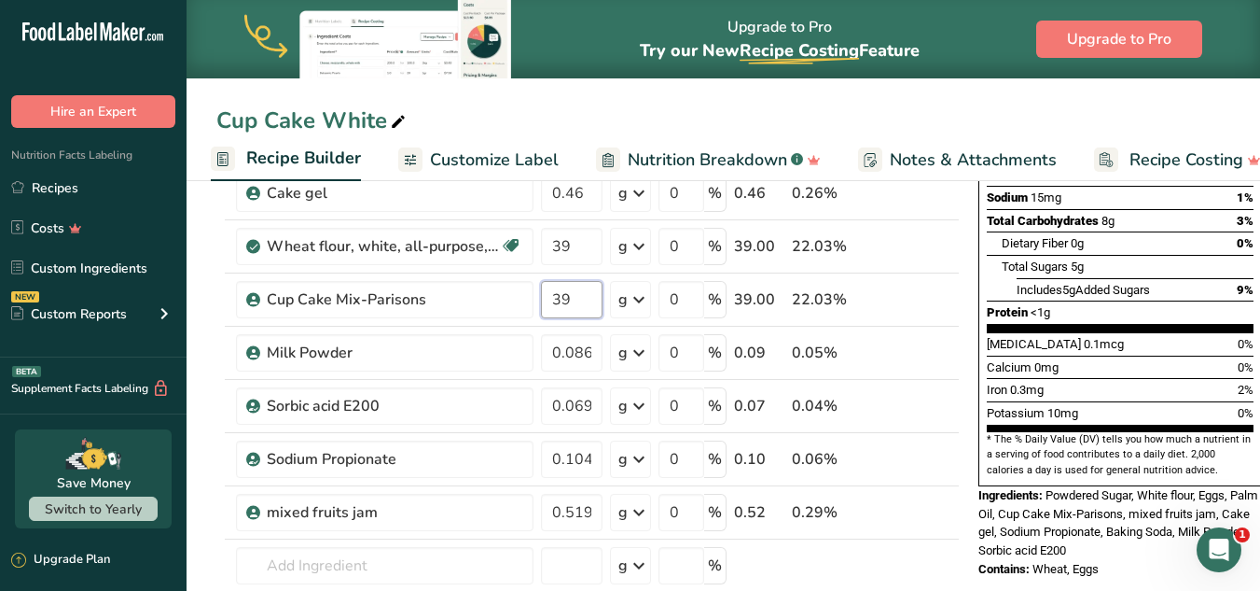
scroll to position [370, 0]
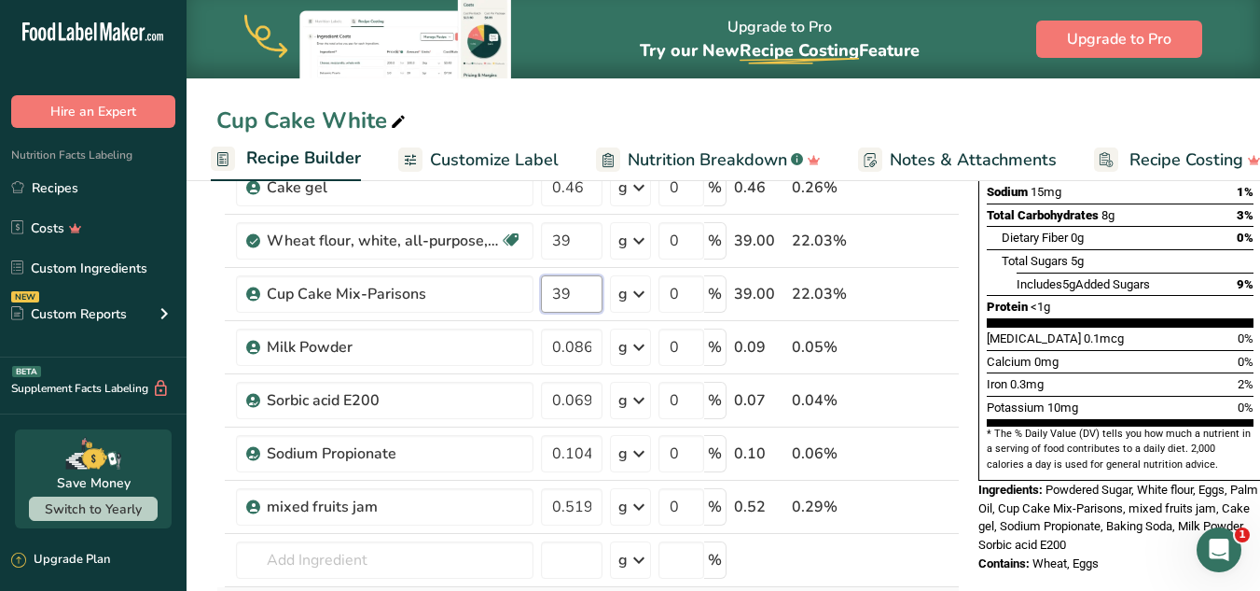
type input "39"
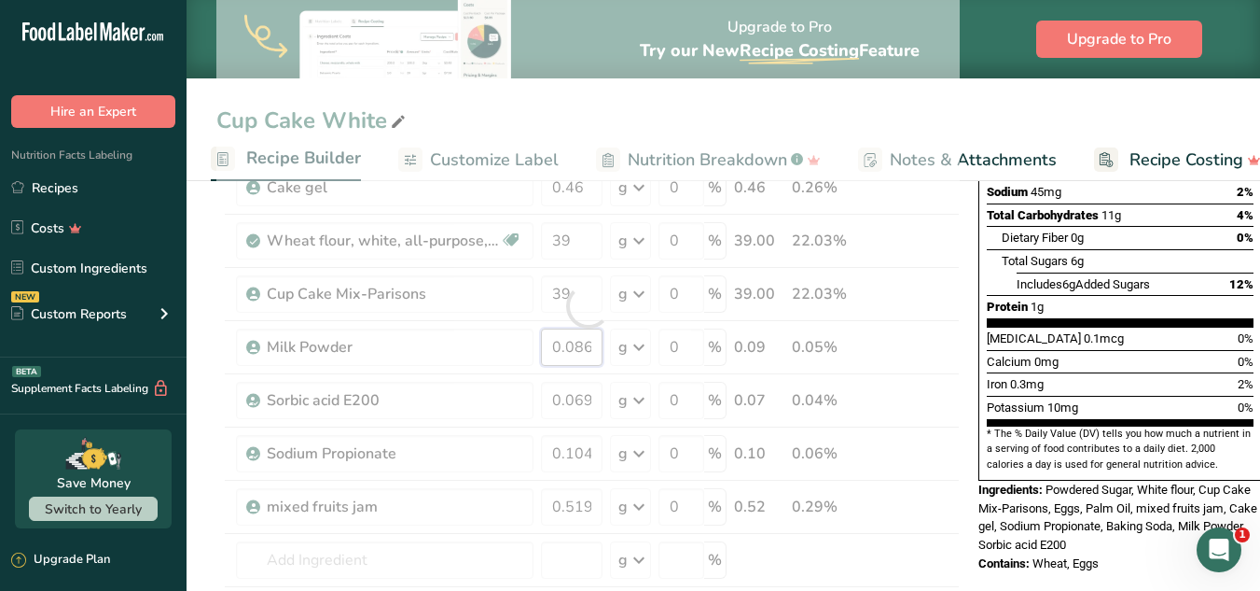
drag, startPoint x: 554, startPoint y: 348, endPoint x: 634, endPoint y: 336, distance: 81.1
click at [634, 336] on div "Ingredient * Amount * Unit * Waste * .a-a{fill:#347362;}.b-a{fill:#fff;} Grams …" at bounding box center [588, 306] width 744 height 795
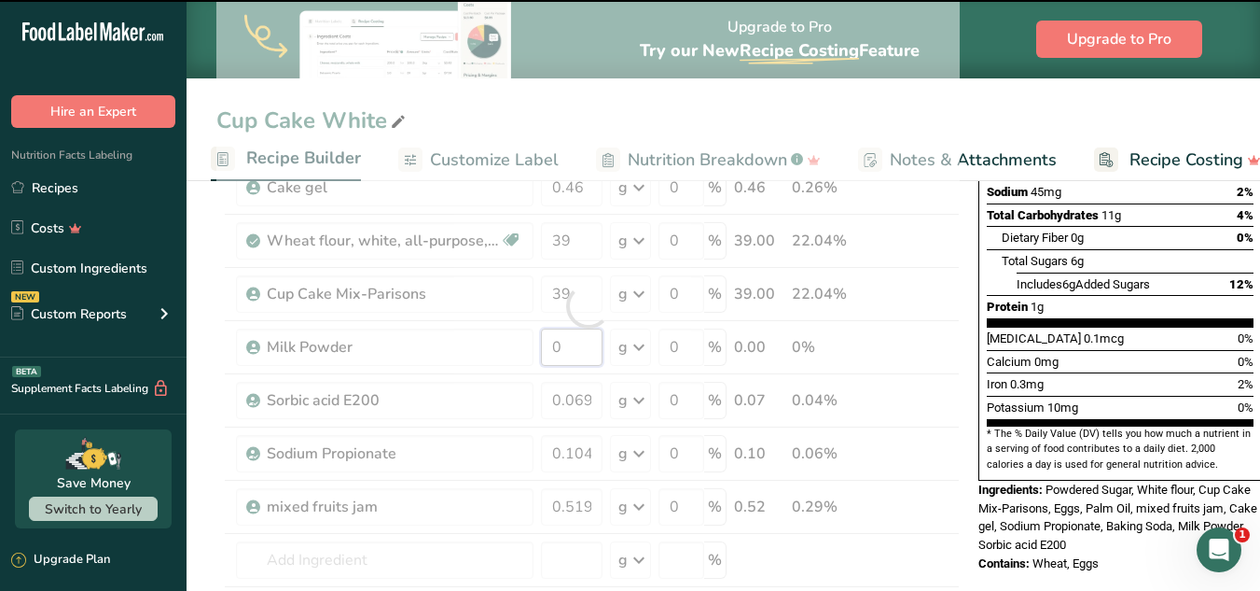
type input "0.086"
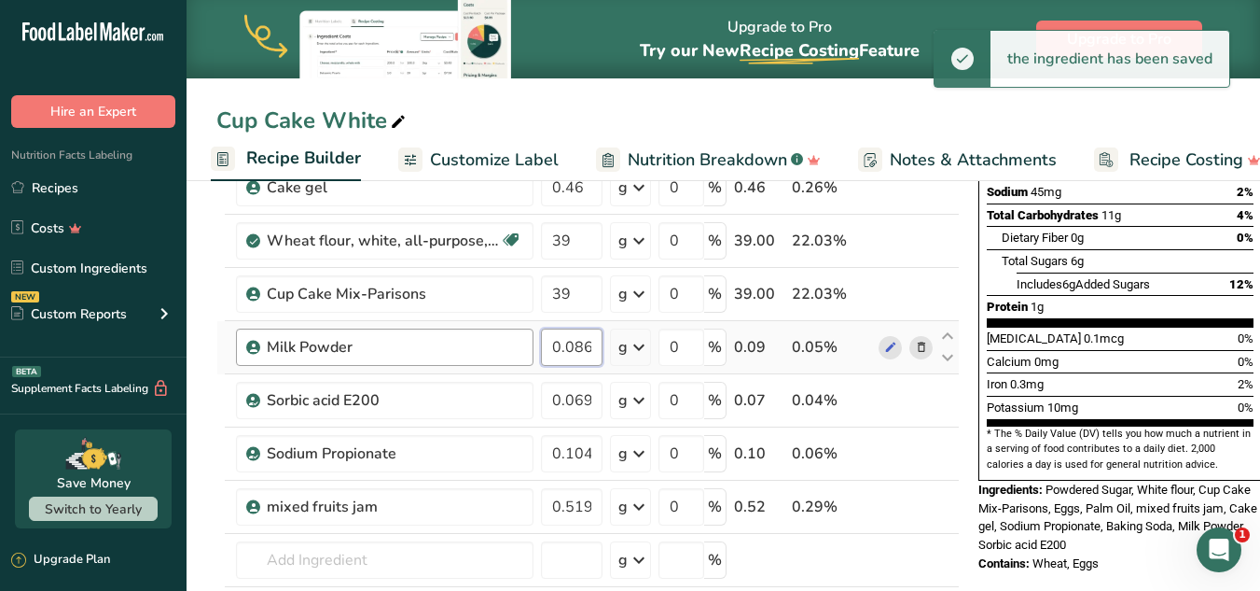
drag, startPoint x: 592, startPoint y: 345, endPoint x: 530, endPoint y: 358, distance: 63.9
click at [530, 358] on tr "Milk Powder 0.086 g Weight Units g kg mg See more Volume Units l Volume units r…" at bounding box center [588, 347] width 742 height 53
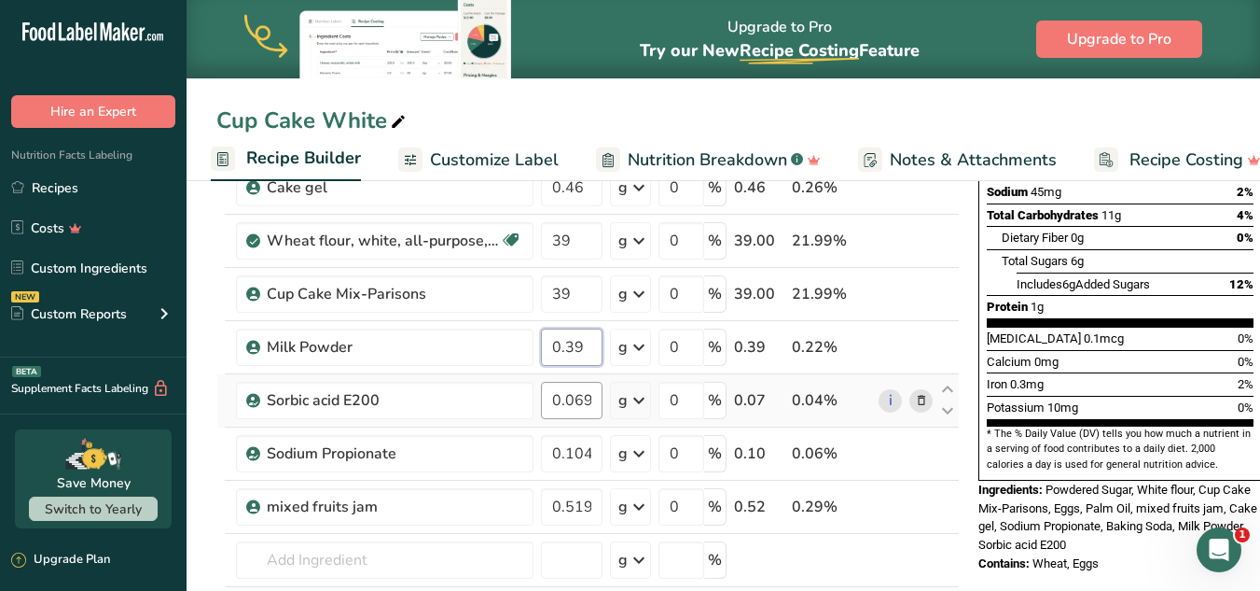
type input "0.39"
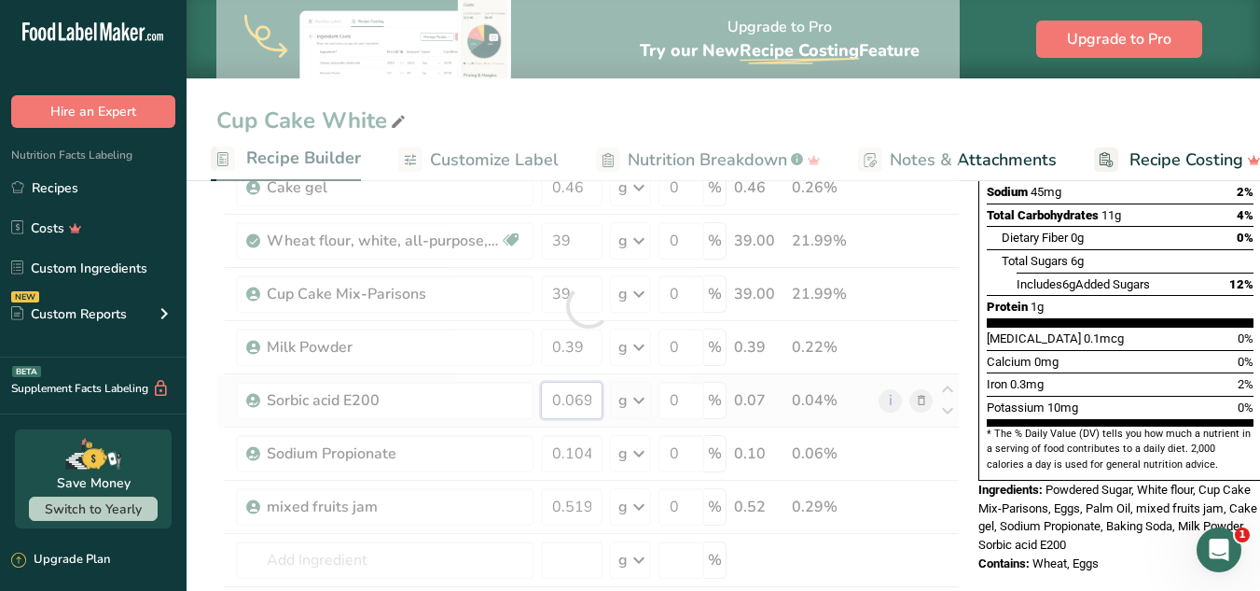
click at [580, 407] on div "Ingredient * Amount * Unit * Waste * .a-a{fill:#347362;}.b-a{fill:#fff;} Grams …" at bounding box center [588, 306] width 744 height 795
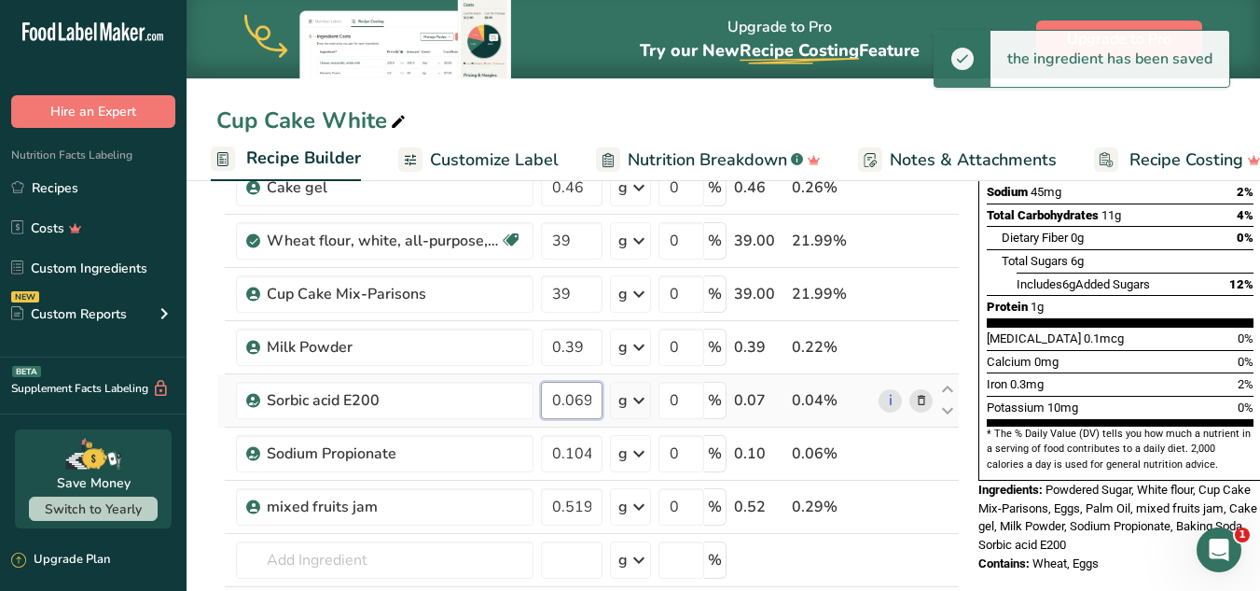
drag, startPoint x: 594, startPoint y: 394, endPoint x: 544, endPoint y: 398, distance: 50.6
click at [544, 398] on input "0.069" at bounding box center [572, 400] width 62 height 37
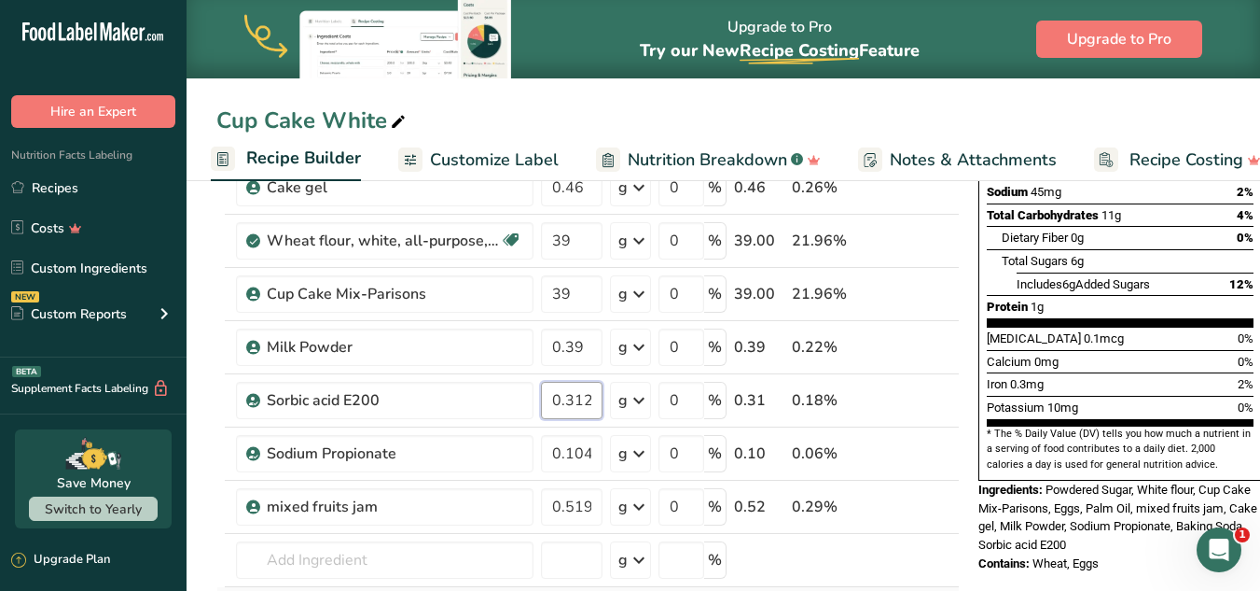
type input "0.312"
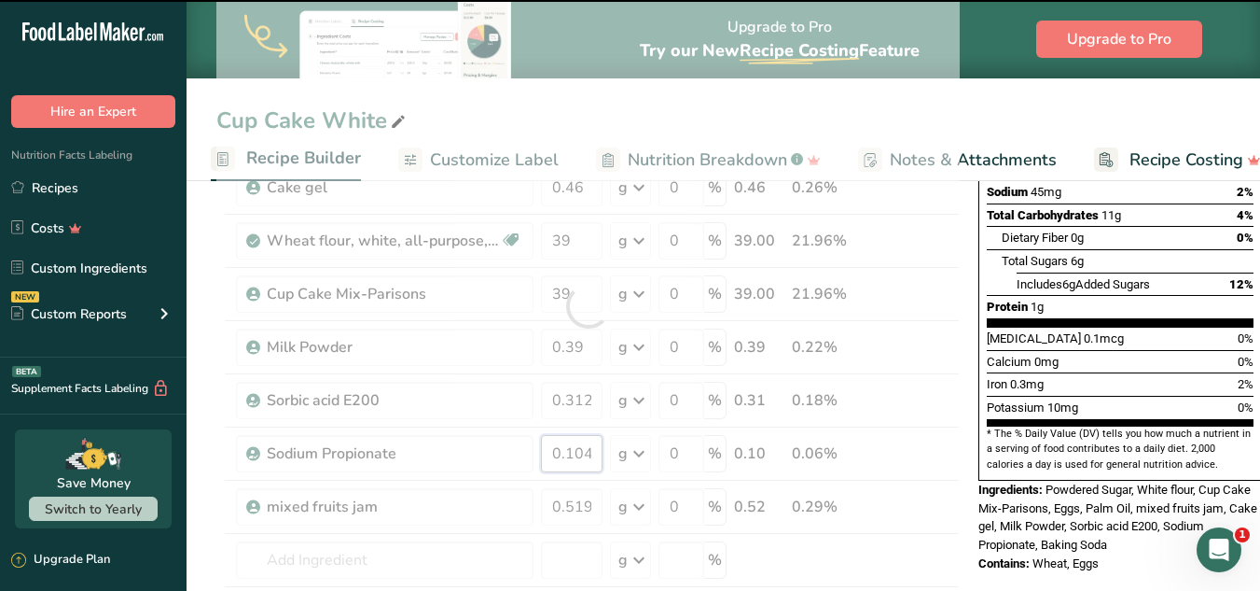
drag, startPoint x: 566, startPoint y: 451, endPoint x: 593, endPoint y: 454, distance: 27.3
click at [593, 454] on div "Ingredient * Amount * Unit * Waste * .a-a{fill:#347362;}.b-a{fill:#fff;} Grams …" at bounding box center [588, 306] width 744 height 795
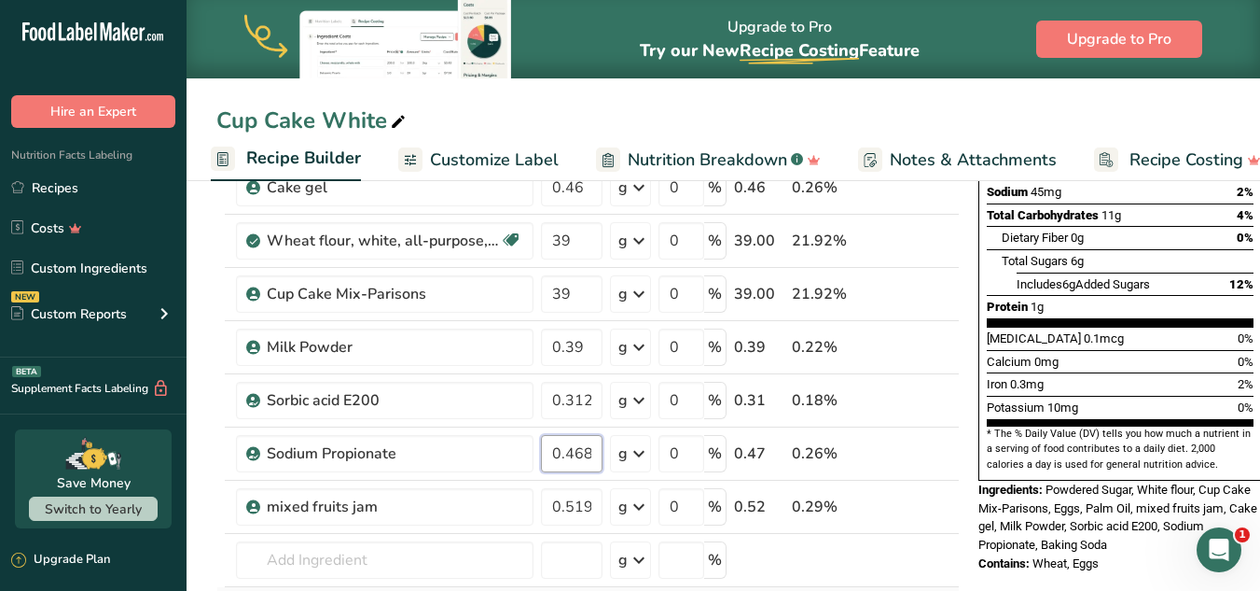
type input "0.468"
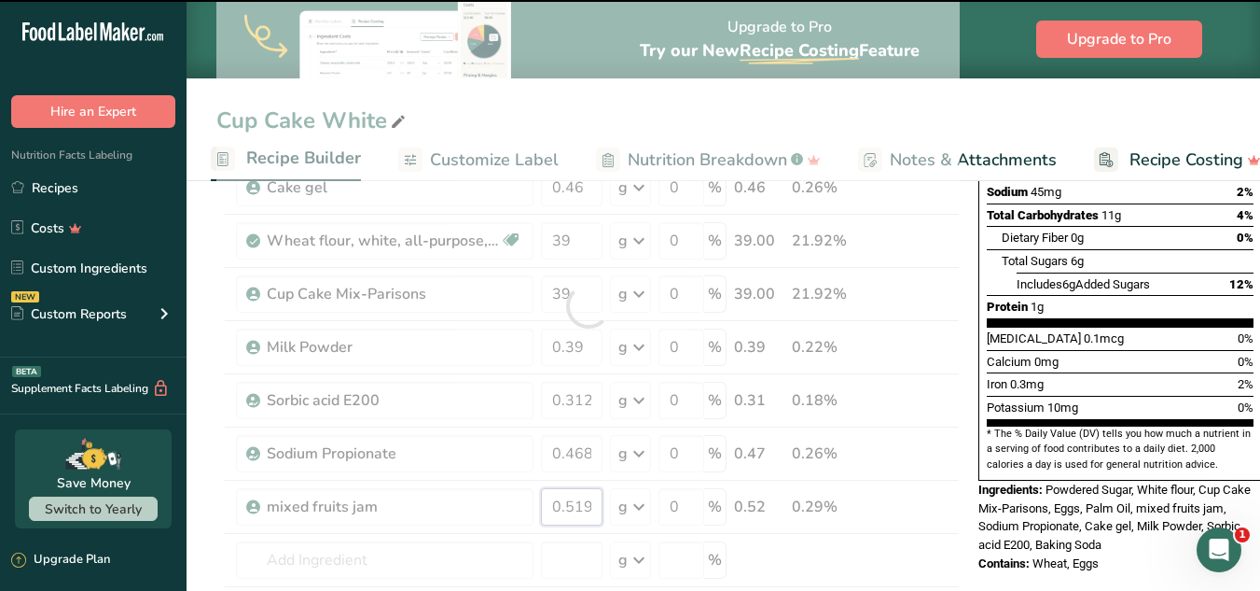
drag, startPoint x: 550, startPoint y: 504, endPoint x: 600, endPoint y: 508, distance: 49.6
click at [600, 508] on div "Ingredient * Amount * Unit * Waste * .a-a{fill:#347362;}.b-a{fill:#fff;} Grams …" at bounding box center [588, 306] width 744 height 795
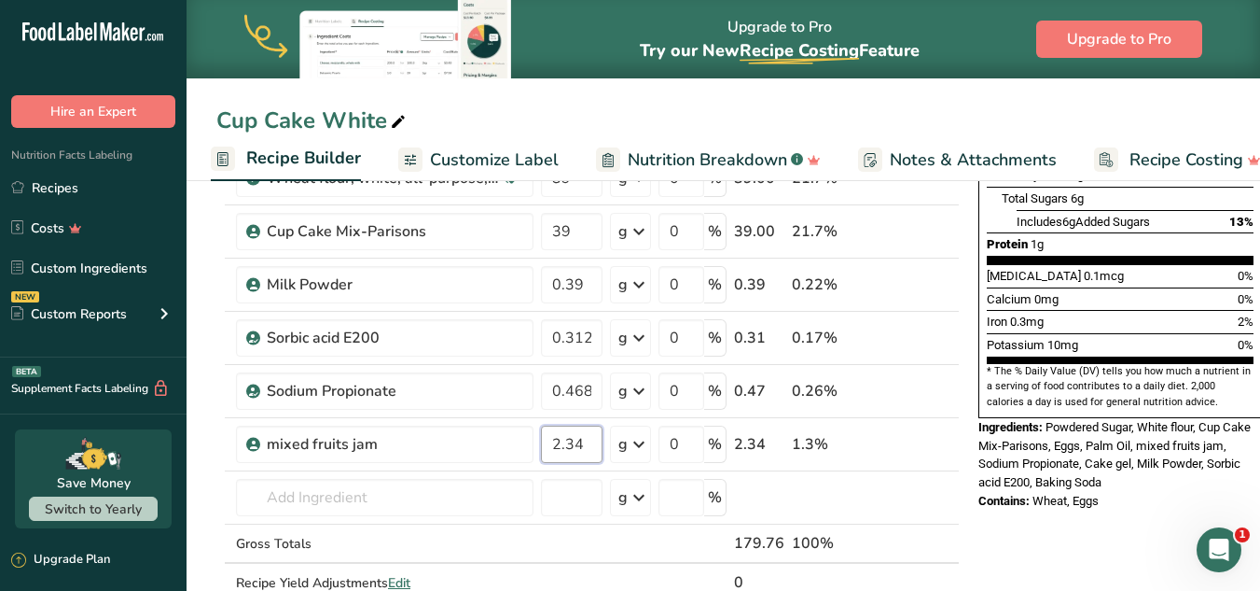
scroll to position [430, 0]
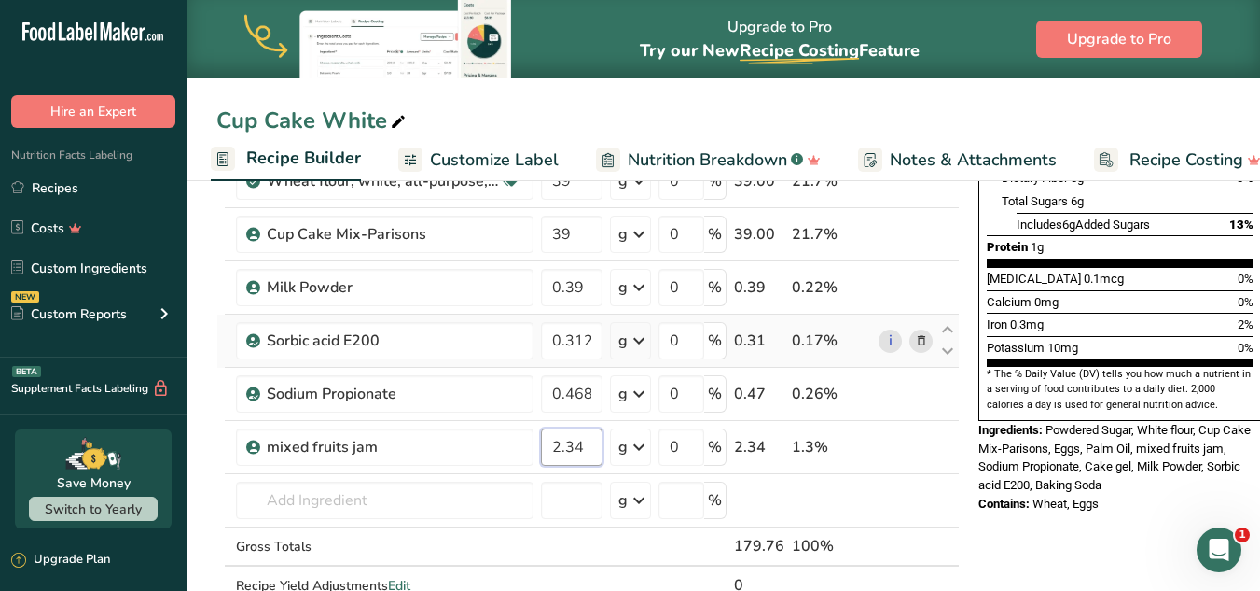
type input "2.34"
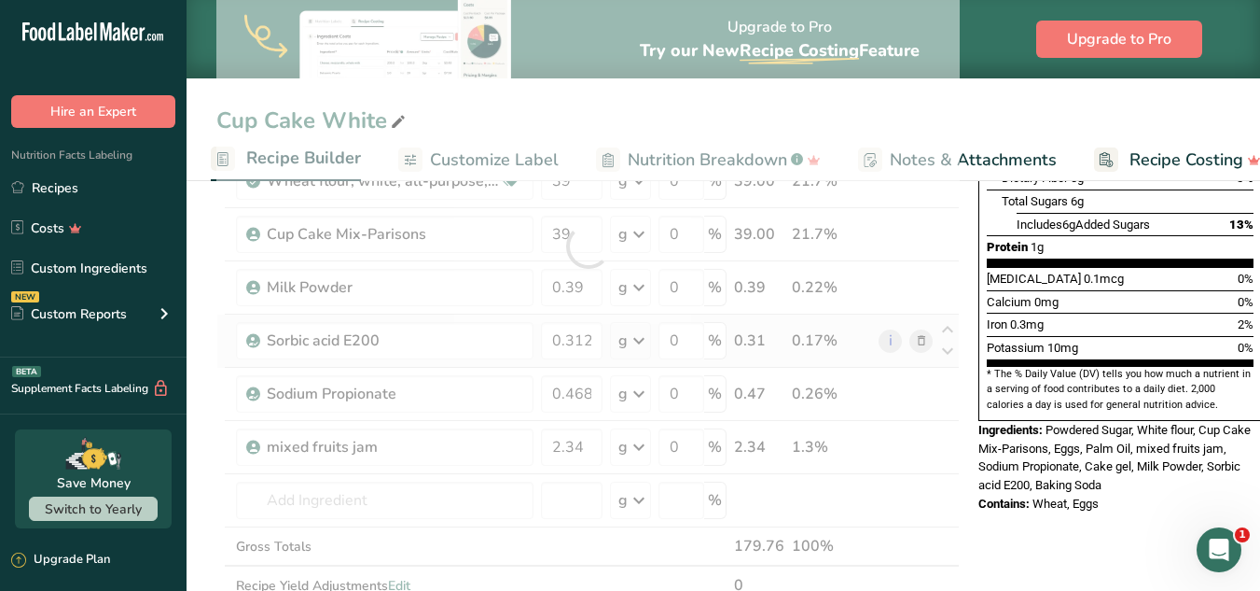
click at [747, 330] on div "Ingredient * Amount * Unit * Waste * .a-a{fill:#347362;}.b-a{fill:#fff;} Grams …" at bounding box center [588, 246] width 744 height 795
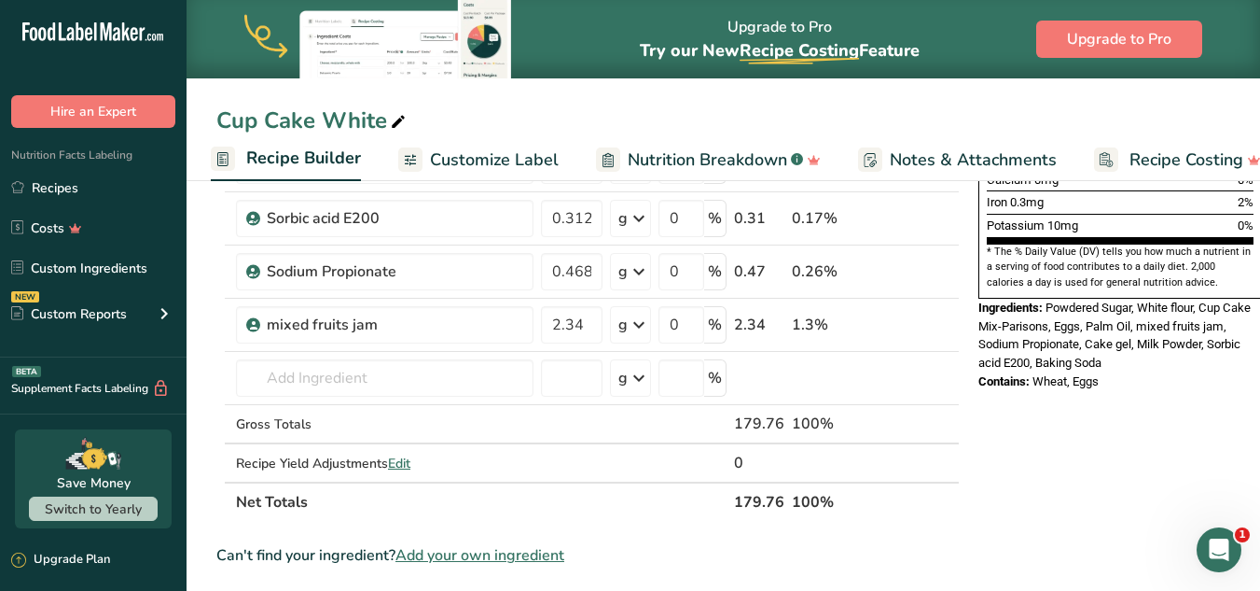
scroll to position [582, 0]
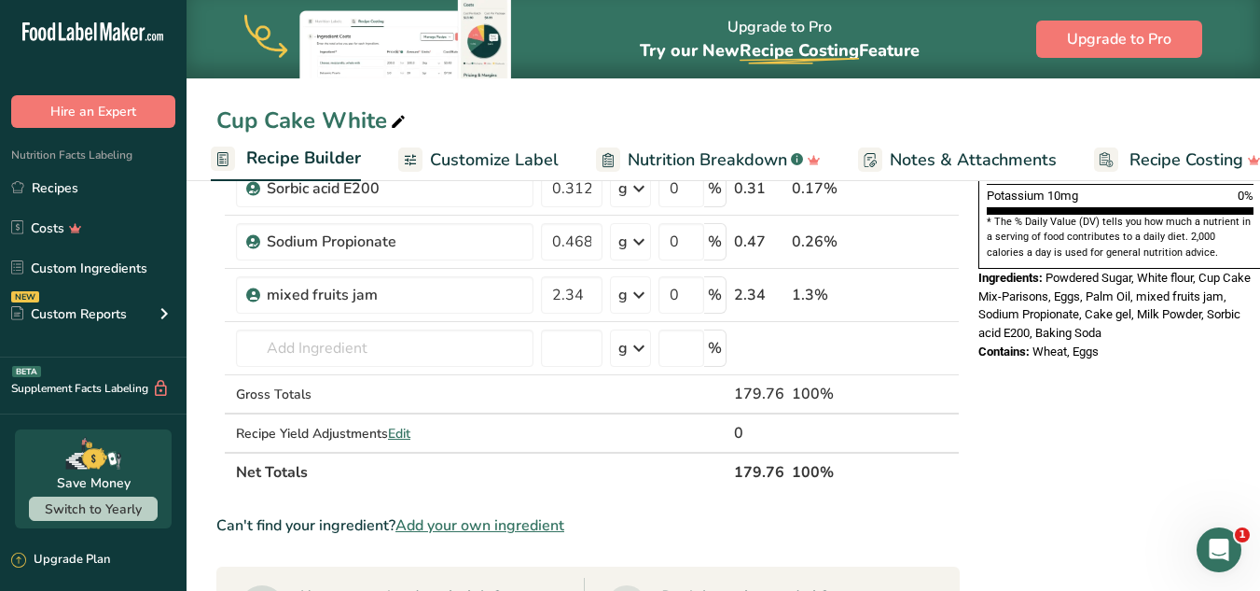
click at [519, 527] on span "Add your own ingredient" at bounding box center [480, 525] width 169 height 22
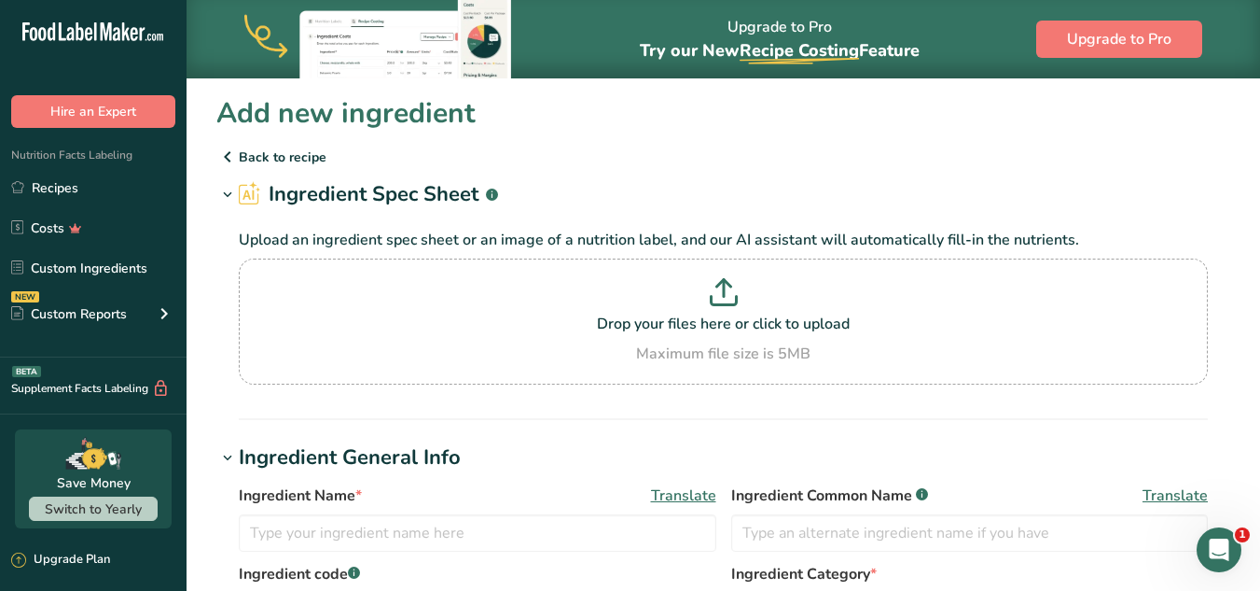
click at [233, 155] on icon at bounding box center [227, 157] width 22 height 34
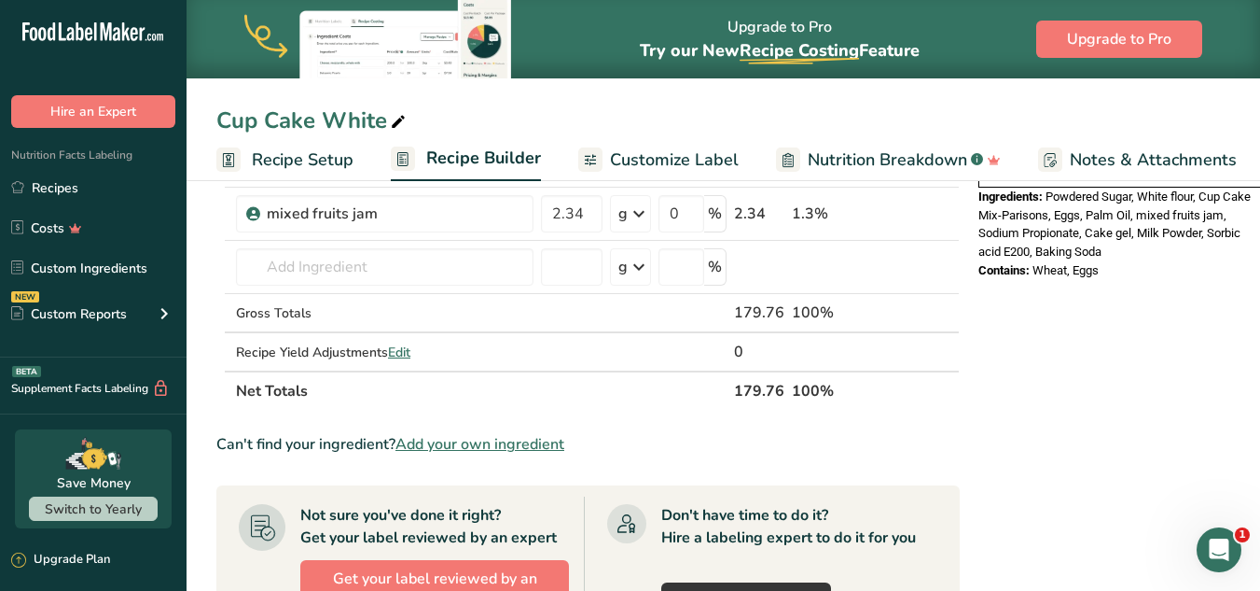
scroll to position [675, 0]
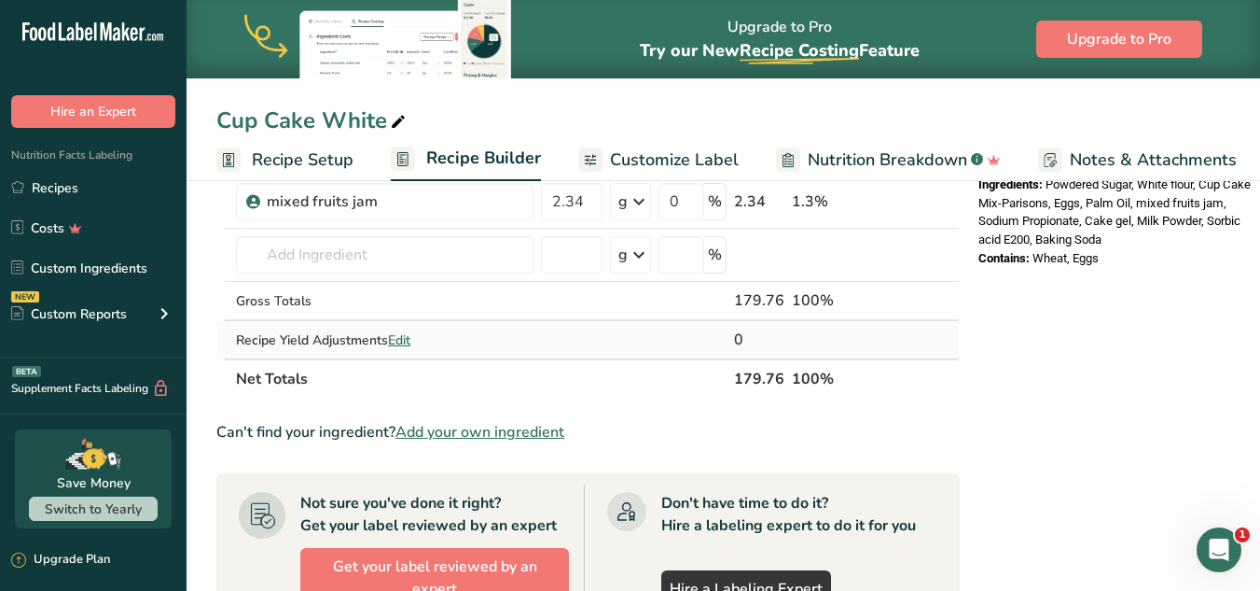
click at [411, 335] on span "Edit" at bounding box center [399, 340] width 22 height 18
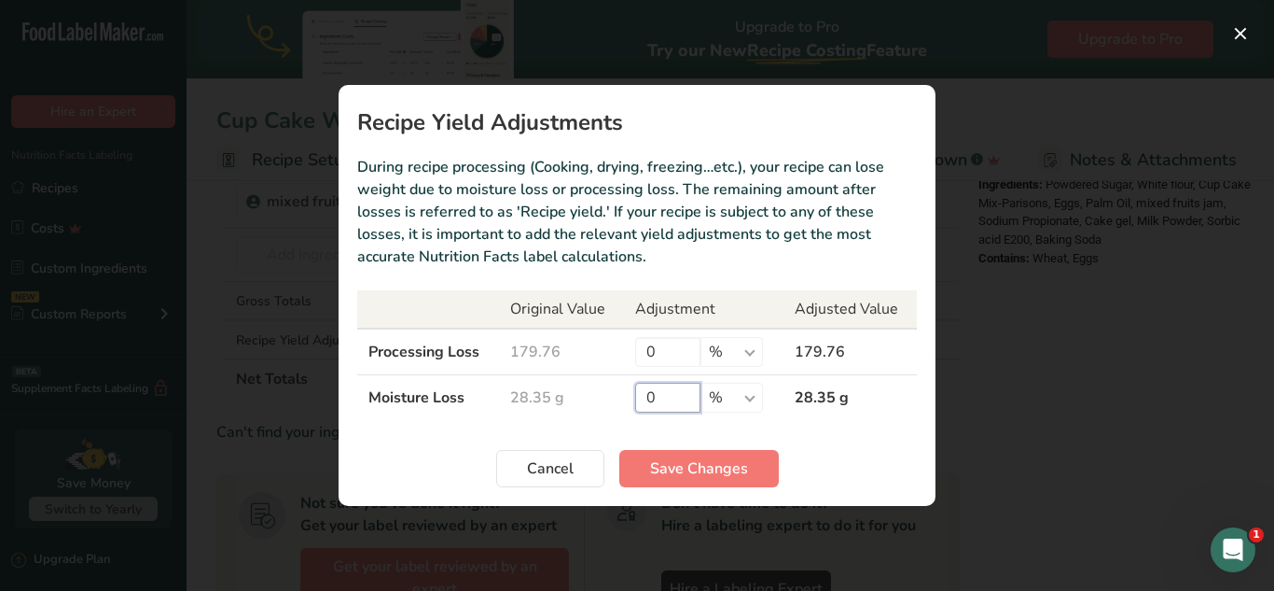
click at [671, 396] on input "0" at bounding box center [667, 398] width 65 height 30
type input "45"
click at [654, 458] on span "Save Changes" at bounding box center [699, 468] width 98 height 22
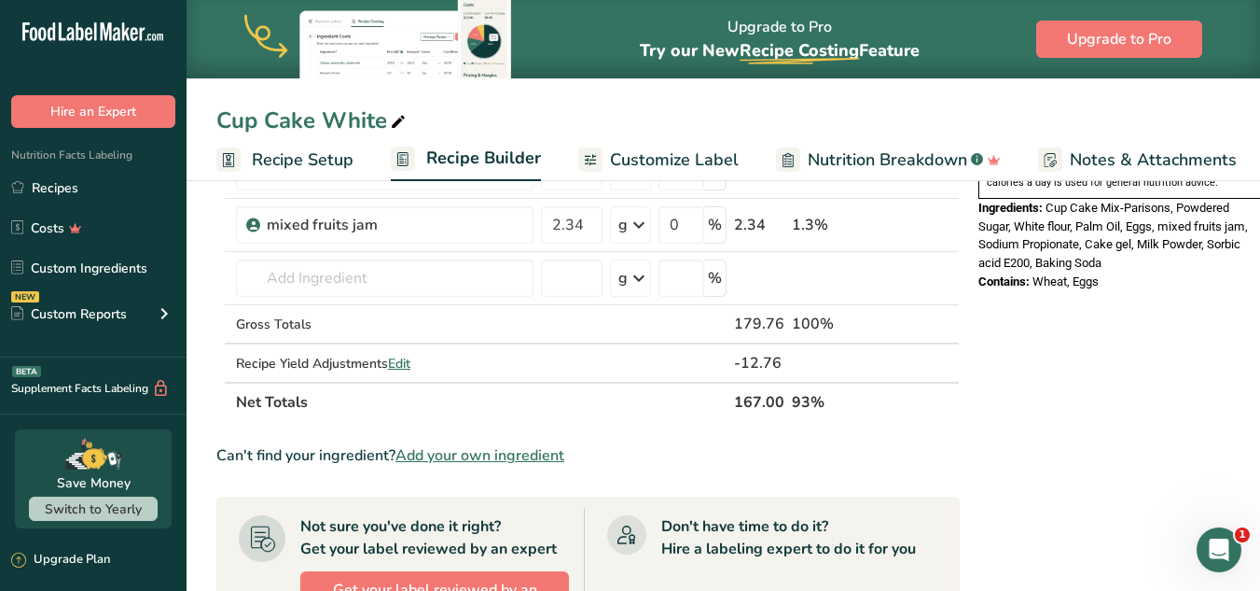
scroll to position [655, 0]
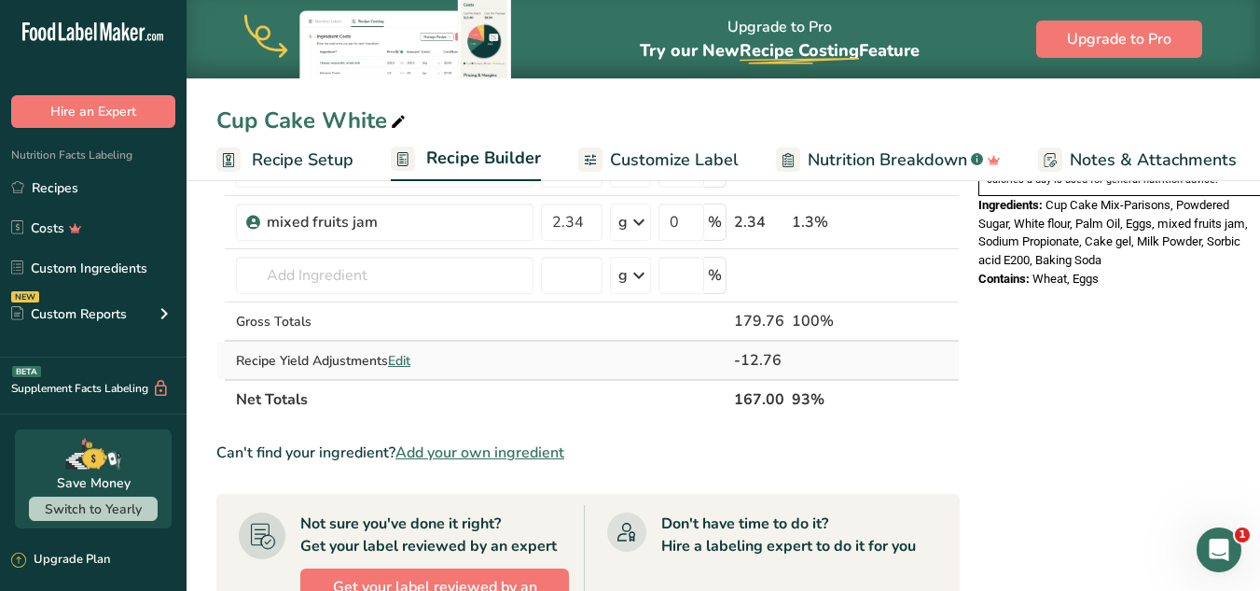
click at [405, 355] on span "Edit" at bounding box center [399, 361] width 22 height 18
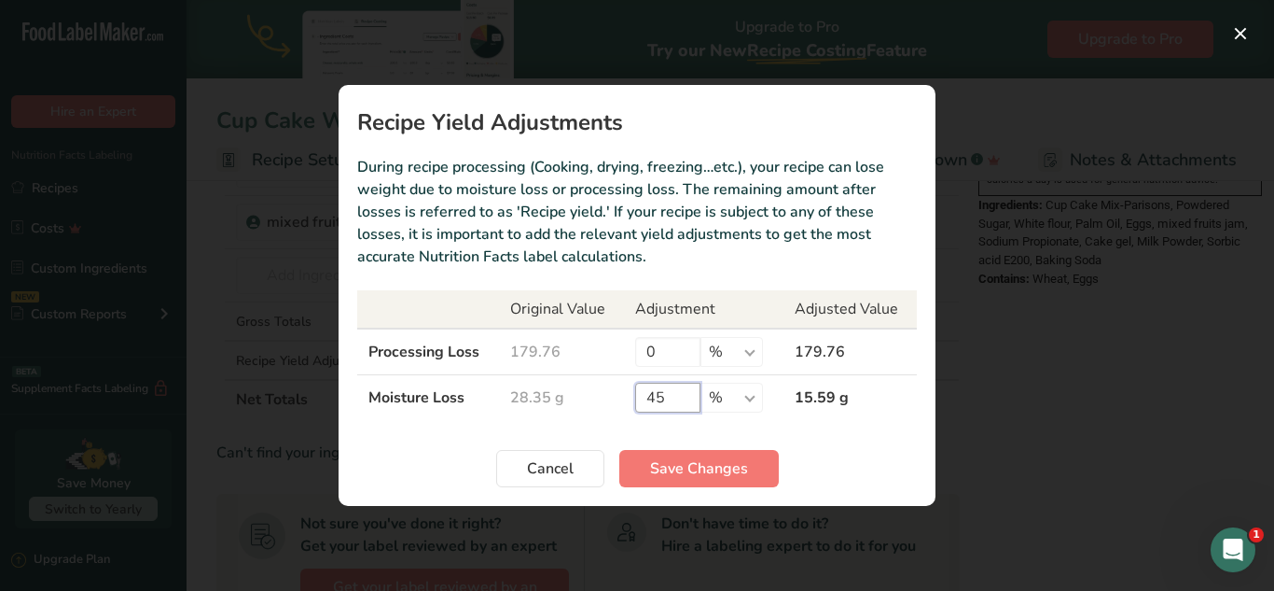
drag, startPoint x: 667, startPoint y: 401, endPoint x: 651, endPoint y: 395, distance: 17.2
click at [651, 395] on input "45" at bounding box center [667, 398] width 65 height 30
type input "40"
click at [677, 458] on span "Save Changes" at bounding box center [699, 468] width 98 height 22
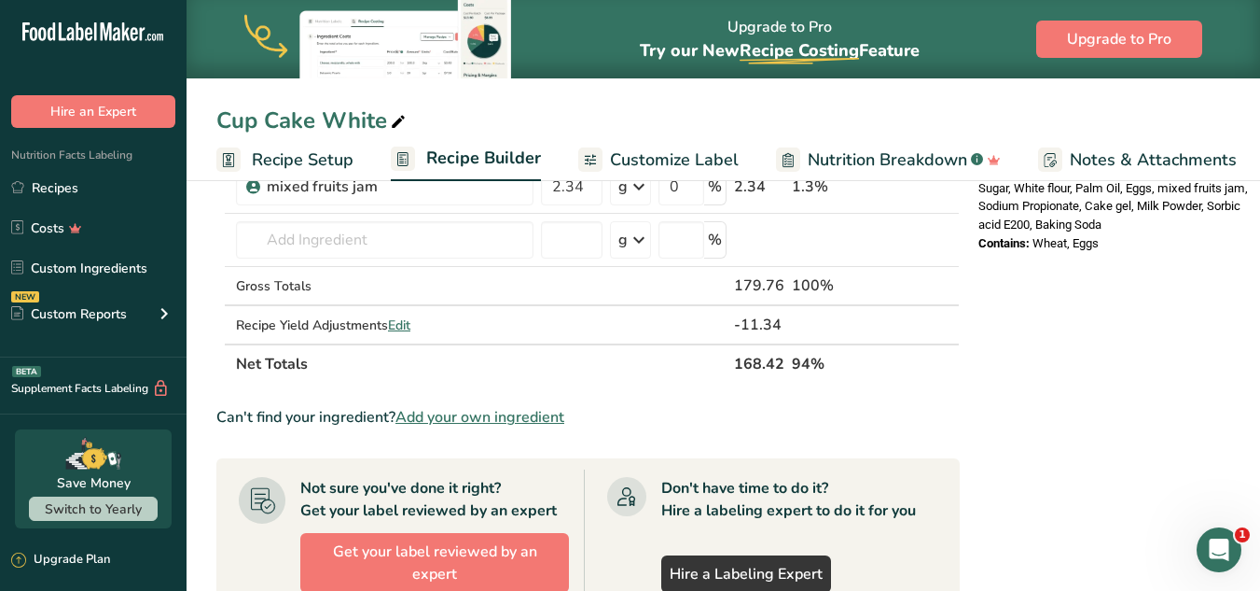
scroll to position [688, 0]
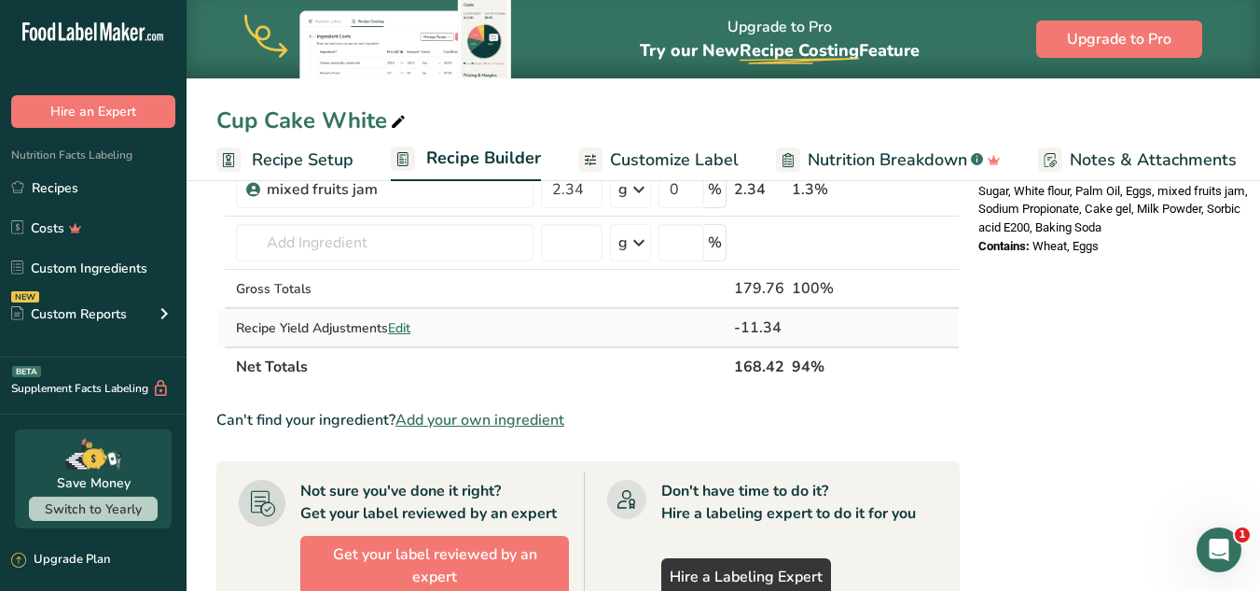
click at [406, 323] on span "Edit" at bounding box center [399, 328] width 22 height 18
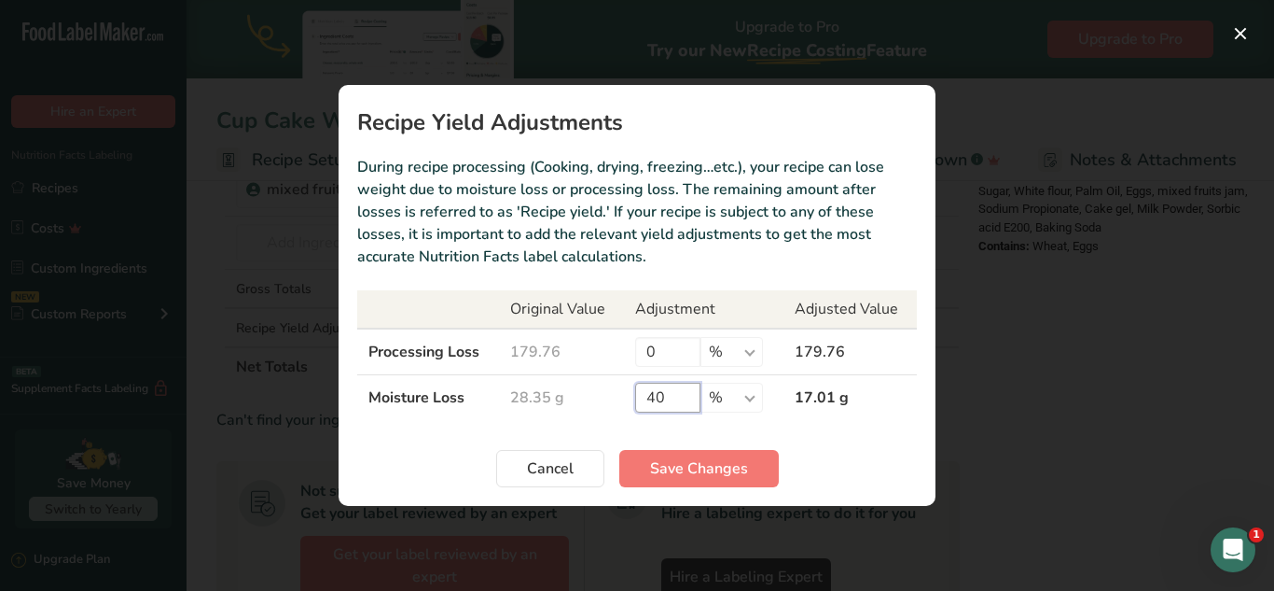
drag, startPoint x: 669, startPoint y: 400, endPoint x: 638, endPoint y: 396, distance: 31.1
click at [638, 396] on input "40" at bounding box center [667, 398] width 65 height 30
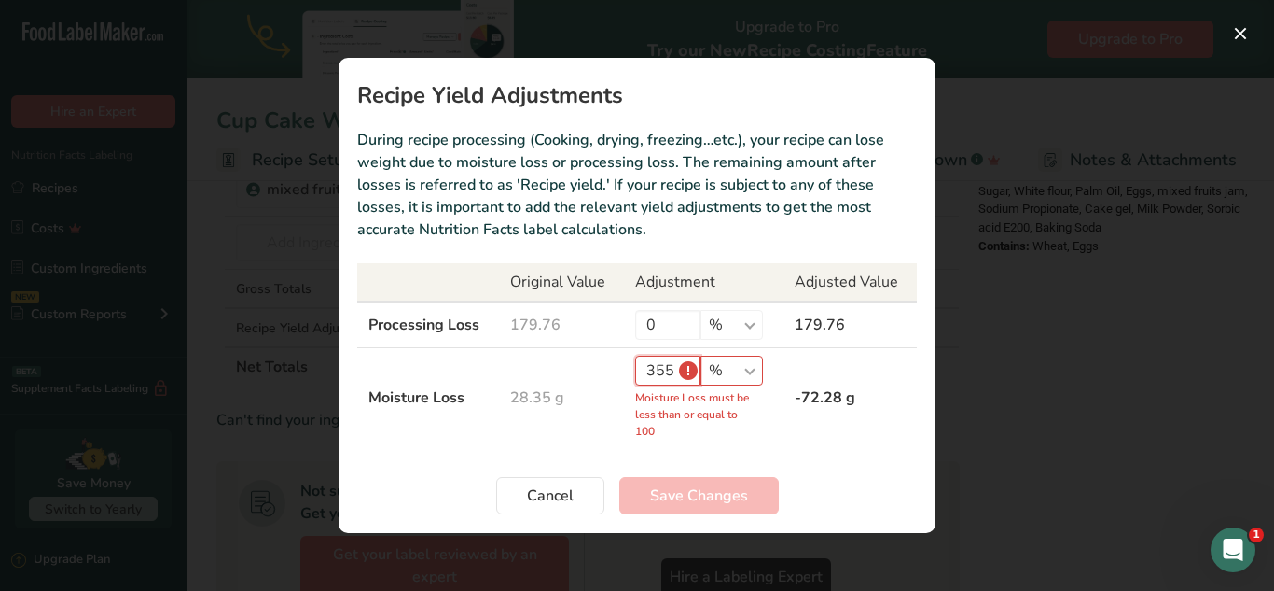
drag, startPoint x: 655, startPoint y: 367, endPoint x: 640, endPoint y: 365, distance: 15.0
click at [640, 365] on input "355" at bounding box center [667, 370] width 65 height 30
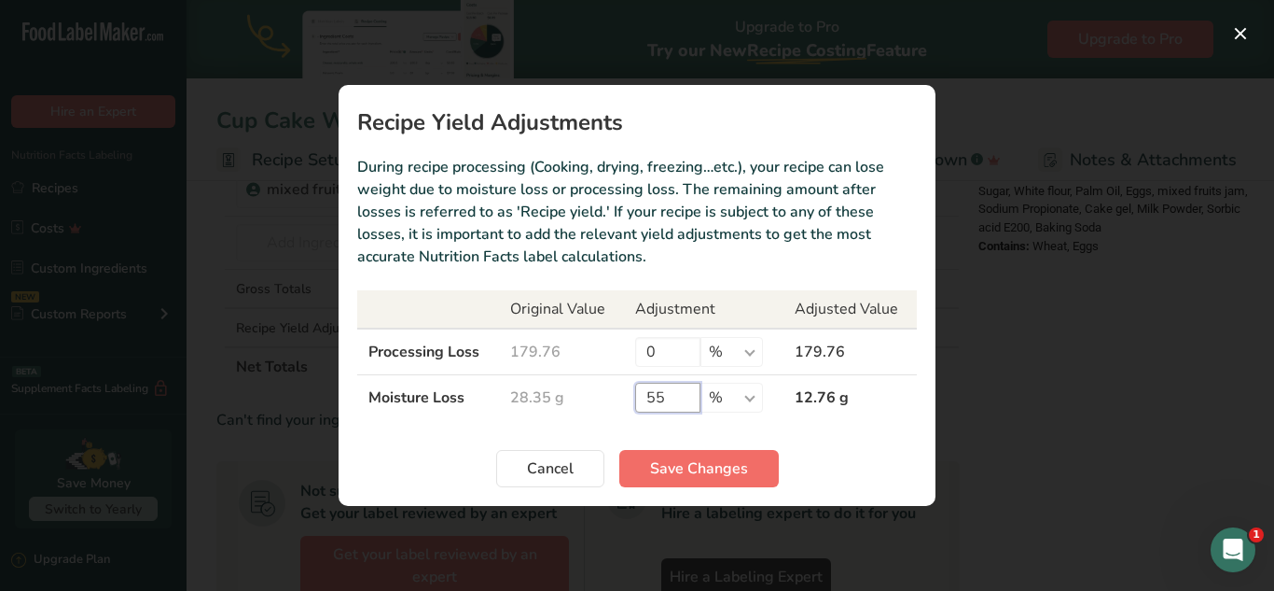
type input "55"
click at [711, 454] on button "Save Changes" at bounding box center [699, 468] width 160 height 37
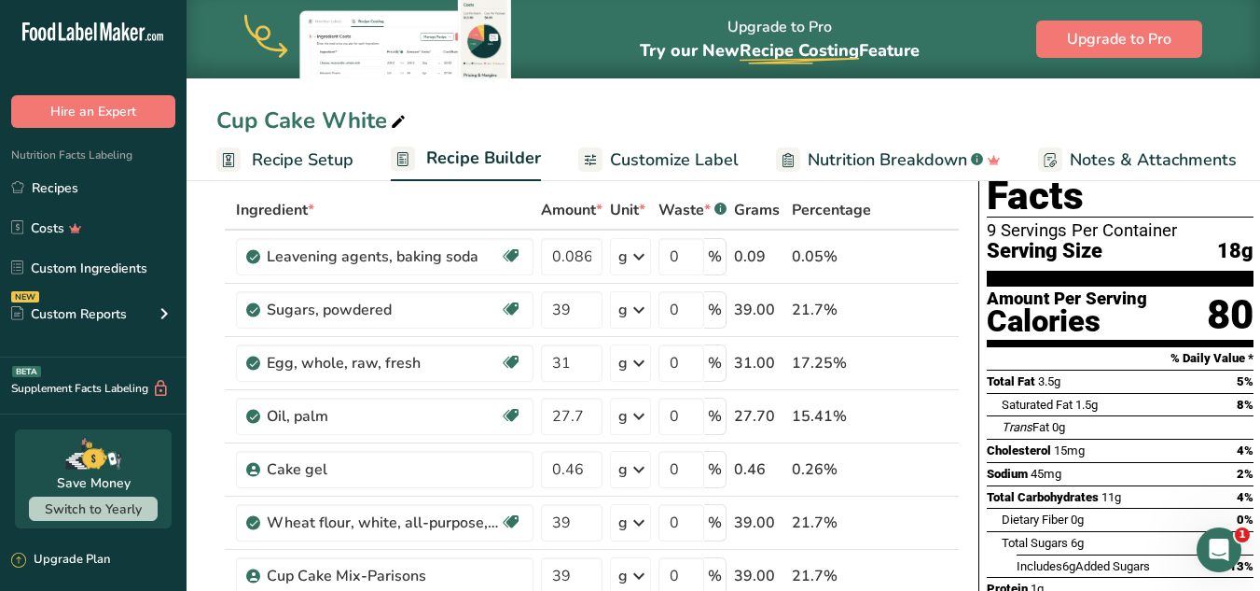
scroll to position [77, 0]
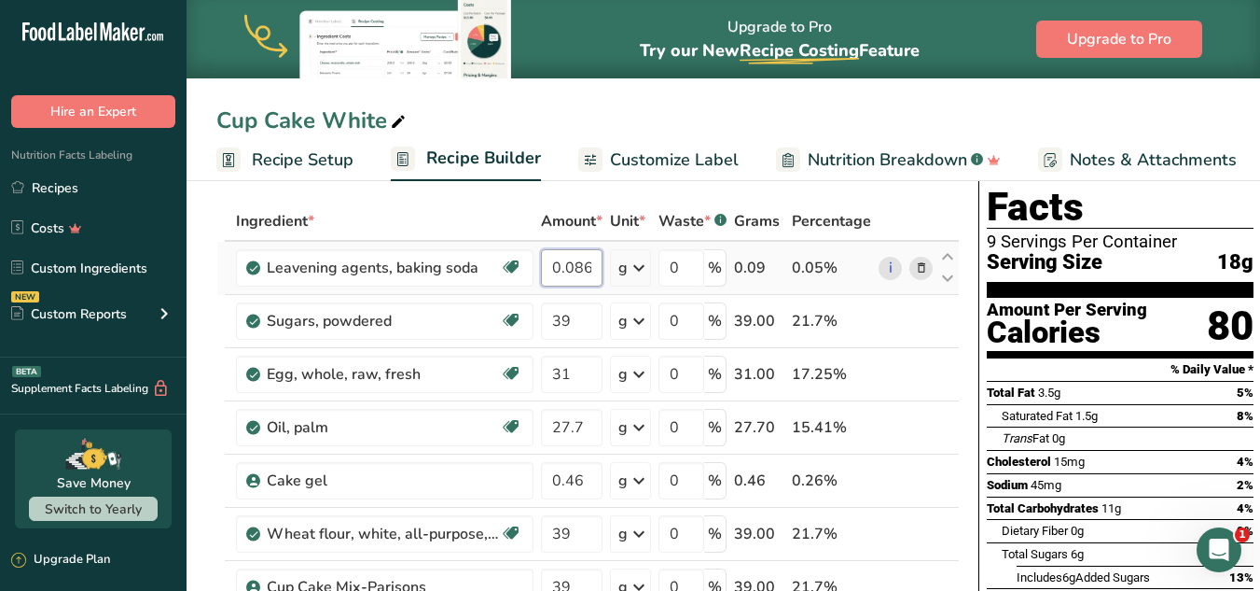
click at [567, 275] on input "0.086" at bounding box center [572, 267] width 62 height 37
drag, startPoint x: 595, startPoint y: 270, endPoint x: 543, endPoint y: 265, distance: 52.5
click at [543, 265] on input "0.086" at bounding box center [572, 267] width 62 height 37
paste input "390"
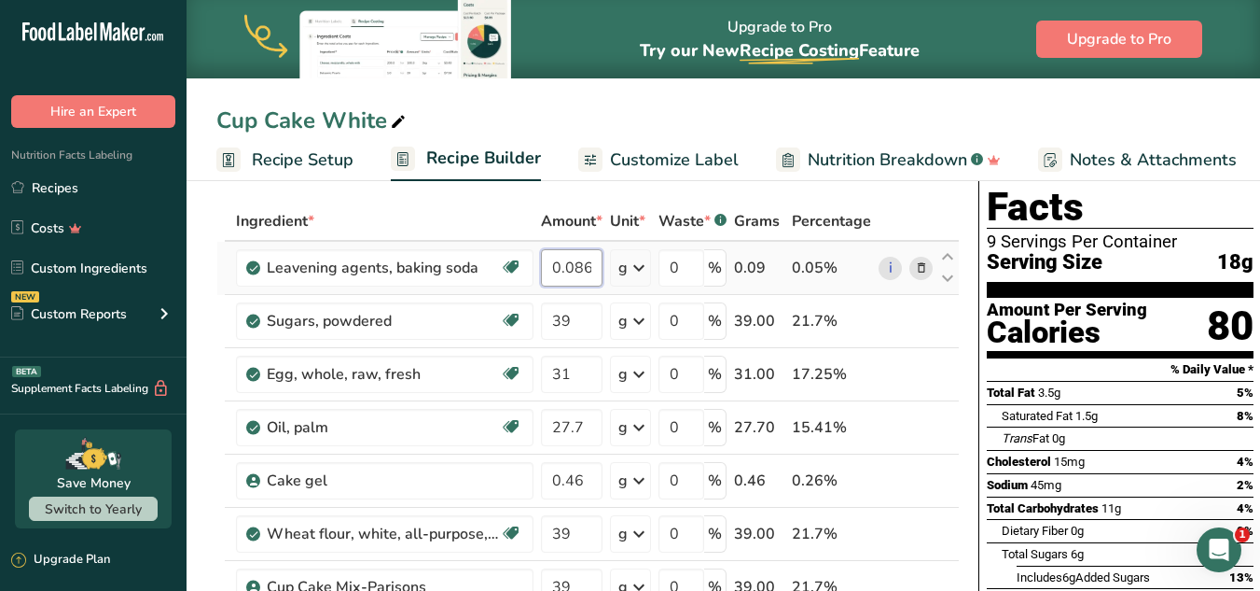
type input "3900.086"
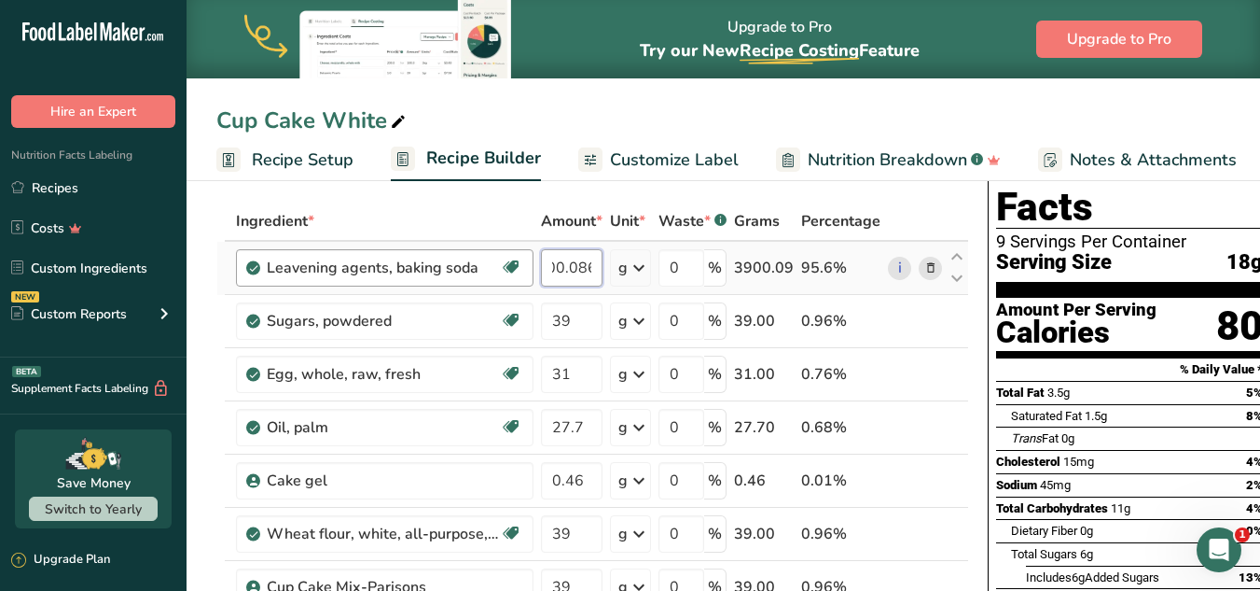
scroll to position [0, 0]
drag, startPoint x: 596, startPoint y: 268, endPoint x: 480, endPoint y: 253, distance: 117.6
click at [480, 253] on tr "Leavening agents, baking soda Dairy free Gluten free Vegan Vegetarian Soy free …" at bounding box center [592, 268] width 751 height 53
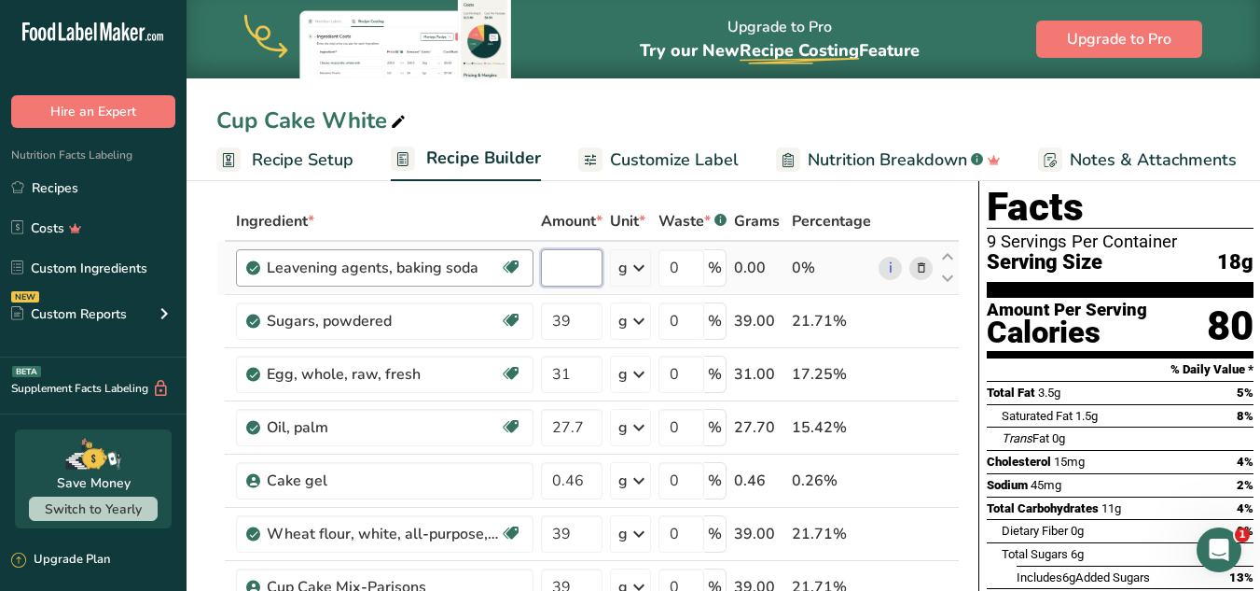
paste input "0.39"
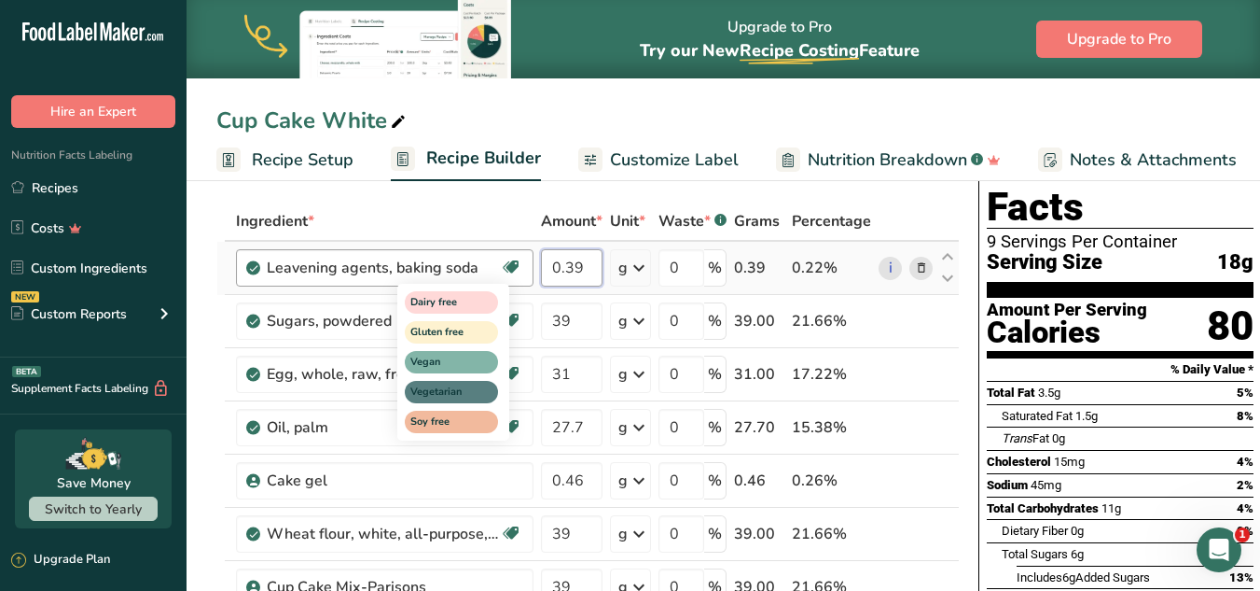
type input "0.39"
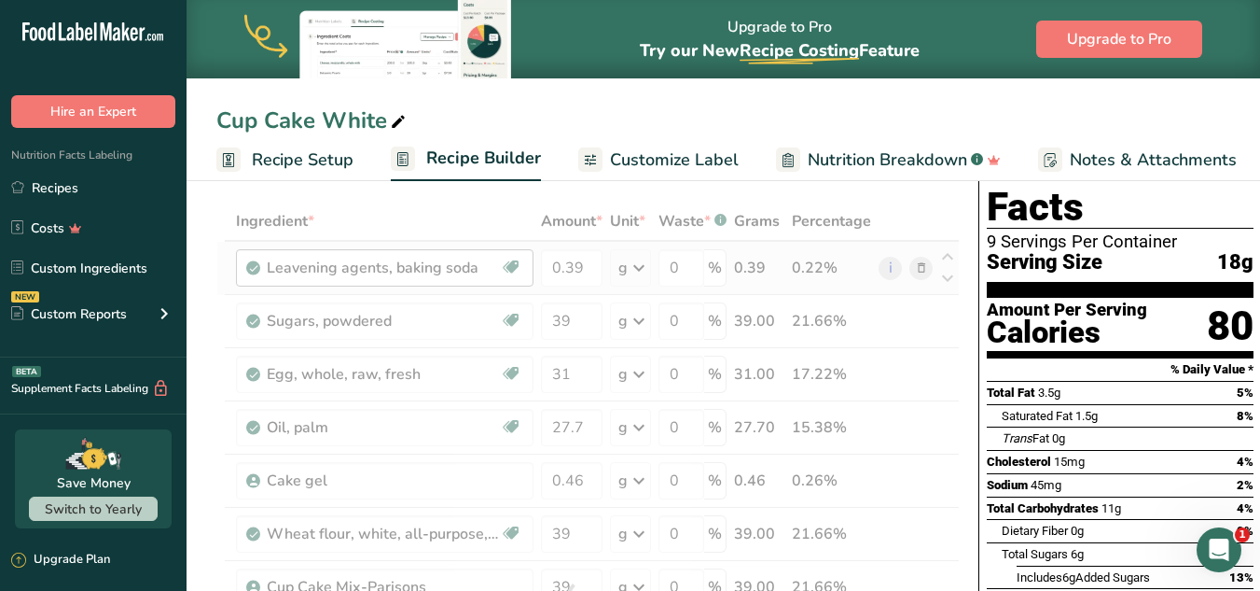
click at [571, 327] on div "Ingredient * Amount * Unit * Waste * .a-a{fill:#347362;}.b-a{fill:#fff;} Grams …" at bounding box center [588, 599] width 744 height 795
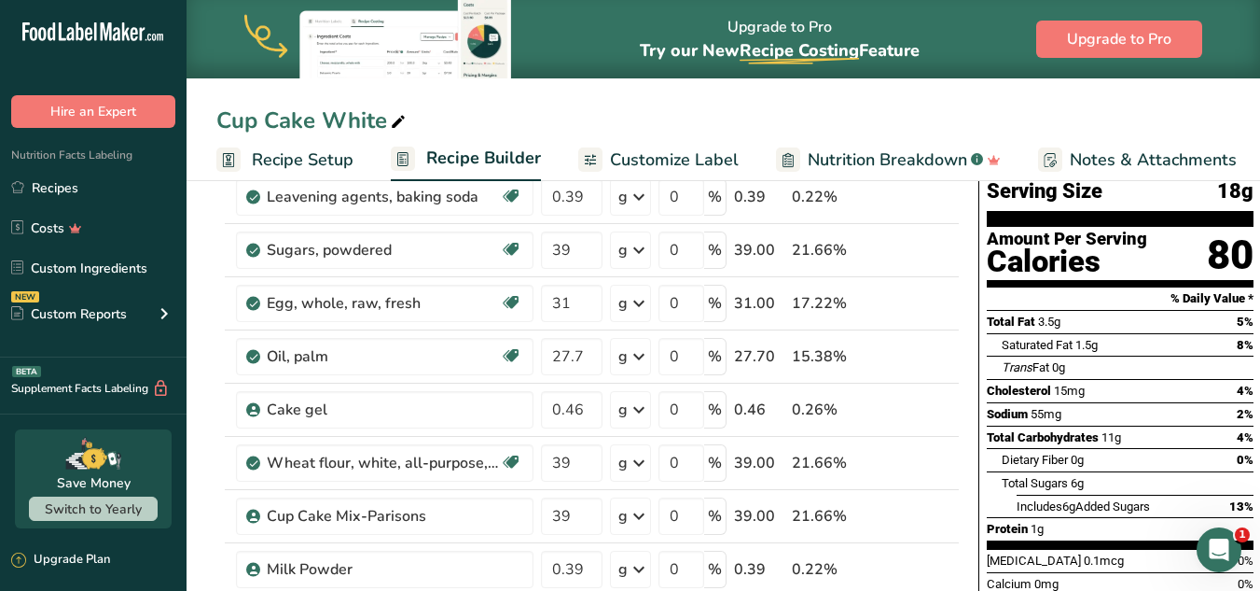
scroll to position [146, 0]
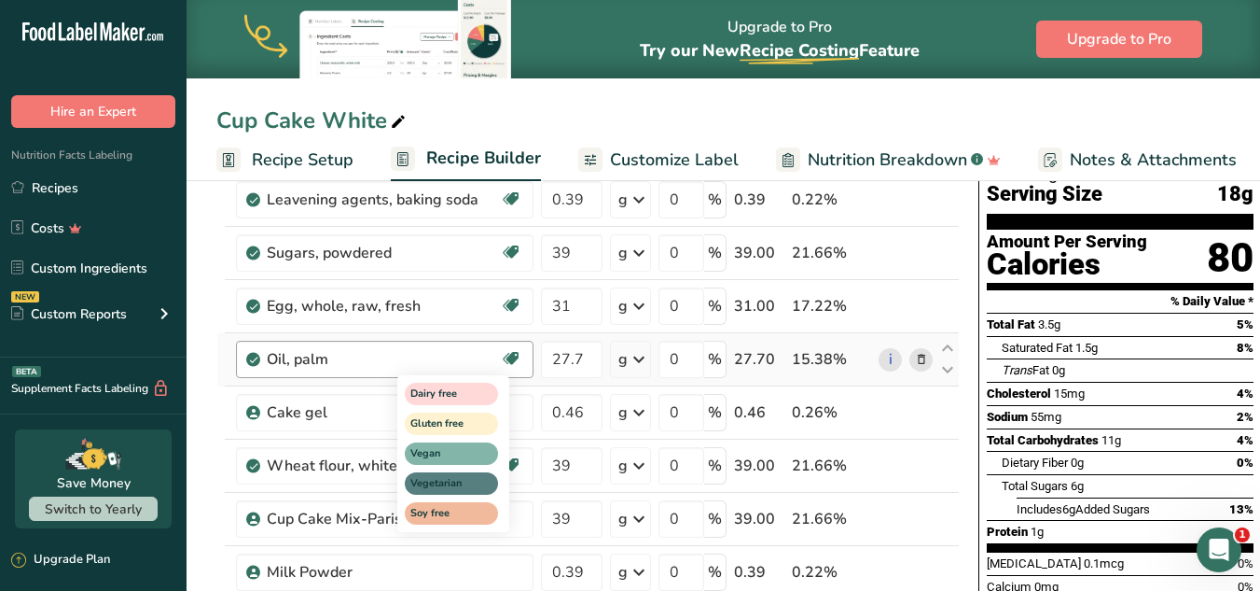
click at [561, 461] on div "Dairy free Gluten free Vegan Vegetarian Soy free" at bounding box center [486, 451] width 179 height 160
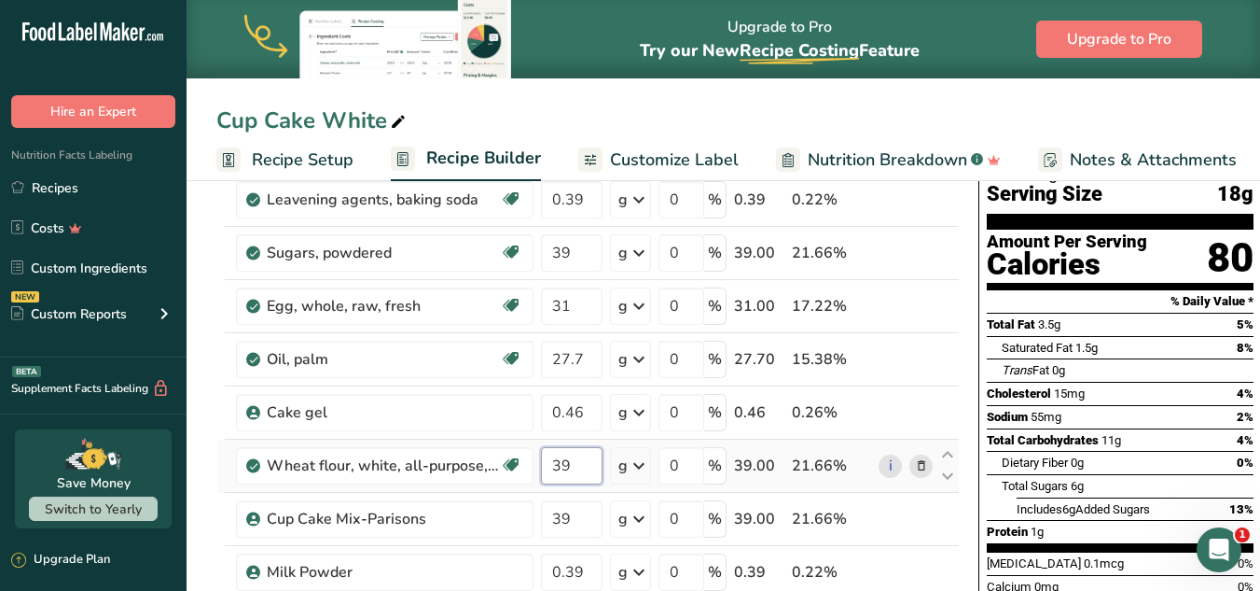
click at [577, 470] on input "39" at bounding box center [572, 465] width 62 height 37
type input "3"
type input "42"
click at [566, 524] on div "Ingredient * Amount * Unit * Waste * .a-a{fill:#347362;}.b-a{fill:#fff;} Grams …" at bounding box center [588, 530] width 744 height 795
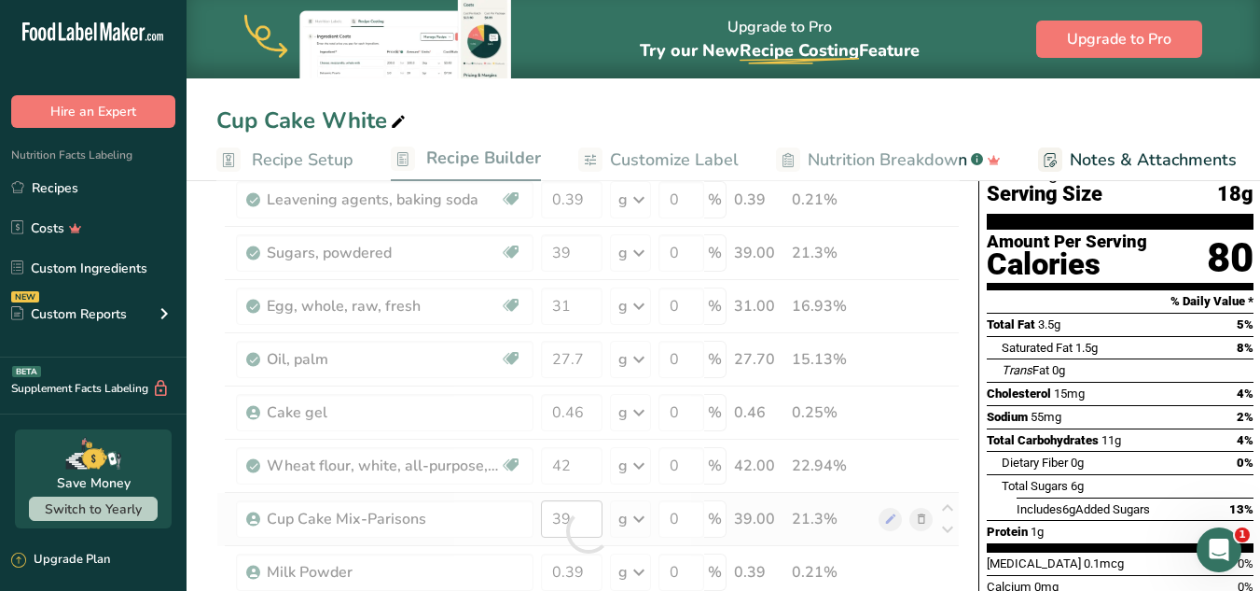
click at [589, 531] on div at bounding box center [589, 531] width 0 height 0
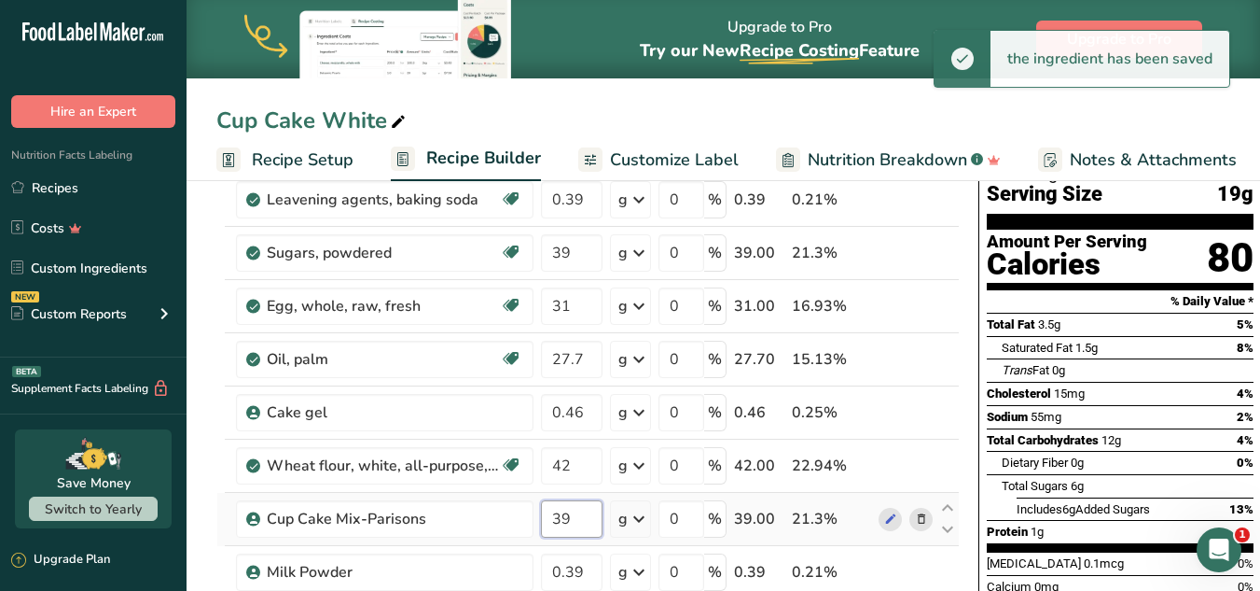
drag, startPoint x: 554, startPoint y: 519, endPoint x: 585, endPoint y: 519, distance: 30.8
click at [585, 519] on input "39" at bounding box center [572, 518] width 62 height 37
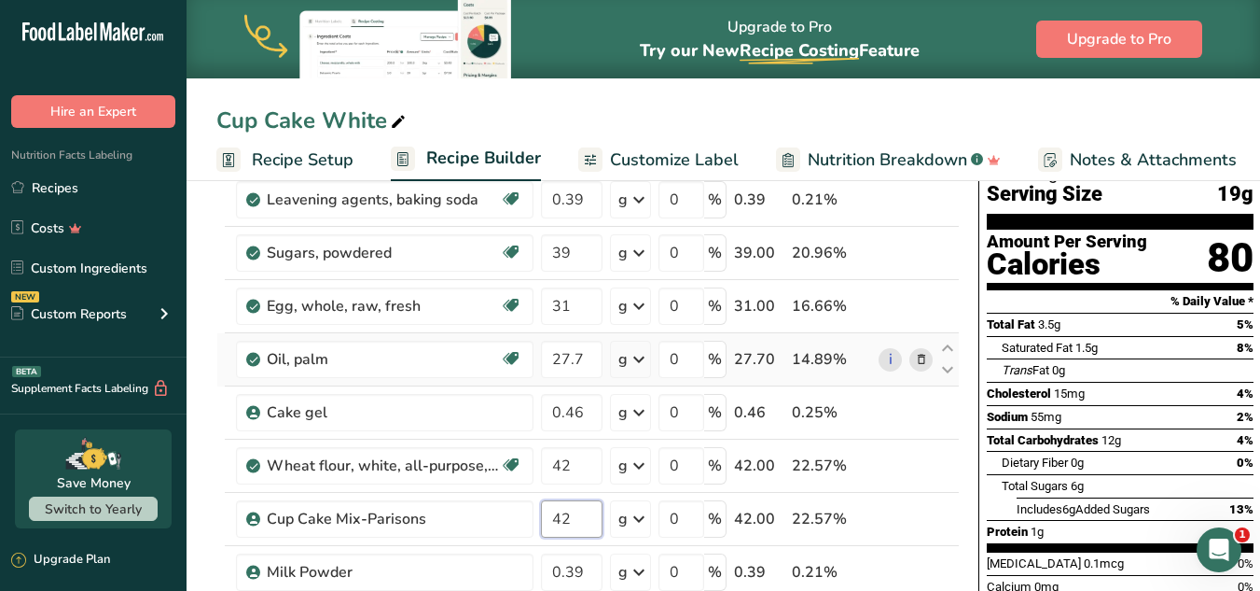
type input "42"
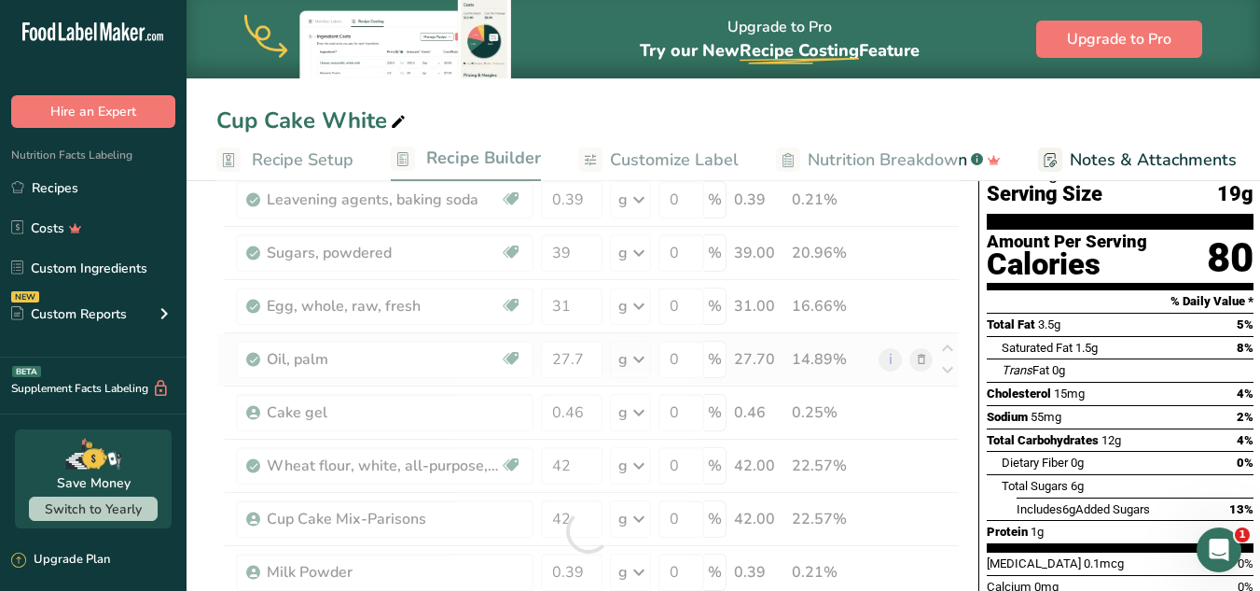
click at [577, 334] on div "Ingredient * Amount * Unit * Waste * .a-a{fill:#347362;}.b-a{fill:#fff;} Grams …" at bounding box center [588, 530] width 744 height 795
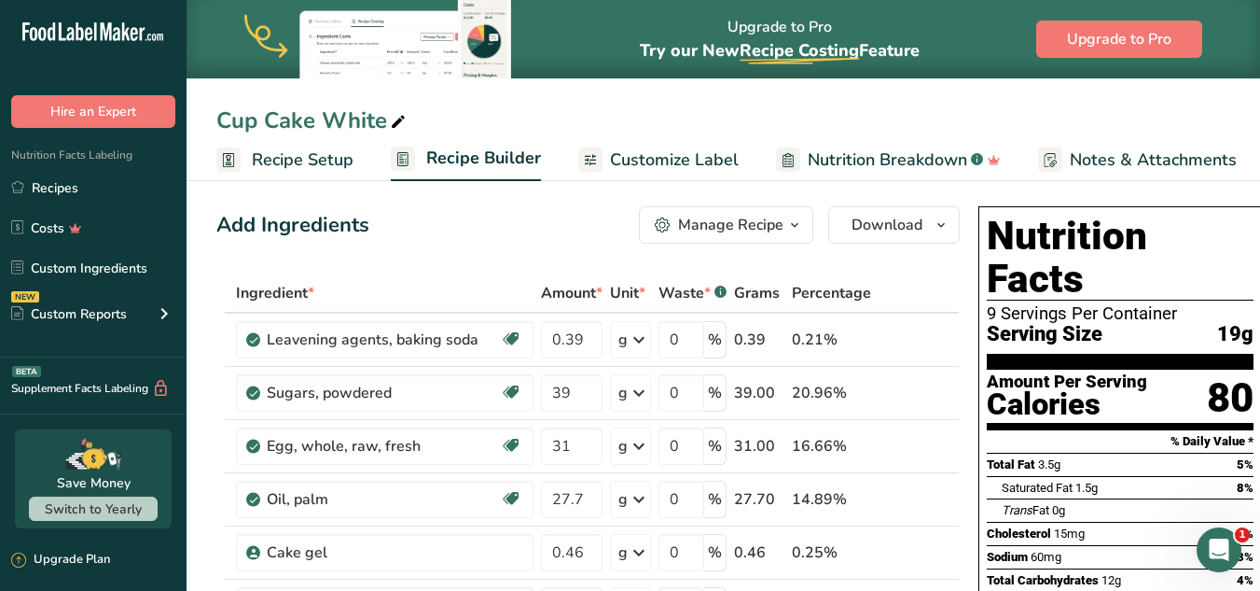
scroll to position [0, 0]
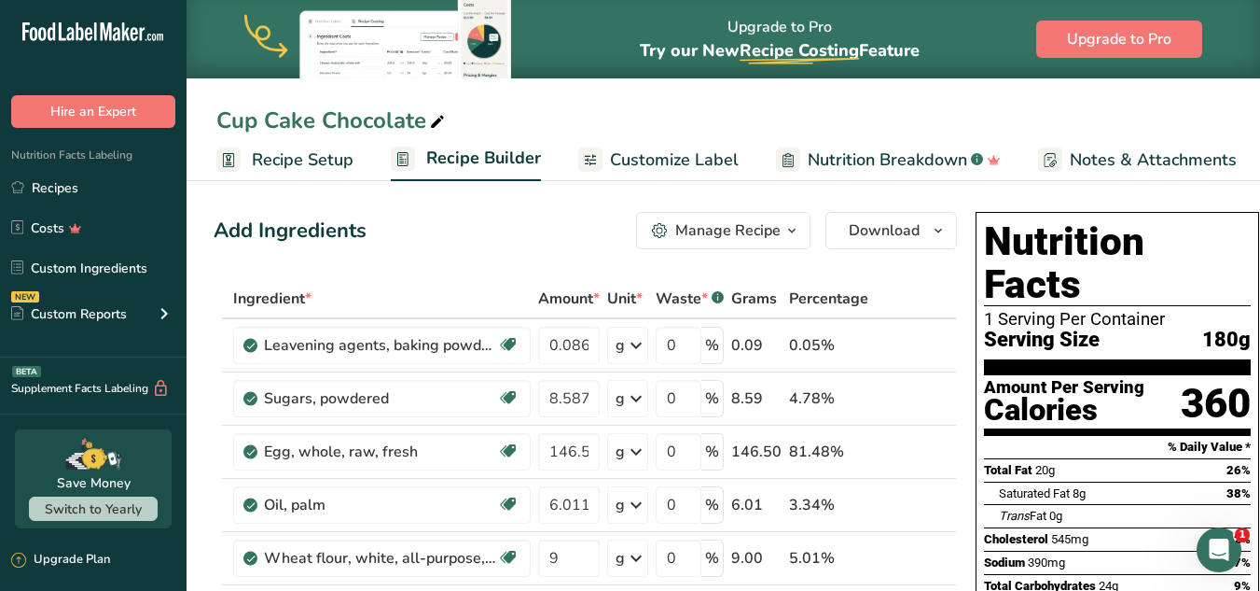
click at [310, 148] on span "Recipe Setup" at bounding box center [303, 159] width 102 height 25
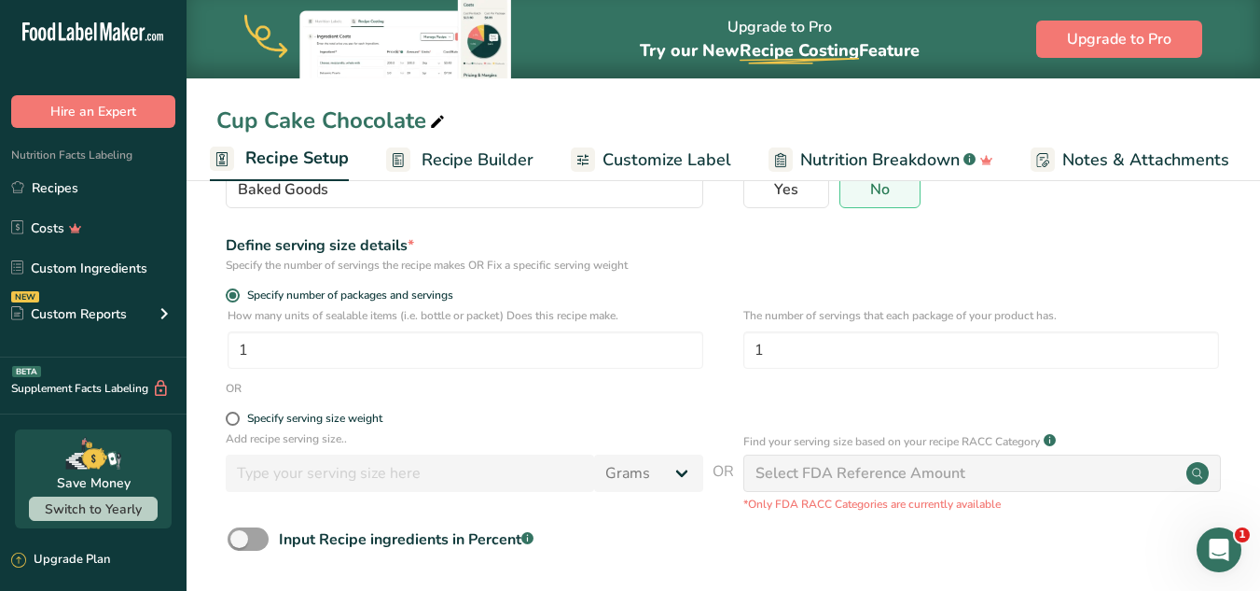
scroll to position [184, 0]
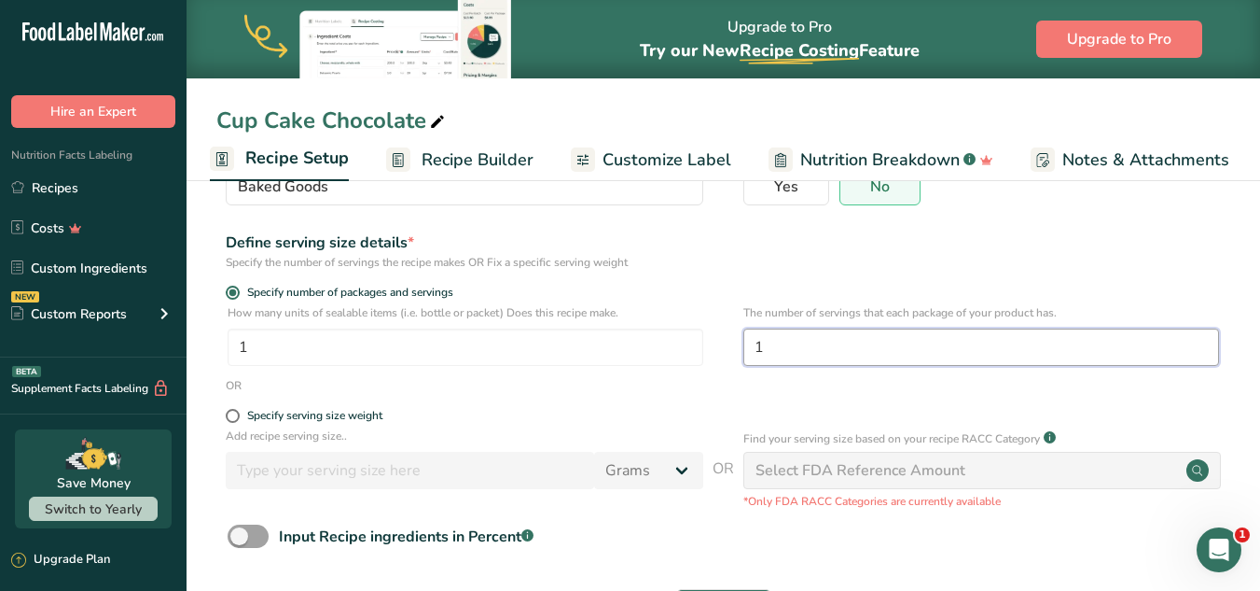
click at [773, 342] on input "1" at bounding box center [982, 346] width 476 height 37
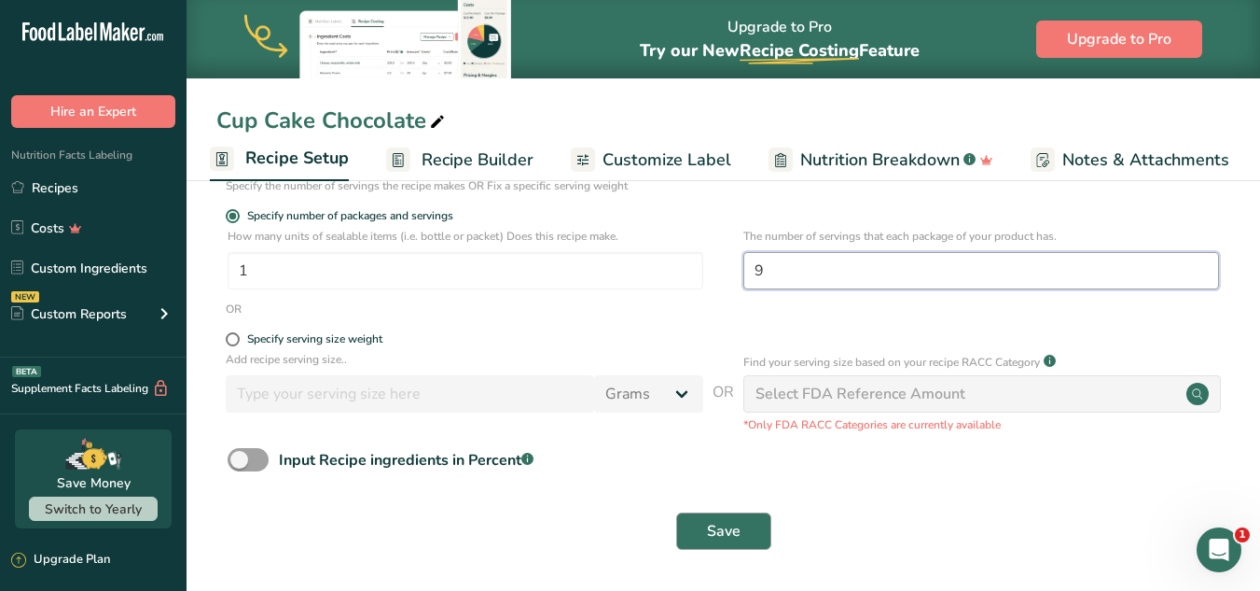
type input "9"
click at [724, 542] on button "Save" at bounding box center [723, 530] width 95 height 37
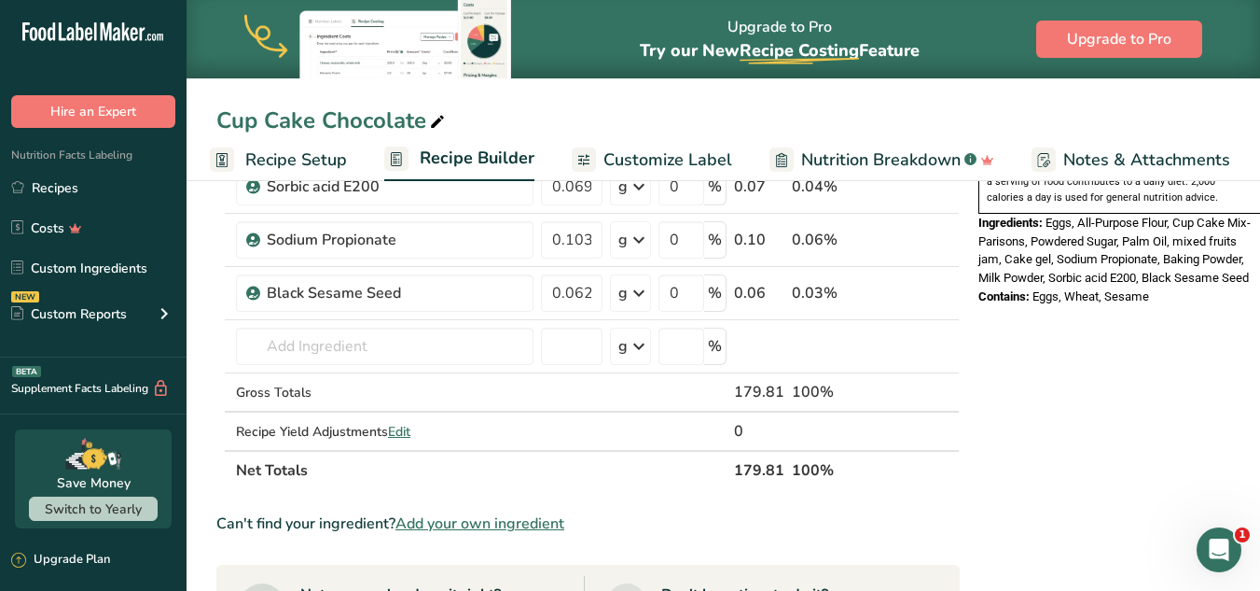
scroll to position [729, 0]
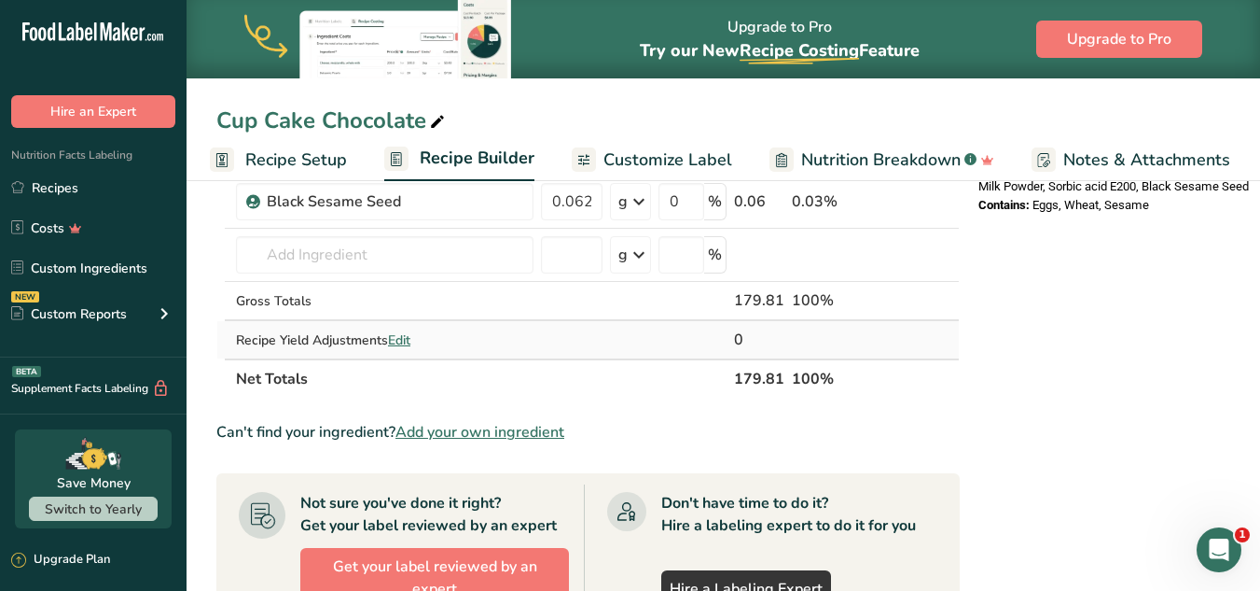
click at [397, 332] on span "Edit" at bounding box center [399, 340] width 22 height 18
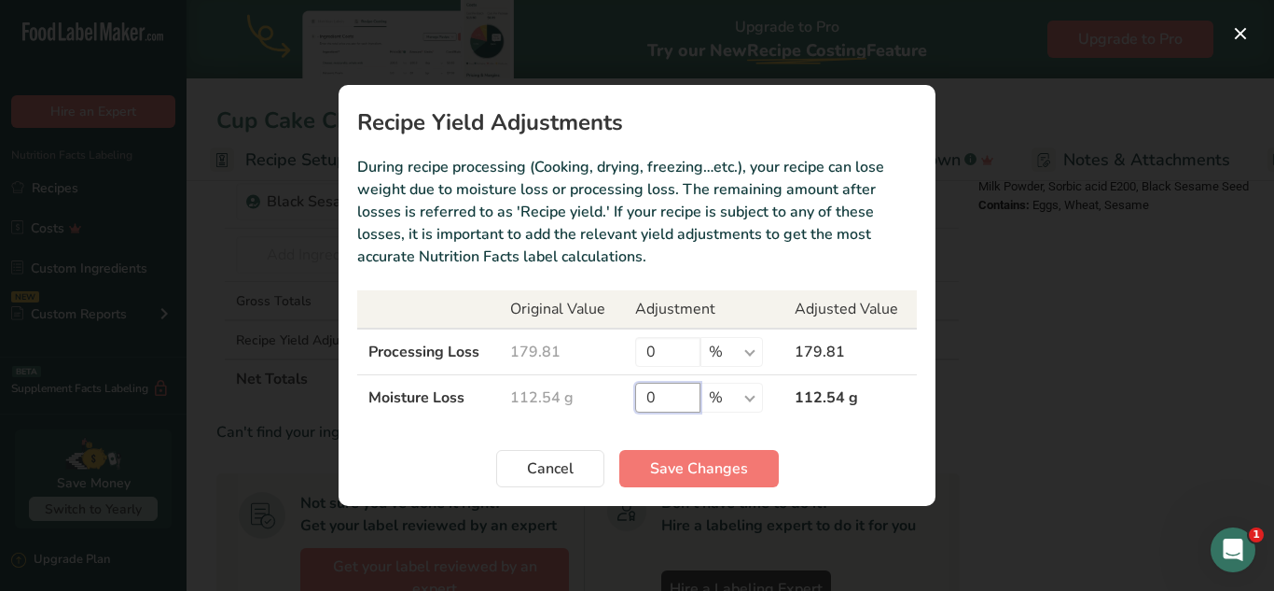
click at [662, 389] on input "0" at bounding box center [667, 398] width 65 height 30
type input "55"
click at [681, 470] on span "Save Changes" at bounding box center [699, 468] width 98 height 22
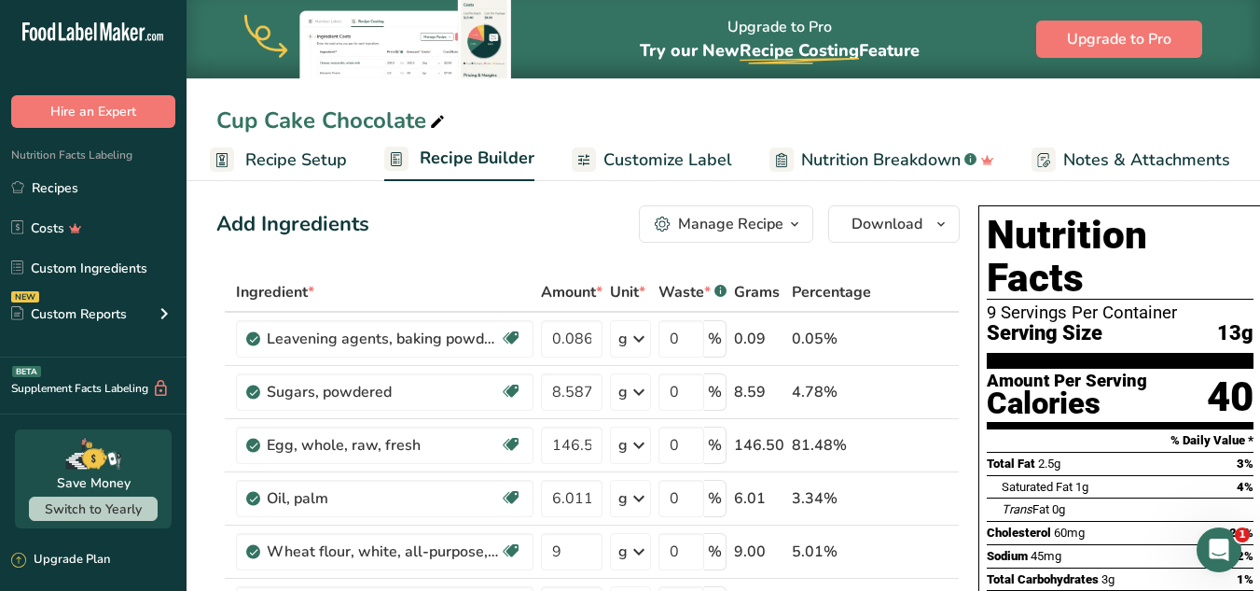
scroll to position [0, 0]
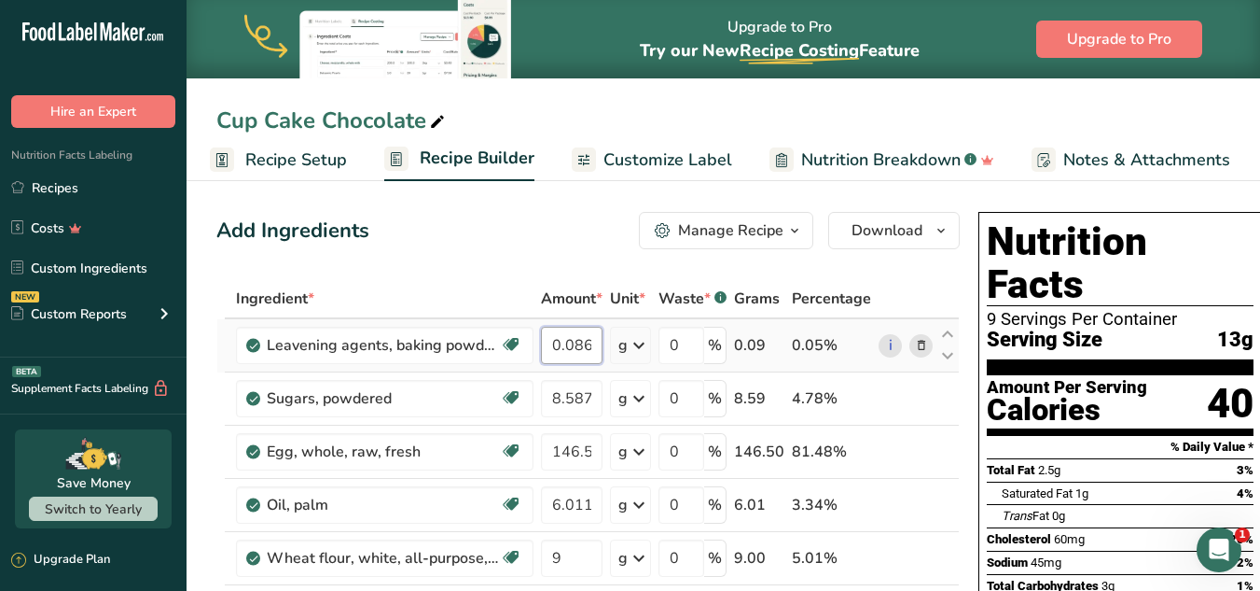
drag, startPoint x: 553, startPoint y: 342, endPoint x: 631, endPoint y: 335, distance: 77.8
click at [631, 335] on tr "Leavening agents, baking powder, low-sodium Dairy free Gluten free Vegan Vegeta…" at bounding box center [588, 345] width 742 height 53
paste input "378"
type input "0.378"
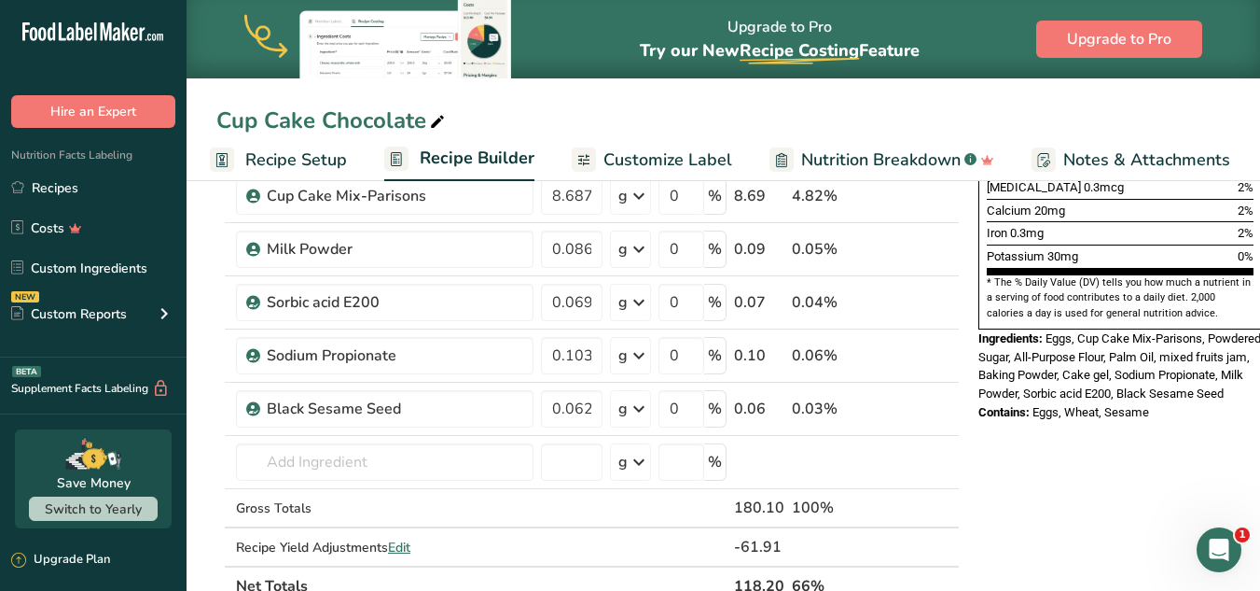
scroll to position [524, 0]
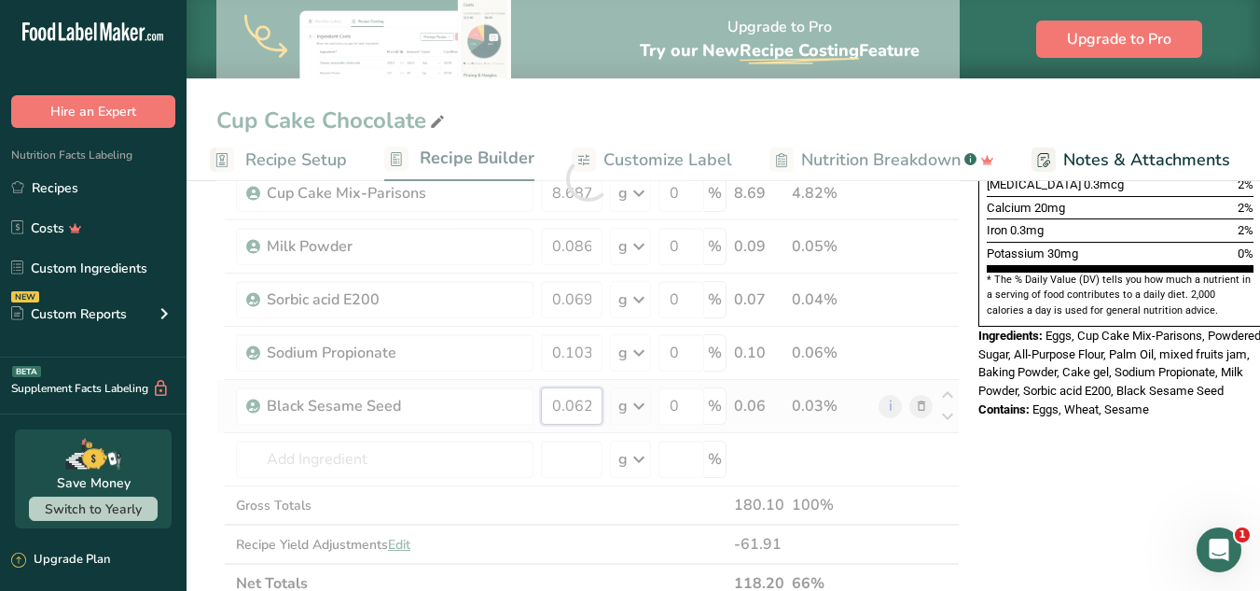
click at [567, 401] on div "Ingredient * Amount * Unit * Waste * .a-a{fill:#347362;}.b-a{fill:#fff;} Grams …" at bounding box center [588, 179] width 744 height 848
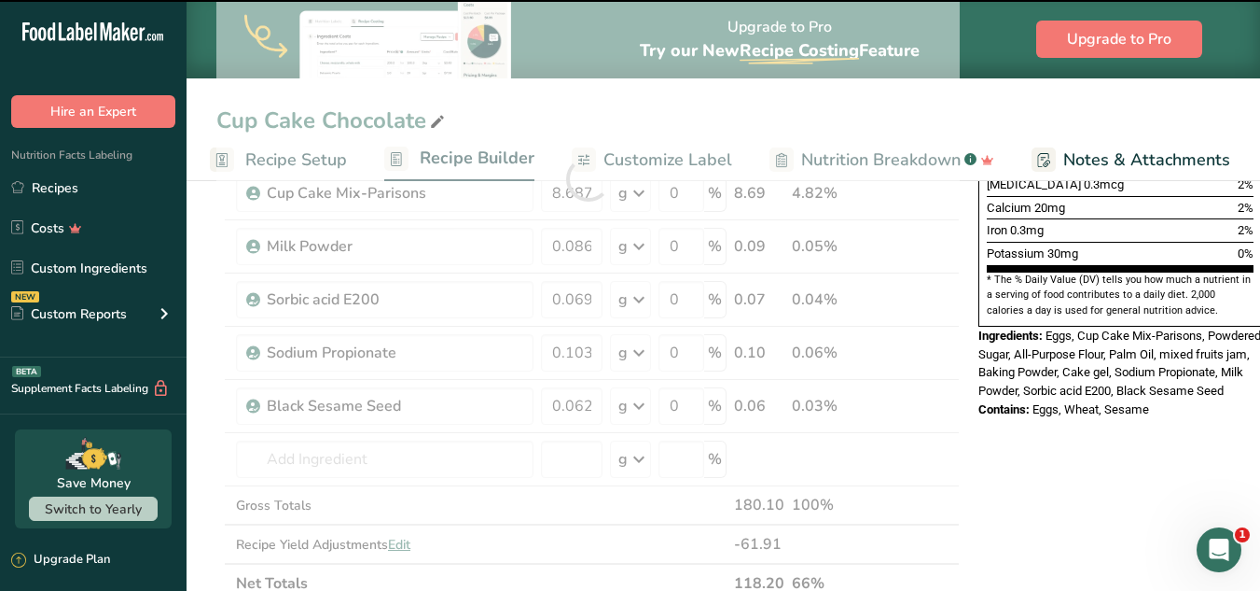
click at [553, 403] on div at bounding box center [588, 179] width 744 height 848
click at [591, 402] on input "0.062" at bounding box center [572, 405] width 62 height 37
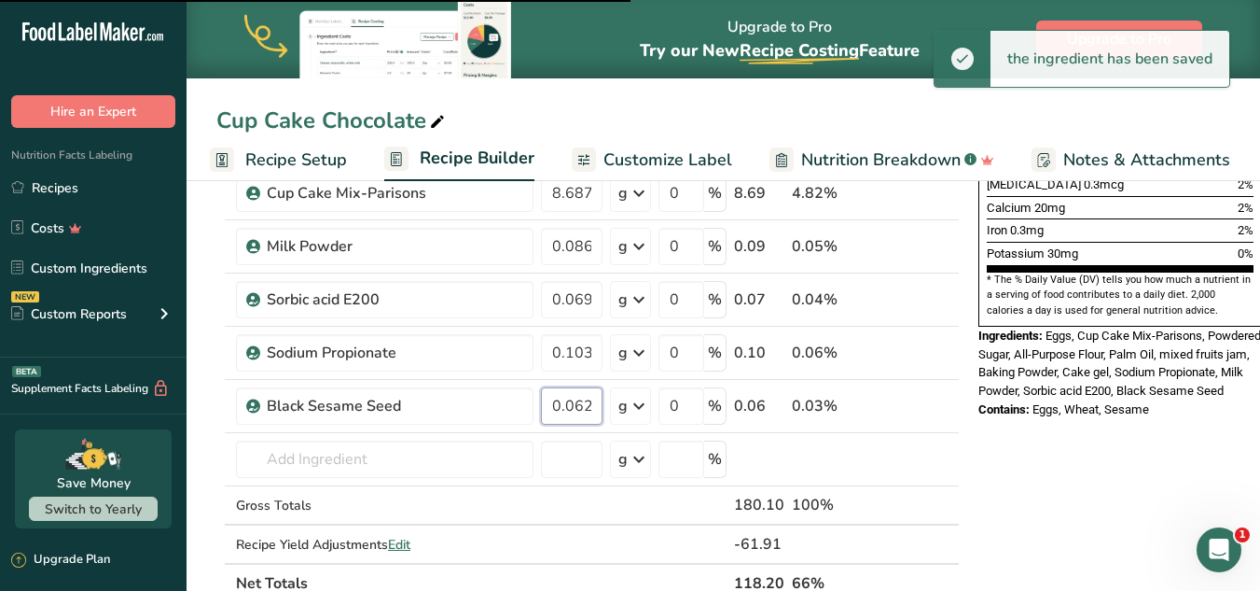
click at [591, 402] on input "0.062" at bounding box center [572, 405] width 62 height 37
drag, startPoint x: 599, startPoint y: 400, endPoint x: 524, endPoint y: 405, distance: 74.8
click at [524, 405] on tr "Black Sesame Seed 0.062 g Weight Units g kg mg See more Volume Units l Volume u…" at bounding box center [588, 406] width 742 height 53
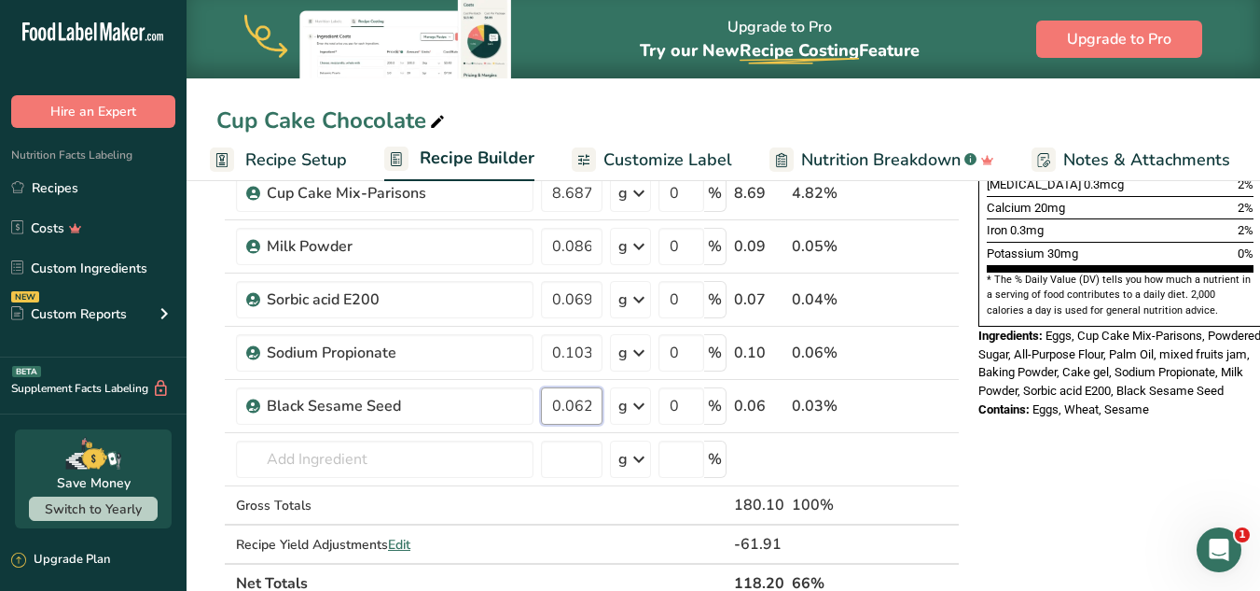
paste input "27"
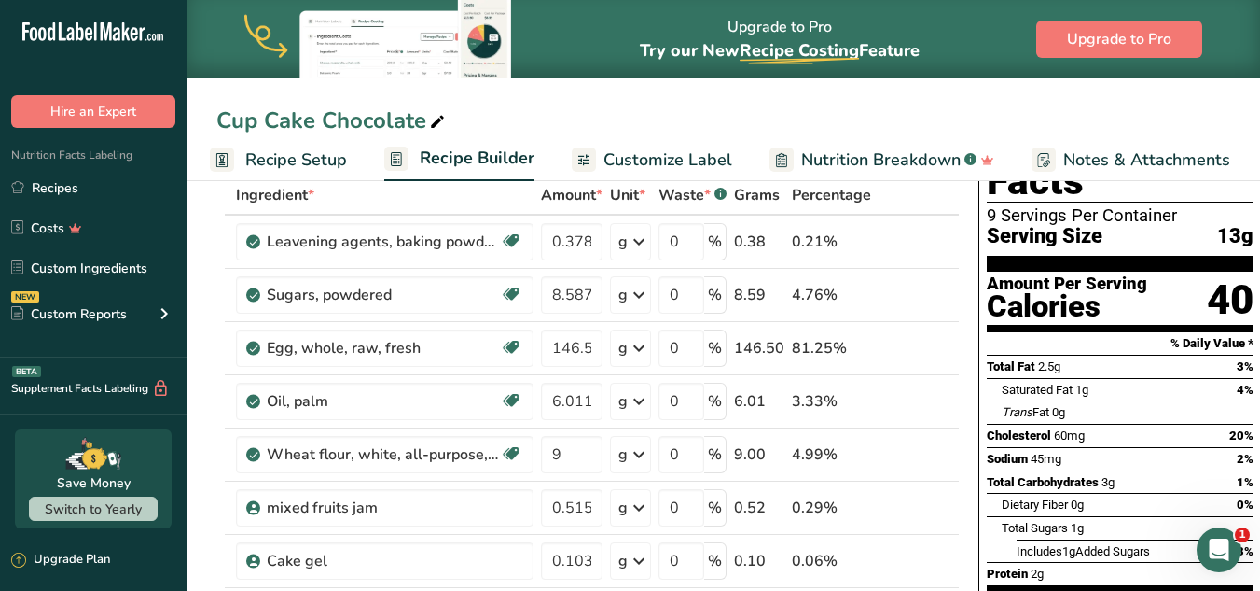
scroll to position [101, 0]
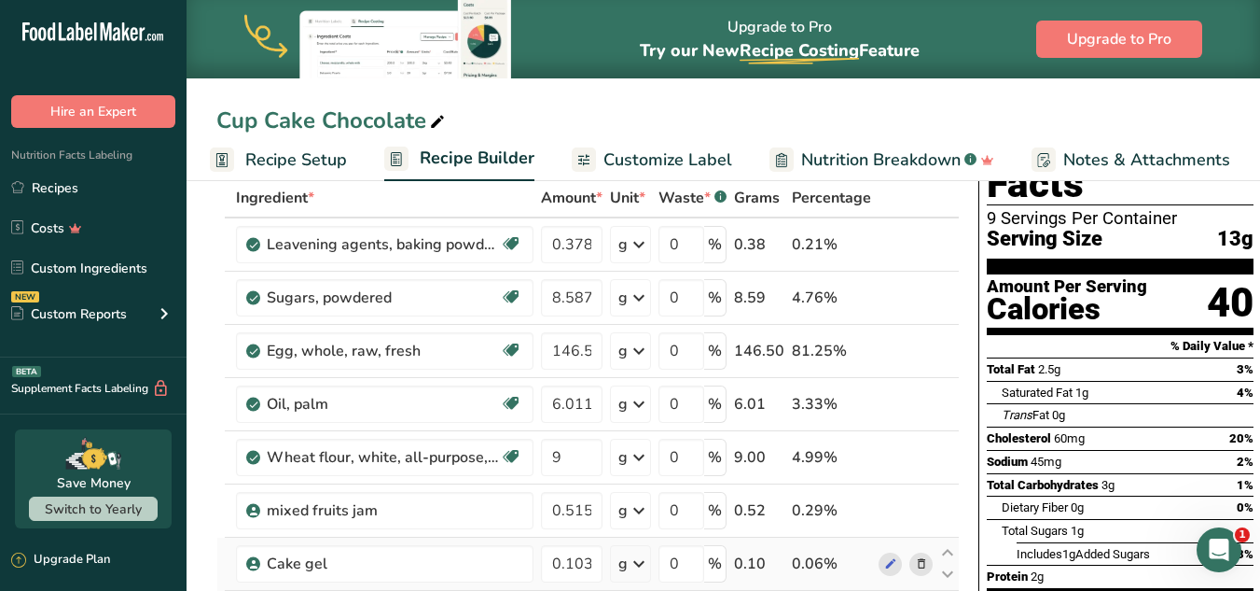
type input "0.272"
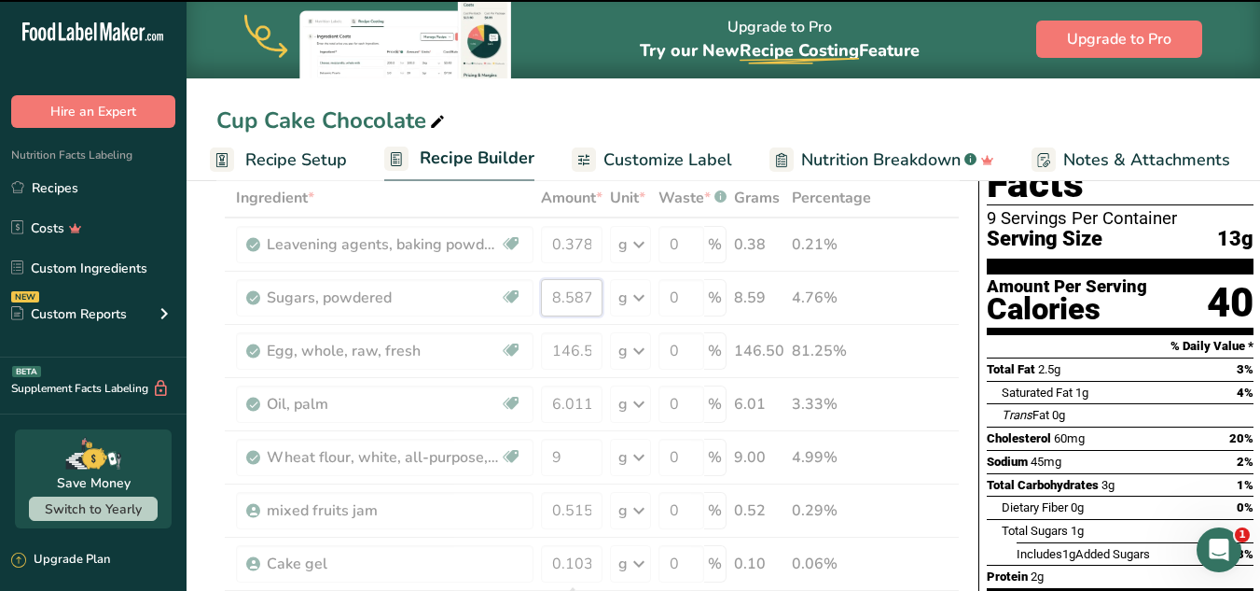
drag, startPoint x: 593, startPoint y: 300, endPoint x: 545, endPoint y: 291, distance: 49.4
click at [545, 291] on div "Ingredient * Amount * Unit * Waste * .a-a{fill:#347362;}.b-a{fill:#fff;} Grams …" at bounding box center [588, 602] width 744 height 848
paste input "37.804"
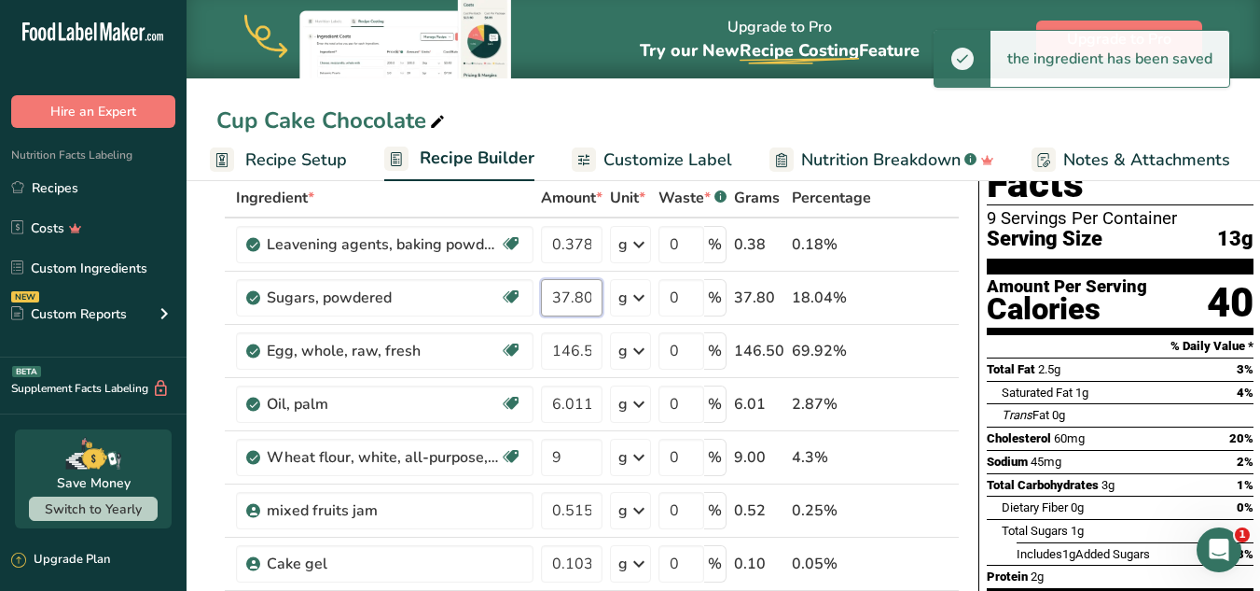
scroll to position [0, 7]
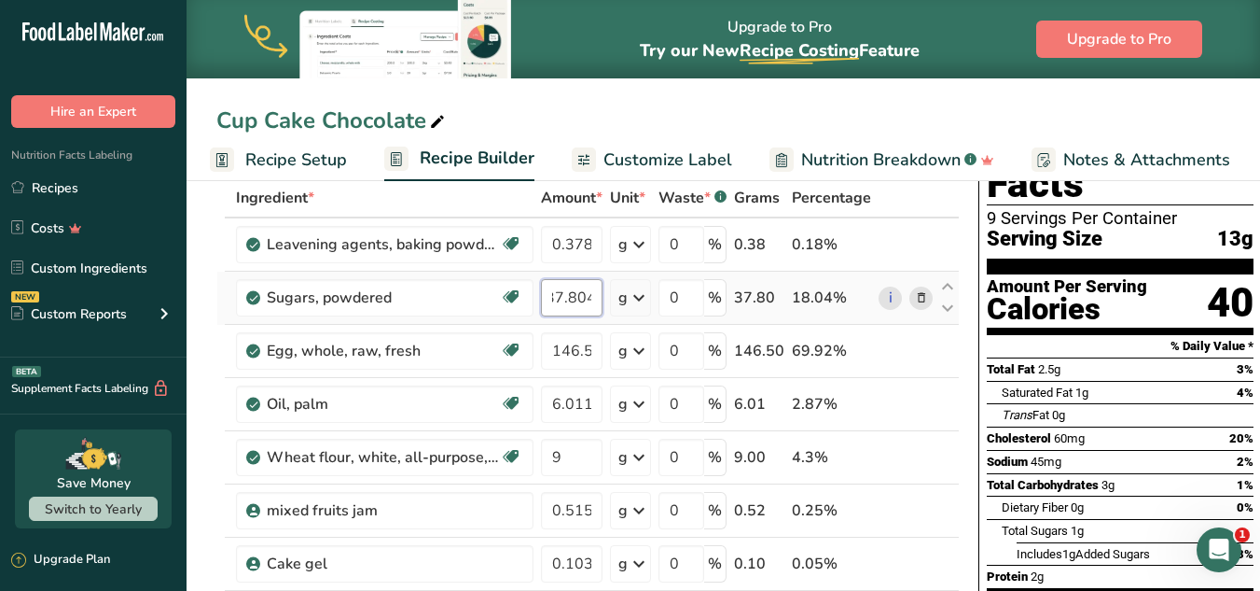
click at [575, 299] on input "37.804" at bounding box center [572, 297] width 62 height 37
type input "37.804"
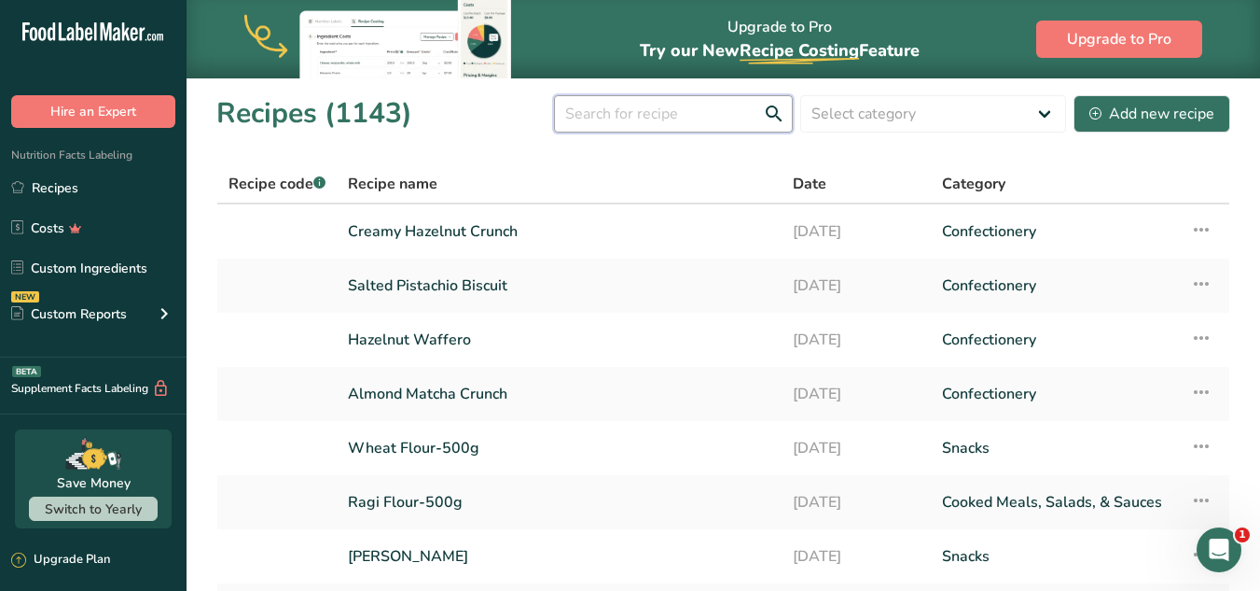
click at [678, 112] on input "text" at bounding box center [673, 113] width 239 height 37
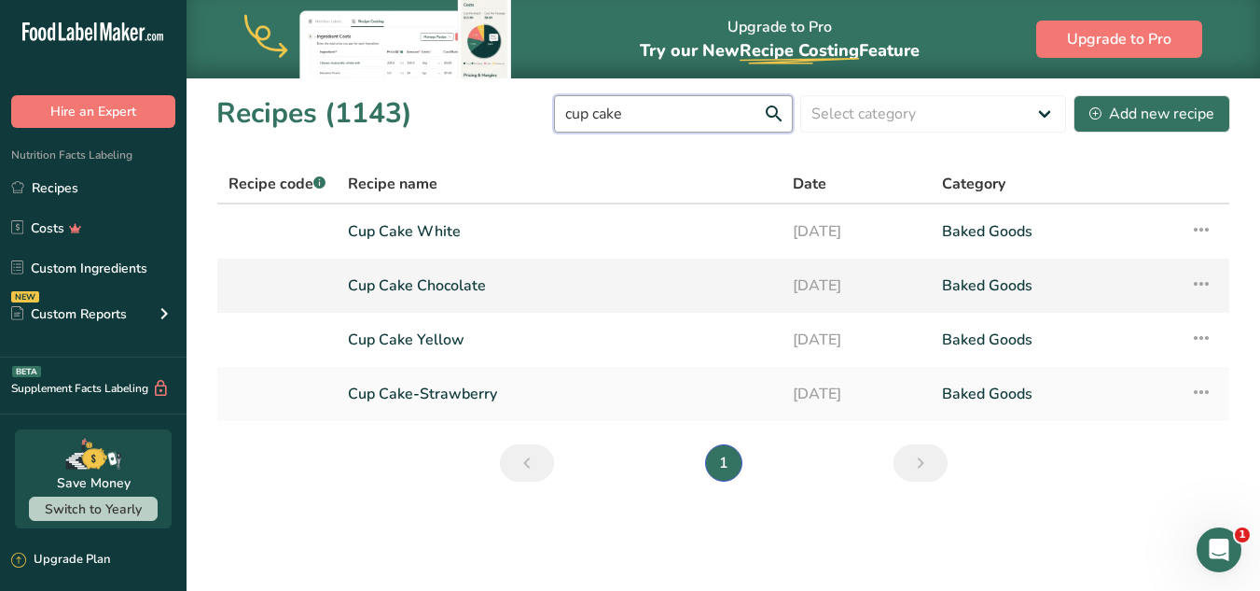
type input "cup cake"
click at [446, 292] on link "Cup Cake Chocolate" at bounding box center [559, 285] width 423 height 39
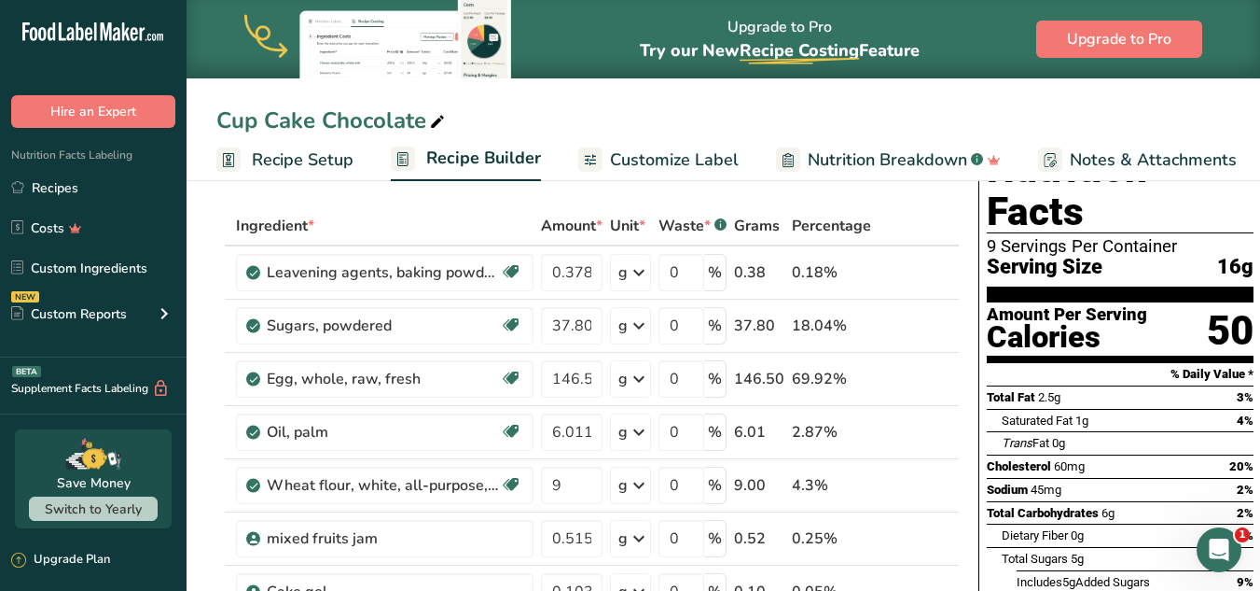
scroll to position [70, 0]
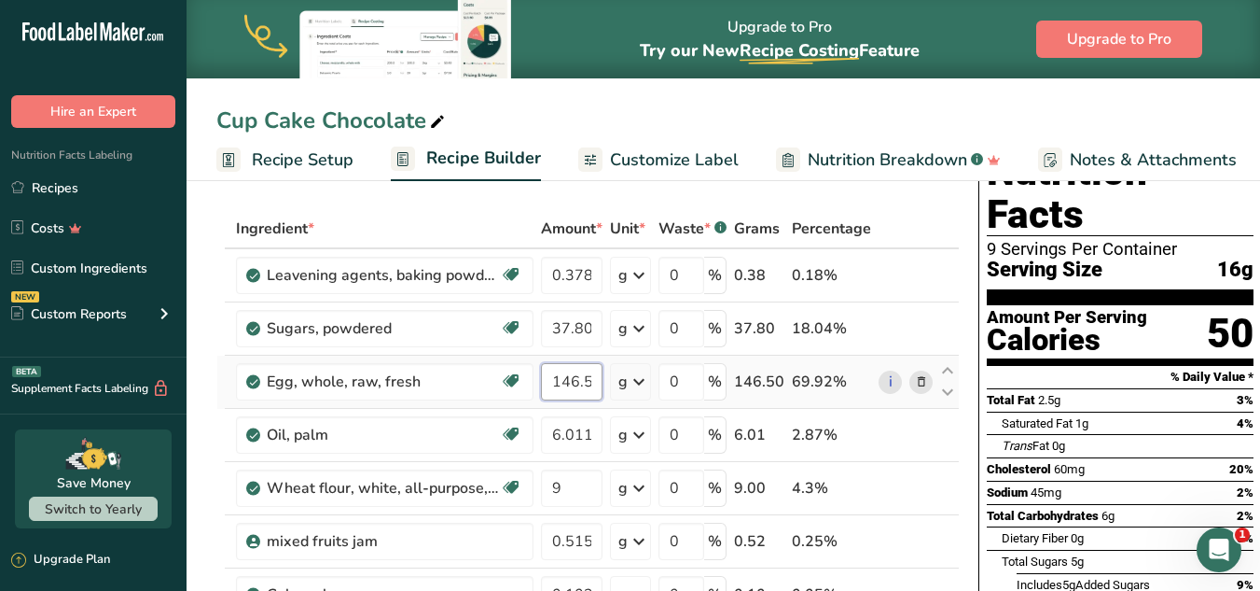
drag, startPoint x: 597, startPoint y: 381, endPoint x: 545, endPoint y: 381, distance: 52.2
click at [545, 381] on input "146.5" at bounding box center [572, 381] width 62 height 37
paste input "30.243"
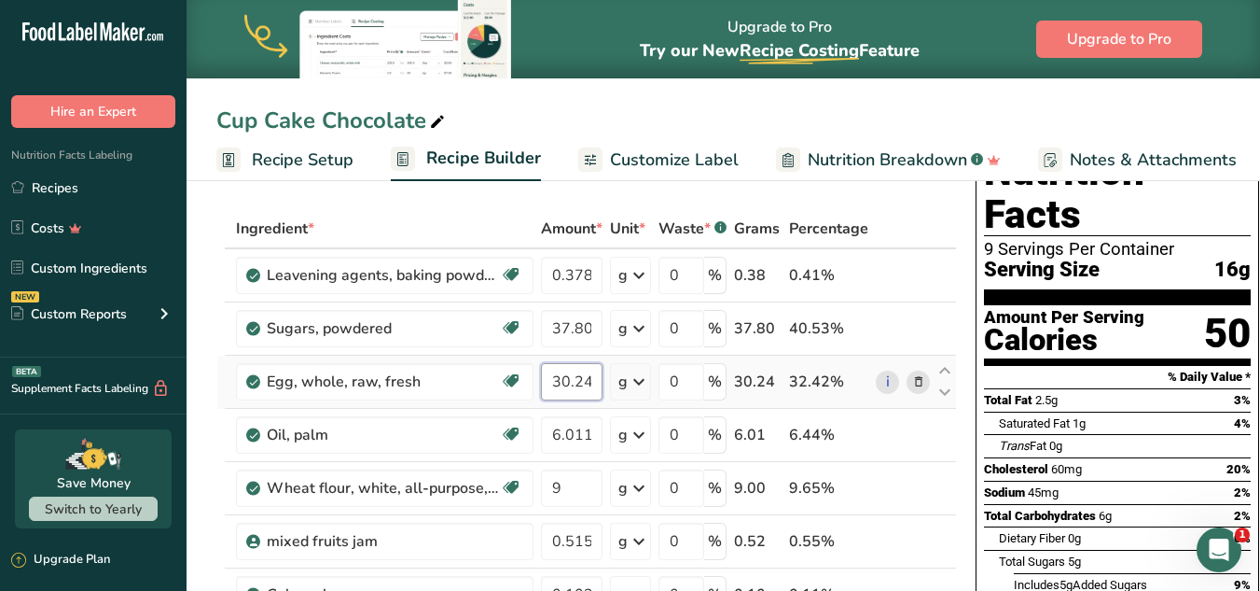
scroll to position [0, 7]
click at [594, 383] on input "30.243" at bounding box center [572, 381] width 62 height 37
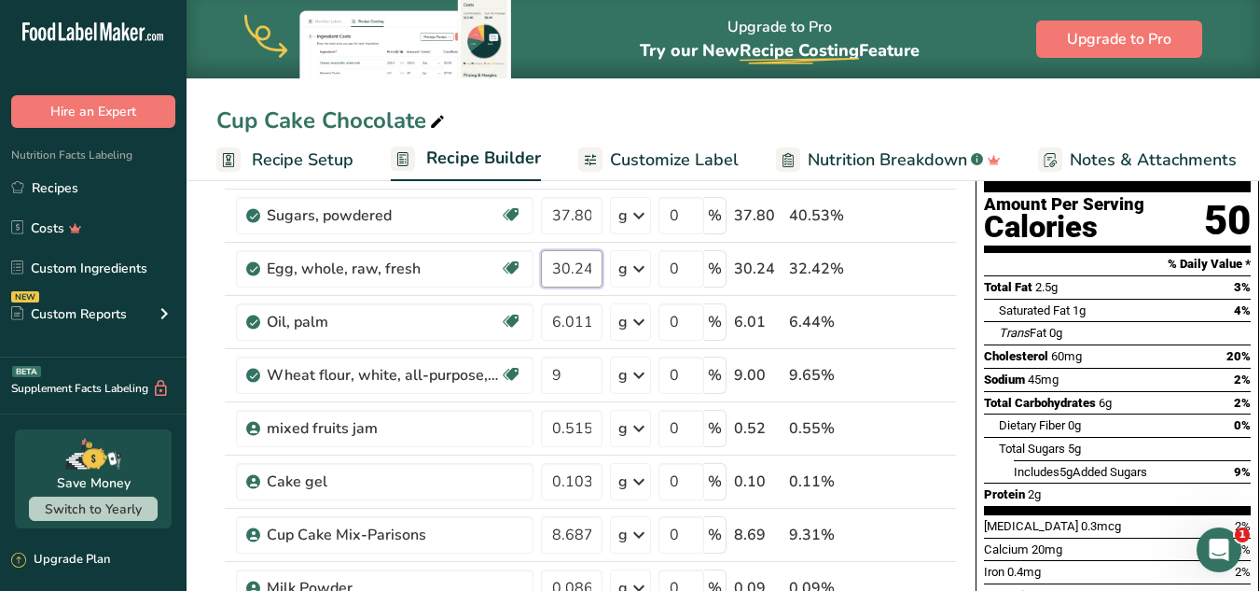
scroll to position [161, 0]
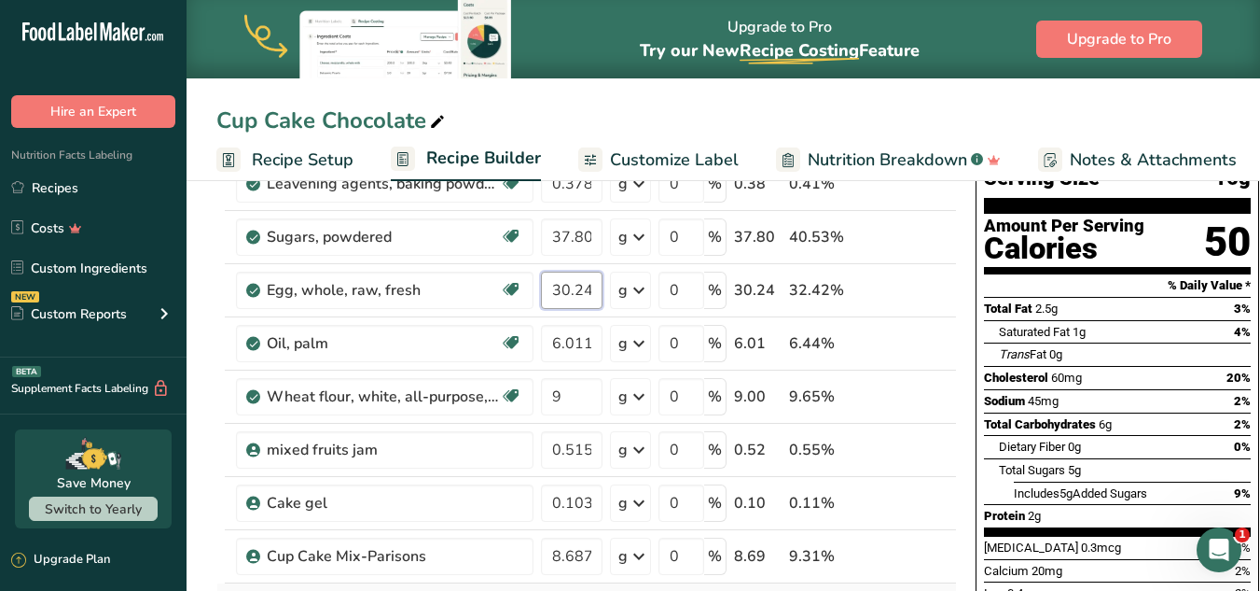
type input "30.243"
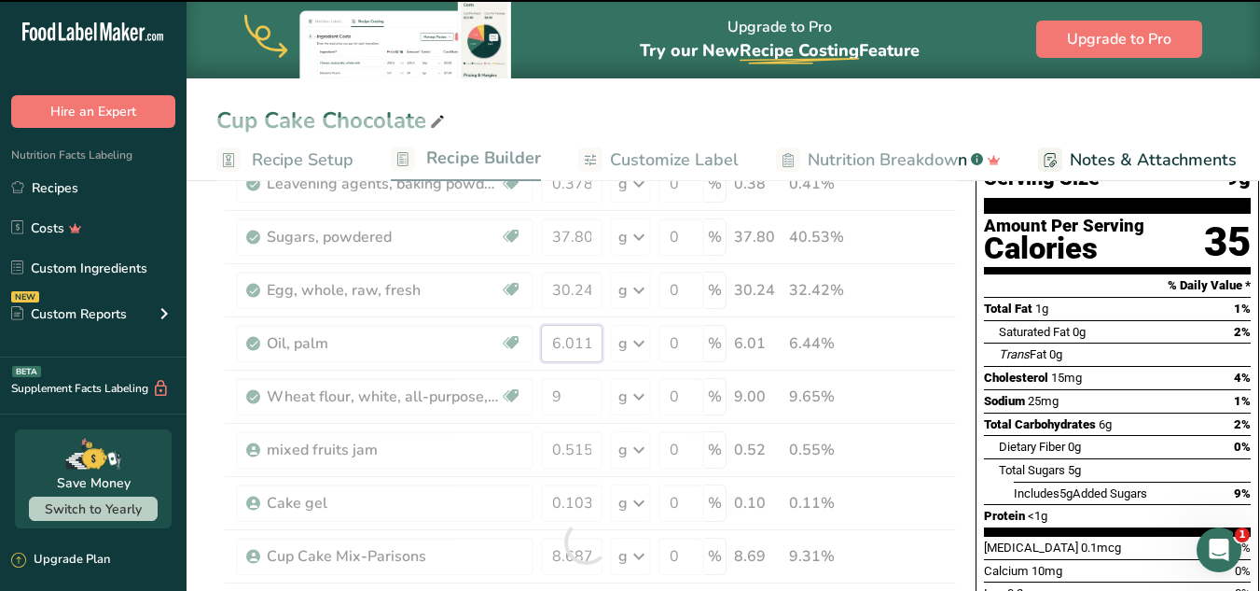
drag, startPoint x: 595, startPoint y: 338, endPoint x: 545, endPoint y: 345, distance: 50.9
click at [545, 345] on div "Ingredient * Amount * Unit * Waste * .a-a{fill:#347362;}.b-a{fill:#fff;} Grams …" at bounding box center [586, 542] width 741 height 848
paste input "26.463"
click at [562, 345] on input "26.463" at bounding box center [572, 343] width 62 height 37
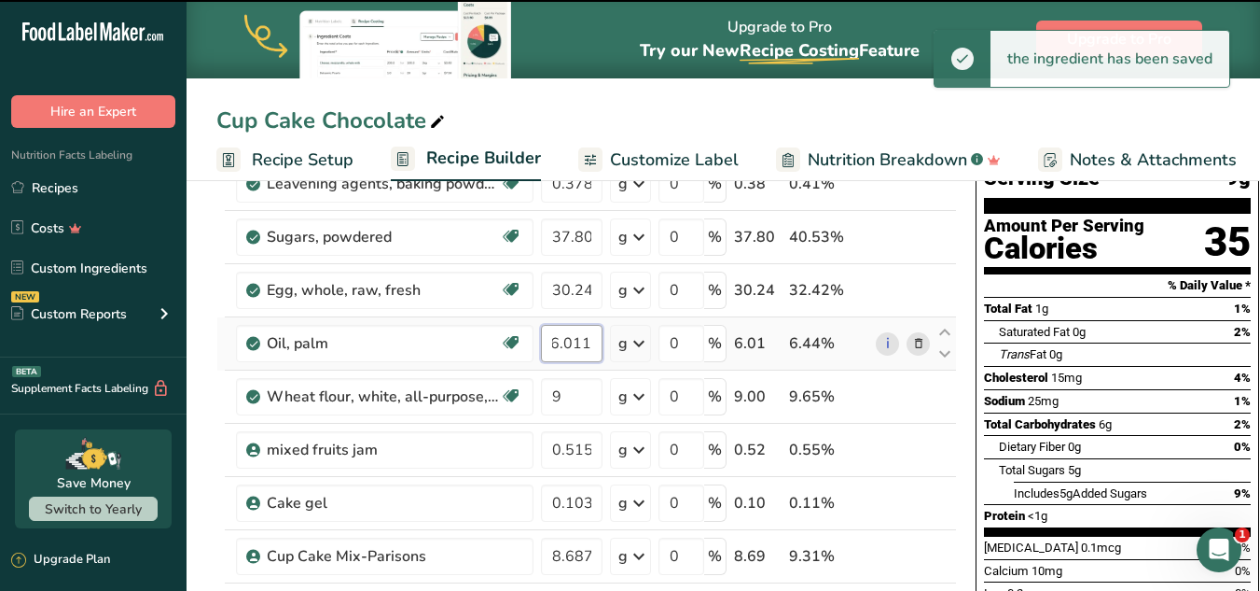
scroll to position [0, 0]
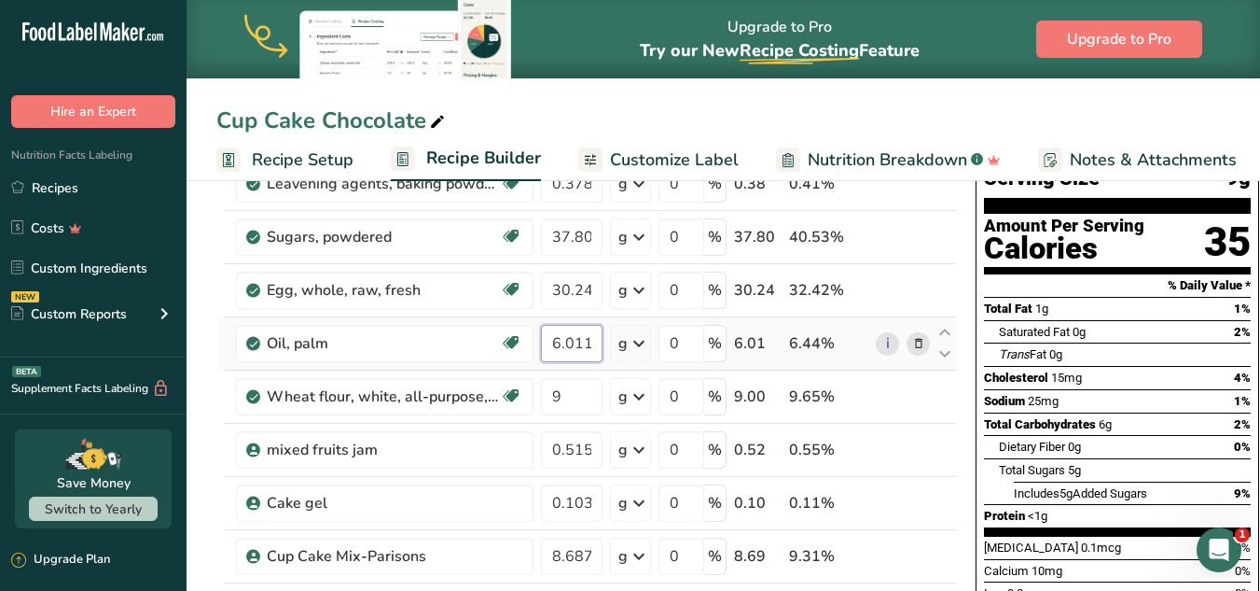
drag, startPoint x: 595, startPoint y: 347, endPoint x: 547, endPoint y: 325, distance: 53.4
click at [547, 325] on input "6.011" at bounding box center [572, 343] width 62 height 37
paste input "26.463"
click at [575, 341] on input "26.463" at bounding box center [572, 343] width 62 height 37
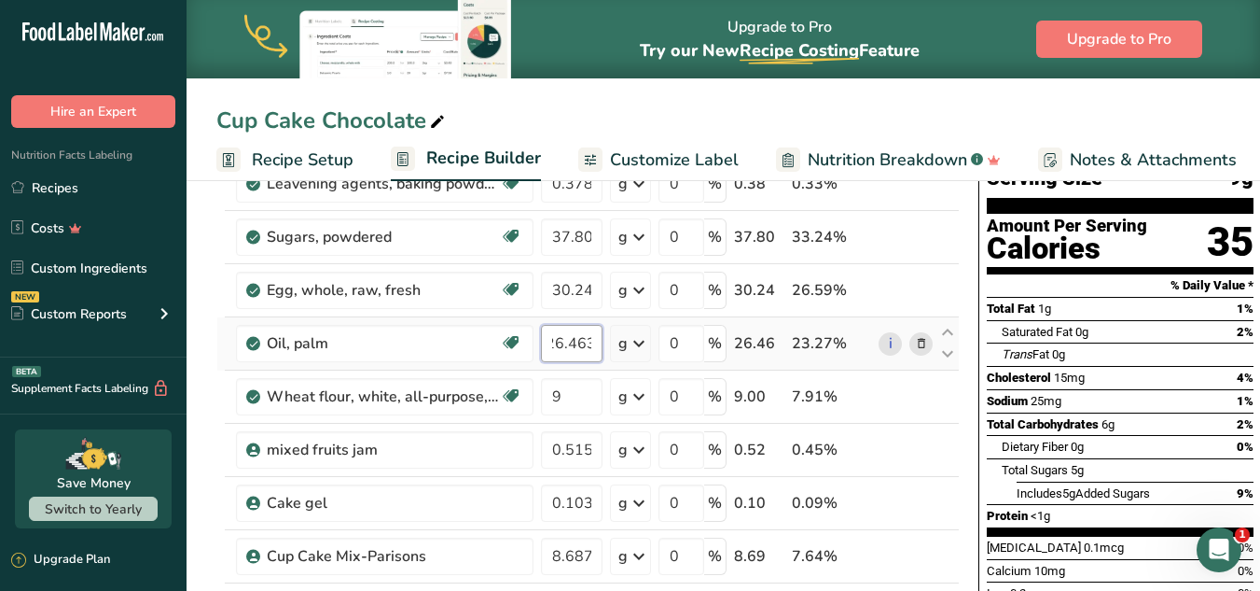
scroll to position [0, 0]
type input "26.463"
click at [577, 392] on div "Ingredient * Amount * Unit * Waste * .a-a{fill:#347362;}.b-a{fill:#fff;} Grams …" at bounding box center [588, 542] width 744 height 848
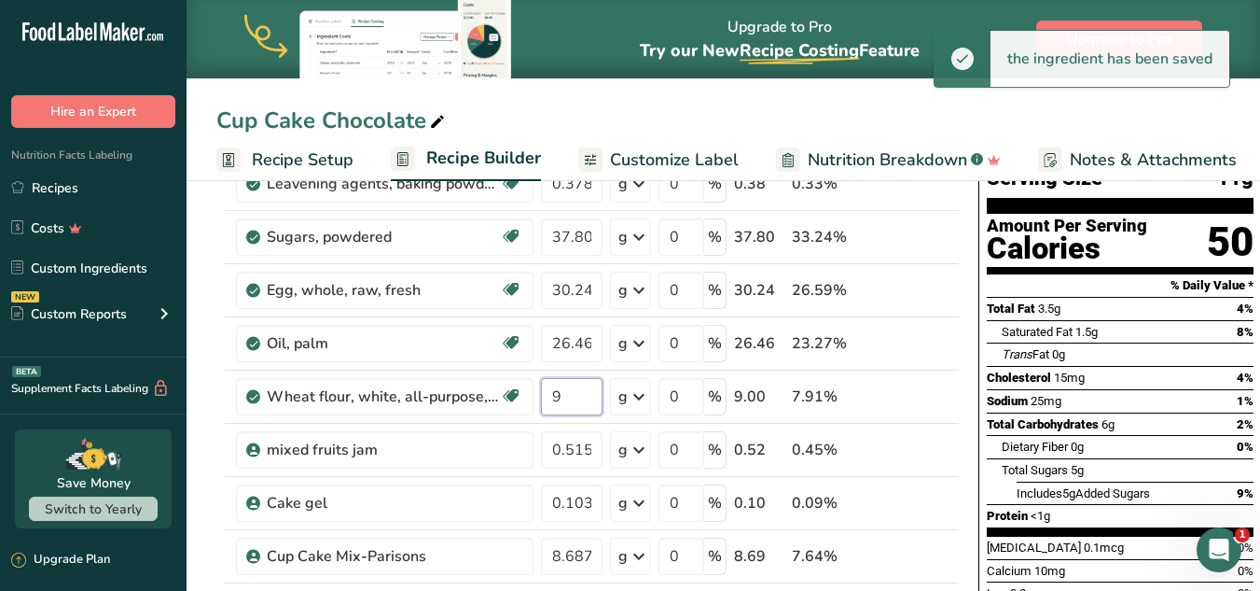
paste input "26.463"
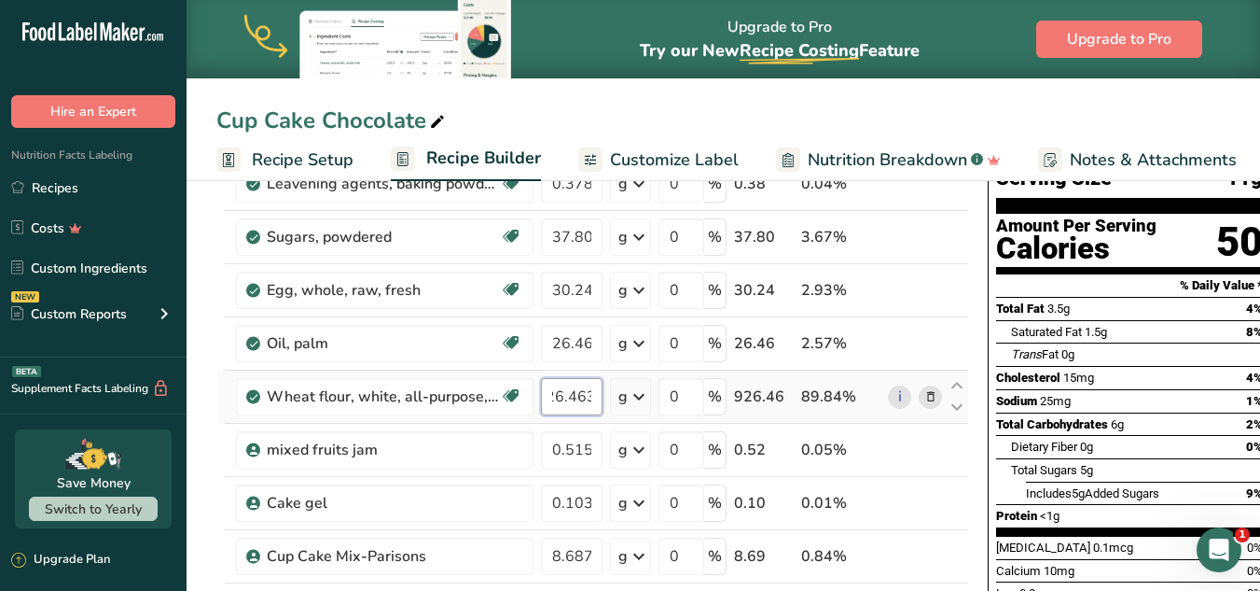
click at [567, 396] on input "926.463" at bounding box center [572, 396] width 62 height 37
click at [561, 396] on input "926.463" at bounding box center [572, 396] width 62 height 37
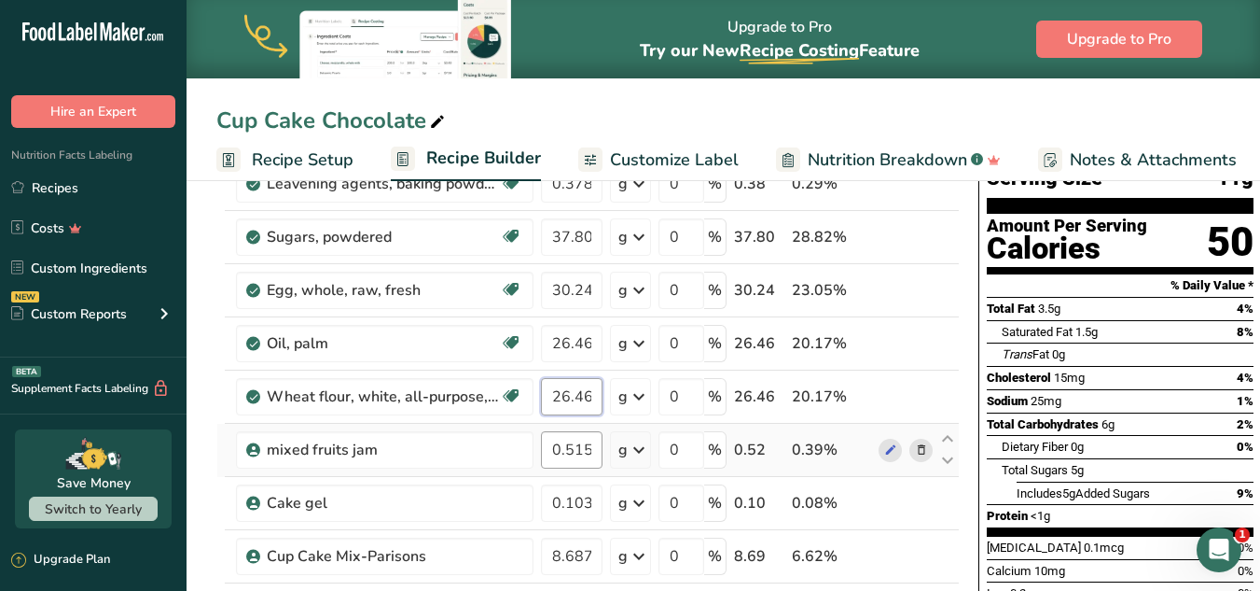
type input "26.463"
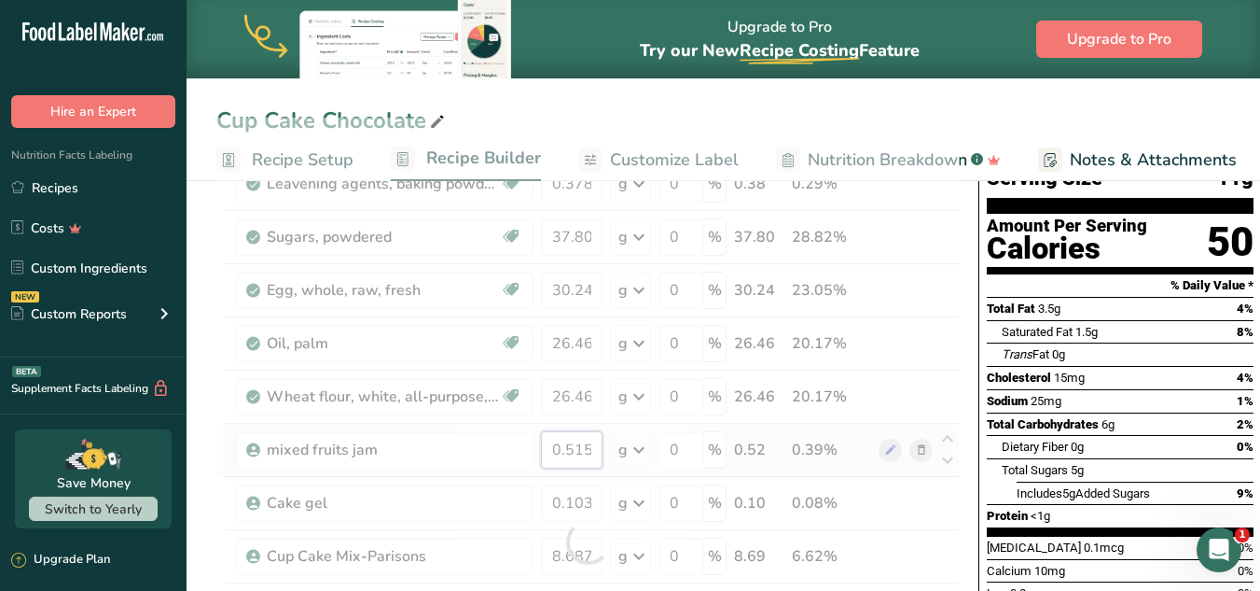
click at [575, 441] on div "Ingredient * Amount * Unit * Waste * .a-a{fill:#347362;}.b-a{fill:#fff;} Grams …" at bounding box center [588, 542] width 744 height 848
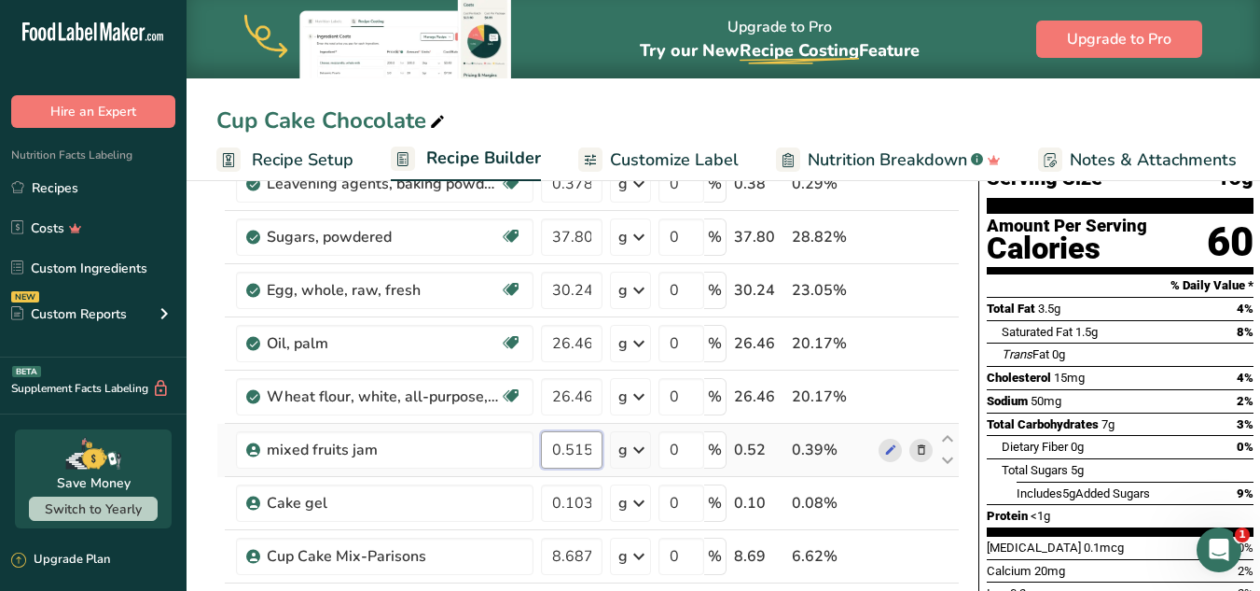
drag, startPoint x: 591, startPoint y: 448, endPoint x: 549, endPoint y: 449, distance: 42.9
click at [549, 449] on input "0.515" at bounding box center [572, 449] width 62 height 37
paste input "2.268"
type input "2.268"
click at [596, 489] on div "Ingredient * Amount * Unit * Waste * .a-a{fill:#347362;}.b-a{fill:#fff;} Grams …" at bounding box center [588, 542] width 744 height 848
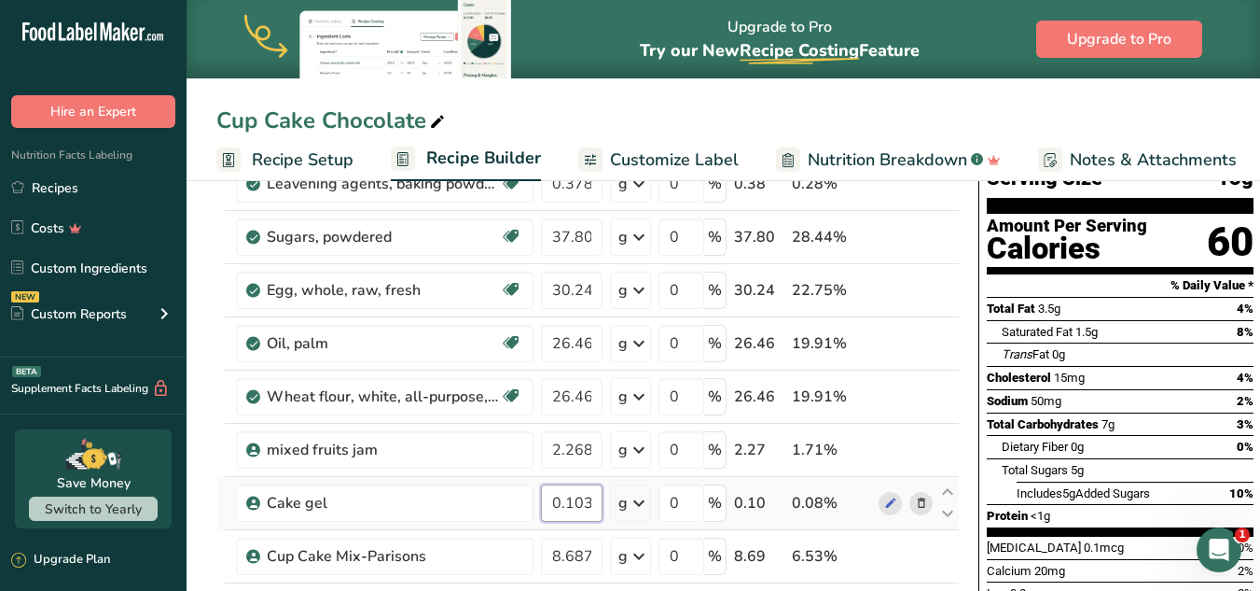
drag, startPoint x: 594, startPoint y: 501, endPoint x: 547, endPoint y: 496, distance: 47.8
click at [547, 496] on input "0.103" at bounding box center [572, 502] width 62 height 37
paste input "454"
type input "0.454"
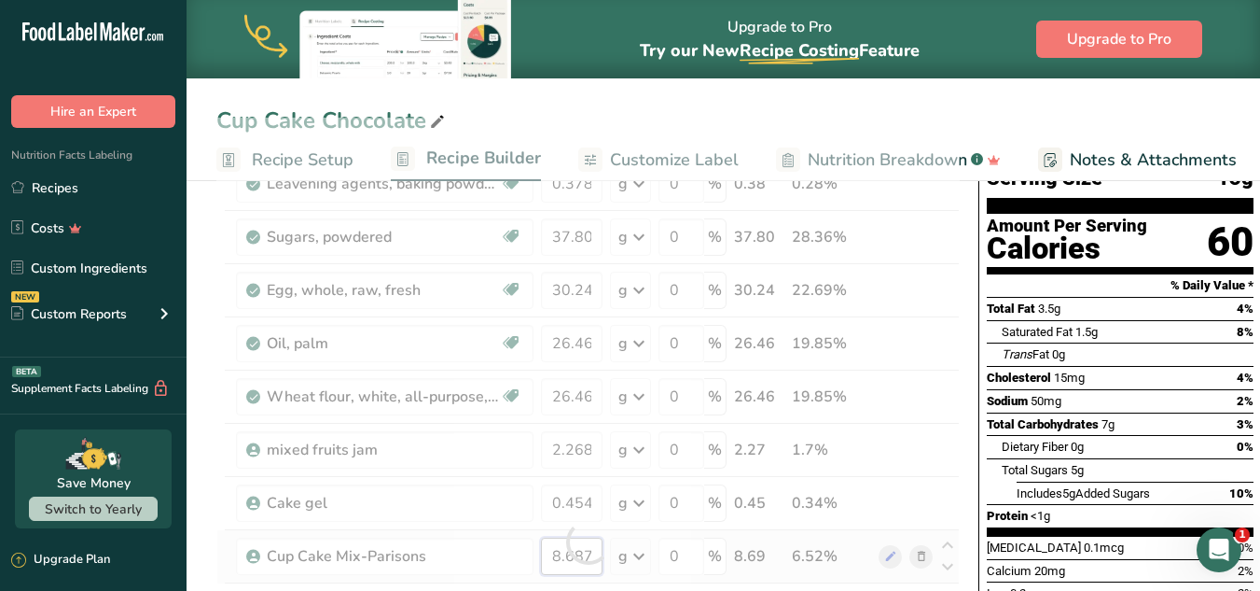
click at [593, 554] on div "Ingredient * Amount * Unit * Waste * .a-a{fill:#347362;}.b-a{fill:#fff;} Grams …" at bounding box center [588, 542] width 744 height 848
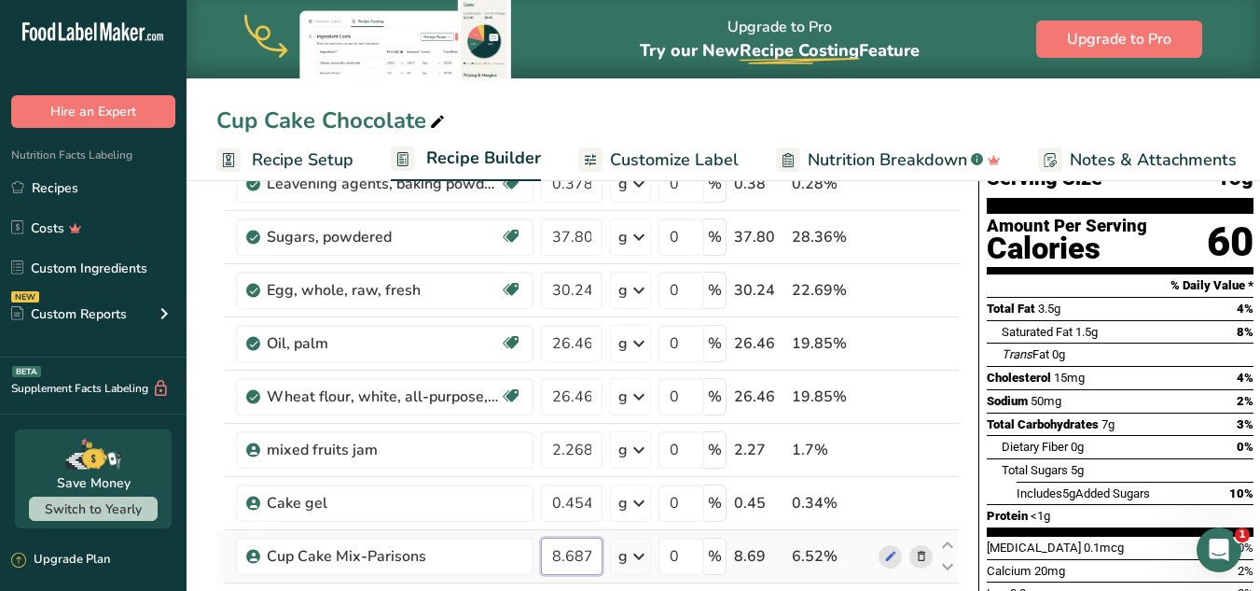
drag, startPoint x: 596, startPoint y: 556, endPoint x: 545, endPoint y: 544, distance: 52.7
click at [545, 544] on input "8.687" at bounding box center [572, 555] width 62 height 37
paste input "37.804"
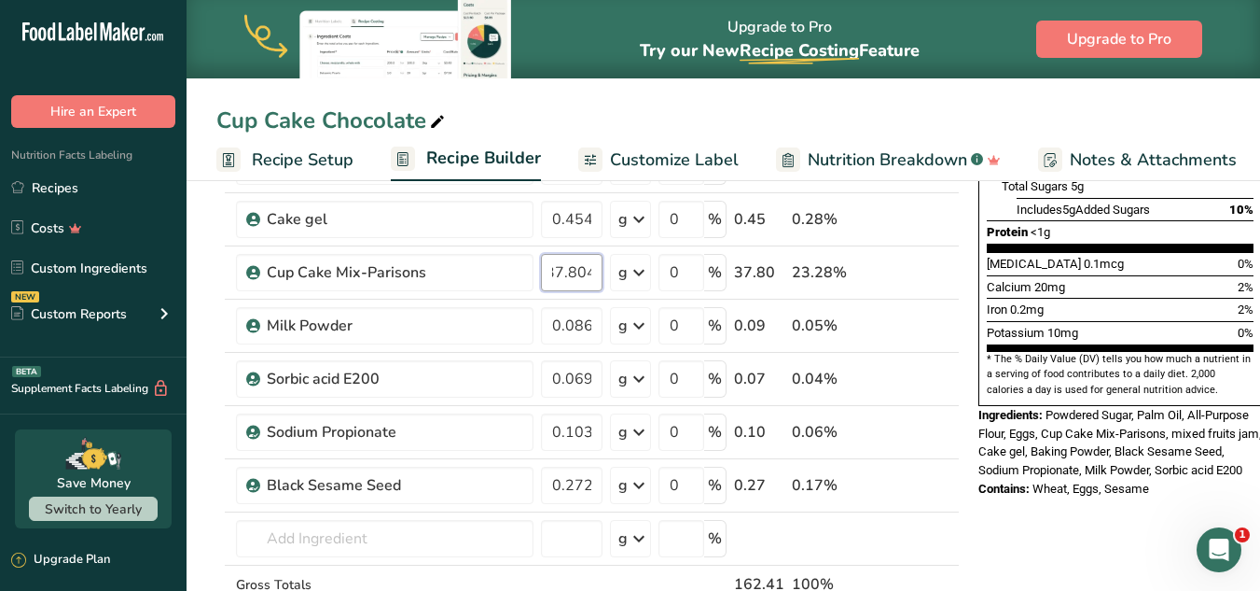
scroll to position [452, 0]
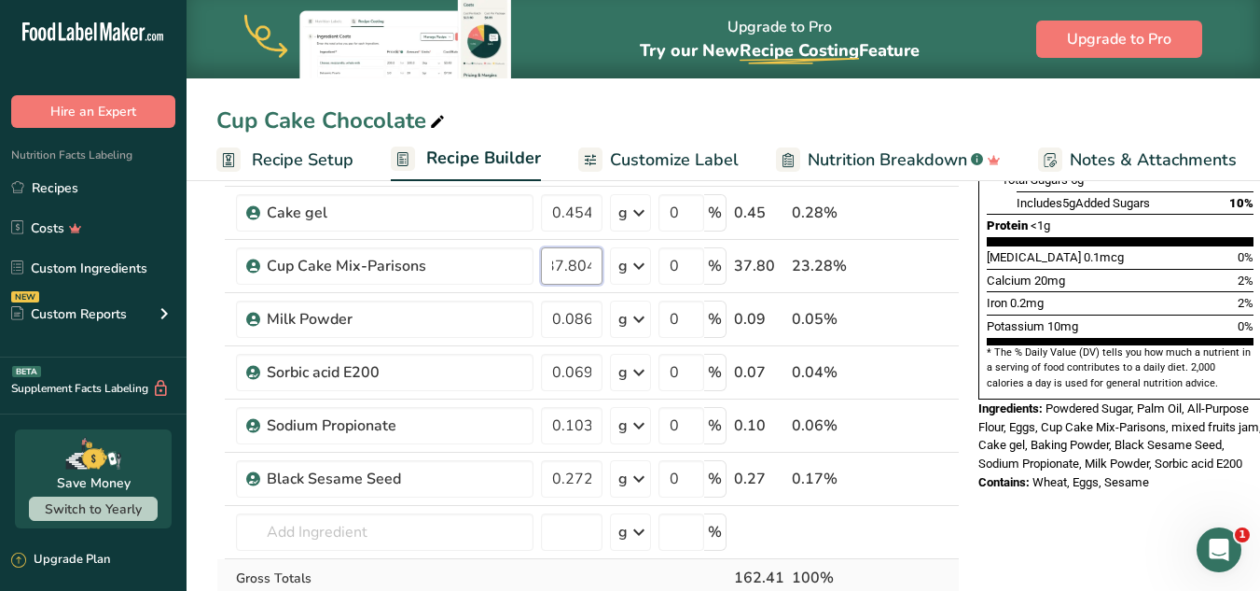
type input "37.804"
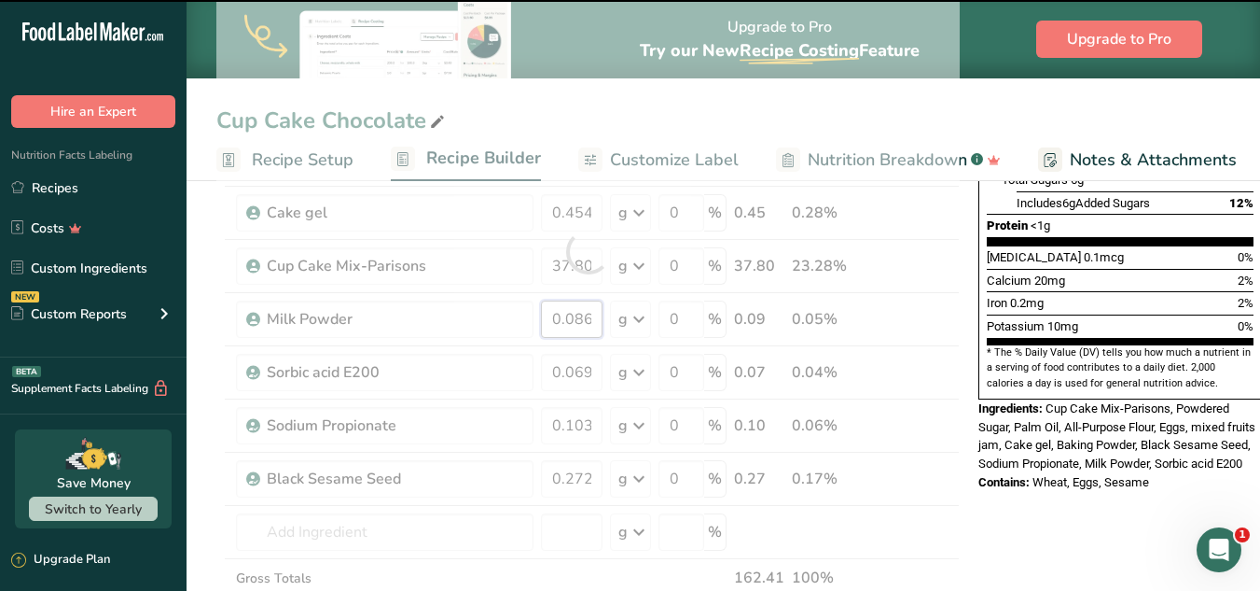
drag, startPoint x: 551, startPoint y: 317, endPoint x: 591, endPoint y: 315, distance: 40.2
click at [591, 315] on div "Ingredient * Amount * Unit * Waste * .a-a{fill:#347362;}.b-a{fill:#fff;} Grams …" at bounding box center [588, 251] width 744 height 848
paste input "378"
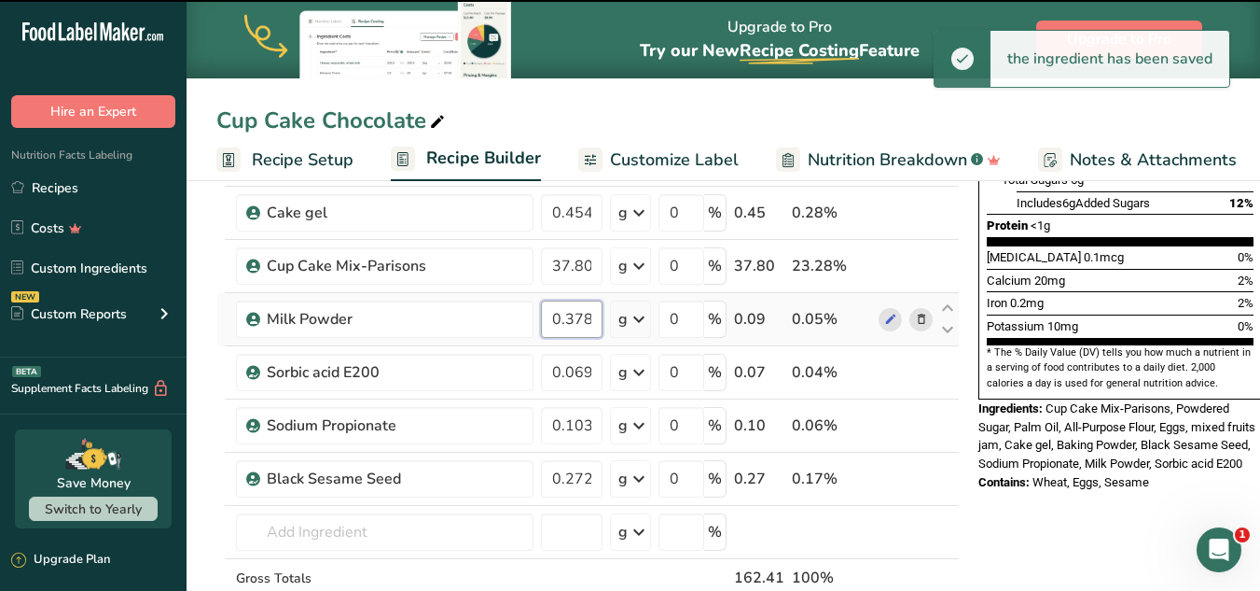
type input "0.086"
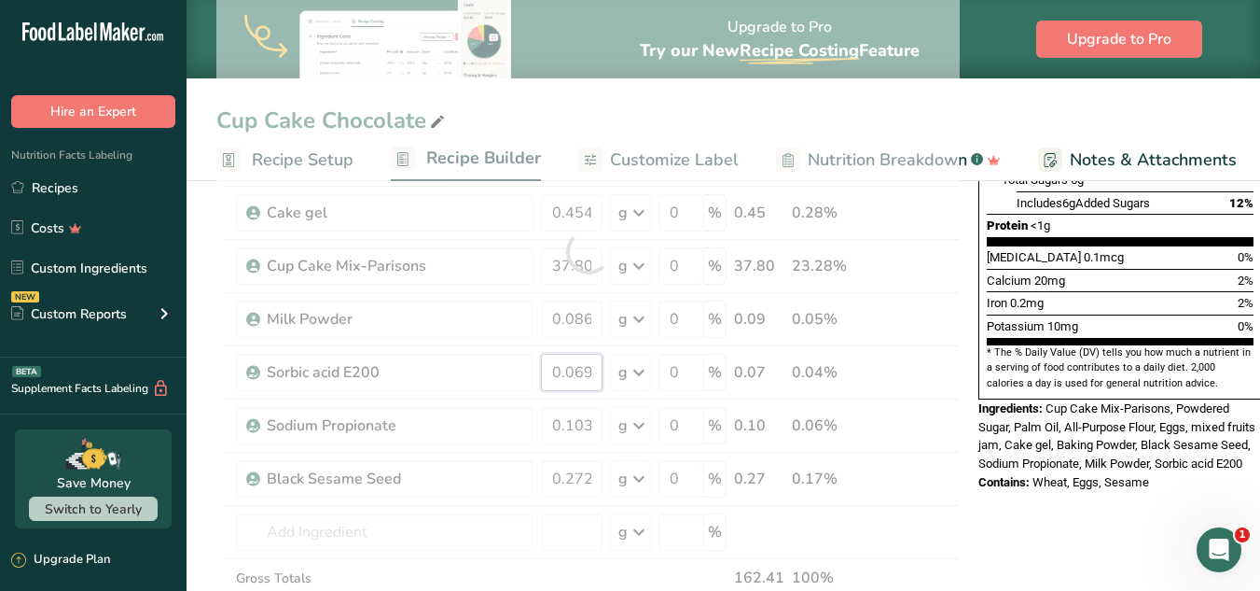
drag, startPoint x: 553, startPoint y: 370, endPoint x: 600, endPoint y: 370, distance: 46.6
click at [600, 370] on div "Ingredient * Amount * Unit * Waste * .a-a{fill:#347362;}.b-a{fill:#fff;} Grams …" at bounding box center [588, 251] width 744 height 848
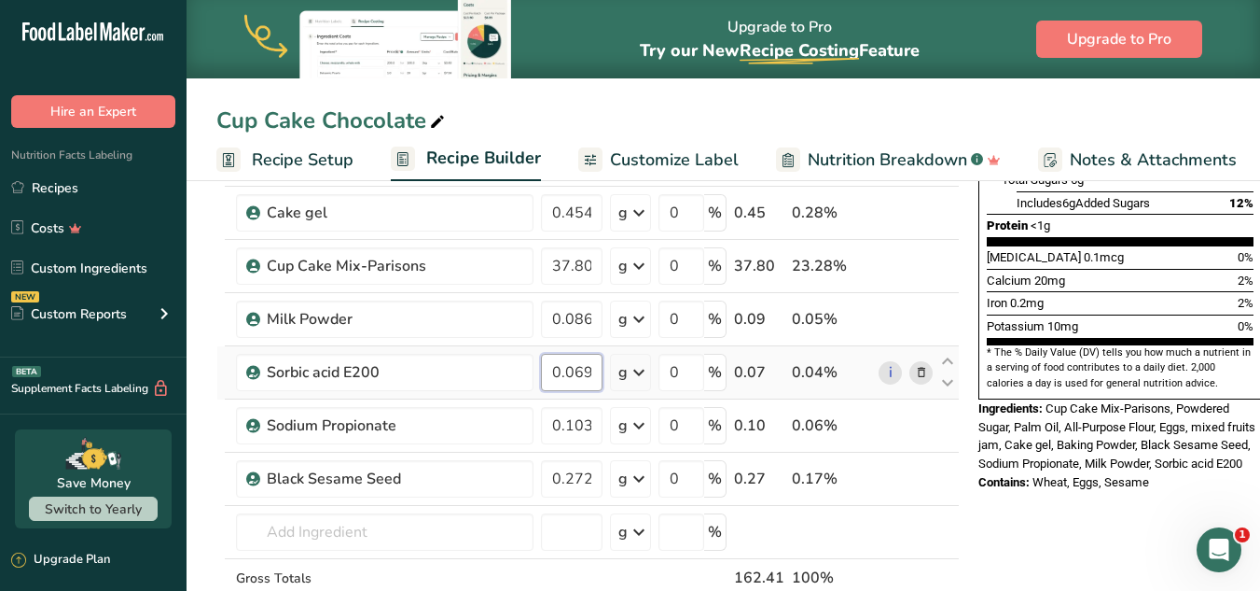
paste input "302"
type input "0.302"
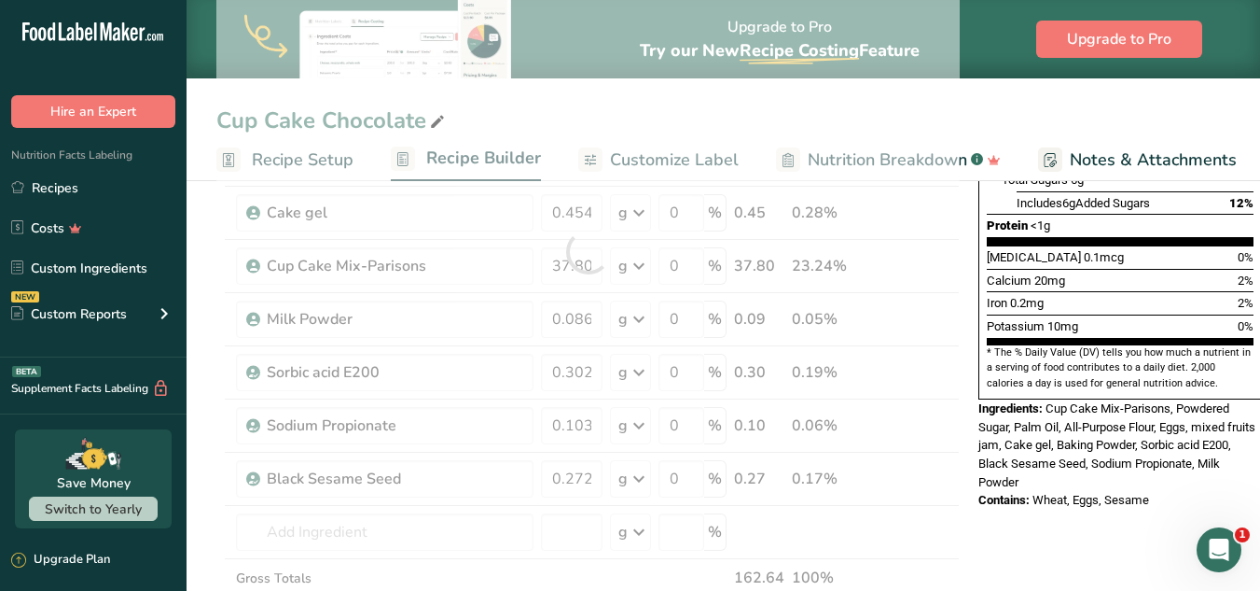
drag, startPoint x: 605, startPoint y: 420, endPoint x: 590, endPoint y: 420, distance: 15.9
click at [590, 420] on div "Ingredient * Amount * Unit * Waste * .a-a{fill:#347362;}.b-a{fill:#fff;} Grams …" at bounding box center [588, 251] width 744 height 848
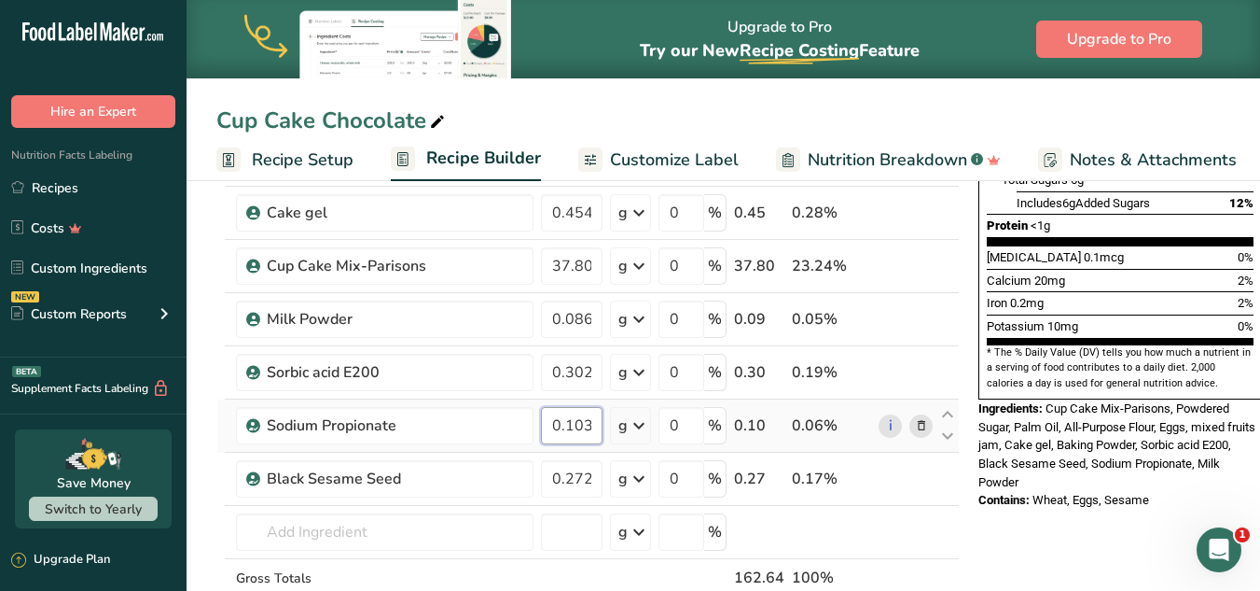
drag, startPoint x: 547, startPoint y: 428, endPoint x: 599, endPoint y: 423, distance: 52.5
click at [599, 423] on input "0.103" at bounding box center [572, 425] width 62 height 37
paste input "454"
type input "0.454"
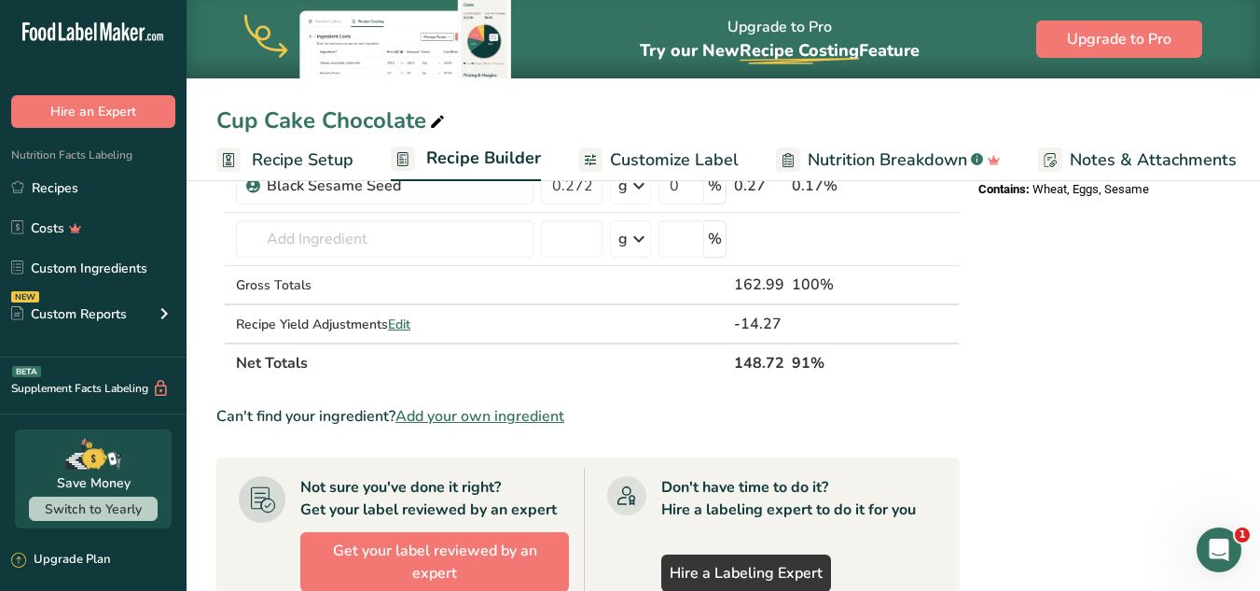
scroll to position [757, 0]
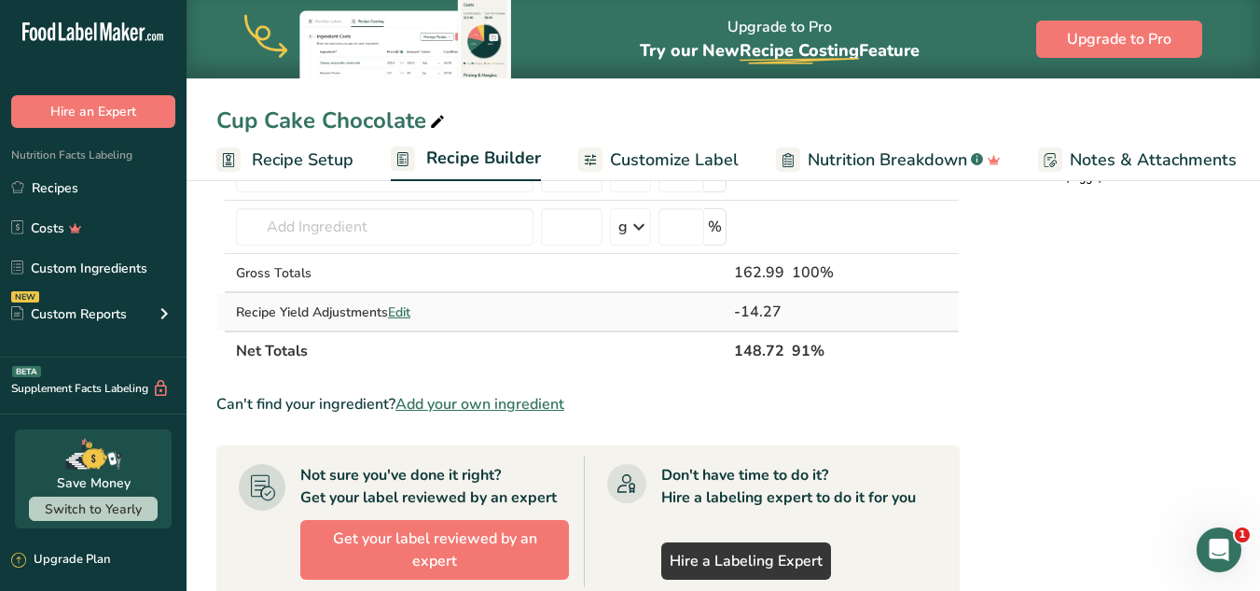
click at [400, 311] on span "Edit" at bounding box center [399, 312] width 22 height 18
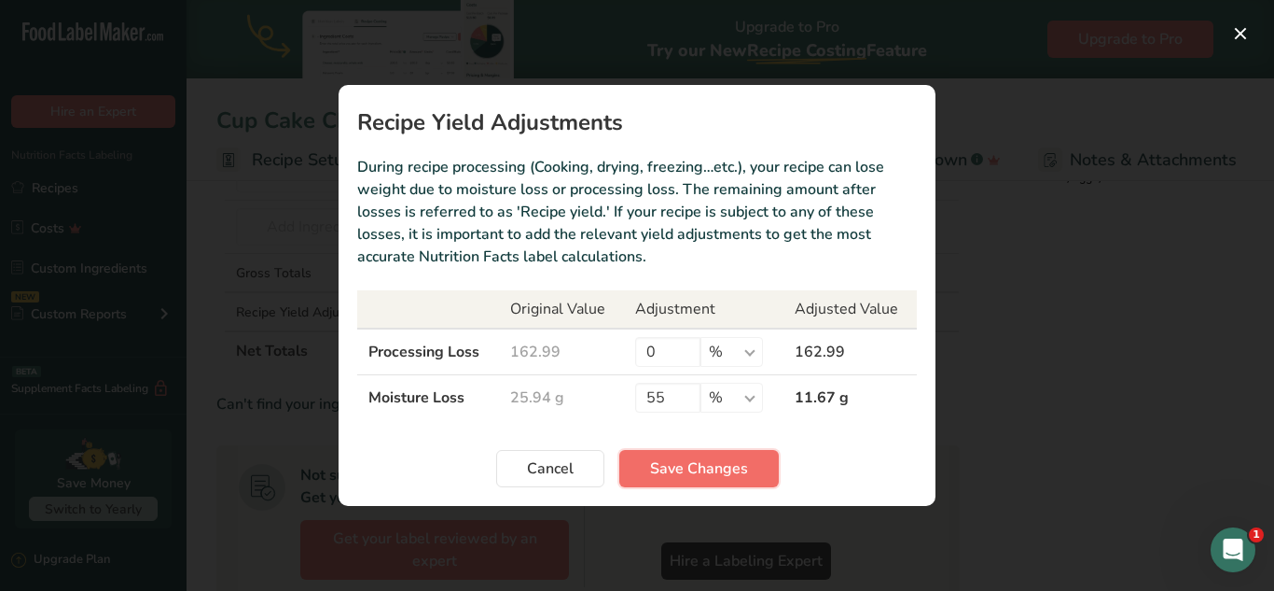
click at [734, 468] on span "Save Changes" at bounding box center [699, 468] width 98 height 22
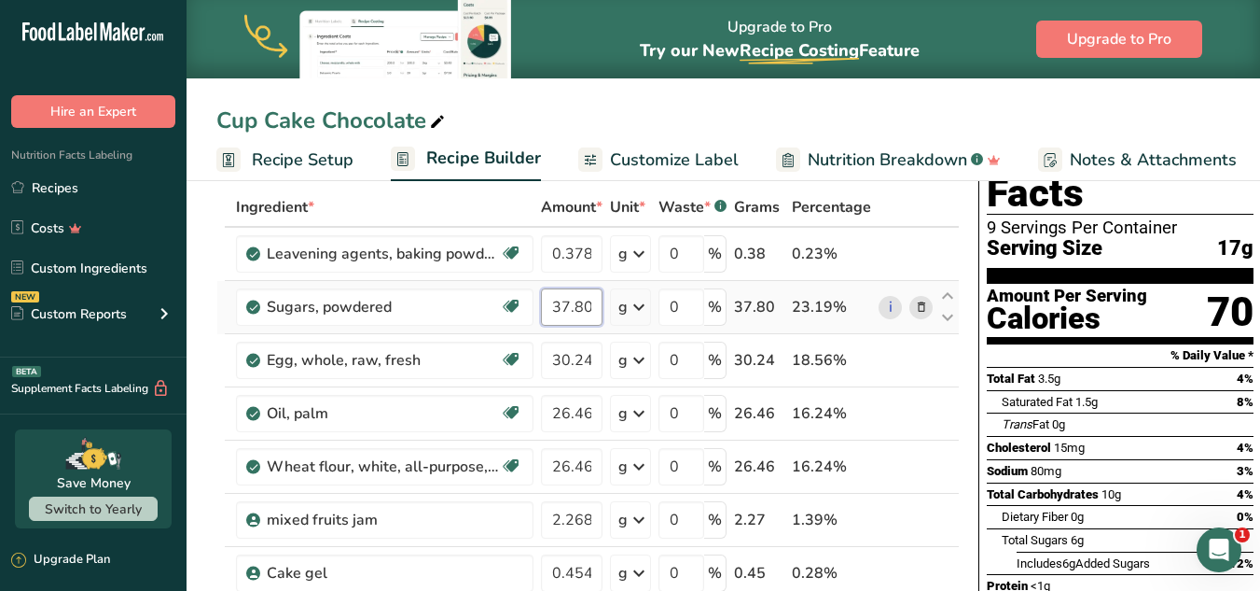
scroll to position [0, 7]
drag, startPoint x: 553, startPoint y: 306, endPoint x: 602, endPoint y: 305, distance: 48.5
click at [602, 305] on input "37.804" at bounding box center [572, 306] width 62 height 37
paste input "46.205"
type input "46.205"
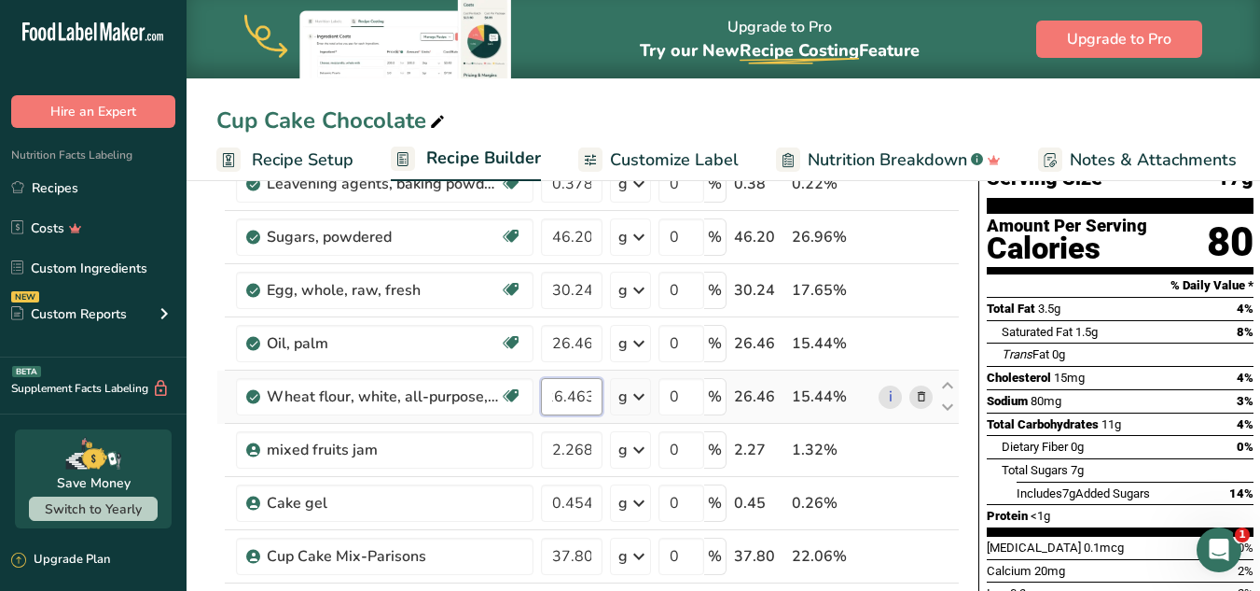
drag, startPoint x: 556, startPoint y: 399, endPoint x: 619, endPoint y: 387, distance: 63.7
click at [619, 387] on tr "Wheat flour, white, all-purpose, self-rising, enriched Dairy free Vegan Vegetar…" at bounding box center [588, 396] width 742 height 53
paste input "46.205"
type input "46.205"
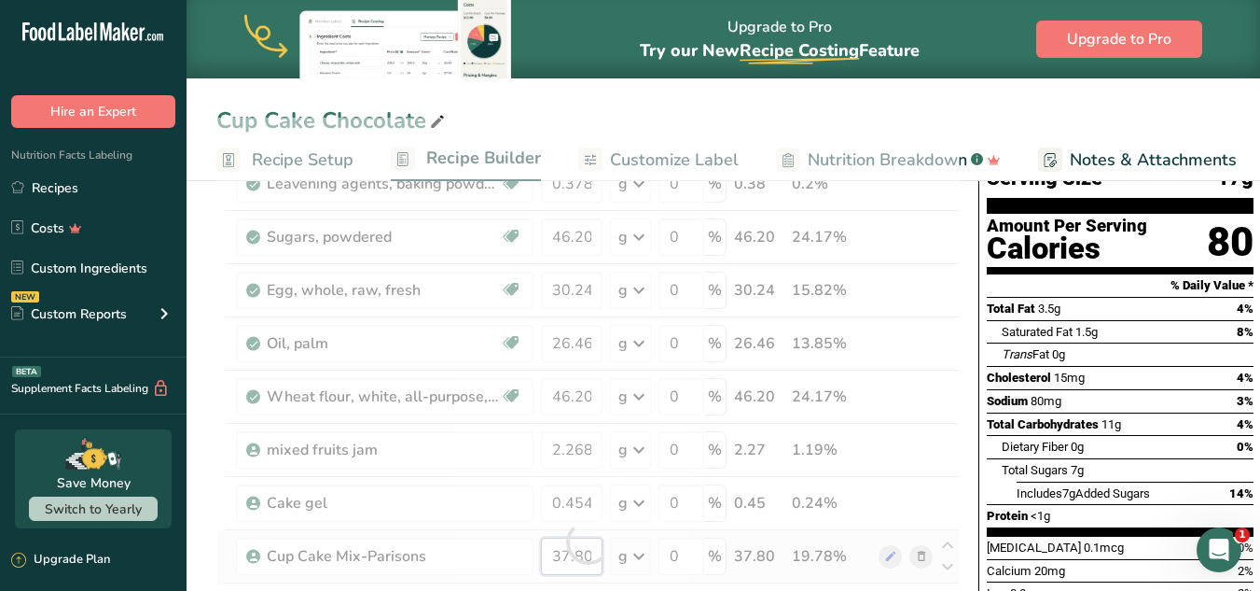
click at [553, 547] on div "Ingredient * Amount * Unit * Waste * .a-a{fill:#347362;}.b-a{fill:#fff;} Grams …" at bounding box center [588, 542] width 744 height 848
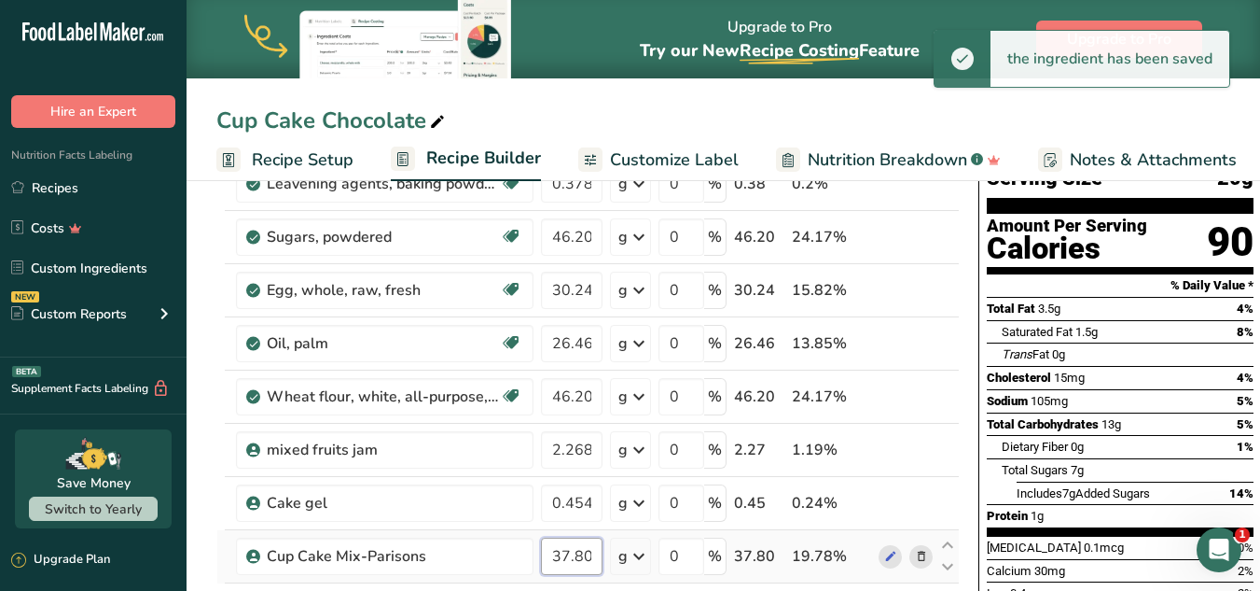
scroll to position [0, 7]
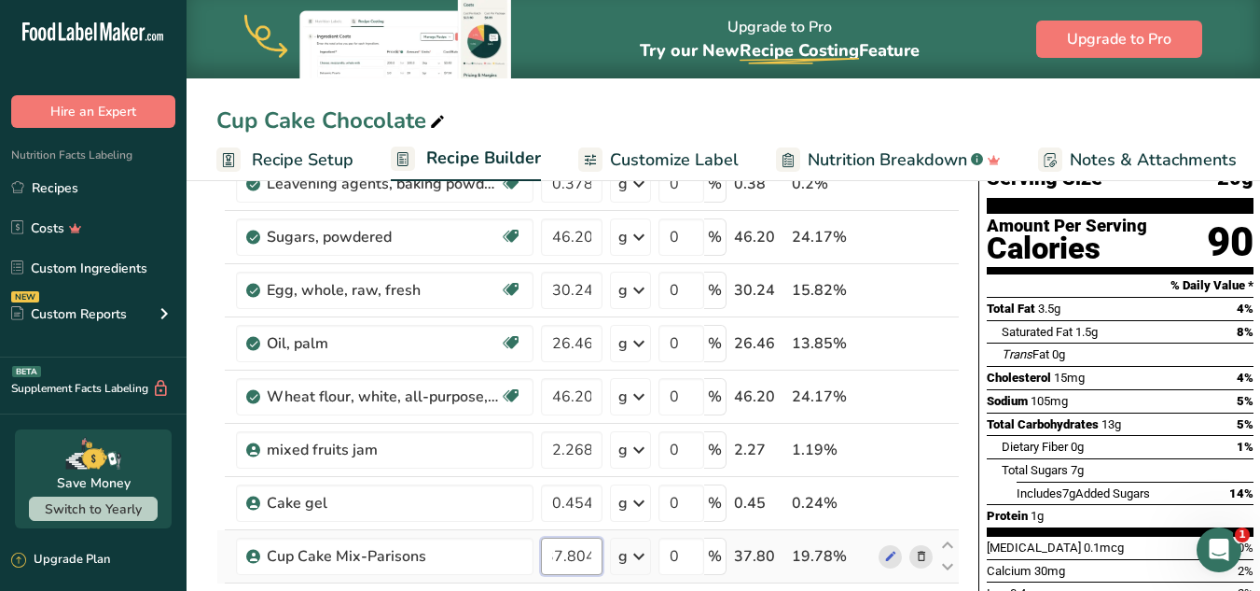
drag, startPoint x: 554, startPoint y: 556, endPoint x: 613, endPoint y: 559, distance: 58.8
click at [613, 559] on tr "Cup Cake Mix-Parisons 37.804 g Weight Units g kg mg See more Volume Units l Vol…" at bounding box center [588, 556] width 742 height 53
paste input "46.205"
type input "46.205"
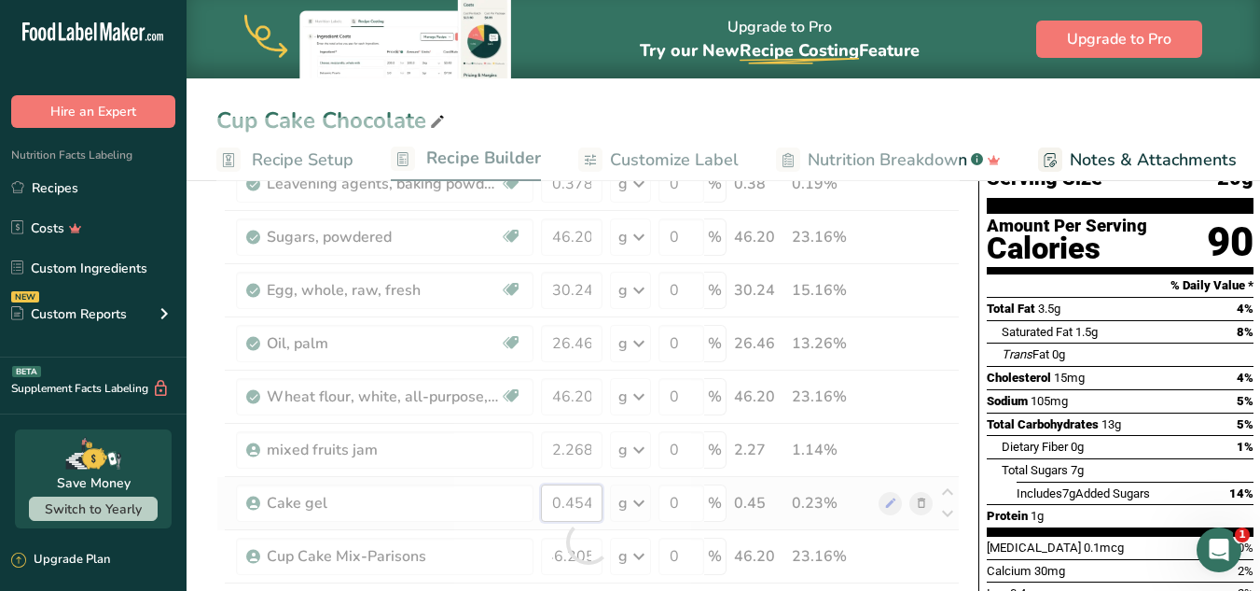
click at [585, 494] on div "Ingredient * Amount * Unit * Waste * .a-a{fill:#347362;}.b-a{fill:#fff;} Grams …" at bounding box center [588, 542] width 744 height 848
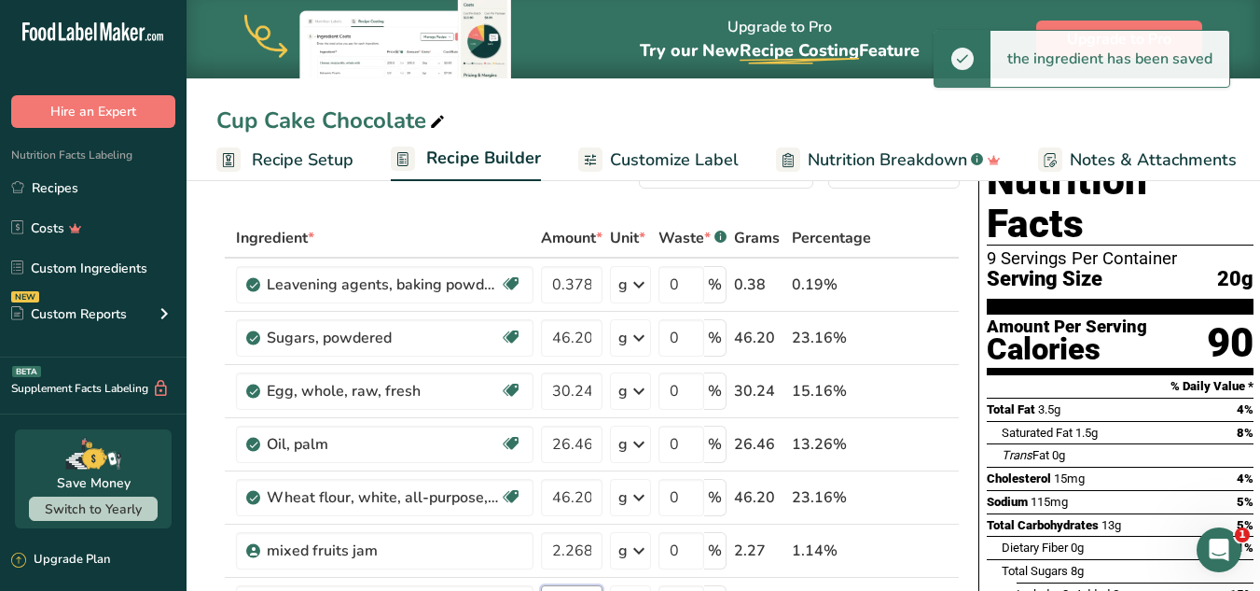
scroll to position [64, 0]
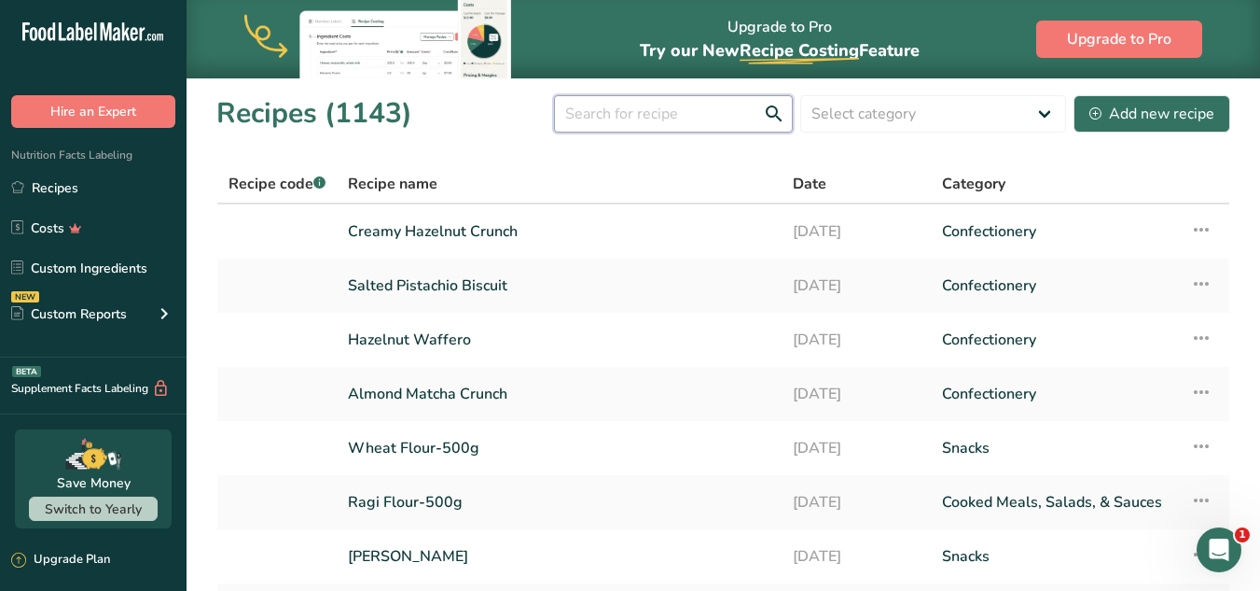
click at [624, 108] on input "text" at bounding box center [673, 113] width 239 height 37
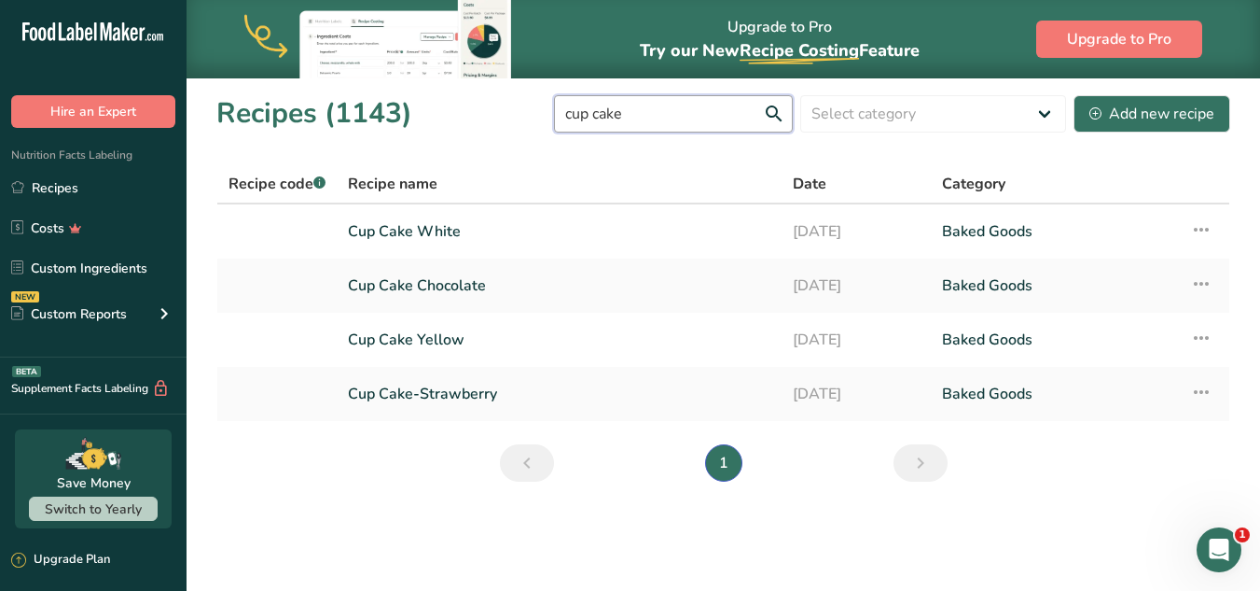
type input "cup cake"
click at [449, 341] on link "Cup Cake Yellow" at bounding box center [559, 339] width 423 height 39
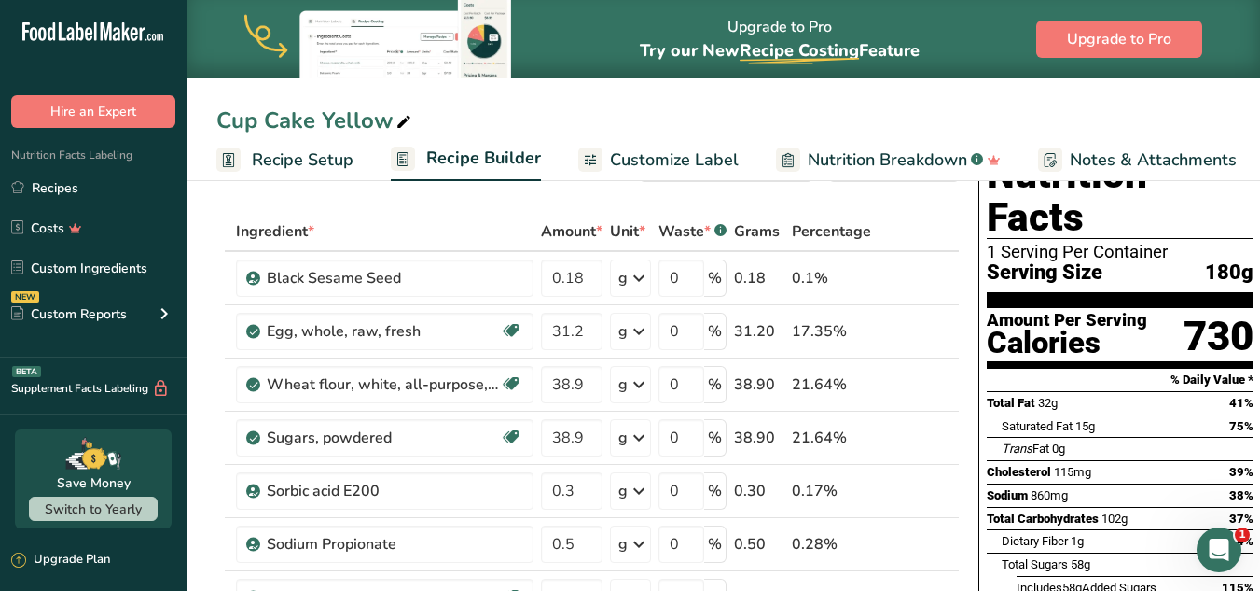
scroll to position [64, 0]
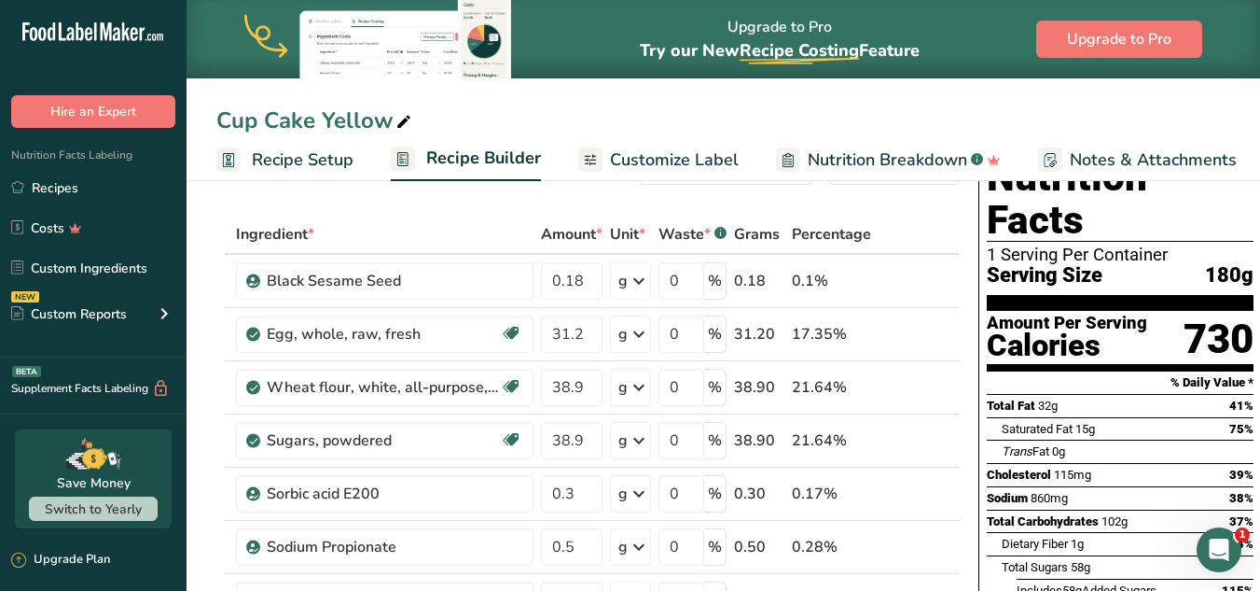
click at [338, 162] on span "Recipe Setup" at bounding box center [303, 159] width 102 height 25
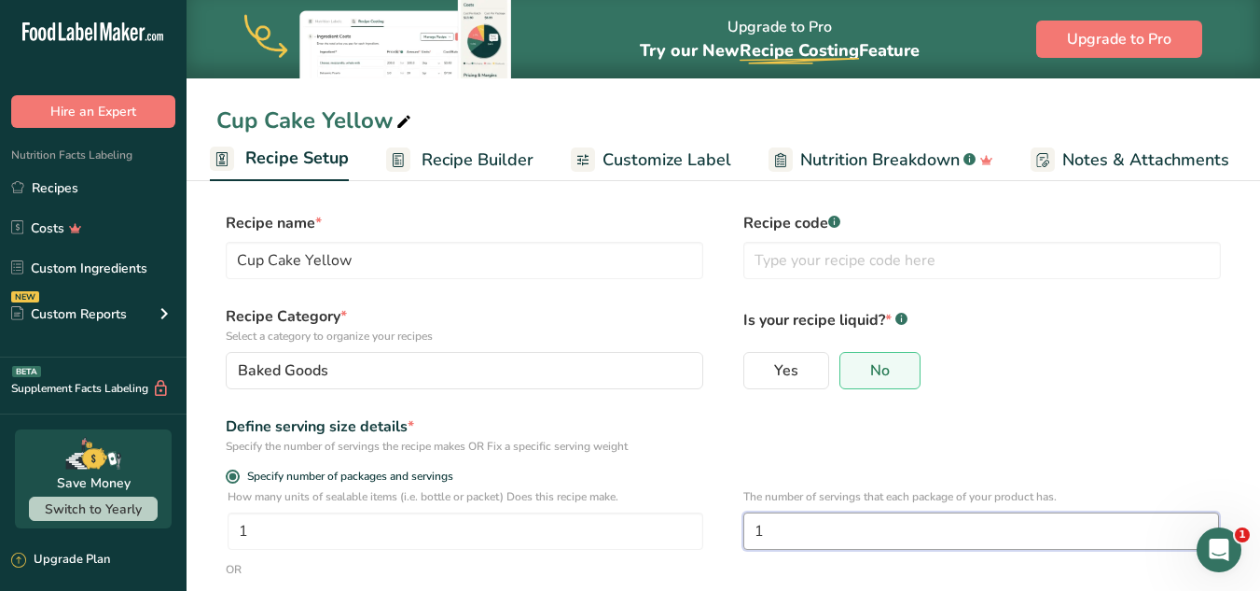
click at [772, 541] on input "1" at bounding box center [982, 530] width 476 height 37
type input "1"
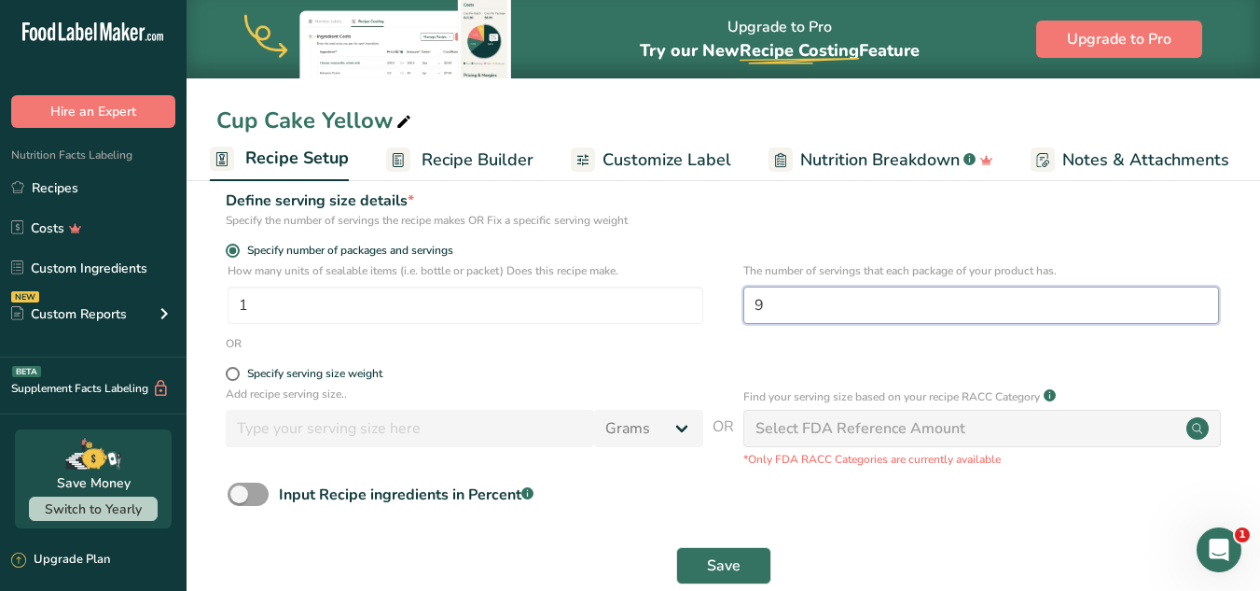
scroll to position [260, 0]
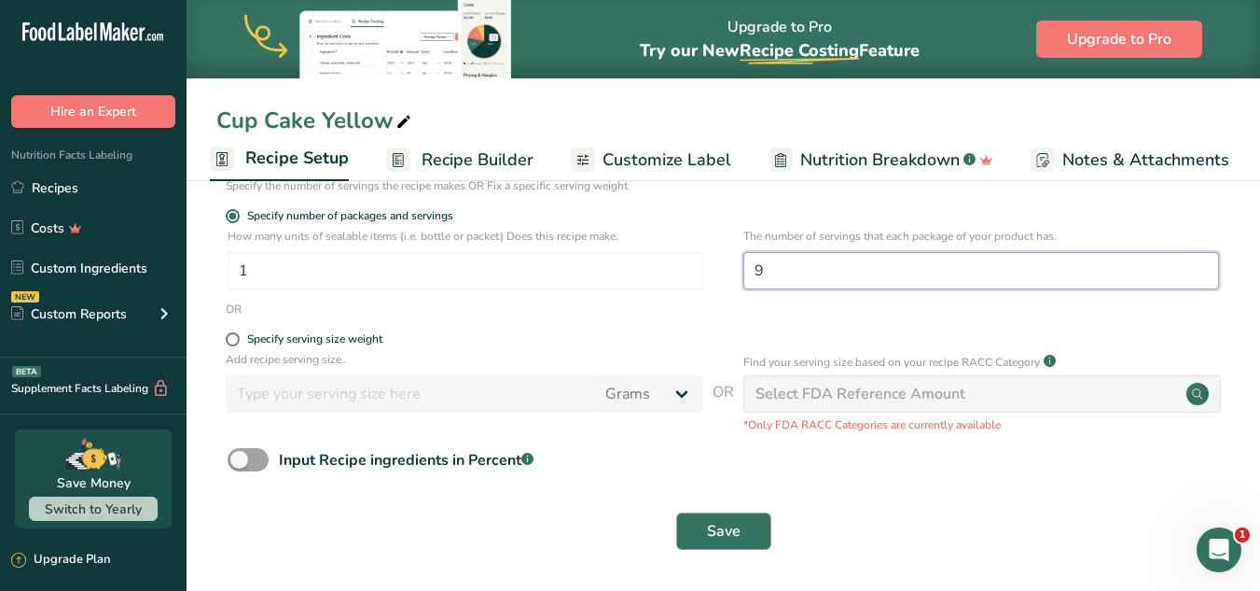
type input "9"
click at [708, 527] on span "Save" at bounding box center [724, 531] width 34 height 22
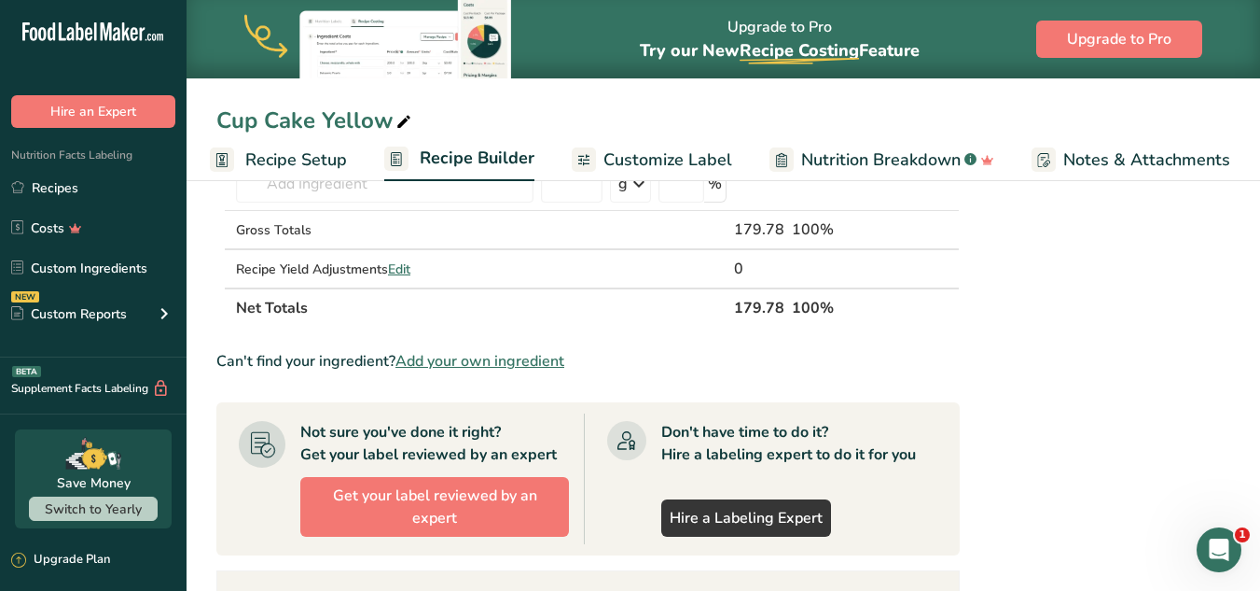
scroll to position [805, 0]
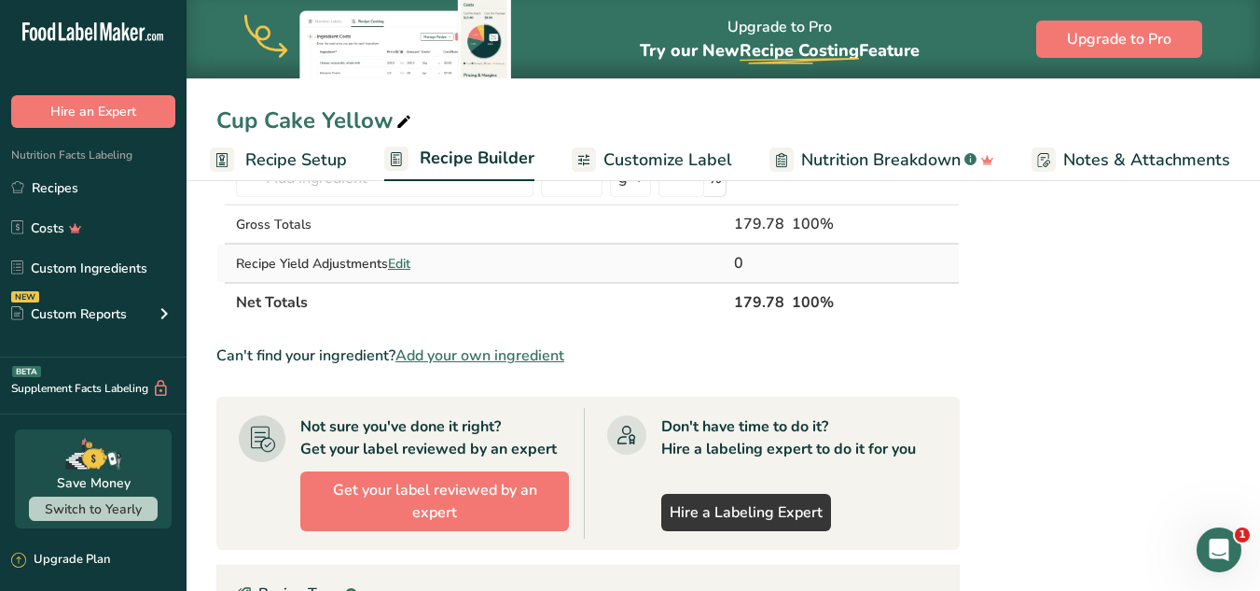
click at [399, 268] on span "Edit" at bounding box center [399, 264] width 22 height 18
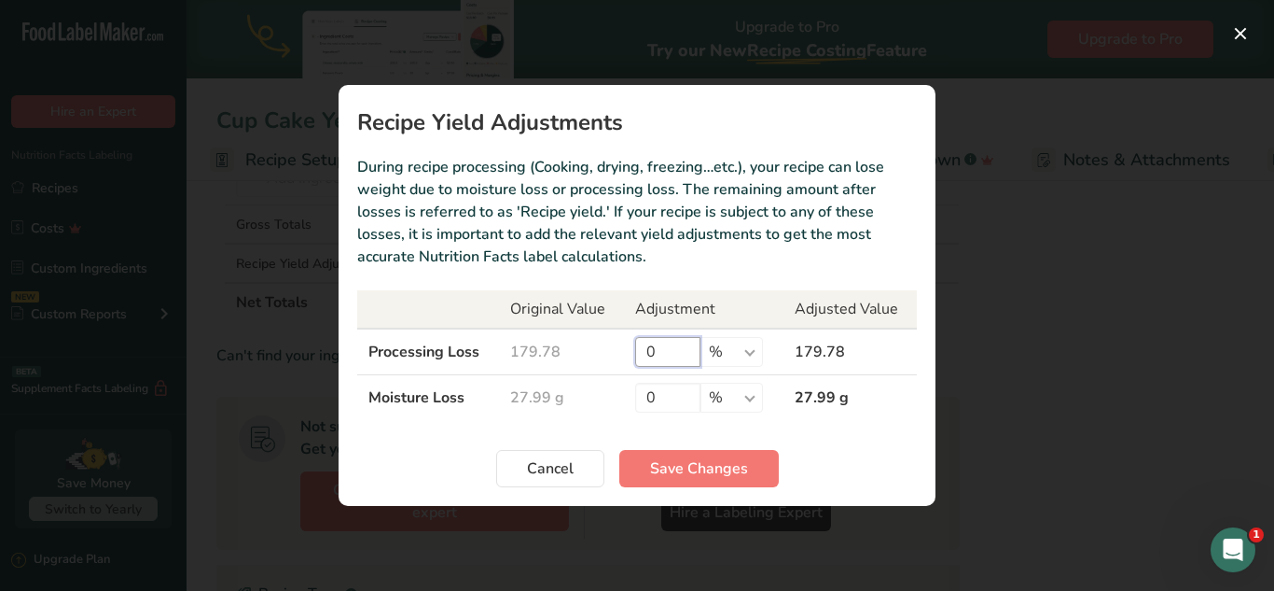
click at [660, 350] on input "0" at bounding box center [667, 352] width 65 height 30
click at [660, 392] on input "0" at bounding box center [667, 398] width 65 height 30
type input "55"
click at [646, 466] on button "Save Changes" at bounding box center [699, 468] width 160 height 37
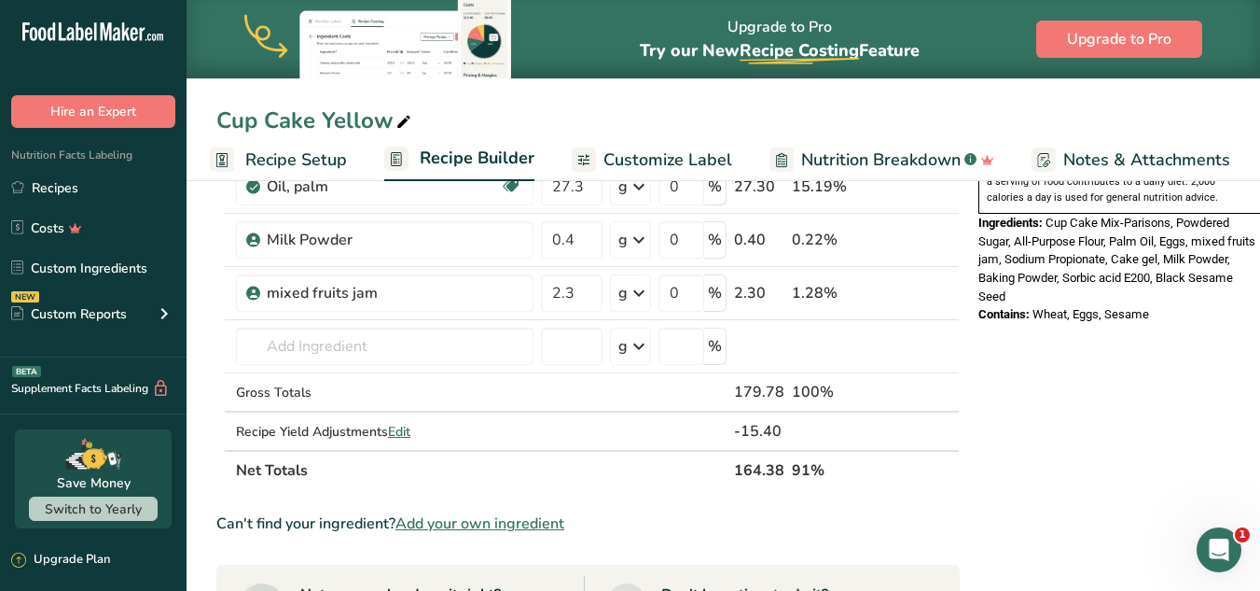
scroll to position [604, 0]
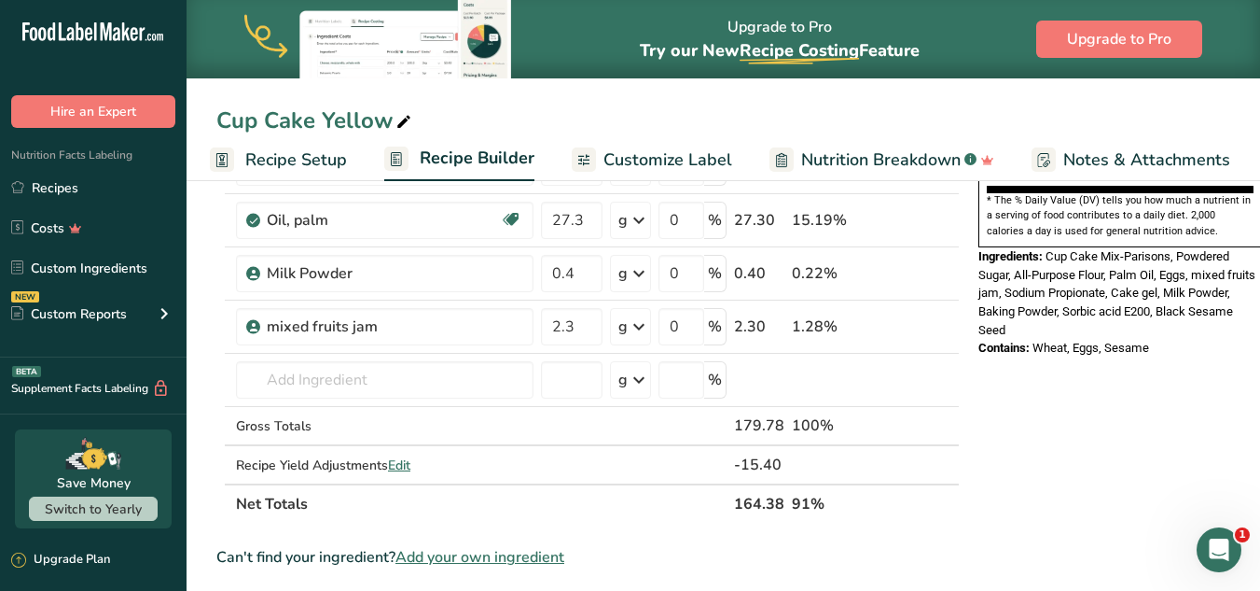
click at [1220, 249] on span "Cup Cake Mix-Parisons, Powdered Sugar, All-Purpose Flour, Palm Oil, Eggs, mixed…" at bounding box center [1117, 293] width 277 height 88
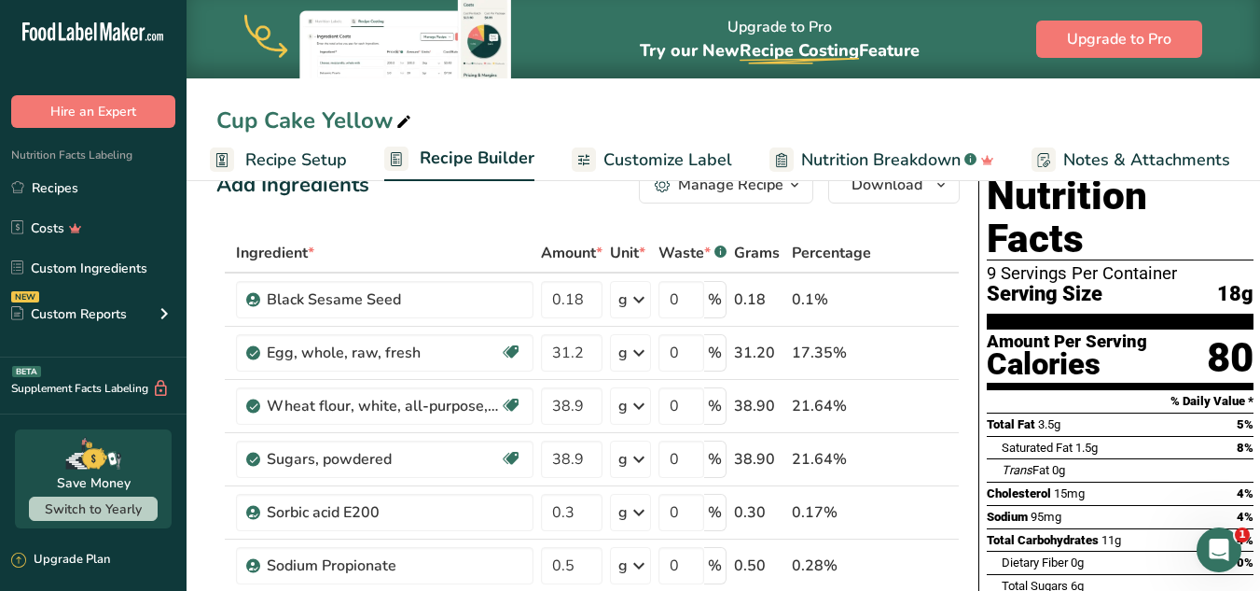
scroll to position [0, 0]
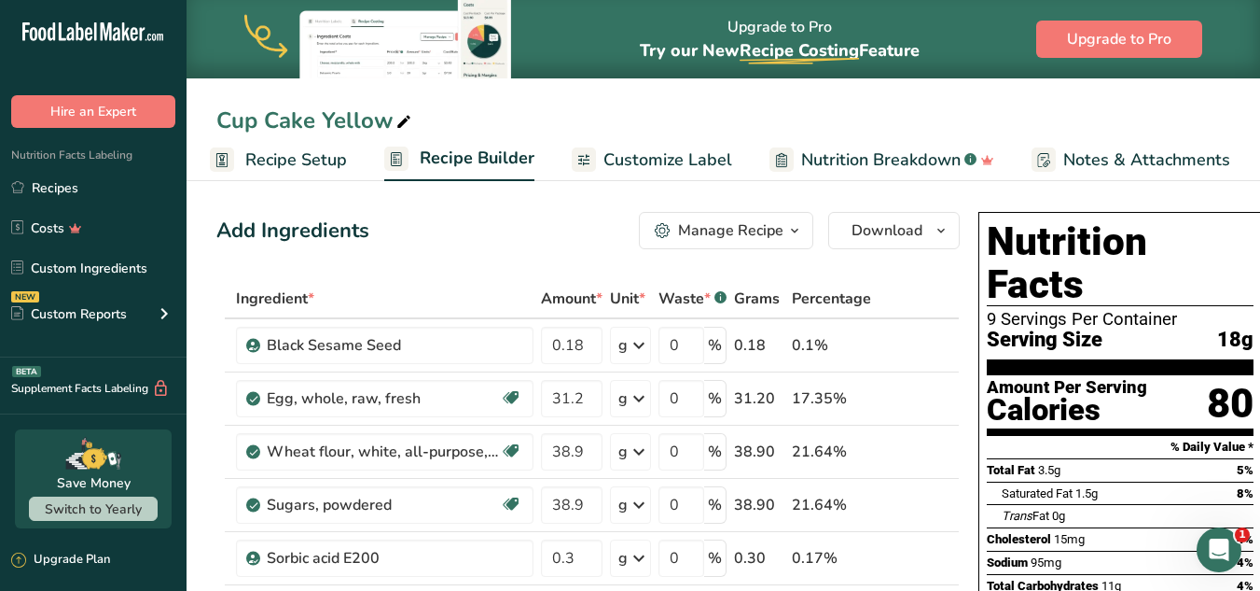
drag, startPoint x: 1260, startPoint y: 114, endPoint x: 1262, endPoint y: 176, distance: 62.6
click at [549, 221] on div "Add Ingredients Manage Recipe Delete Recipe Duplicate Recipe Scale Recipe Save …" at bounding box center [588, 230] width 744 height 37
drag, startPoint x: 586, startPoint y: 346, endPoint x: 548, endPoint y: 347, distance: 38.3
click at [548, 347] on input "0.18" at bounding box center [572, 345] width 62 height 37
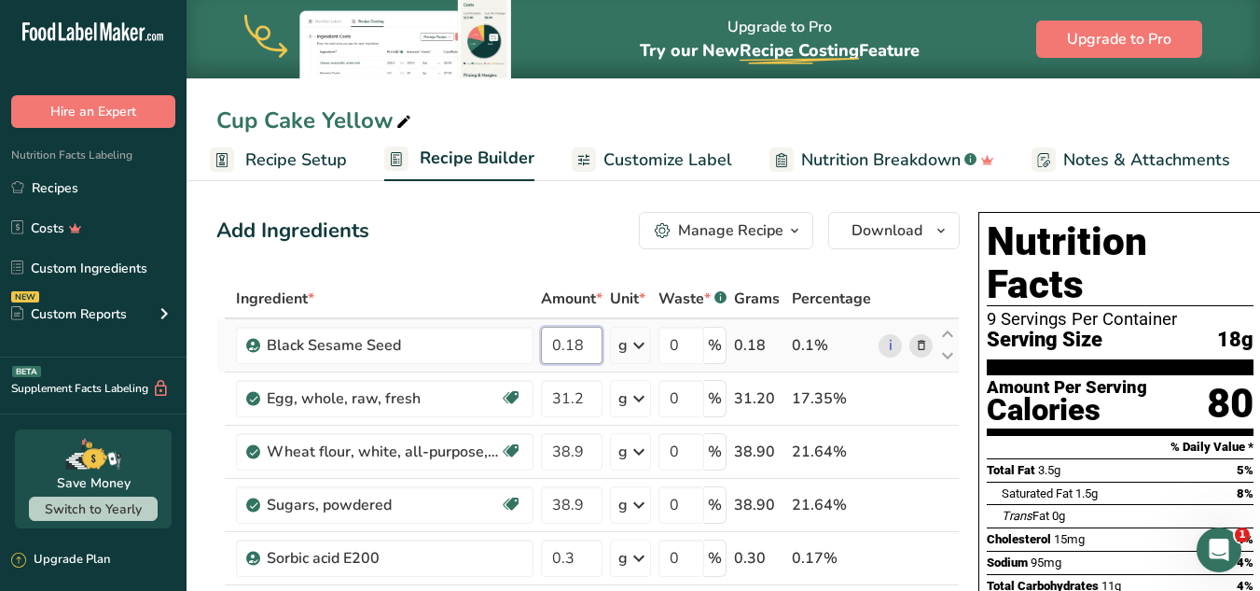
paste input "3"
type input "0.3"
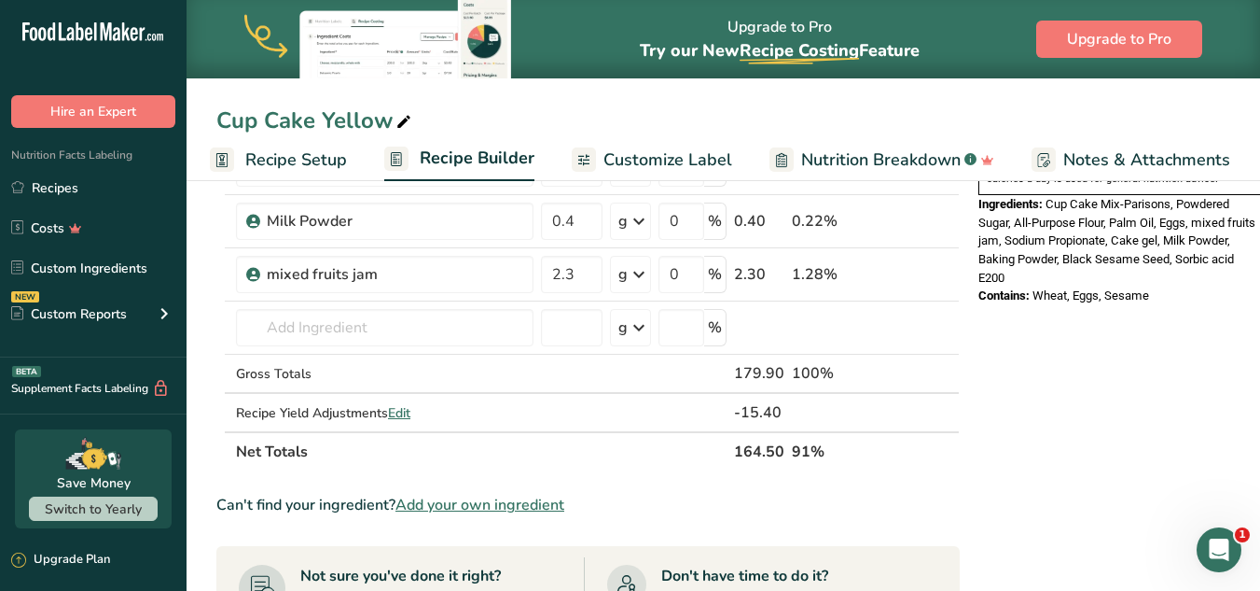
scroll to position [662, 0]
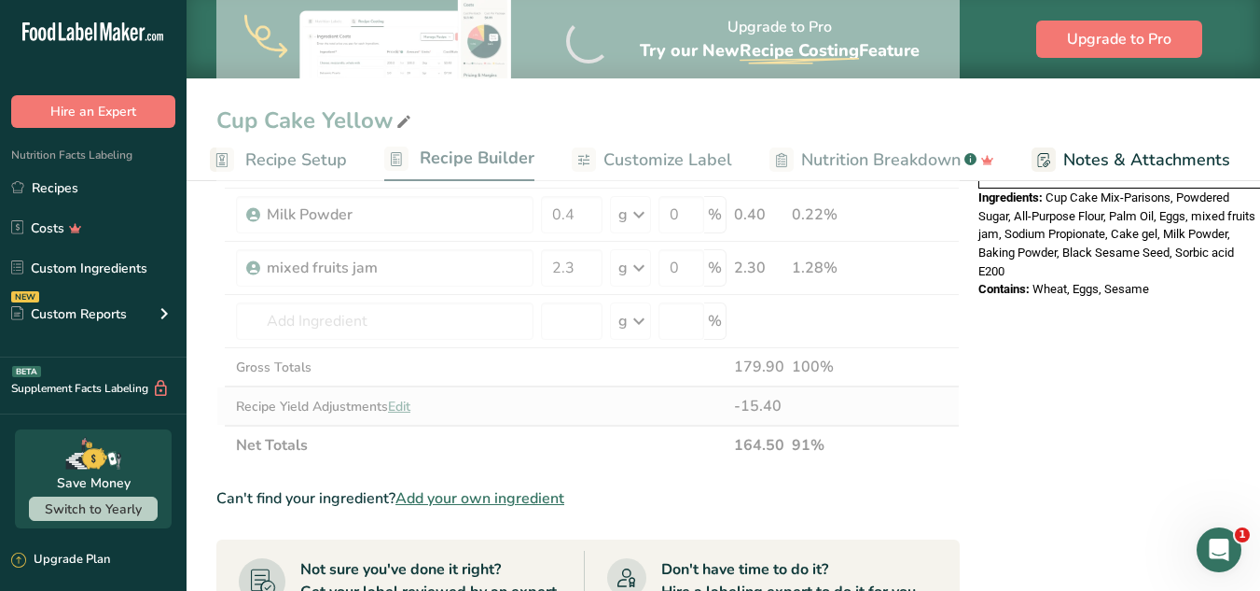
click at [410, 405] on div "Ingredient * Amount * Unit * Waste * .a-a{fill:#347362;}.b-a{fill:#fff;} Grams …" at bounding box center [588, 41] width 744 height 848
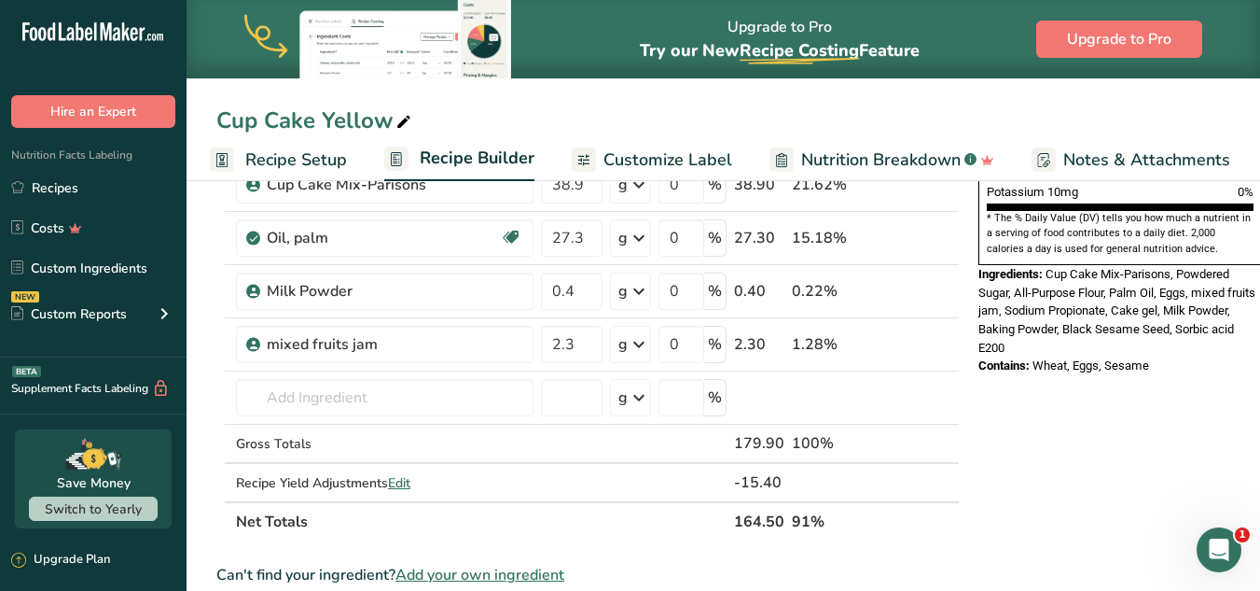
scroll to position [579, 0]
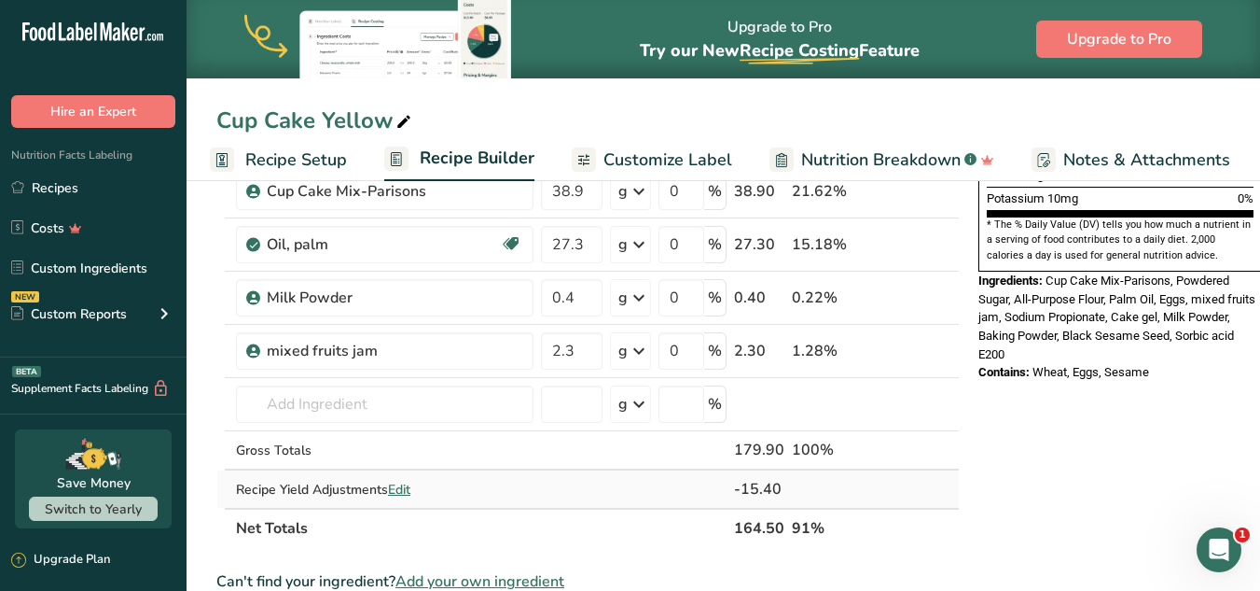
click at [407, 486] on span "Edit" at bounding box center [399, 489] width 22 height 18
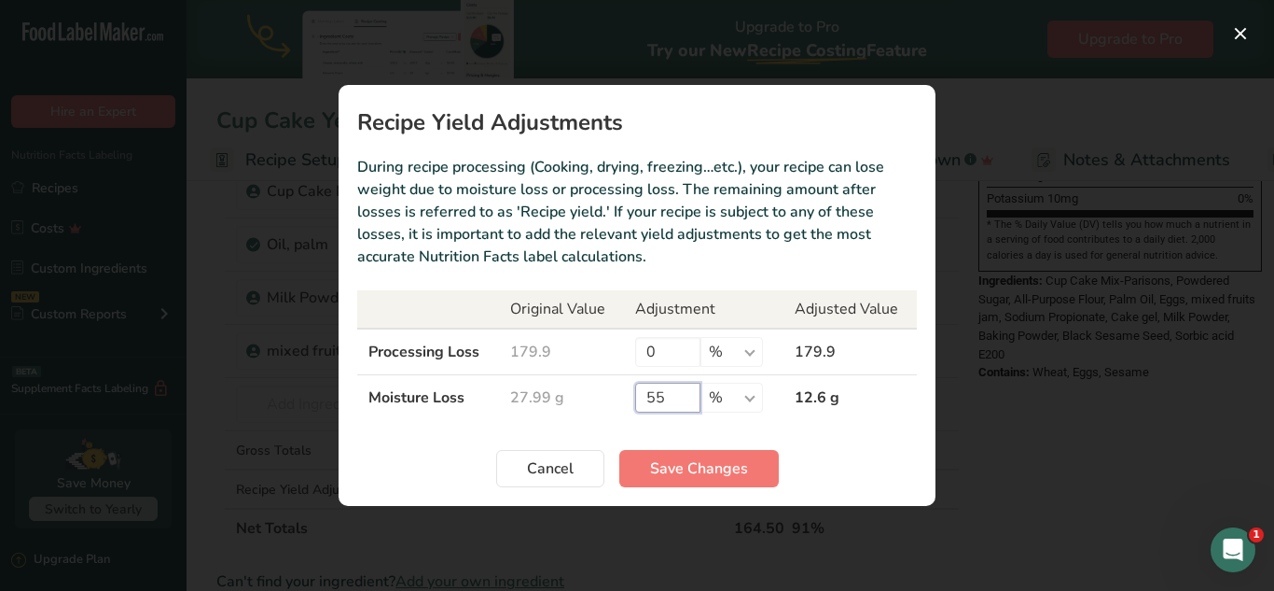
click at [657, 400] on input "55" at bounding box center [667, 398] width 65 height 30
type input "35"
click at [675, 470] on span "Save Changes" at bounding box center [699, 468] width 98 height 22
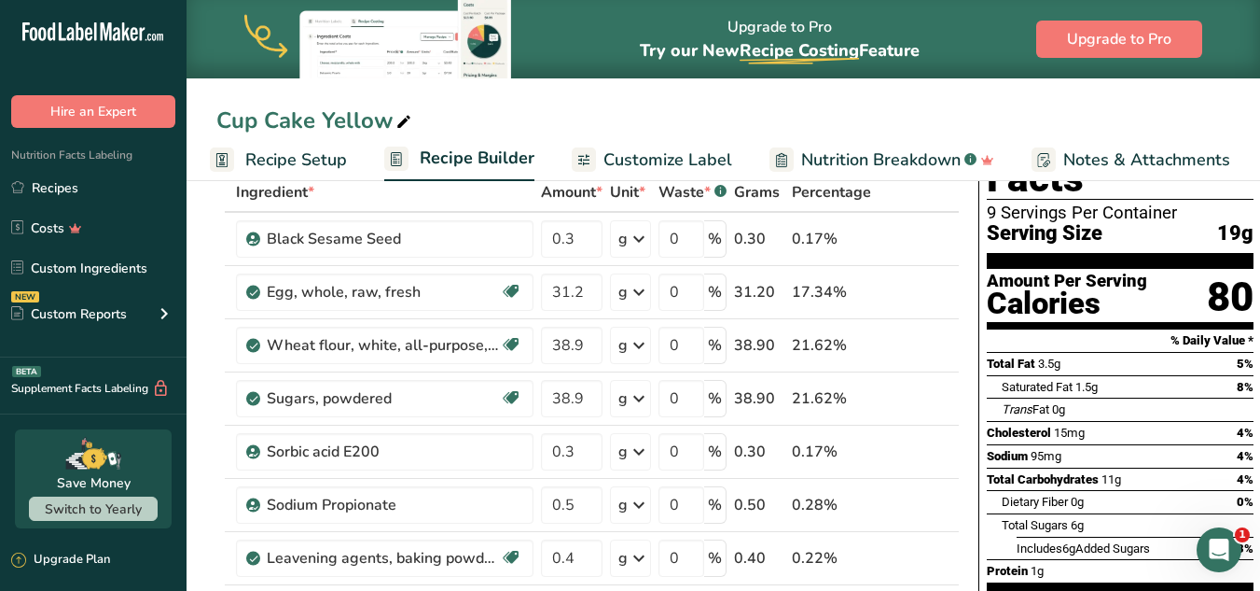
scroll to position [46, 0]
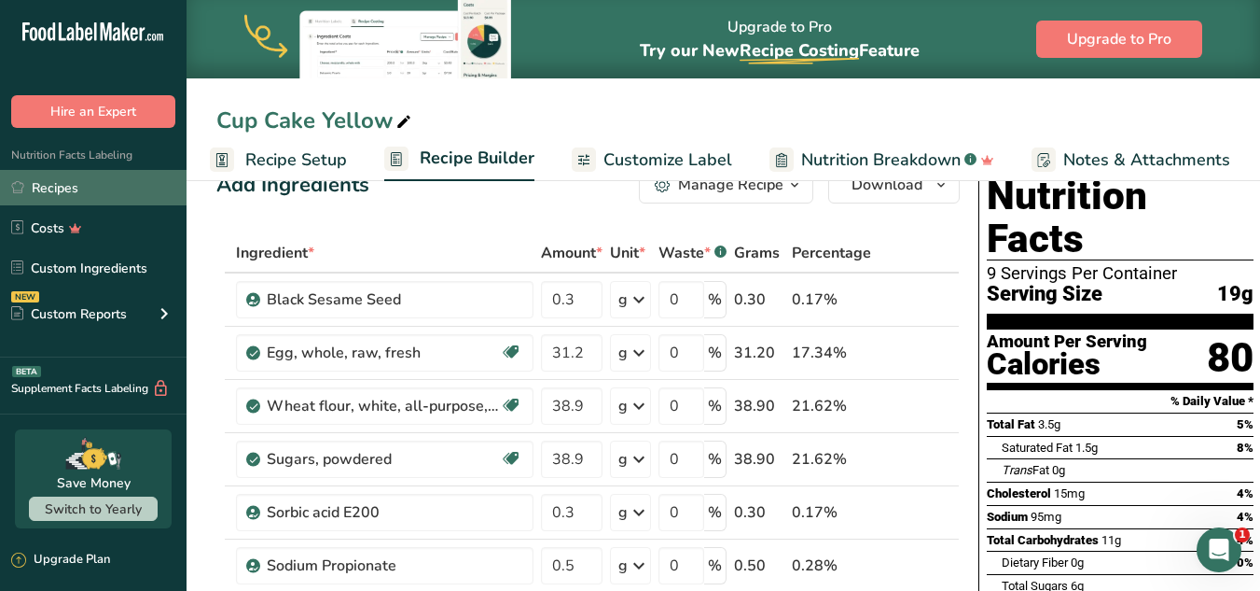
click at [63, 195] on link "Recipes" at bounding box center [93, 187] width 187 height 35
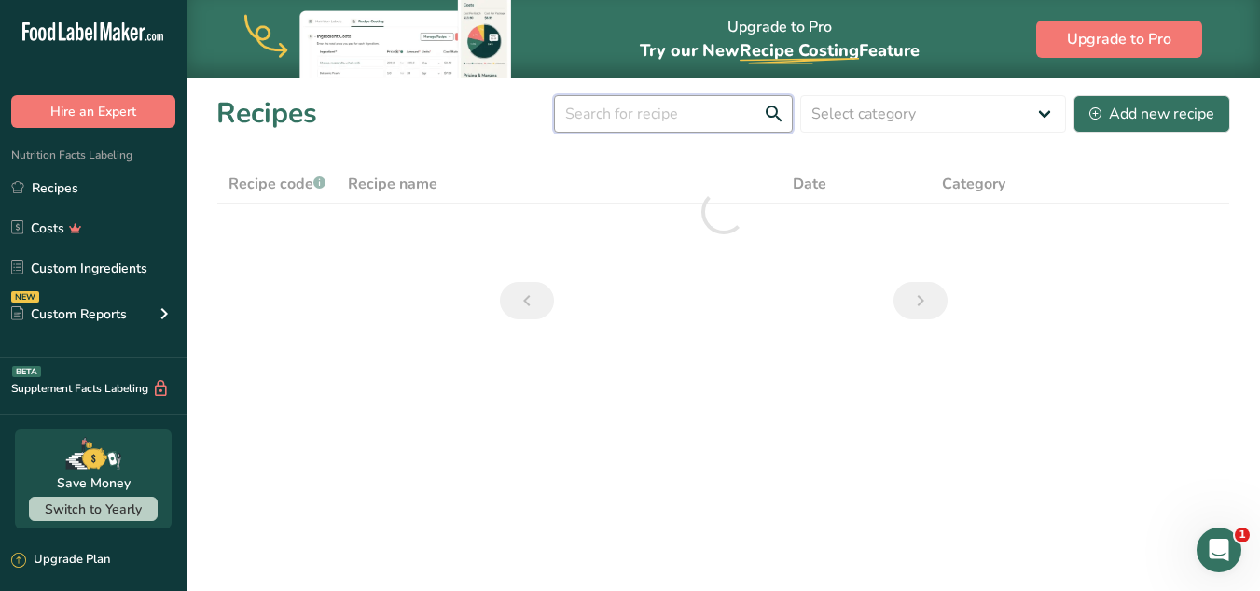
click at [633, 111] on input "text" at bounding box center [673, 113] width 239 height 37
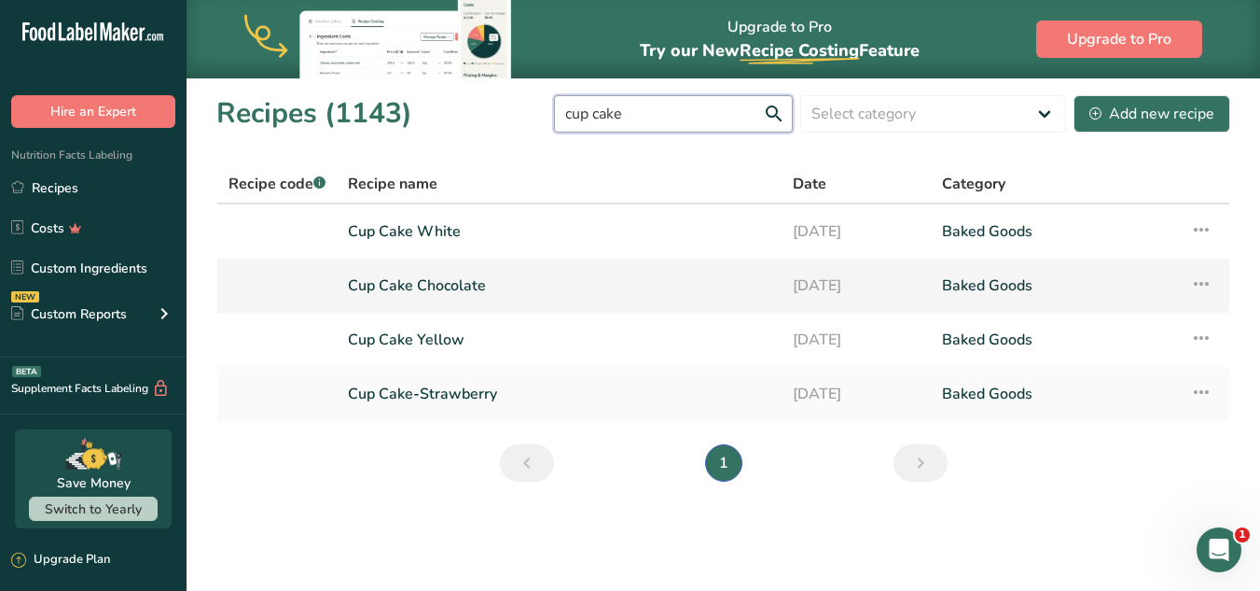
type input "cup cake"
click at [419, 293] on link "Cup Cake Chocolate" at bounding box center [559, 285] width 423 height 39
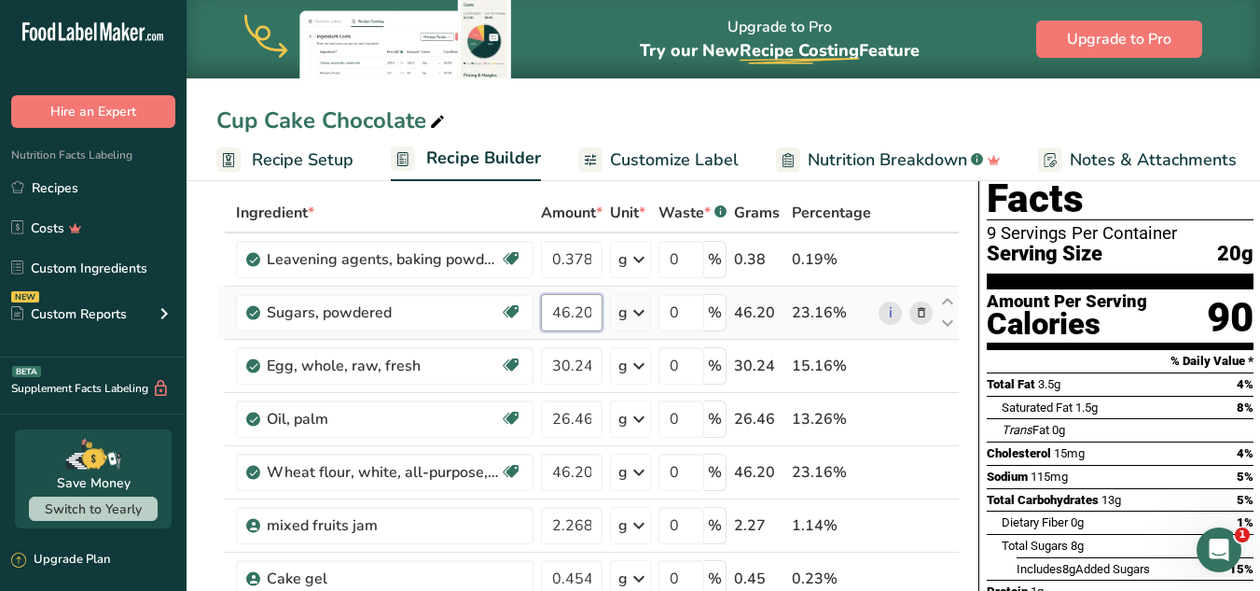
scroll to position [0, 7]
drag, startPoint x: 552, startPoint y: 312, endPoint x: 641, endPoint y: 311, distance: 88.6
click at [641, 311] on tr "Sugars, powdered Dairy free Gluten free Vegan Vegetarian Soy free 46.205 g Port…" at bounding box center [588, 312] width 742 height 53
paste input "37.804"
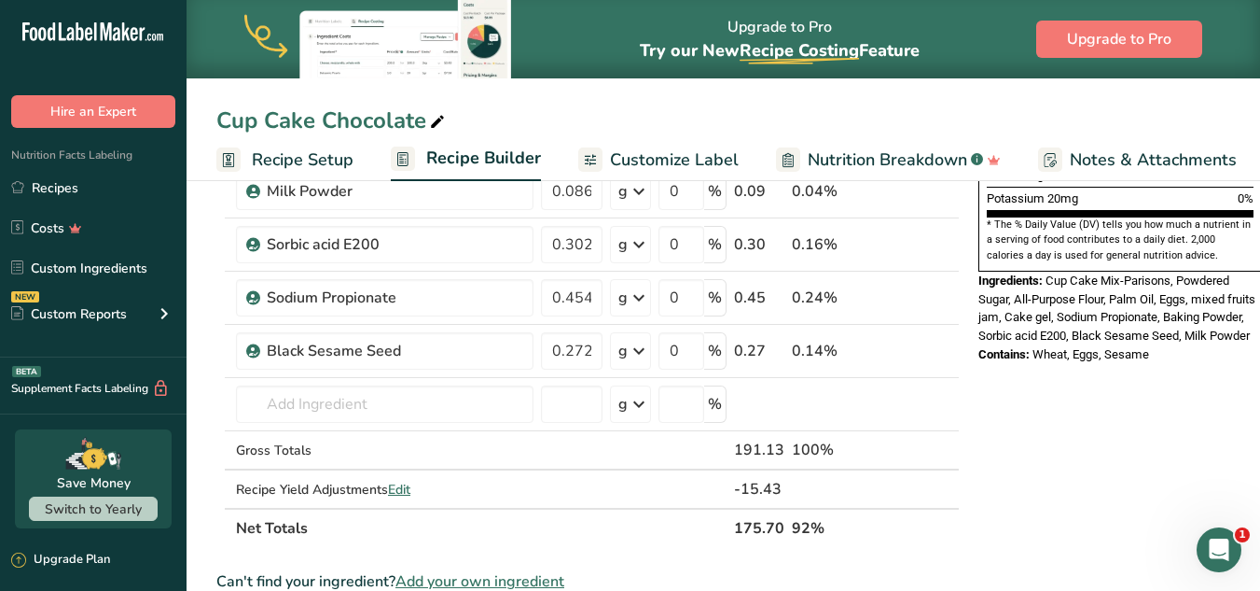
scroll to position [577, 0]
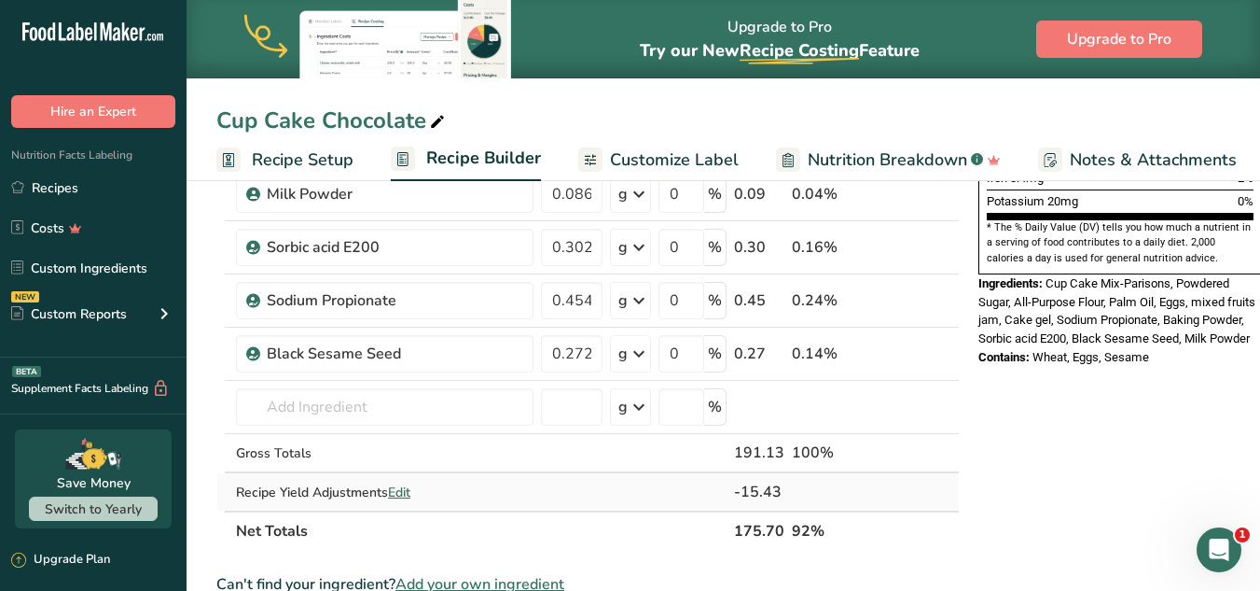
type input "37.804"
click at [399, 497] on div "Ingredient * Amount * Unit * Waste * .a-a{fill:#347362;}.b-a{fill:#fff;} Grams …" at bounding box center [588, 126] width 744 height 848
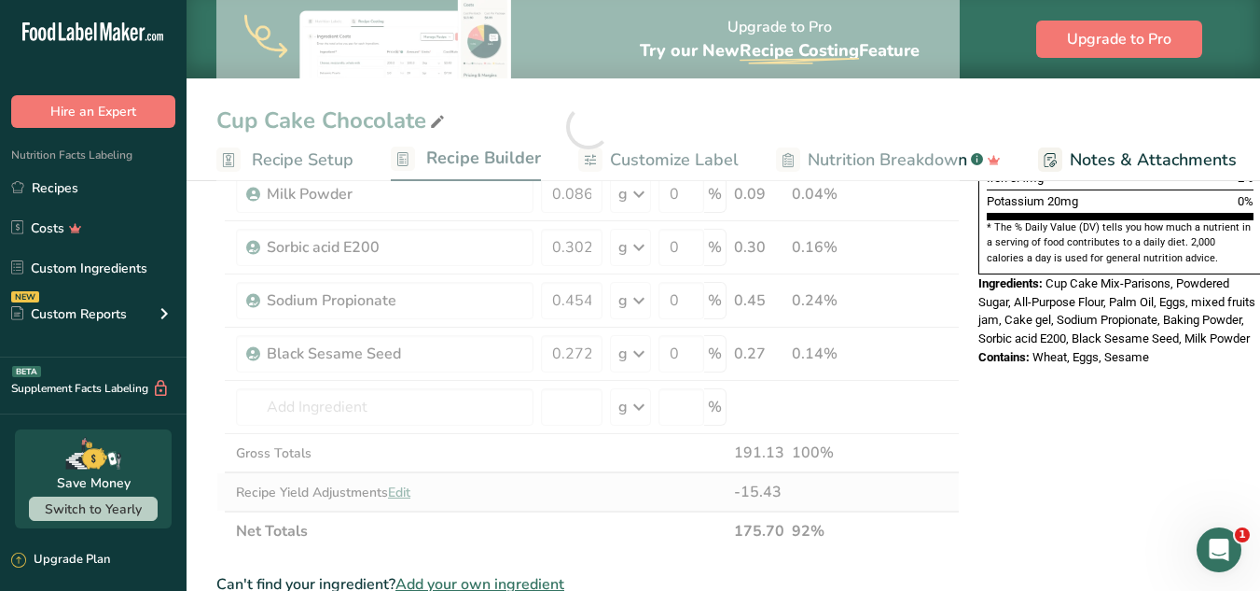
scroll to position [0, 0]
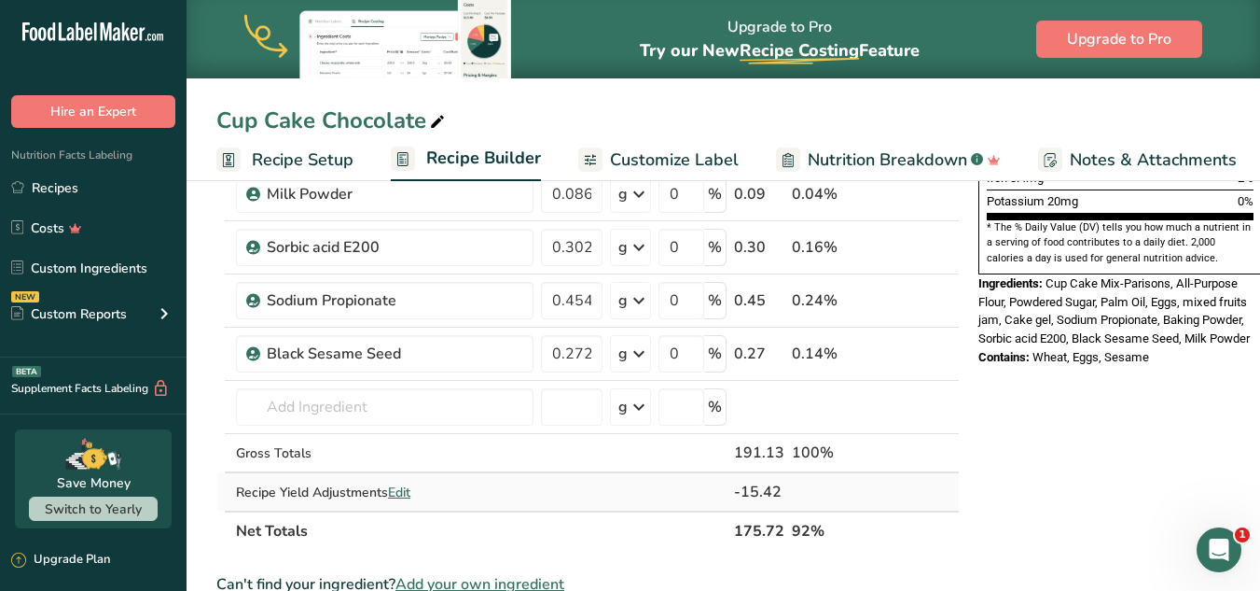
click at [404, 490] on span "Edit" at bounding box center [399, 492] width 22 height 18
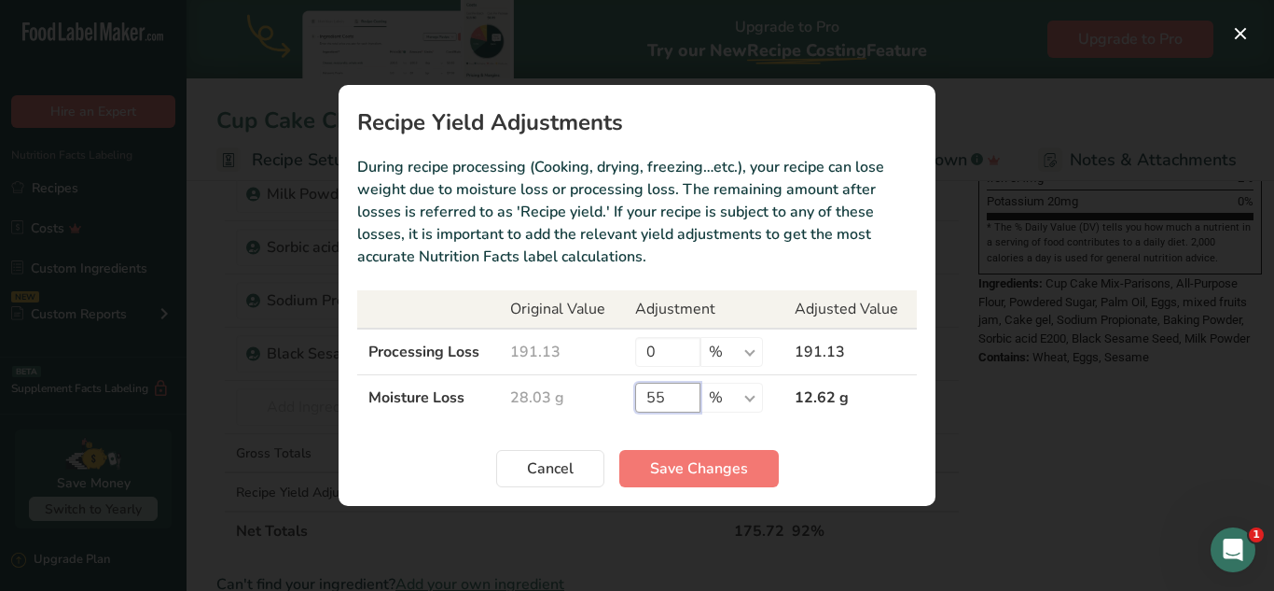
click at [652, 398] on input "55" at bounding box center [667, 398] width 65 height 30
type input "35"
click at [703, 452] on button "Save Changes" at bounding box center [699, 468] width 160 height 37
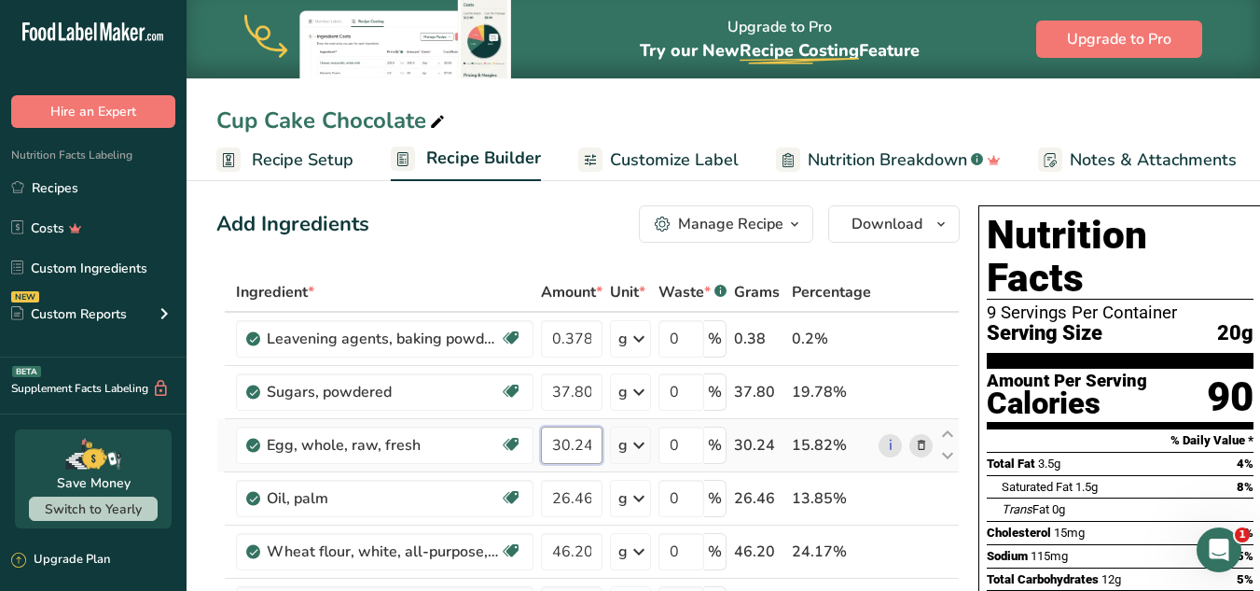
scroll to position [0, 7]
drag, startPoint x: 554, startPoint y: 442, endPoint x: 599, endPoint y: 441, distance: 44.8
click at [599, 441] on input "30.243" at bounding box center [572, 444] width 62 height 37
click at [578, 437] on input "30.243" at bounding box center [572, 444] width 62 height 37
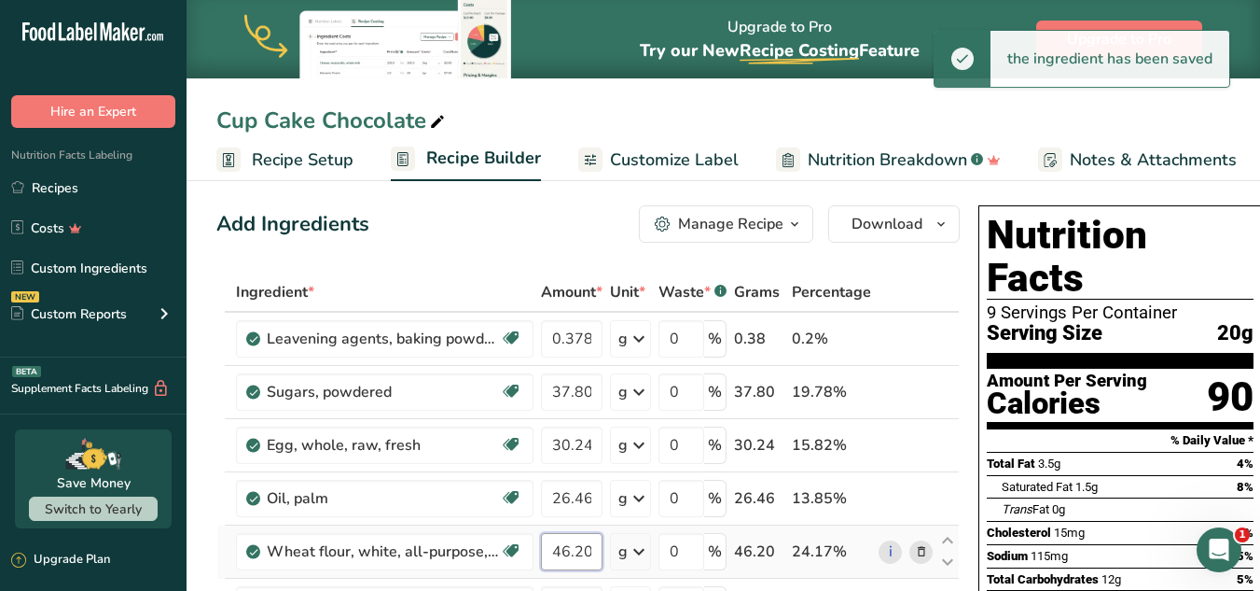
scroll to position [0, 7]
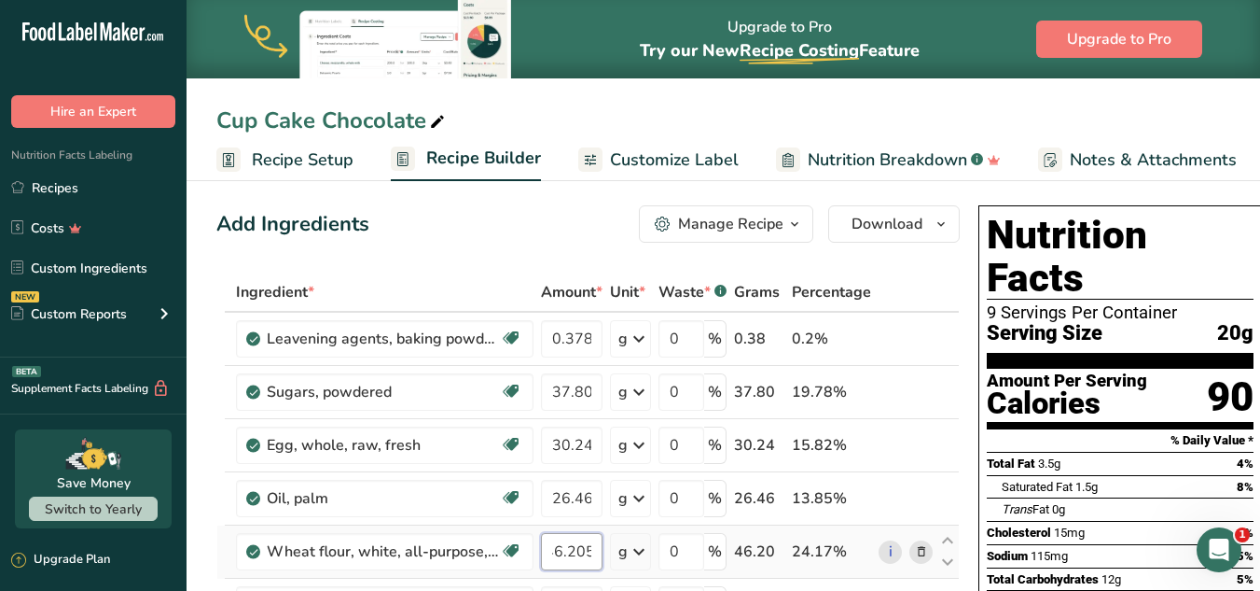
drag, startPoint x: 550, startPoint y: 559, endPoint x: 610, endPoint y: 555, distance: 60.8
click at [610, 555] on tr "Wheat flour, white, all-purpose, self-rising, enriched Dairy free Vegan Vegetar…" at bounding box center [588, 551] width 742 height 53
paste input "37.804"
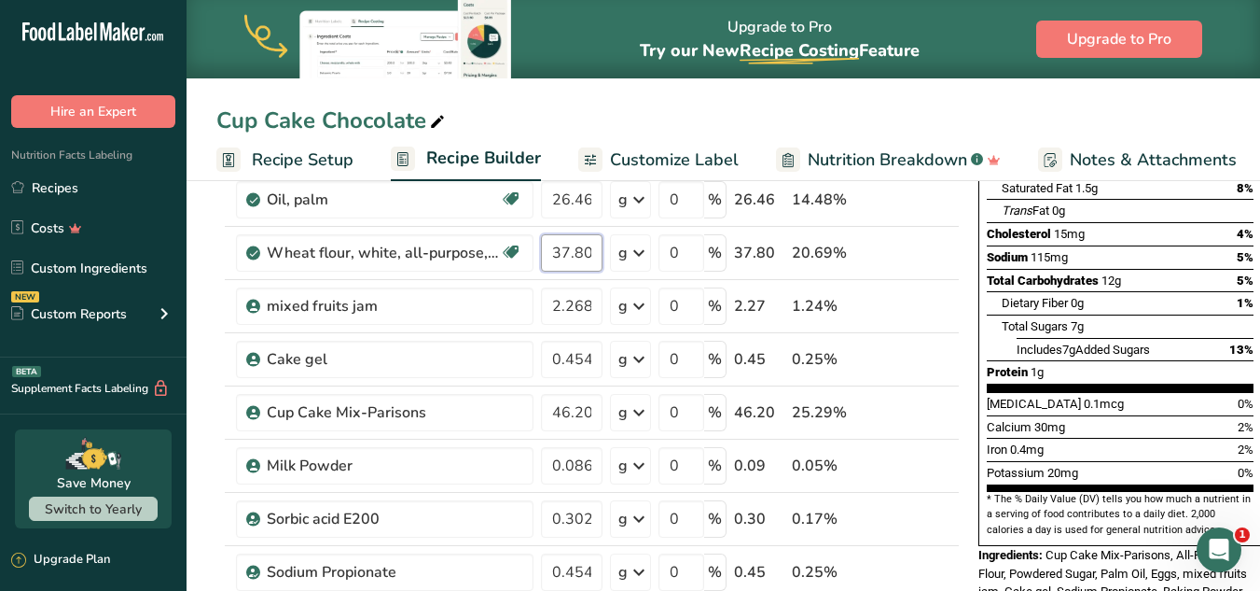
scroll to position [312, 0]
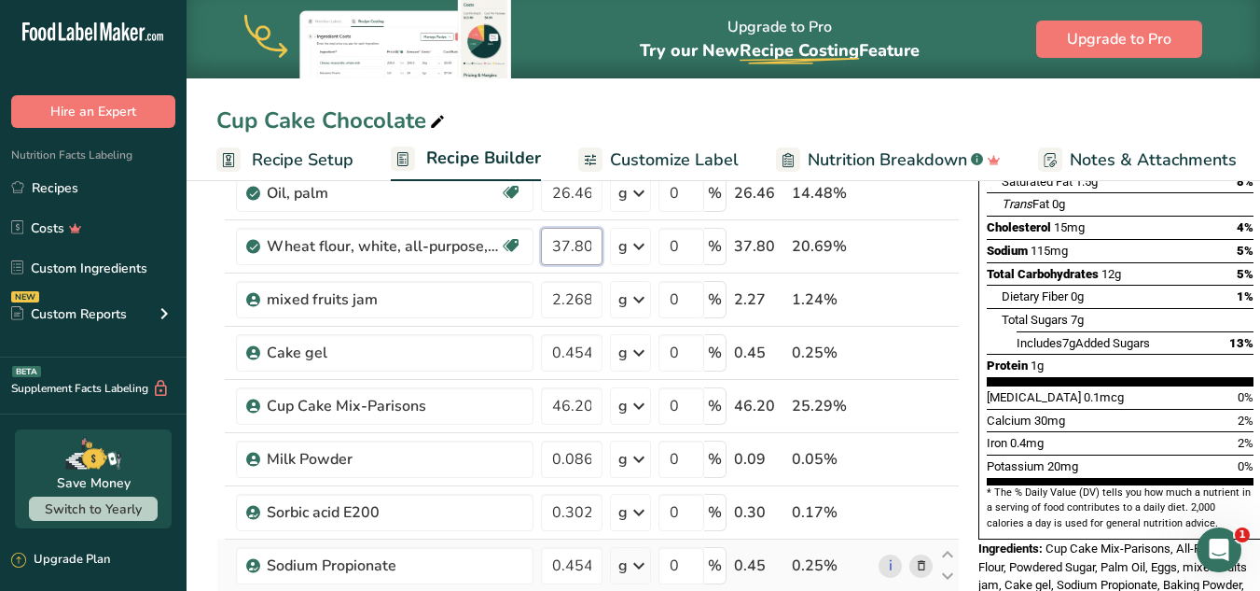
type input "37.804"
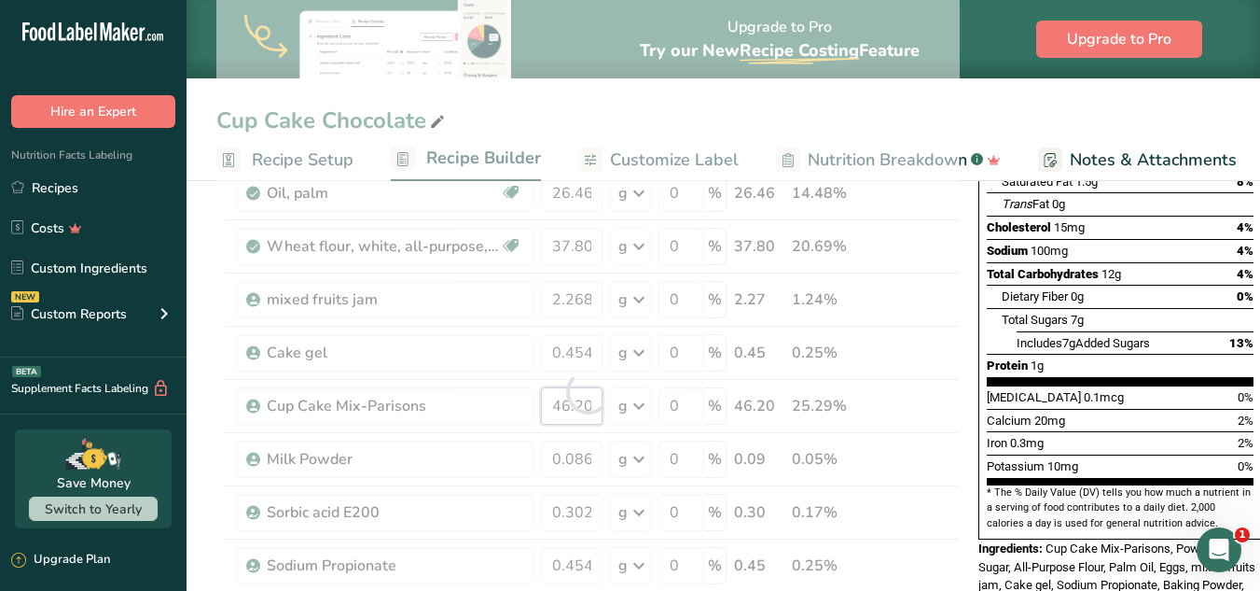
drag, startPoint x: 550, startPoint y: 405, endPoint x: 647, endPoint y: 400, distance: 97.1
click at [647, 400] on div "Ingredient * Amount * Unit * Waste * .a-a{fill:#347362;}.b-a{fill:#fff;} Grams …" at bounding box center [588, 391] width 744 height 848
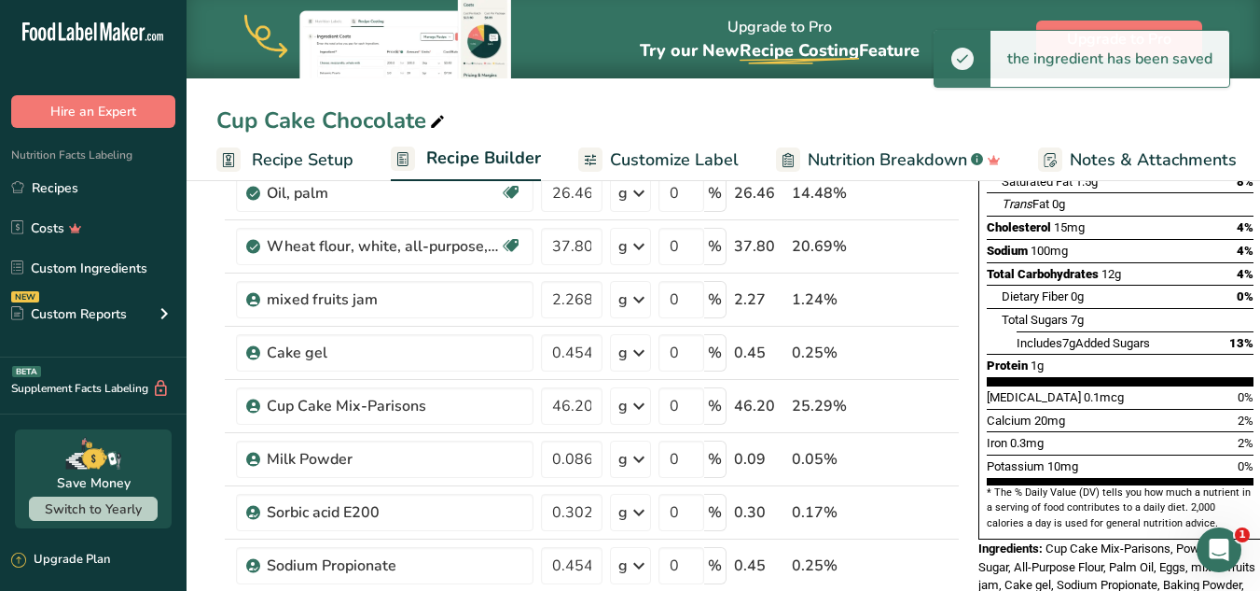
click at [647, 400] on div "Ingredient * Amount * Unit * Waste * .a-a{fill:#347362;}.b-a{fill:#fff;} Grams …" at bounding box center [588, 391] width 744 height 848
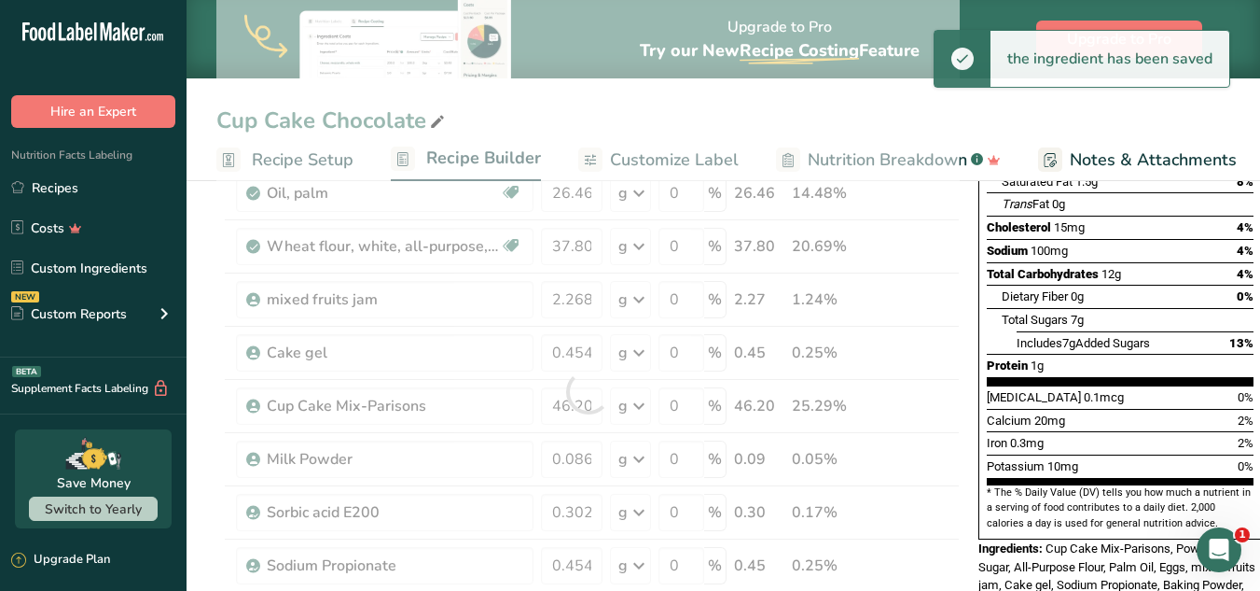
click at [647, 400] on div at bounding box center [588, 391] width 744 height 848
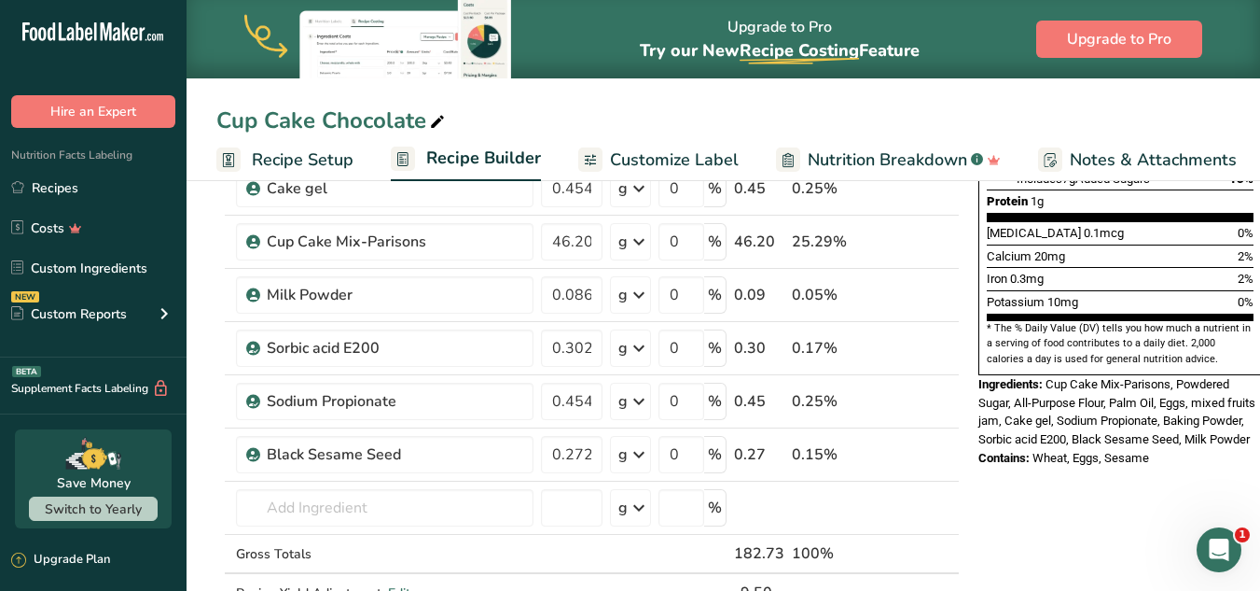
scroll to position [536, 0]
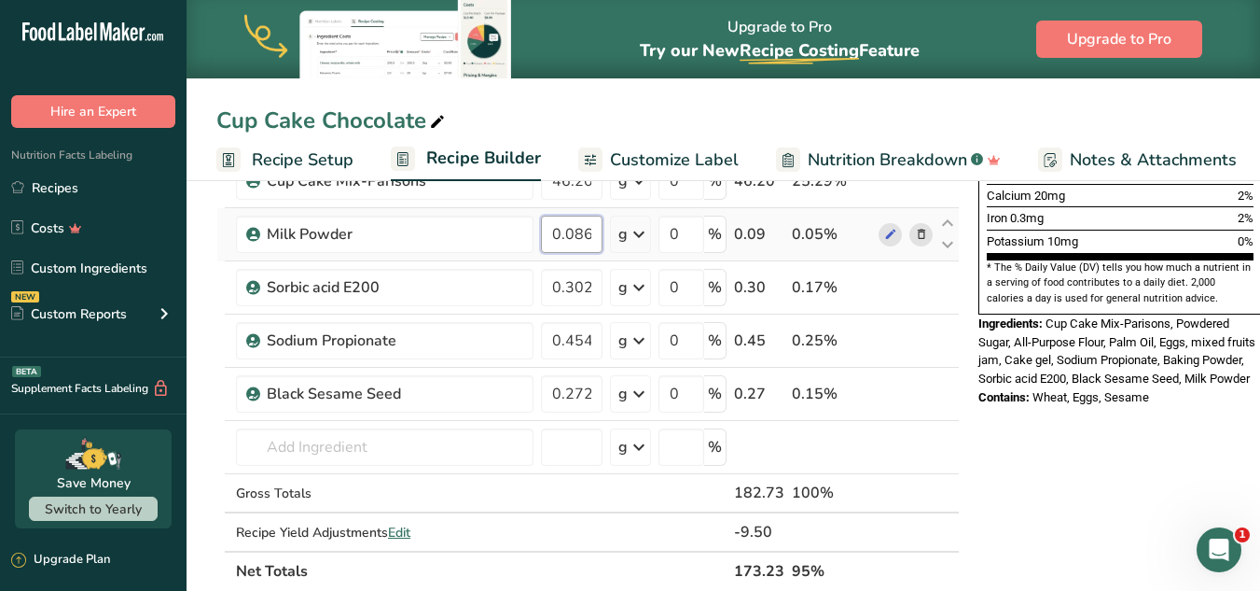
drag, startPoint x: 551, startPoint y: 234, endPoint x: 602, endPoint y: 234, distance: 50.4
click at [602, 234] on input "0.086" at bounding box center [572, 234] width 62 height 37
paste input "378"
type input "0.378"
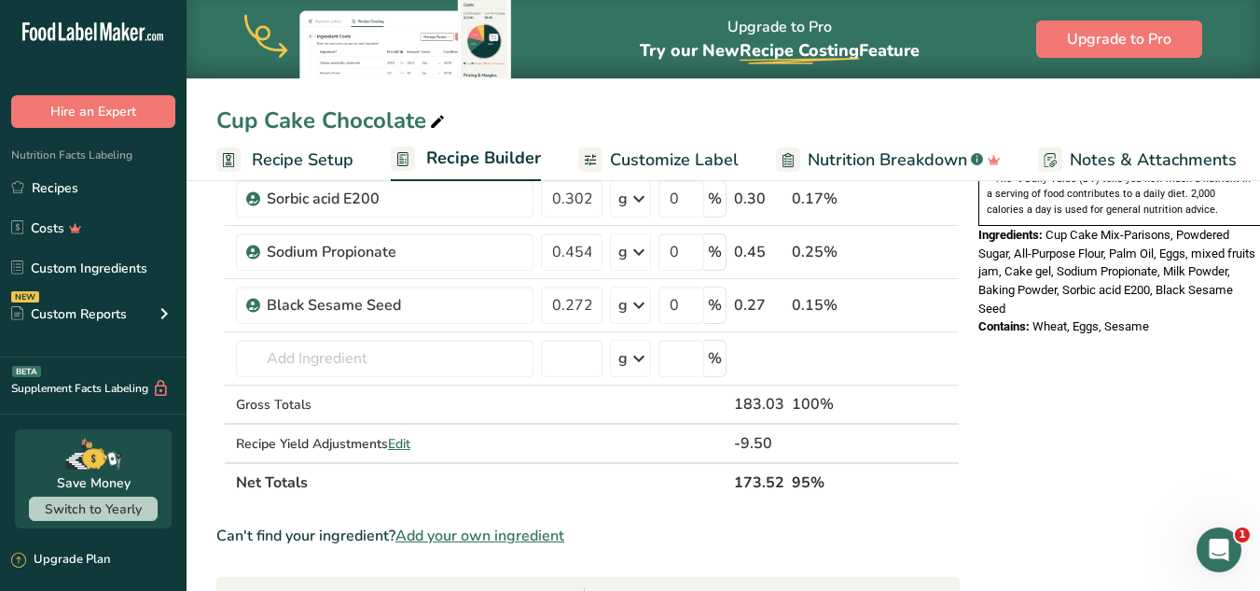
scroll to position [662, 0]
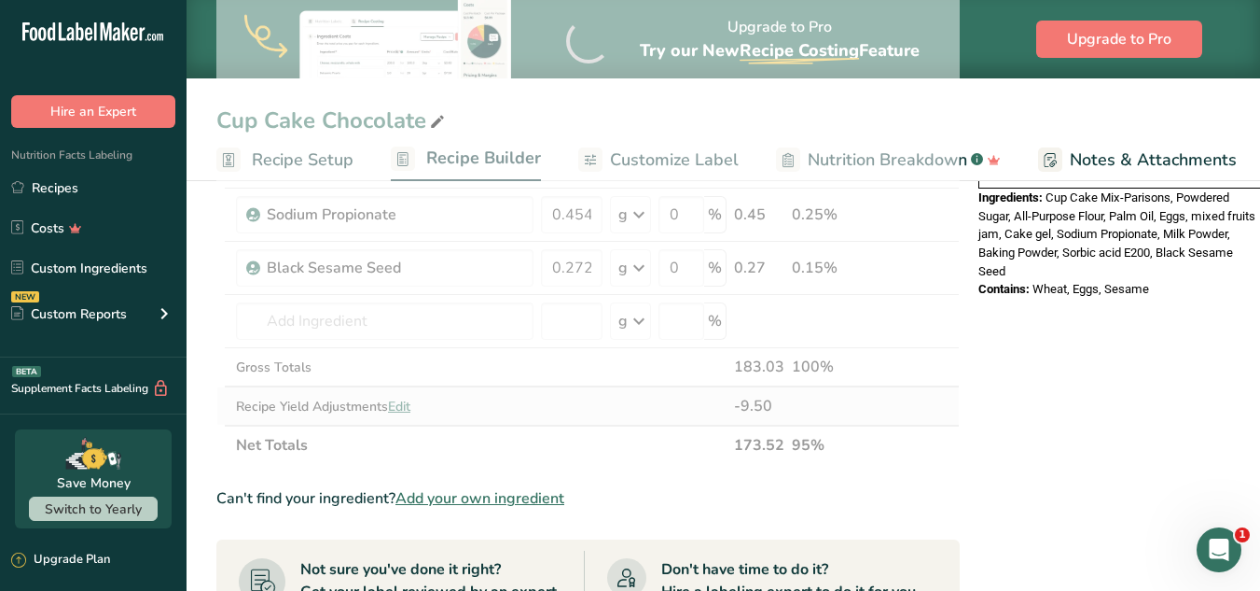
click at [404, 399] on div "Ingredient * Amount * Unit * Waste * .a-a{fill:#347362;}.b-a{fill:#fff;} Grams …" at bounding box center [588, 41] width 744 height 848
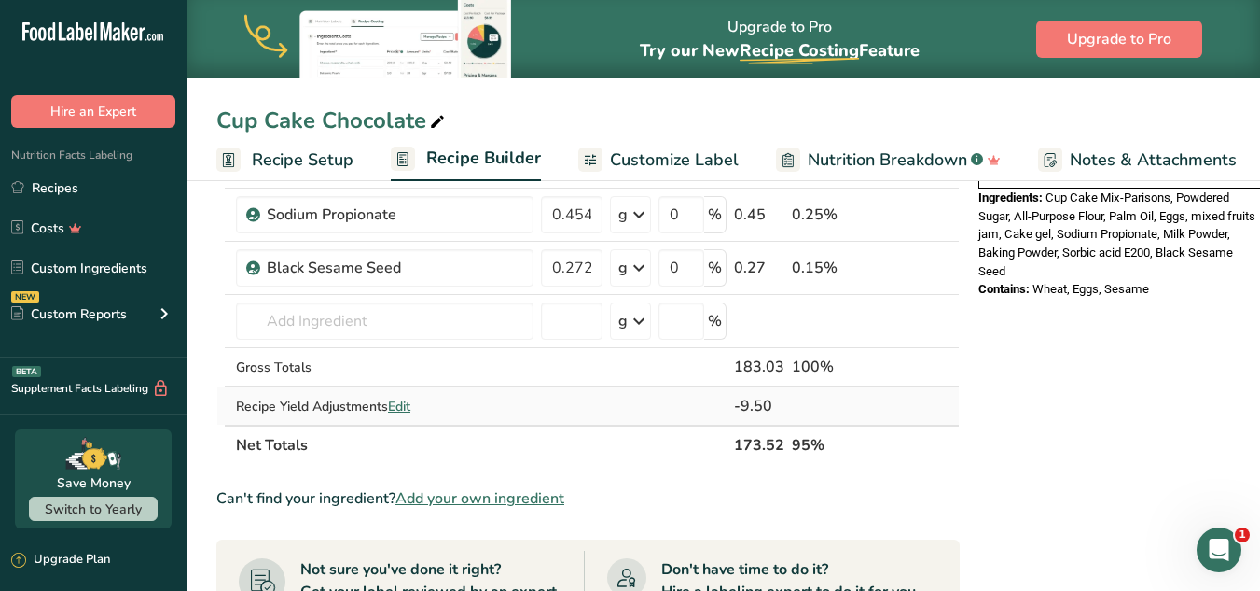
click at [405, 410] on span "Edit" at bounding box center [399, 406] width 22 height 18
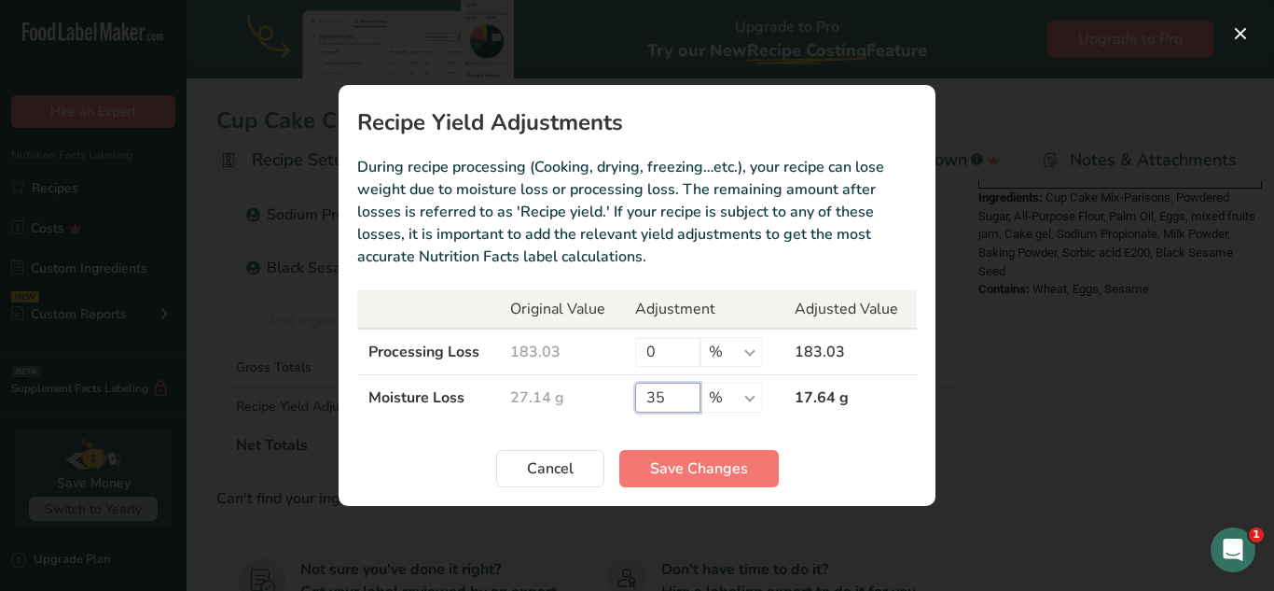
click at [652, 401] on input "35" at bounding box center [667, 398] width 65 height 30
drag, startPoint x: 669, startPoint y: 395, endPoint x: 657, endPoint y: 395, distance: 12.1
click at [657, 395] on input "35" at bounding box center [667, 398] width 65 height 30
type input "30"
click at [696, 461] on span "Save Changes" at bounding box center [699, 468] width 98 height 22
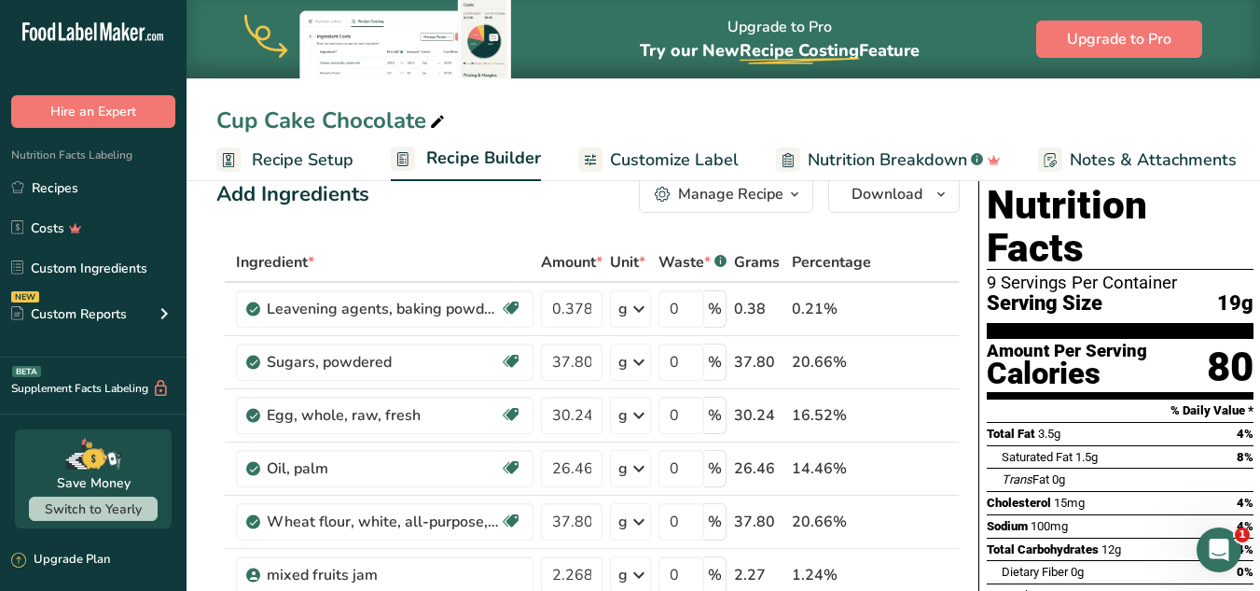
scroll to position [0, 0]
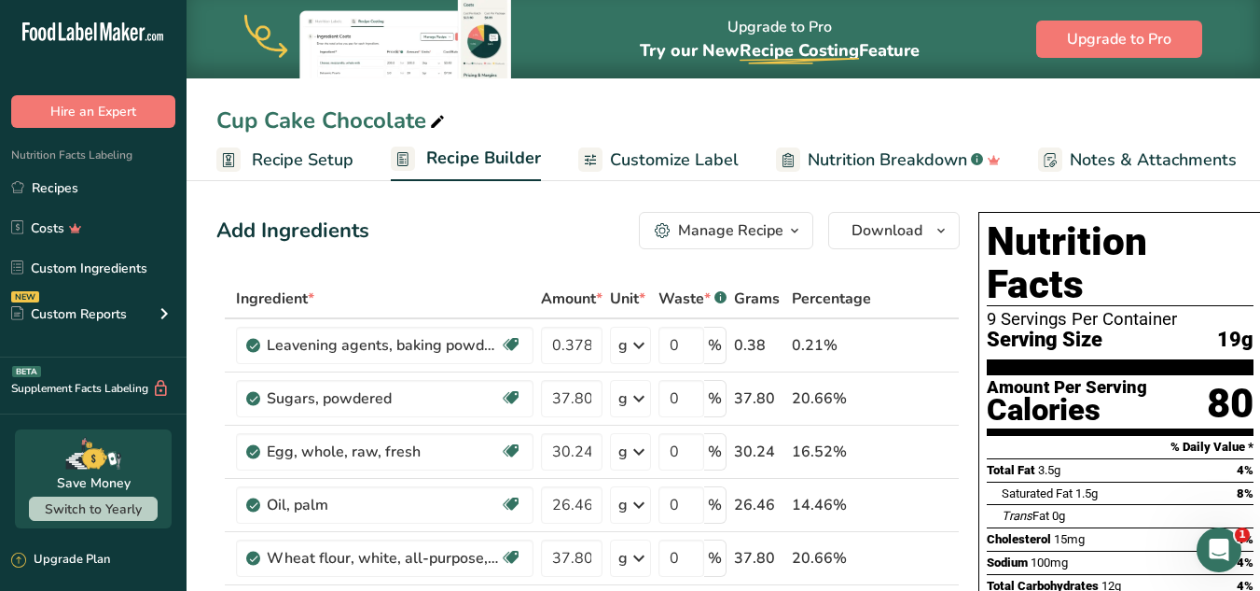
click at [279, 155] on span "Recipe Setup" at bounding box center [303, 159] width 102 height 25
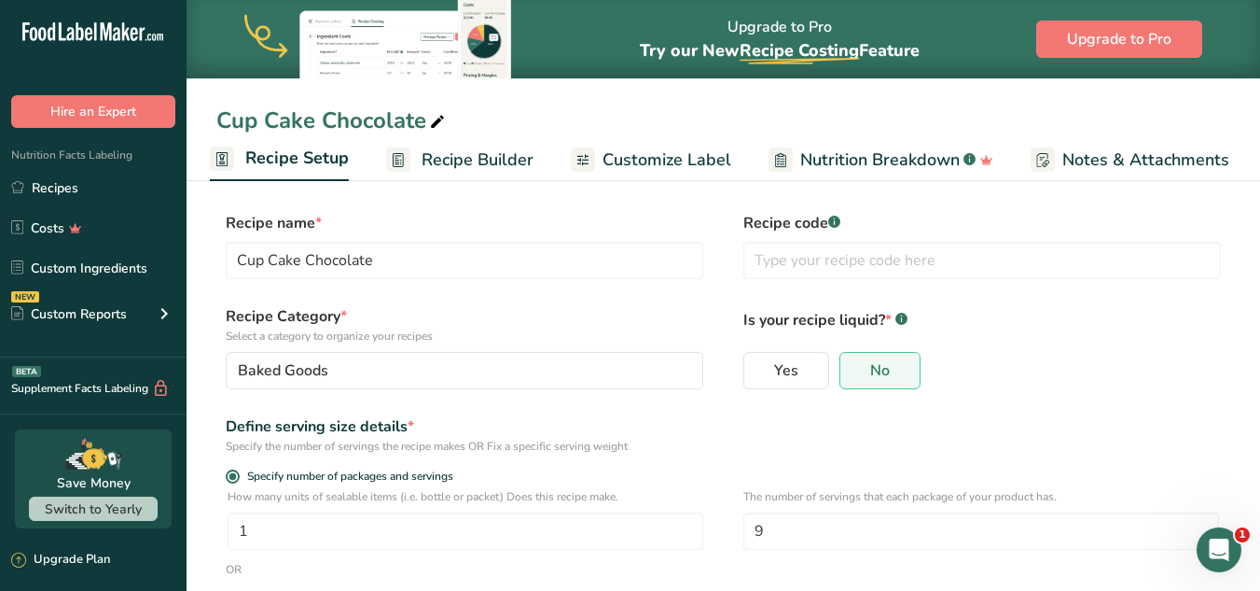
click at [486, 160] on span "Recipe Builder" at bounding box center [478, 159] width 112 height 25
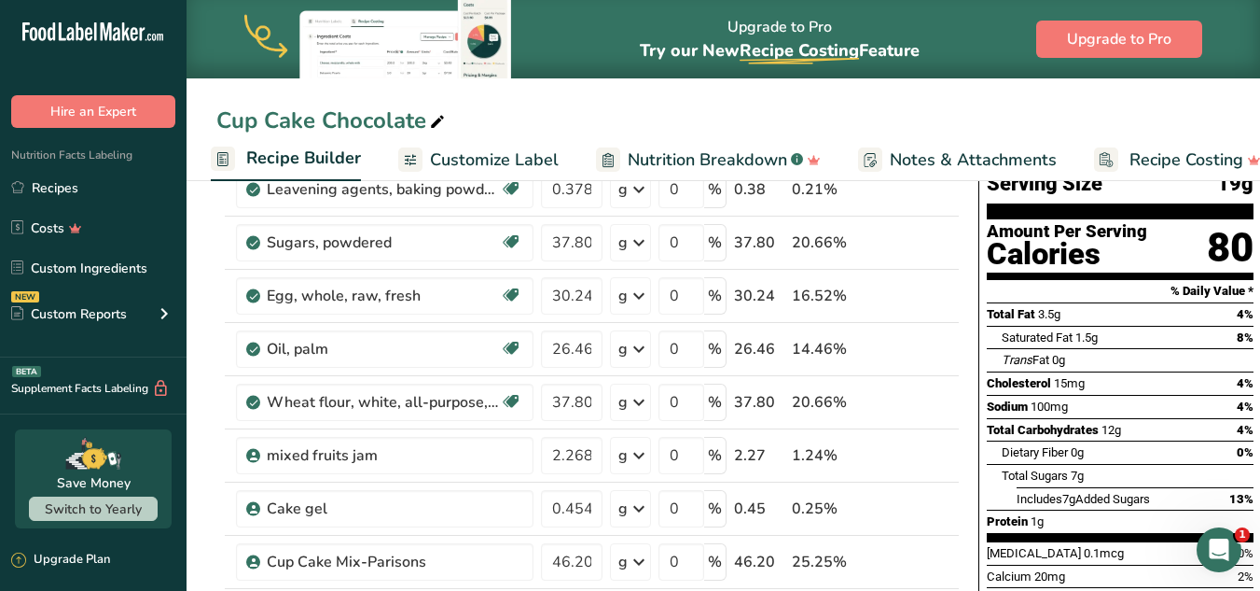
scroll to position [165, 0]
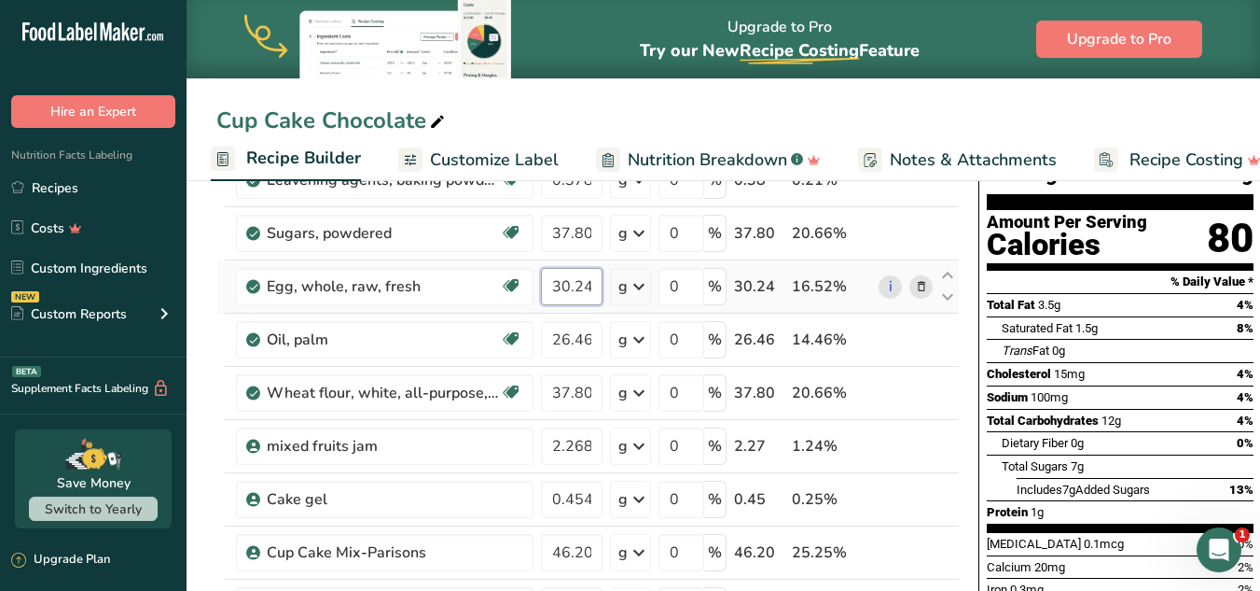
click at [569, 285] on input "30.243" at bounding box center [572, 286] width 62 height 37
type input "30.243"
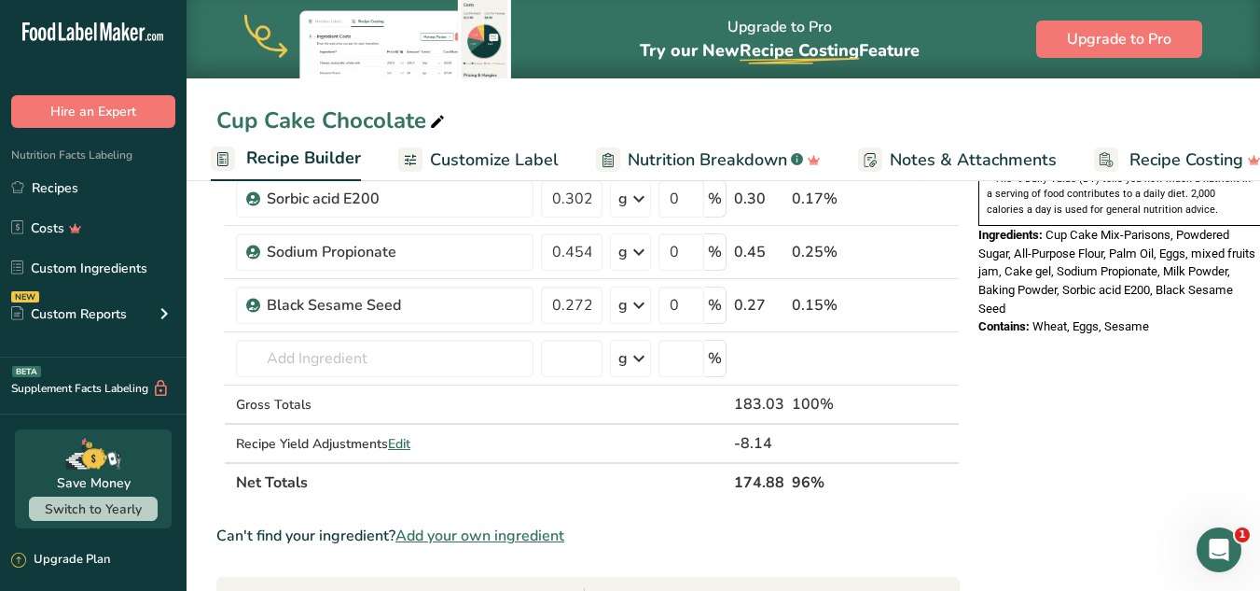
scroll to position [634, 0]
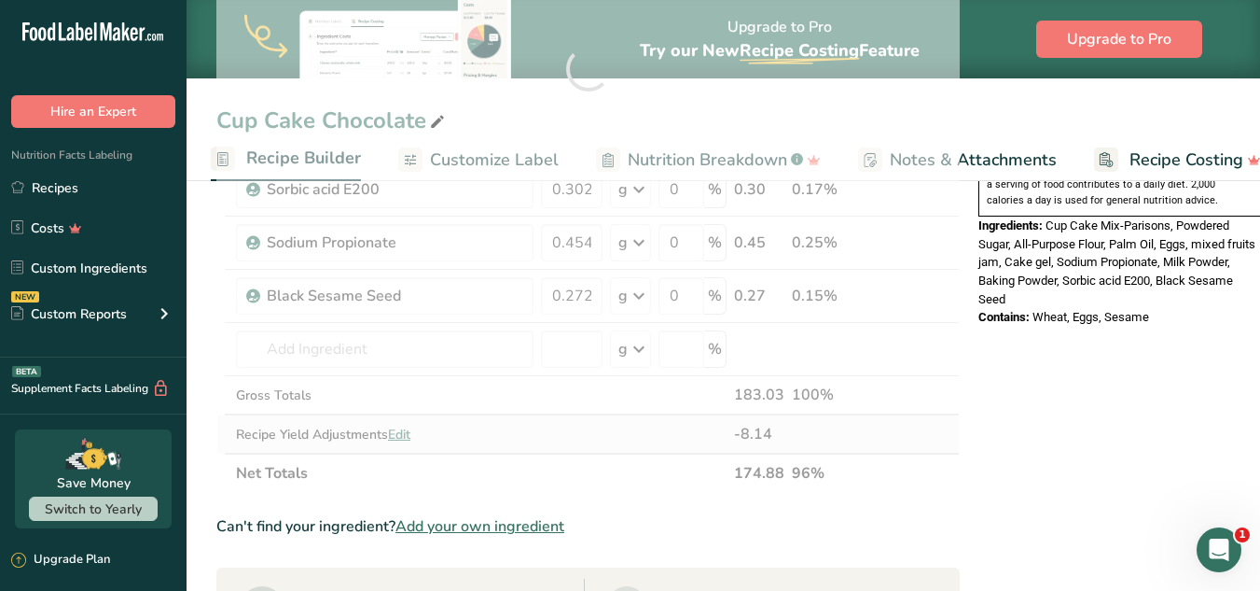
click at [400, 430] on div "Ingredient * Amount * Unit * Waste * .a-a{fill:#347362;}.b-a{fill:#fff;} Grams …" at bounding box center [588, 69] width 744 height 848
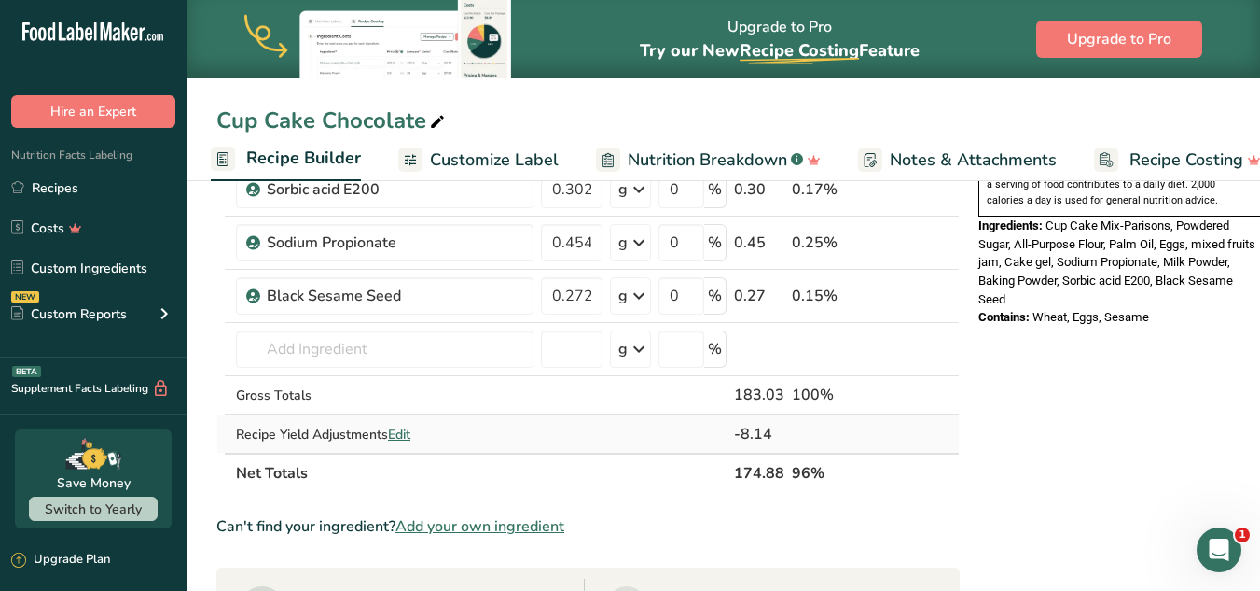
click at [401, 432] on span "Edit" at bounding box center [399, 434] width 22 height 18
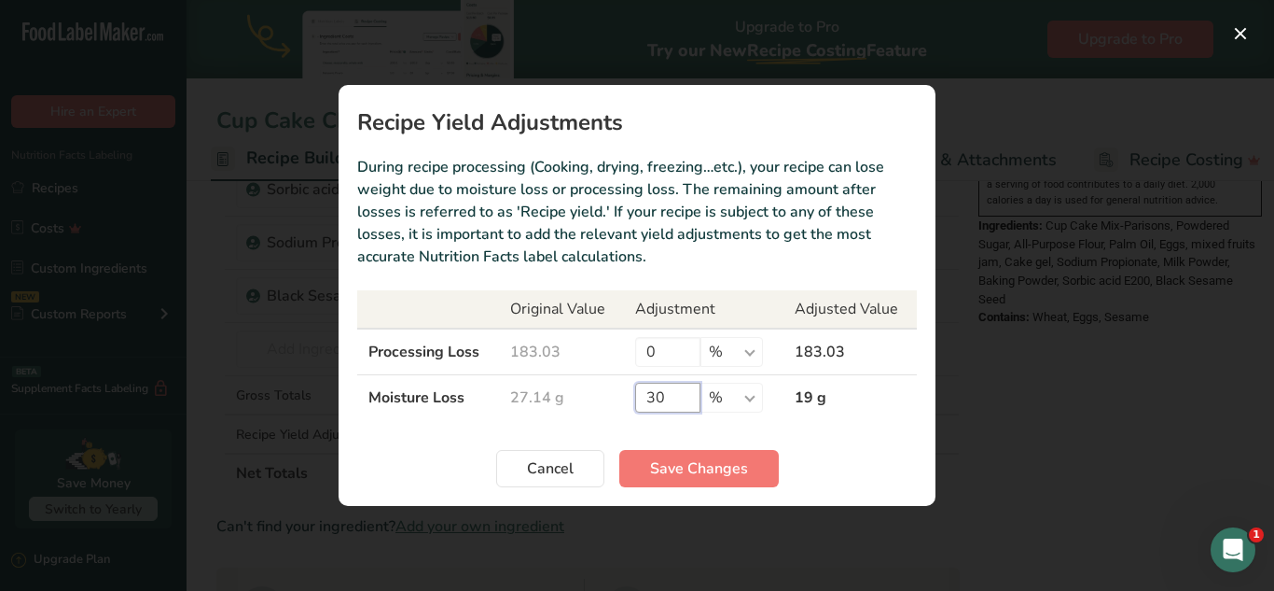
click at [668, 398] on input "30" at bounding box center [667, 398] width 65 height 30
type input "3"
type input "25"
click at [659, 464] on span "Save Changes" at bounding box center [699, 468] width 98 height 22
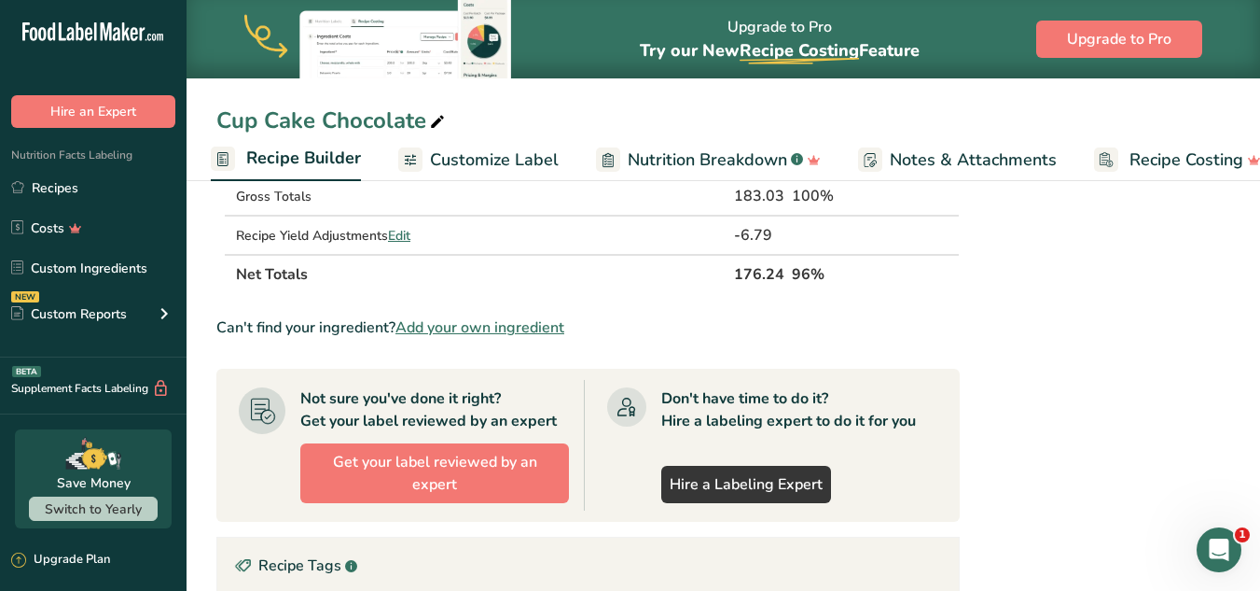
scroll to position [844, 0]
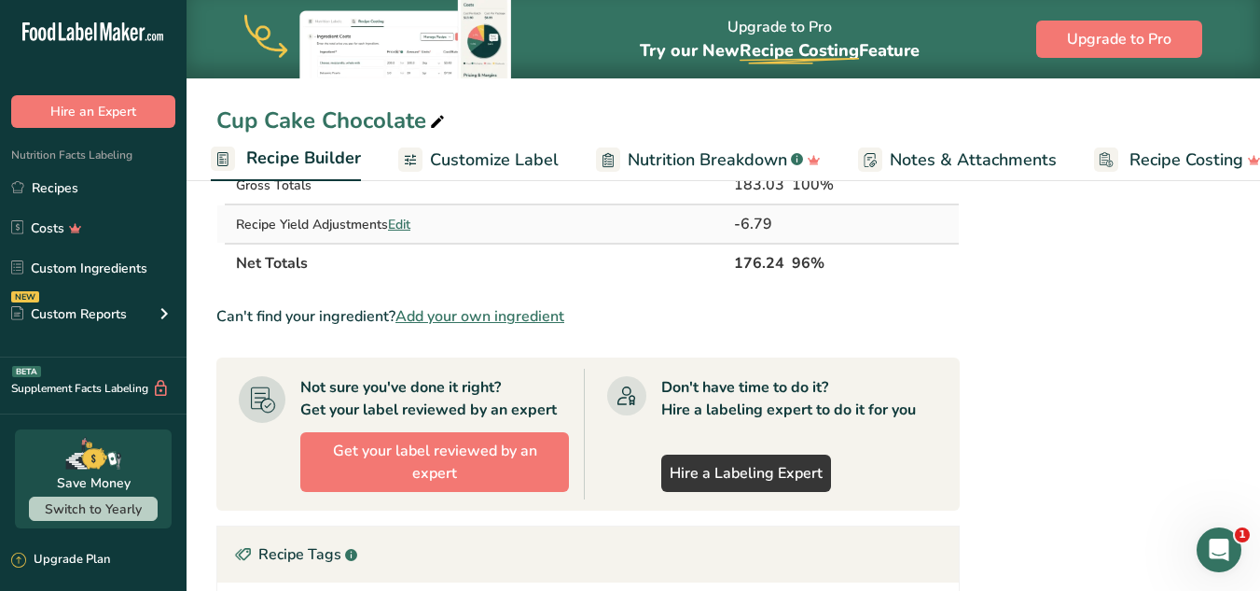
click at [401, 230] on span "Edit" at bounding box center [399, 225] width 22 height 18
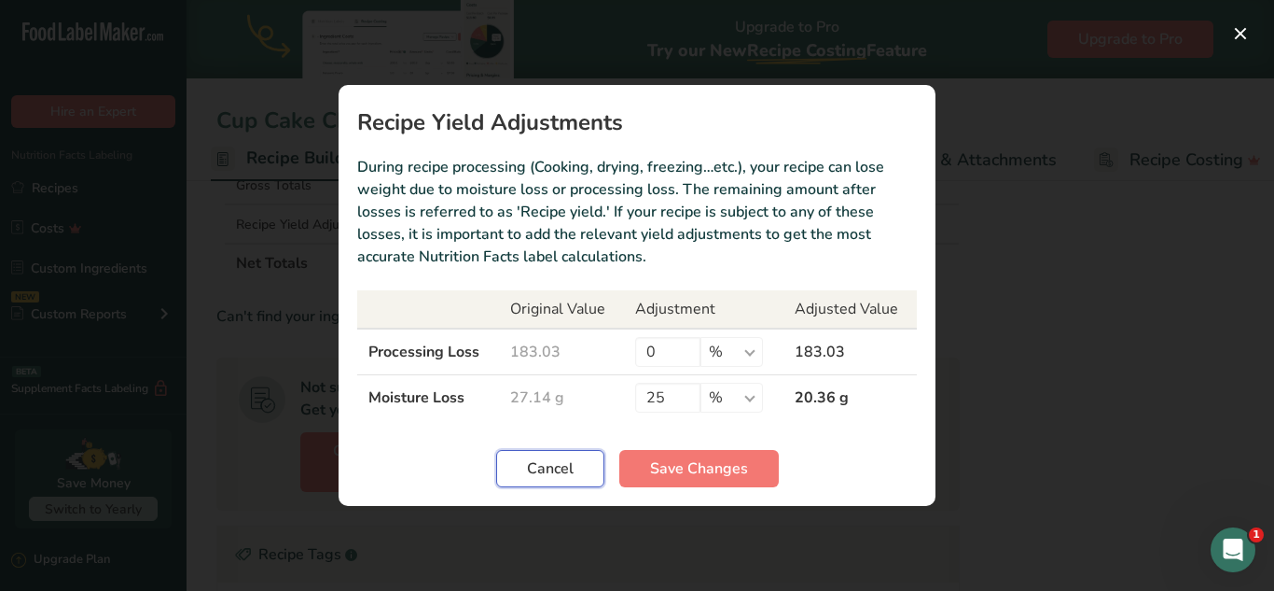
click at [537, 466] on span "Cancel" at bounding box center [550, 468] width 47 height 22
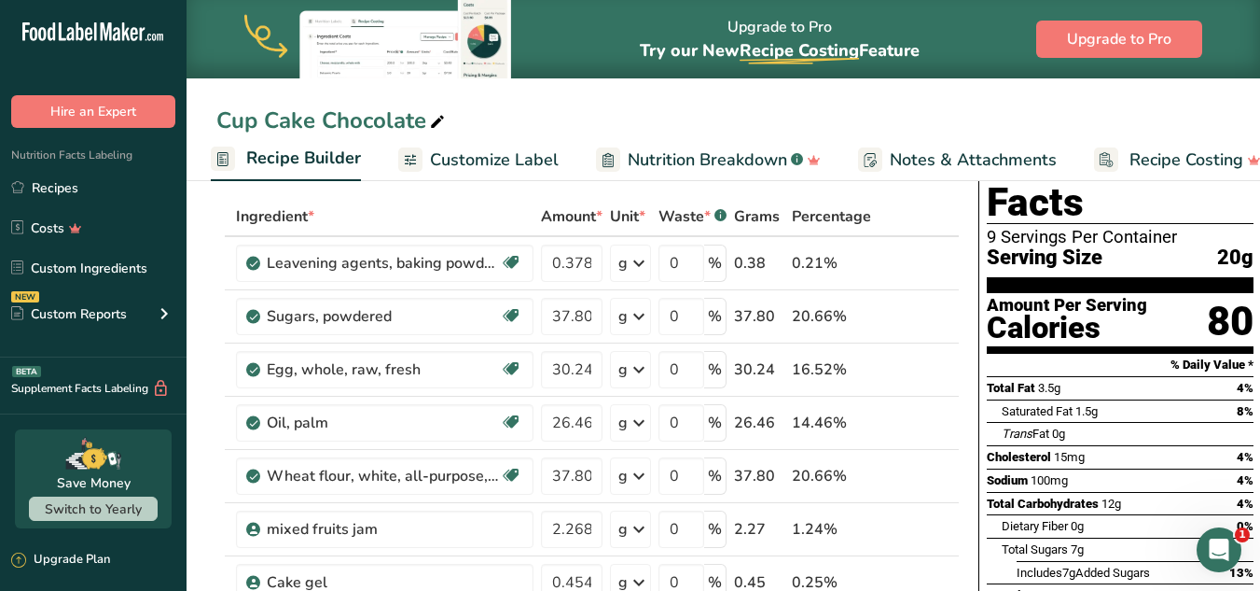
scroll to position [0, 0]
